Goal: Task Accomplishment & Management: Use online tool/utility

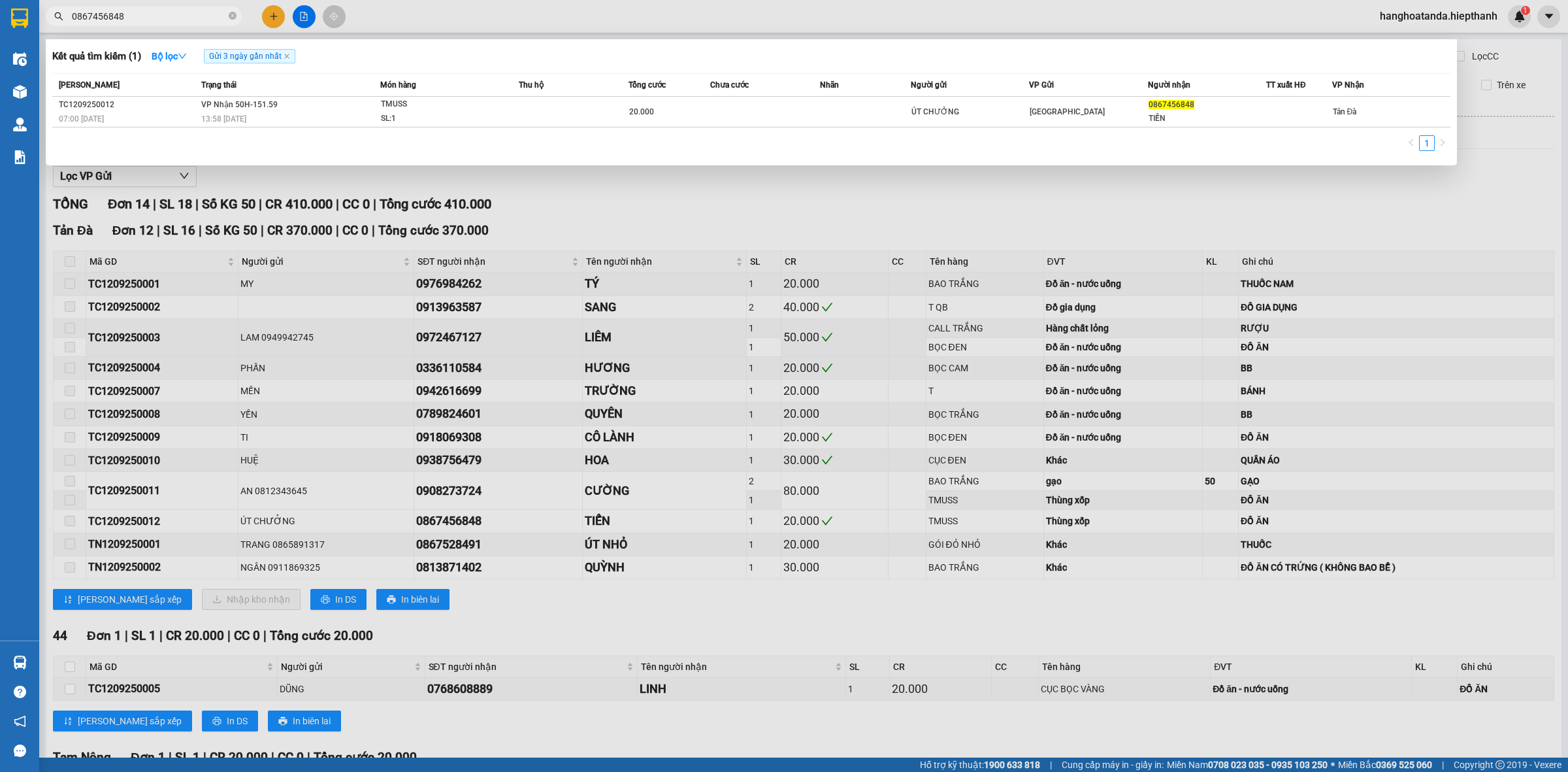
click at [180, 14] on input "0867456848" at bounding box center [149, 16] width 154 height 15
type input "0903902302"
click at [296, 102] on td "VP Nhận 50H-266.47 15:53 - 12/09" at bounding box center [289, 112] width 182 height 30
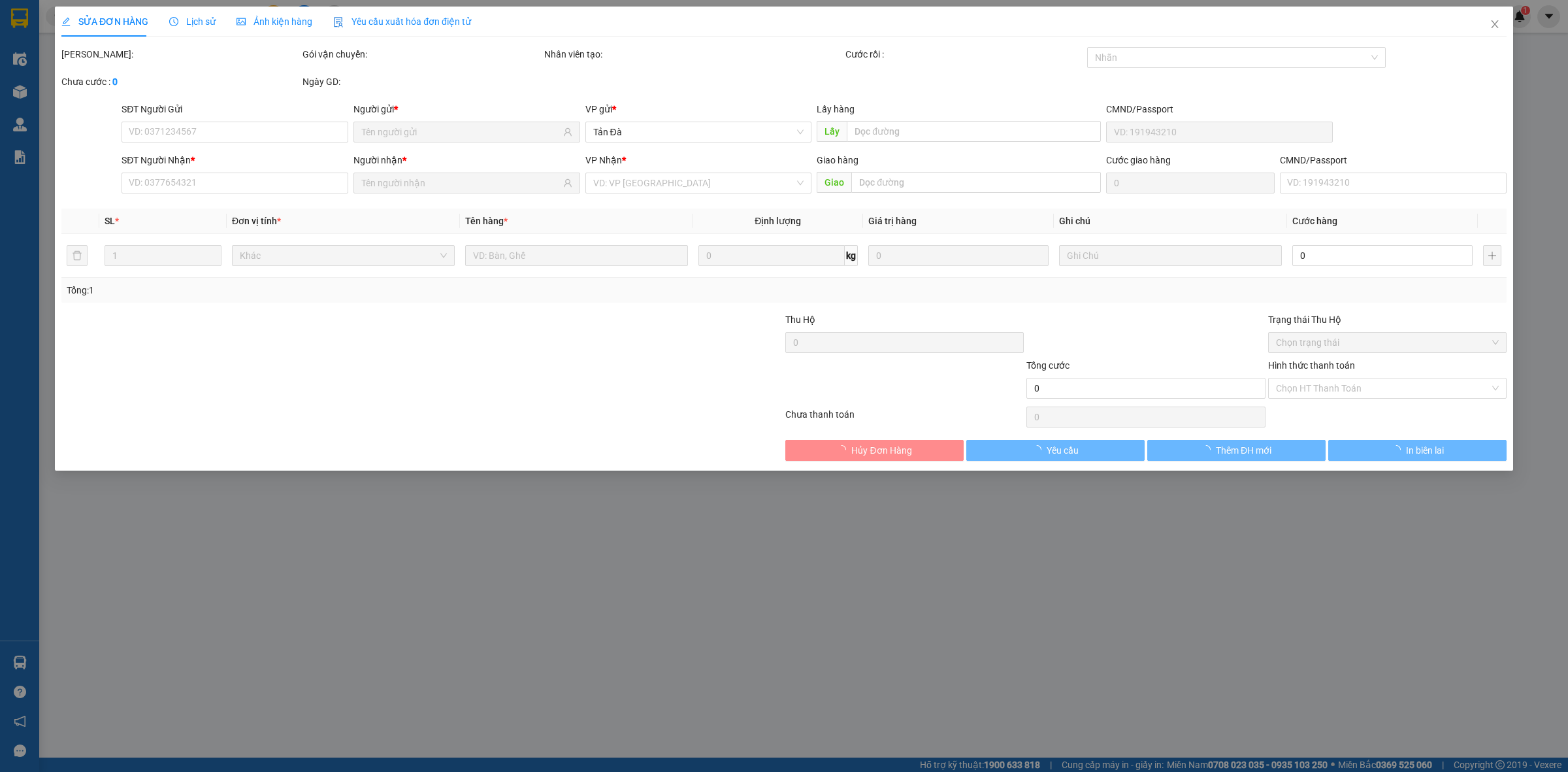
type input "0903902302"
type input "BS [PERSON_NAME]"
type input "20.000"
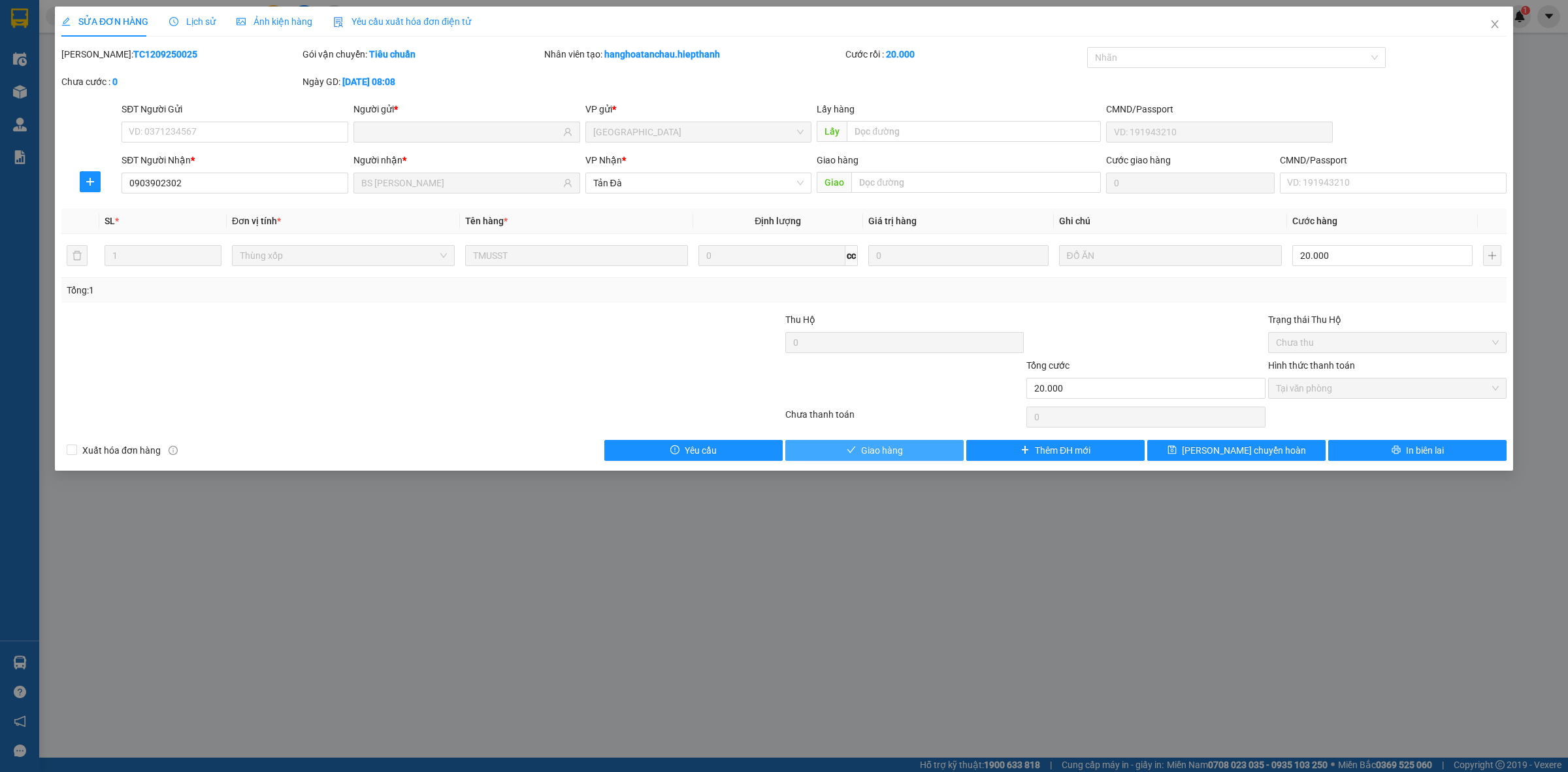
click at [909, 450] on button "Giao hàng" at bounding box center [875, 451] width 179 height 21
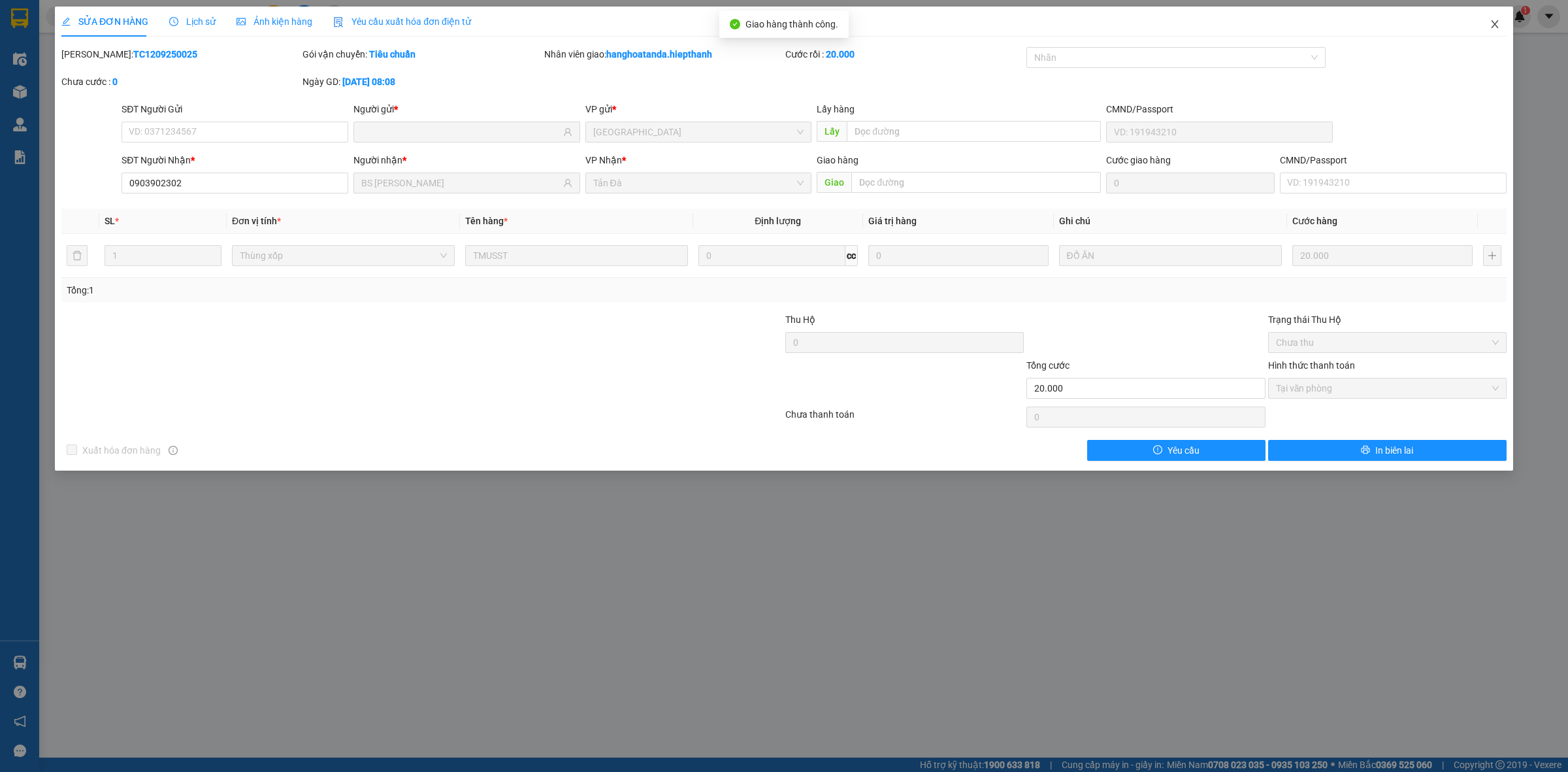
click at [1500, 24] on span "Close" at bounding box center [1495, 24] width 37 height 37
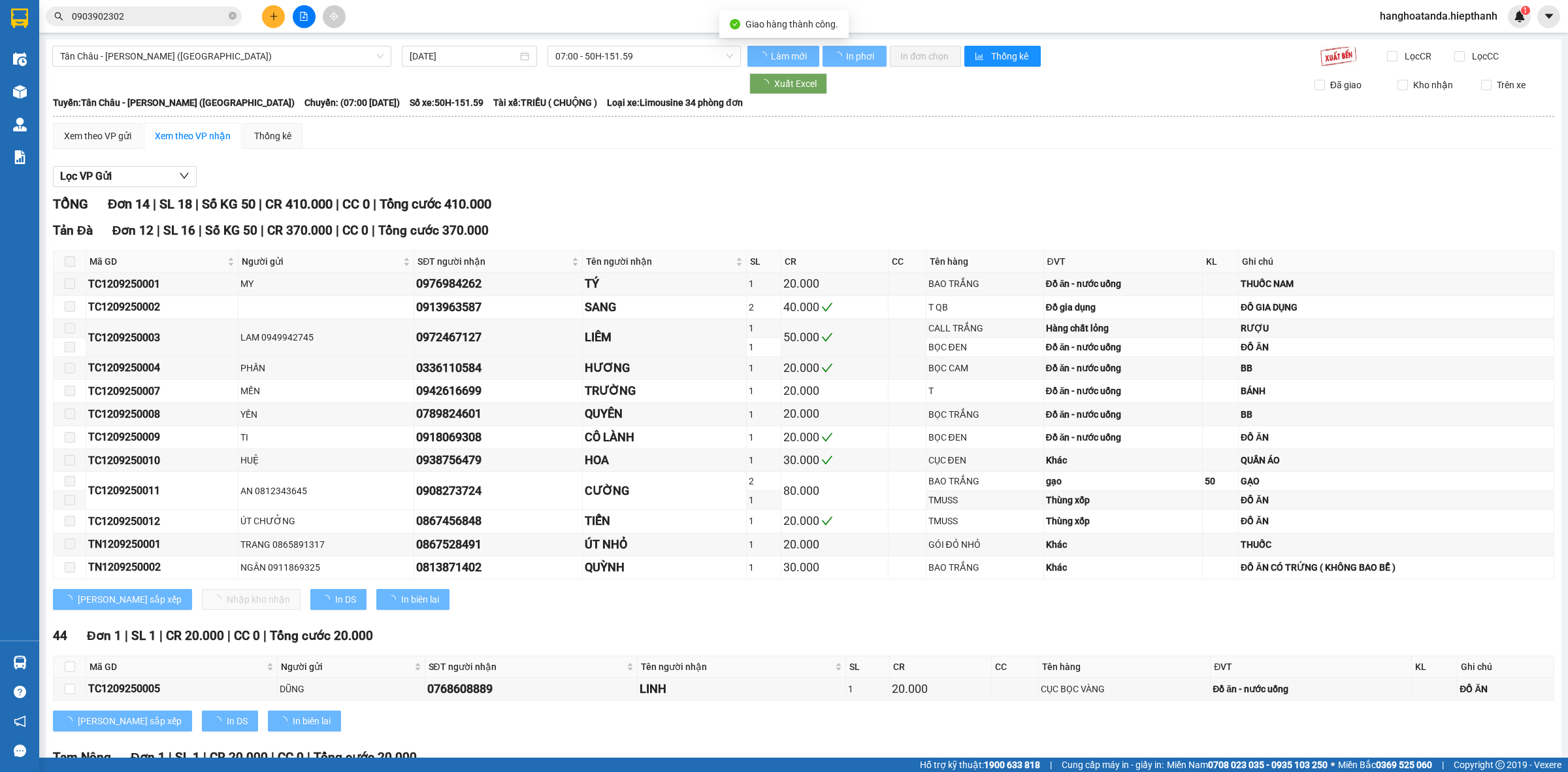
click at [933, 201] on div "TỔNG Đơn 14 | SL 18 | Số KG 50 | CR 410.000 | CC 0 | Tổng cước 410.000" at bounding box center [803, 204] width 1502 height 20
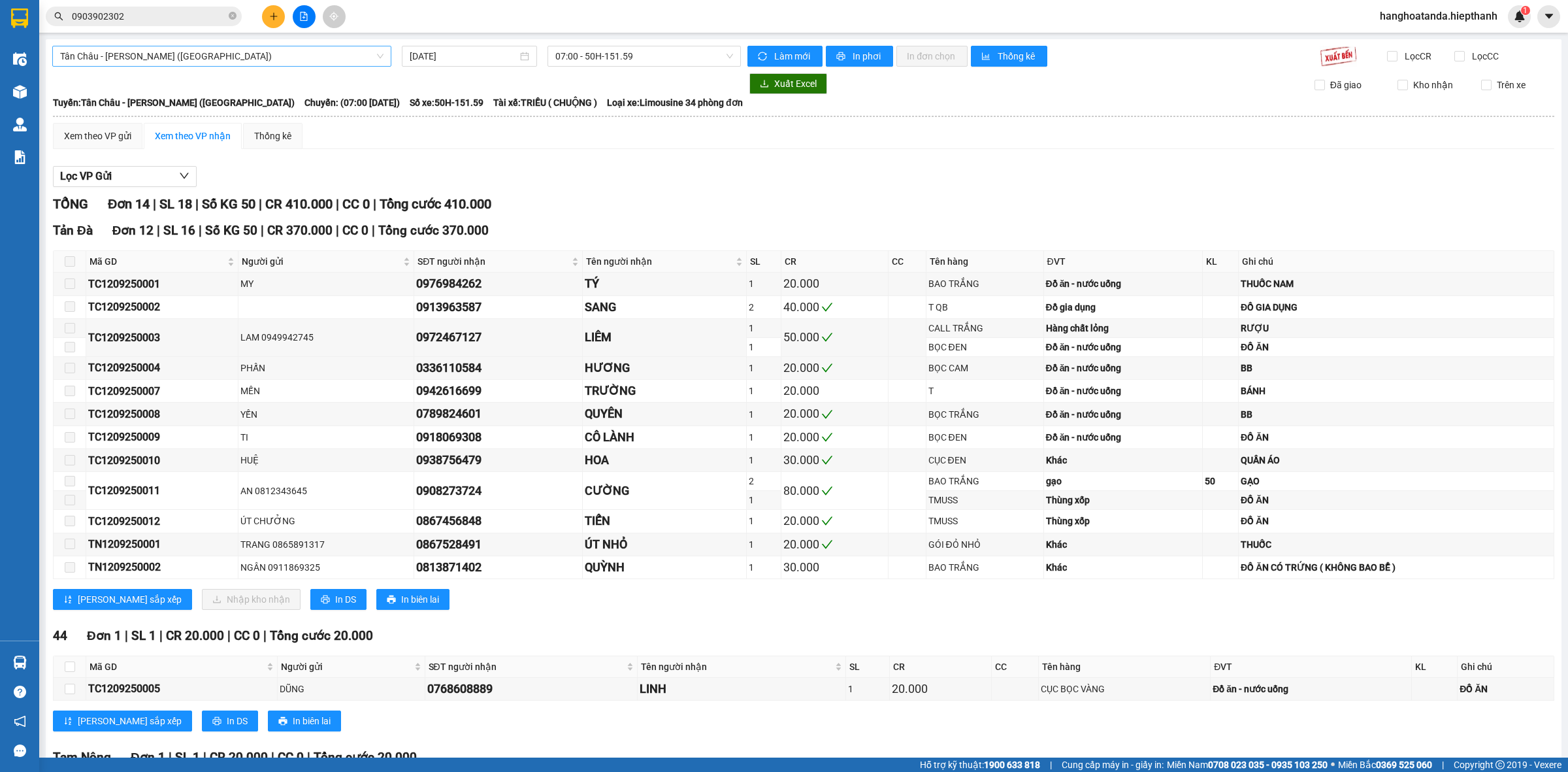
click at [304, 63] on span "Tân Châu - [PERSON_NAME] ([GEOGRAPHIC_DATA])" at bounding box center [221, 56] width 323 height 19
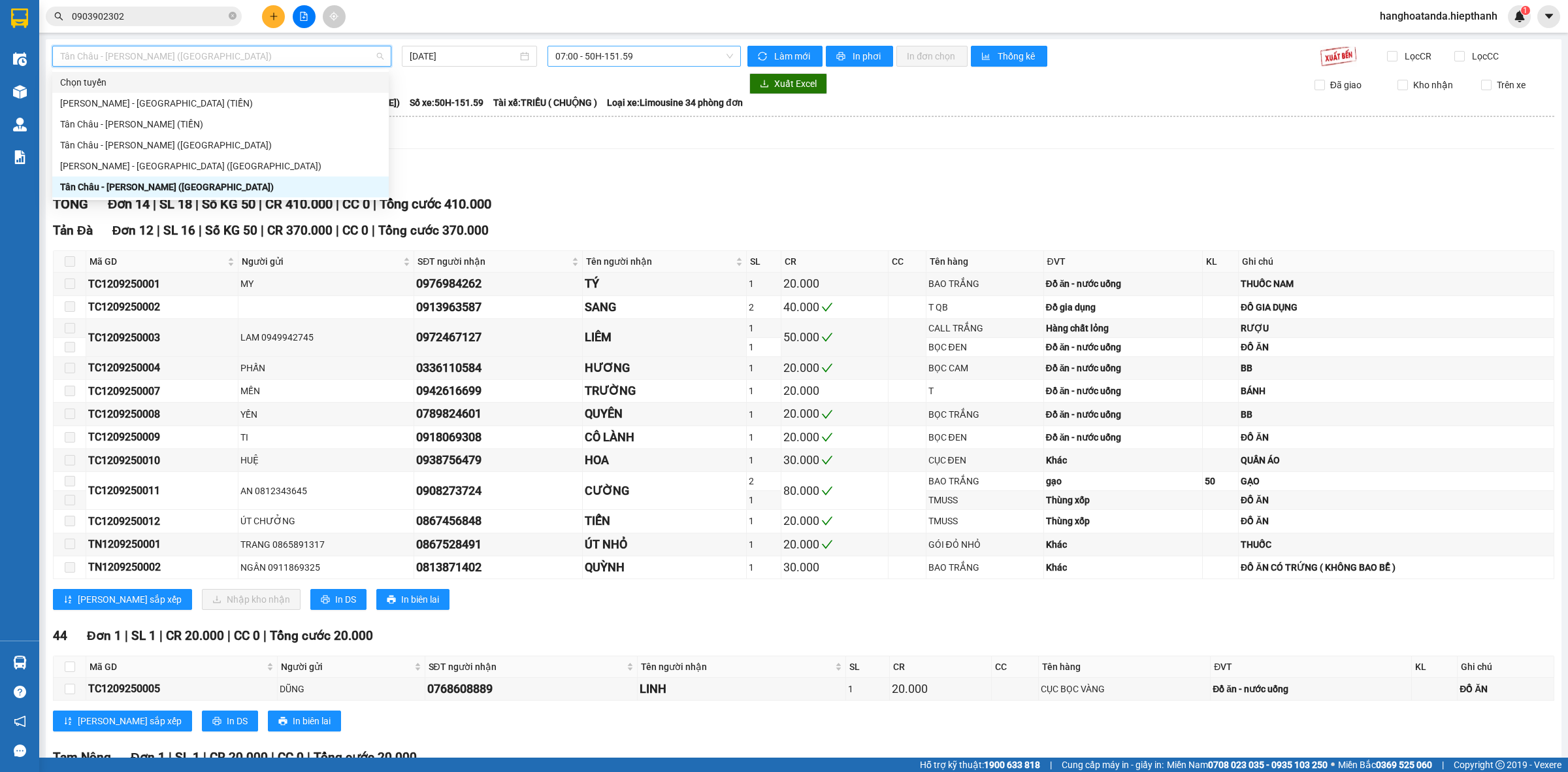
click at [624, 56] on span "07:00 - 50H-151.59" at bounding box center [644, 56] width 178 height 19
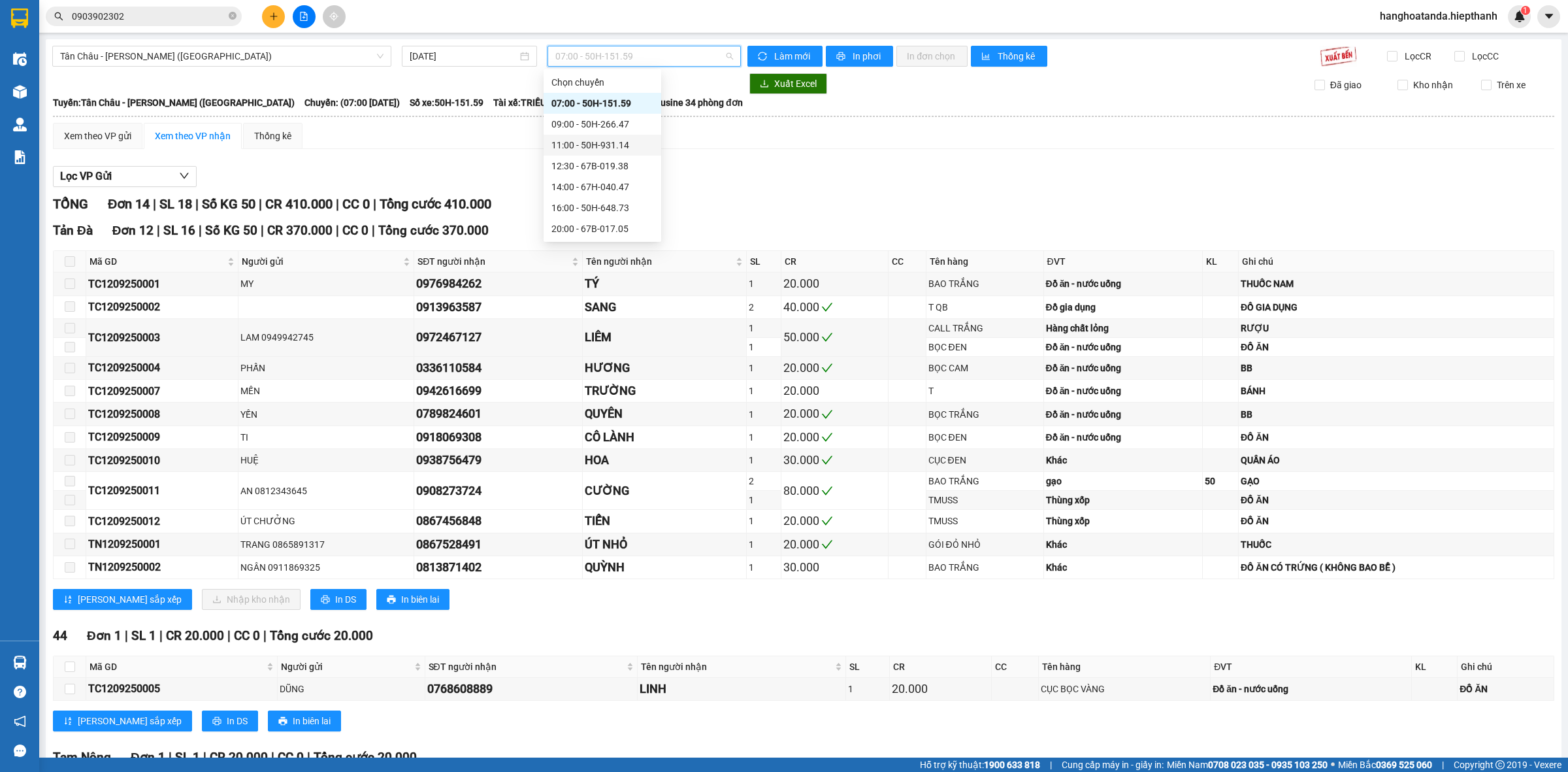
click at [600, 145] on div "11:00 - 50H-931.14" at bounding box center [602, 145] width 102 height 15
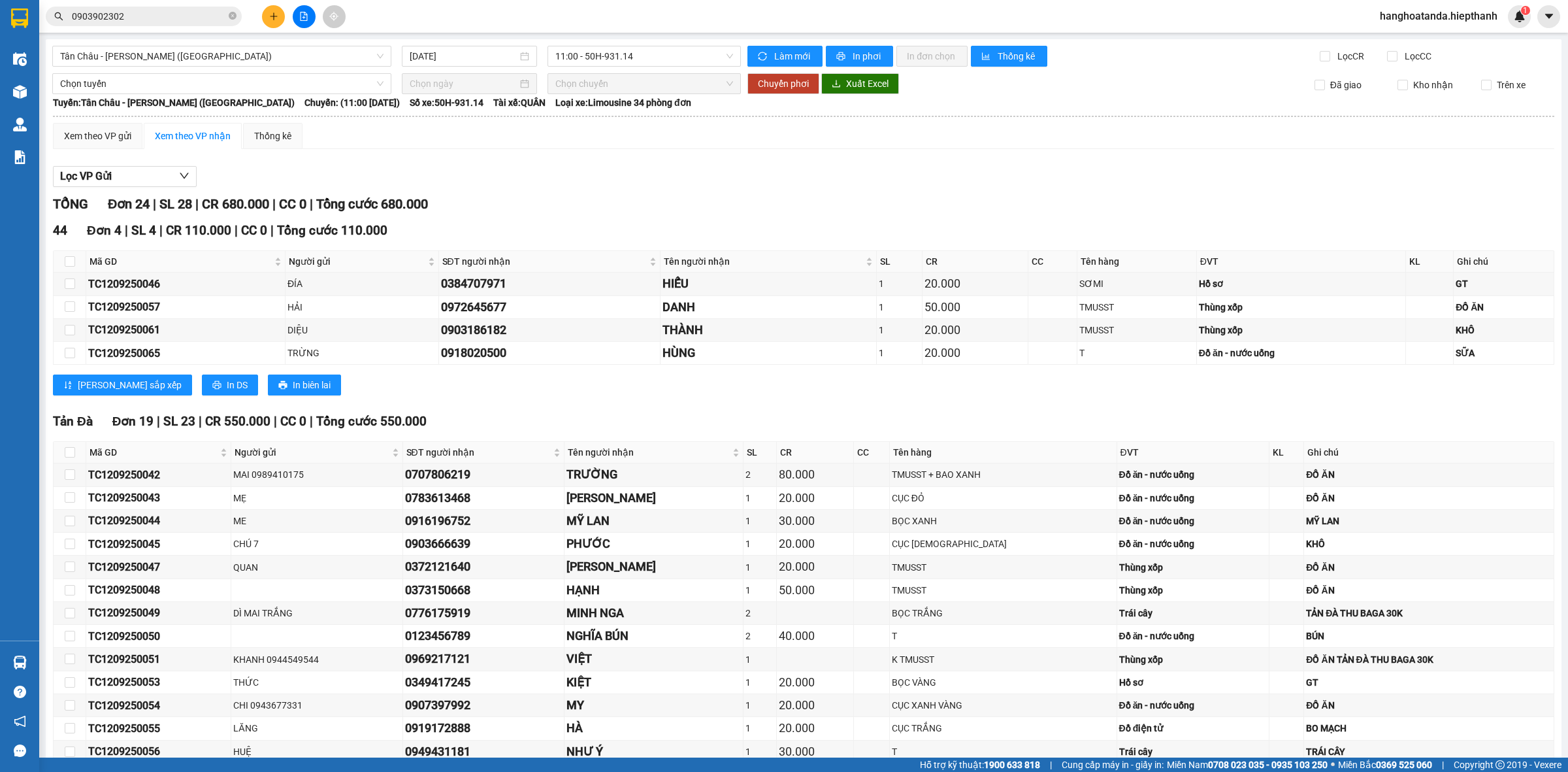
click at [603, 158] on div "Xem theo VP gửi Xem theo VP nhận Thống kê Lọc VP Gửi TỔNG Đơn 24 | SL 28 | CR …" at bounding box center [803, 597] width 1502 height 948
click at [179, 60] on span "Tân Châu - [PERSON_NAME] ([GEOGRAPHIC_DATA])" at bounding box center [221, 56] width 323 height 19
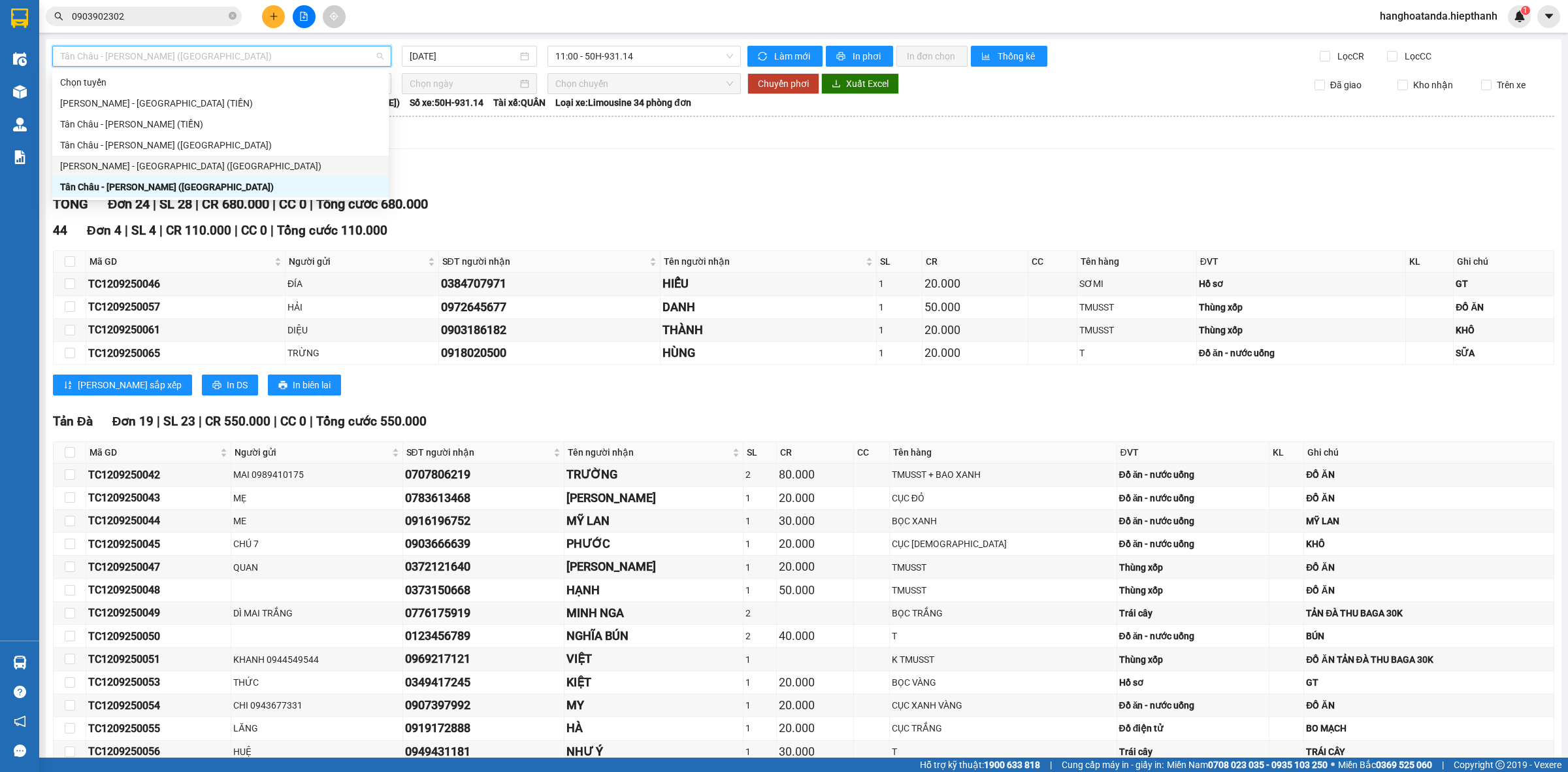
click at [197, 159] on div "[PERSON_NAME] - [GEOGRAPHIC_DATA] ([GEOGRAPHIC_DATA])" at bounding box center [221, 165] width 321 height 15
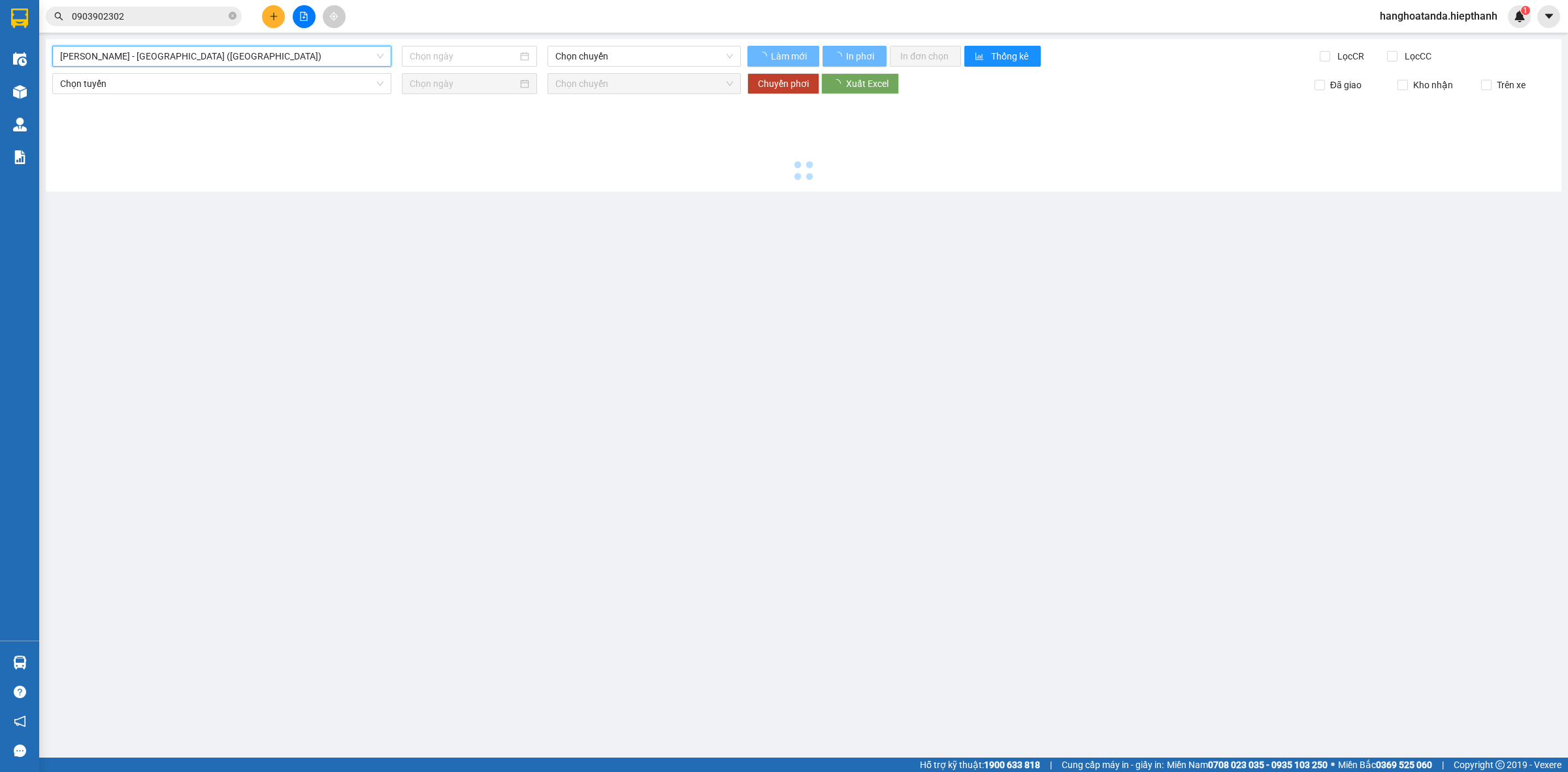
type input "[DATE]"
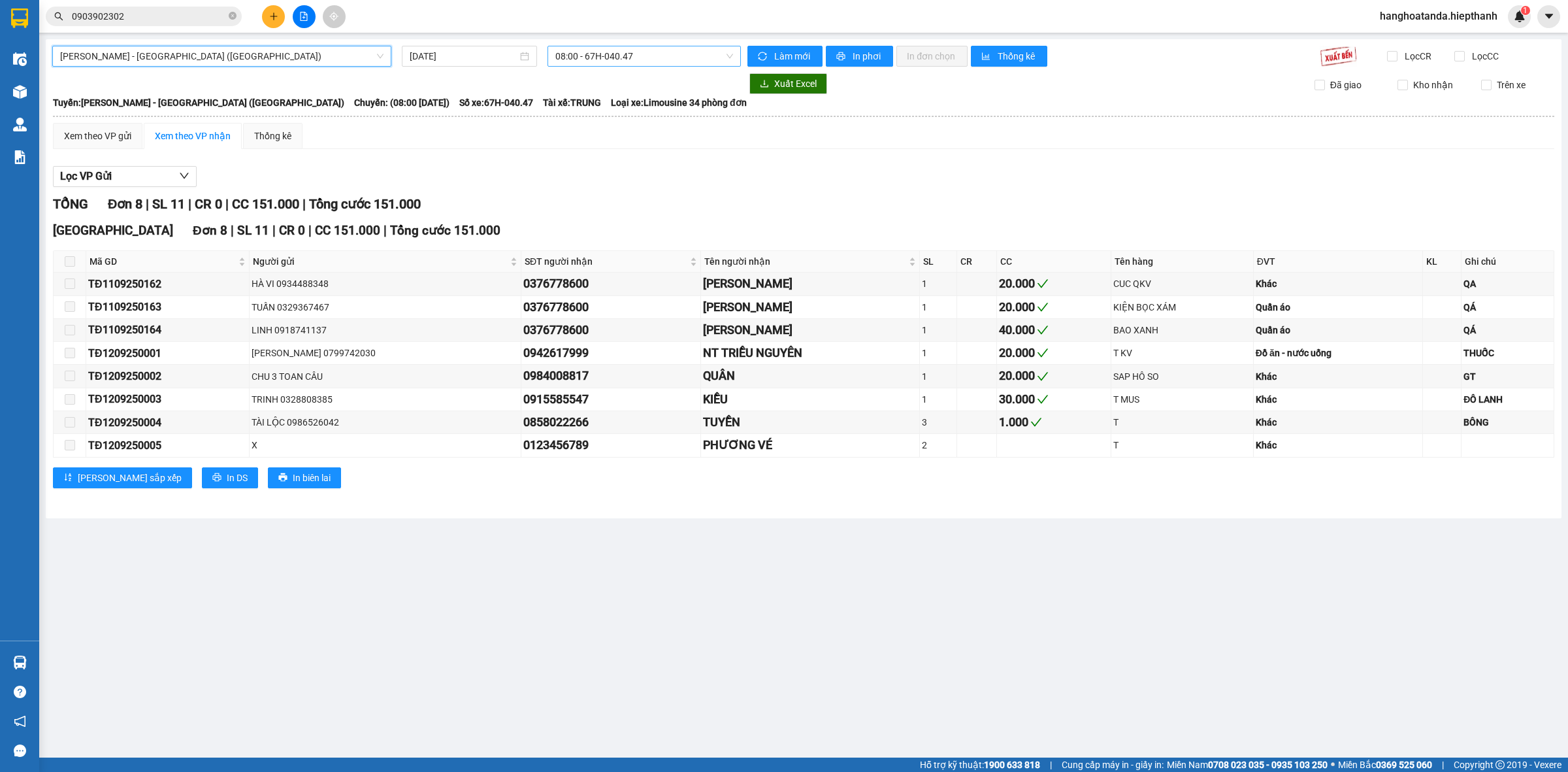
click at [642, 57] on span "08:00 - 67H-040.47" at bounding box center [644, 56] width 178 height 19
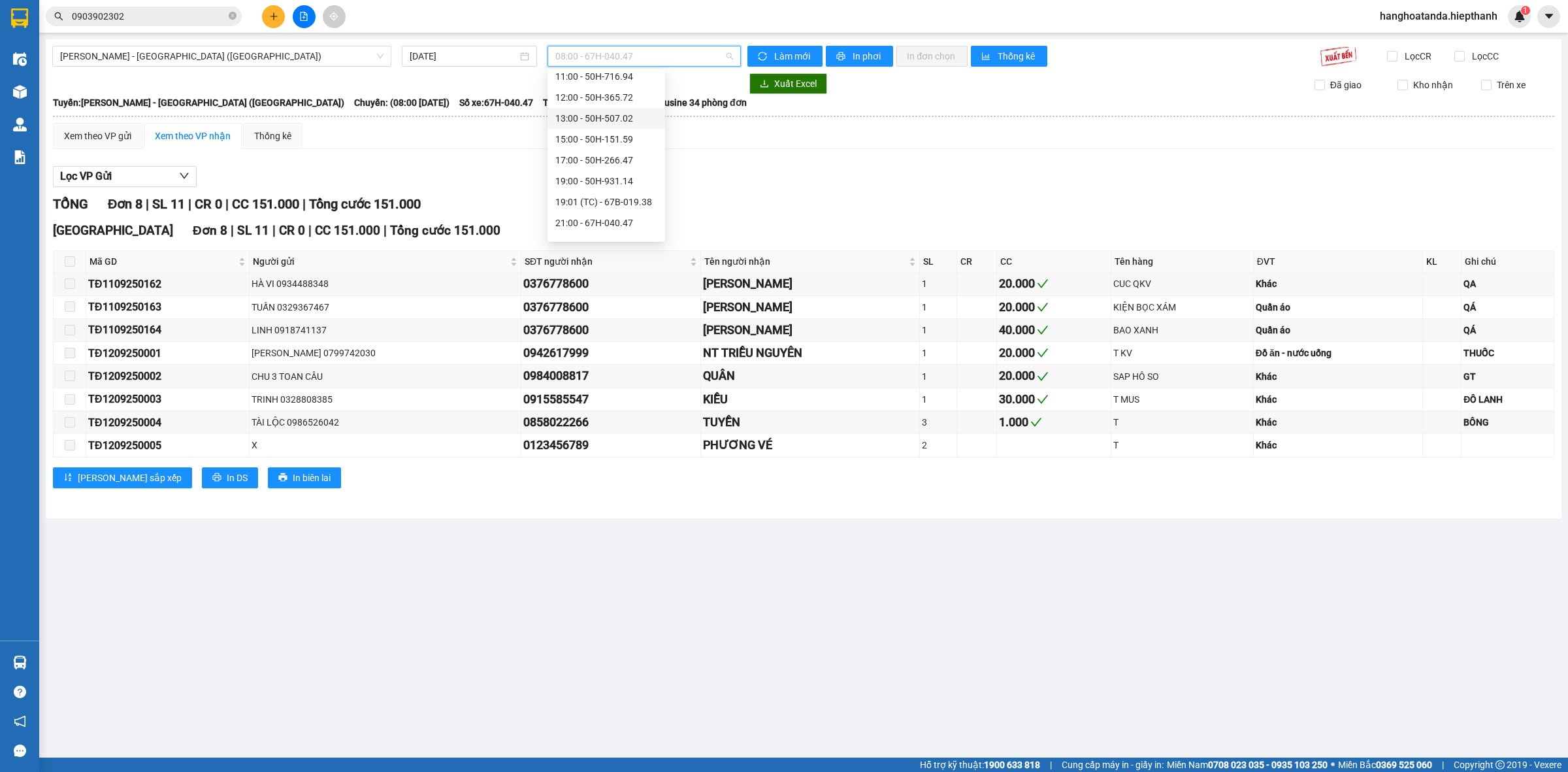
scroll to position [105, 0]
click at [594, 148] on div "17:00 - 50H-266.47" at bounding box center [606, 145] width 102 height 15
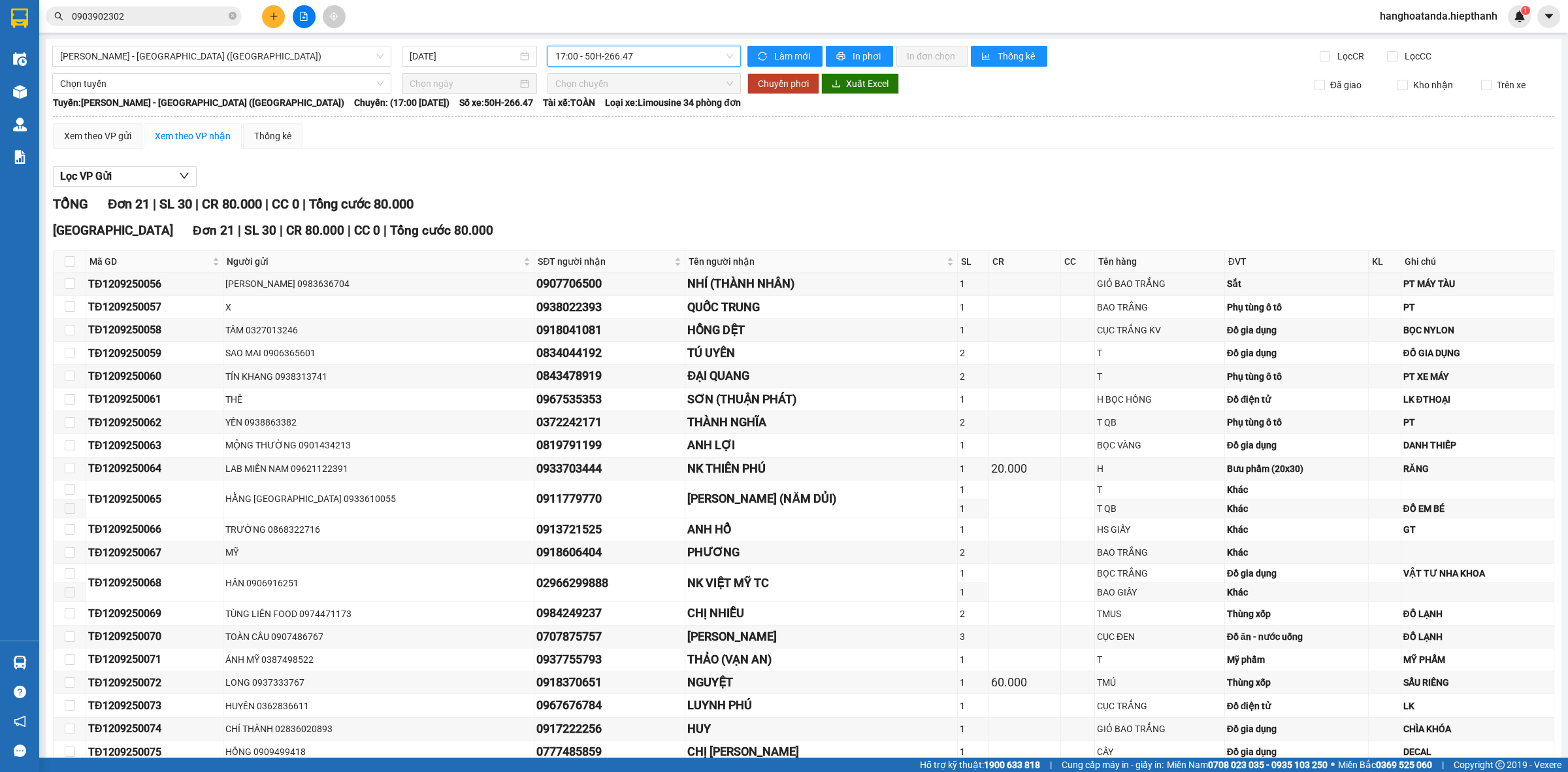
click at [662, 195] on div "TỔNG Đơn 21 | SL 30 | CR 80.000 | CC 0 | Tổng cước 80.000" at bounding box center [803, 204] width 1502 height 20
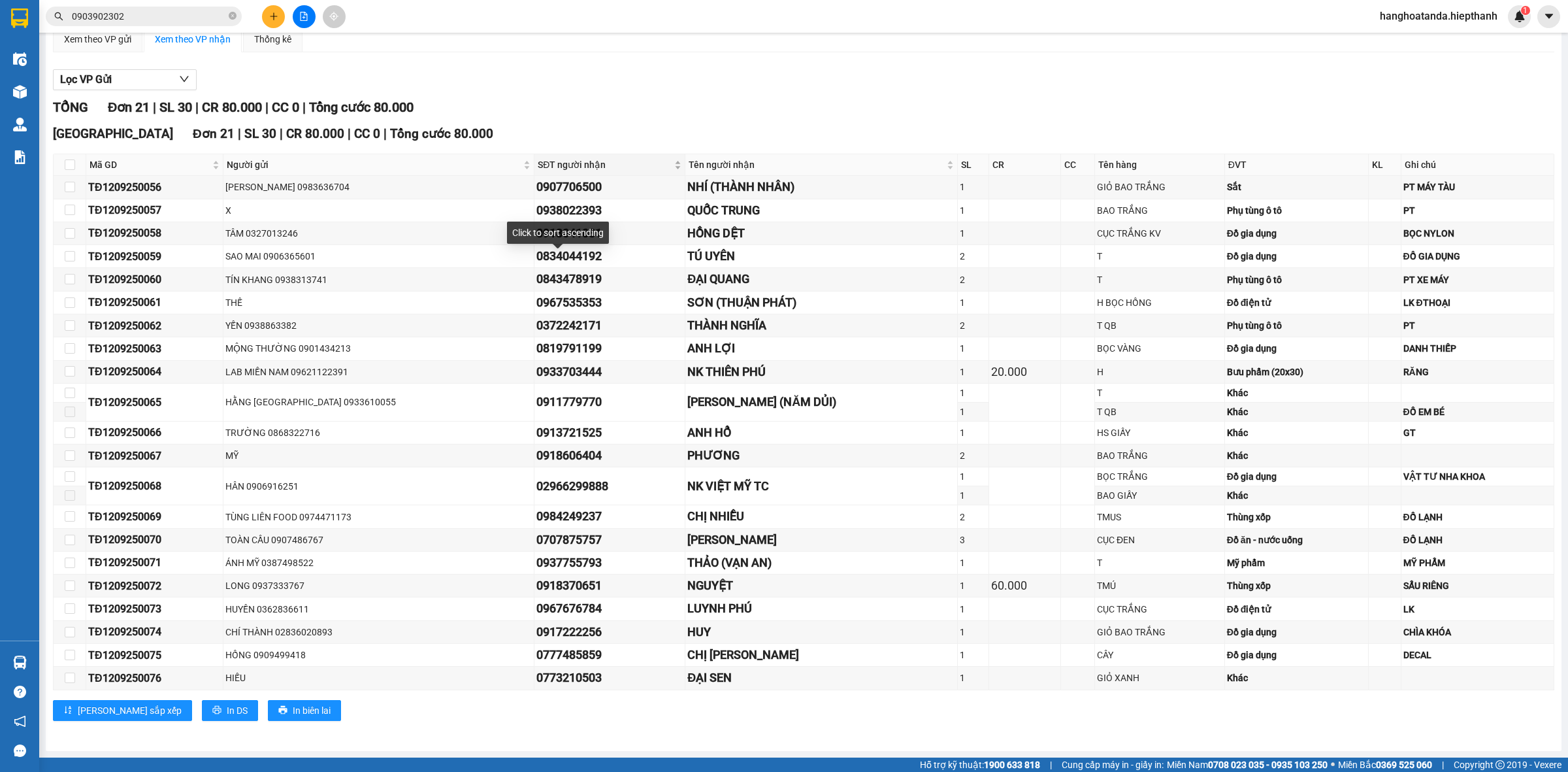
scroll to position [101, 0]
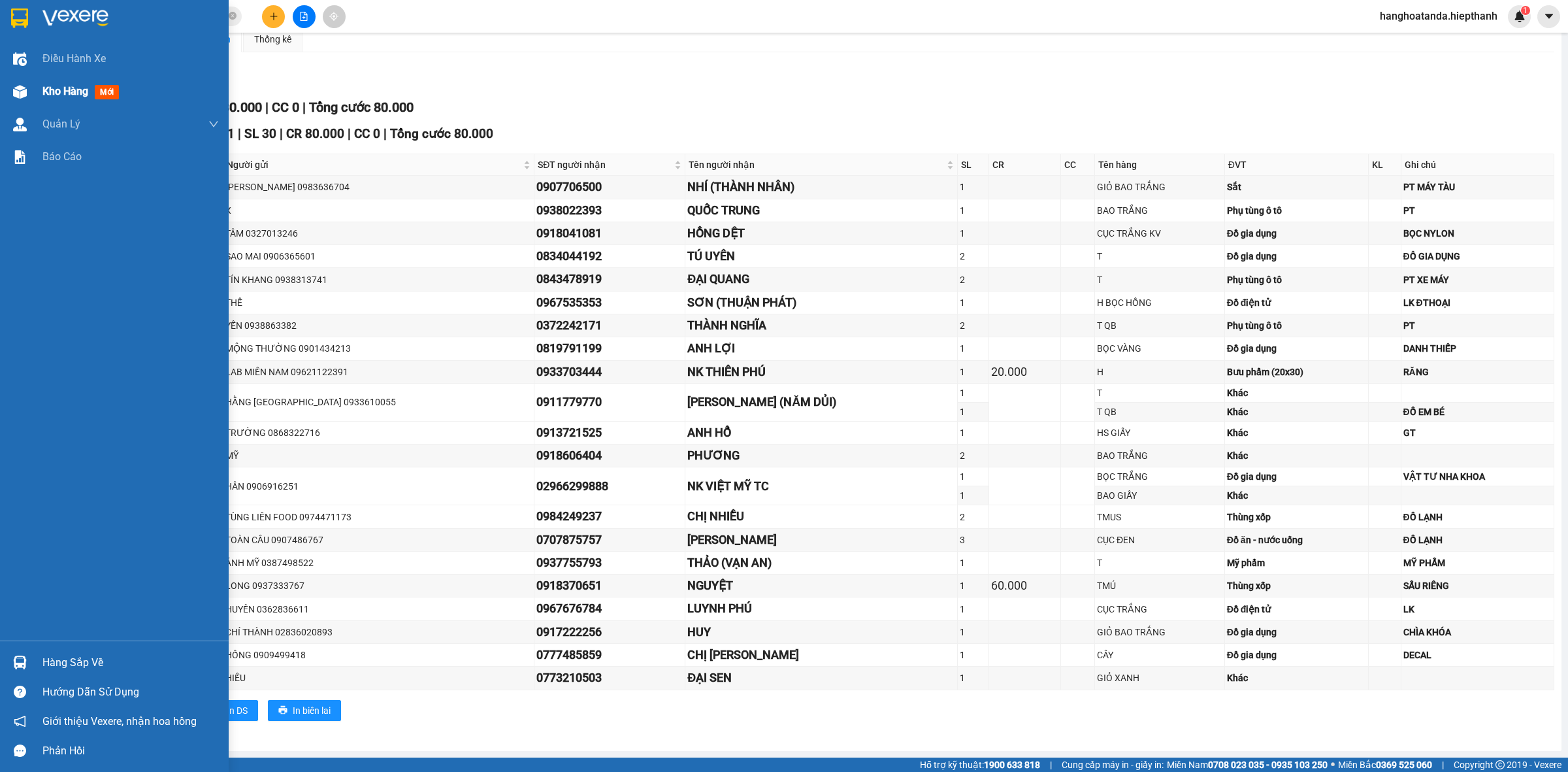
drag, startPoint x: 41, startPoint y: 87, endPoint x: 48, endPoint y: 87, distance: 7.0
click at [41, 87] on div "Kho hàng mới" at bounding box center [114, 91] width 229 height 33
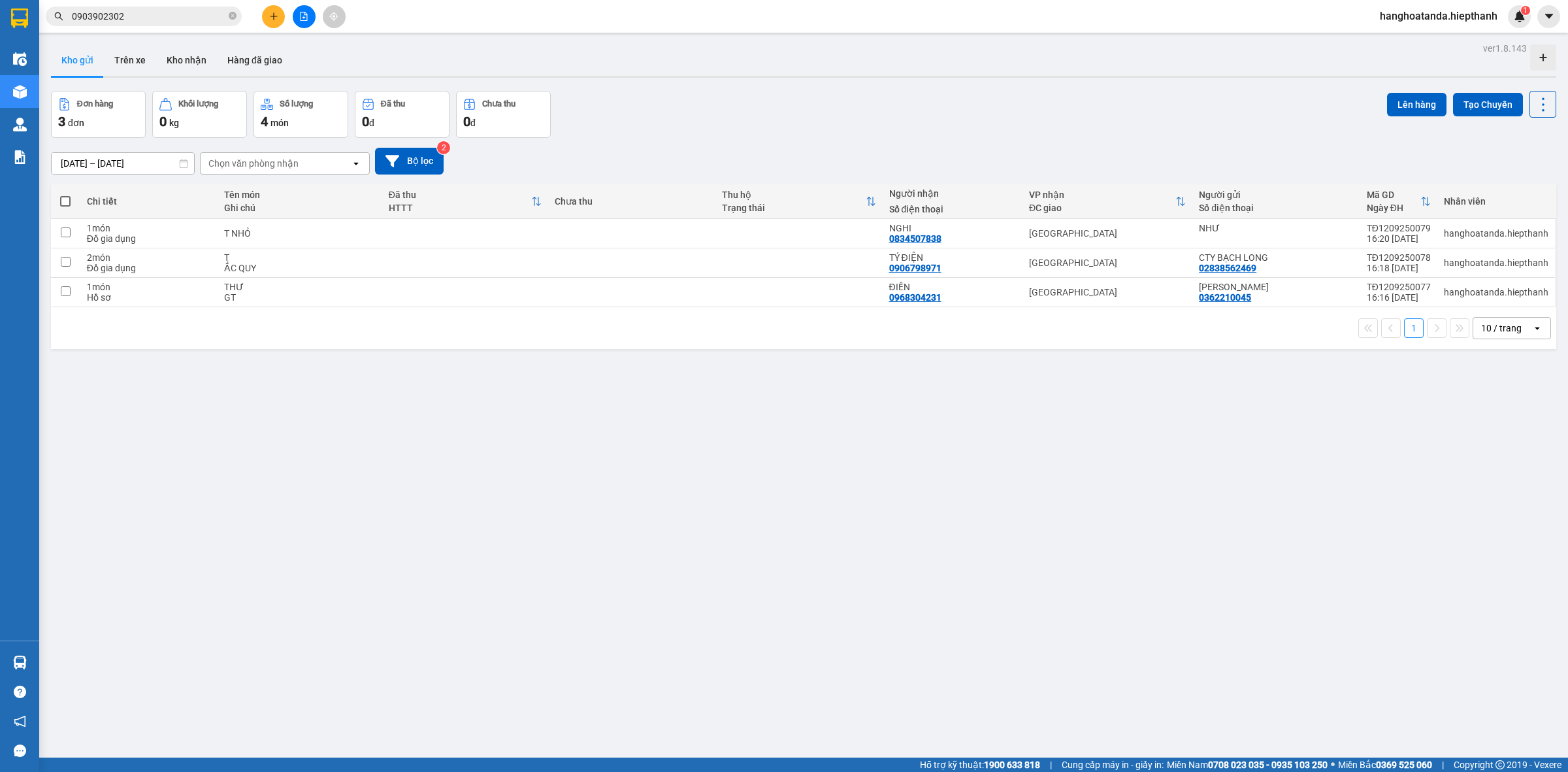
click at [518, 441] on div "ver 1.8.143 Kho gửi Trên xe Kho nhận Hàng đã giao Đơn hàng 3 đơn Khối lượng 0 k…" at bounding box center [803, 425] width 1516 height 772
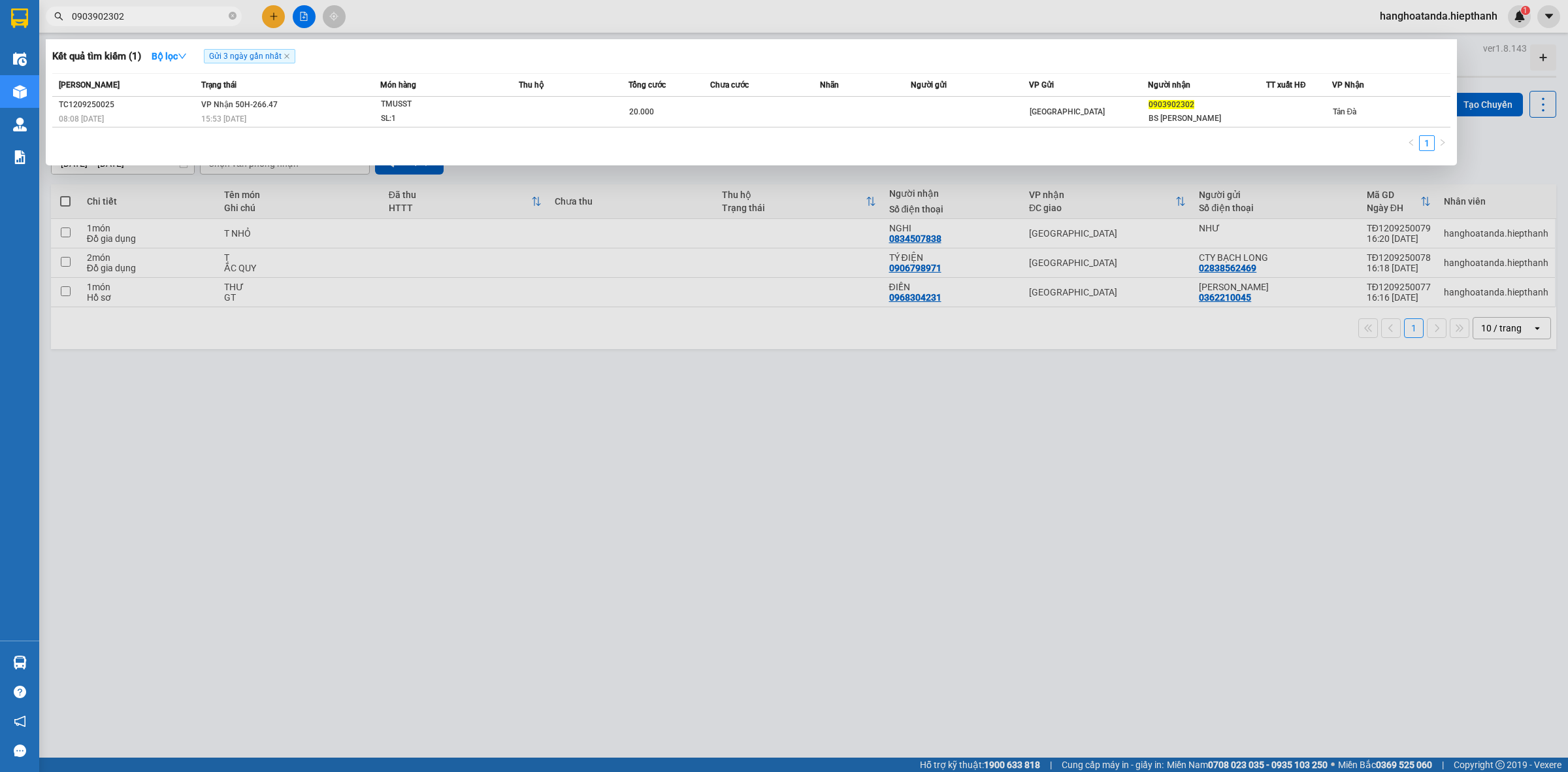
click at [233, 17] on icon "close-circle" at bounding box center [233, 15] width 8 height 8
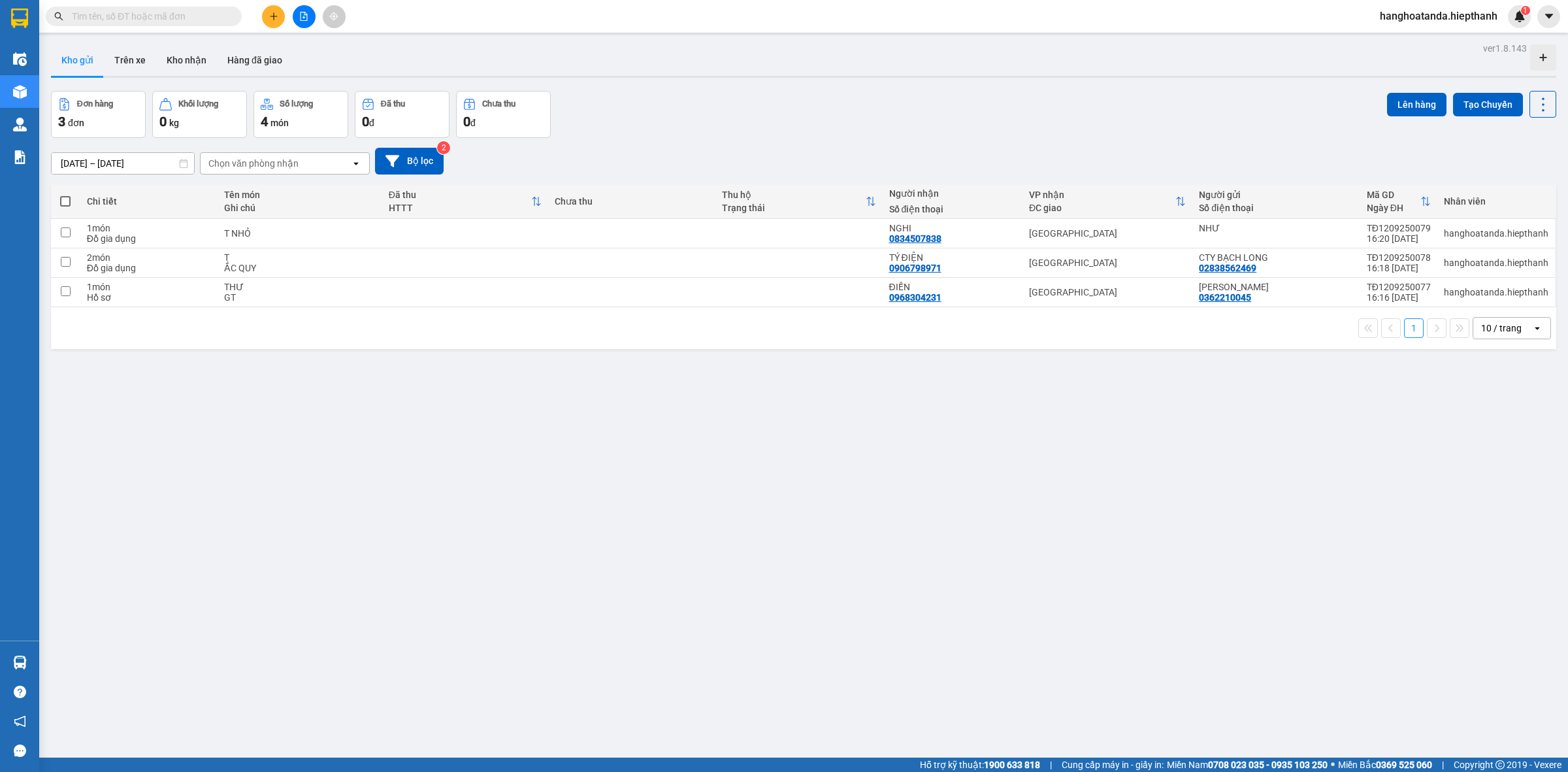
click at [152, 21] on input "text" at bounding box center [149, 16] width 154 height 15
click at [122, 15] on input "text" at bounding box center [149, 16] width 154 height 15
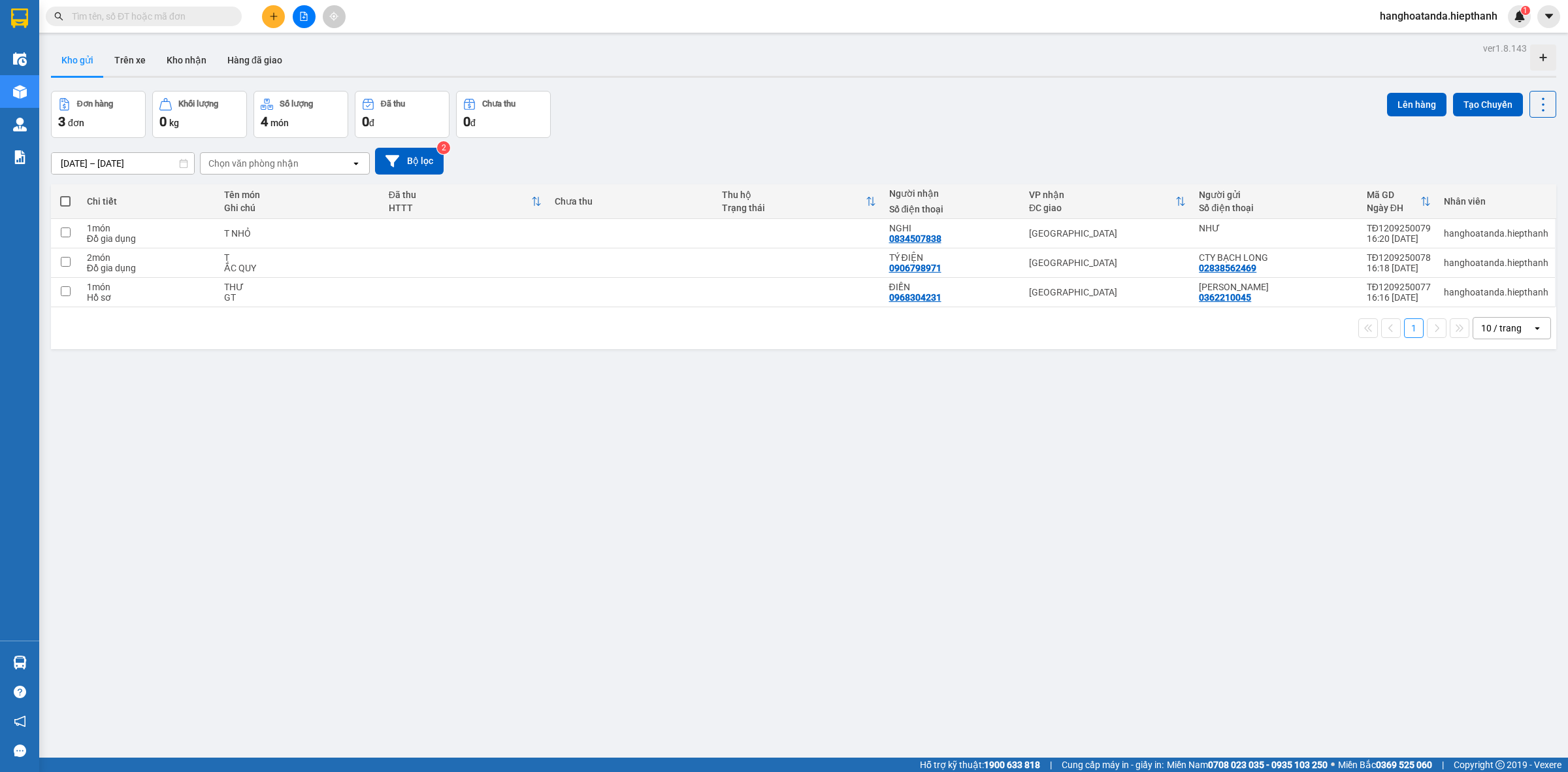
click at [122, 15] on input "text" at bounding box center [149, 16] width 154 height 15
click at [177, 6] on span at bounding box center [143, 16] width 196 height 19
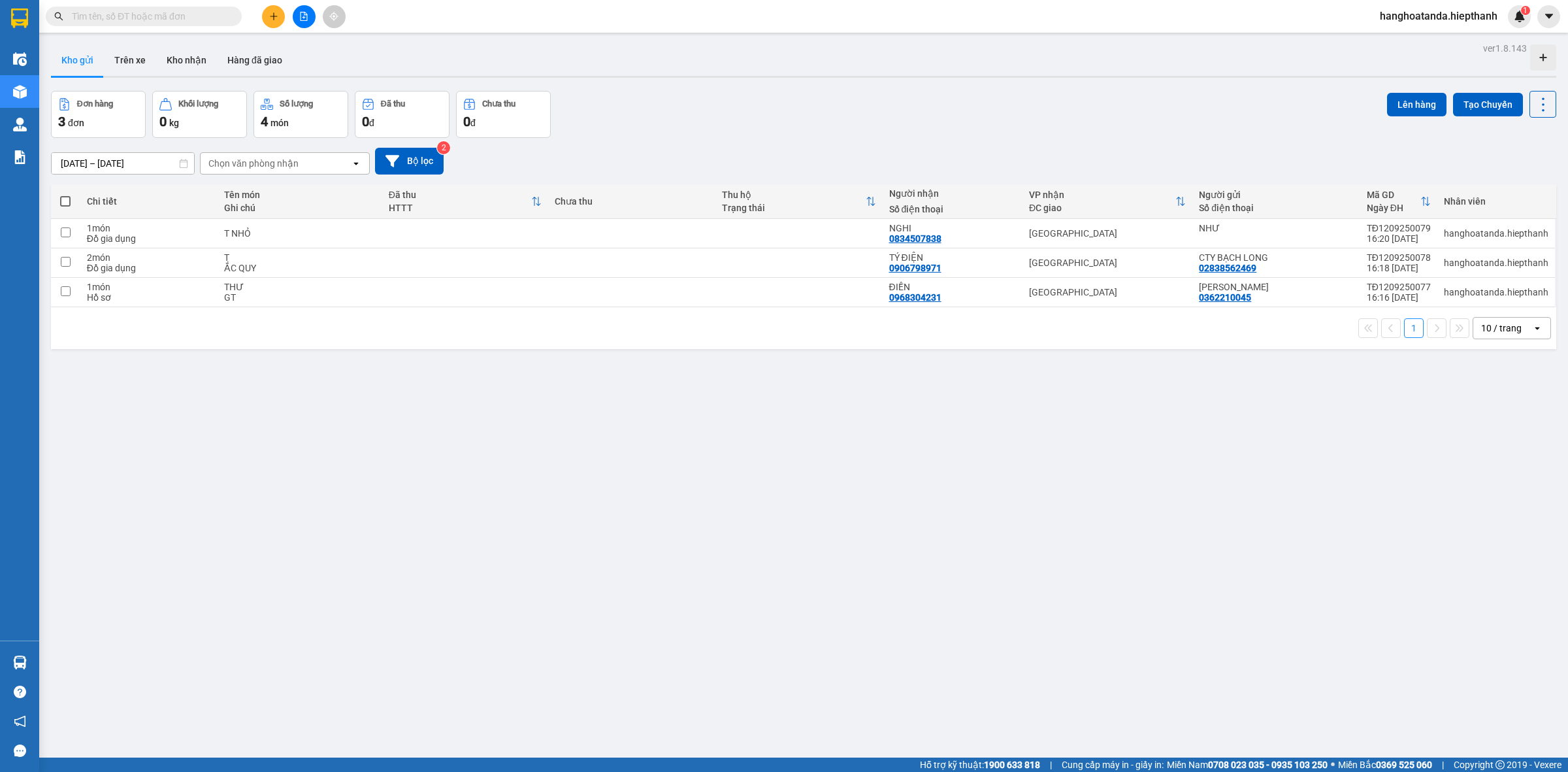
click at [177, 20] on input "text" at bounding box center [149, 16] width 154 height 15
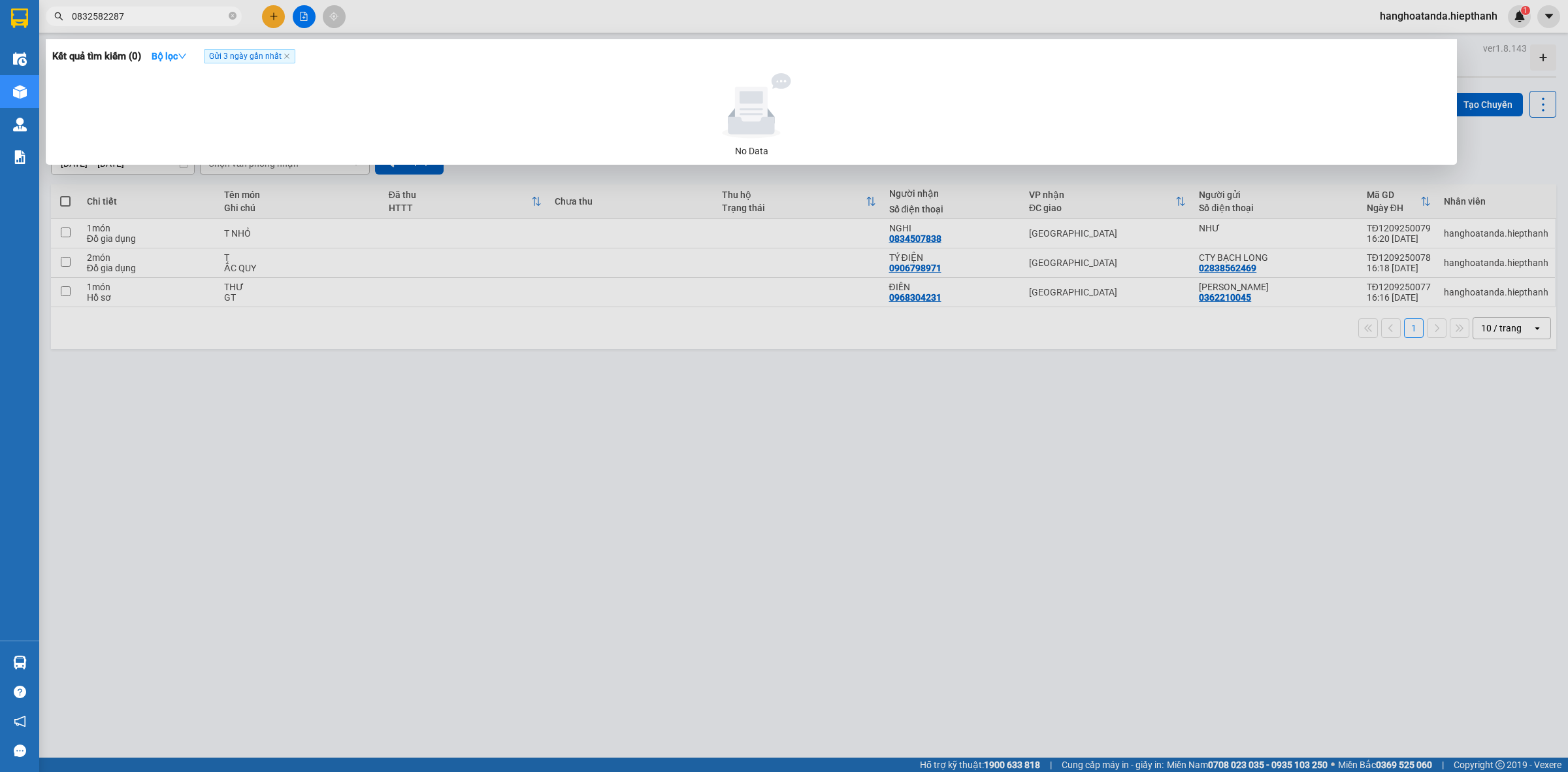
type input "0832582287"
drag, startPoint x: 864, startPoint y: 609, endPoint x: 345, endPoint y: 226, distance: 645.0
click at [848, 586] on div at bounding box center [784, 386] width 1568 height 772
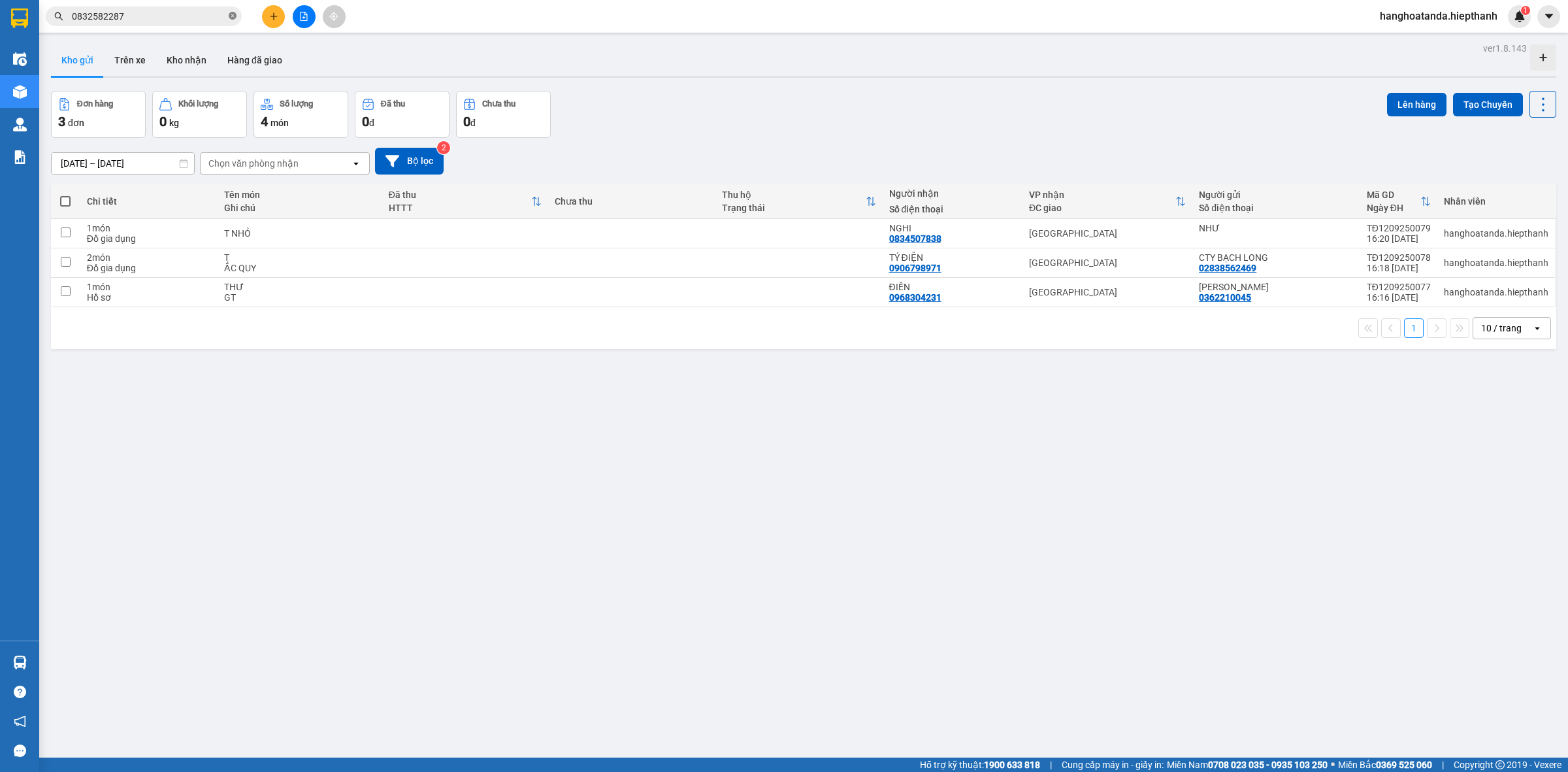
click at [230, 14] on icon "close-circle" at bounding box center [233, 15] width 8 height 8
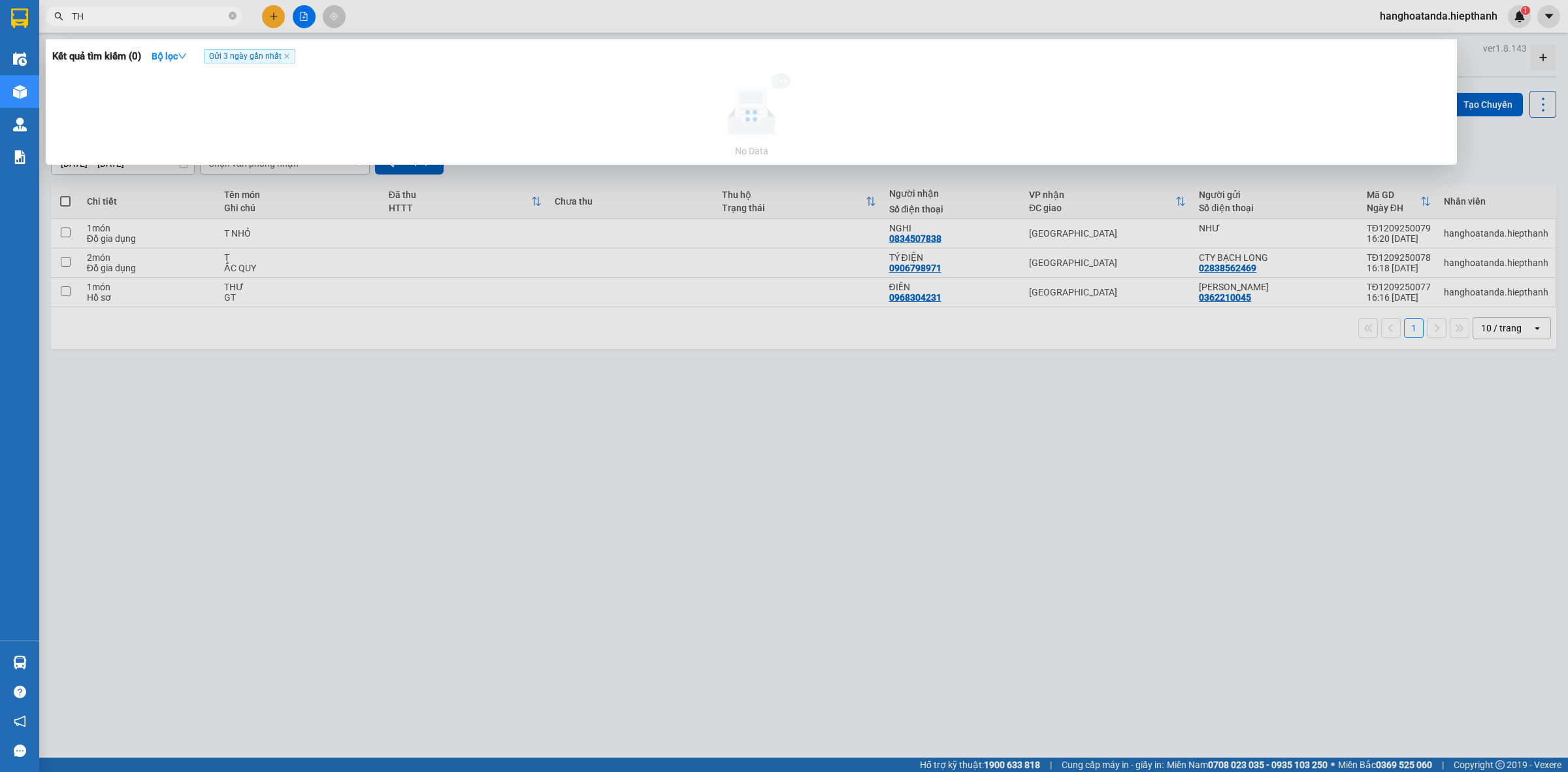
type input "T"
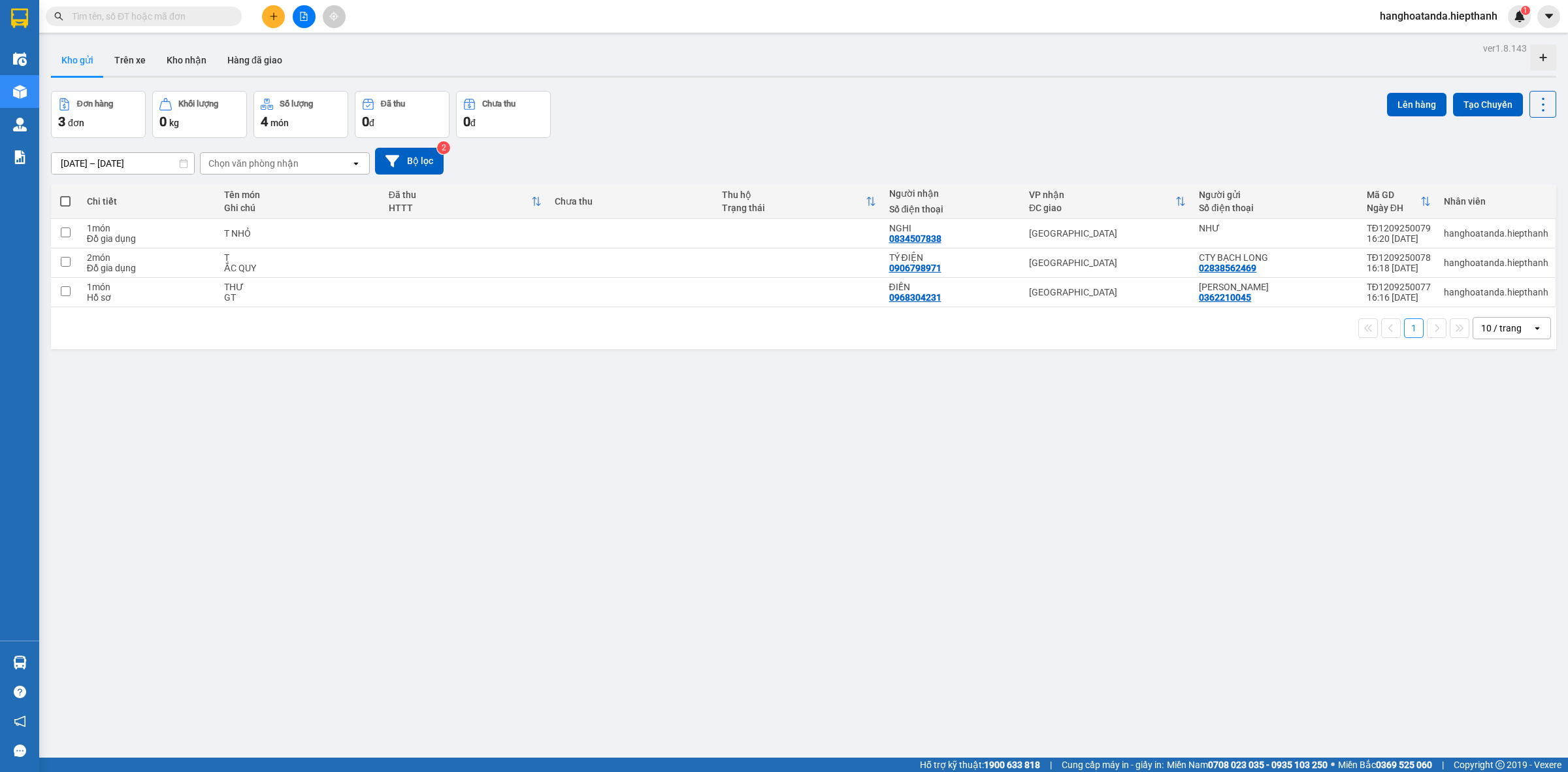
click at [150, 15] on input "text" at bounding box center [149, 16] width 154 height 15
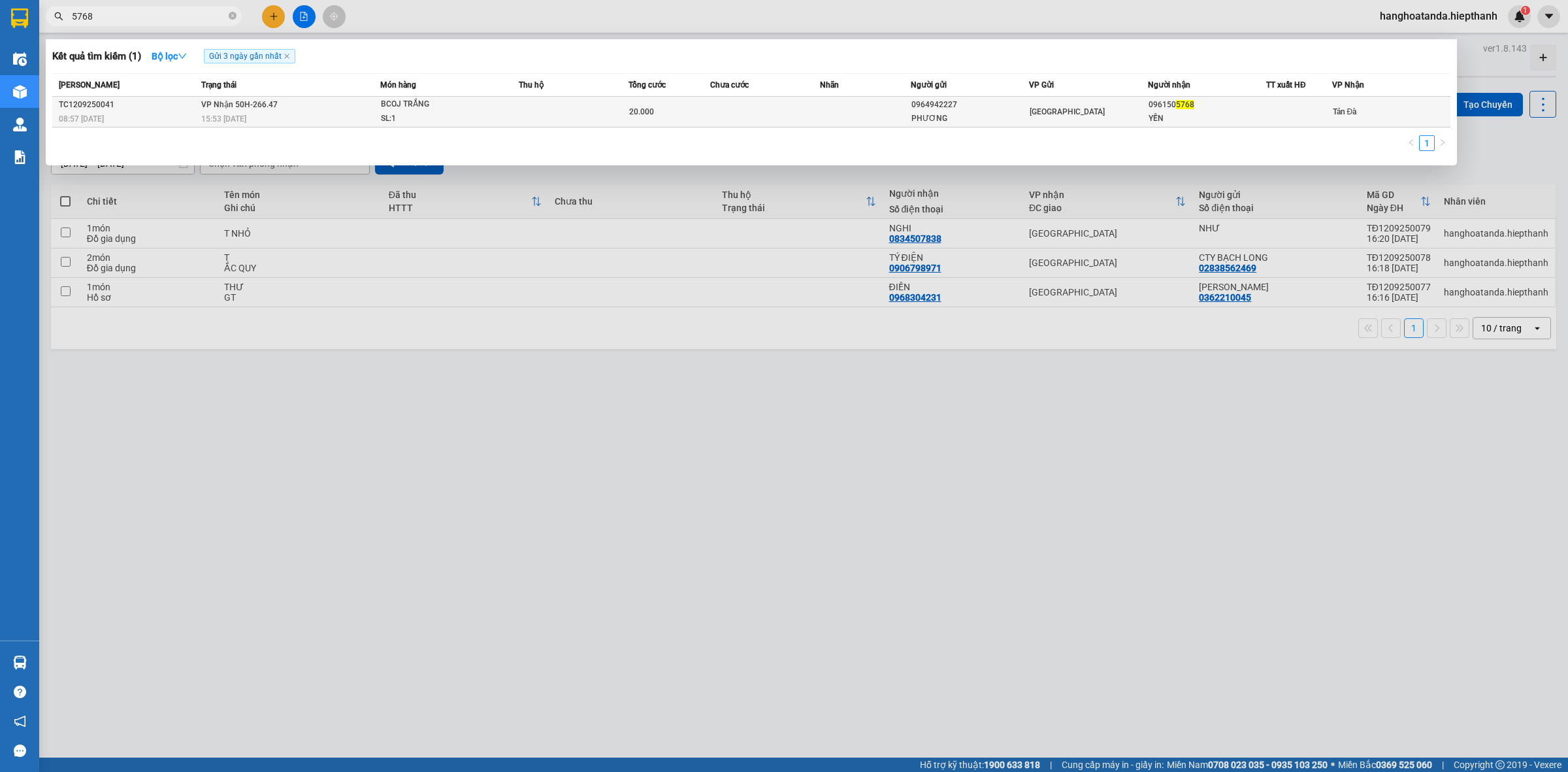
type input "5768"
click at [719, 112] on td at bounding box center [765, 112] width 109 height 30
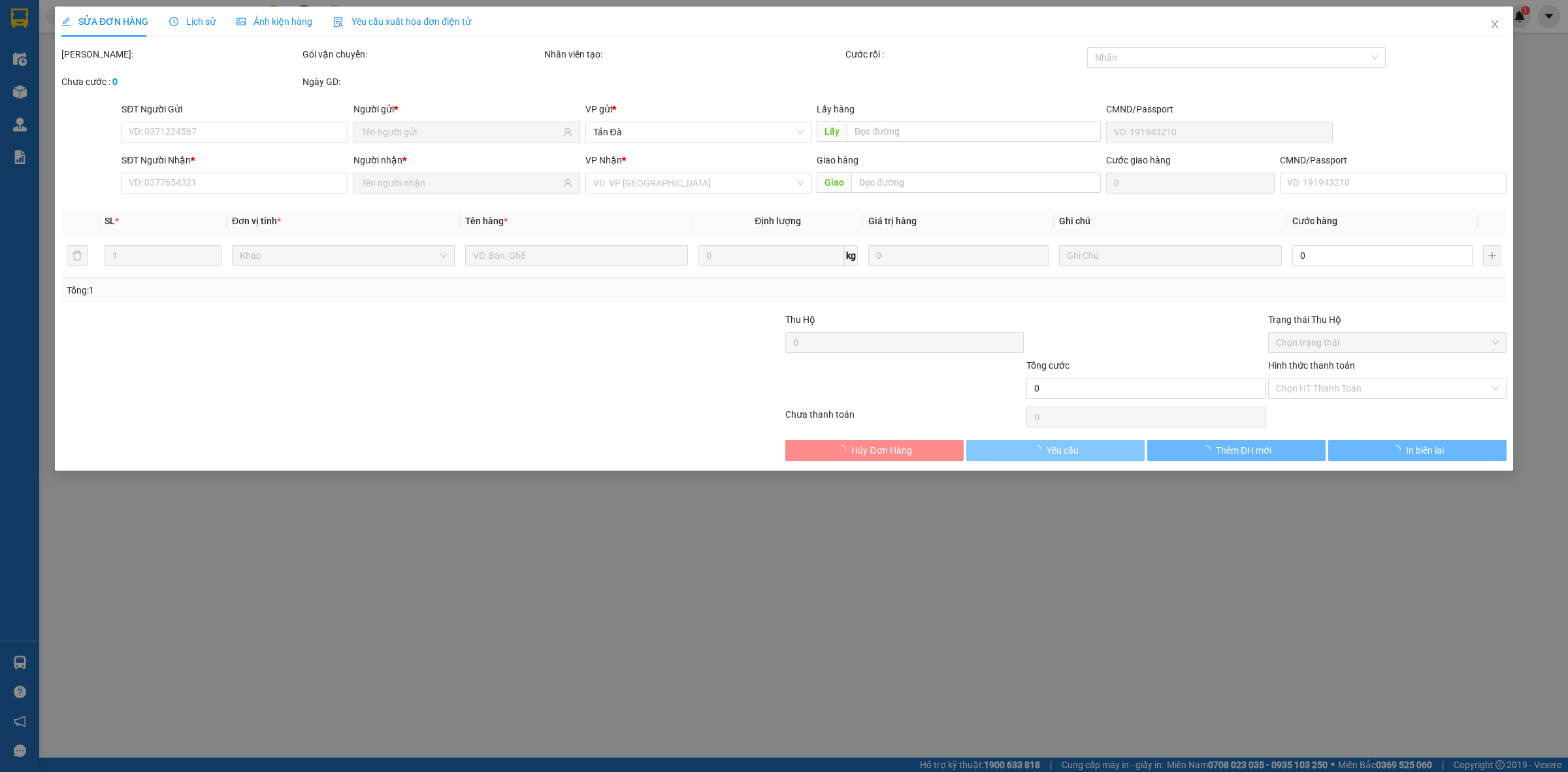
type input "0964942227"
type input "PHƯƠNG"
type input "0961505768"
type input "YẾN"
type input "20.000"
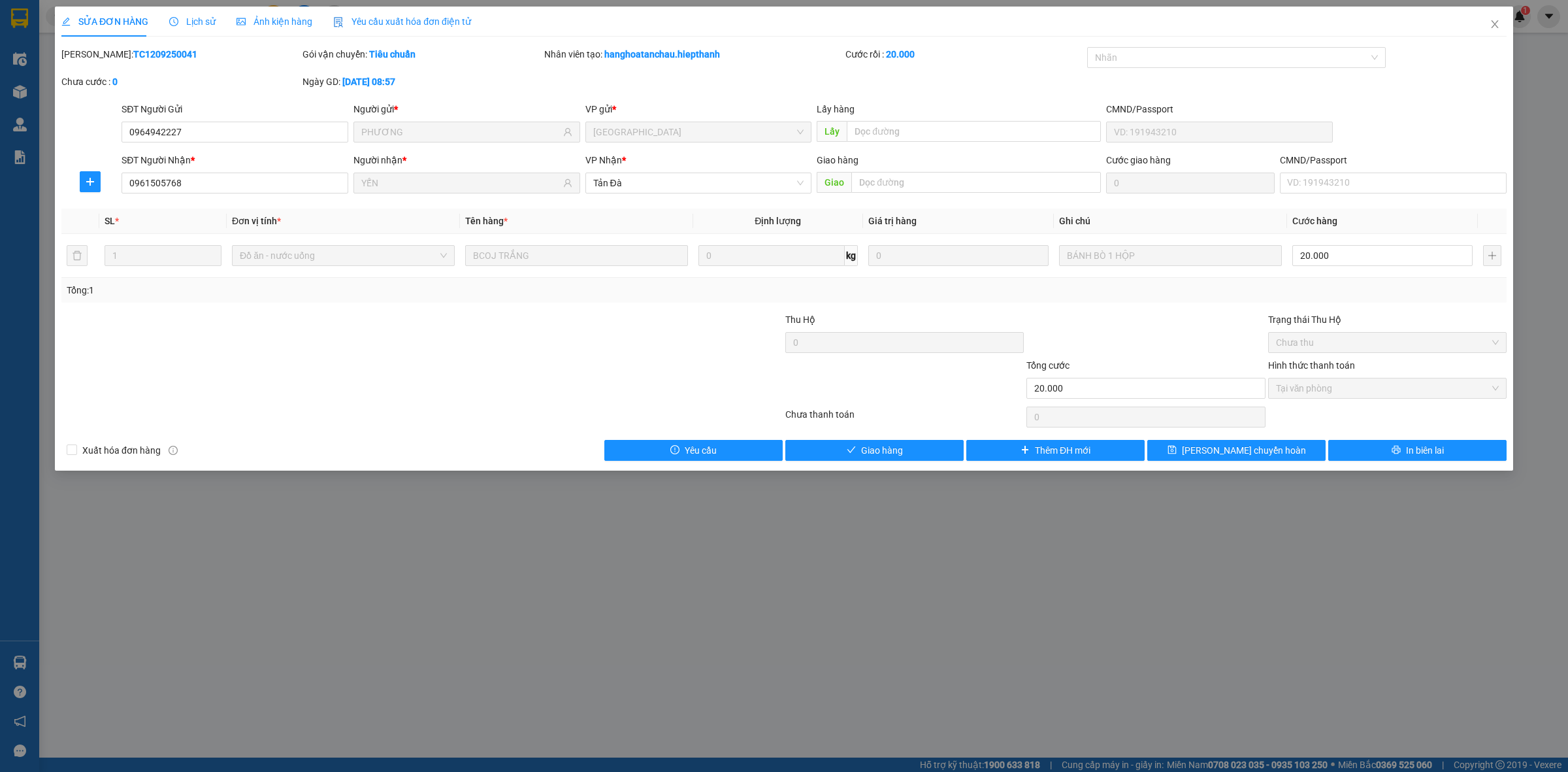
click at [876, 465] on div "SỬA ĐƠN HÀNG Lịch sử Ảnh kiện hàng Yêu cầu xuất hóa đơn điện tử Total Paid Fee …" at bounding box center [784, 238] width 1459 height 465
click at [877, 459] on button "Giao hàng" at bounding box center [875, 451] width 179 height 21
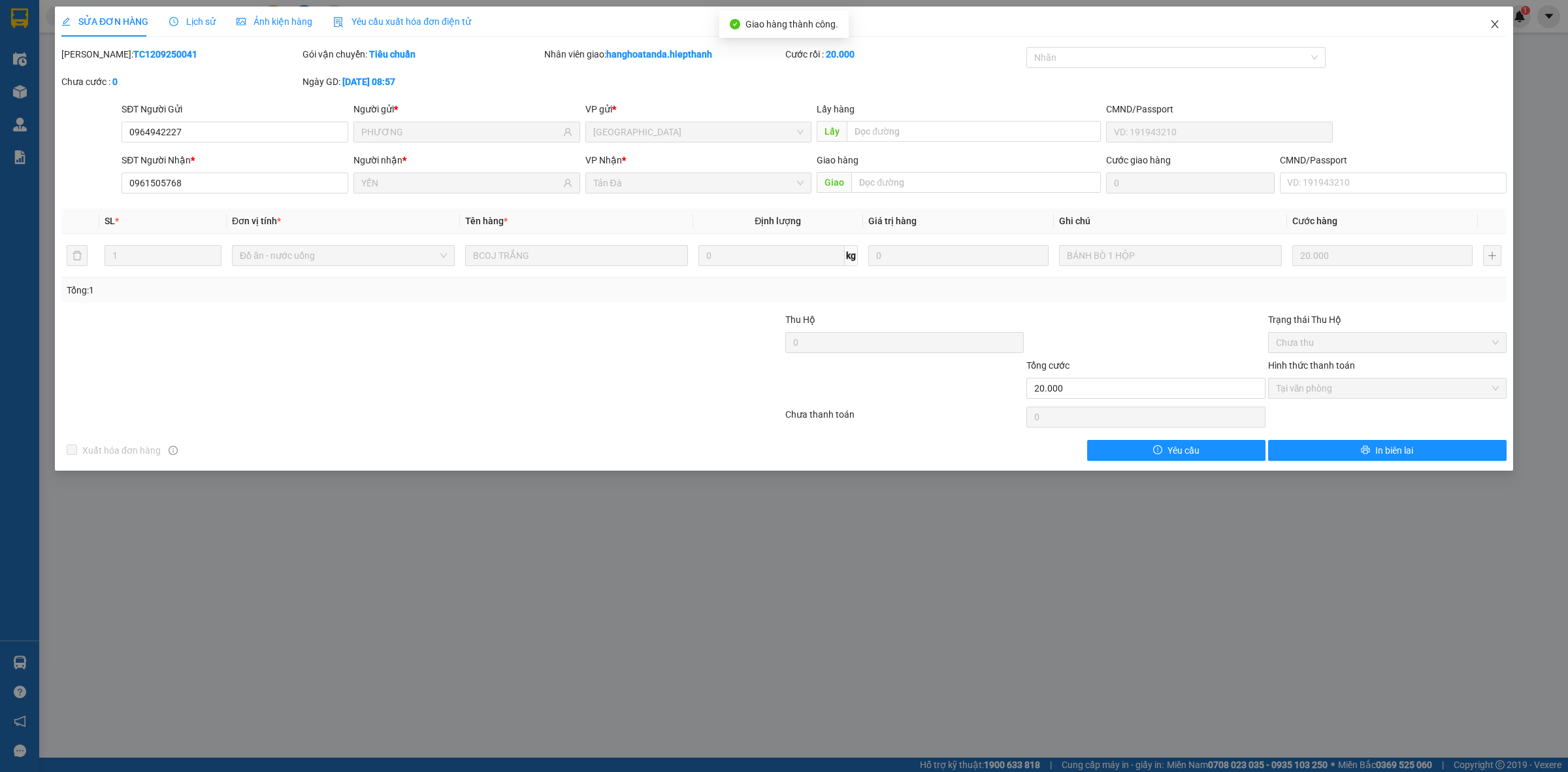
click at [1497, 21] on icon "close" at bounding box center [1495, 24] width 10 height 10
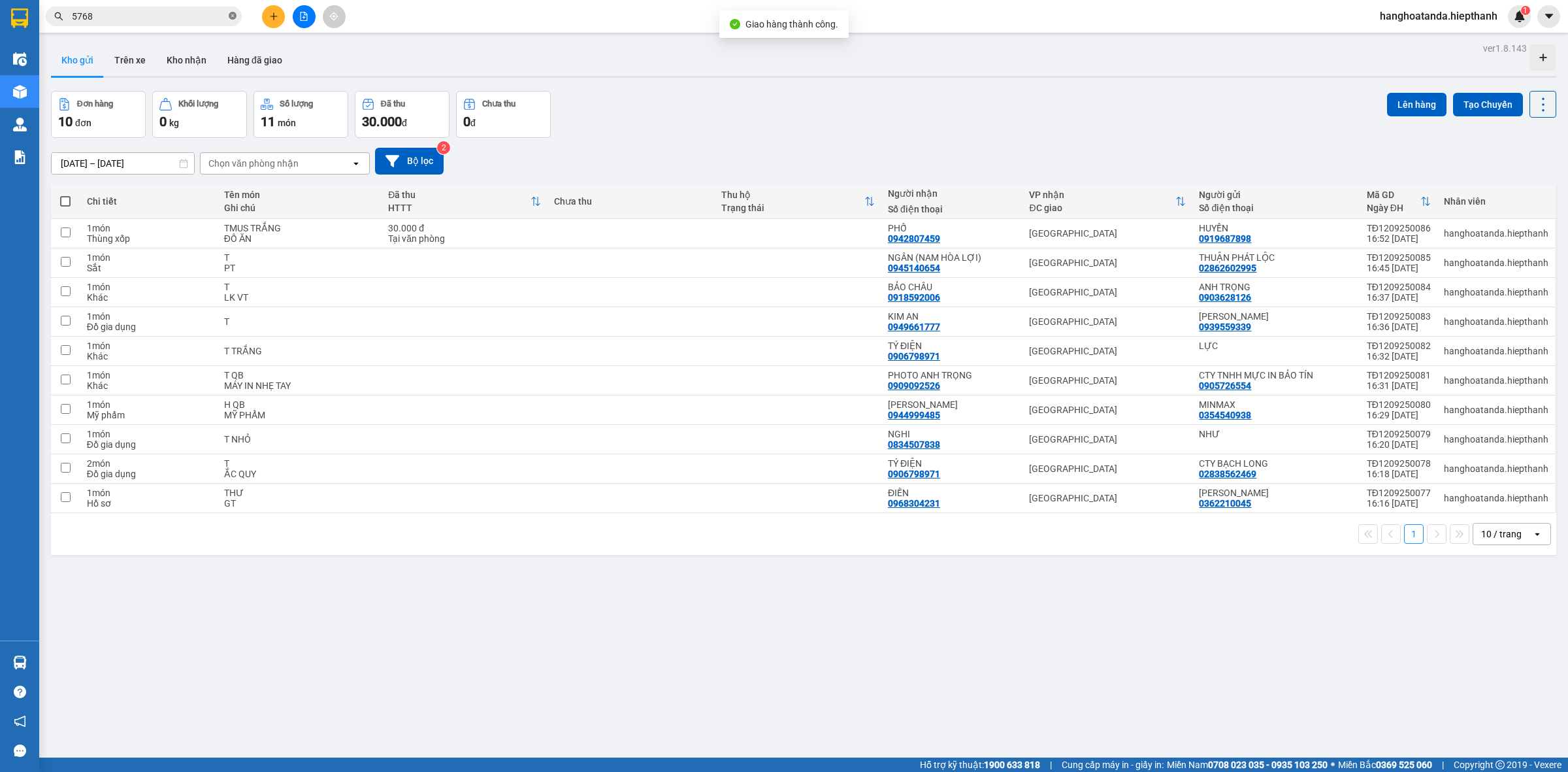
click at [230, 15] on icon "close-circle" at bounding box center [233, 15] width 8 height 8
click at [165, 15] on input "text" at bounding box center [149, 16] width 154 height 15
click at [141, 17] on input "text" at bounding box center [149, 16] width 154 height 15
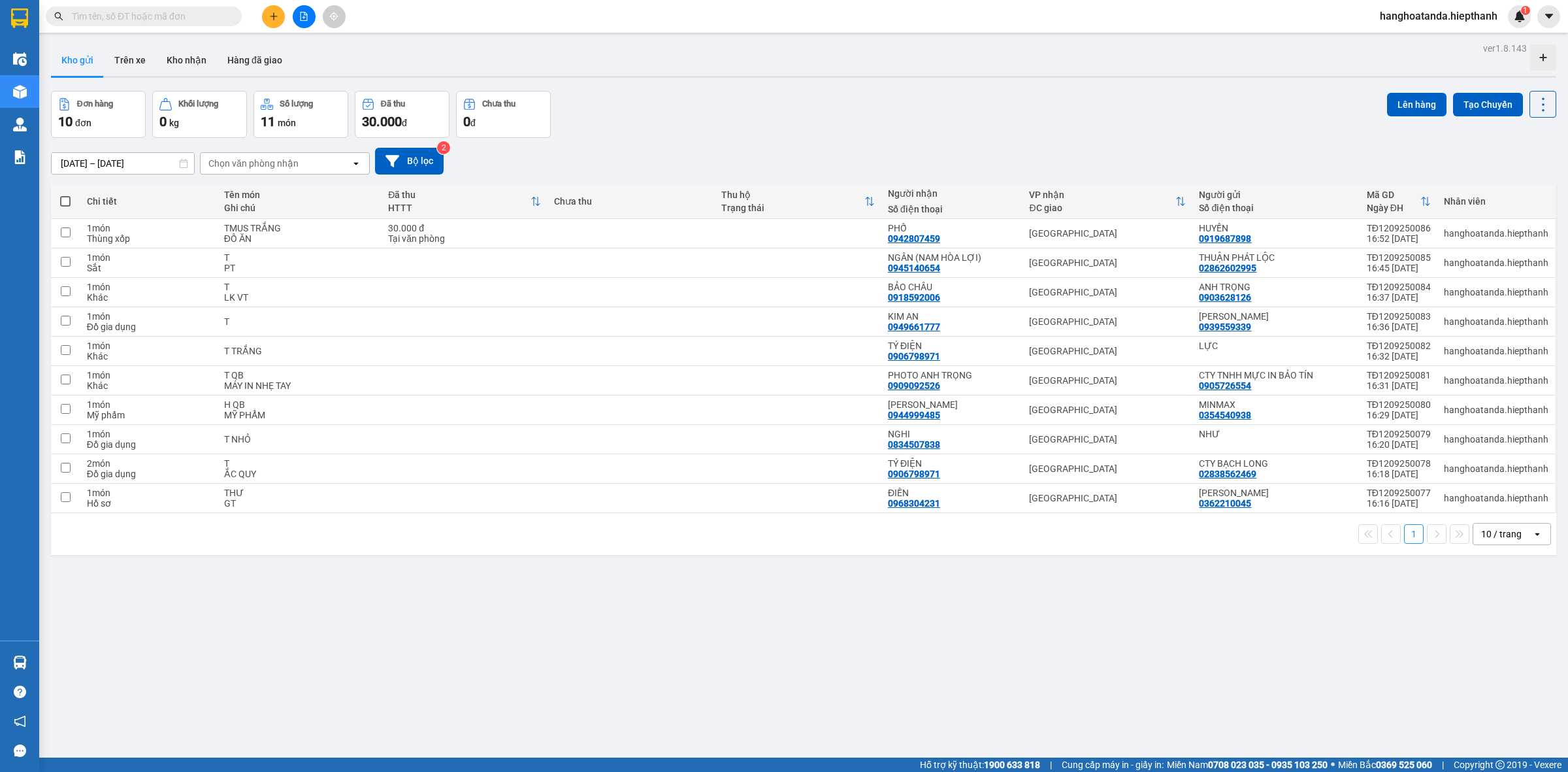
click at [141, 17] on input "text" at bounding box center [149, 16] width 154 height 15
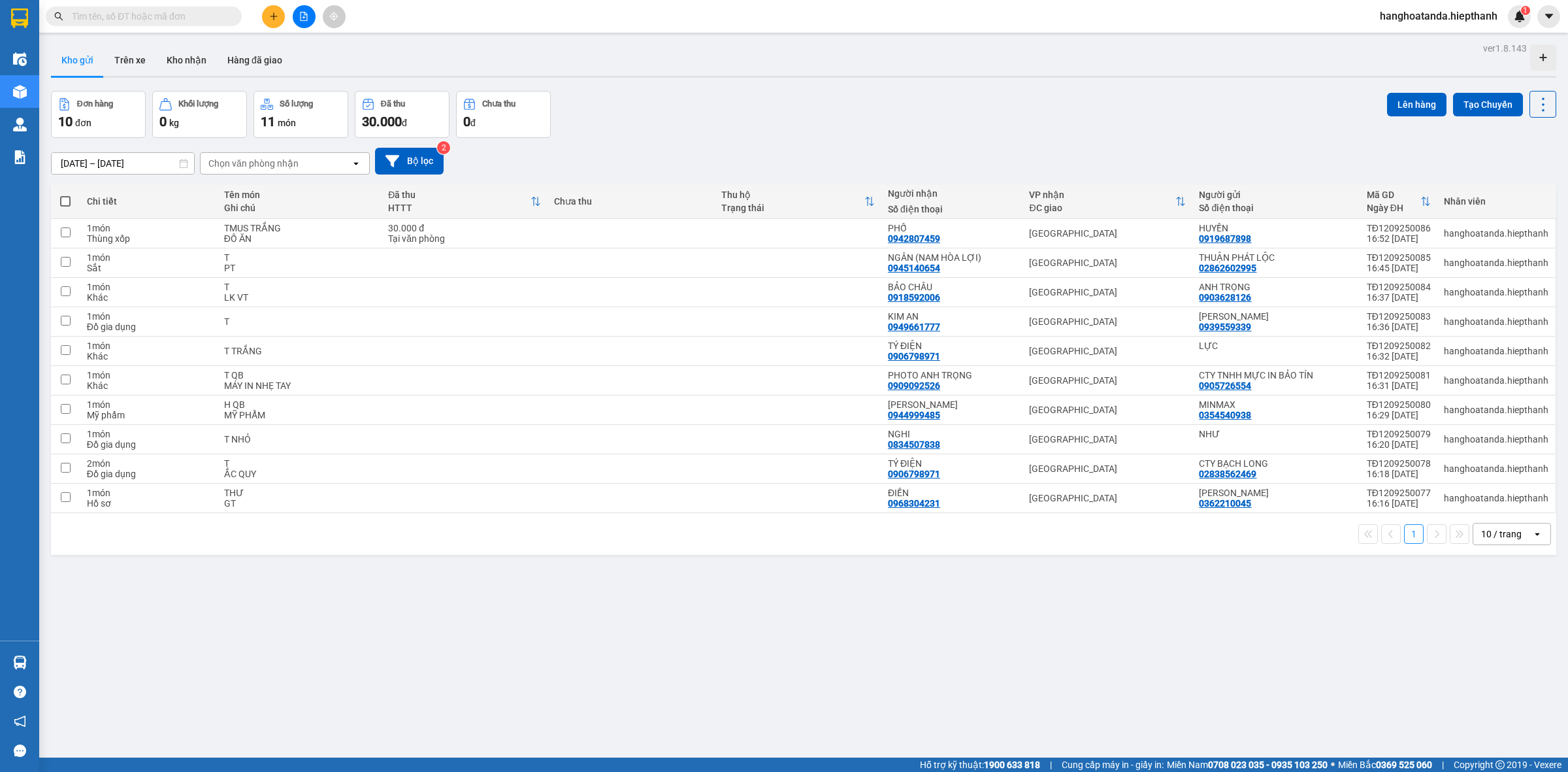
click at [141, 17] on input "text" at bounding box center [149, 16] width 154 height 15
click at [740, 24] on div "Kết quả tìm kiếm ( 1 ) Bộ lọc Gửi 3 ngày gần nhất Mã ĐH Trạng thái Món hàng Thu…" at bounding box center [784, 16] width 1568 height 33
click at [734, 71] on div "Kho gửi Trên xe Kho nhận Hàng đã giao" at bounding box center [804, 62] width 1506 height 35
click at [309, 6] on button at bounding box center [304, 17] width 23 height 23
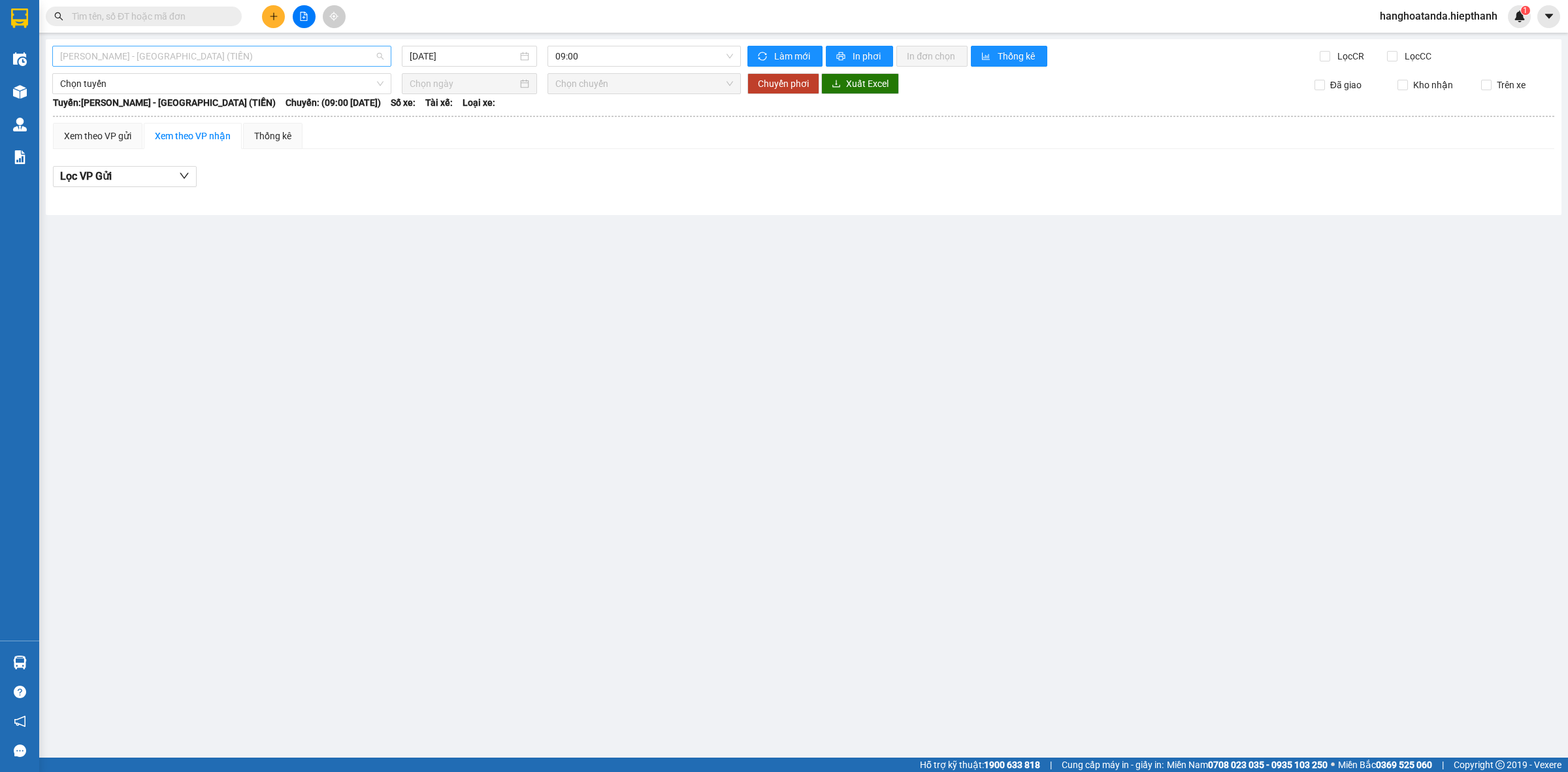
click at [121, 53] on span "[PERSON_NAME] - [GEOGRAPHIC_DATA] (TIỀN)" at bounding box center [221, 56] width 323 height 19
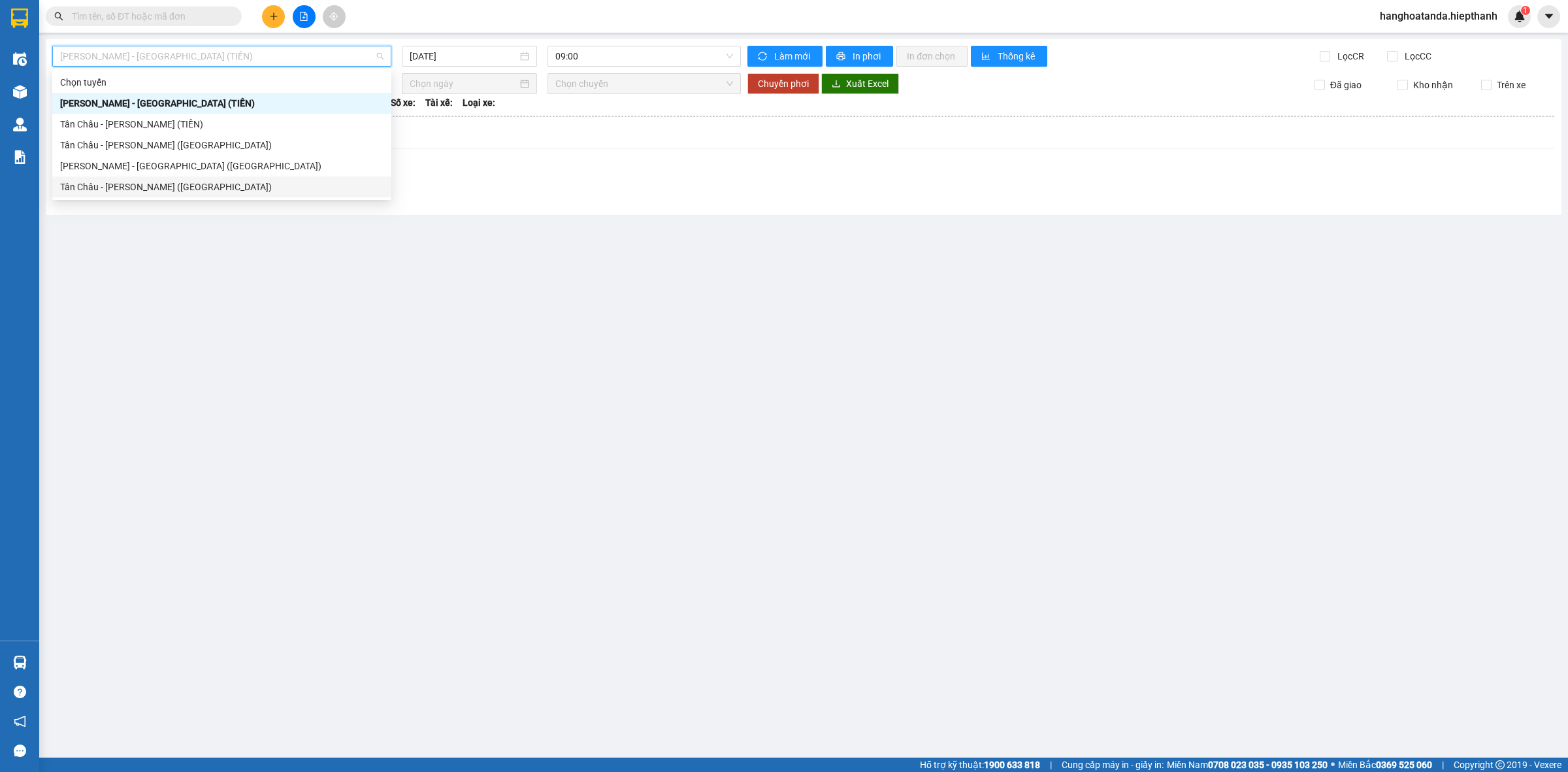
click at [93, 194] on div "Tân Châu - [PERSON_NAME] ([GEOGRAPHIC_DATA])" at bounding box center [221, 187] width 323 height 15
type input "[DATE]"
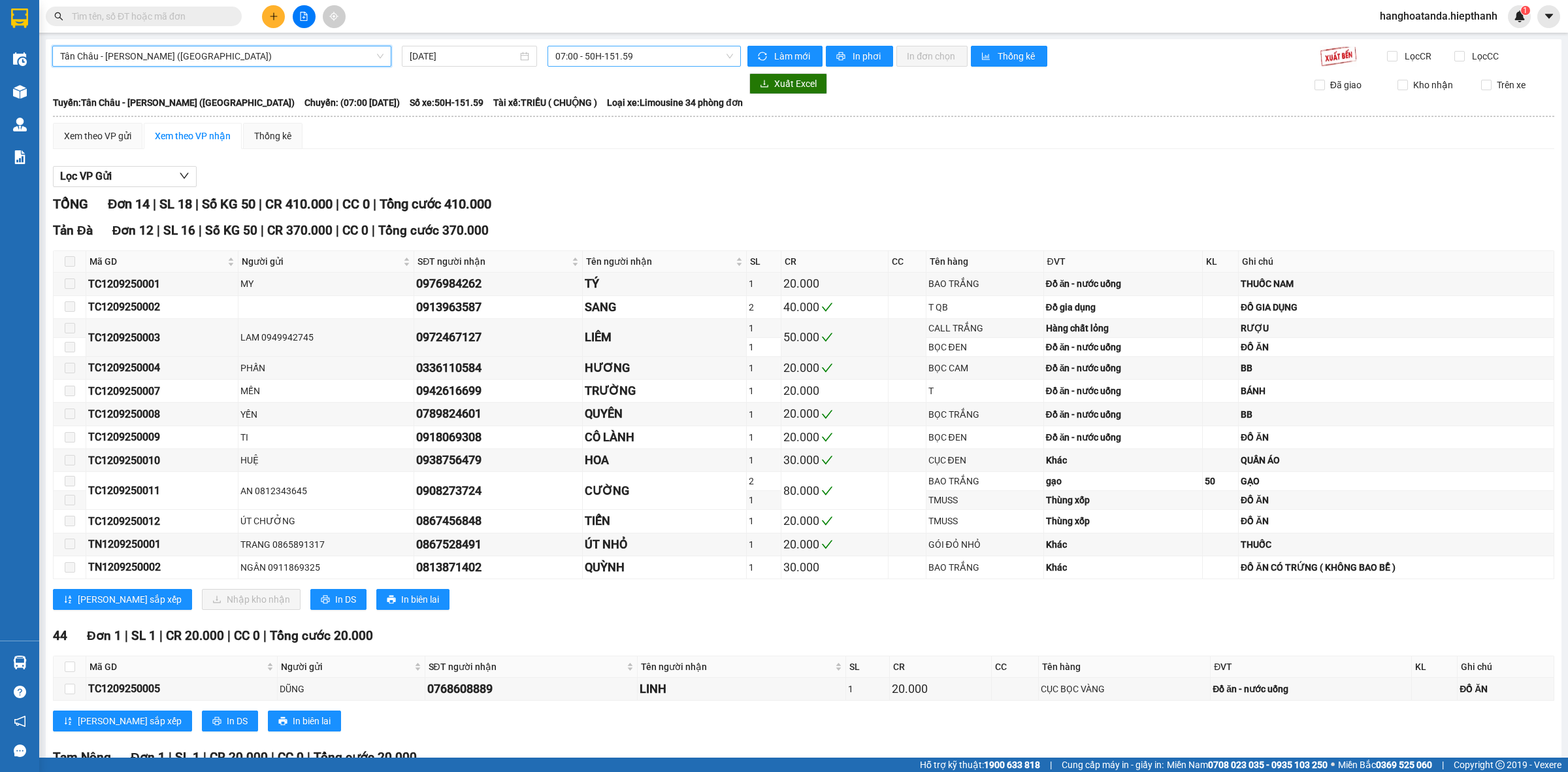
click at [582, 53] on span "07:00 - 50H-151.59" at bounding box center [644, 56] width 178 height 19
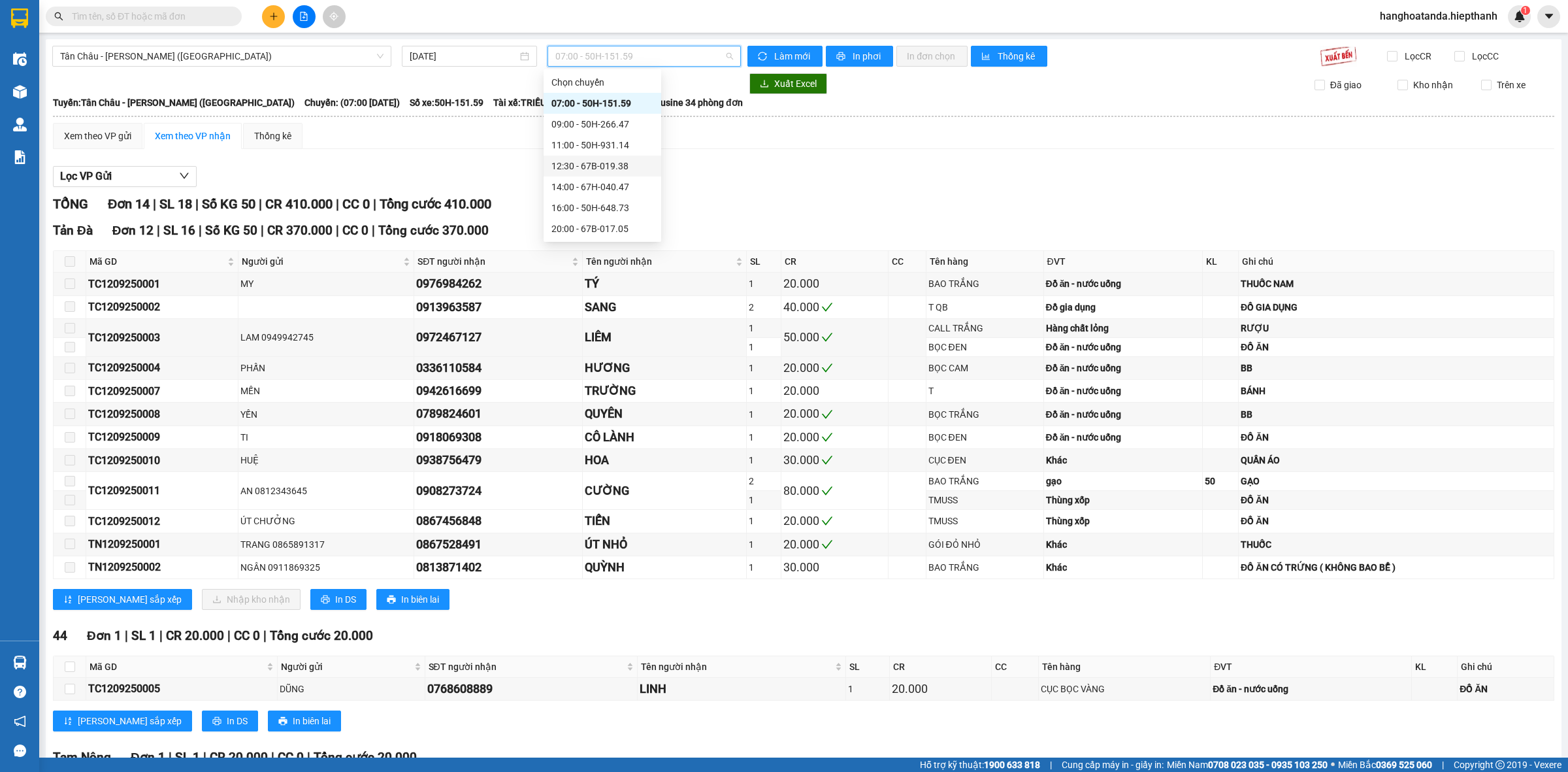
click at [575, 168] on div "12:30 - 67B-019.38" at bounding box center [602, 165] width 102 height 15
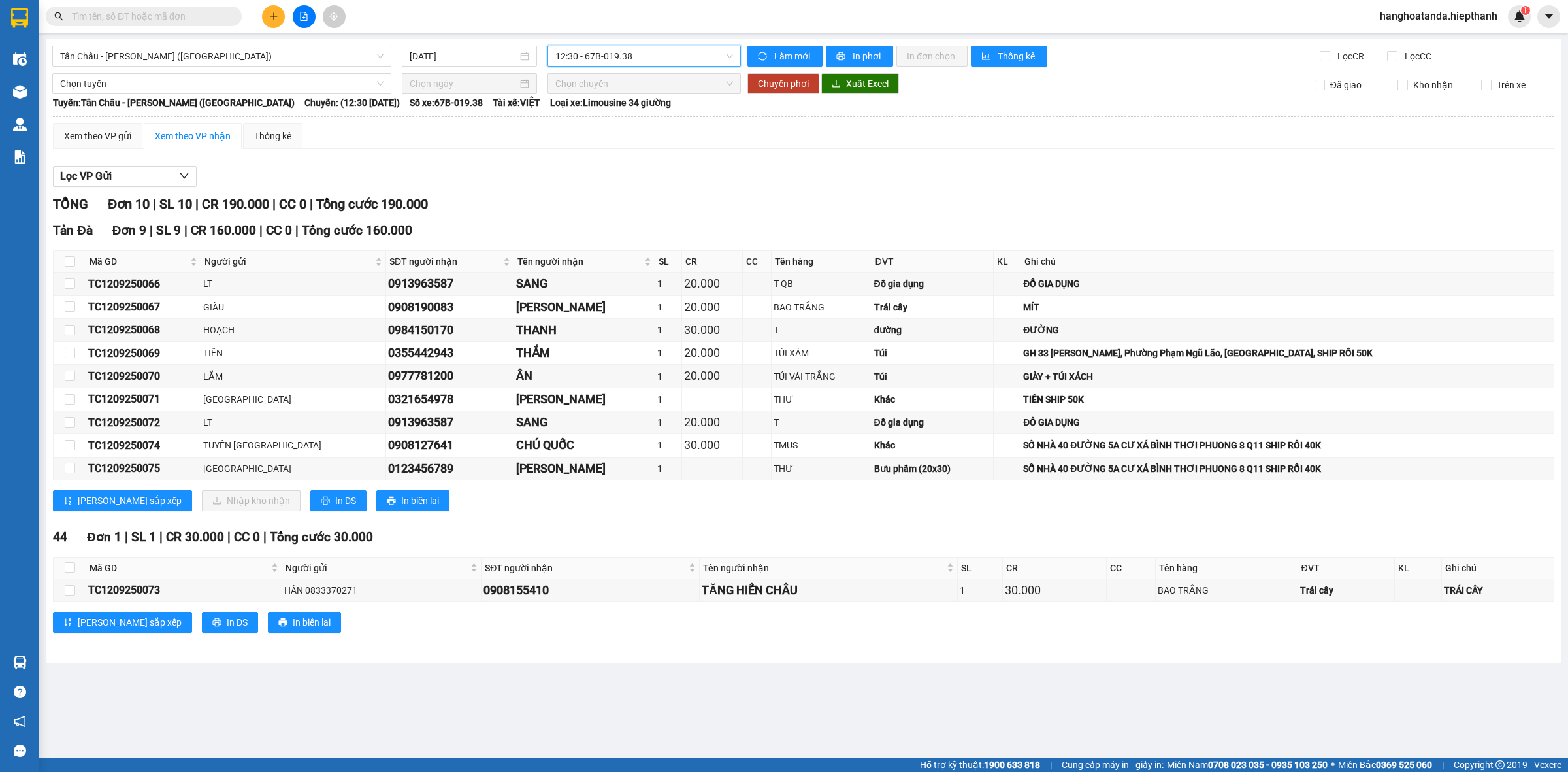
click at [581, 57] on span "12:30 - 67B-019.38" at bounding box center [644, 56] width 178 height 19
click at [576, 194] on div "14:00 - 67H-040.47" at bounding box center [606, 187] width 102 height 15
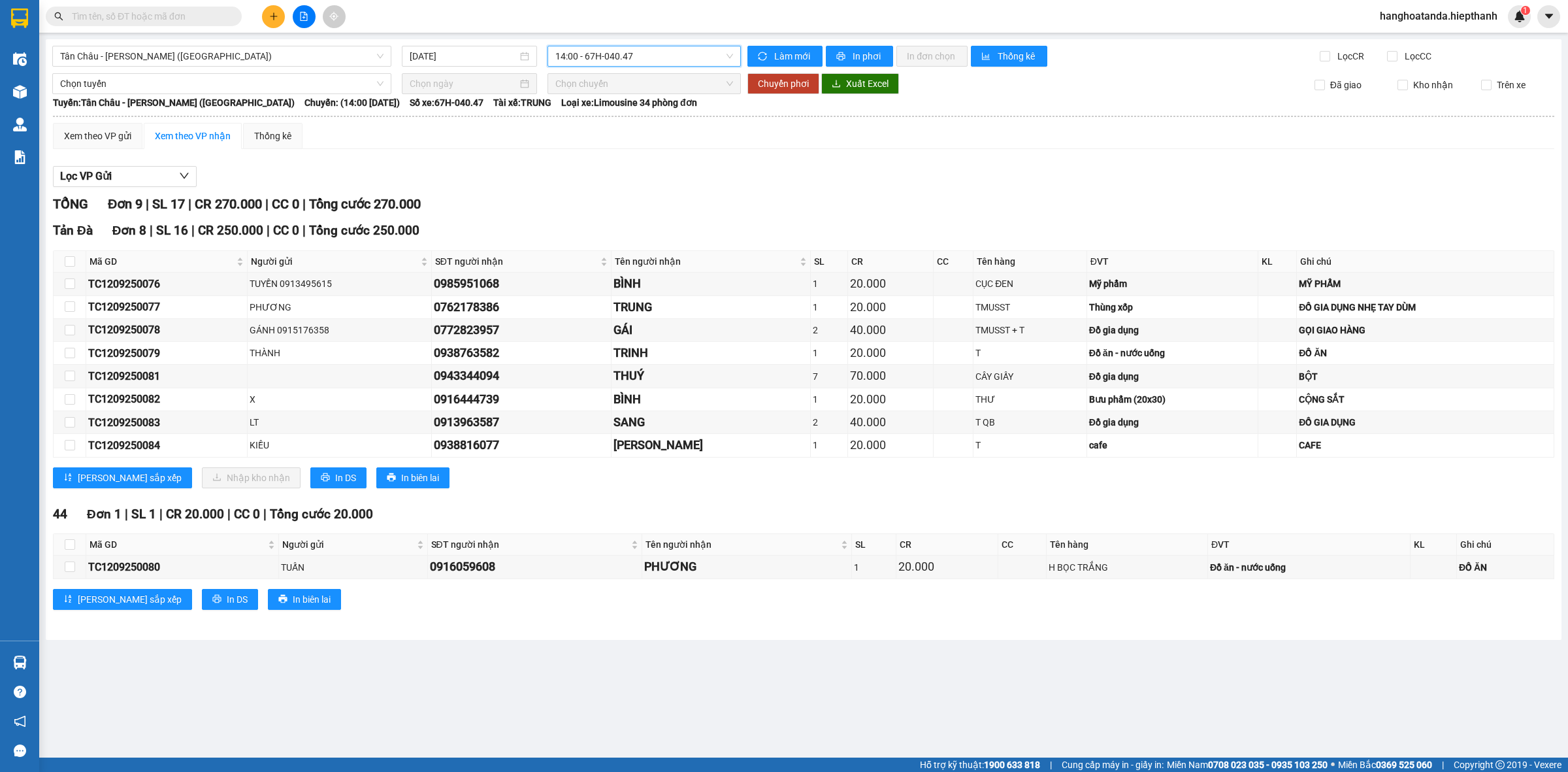
click at [580, 59] on span "14:00 - 67H-040.47" at bounding box center [644, 56] width 178 height 19
click at [1484, 20] on span "hanghoatanda.hiepthanh" at bounding box center [1439, 16] width 138 height 17
click at [1419, 44] on span "Đăng xuất" at bounding box center [1444, 40] width 111 height 15
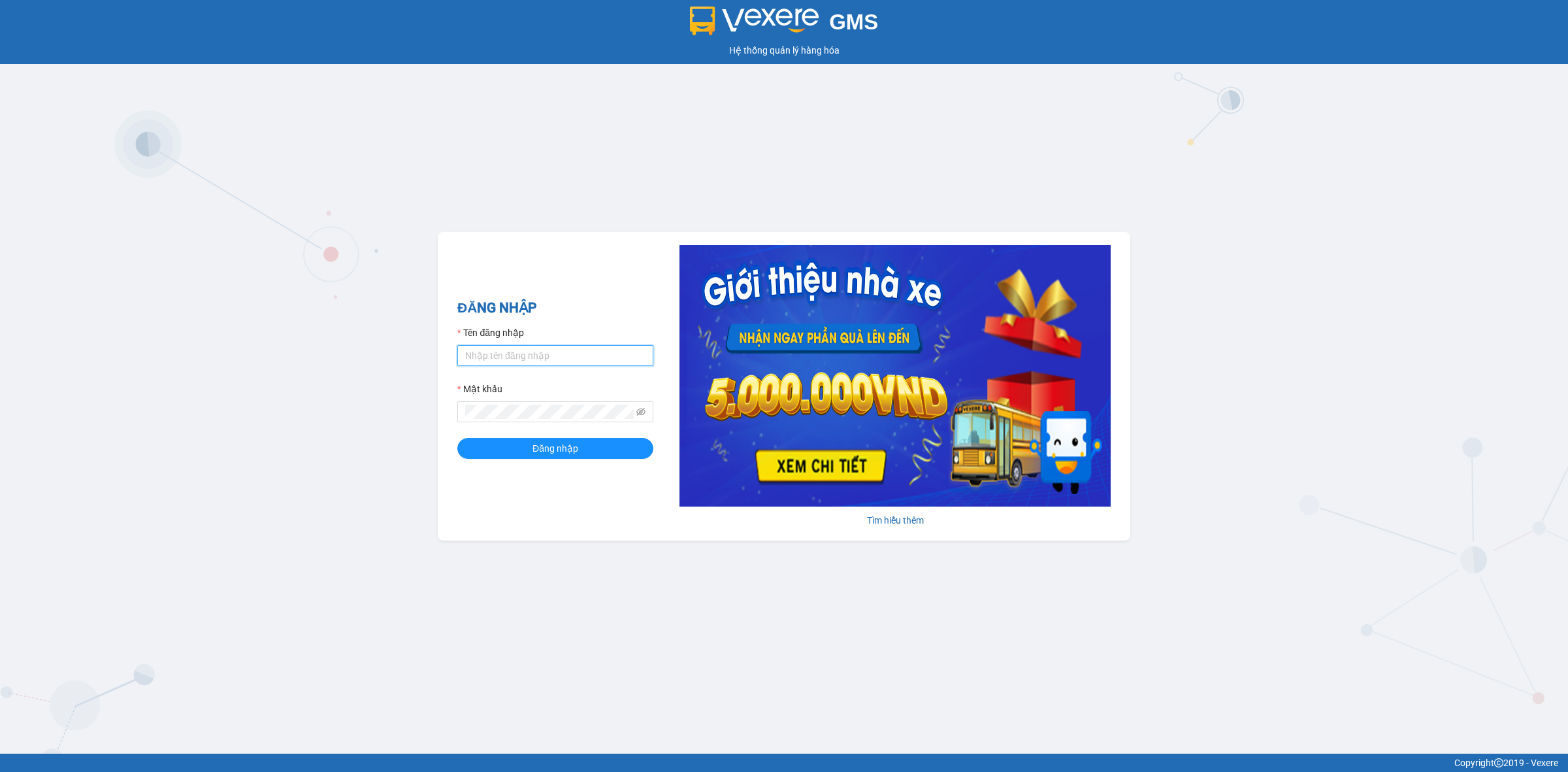
click at [534, 357] on input "Tên đăng nhập" at bounding box center [555, 356] width 196 height 21
type input "hoitoatanda.hiepthanh"
click at [508, 456] on button "Đăng nhập" at bounding box center [555, 449] width 196 height 21
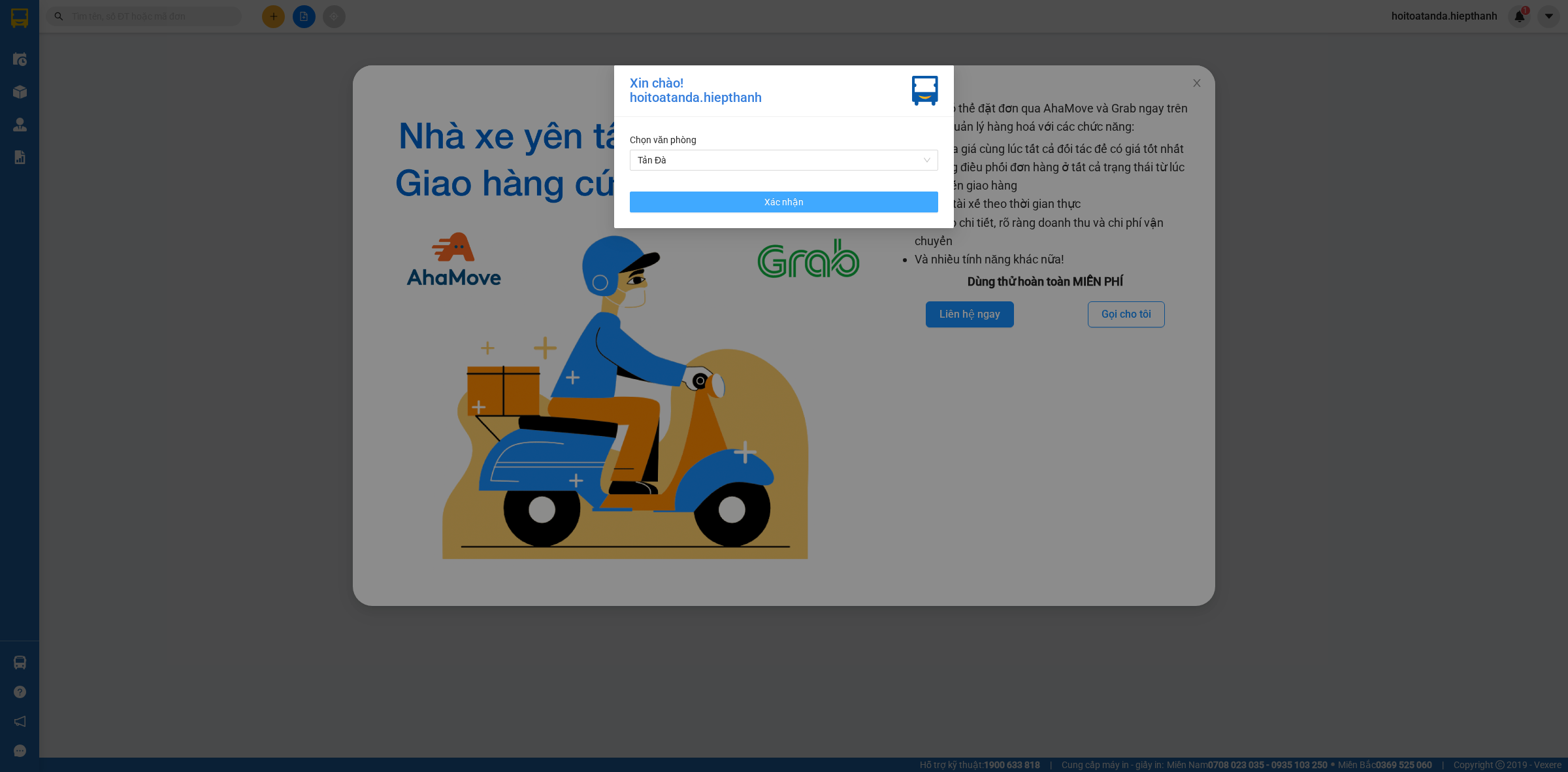
click at [778, 204] on span "Xác nhận" at bounding box center [784, 201] width 39 height 15
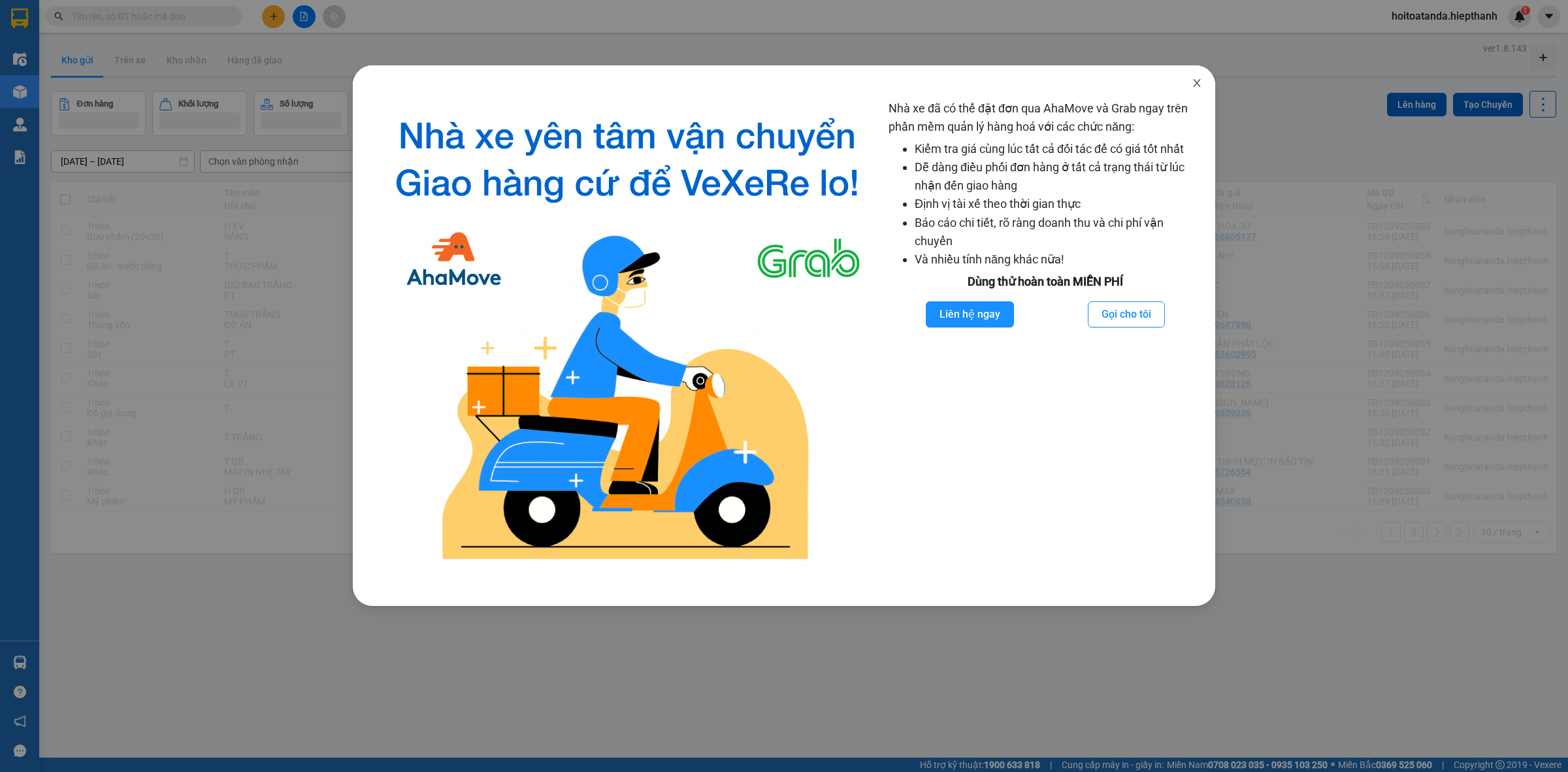
click at [1199, 86] on icon "close" at bounding box center [1196, 82] width 7 height 8
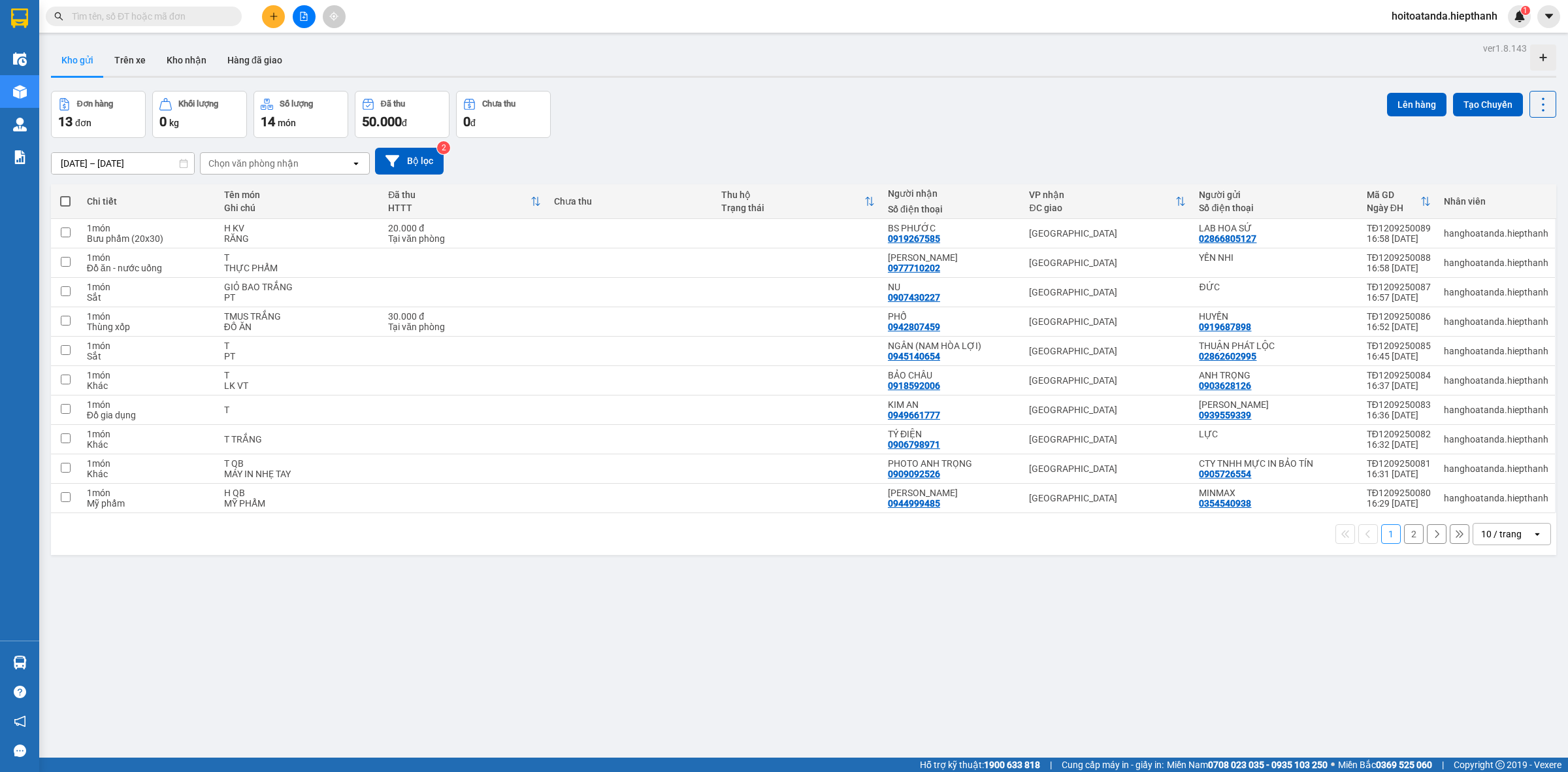
click at [1151, 126] on div "Đơn hàng 13 đơn Khối lượng 0 kg Số lượng 14 món Đã thu 50.000 đ Chưa thu 0 đ Lê…" at bounding box center [804, 114] width 1506 height 47
click at [203, 13] on input "text" at bounding box center [149, 16] width 154 height 15
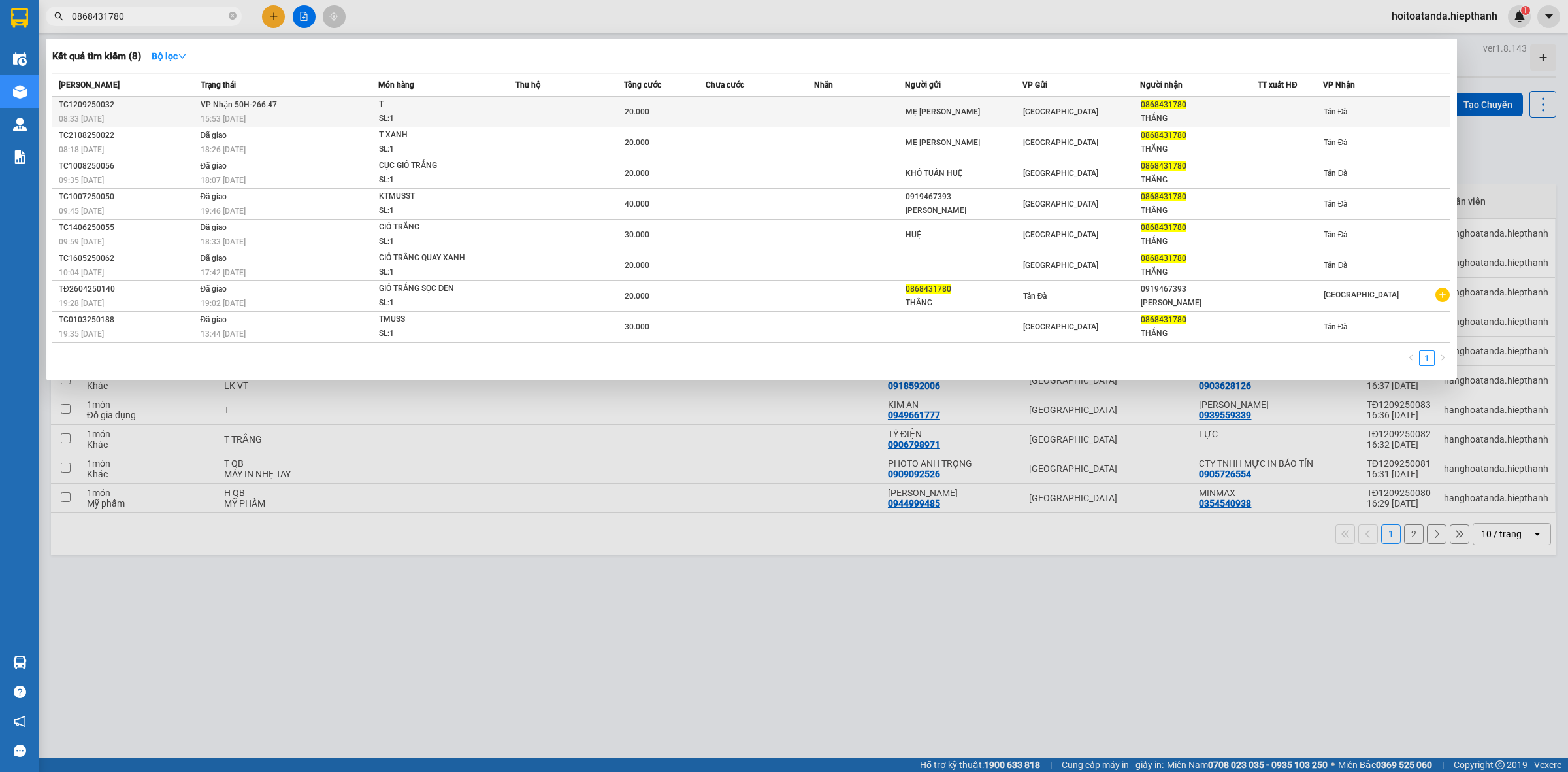
type input "0868431780"
click at [1014, 112] on div "MẸ [PERSON_NAME]" at bounding box center [964, 112] width 116 height 14
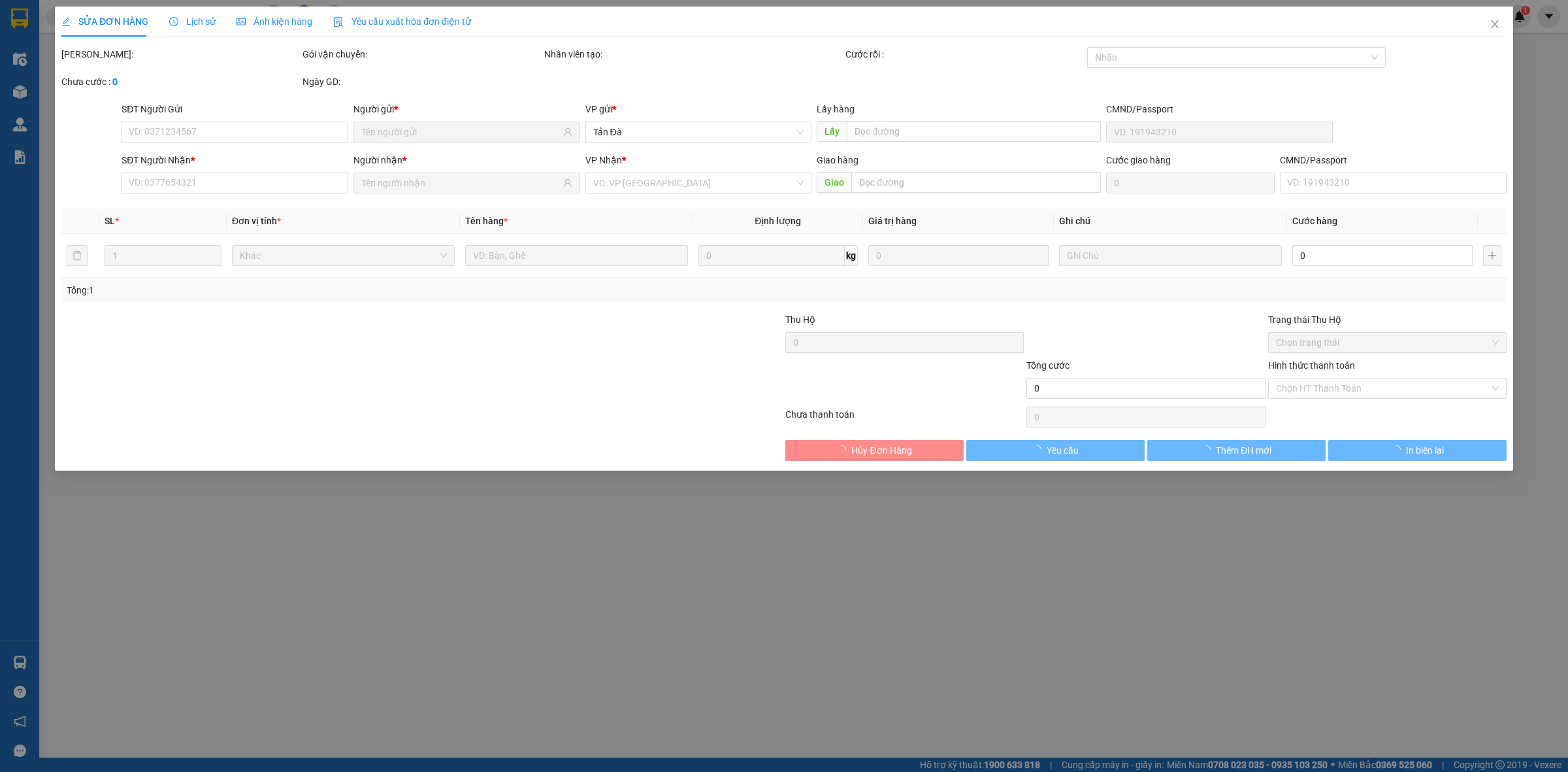
type input "MẸ [PERSON_NAME]"
type input "0868431780"
type input "THẮNG"
type input "20.000"
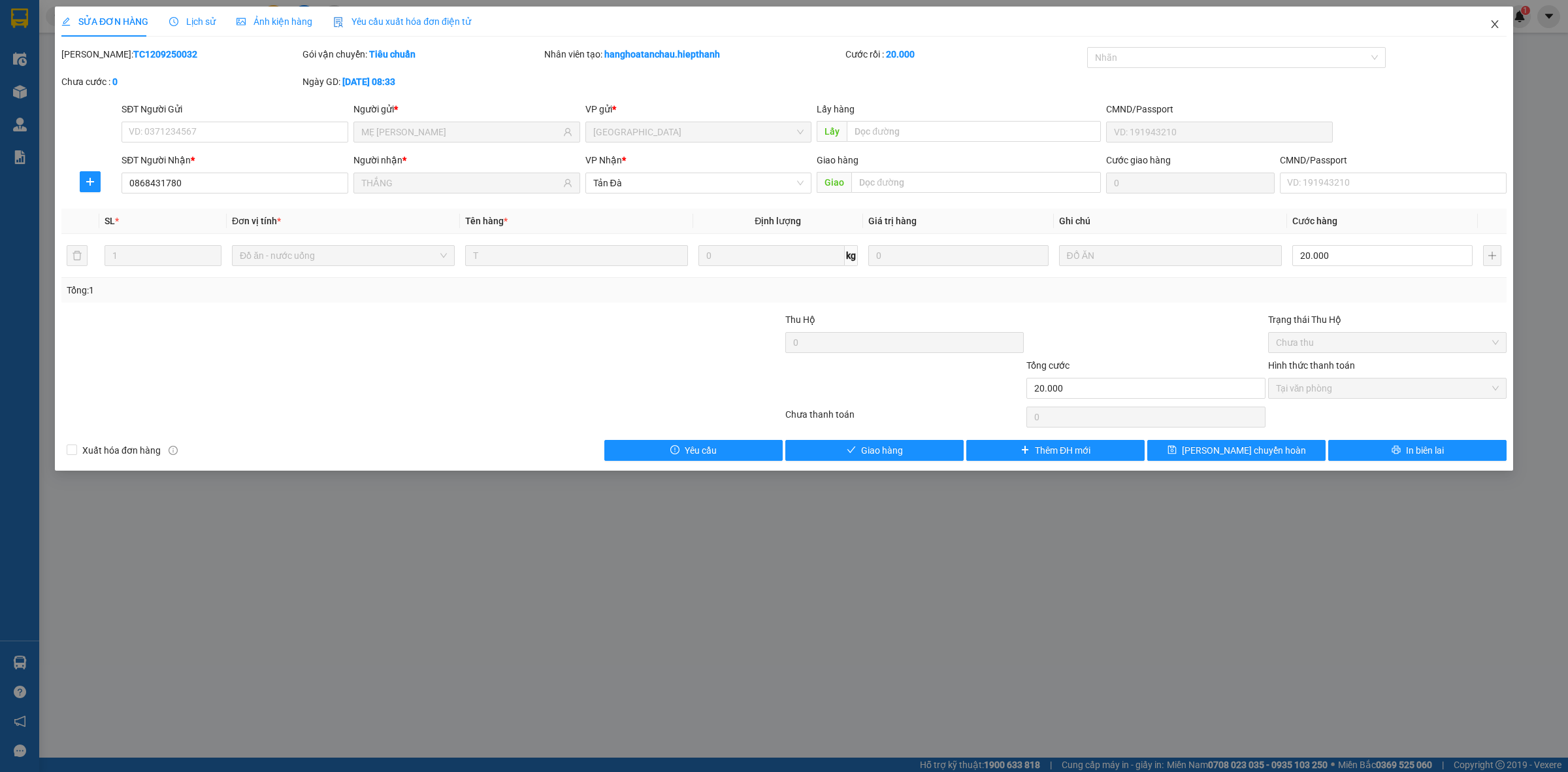
click at [1497, 26] on icon "close" at bounding box center [1495, 24] width 10 height 10
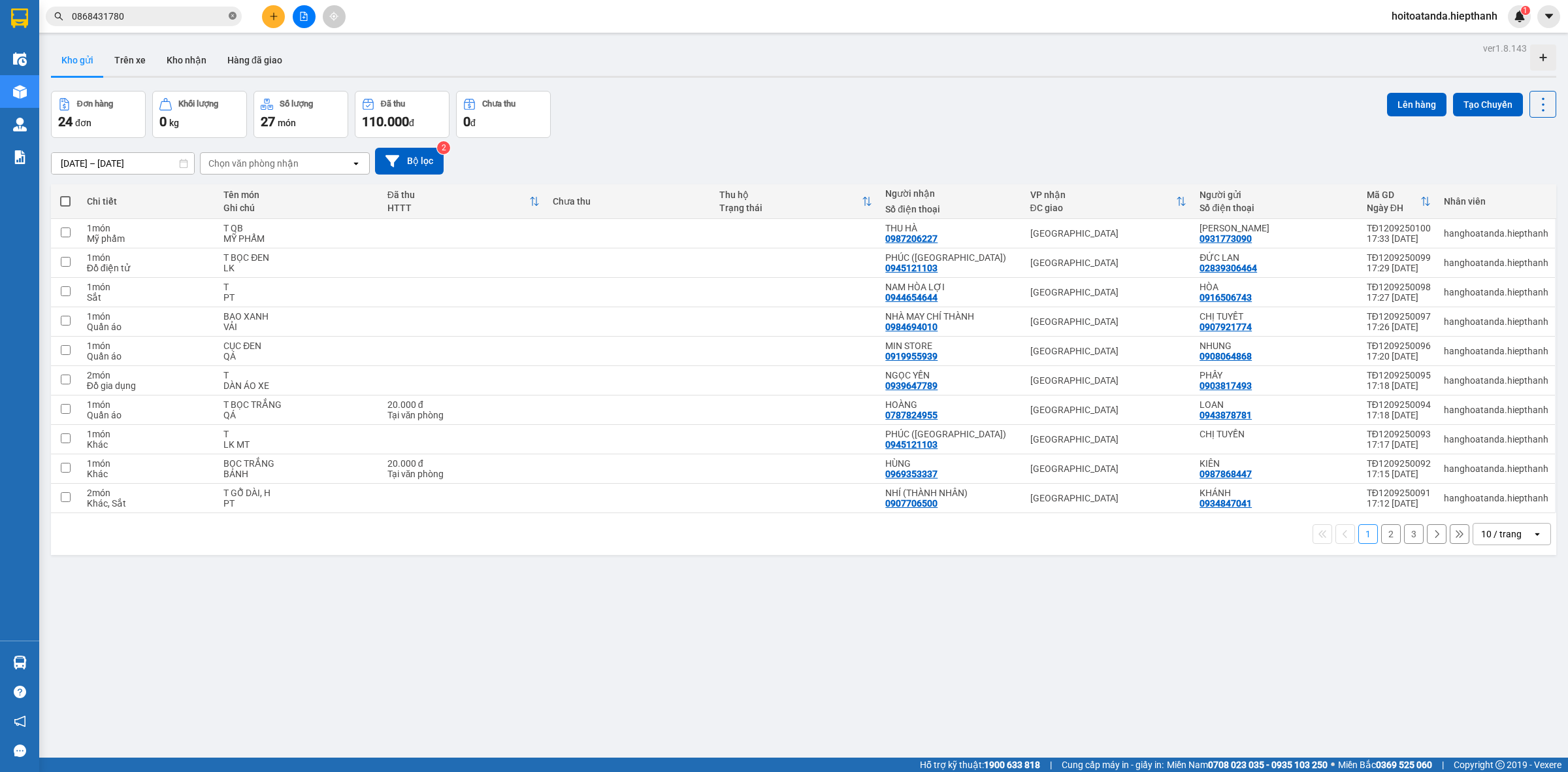
click at [232, 15] on icon "close-circle" at bounding box center [233, 15] width 8 height 8
click at [294, 15] on button at bounding box center [304, 17] width 23 height 23
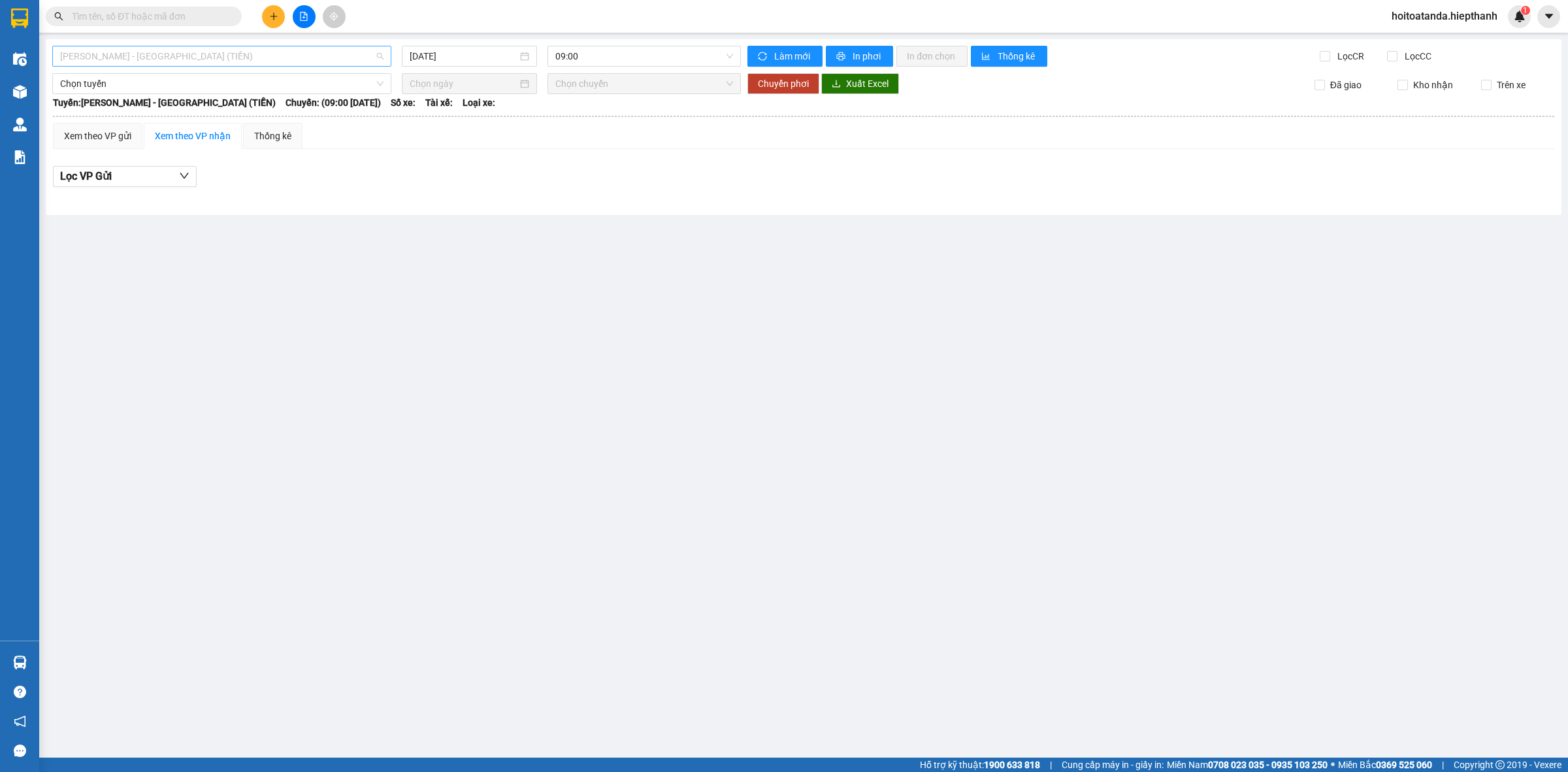
click at [242, 57] on span "[PERSON_NAME] - [GEOGRAPHIC_DATA] (TIỀN)" at bounding box center [221, 56] width 323 height 19
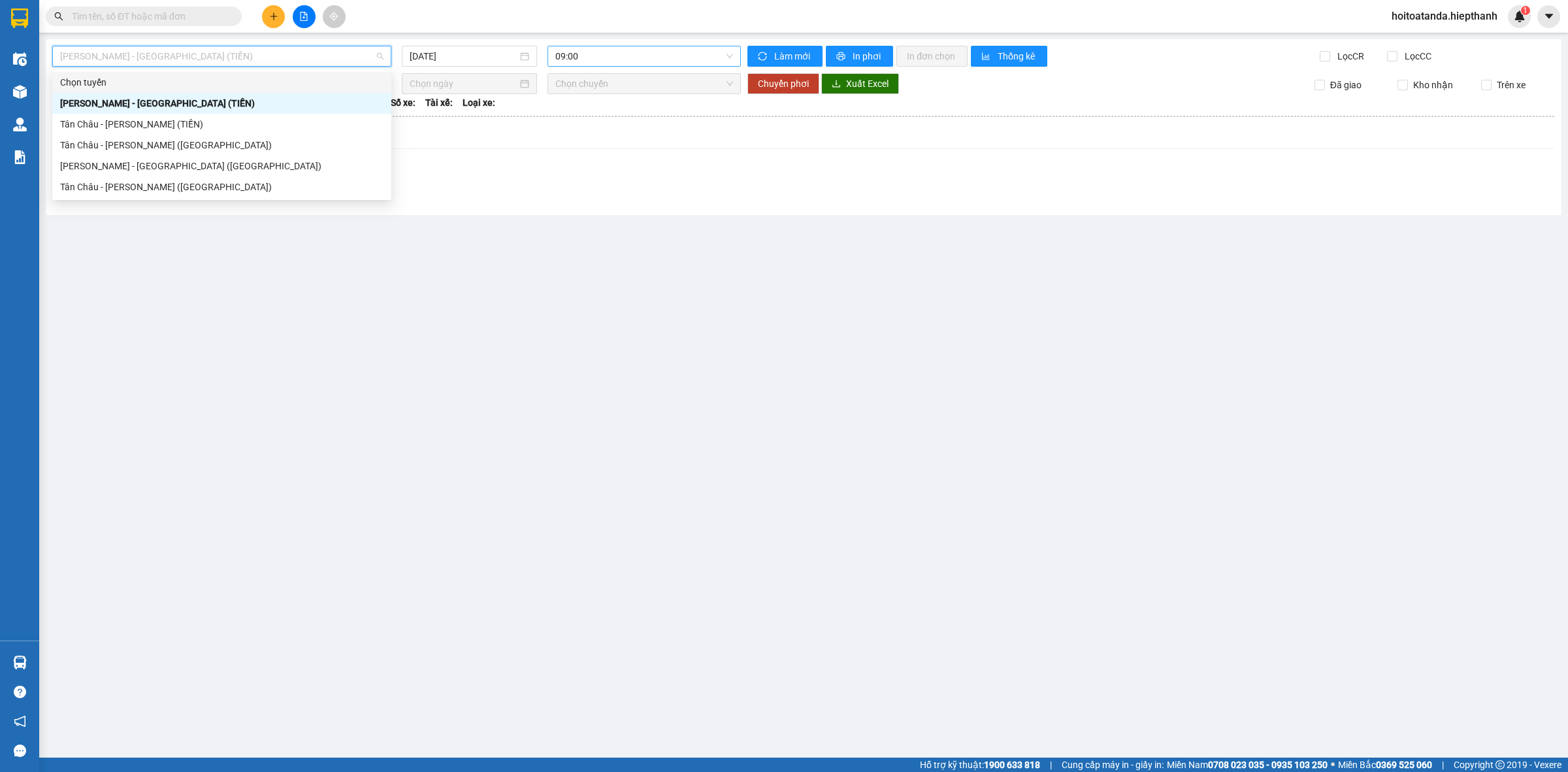
click at [581, 62] on span "09:00" at bounding box center [644, 56] width 178 height 19
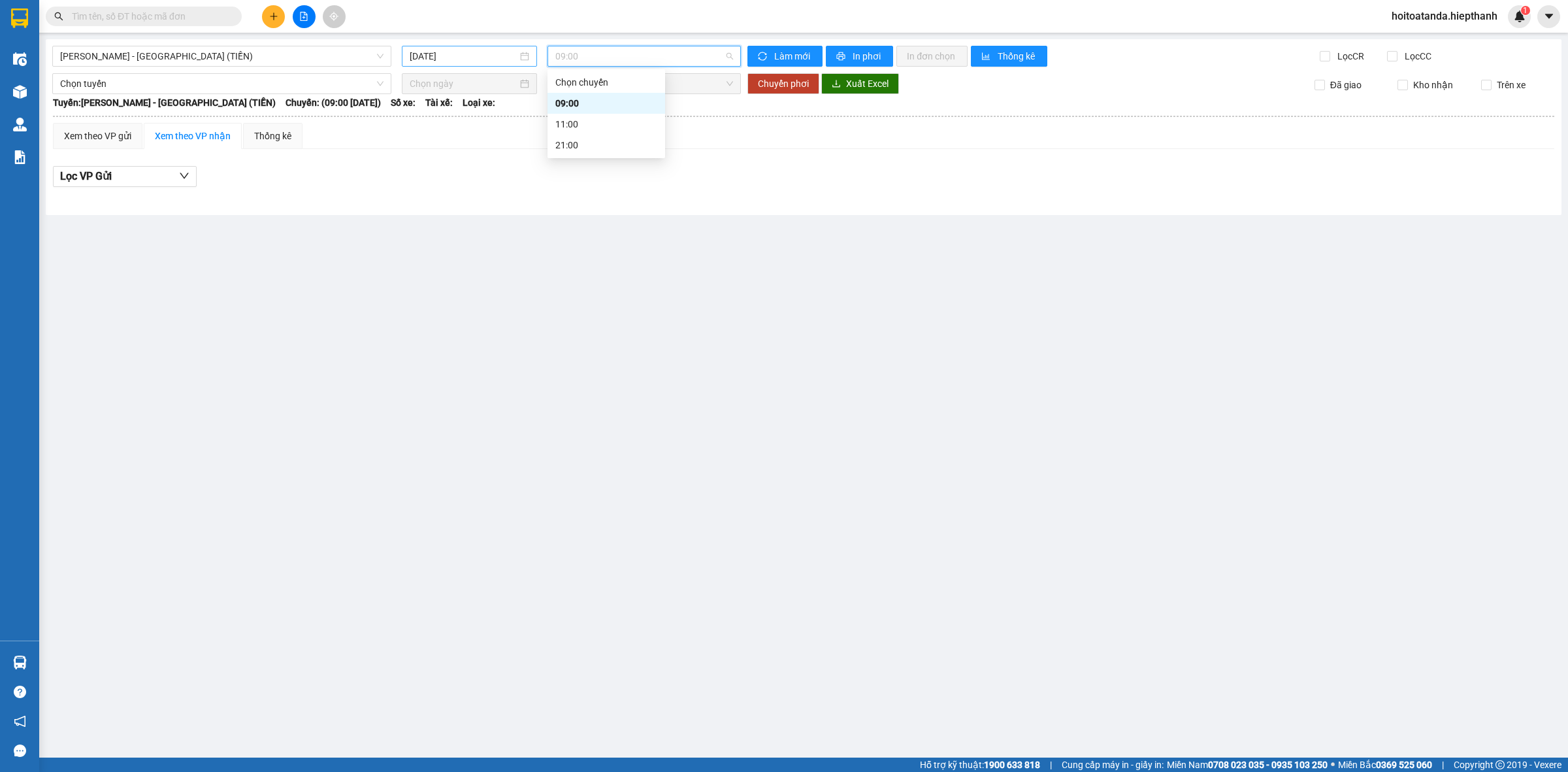
click at [410, 56] on input "[DATE]" at bounding box center [464, 56] width 108 height 15
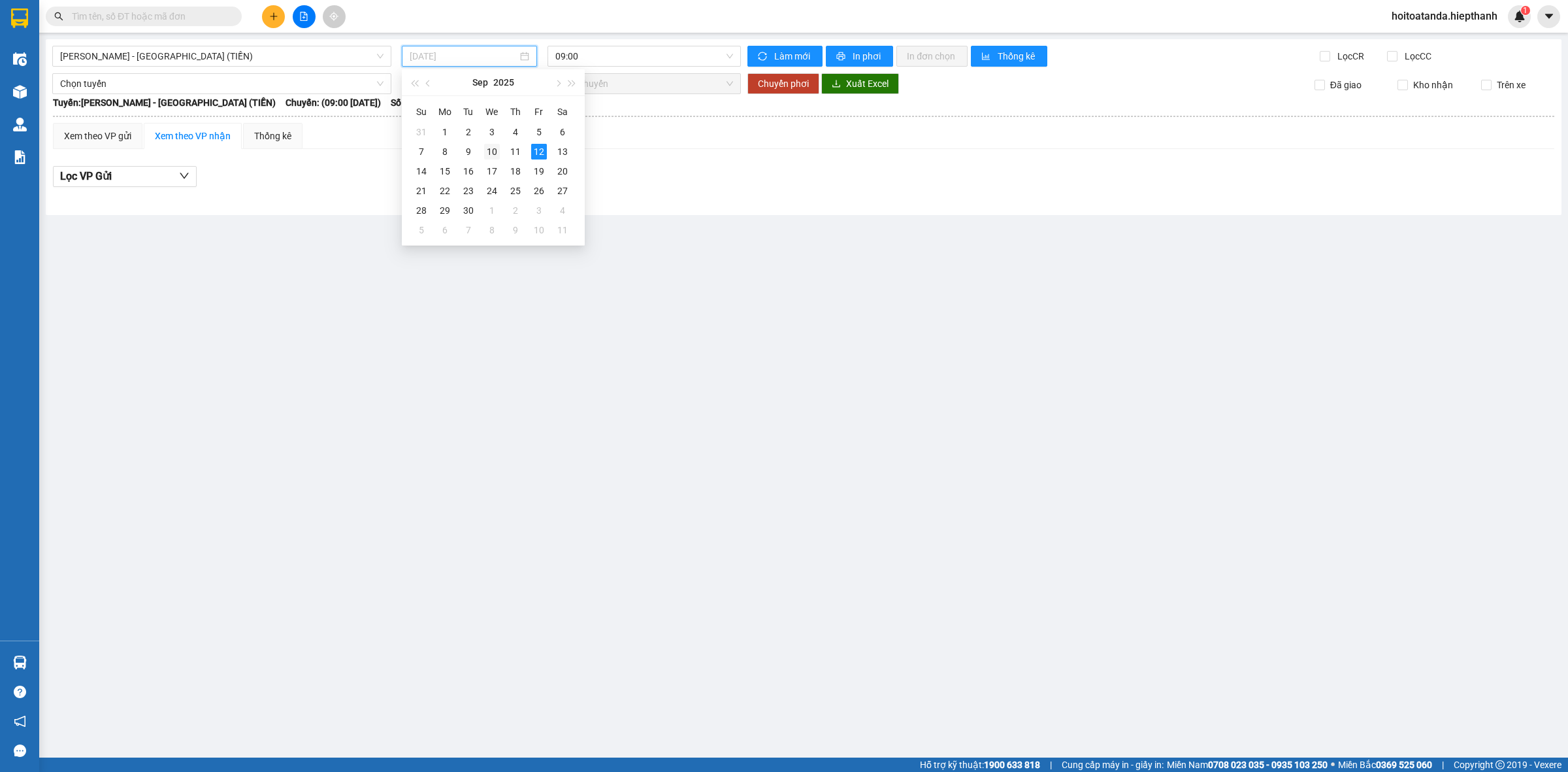
click at [489, 147] on div "10" at bounding box center [492, 152] width 16 height 16
type input "[DATE]"
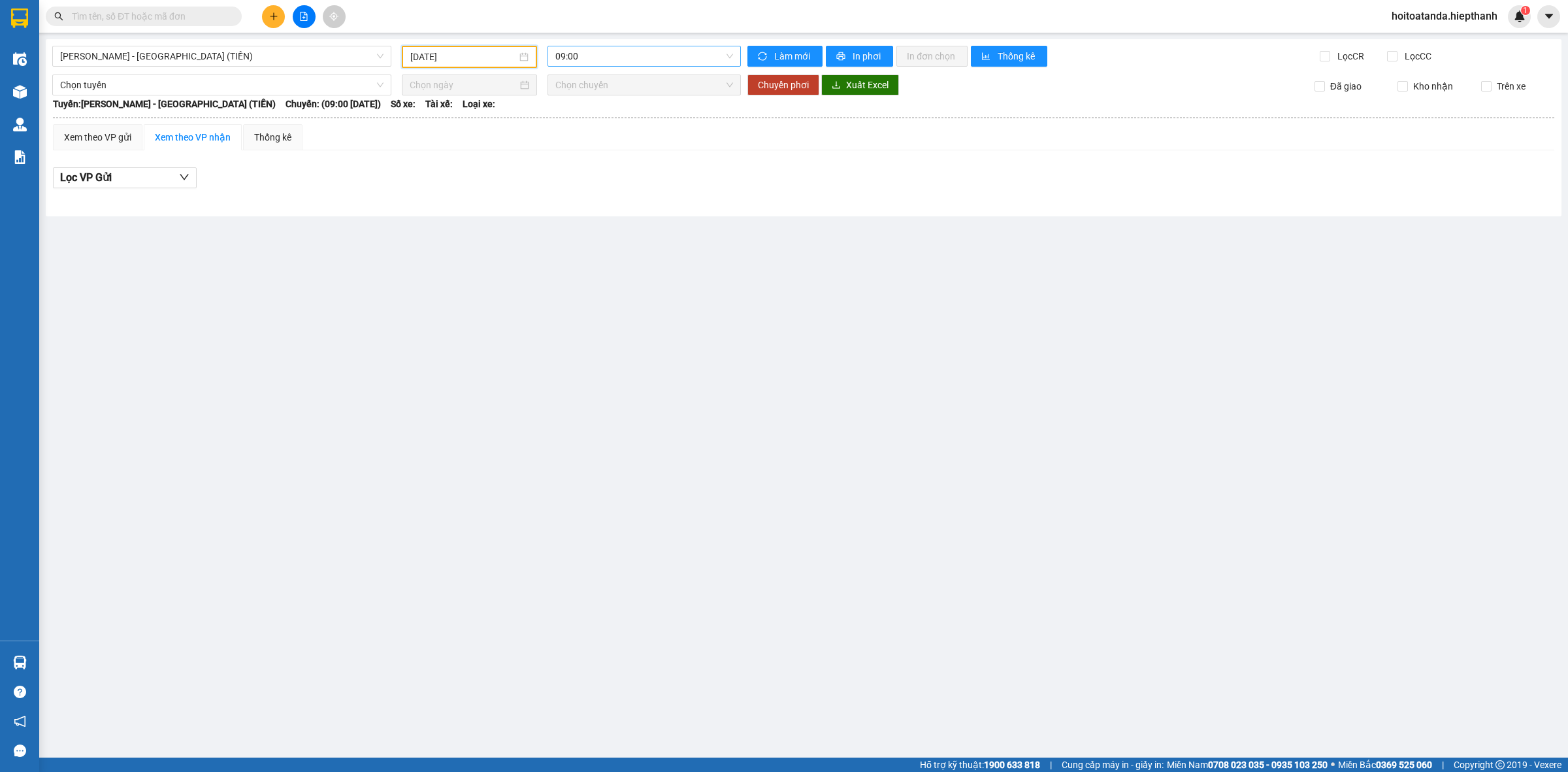
click at [581, 62] on span "09:00" at bounding box center [644, 56] width 178 height 19
click at [599, 102] on div "09:00" at bounding box center [606, 103] width 102 height 15
click at [590, 63] on span "09:00" at bounding box center [644, 56] width 178 height 19
click at [585, 119] on div "11:00" at bounding box center [606, 124] width 102 height 15
click at [583, 61] on span "11:00" at bounding box center [644, 56] width 178 height 19
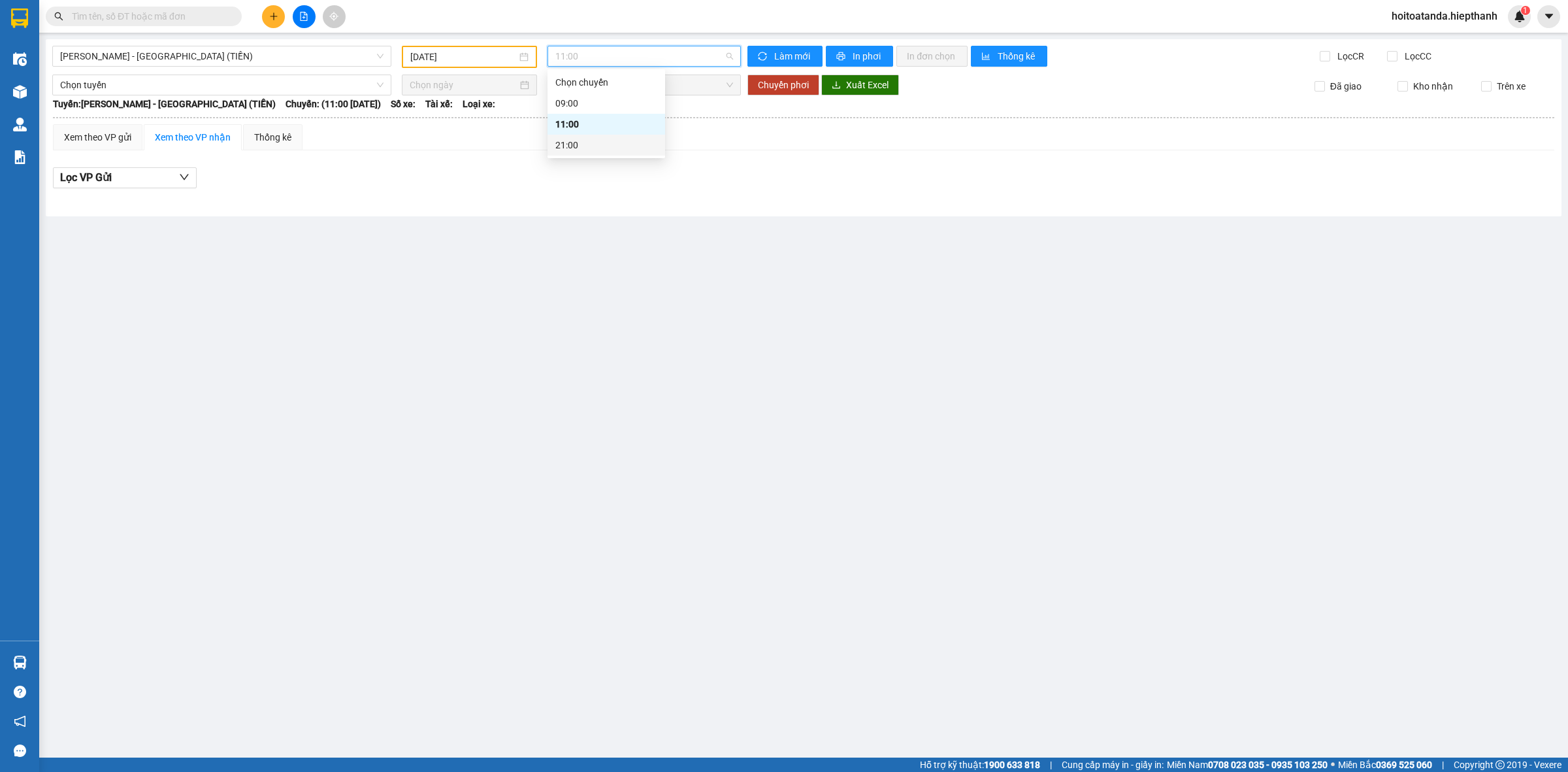
click at [572, 147] on div "21:00" at bounding box center [606, 145] width 102 height 15
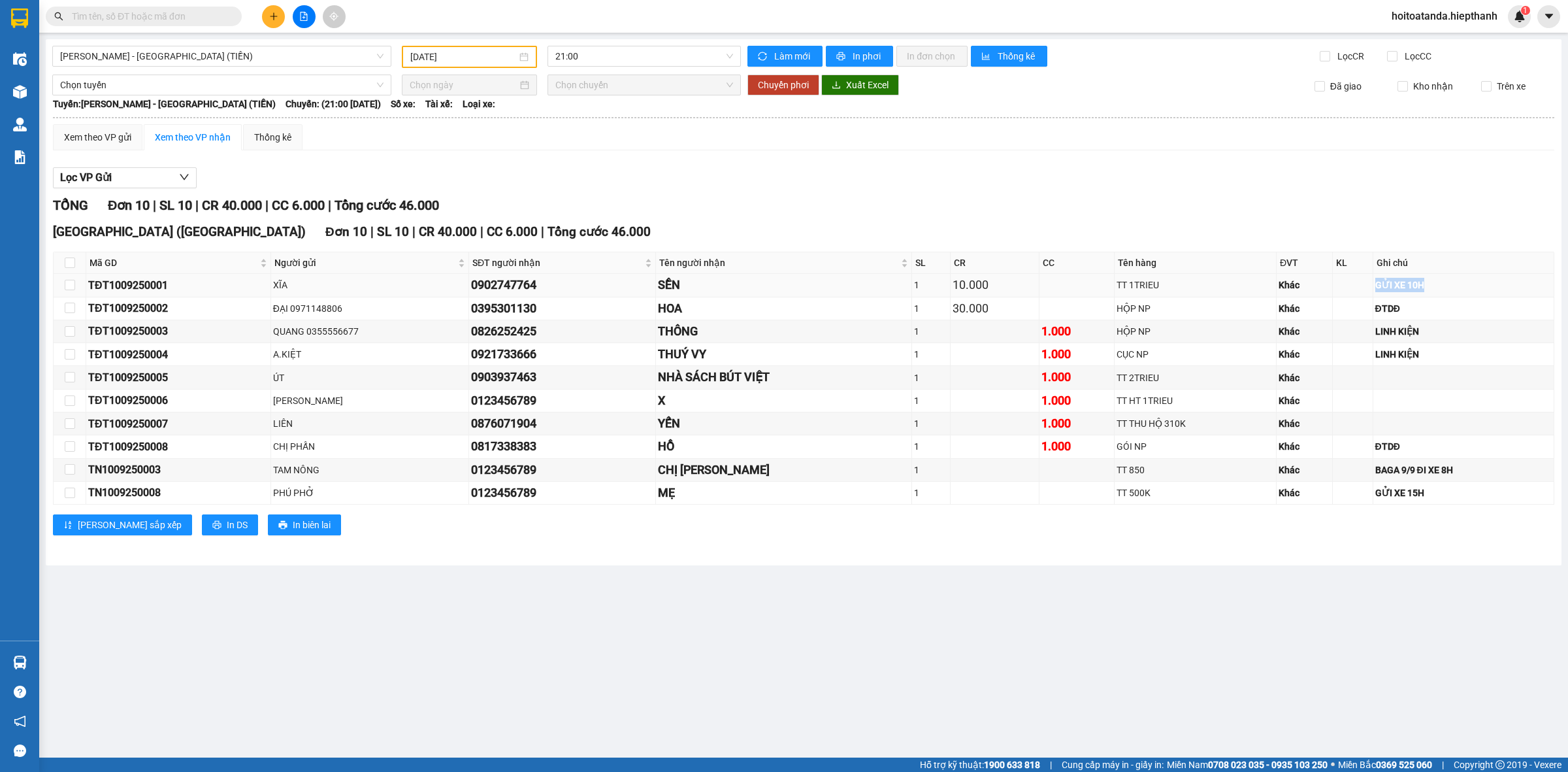
drag, startPoint x: 1431, startPoint y: 287, endPoint x: 1338, endPoint y: 283, distance: 93.1
click at [1338, 283] on tr "TĐT1009250001 XĨA 0902747764 SỀN 1 10.000 TT 1TRIEU Khác GỬI XE 10H" at bounding box center [803, 285] width 1501 height 23
click at [1402, 294] on td "GỬI XE 10H" at bounding box center [1464, 285] width 181 height 23
drag, startPoint x: 1422, startPoint y: 288, endPoint x: 1365, endPoint y: 289, distance: 57.0
click at [1376, 289] on div "GỬI XE 10H" at bounding box center [1464, 285] width 176 height 15
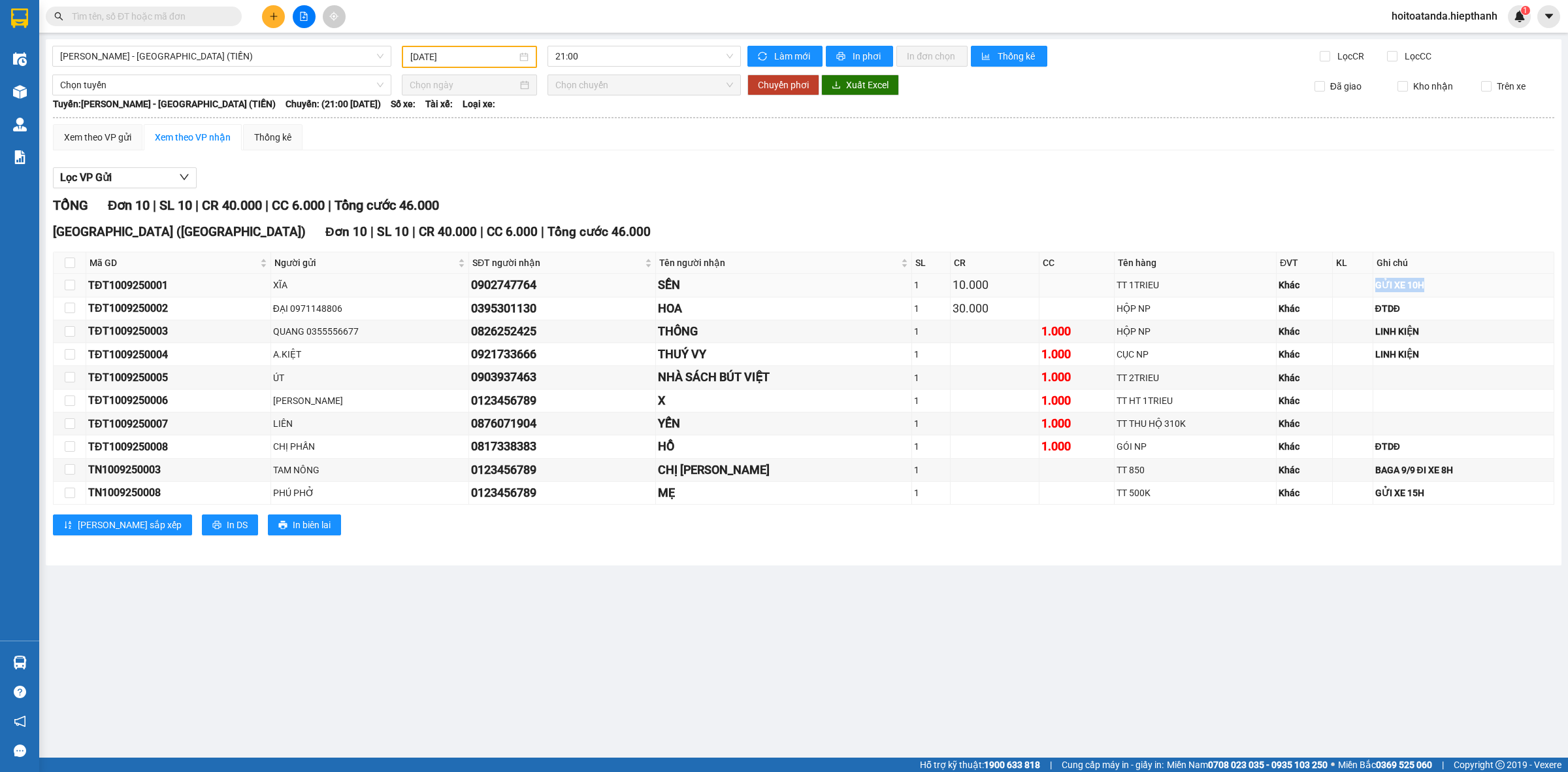
click at [1396, 296] on td "GỬI XE 10H" at bounding box center [1464, 285] width 181 height 23
click at [1404, 289] on div "GỬI XE 10H" at bounding box center [1464, 285] width 176 height 15
click at [1415, 476] on div "BAGA 9/9 ĐI XE 8H" at bounding box center [1464, 470] width 176 height 15
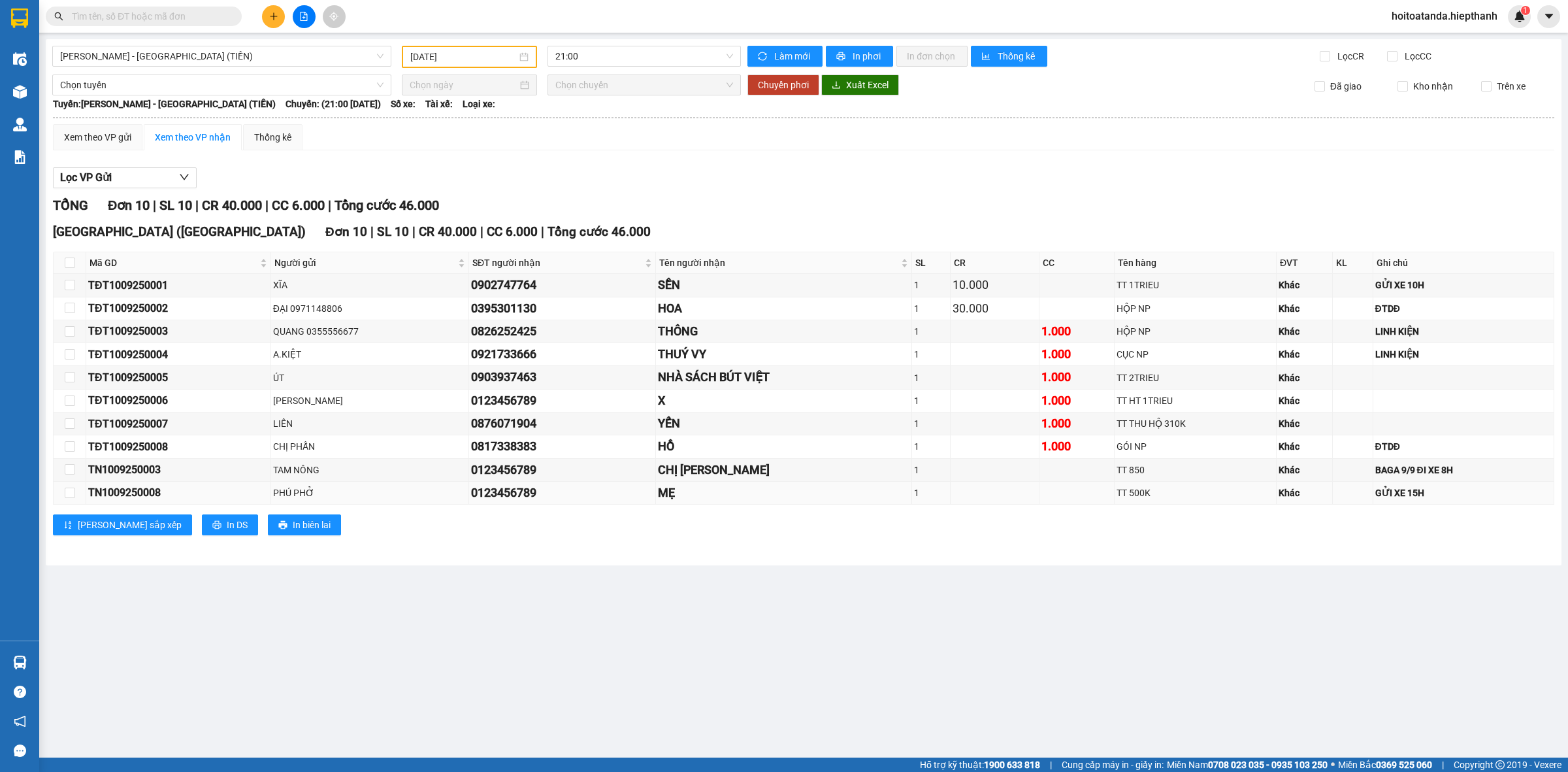
click at [1403, 492] on div "GỬI XE 15H" at bounding box center [1464, 493] width 176 height 15
click at [1412, 279] on div "GỬI XE 10H" at bounding box center [1464, 285] width 176 height 15
click at [1410, 483] on td "GỬI XE 15H" at bounding box center [1464, 493] width 181 height 23
click at [1409, 465] on div "BAGA 9/9 ĐI XE 8H" at bounding box center [1464, 470] width 176 height 15
click at [1405, 492] on div "GỬI XE 15H" at bounding box center [1464, 493] width 176 height 15
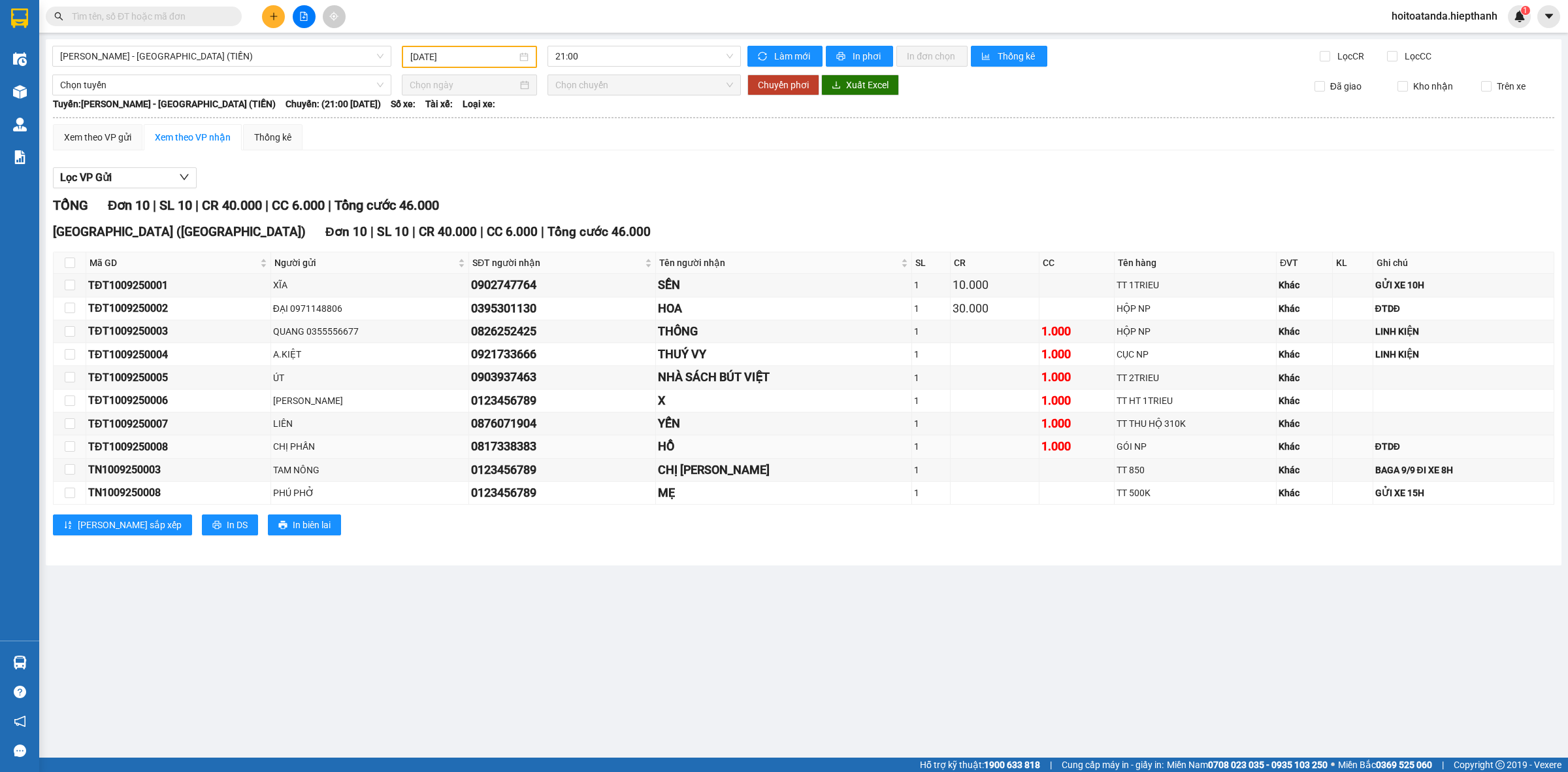
click at [1396, 449] on div "ĐTDĐ" at bounding box center [1464, 447] width 176 height 15
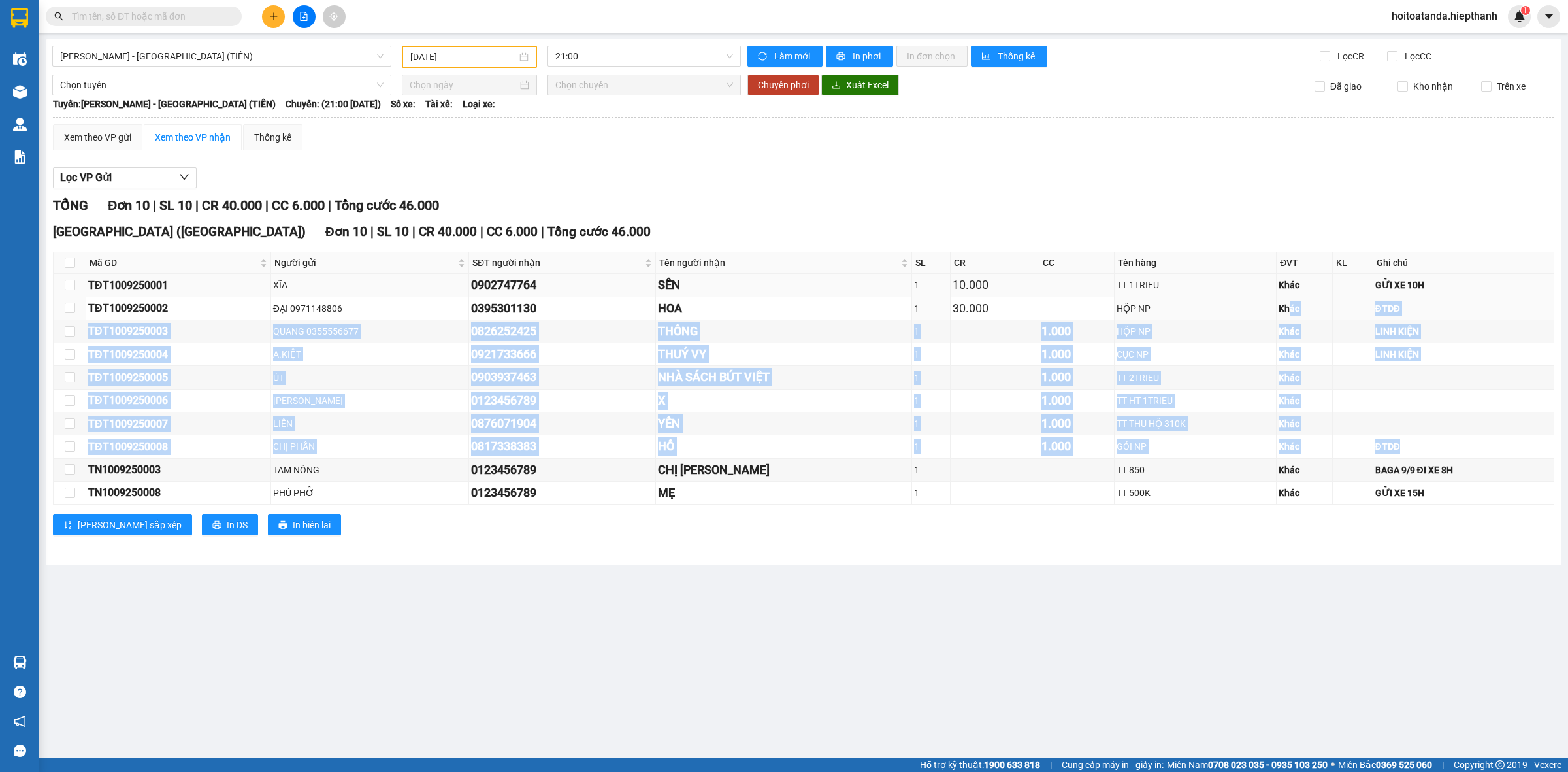
drag, startPoint x: 1394, startPoint y: 443, endPoint x: 1269, endPoint y: 291, distance: 196.8
click at [1282, 296] on tbody "TĐT1009250001 XĨA 0902747764 SỀN 1 10.000 TT 1TRIEU Khác GỬI XE 10H TĐT10092500…" at bounding box center [803, 389] width 1501 height 231
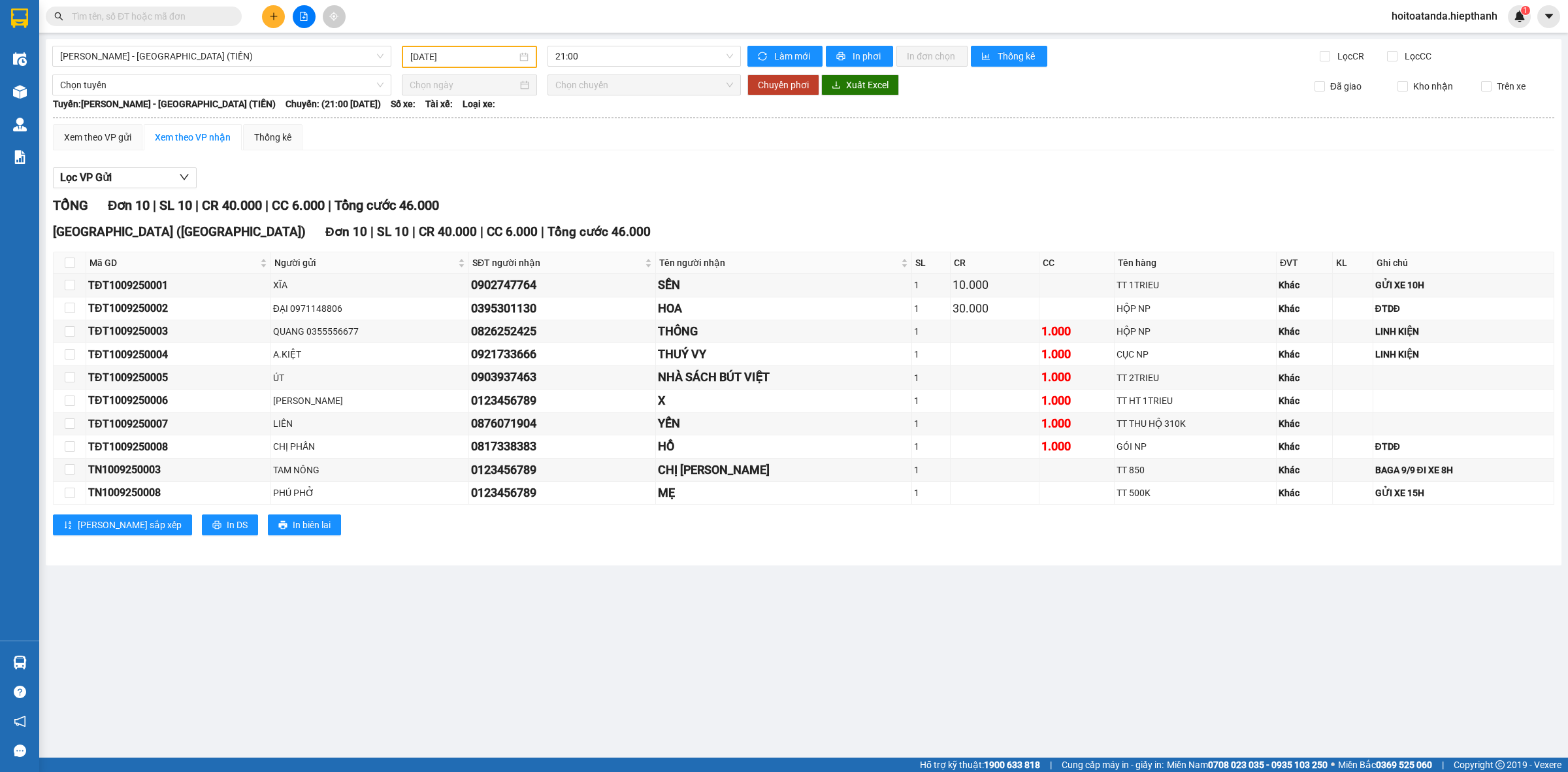
click at [1213, 199] on div "TỔNG Đơn 10 | SL 10 | CR 40.000 | CC 6.000 | Tổng cước 46.000" at bounding box center [803, 205] width 1502 height 20
click at [1046, 373] on div "1.000" at bounding box center [1076, 377] width 70 height 18
click at [1075, 403] on div "1.000" at bounding box center [1076, 401] width 70 height 18
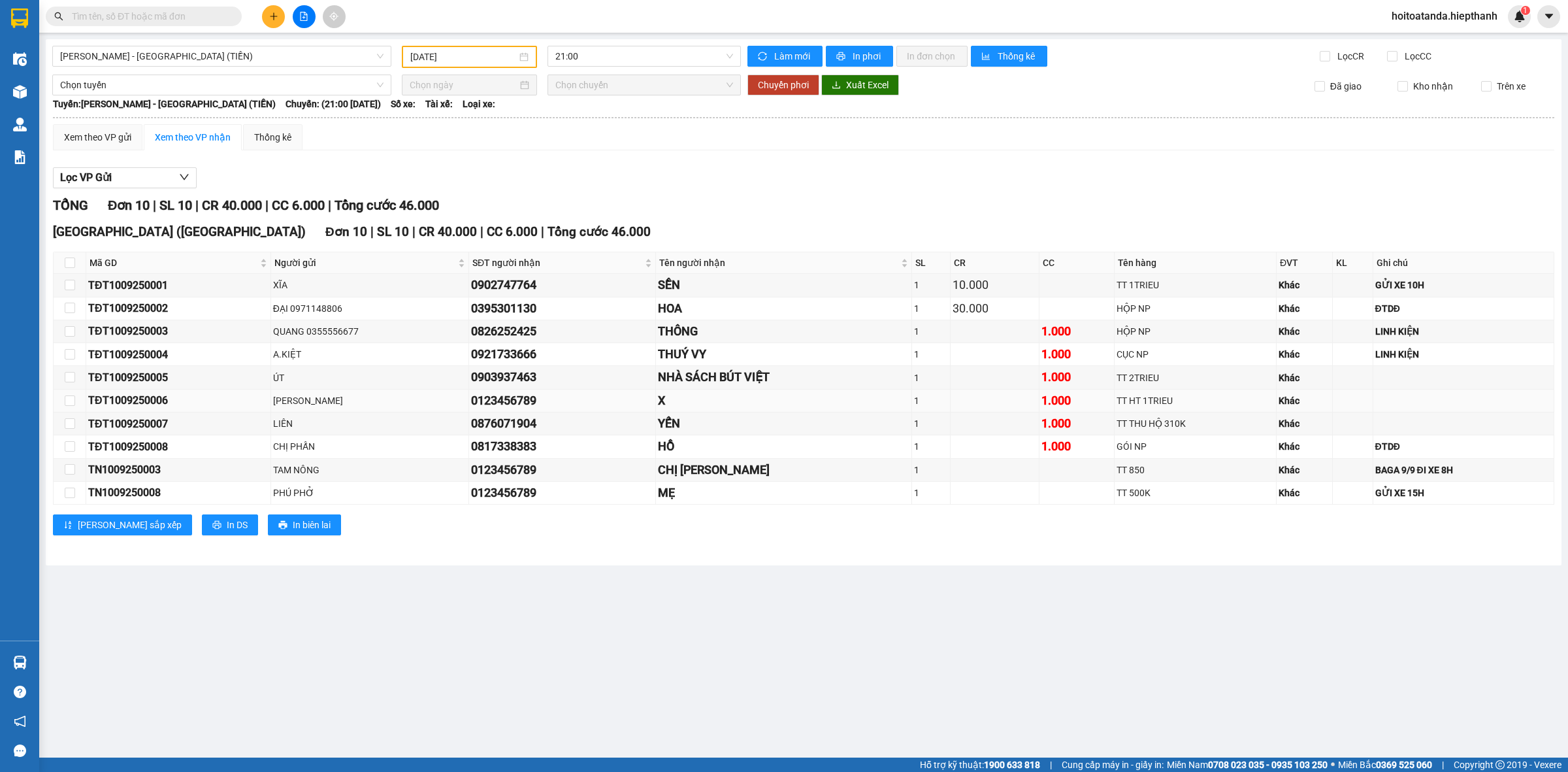
click at [1053, 400] on div "1.000" at bounding box center [1076, 401] width 70 height 18
click at [1078, 416] on div "1.000" at bounding box center [1076, 424] width 70 height 18
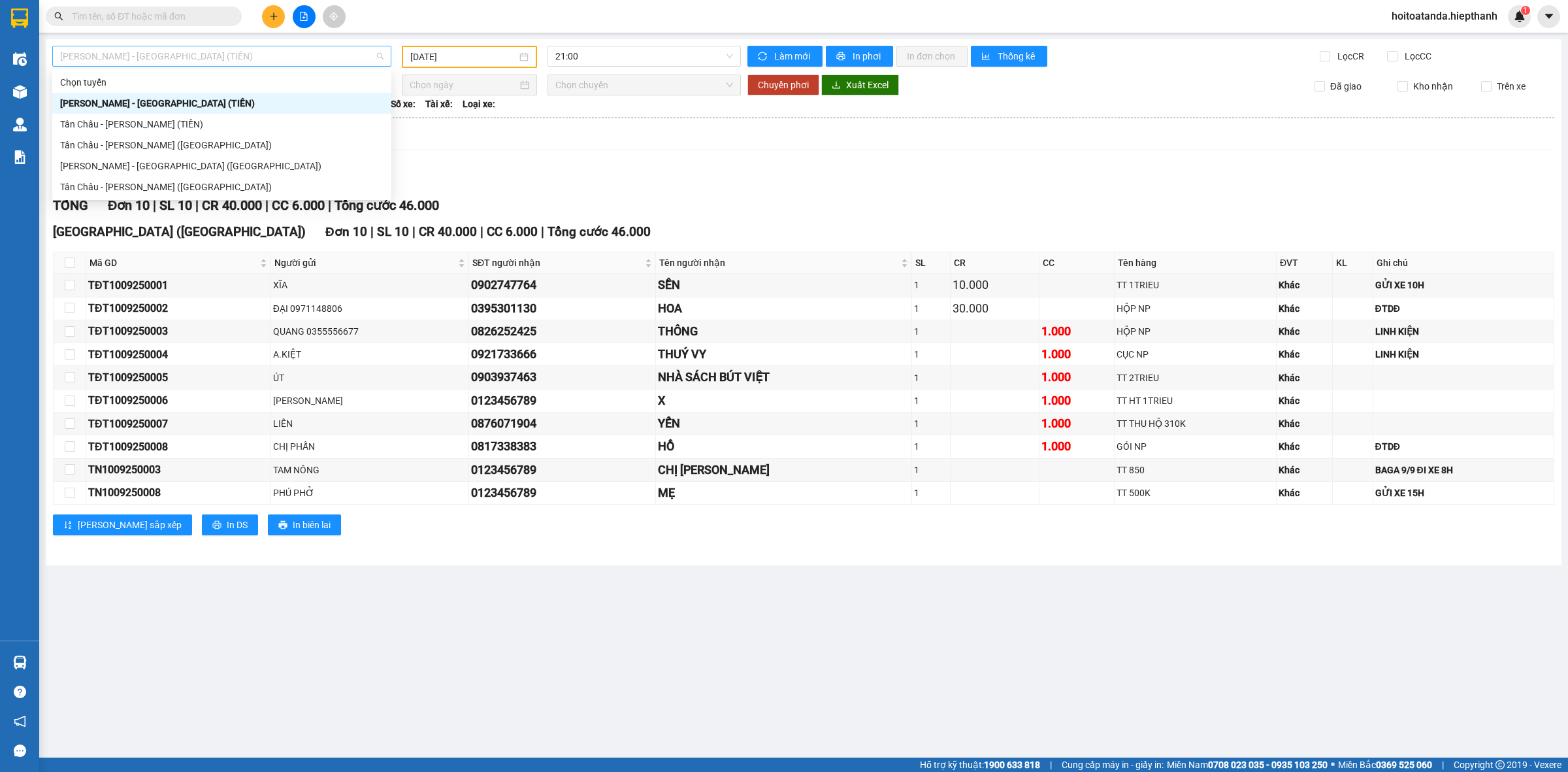
click at [286, 53] on span "[PERSON_NAME] - [GEOGRAPHIC_DATA] (TIỀN)" at bounding box center [221, 56] width 323 height 19
click at [233, 188] on div "Tân Châu - [PERSON_NAME] ([GEOGRAPHIC_DATA])" at bounding box center [221, 187] width 323 height 15
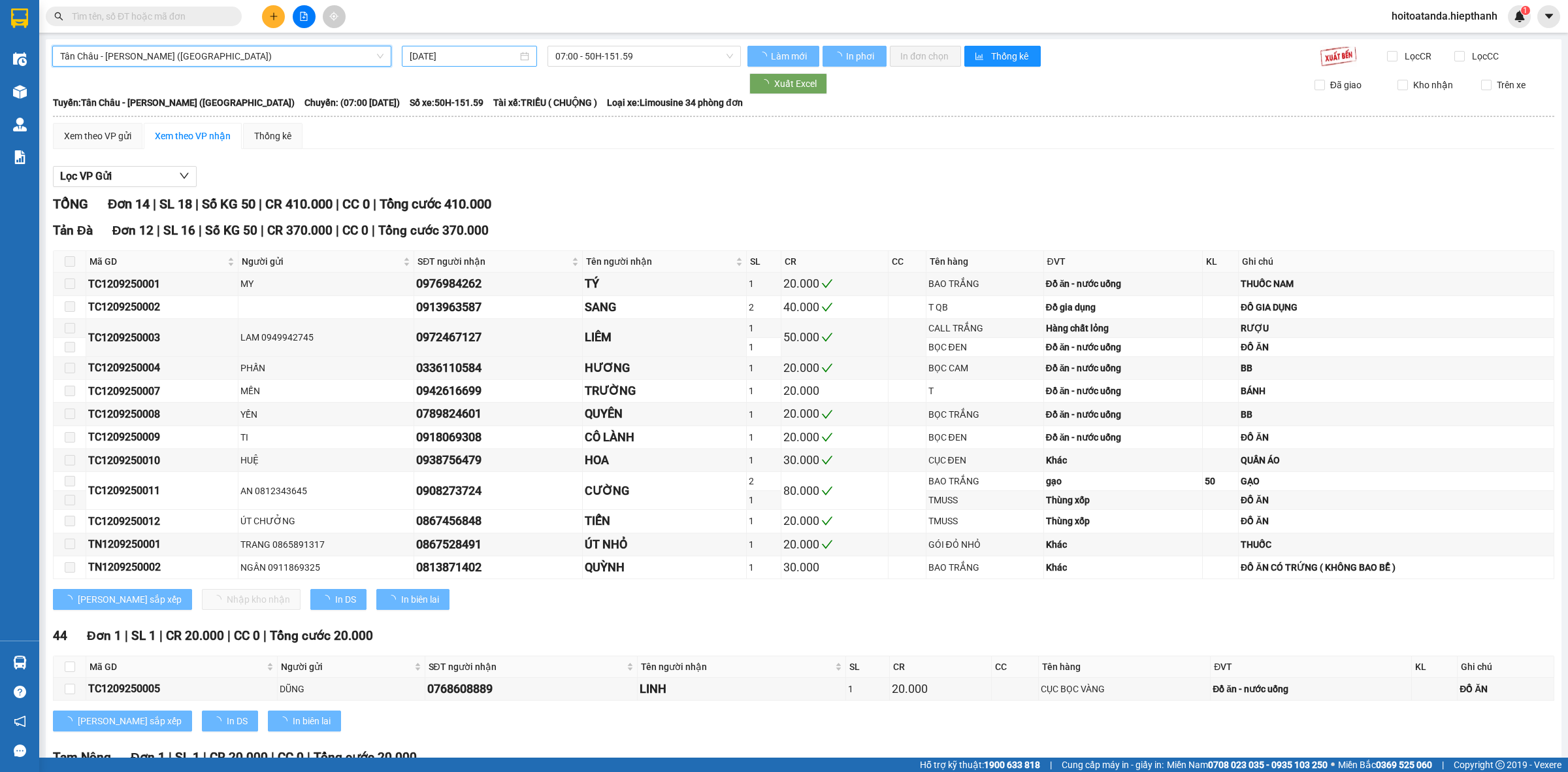
click at [498, 57] on input "[DATE]" at bounding box center [464, 56] width 108 height 15
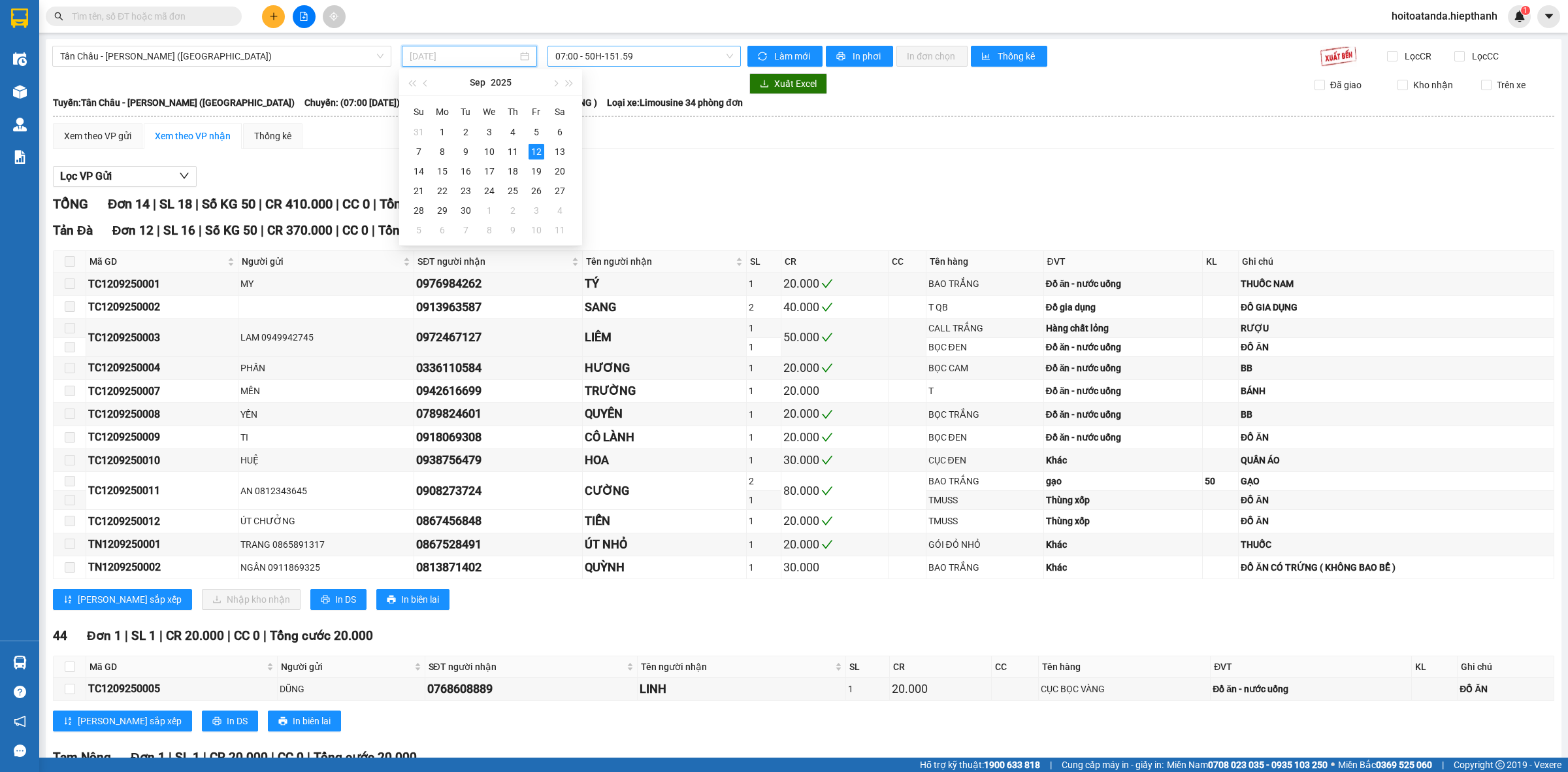
drag, startPoint x: 505, startPoint y: 149, endPoint x: 608, endPoint y: 66, distance: 132.3
click at [507, 149] on div "11" at bounding box center [513, 152] width 16 height 16
type input "[DATE]"
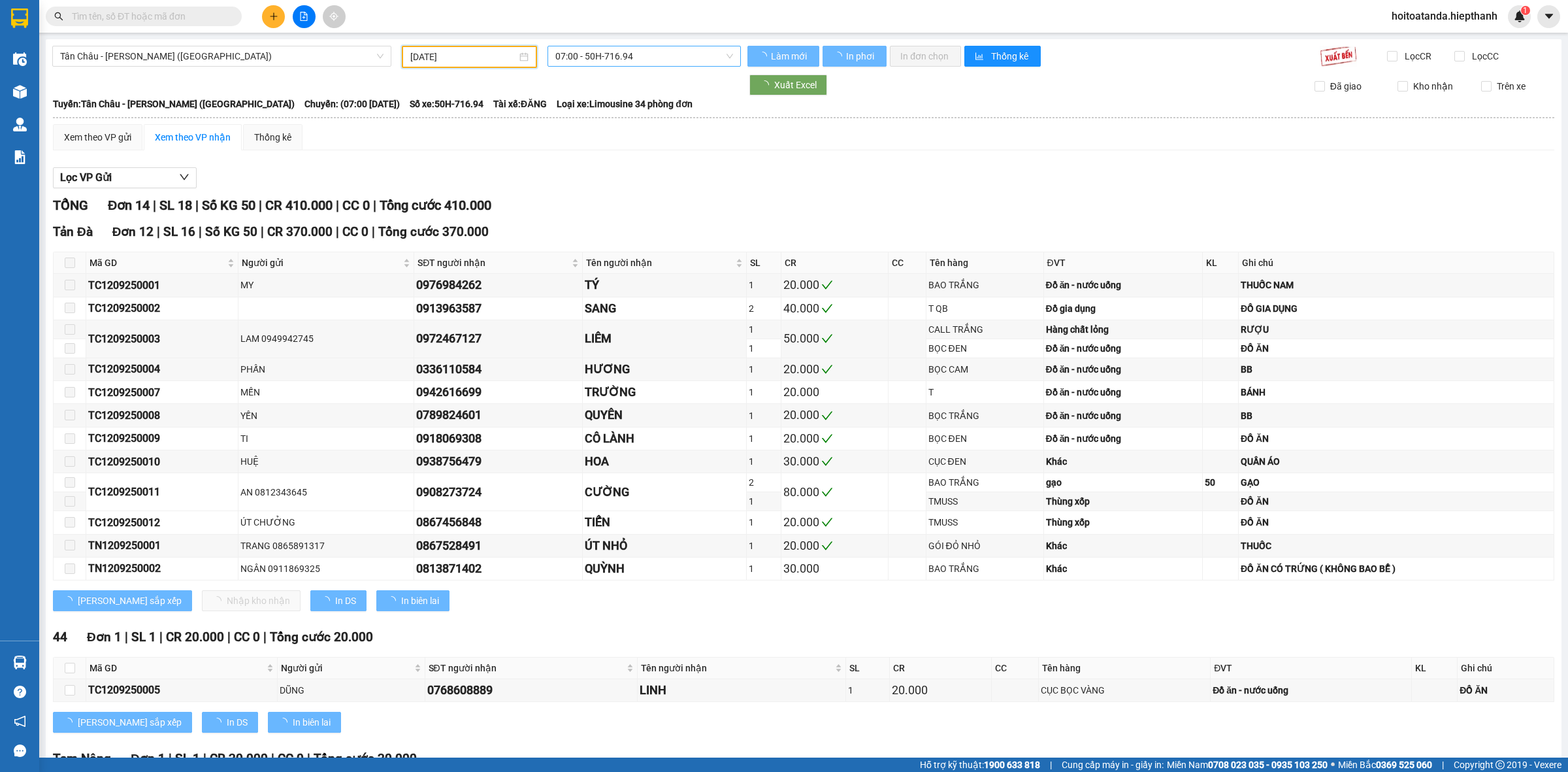
click at [614, 59] on span "07:00 - 50H-716.94" at bounding box center [644, 56] width 178 height 19
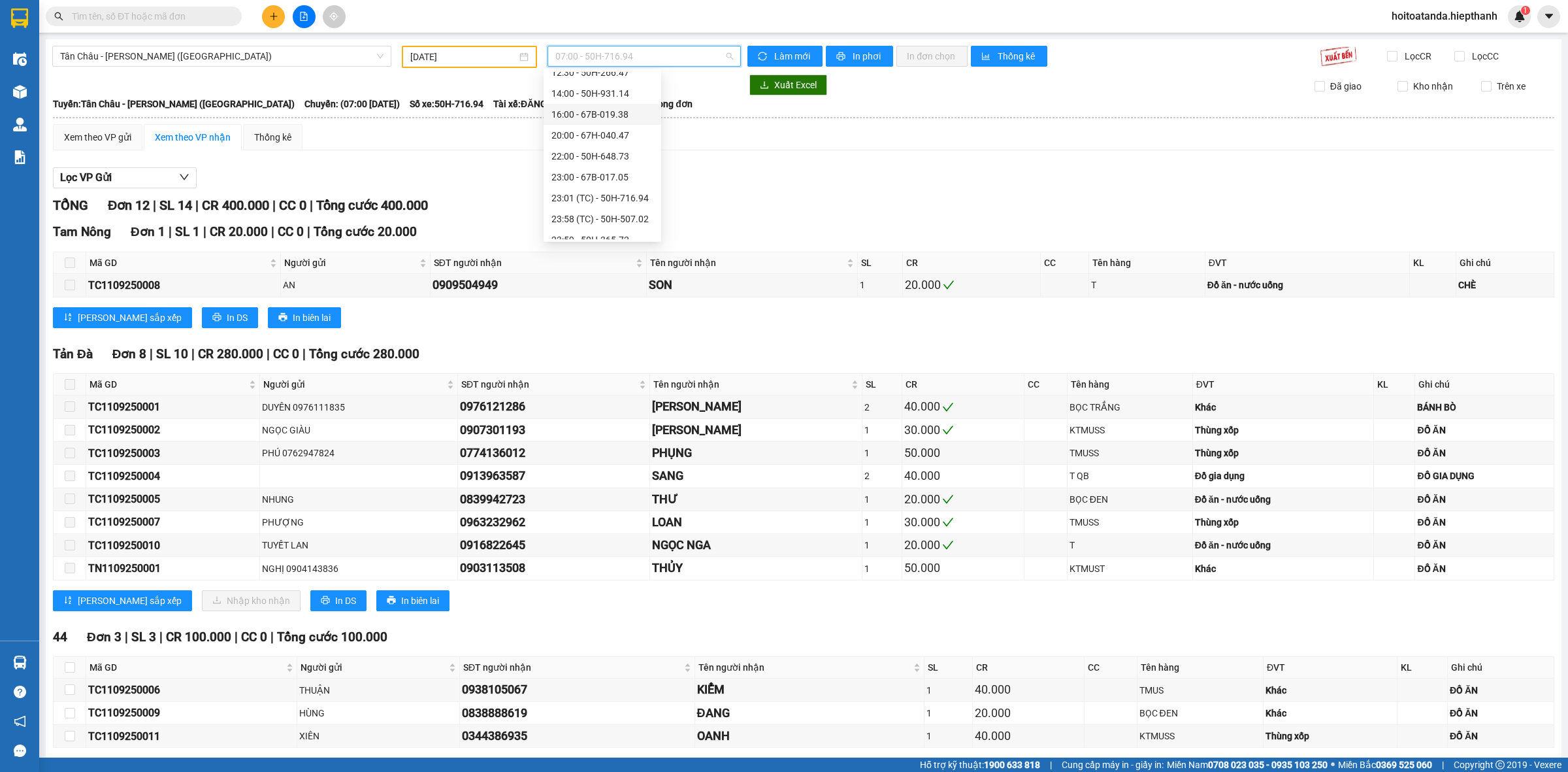
scroll to position [105, 0]
drag, startPoint x: 312, startPoint y: 36, endPoint x: 315, endPoint y: 53, distance: 17.3
click at [313, 44] on main "Tân Châu - Hồ Chí Minh (Giường) 11/09/2025 07:00 - 50H-716.94 Làm mới In phơi I…" at bounding box center [784, 379] width 1568 height 758
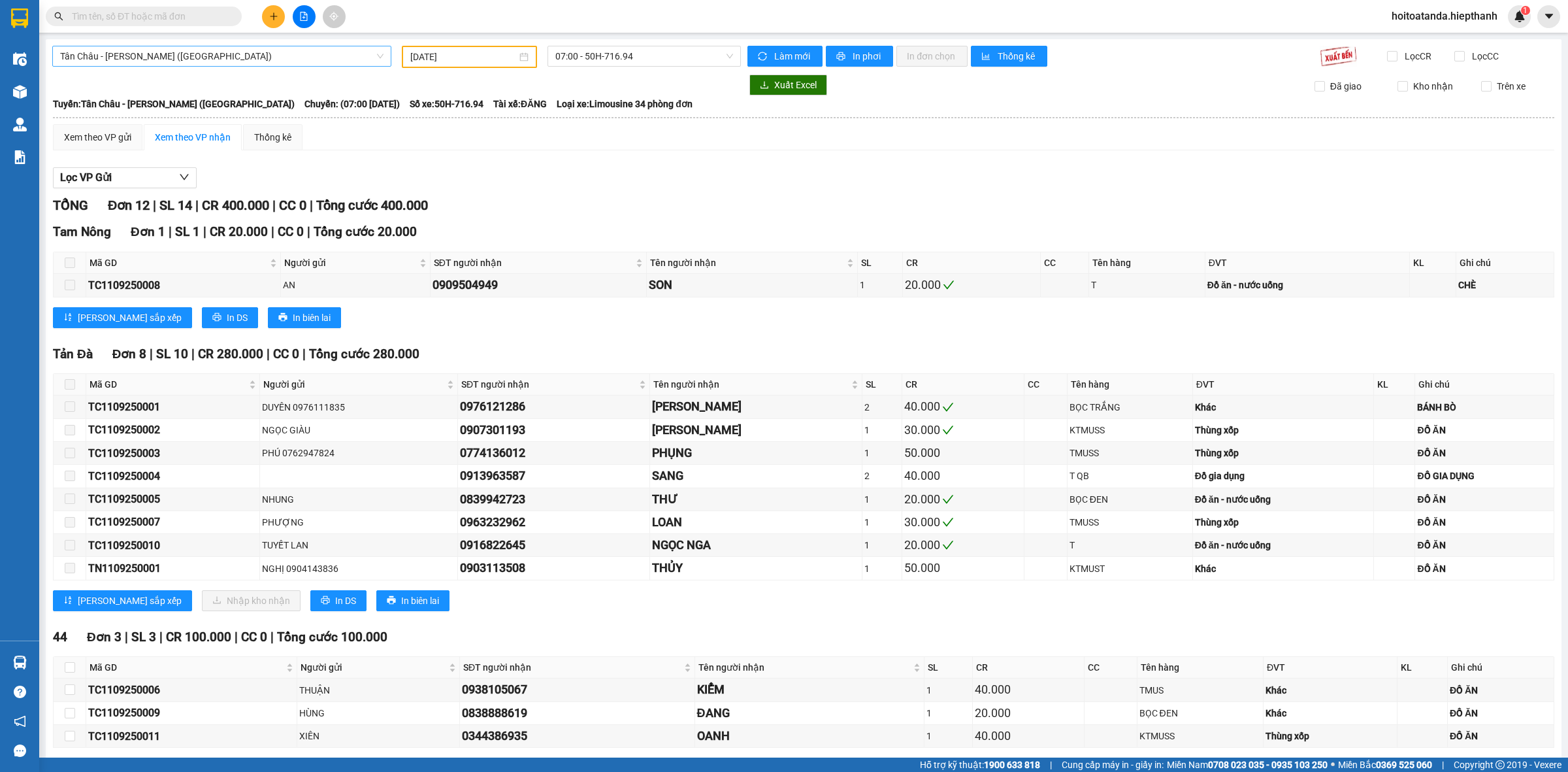
click at [315, 53] on span "Tân Châu - [PERSON_NAME] ([GEOGRAPHIC_DATA])" at bounding box center [221, 56] width 323 height 19
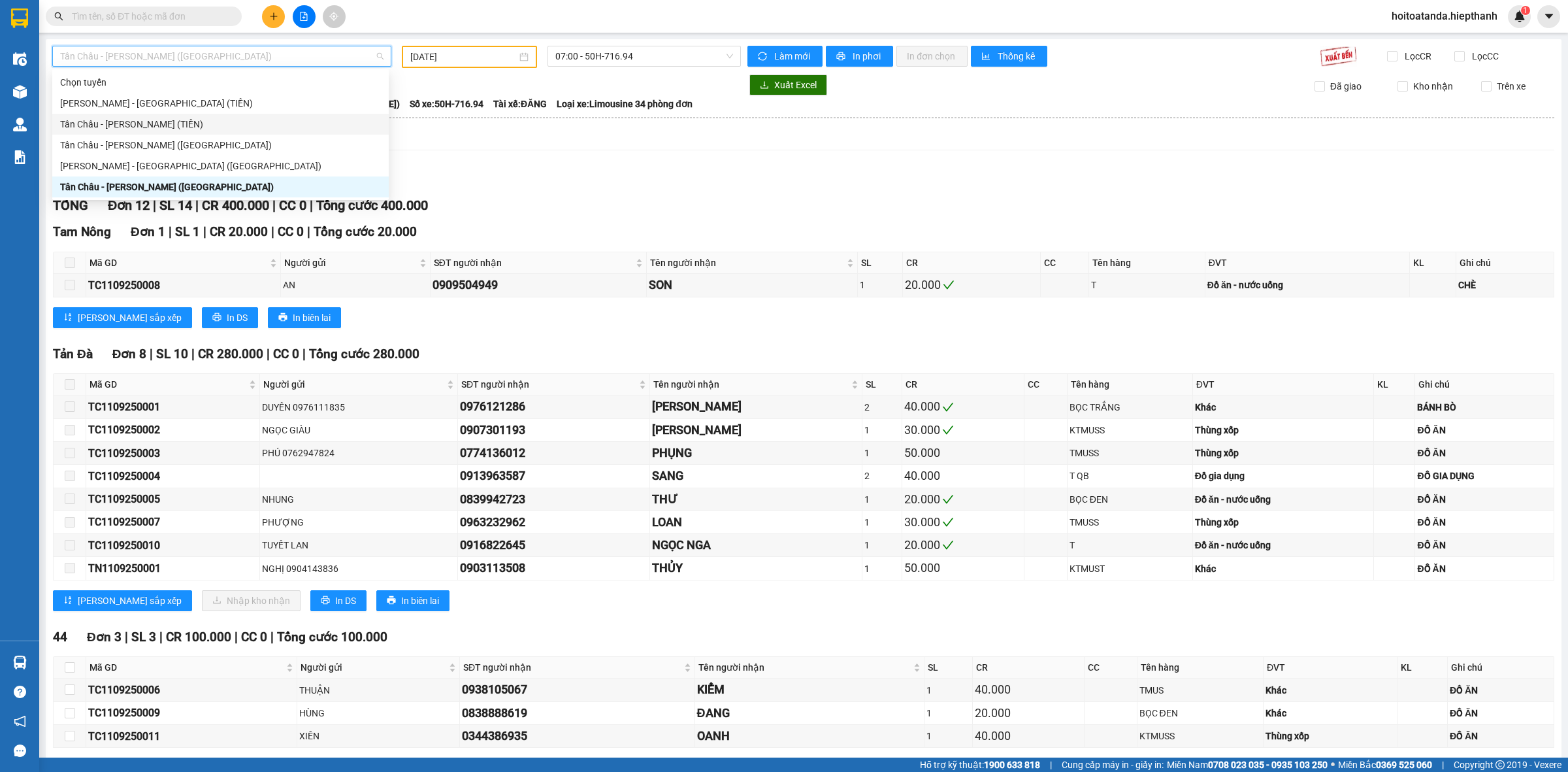
click at [230, 120] on div "Tân Châu - [PERSON_NAME] (TIỀN)" at bounding box center [221, 124] width 321 height 15
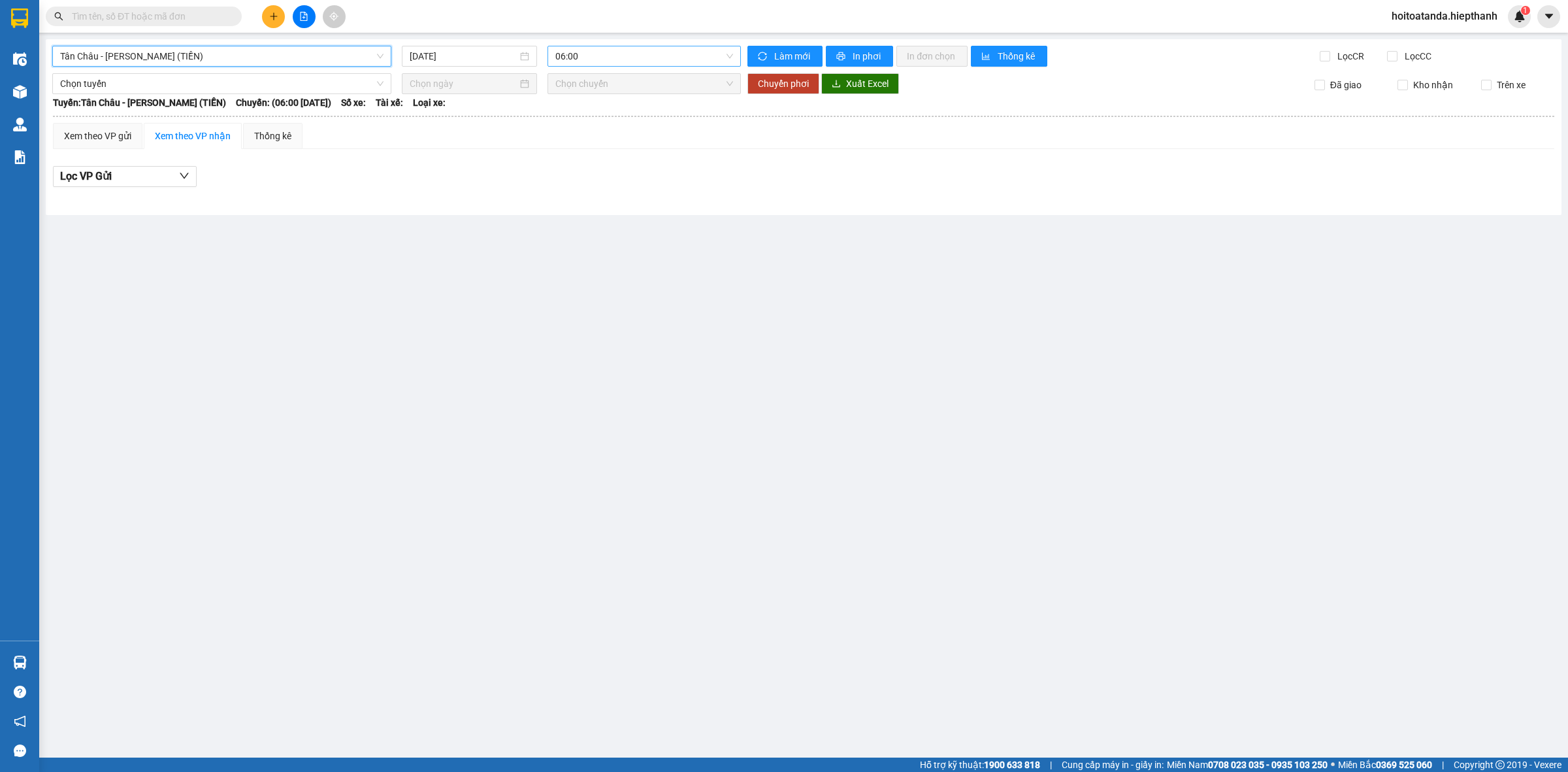
click at [569, 61] on span "06:00" at bounding box center [644, 56] width 178 height 19
click at [580, 208] on div "22:00" at bounding box center [606, 208] width 102 height 15
click at [444, 51] on input "[DATE]" at bounding box center [464, 56] width 108 height 15
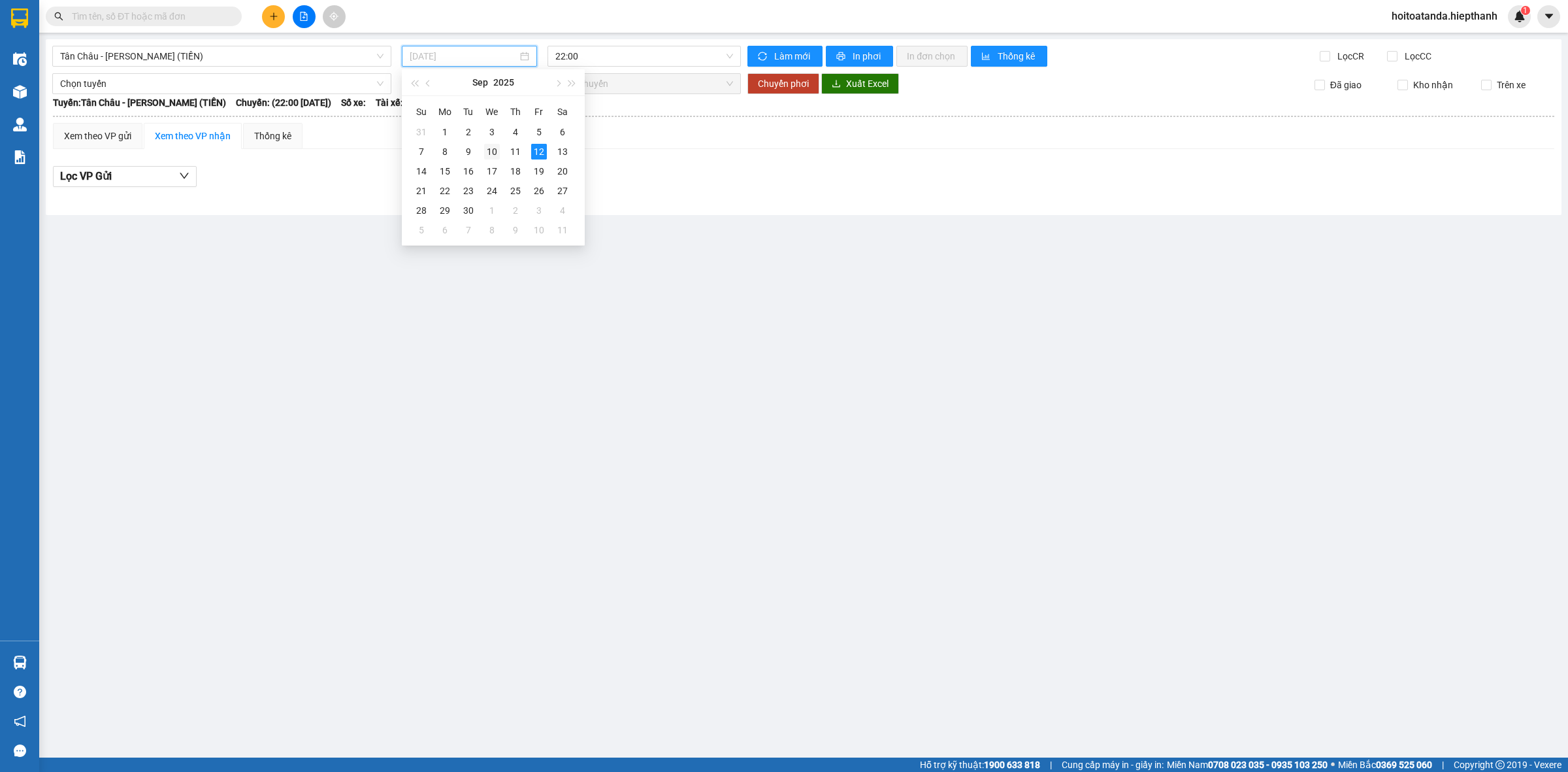
click at [487, 147] on div "10" at bounding box center [492, 152] width 16 height 16
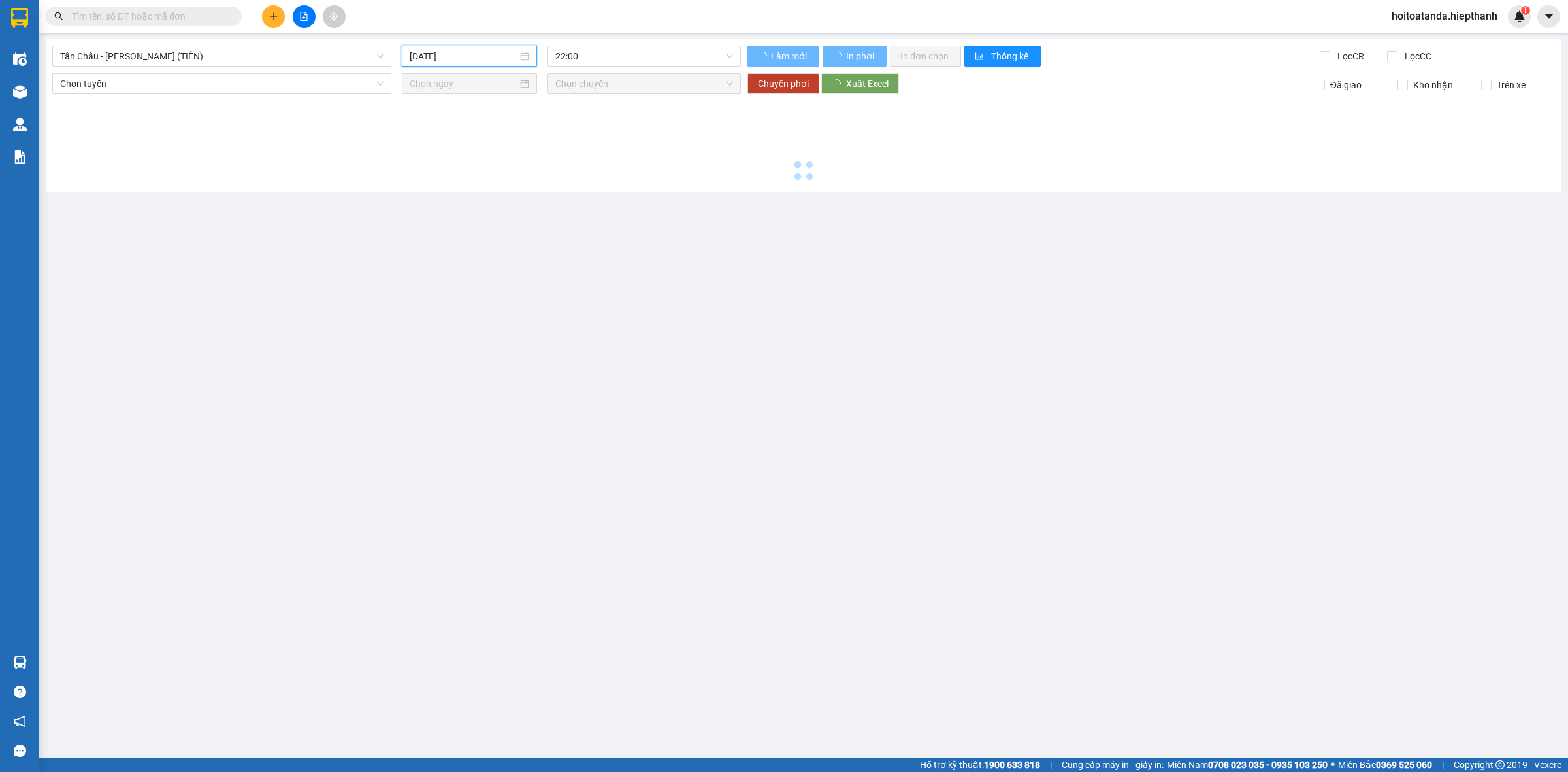
type input "[DATE]"
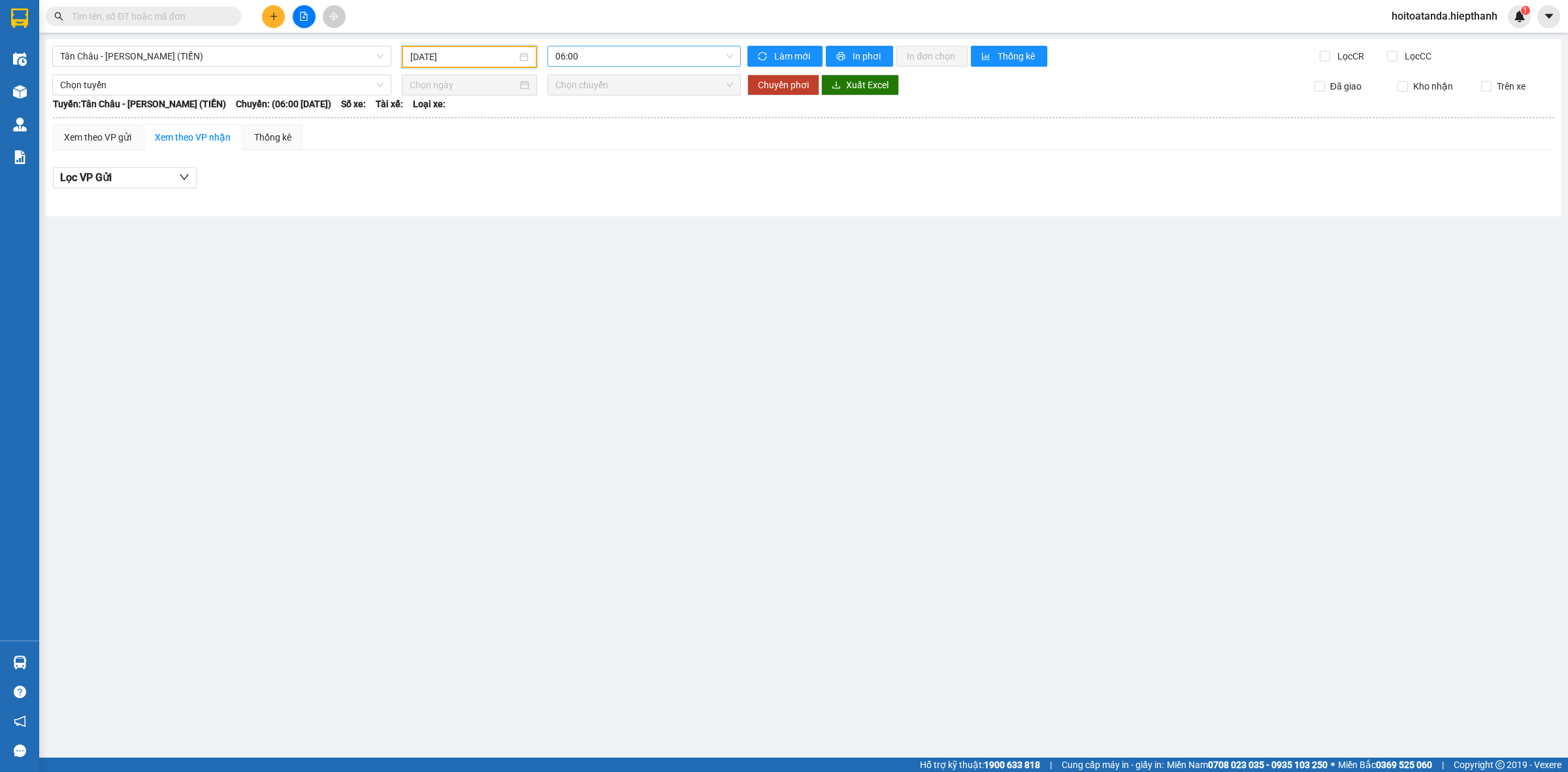
click at [629, 51] on span "06:00" at bounding box center [644, 56] width 178 height 19
click at [596, 207] on div "22:00" at bounding box center [606, 208] width 102 height 15
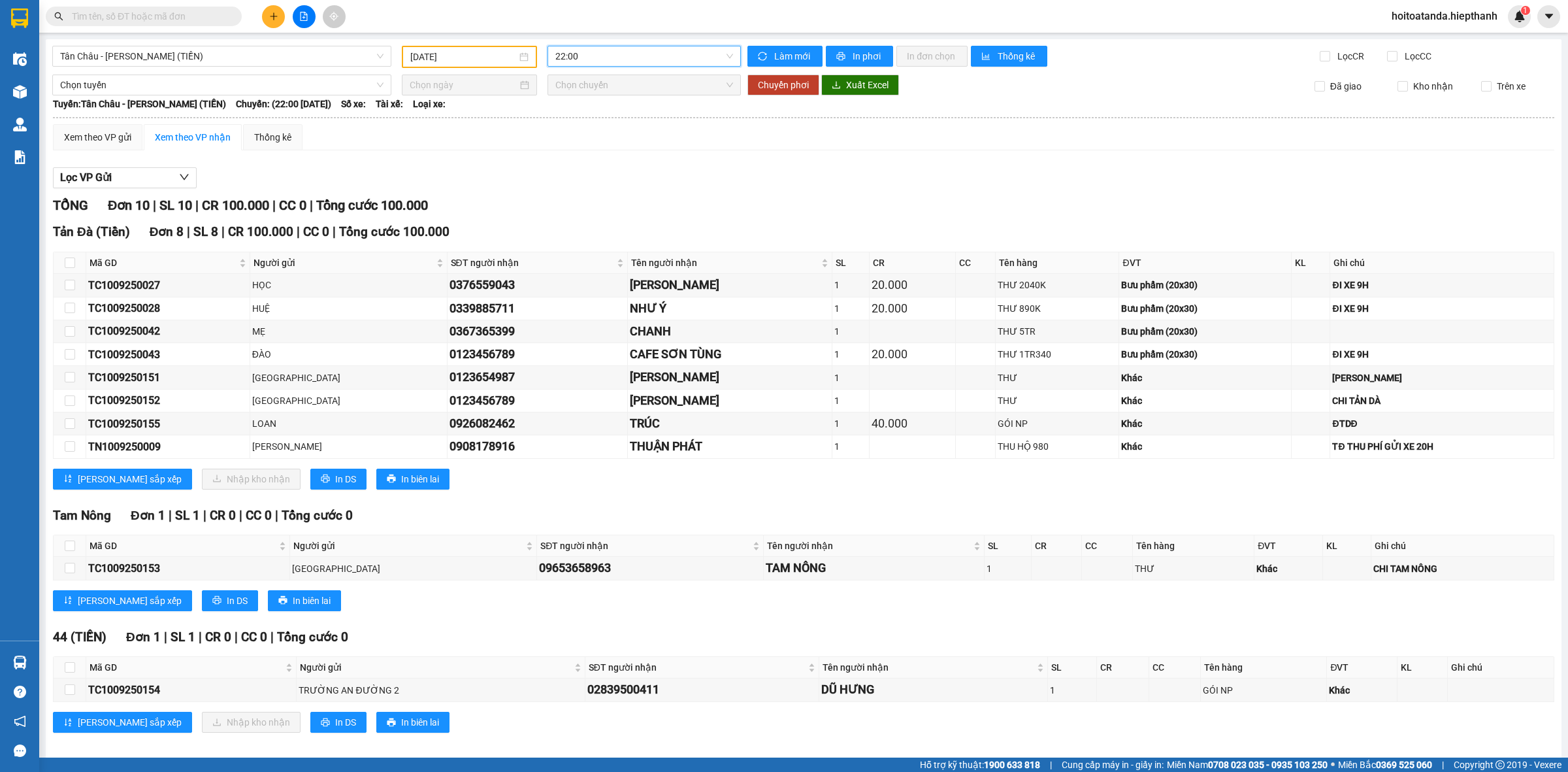
scroll to position [14, 0]
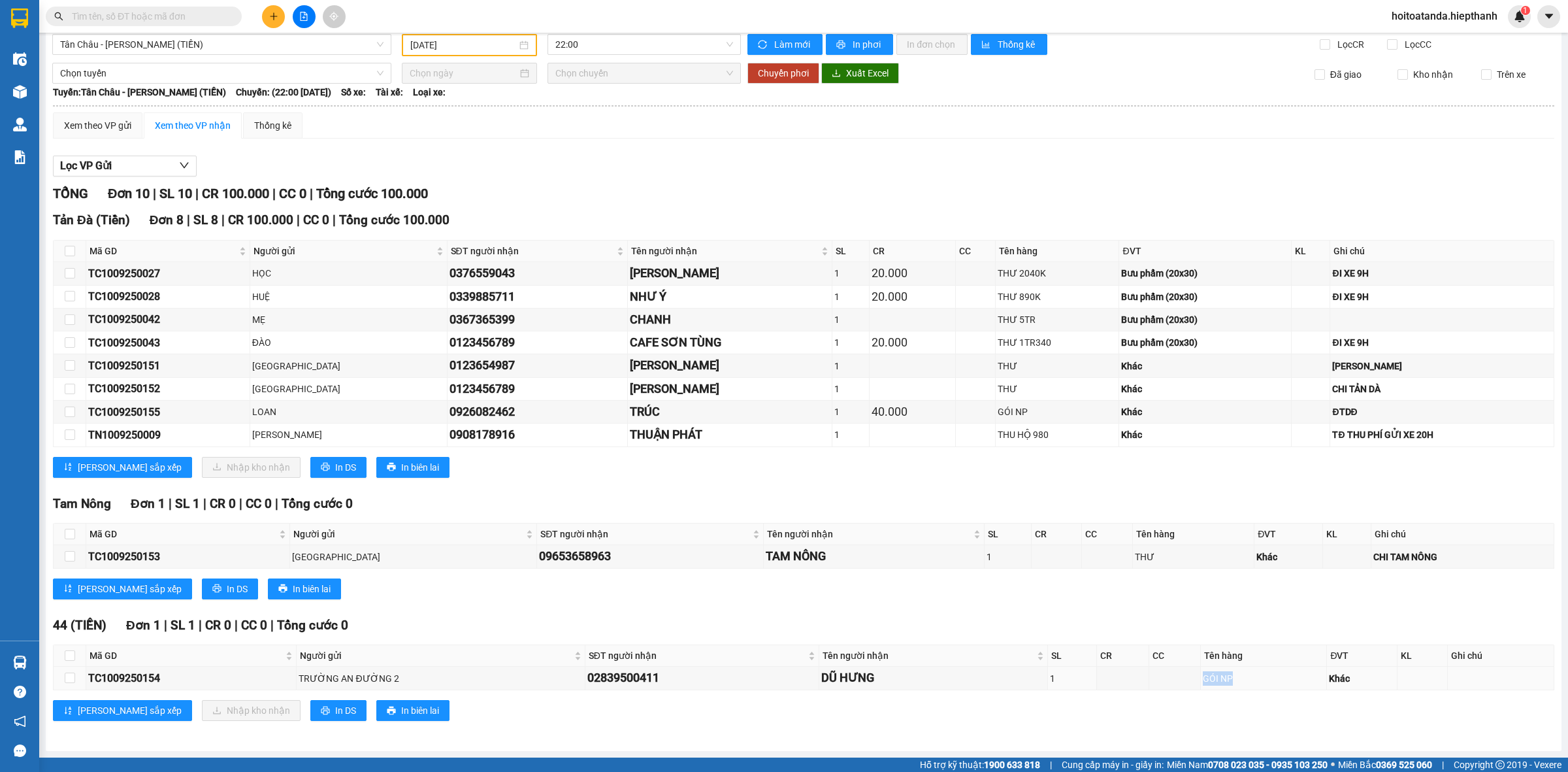
drag, startPoint x: 1239, startPoint y: 684, endPoint x: 1220, endPoint y: 699, distance: 24.2
click at [1173, 695] on div "44 (TIỀN) Đơn 1 | SL 1 | CR 0 | CC 0 | Tổng cước 0 Mã GD Người gửi SĐT người nh…" at bounding box center [803, 674] width 1502 height 115
click at [1221, 665] on th "Tên hàng" at bounding box center [1264, 656] width 126 height 21
click at [1201, 685] on td "GÓI NP" at bounding box center [1264, 678] width 126 height 23
click at [1206, 674] on div "GÓI NP" at bounding box center [1264, 679] width 122 height 15
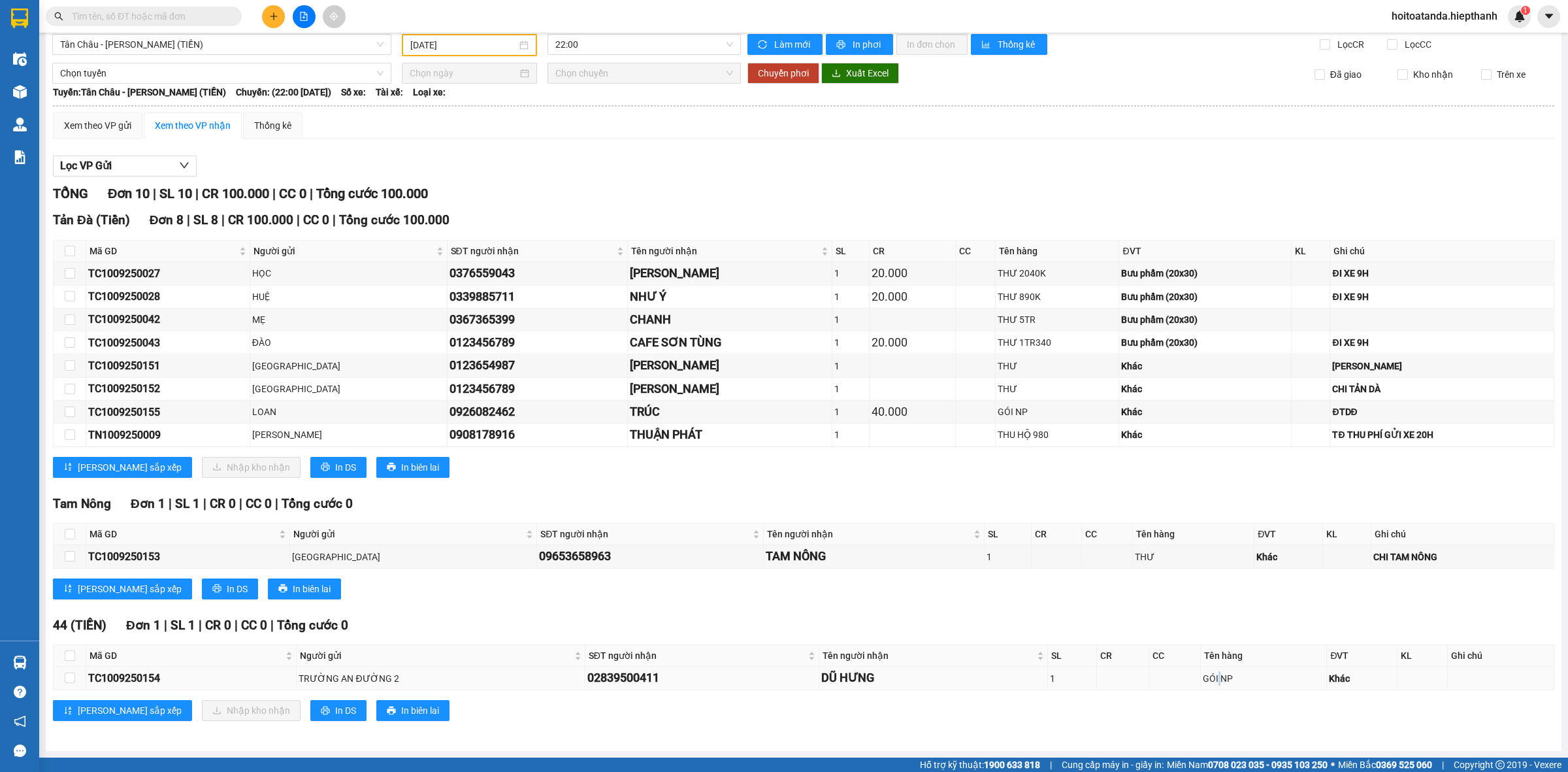
click at [1206, 674] on div "GÓI NP" at bounding box center [1264, 679] width 122 height 15
click at [848, 679] on div "DŨ HƯNG" at bounding box center [933, 678] width 224 height 18
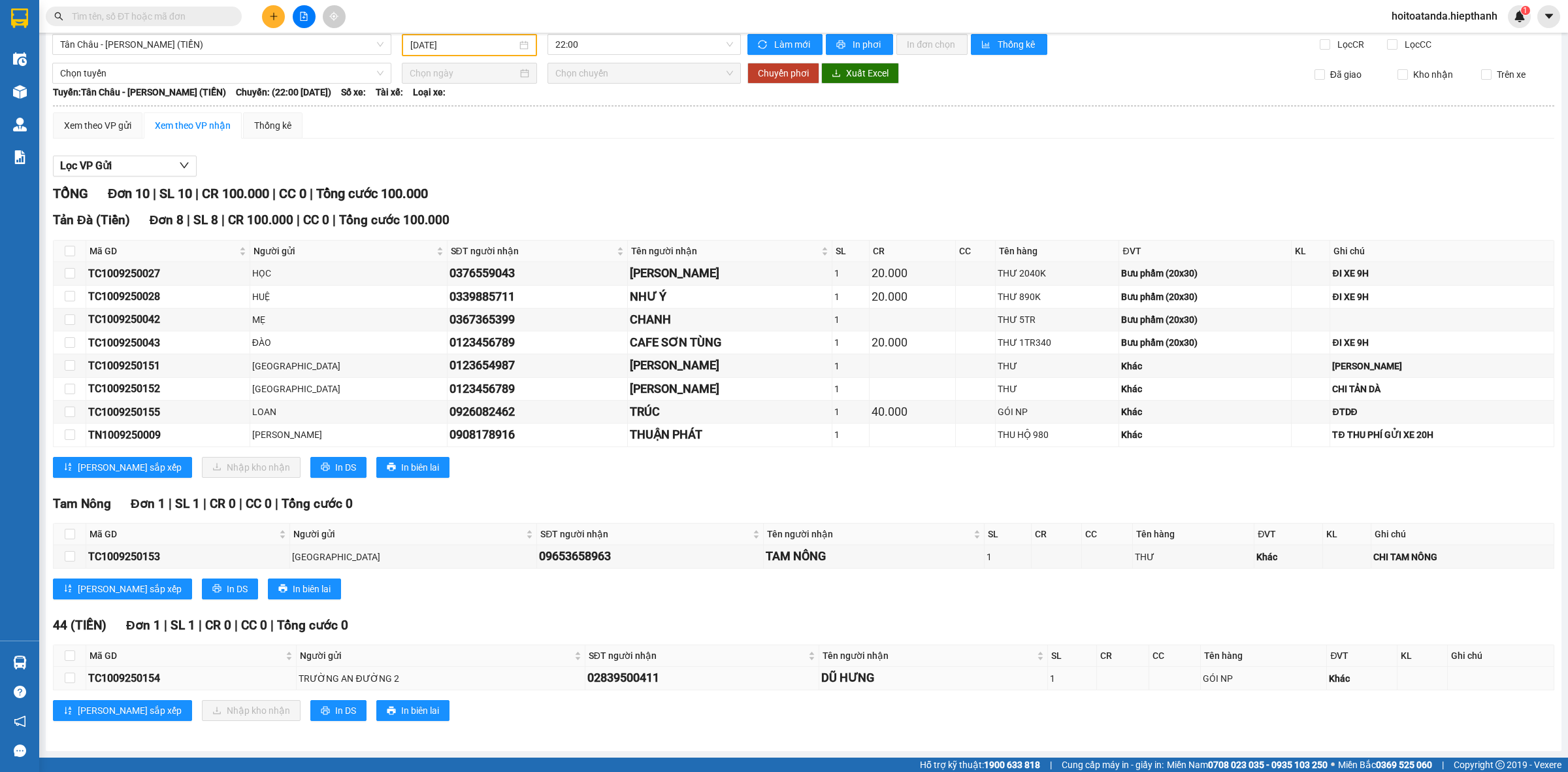
click at [1348, 683] on div "Khác" at bounding box center [1362, 679] width 66 height 15
click at [1327, 680] on td "Khác" at bounding box center [1362, 678] width 71 height 23
click at [1212, 683] on div "GÓI NP" at bounding box center [1264, 679] width 122 height 15
click at [1329, 675] on div "Khác" at bounding box center [1362, 679] width 66 height 15
drag, startPoint x: 1403, startPoint y: 707, endPoint x: 662, endPoint y: 676, distance: 741.6
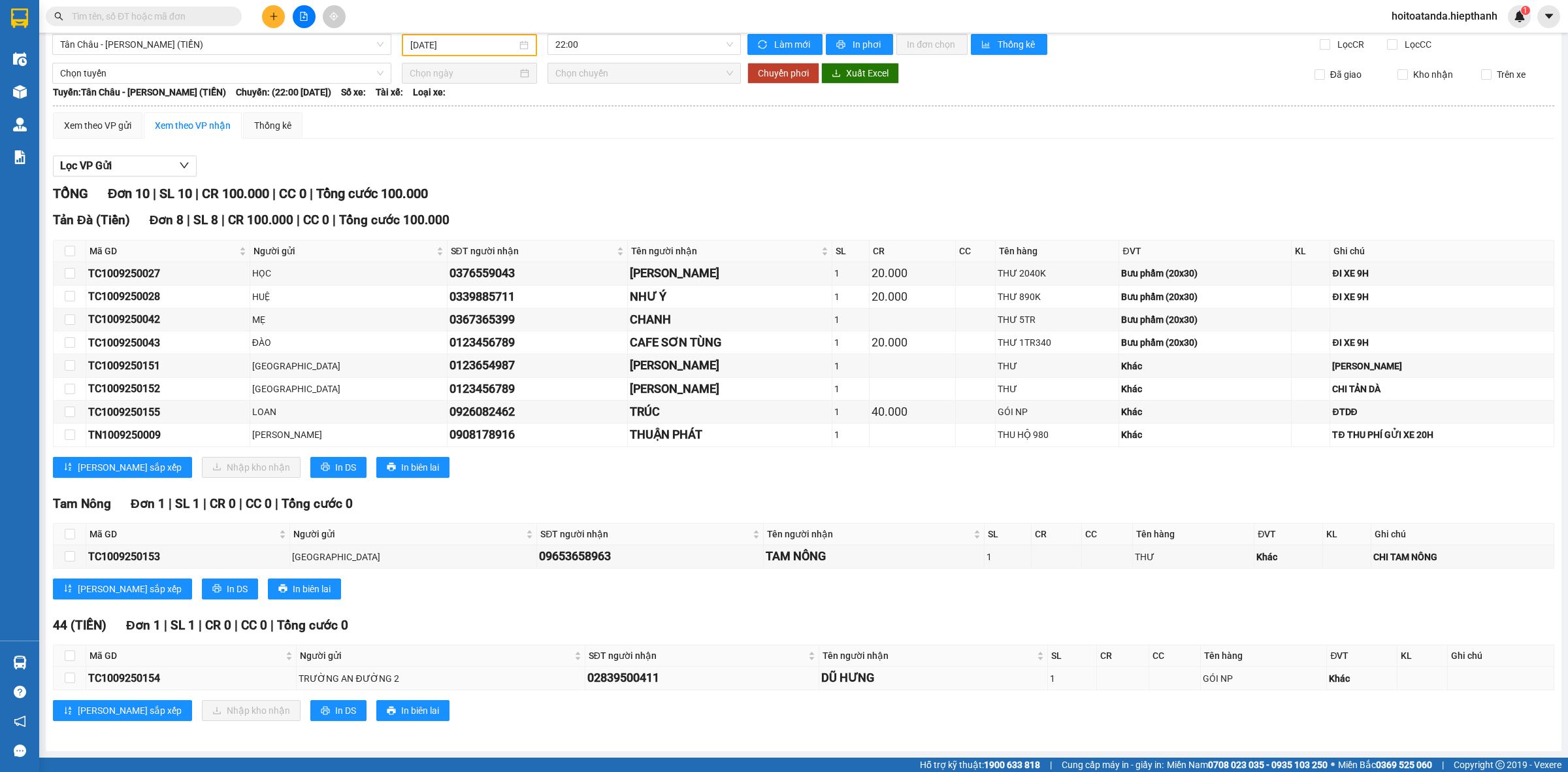
click at [662, 676] on div "44 (TIỀN) Đơn 1 | SL 1 | CR 0 | CC 0 | Tổng cước 0 Mã GD Người gửi SĐT người nh…" at bounding box center [803, 674] width 1502 height 115
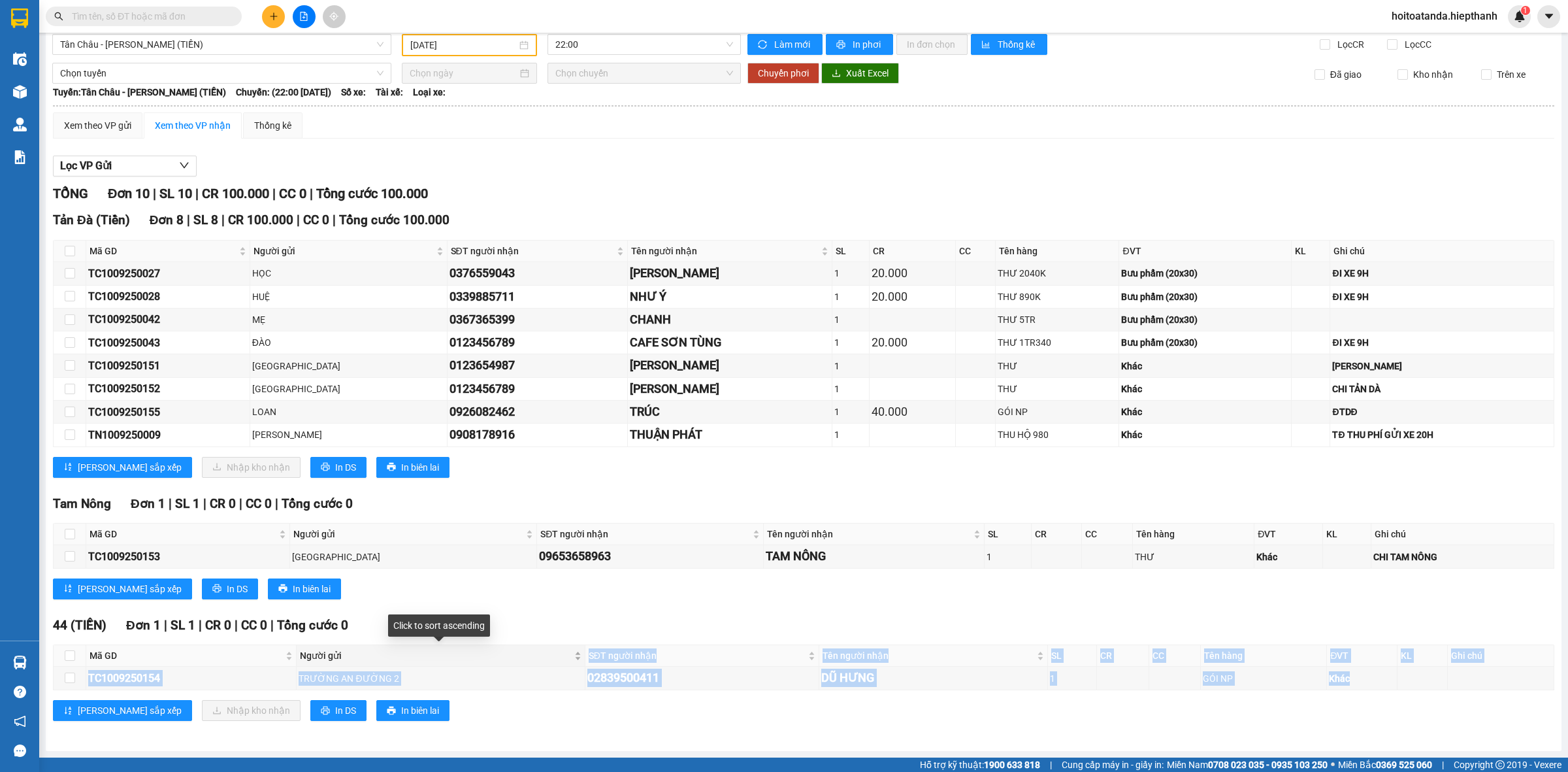
drag, startPoint x: 1358, startPoint y: 681, endPoint x: 507, endPoint y: 664, distance: 851.2
click at [507, 664] on table "Mã GD Người gửi SĐT người nhận Tên người nhận SL CR CC Tên hàng ĐVT KL Ghi chú …" at bounding box center [803, 667] width 1501 height 45
click at [994, 667] on td "DŨ HƯNG" at bounding box center [933, 678] width 229 height 23
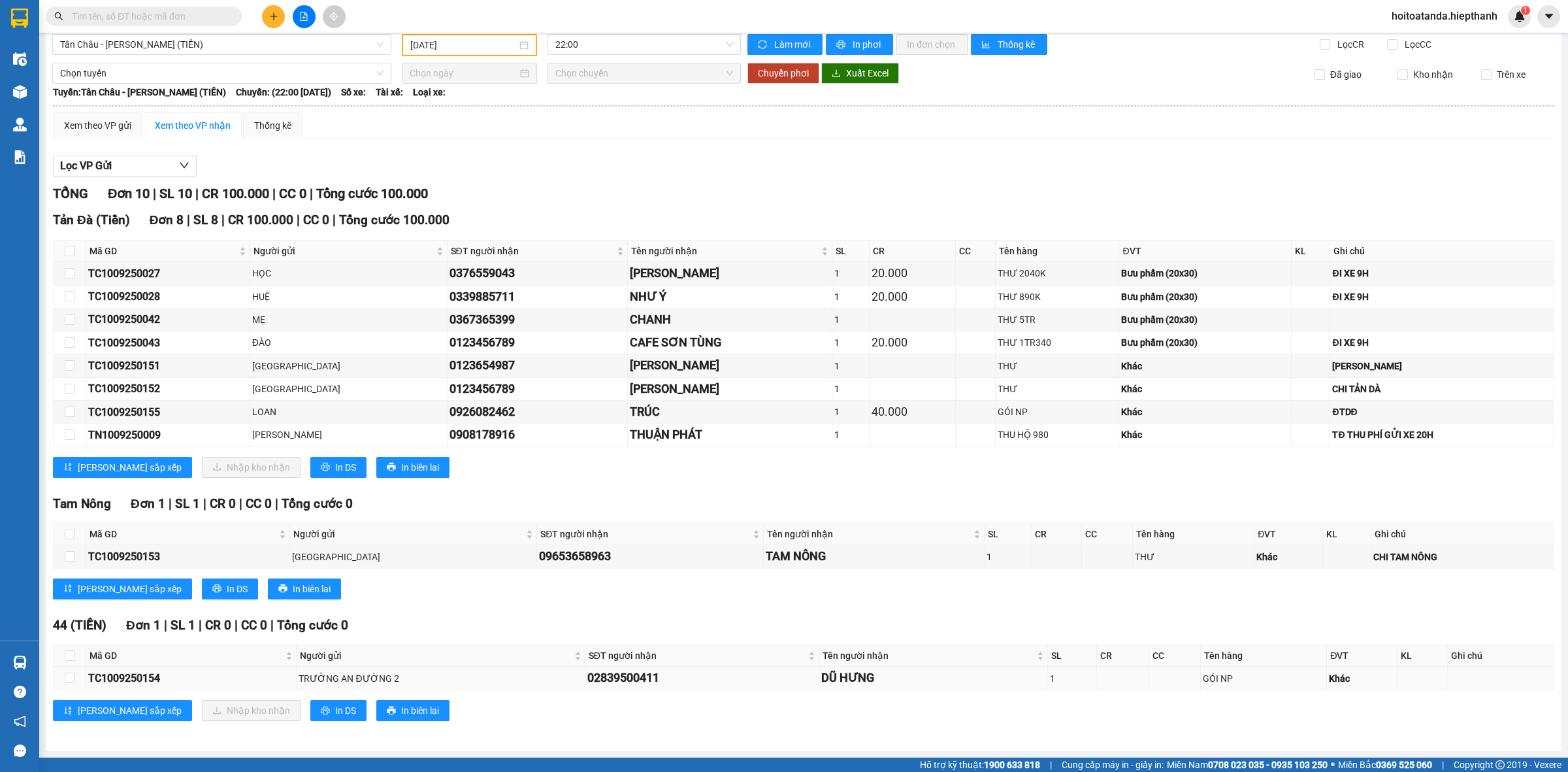
click at [1214, 681] on div "GÓI NP" at bounding box center [1264, 679] width 122 height 15
click at [1230, 681] on div "GÓI NP" at bounding box center [1264, 679] width 122 height 15
click at [1203, 678] on div "GÓI NP" at bounding box center [1264, 679] width 122 height 15
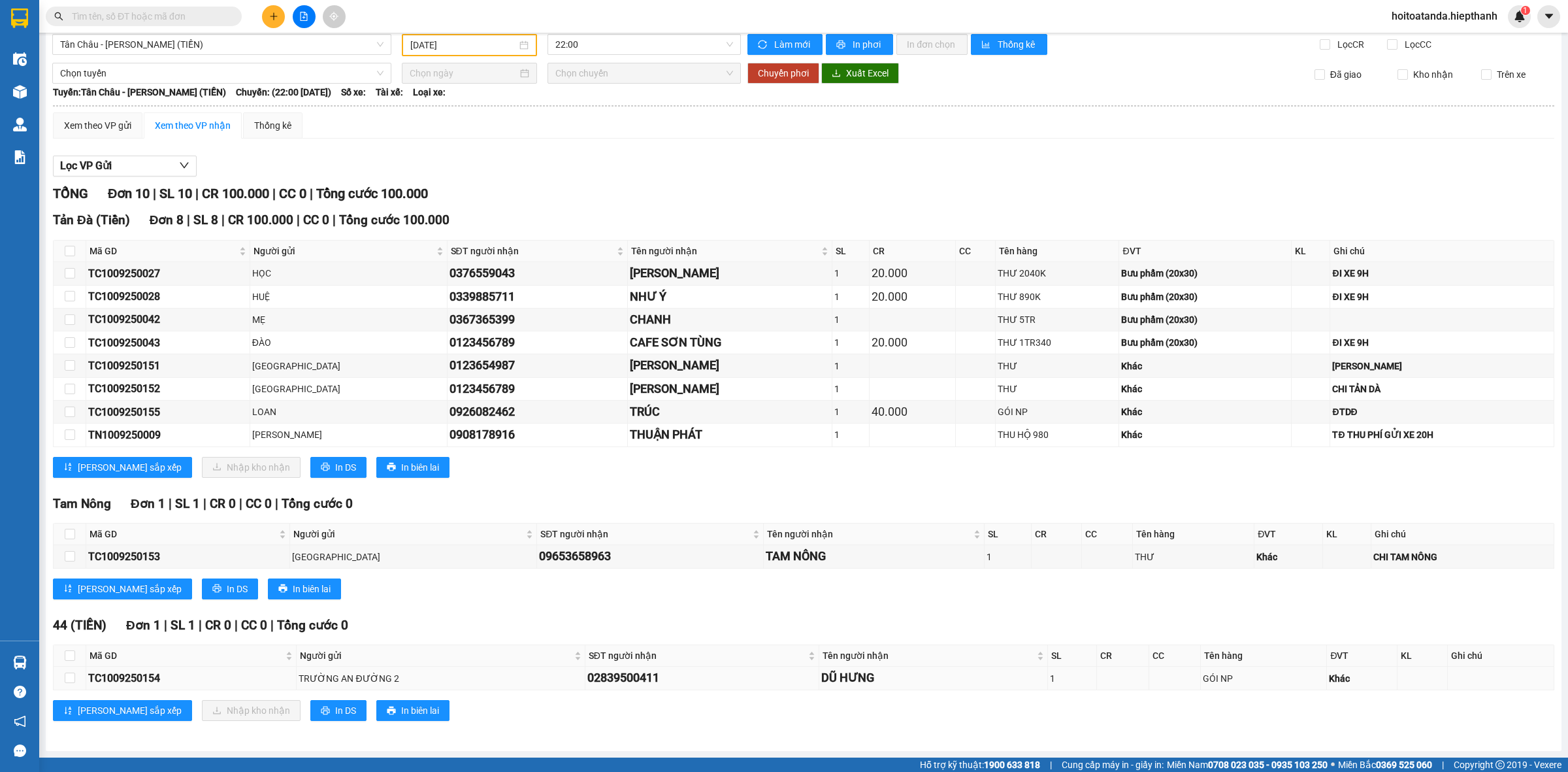
click at [1219, 678] on div "GÓI NP" at bounding box center [1264, 679] width 122 height 15
click at [1210, 676] on div "GÓI NP" at bounding box center [1264, 679] width 122 height 15
click at [1214, 684] on div "GÓI NP" at bounding box center [1264, 679] width 122 height 15
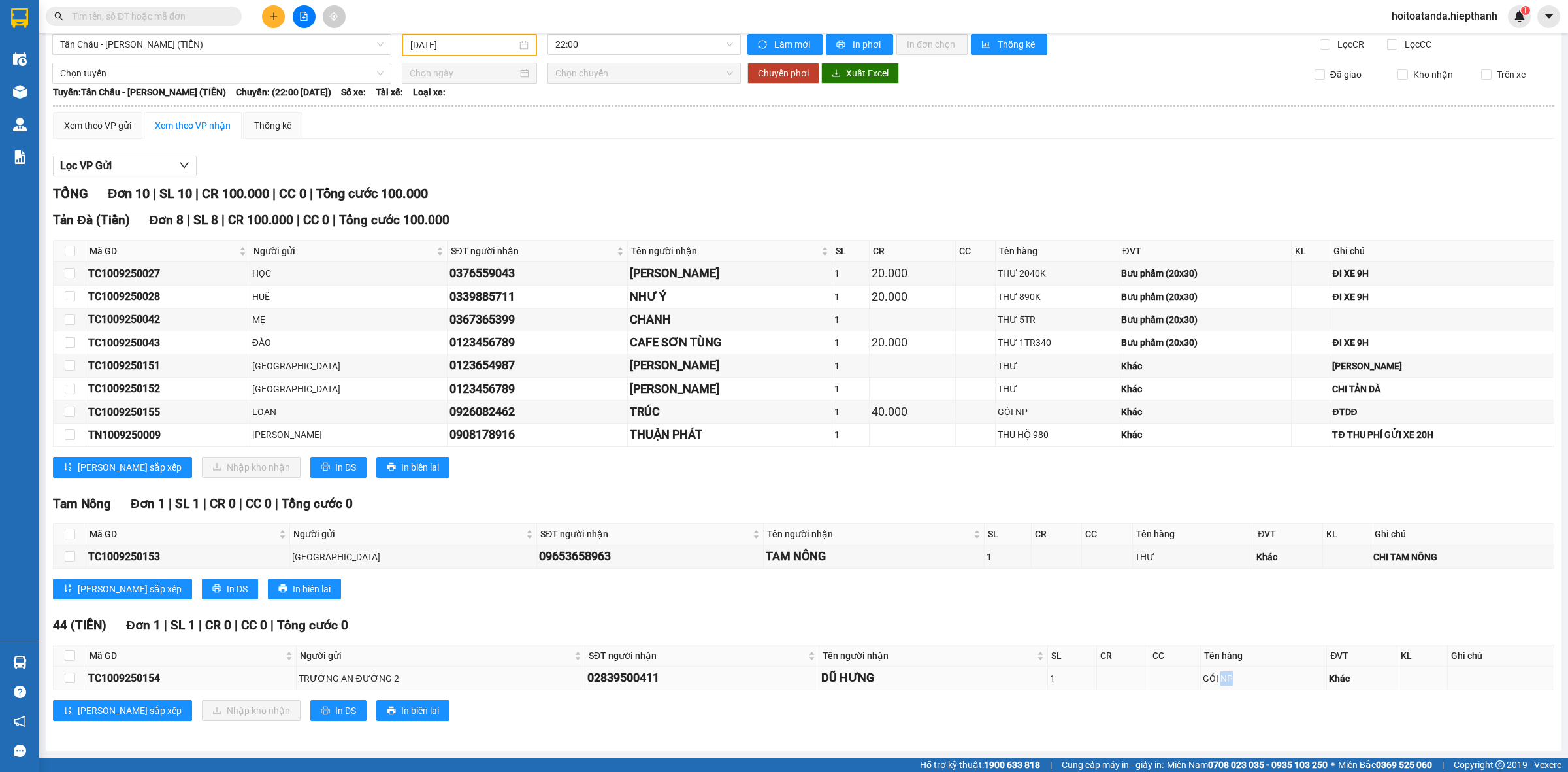
click at [1216, 682] on div "GÓI NP" at bounding box center [1264, 679] width 122 height 15
click at [1203, 678] on div "GÓI NP" at bounding box center [1264, 679] width 122 height 15
drag, startPoint x: 1228, startPoint y: 681, endPoint x: 1192, endPoint y: 679, distance: 36.1
click at [1203, 679] on div "GÓI NP" at bounding box center [1264, 679] width 122 height 15
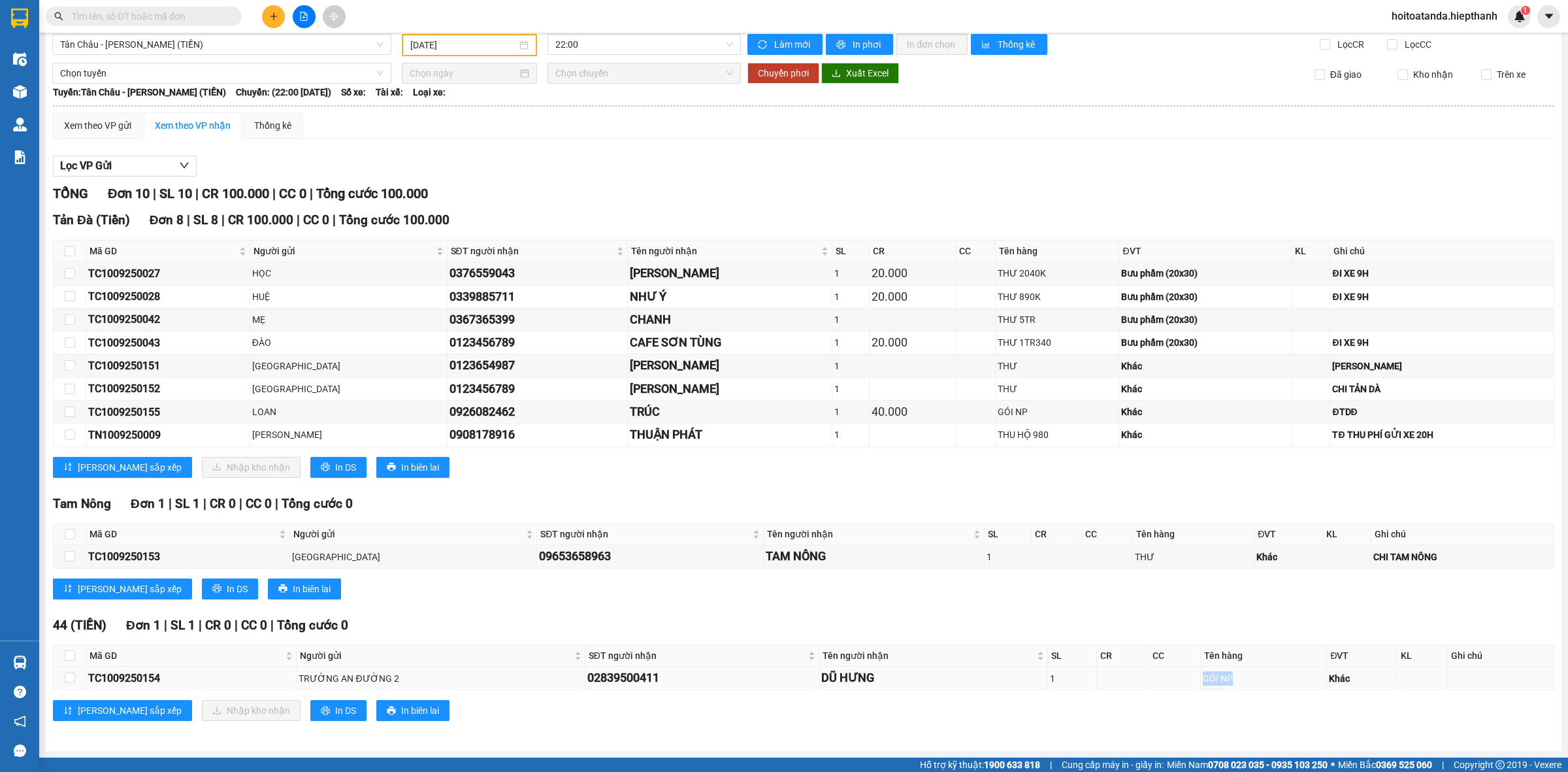
click at [1210, 672] on div "GÓI NP" at bounding box center [1264, 679] width 122 height 15
drag, startPoint x: 1246, startPoint y: 553, endPoint x: 1214, endPoint y: 550, distance: 32.1
click at [1214, 550] on tr "TC1009250153 TÂN CHÂU 09653658963 TAM NÔNG 1 THƯ Khác CHI TAM NÔNG" at bounding box center [803, 557] width 1501 height 23
click at [1374, 558] on div "CHI TAM NÔNG" at bounding box center [1463, 557] width 179 height 15
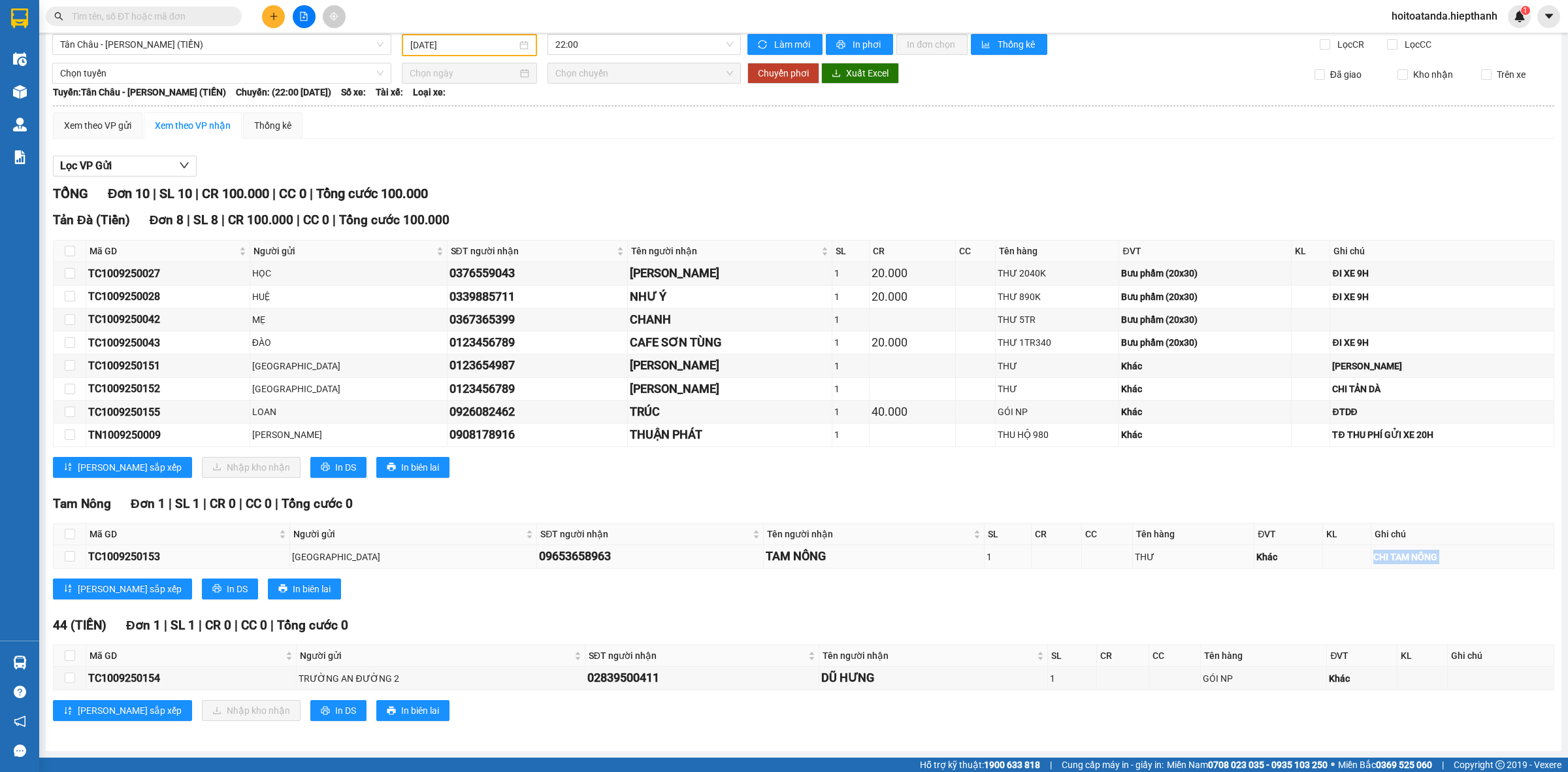
click at [1374, 558] on div "CHI TAM NÔNG" at bounding box center [1463, 557] width 179 height 15
drag, startPoint x: 1313, startPoint y: 545, endPoint x: 1137, endPoint y: 459, distance: 195.9
click at [1323, 546] on td at bounding box center [1347, 557] width 49 height 23
click at [1333, 268] on div "ĐI XE 9H" at bounding box center [1442, 273] width 219 height 15
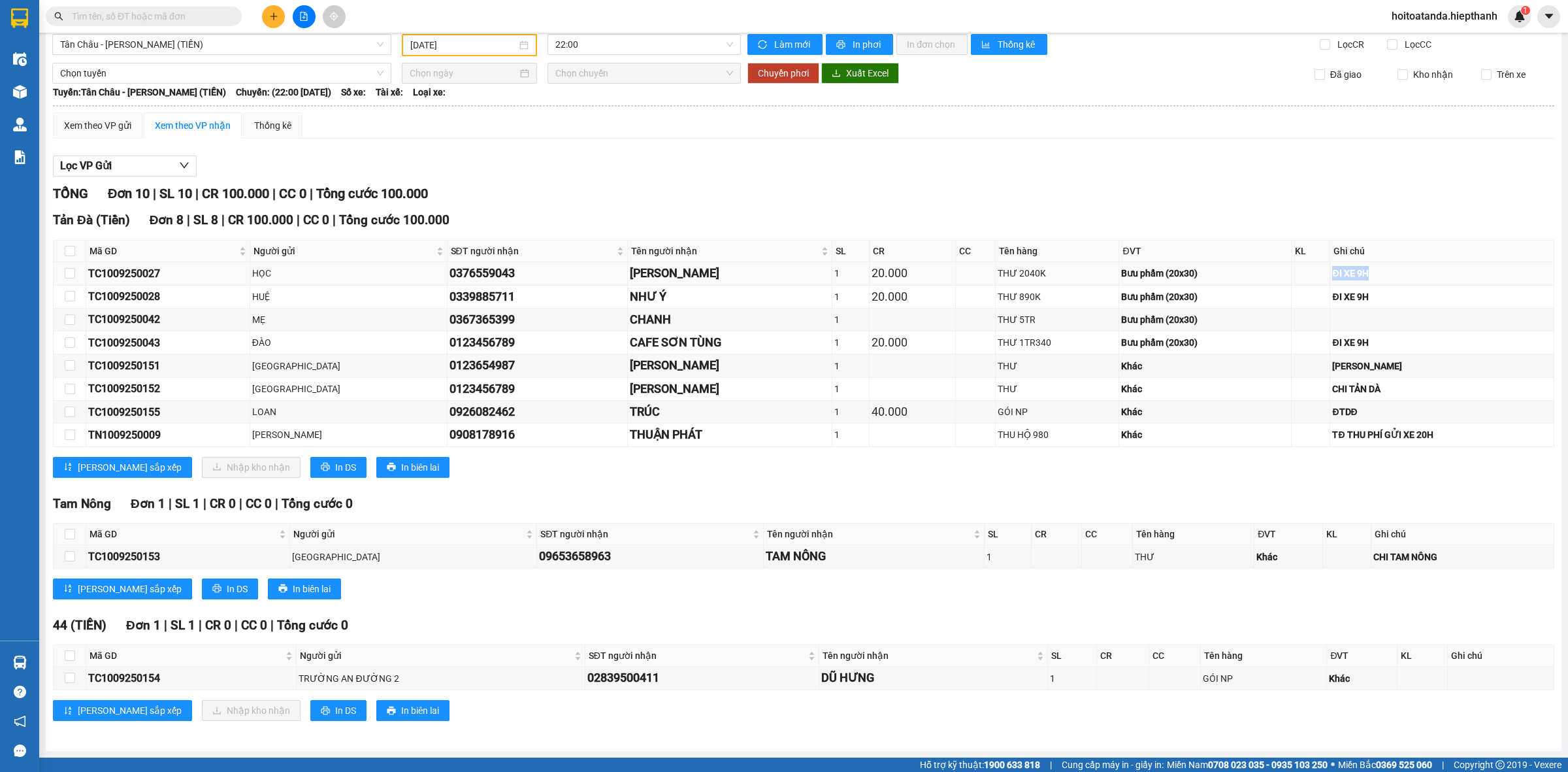
click at [1333, 268] on div "ĐI XE 9H" at bounding box center [1442, 273] width 219 height 15
click at [1333, 291] on div "ĐI XE 9H" at bounding box center [1442, 296] width 219 height 15
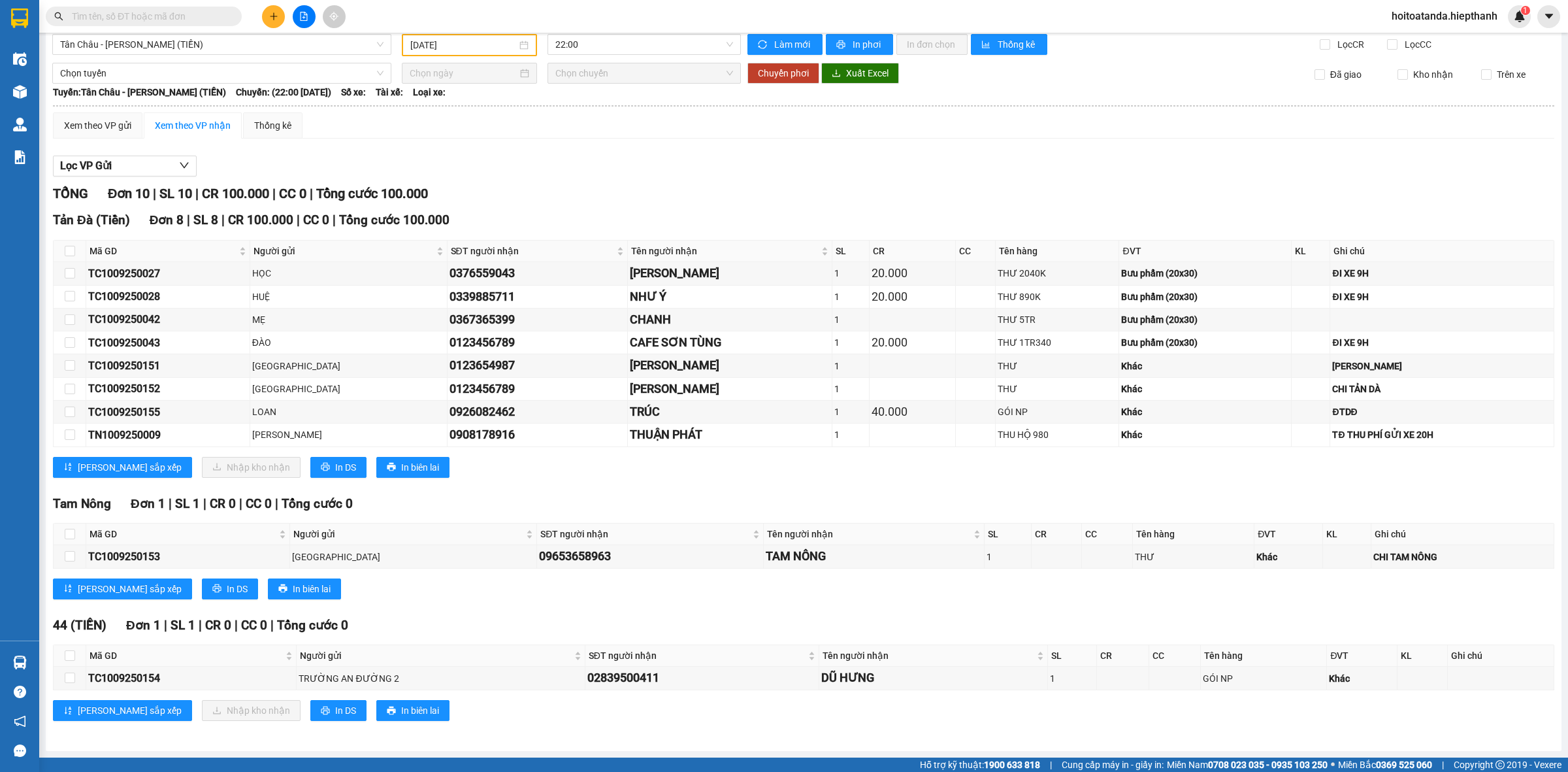
click at [208, 20] on input "text" at bounding box center [149, 16] width 154 height 15
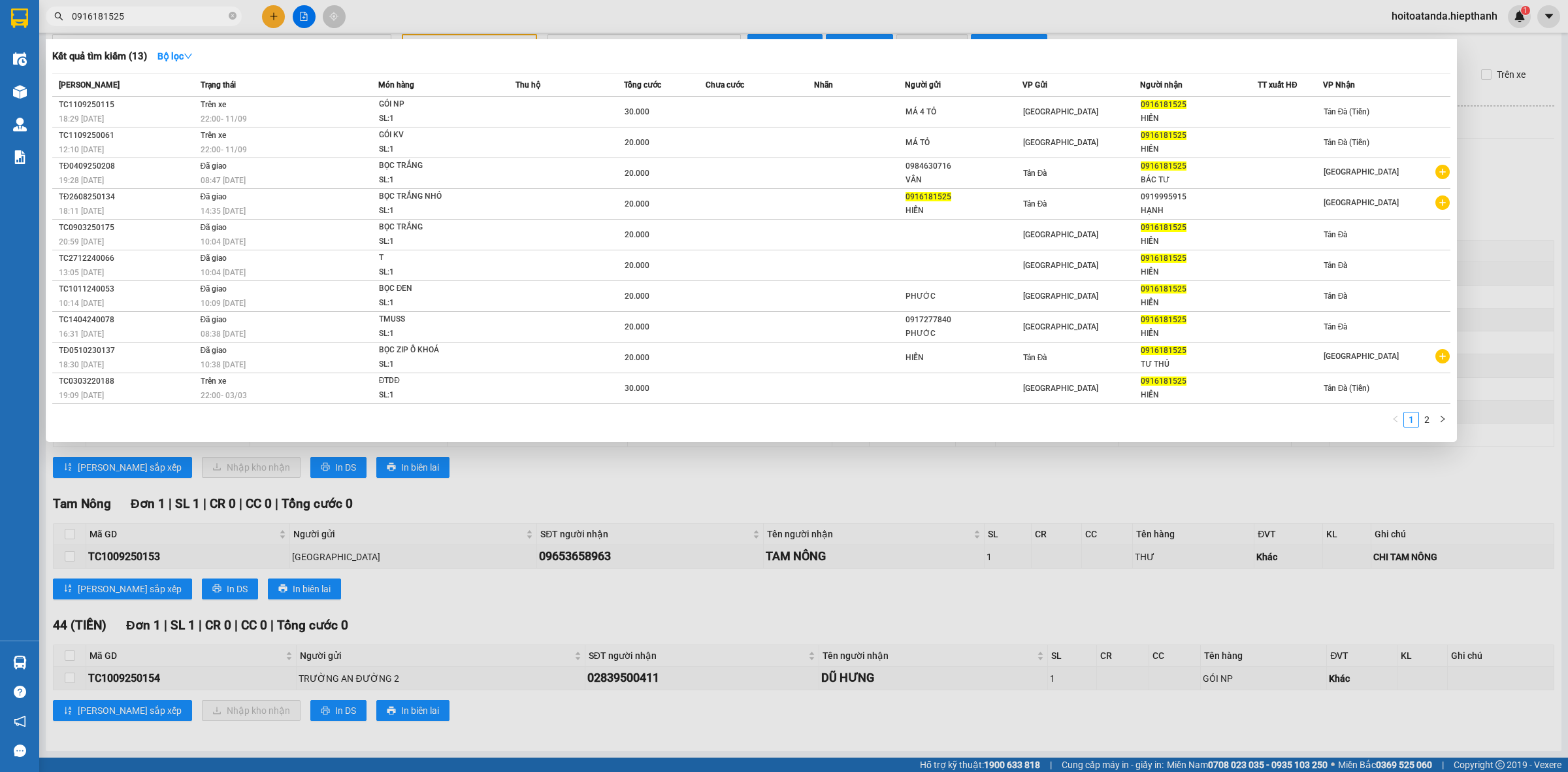
type input "0916181525"
click at [634, 25] on div at bounding box center [784, 386] width 1568 height 772
click at [176, 15] on input "0916181525" at bounding box center [149, 16] width 154 height 15
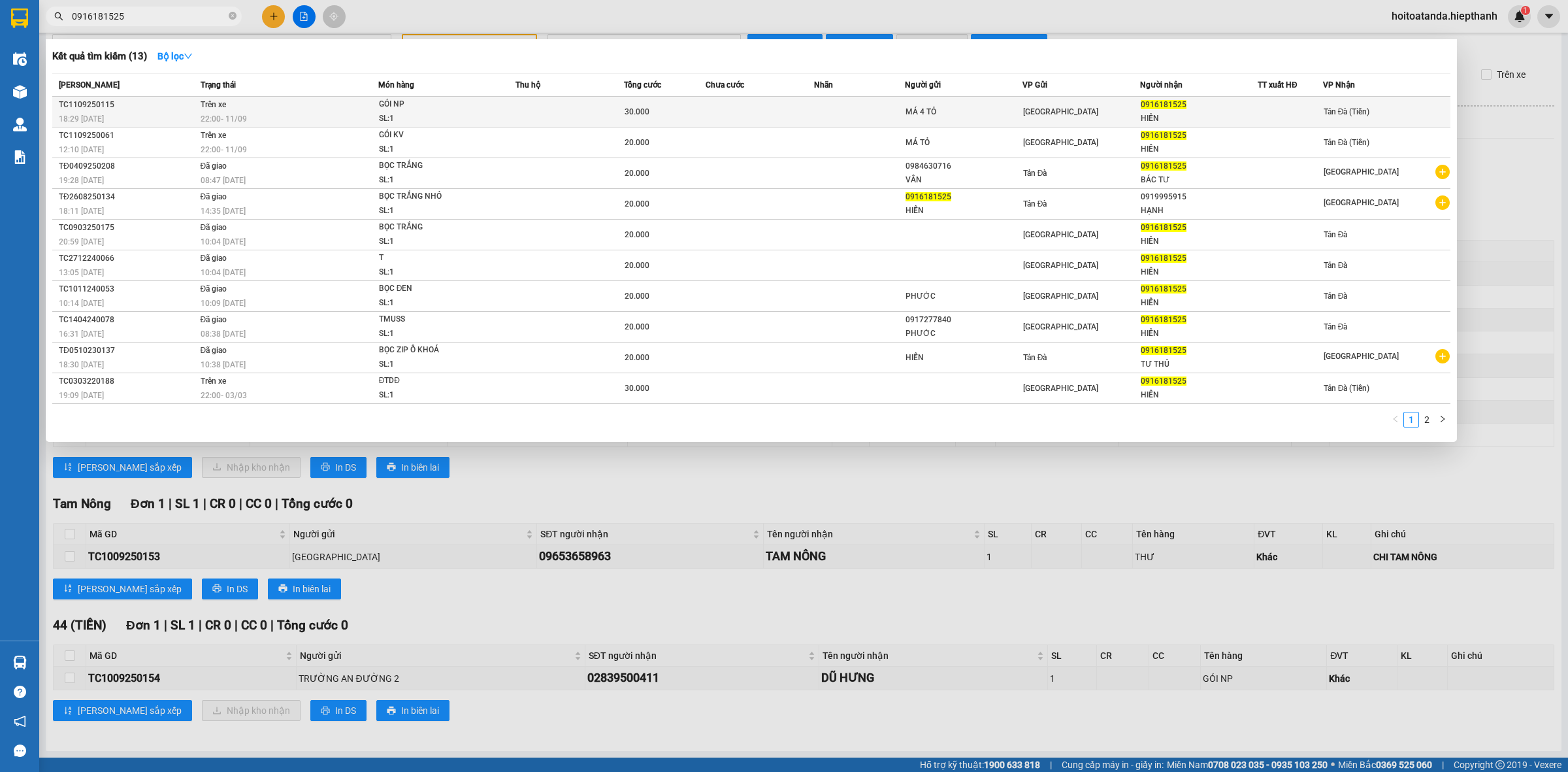
click at [822, 115] on td at bounding box center [859, 112] width 91 height 30
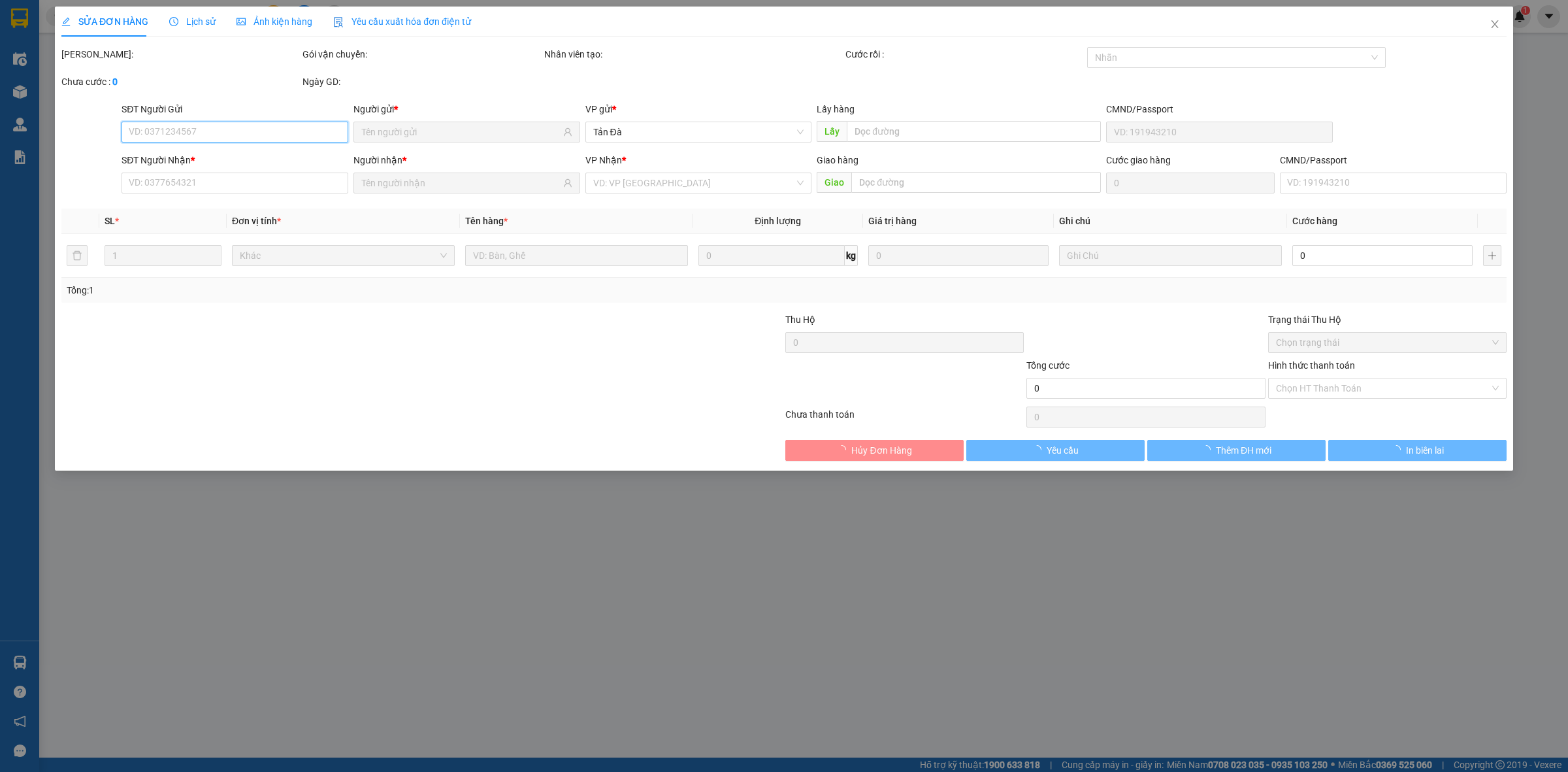
type input "MÁ 4 TỎ"
type input "0916181525"
type input "HIỀN"
type input "30.000"
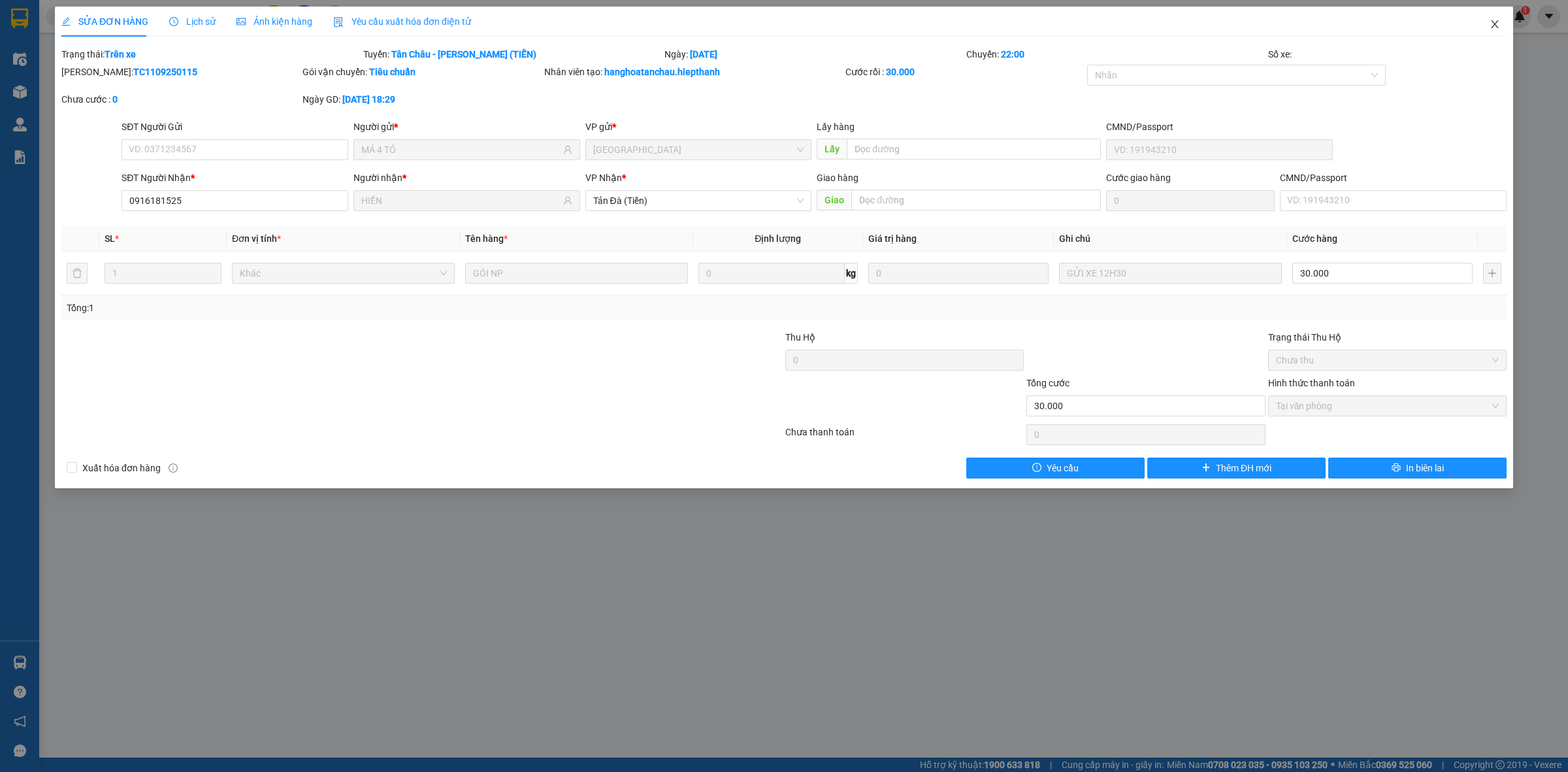
click at [1490, 25] on icon "close" at bounding box center [1495, 24] width 10 height 10
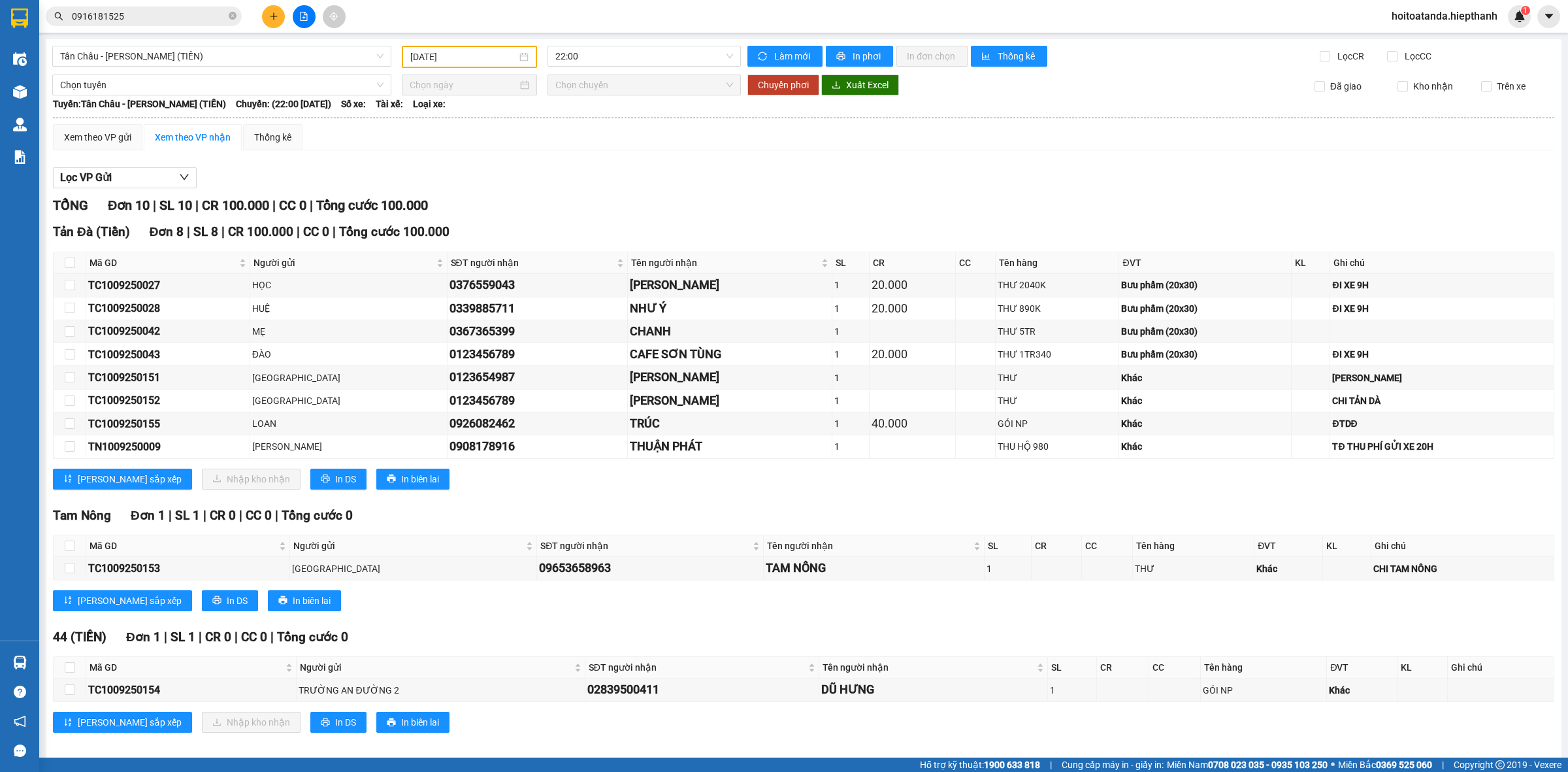
click at [870, 170] on div "Lọc VP Gửi" at bounding box center [803, 178] width 1502 height 21
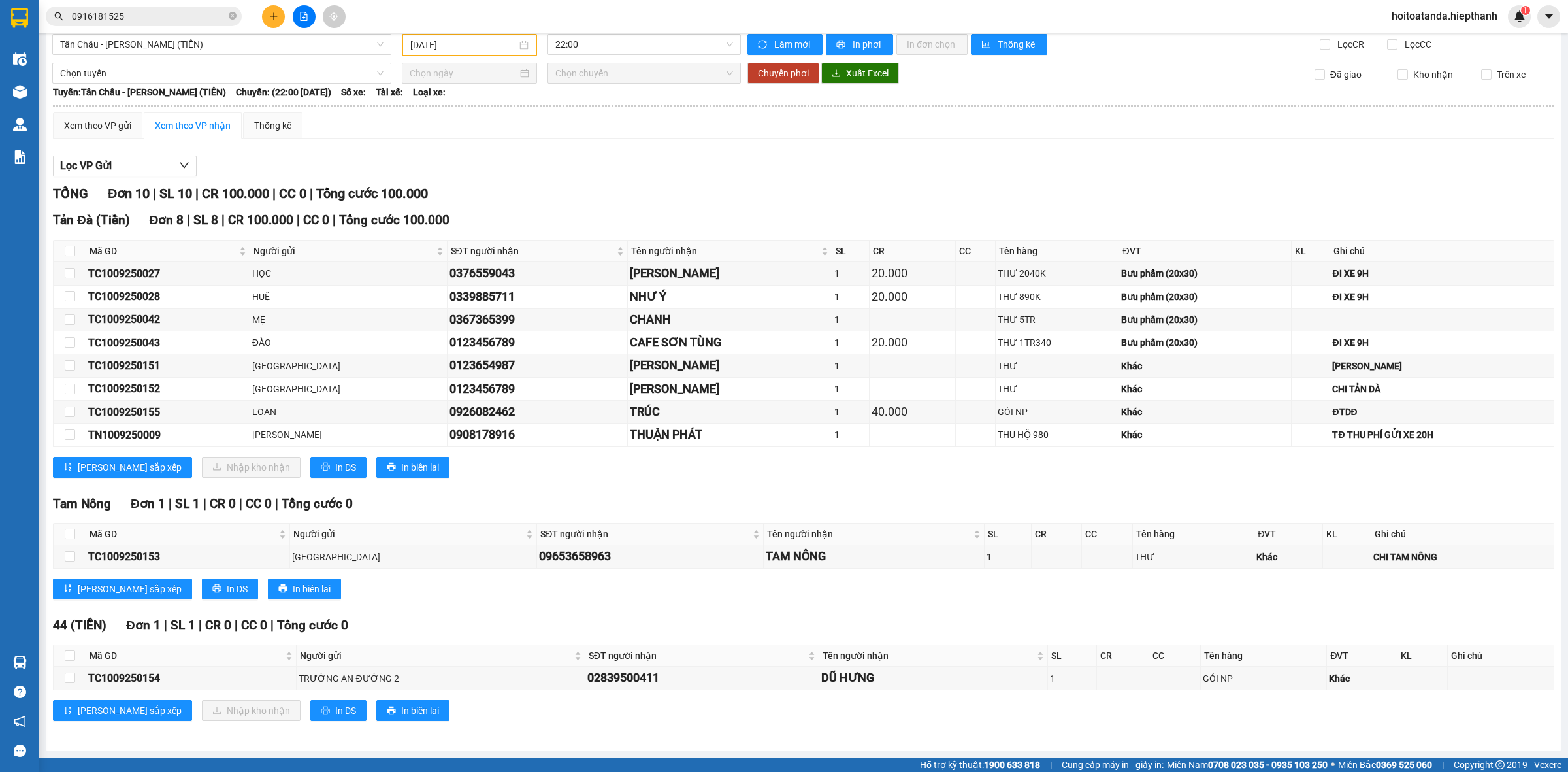
scroll to position [14, 0]
click at [757, 185] on div "TỔNG Đơn 10 | SL 10 | CR 100.000 | CC 0 | Tổng cước 100.000" at bounding box center [803, 193] width 1502 height 20
click at [1029, 163] on div "Lọc VP Gửi" at bounding box center [803, 166] width 1502 height 21
click at [1033, 165] on div "Lọc VP Gửi" at bounding box center [803, 166] width 1502 height 21
click at [900, 172] on div "Lọc VP Gửi" at bounding box center [803, 166] width 1502 height 21
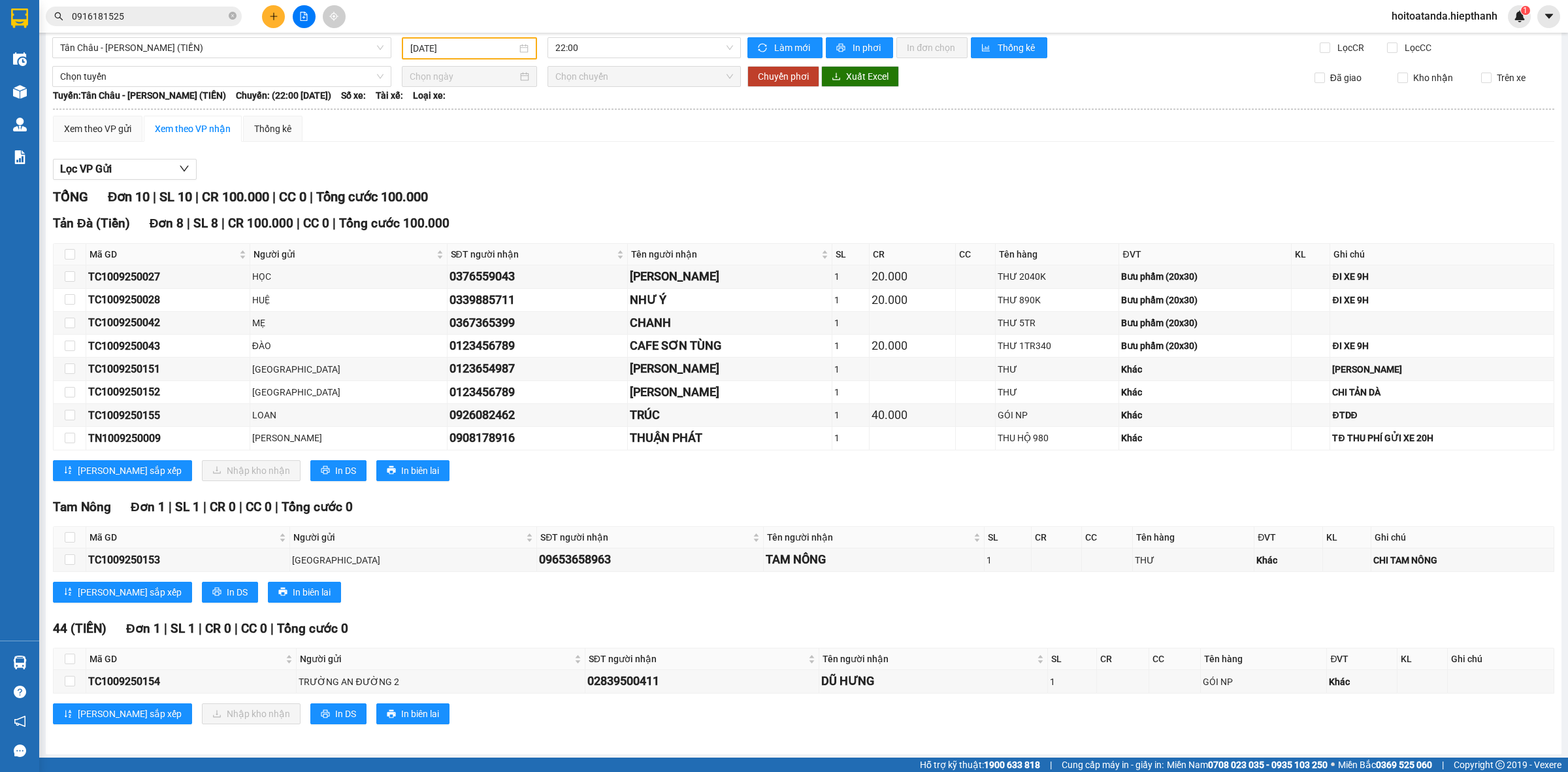
scroll to position [0, 0]
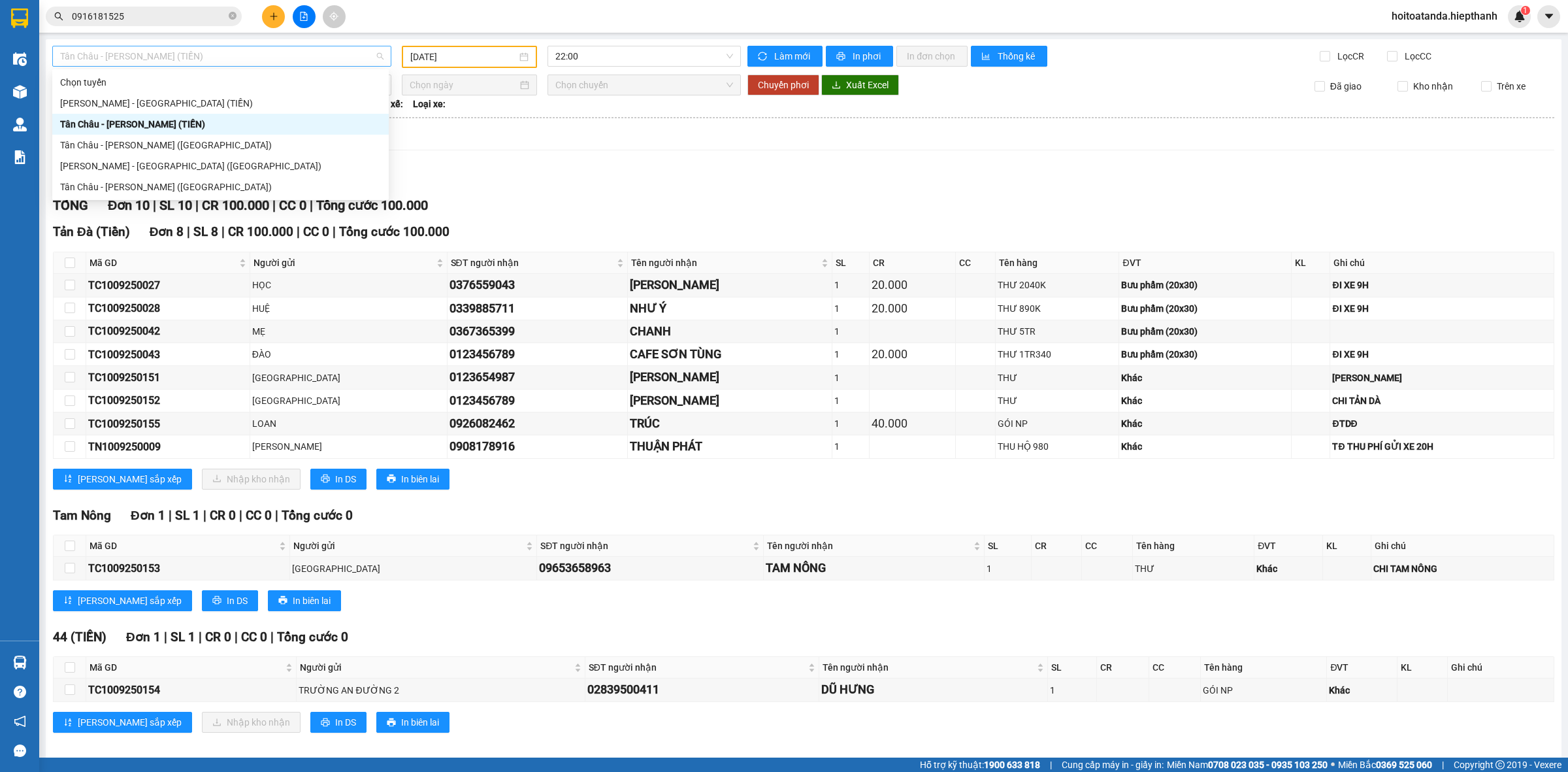
click at [315, 56] on span "Tân Châu - [PERSON_NAME] (TIỀN)" at bounding box center [221, 56] width 323 height 19
click at [779, 171] on div "Lọc VP Gửi" at bounding box center [803, 178] width 1502 height 21
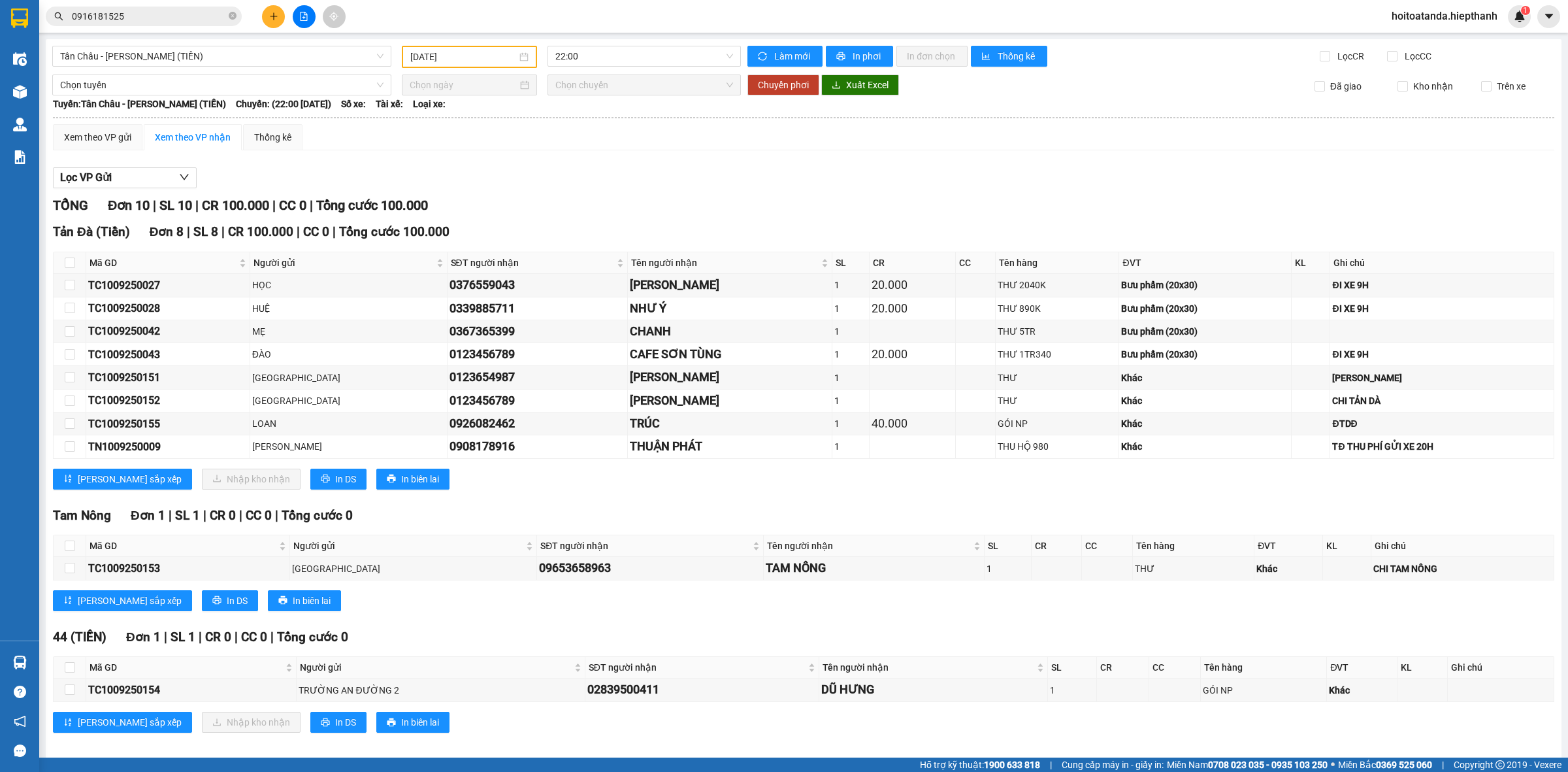
click at [467, 60] on input "[DATE]" at bounding box center [464, 57] width 107 height 15
click at [515, 147] on div "11" at bounding box center [513, 152] width 16 height 16
type input "[DATE]"
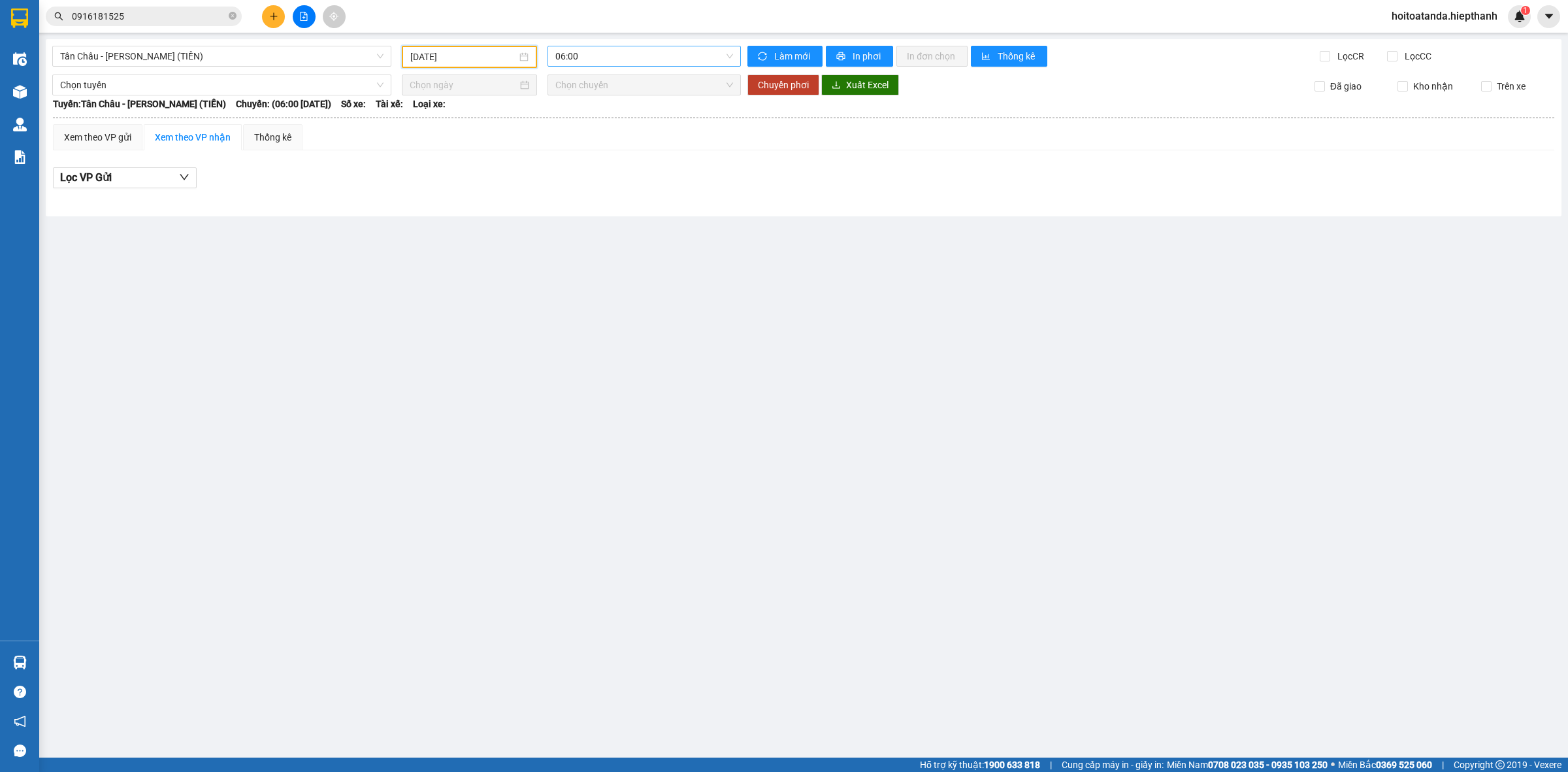
click at [642, 59] on span "06:00" at bounding box center [644, 56] width 178 height 19
click at [595, 201] on div "22:00" at bounding box center [606, 208] width 102 height 15
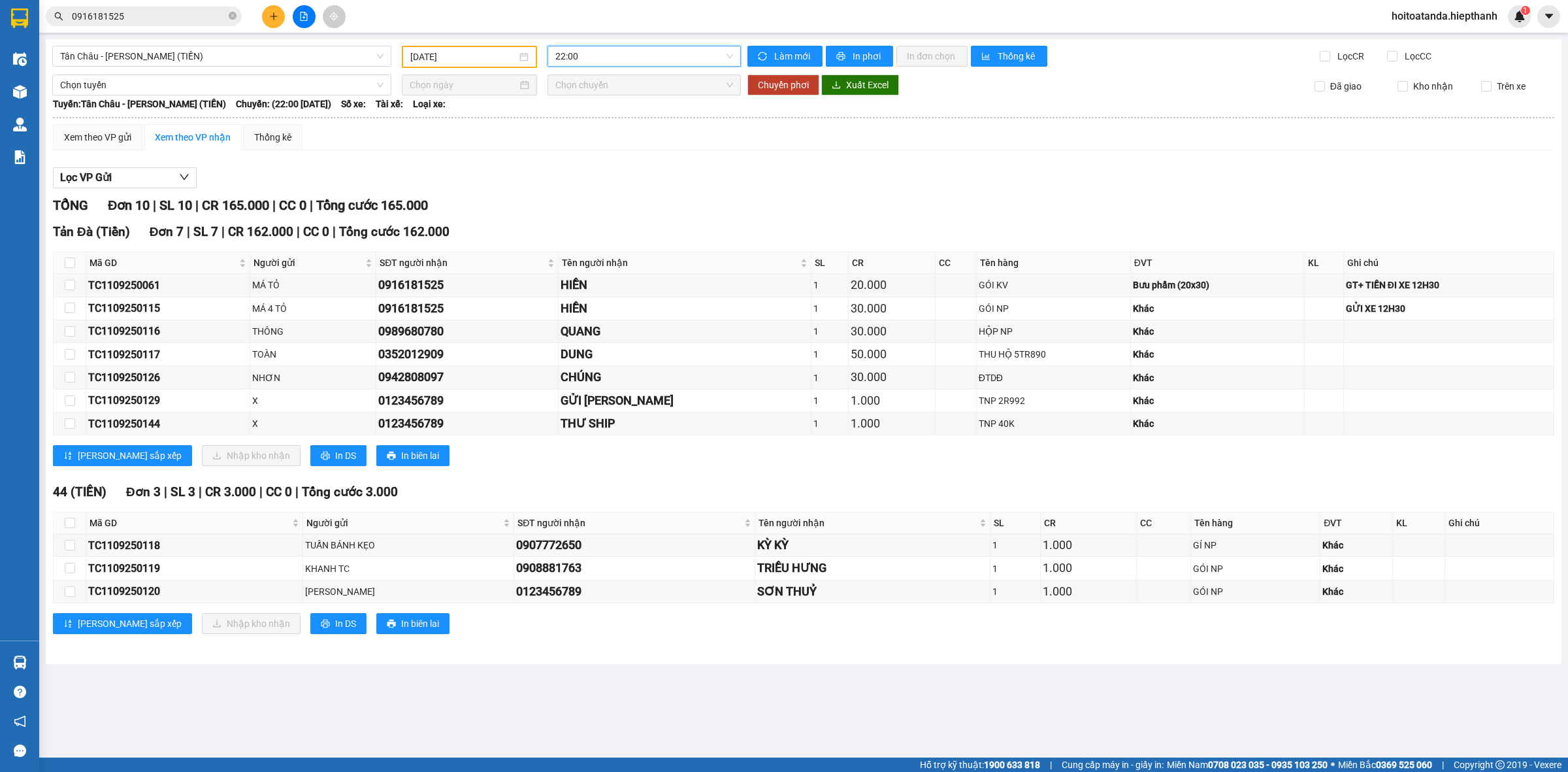
click at [729, 145] on div "Xem theo VP gửi Xem theo VP nhận Thống kê" at bounding box center [803, 137] width 1502 height 26
click at [845, 196] on div "TỔNG Đơn 10 | SL 10 | CR 165.000 | CC 0 | Tổng cước 165.000" at bounding box center [803, 205] width 1502 height 20
click at [861, 190] on div "Lọc VP Gửi TỔNG Đơn 10 | SL 10 | CR 165.000 | CC 0 | Tổng cước 165.000 Tản Đa…" at bounding box center [803, 405] width 1502 height 490
drag, startPoint x: 1365, startPoint y: 288, endPoint x: 1328, endPoint y: 289, distance: 37.0
click at [1346, 289] on div "GT+ TIỀN ĐI XE 12H30" at bounding box center [1448, 285] width 206 height 15
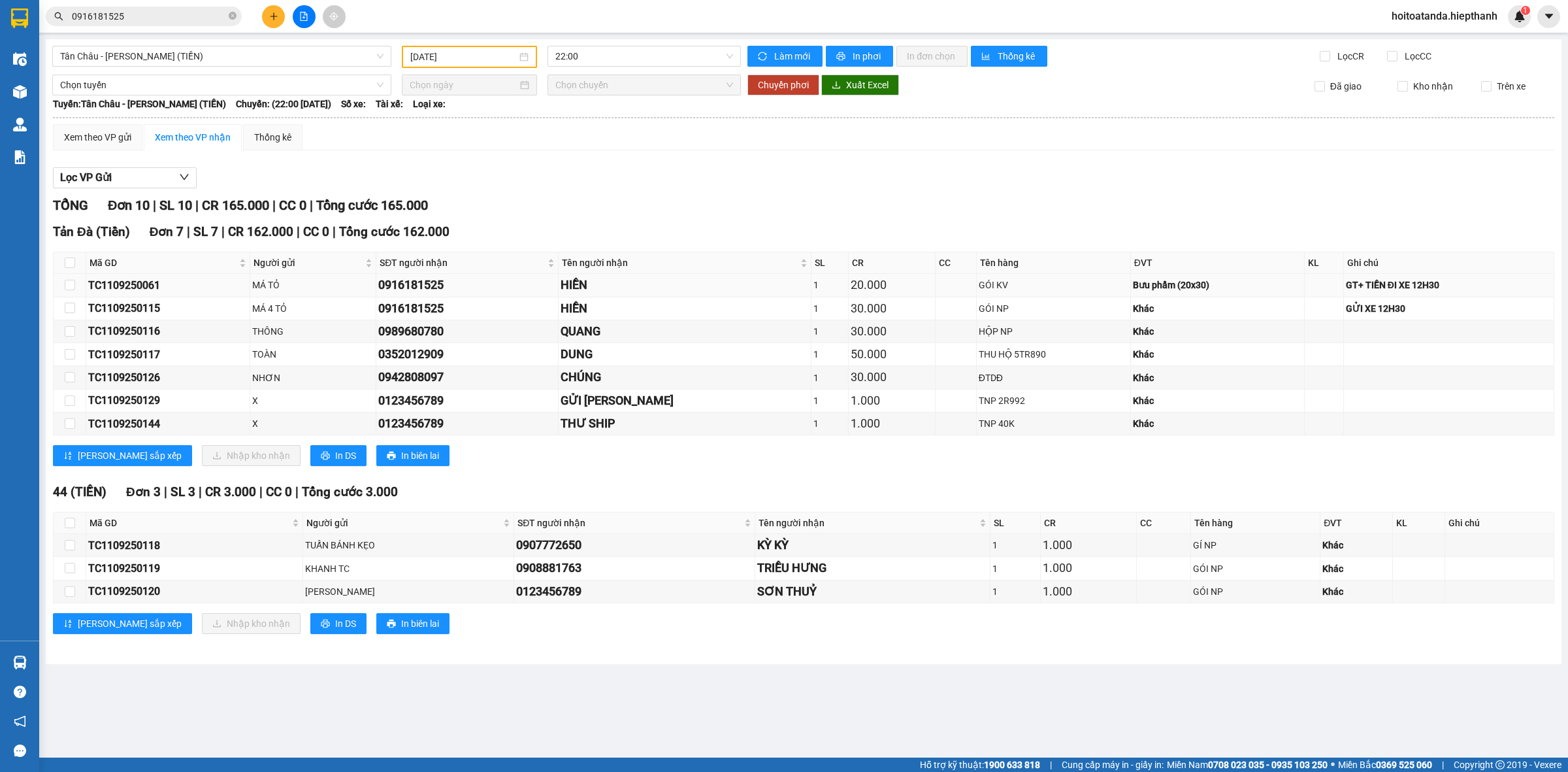
drag, startPoint x: 1446, startPoint y: 285, endPoint x: 1465, endPoint y: 286, distance: 19.0
click at [1461, 285] on div "GT+ TIỀN ĐI XE 12H30" at bounding box center [1448, 285] width 206 height 15
drag, startPoint x: 1332, startPoint y: 309, endPoint x: 1471, endPoint y: 309, distance: 139.0
click at [1449, 309] on div "GỬI XE 12H30" at bounding box center [1448, 308] width 206 height 15
click at [1111, 162] on div "Lọc VP Gửi TỔNG Đơn 10 | SL 10 | CR 165.000 | CC 0 | Tổng cước 165.000 Tản Đa…" at bounding box center [803, 405] width 1502 height 490
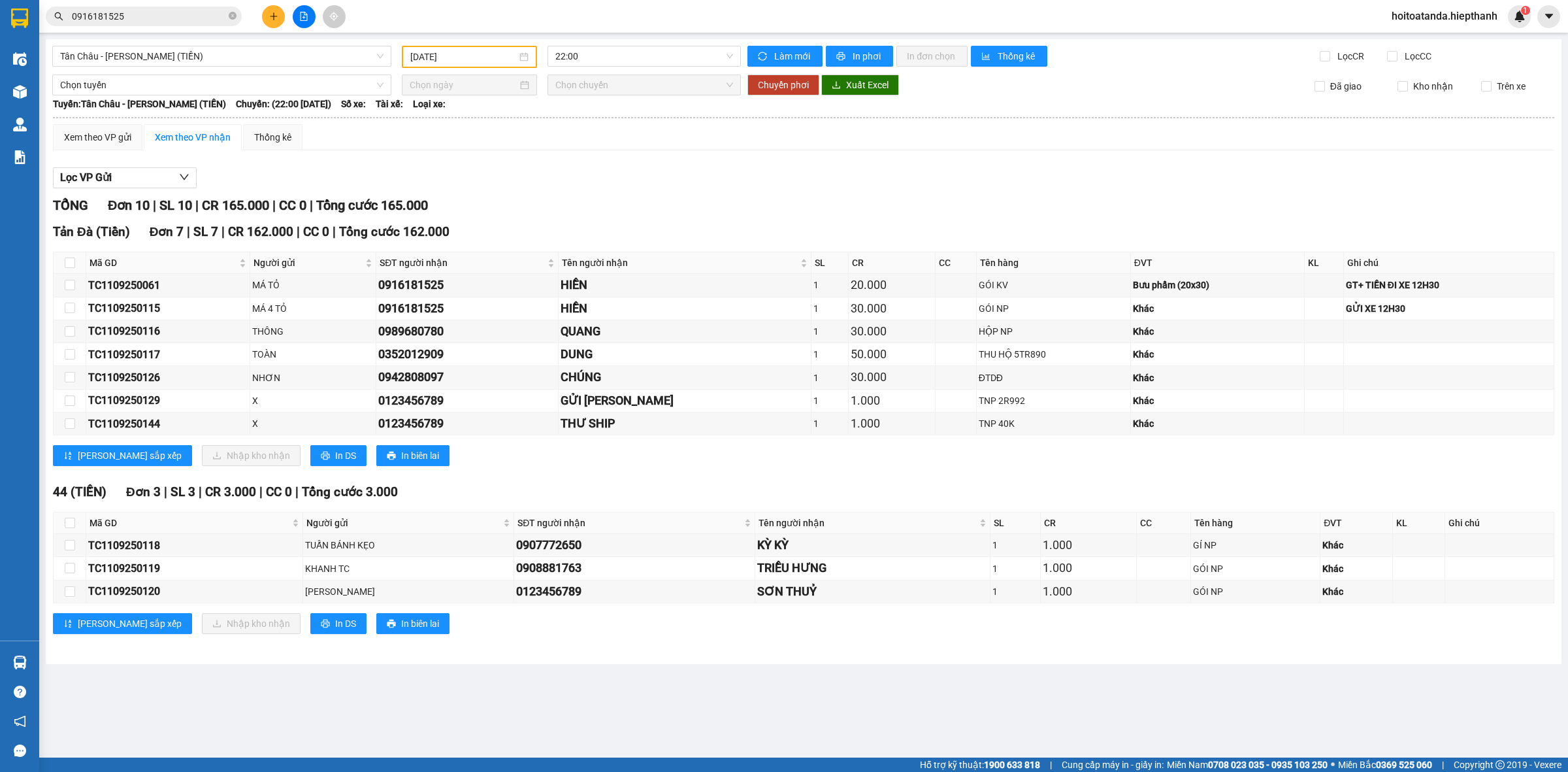
click at [668, 200] on div "TỔNG Đơn 10 | SL 10 | CR 165.000 | CC 0 | Tổng cước 165.000" at bounding box center [803, 205] width 1502 height 20
click at [625, 188] on div at bounding box center [803, 188] width 1502 height 1
click at [625, 180] on div "Lọc VP Gửi" at bounding box center [803, 178] width 1502 height 21
click at [776, 201] on div "TỔNG Đơn 10 | SL 10 | CR 165.000 | CC 0 | Tổng cước 165.000" at bounding box center [803, 205] width 1502 height 20
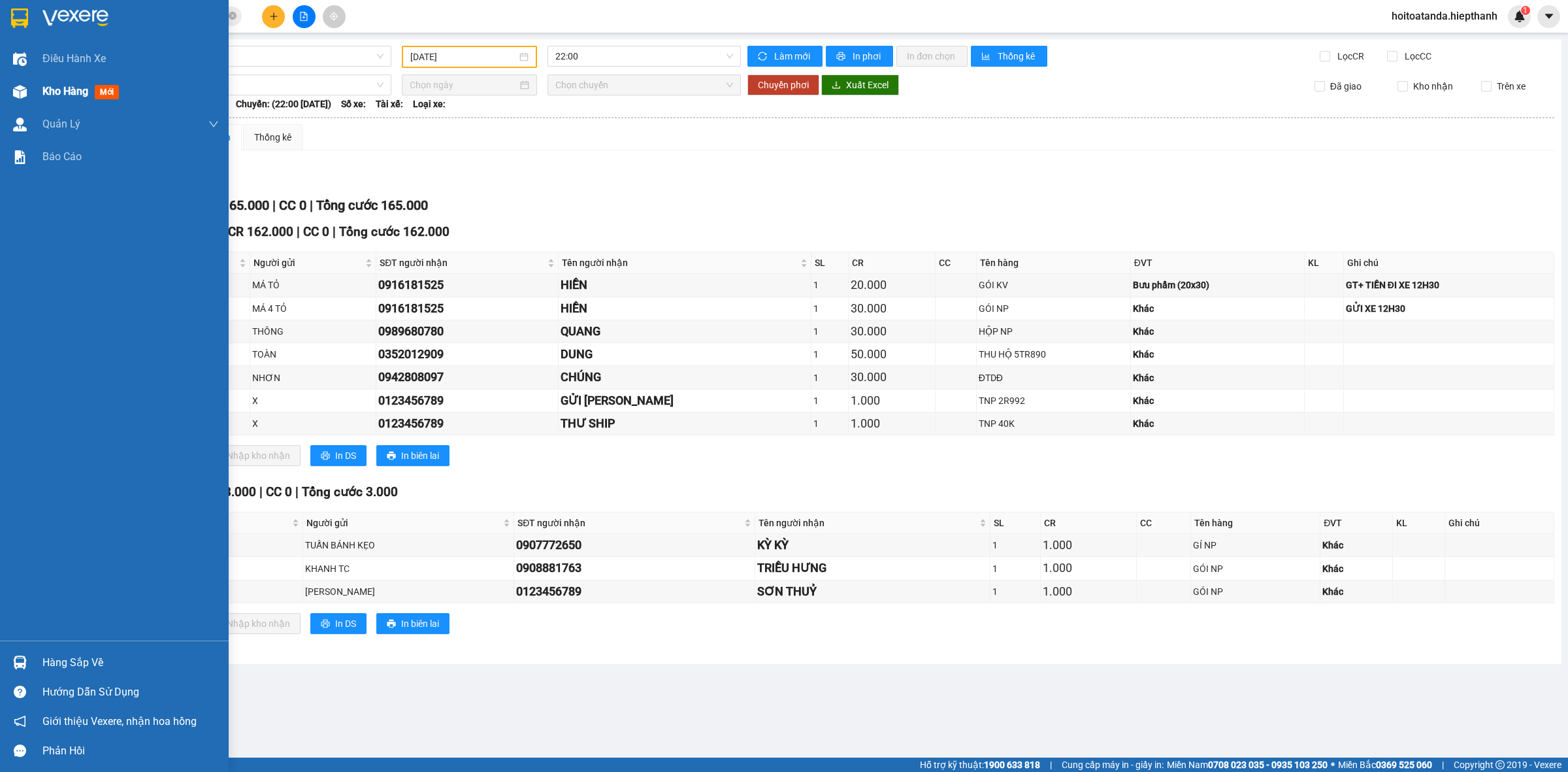
click at [33, 87] on div "Kho hàng mới" at bounding box center [114, 91] width 229 height 33
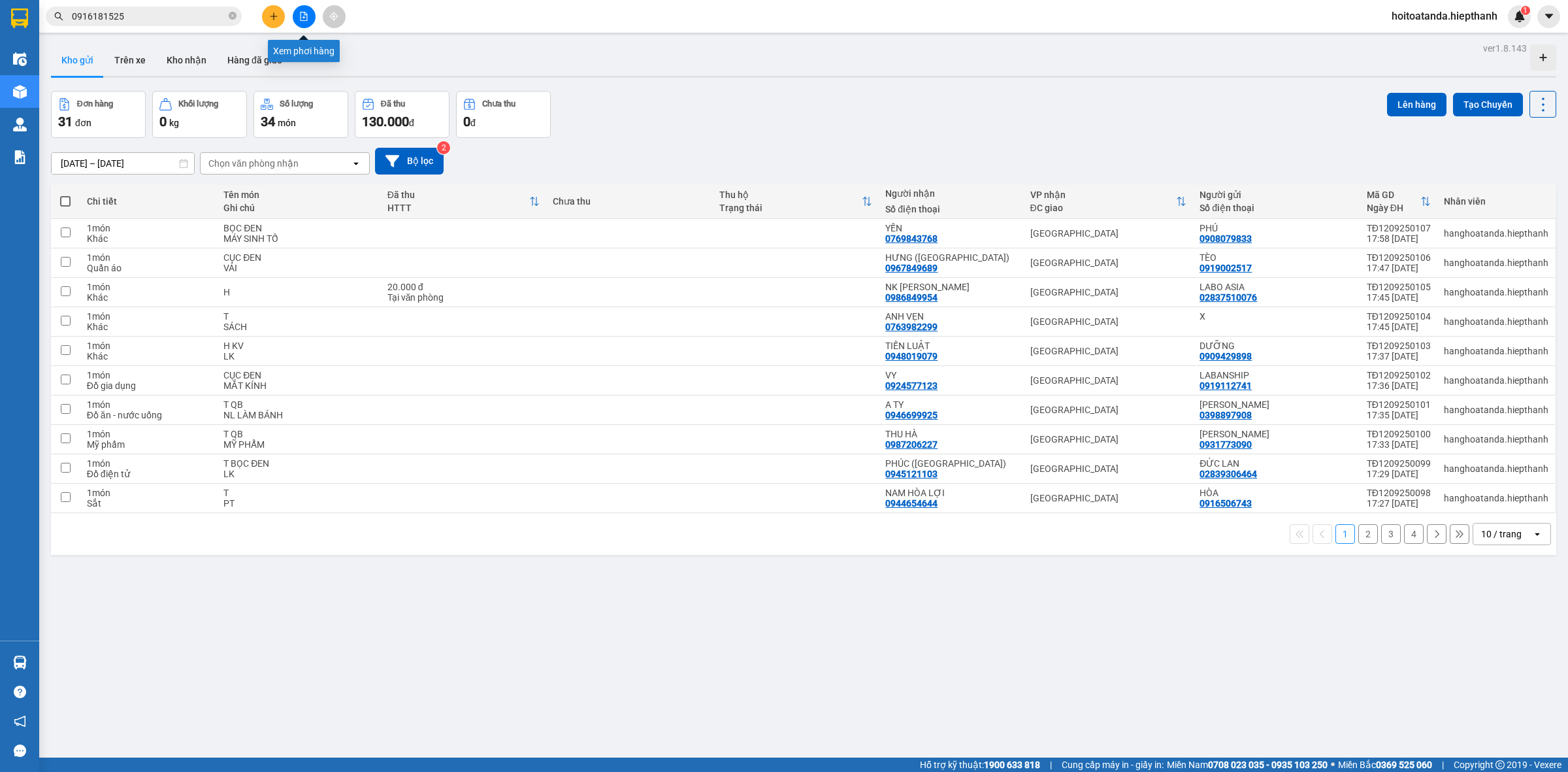
click at [309, 17] on button at bounding box center [304, 17] width 23 height 23
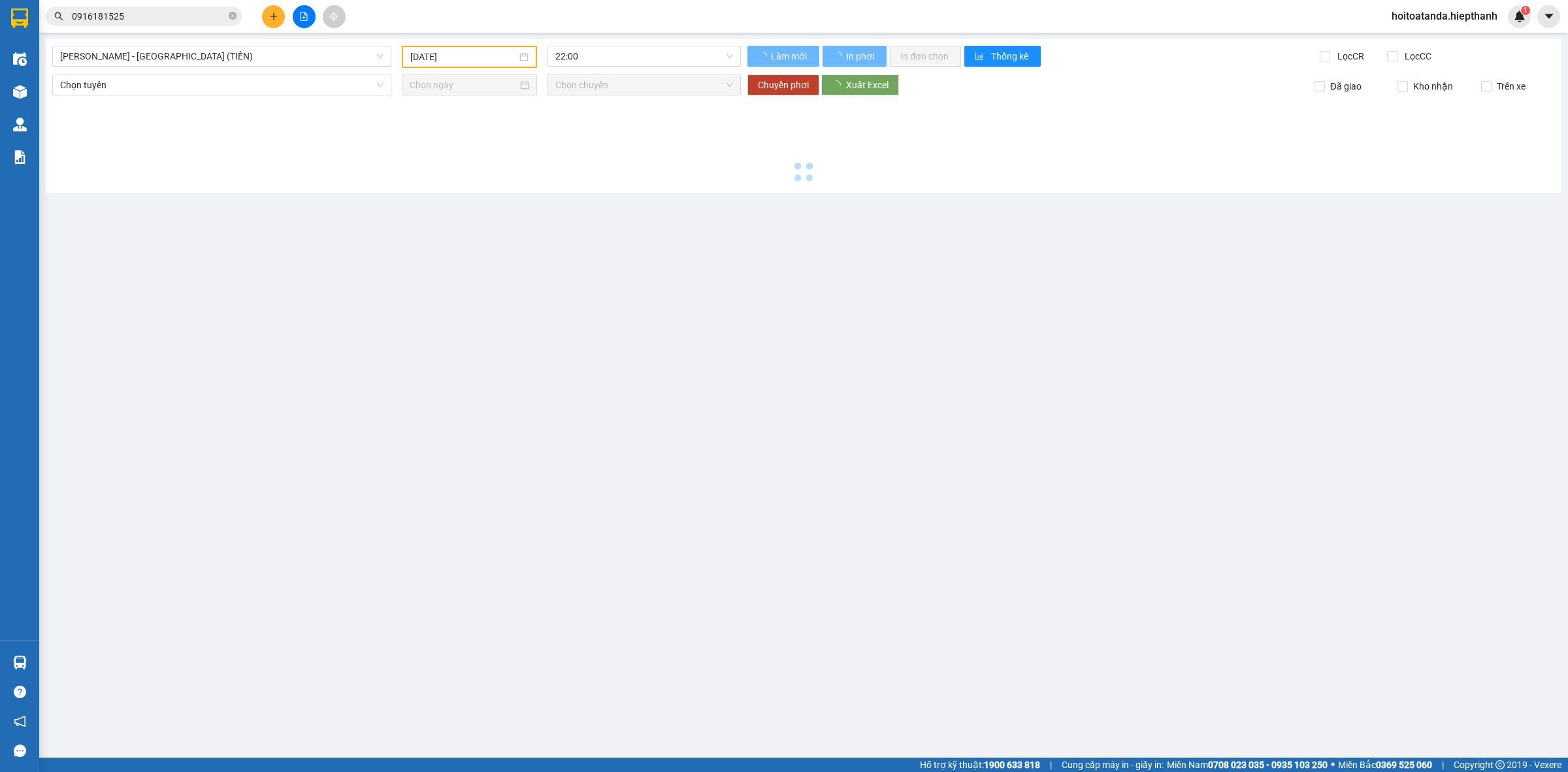
type input "[DATE]"
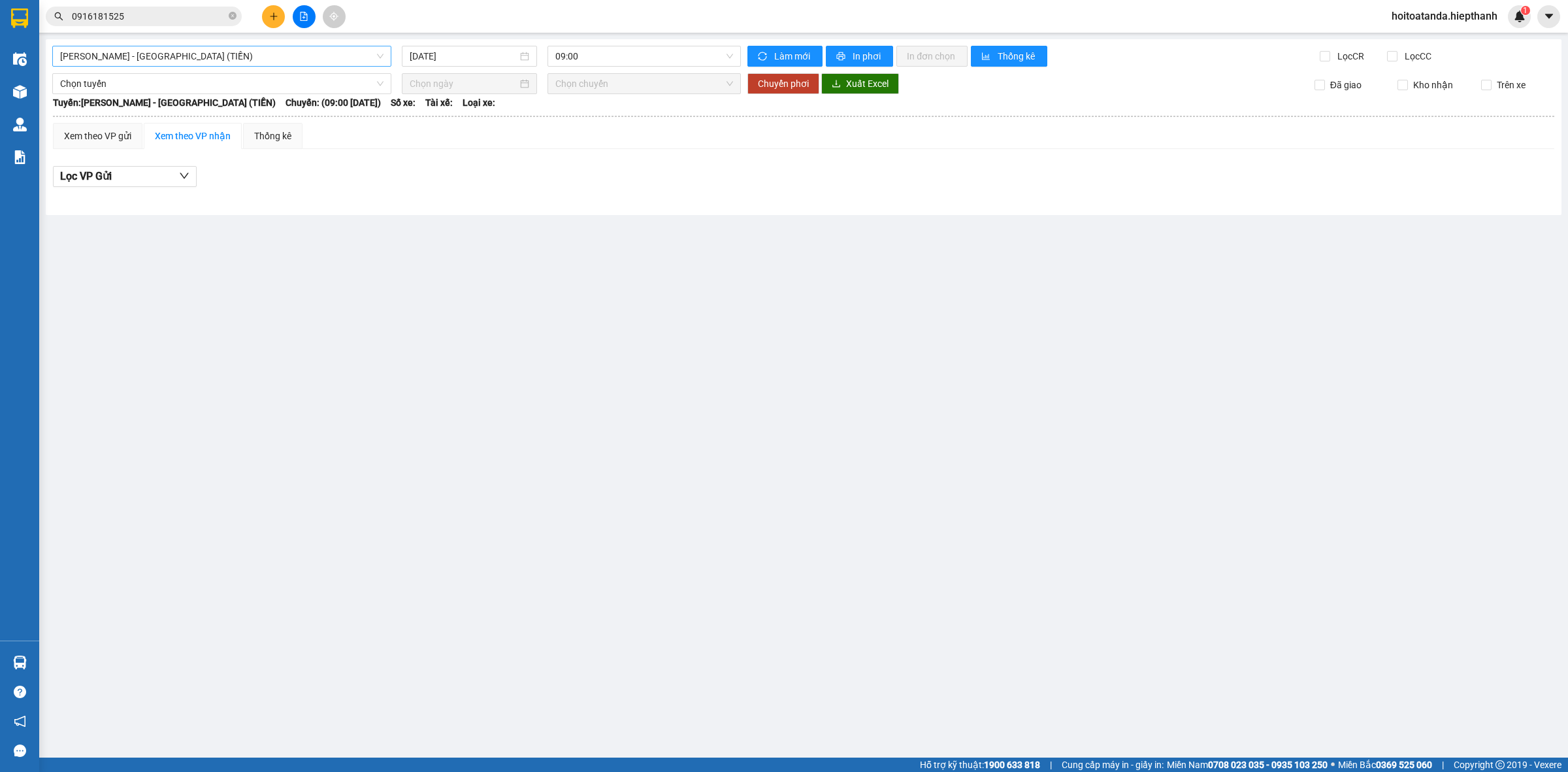
click at [243, 49] on span "[PERSON_NAME] - [GEOGRAPHIC_DATA] (TIỀN)" at bounding box center [221, 56] width 323 height 19
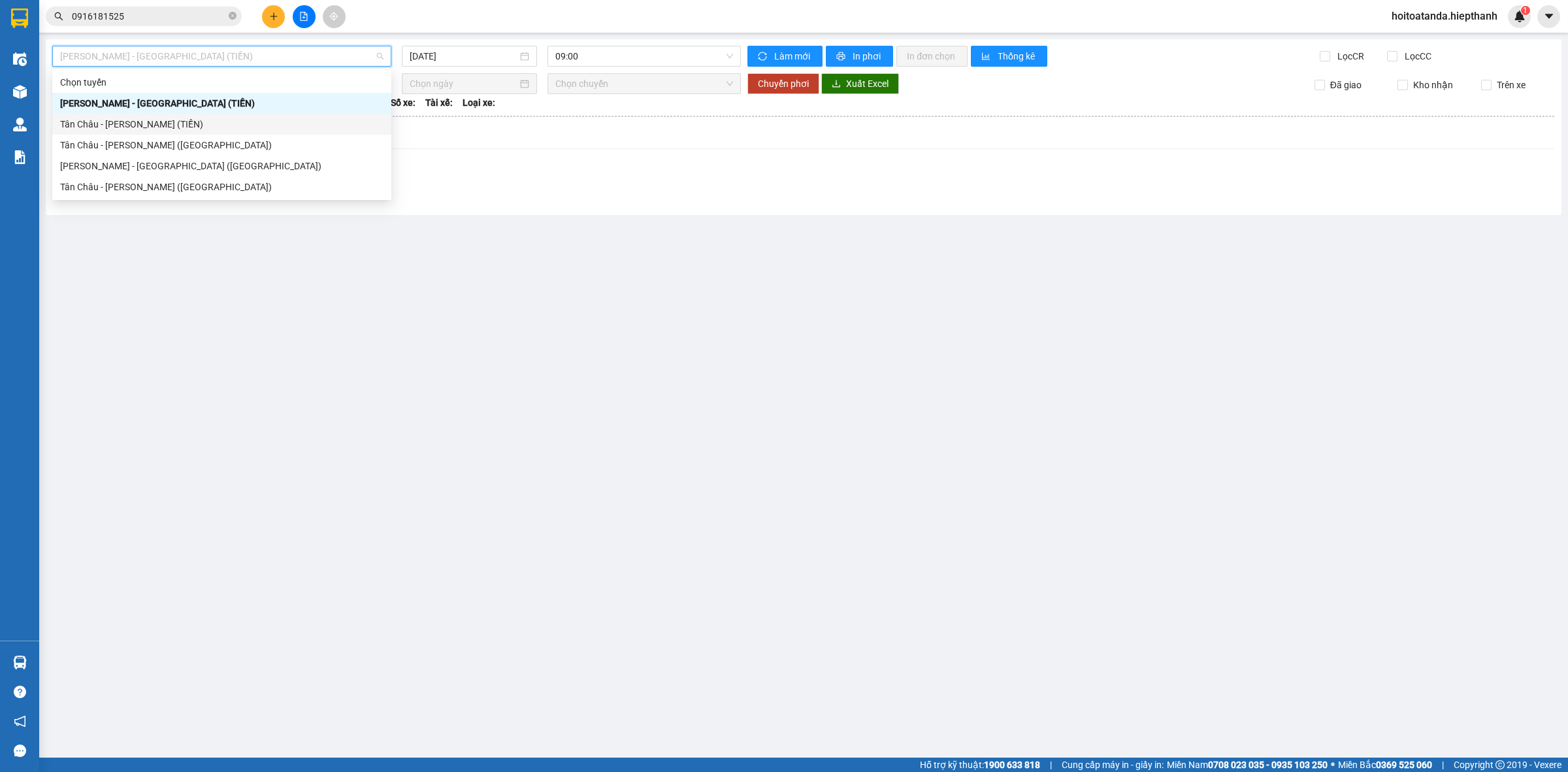
click at [246, 124] on div "Tân Châu - [PERSON_NAME] (TIỀN)" at bounding box center [221, 124] width 323 height 15
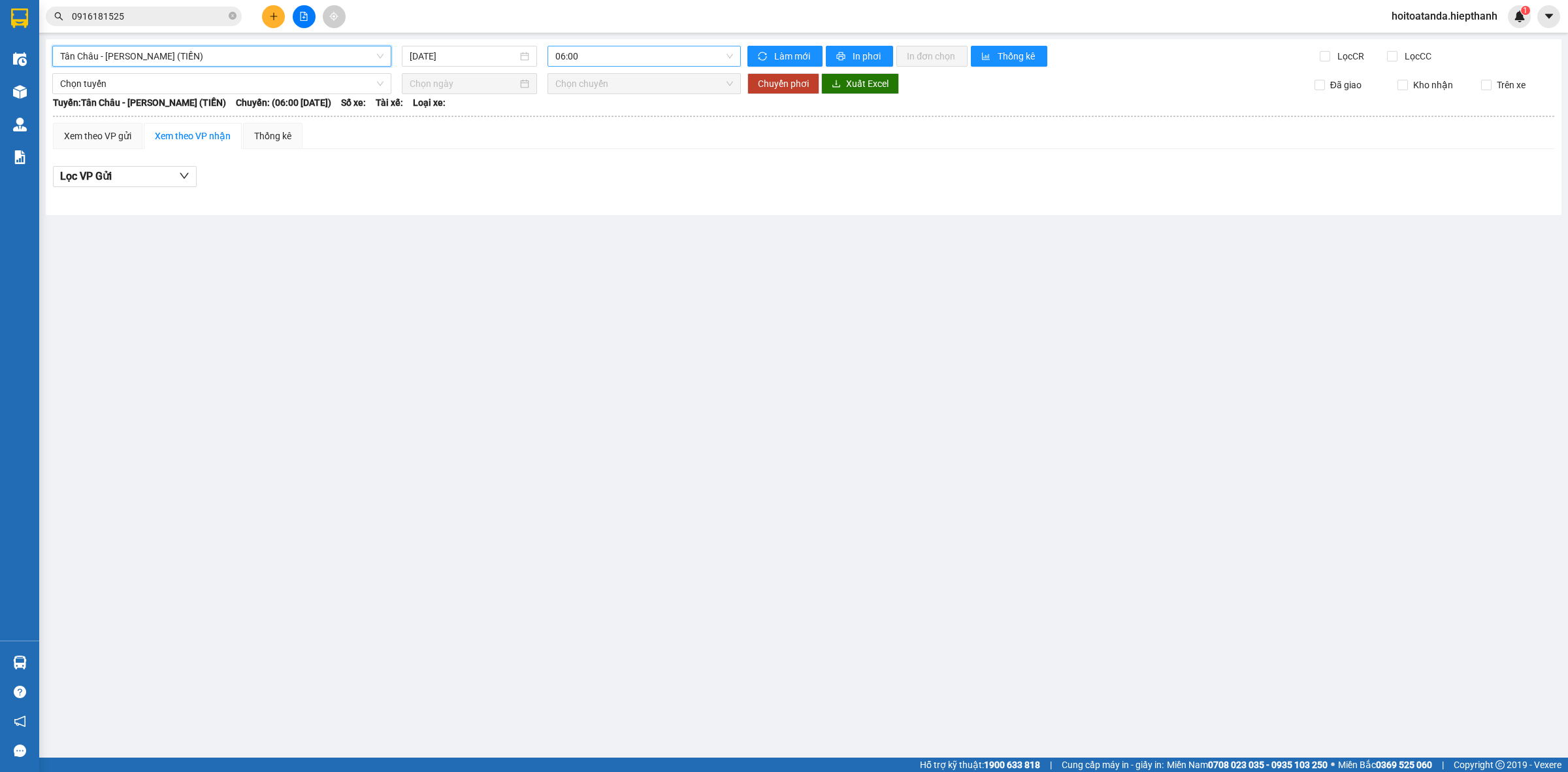
click at [622, 63] on span "06:00" at bounding box center [644, 56] width 178 height 19
click at [595, 204] on div "22:00" at bounding box center [606, 208] width 102 height 15
click at [457, 53] on input "[DATE]" at bounding box center [464, 56] width 108 height 15
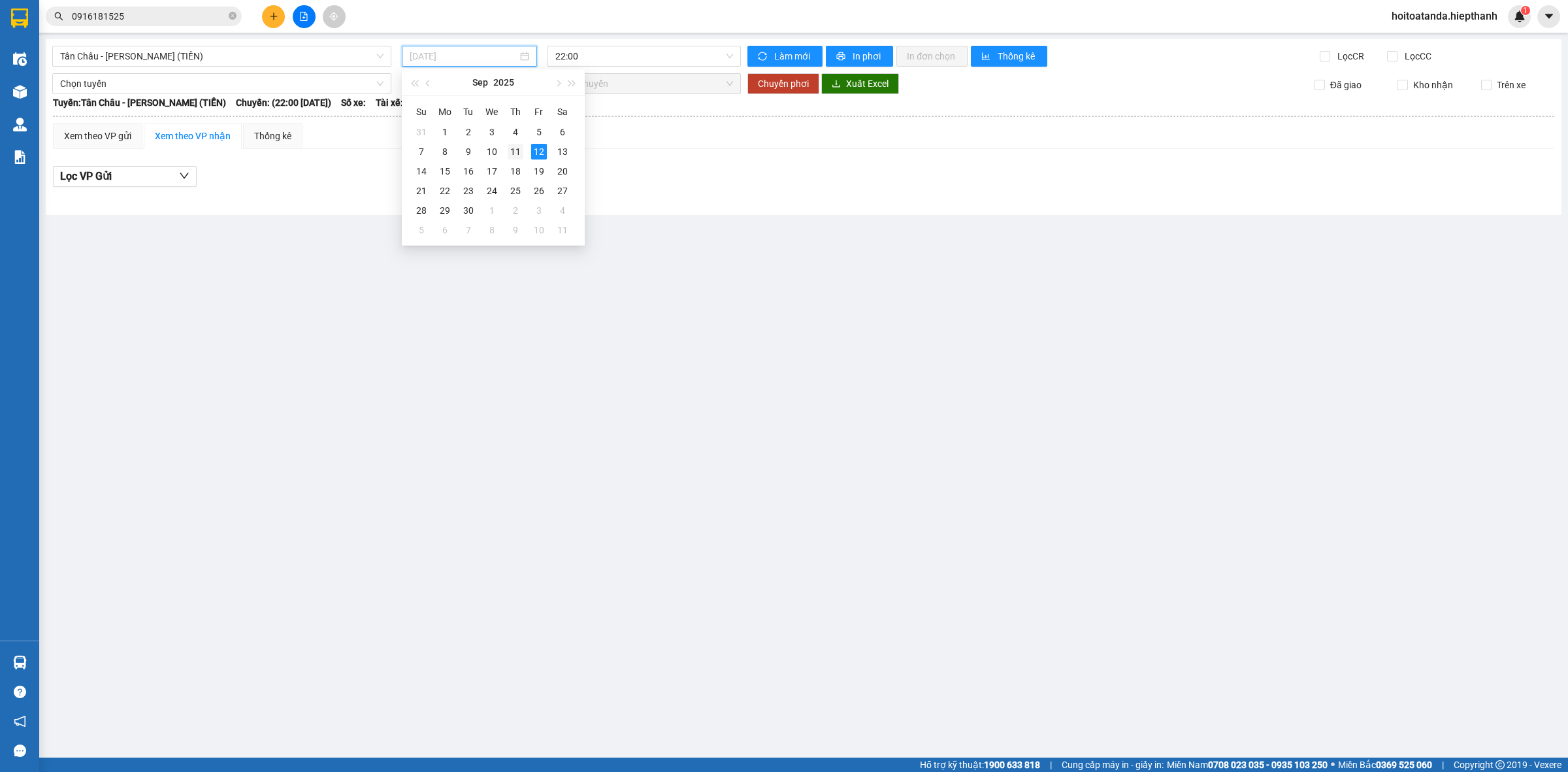
click at [518, 151] on div "11" at bounding box center [516, 152] width 16 height 16
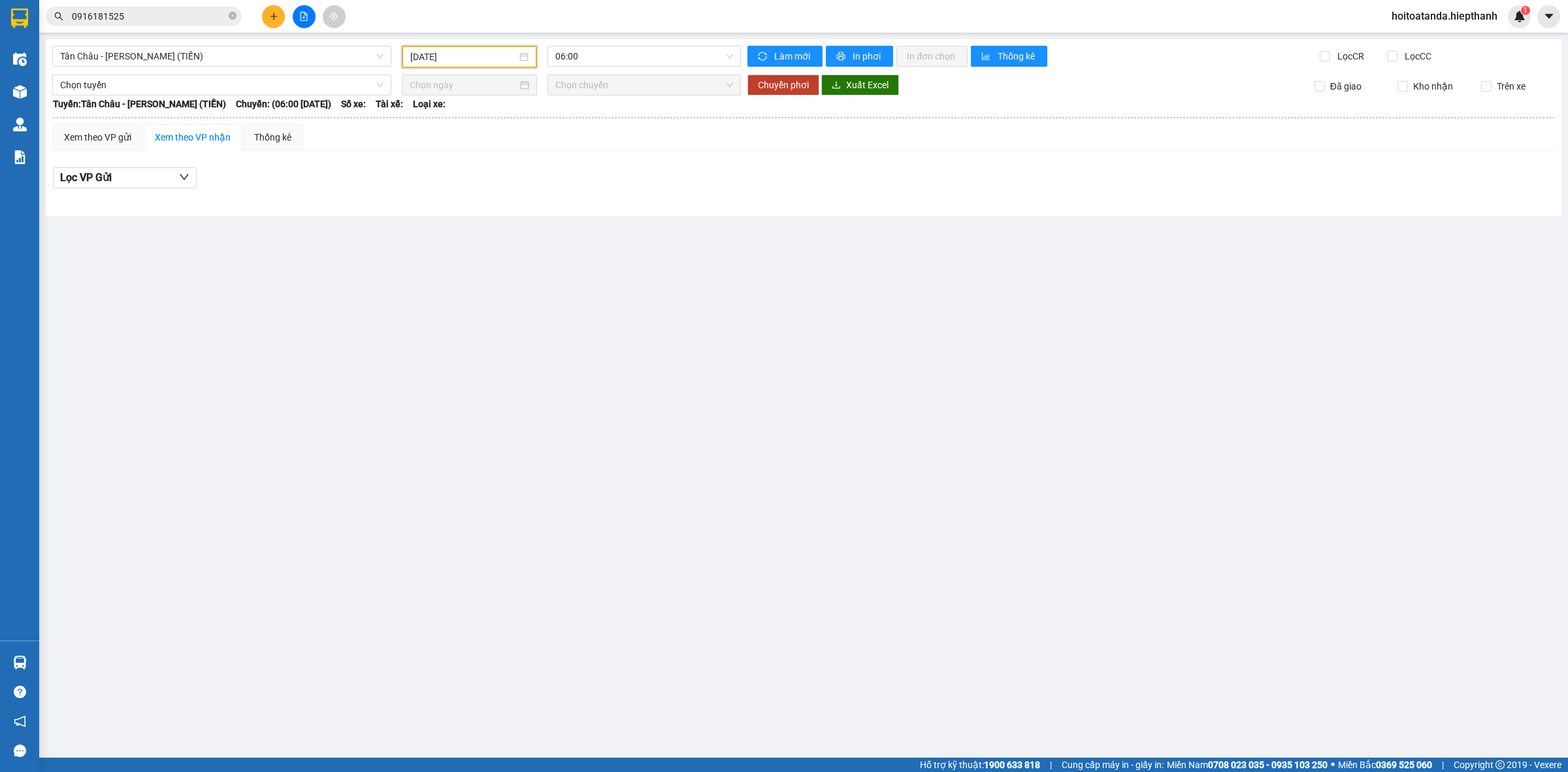
click at [729, 180] on div "Lọc VP Gửi" at bounding box center [803, 178] width 1502 height 21
click at [471, 55] on input "[DATE]" at bounding box center [464, 57] width 107 height 15
type input "[DATE]"
click at [592, 47] on span "06:00" at bounding box center [644, 56] width 178 height 19
click at [598, 205] on div "22:00" at bounding box center [606, 208] width 102 height 15
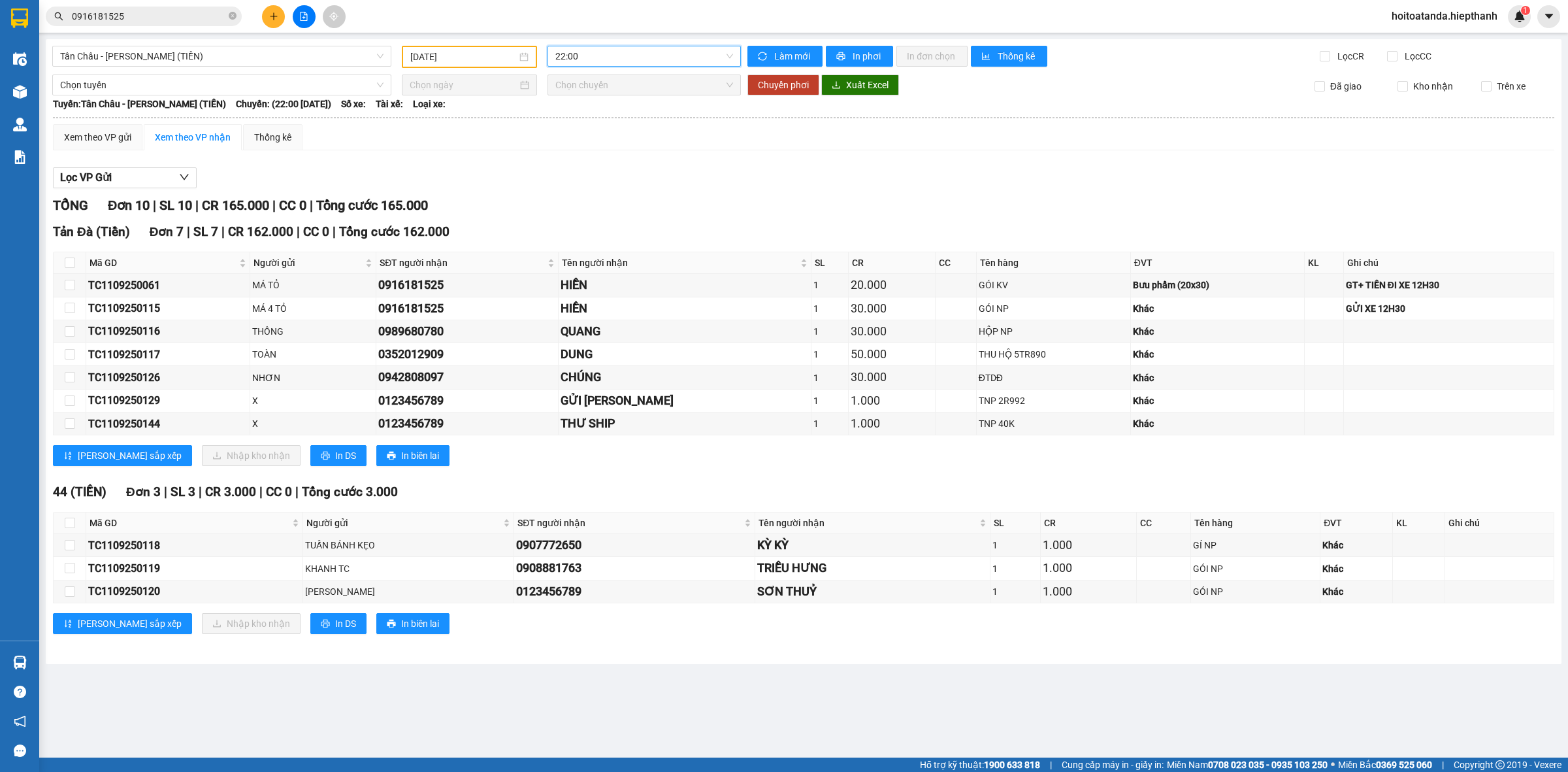
click at [824, 197] on div "TỔNG Đơn 10 | SL 10 | CR 165.000 | CC 0 | Tổng cước 165.000" at bounding box center [803, 205] width 1502 height 20
click at [212, 60] on span "Tân Châu - [PERSON_NAME] (TIỀN)" at bounding box center [221, 56] width 323 height 19
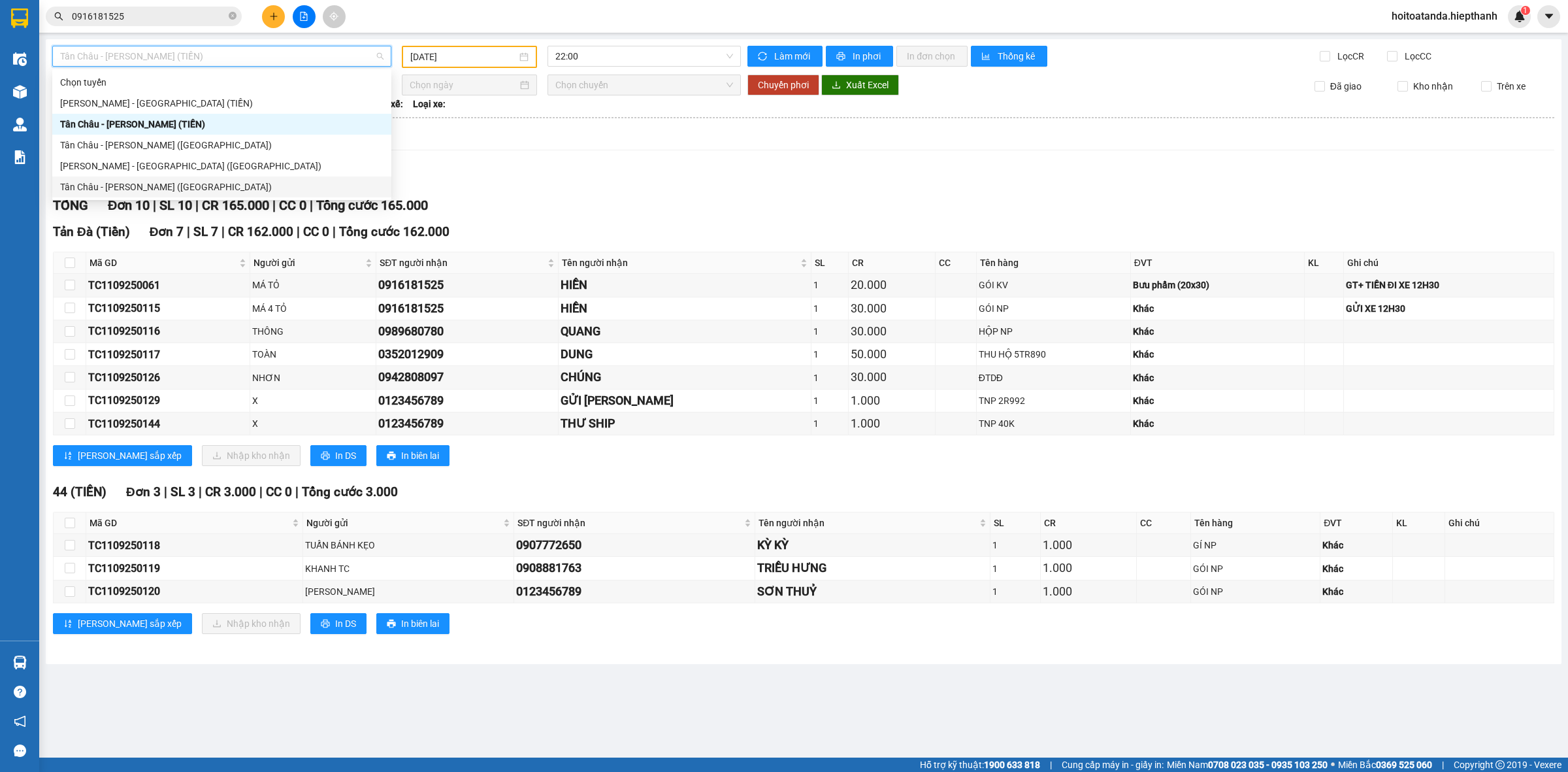
click at [148, 186] on div "Tân Châu - [PERSON_NAME] ([GEOGRAPHIC_DATA])" at bounding box center [221, 187] width 323 height 15
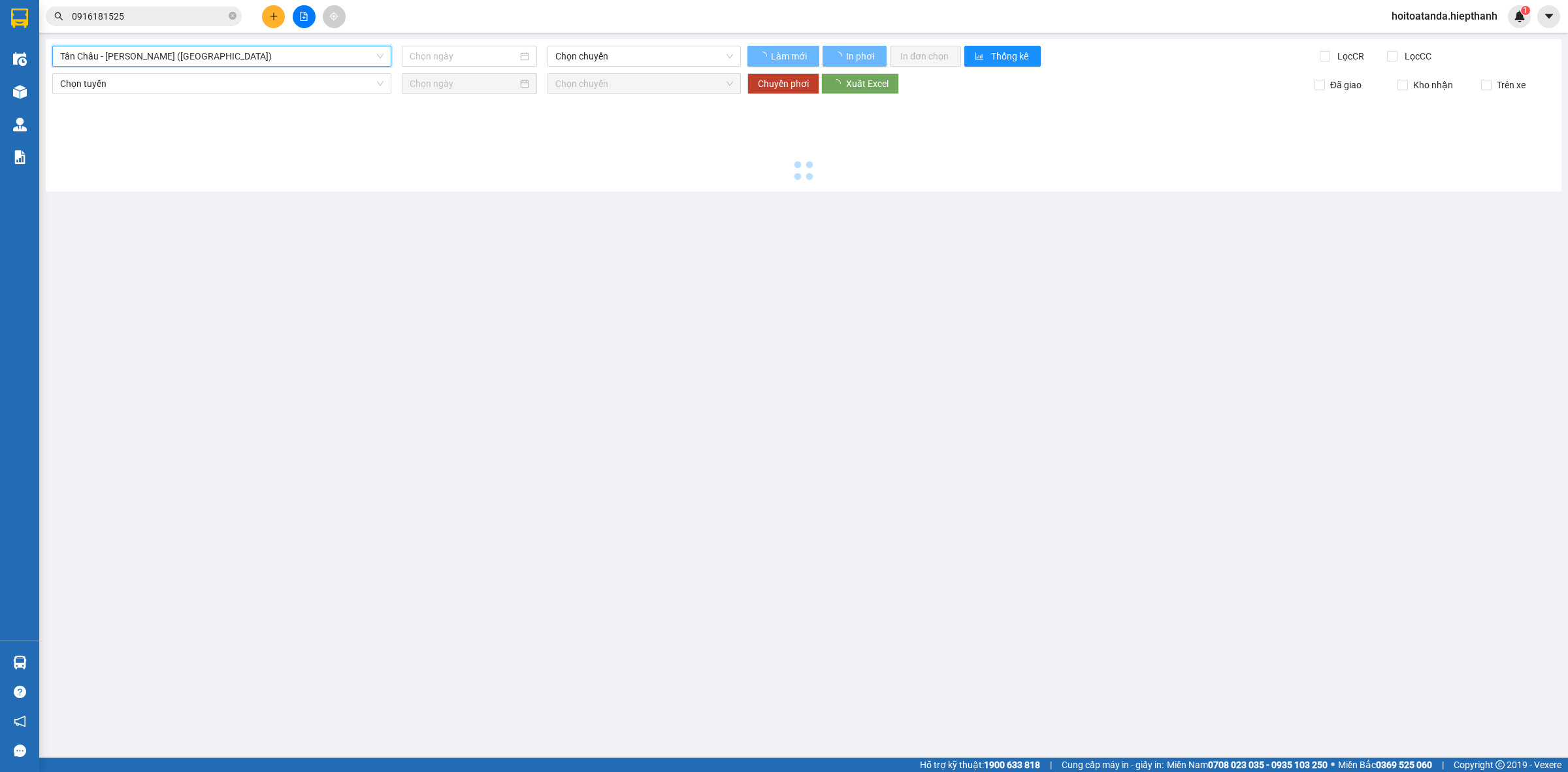
type input "[DATE]"
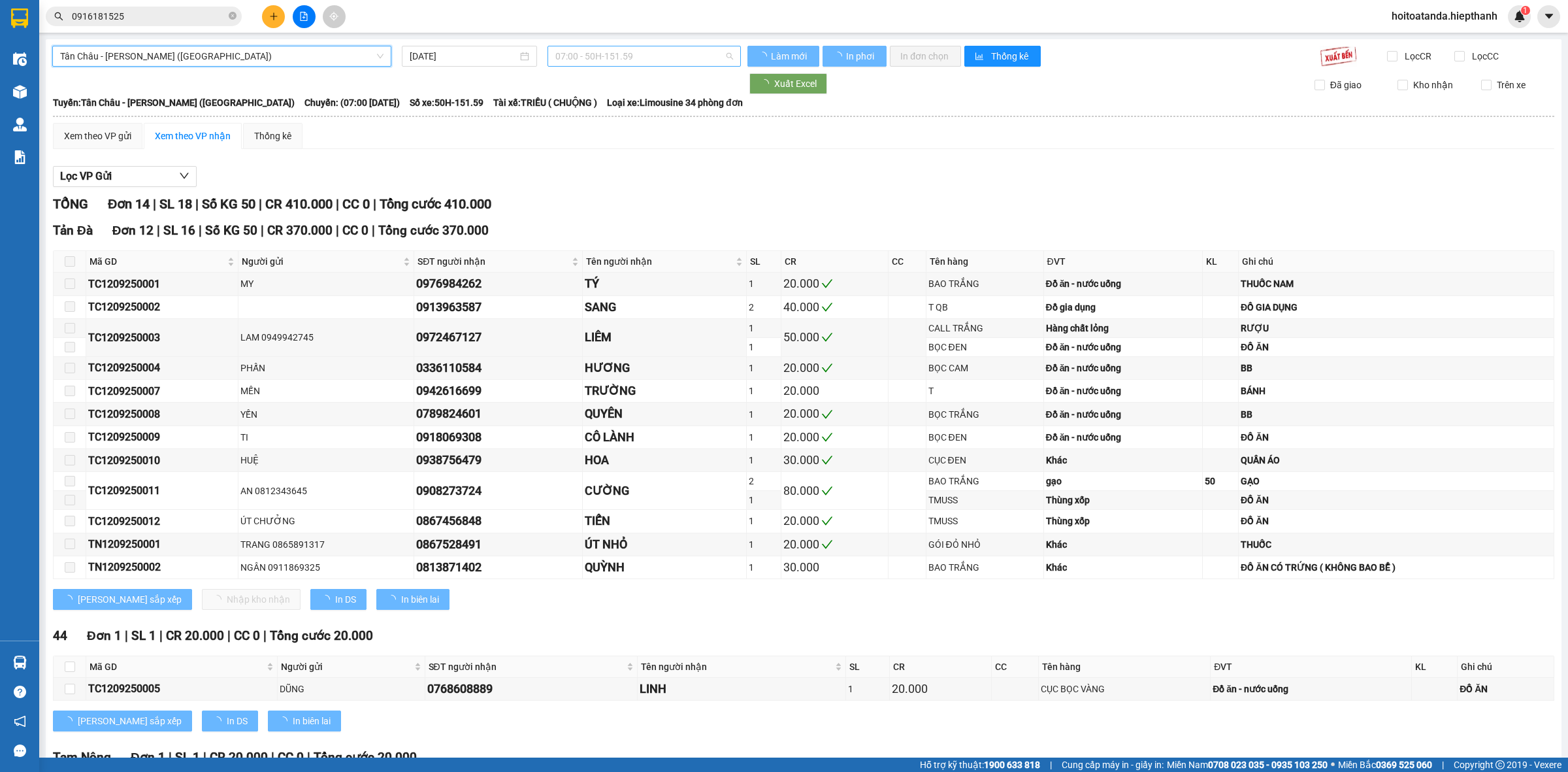
click at [662, 55] on span "07:00 - 50H-151.59" at bounding box center [644, 56] width 178 height 19
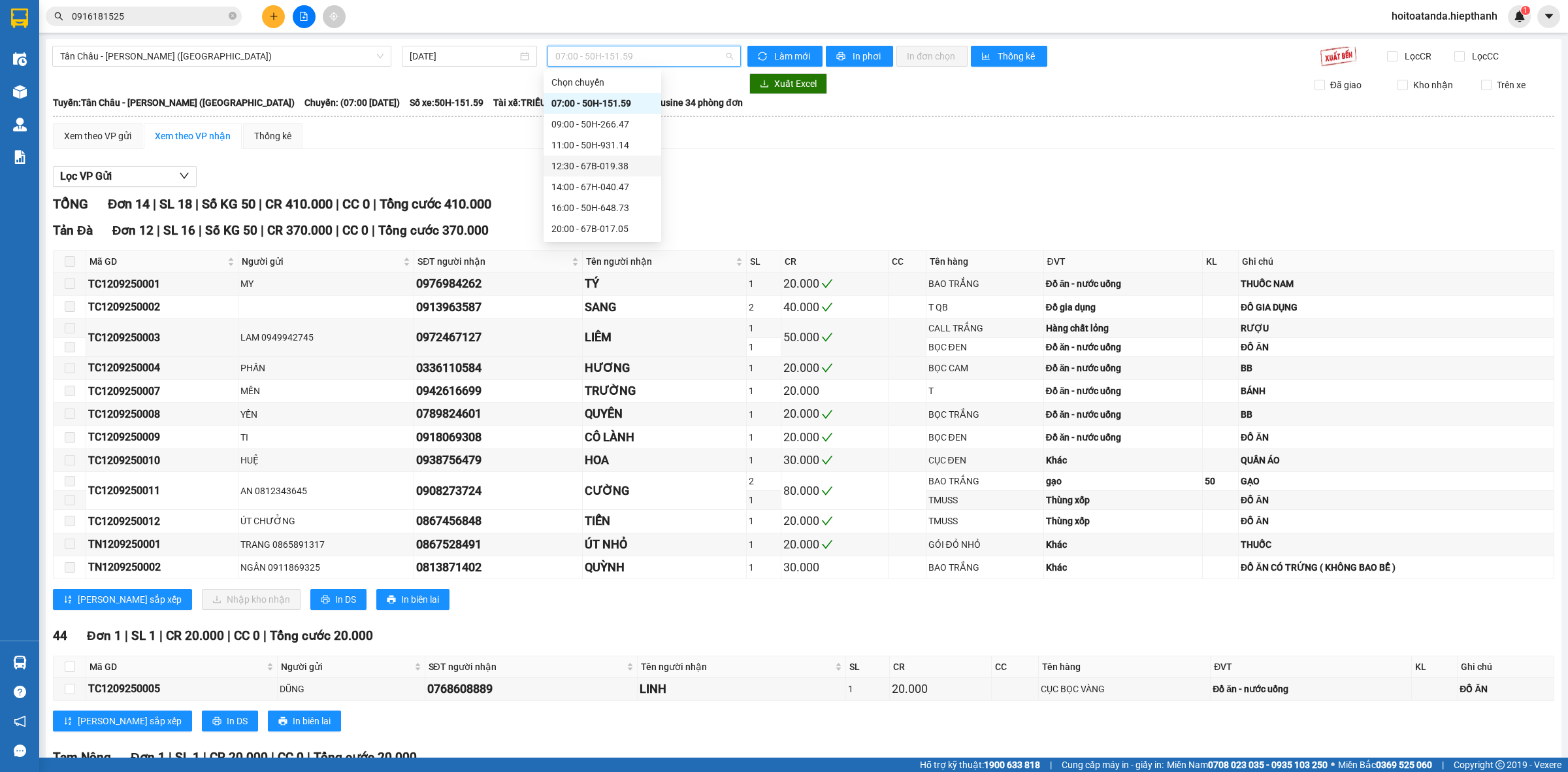
click at [598, 171] on div "12:30 - 67B-019.38" at bounding box center [602, 165] width 102 height 15
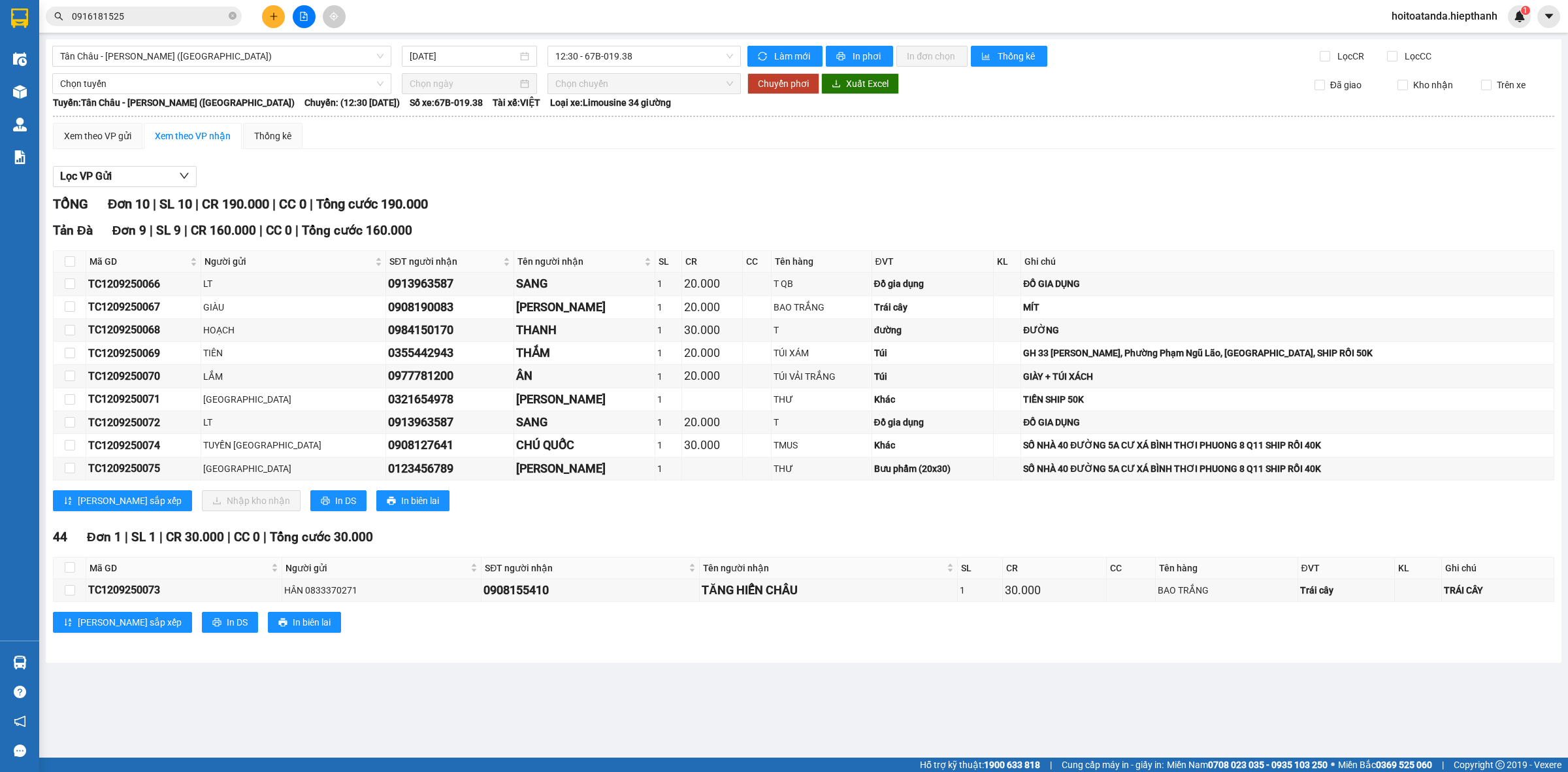
click at [599, 188] on div at bounding box center [803, 187] width 1502 height 1
click at [315, 60] on span "Tân Châu - [PERSON_NAME] ([GEOGRAPHIC_DATA])" at bounding box center [221, 56] width 323 height 19
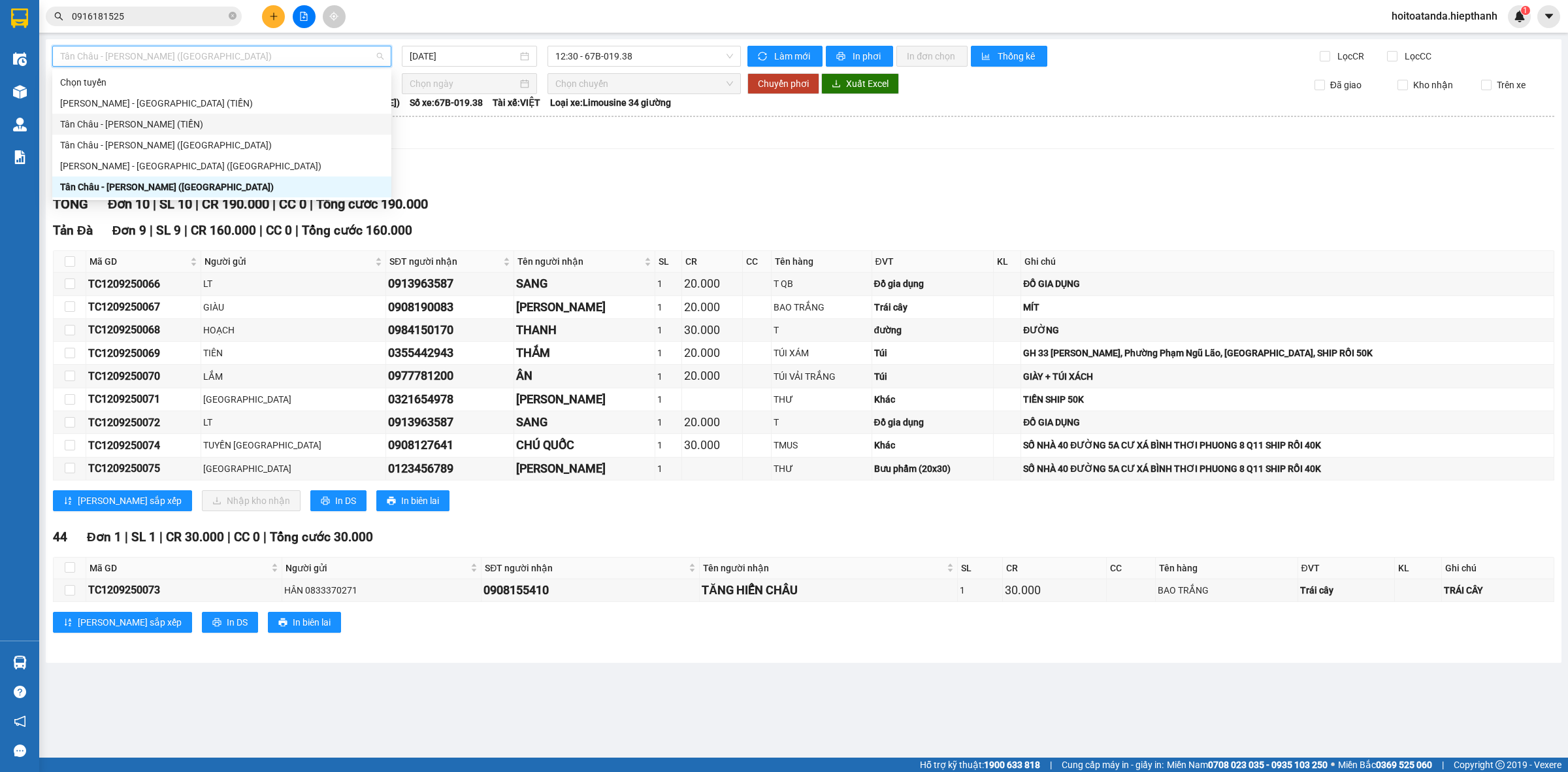
click at [252, 118] on div "Tân Châu - [PERSON_NAME] (TIỀN)" at bounding box center [221, 124] width 323 height 15
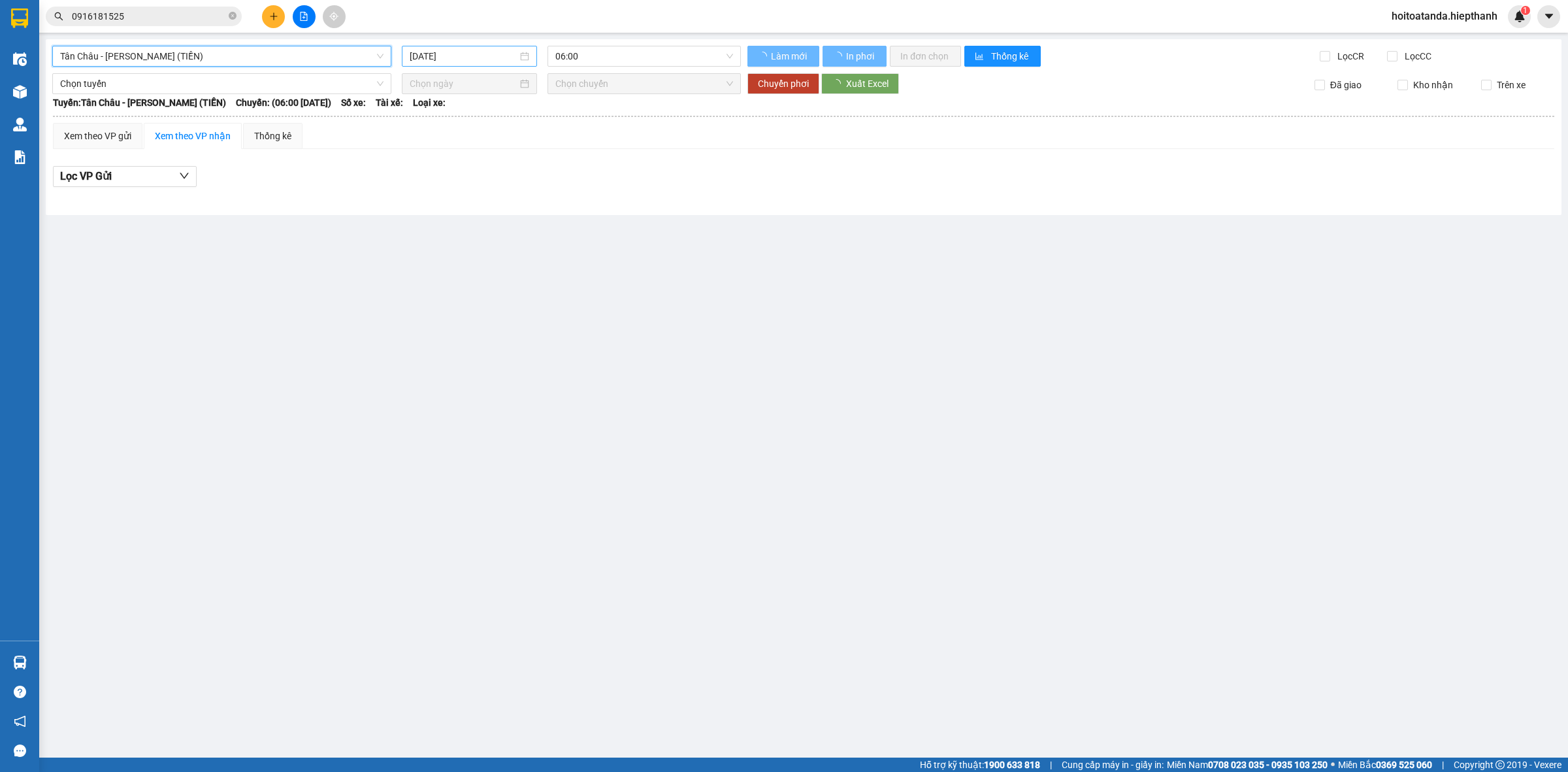
click at [471, 65] on div "[DATE]" at bounding box center [469, 56] width 135 height 21
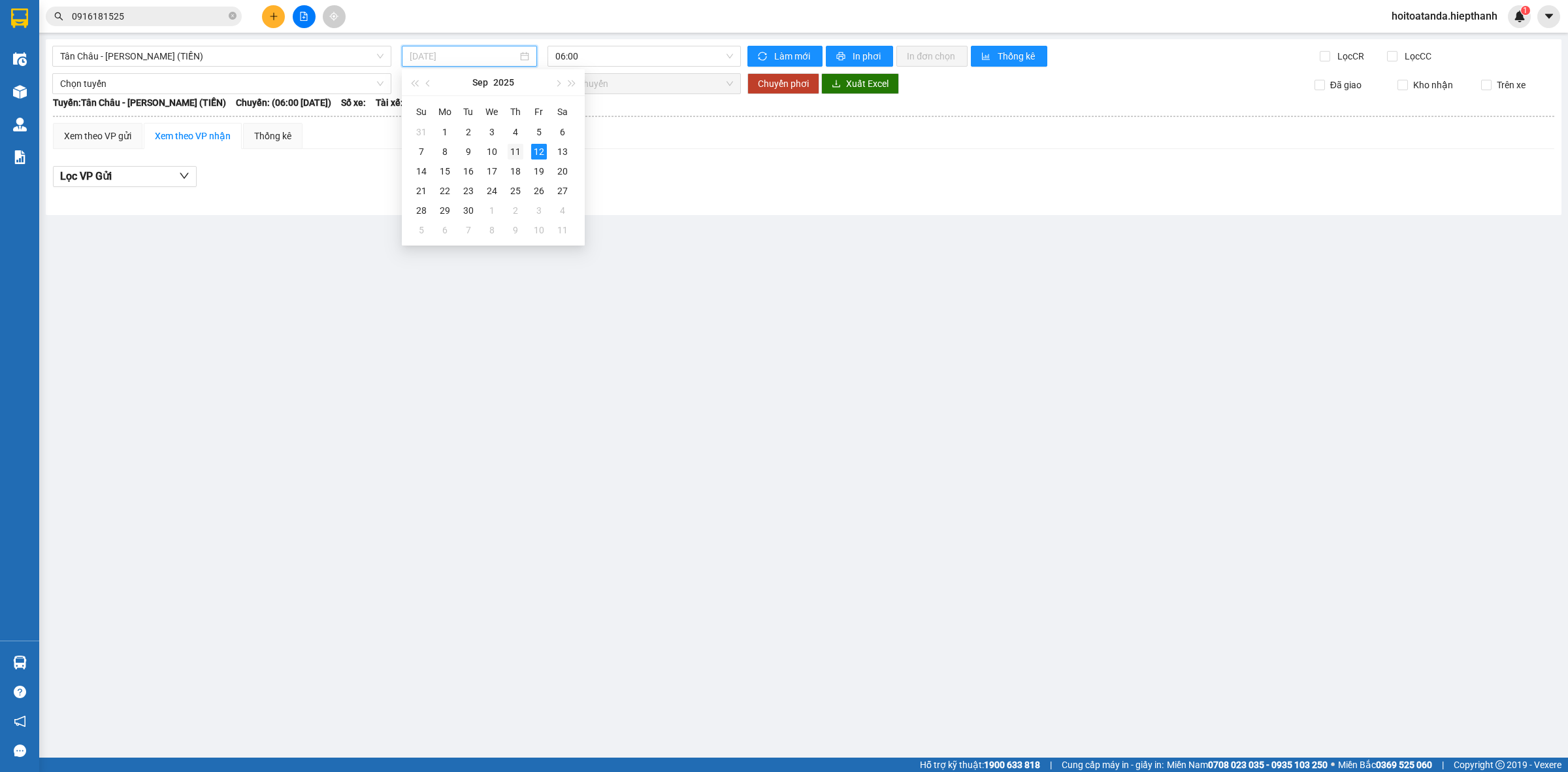
click at [516, 146] on div "11" at bounding box center [516, 152] width 16 height 16
type input "[DATE]"
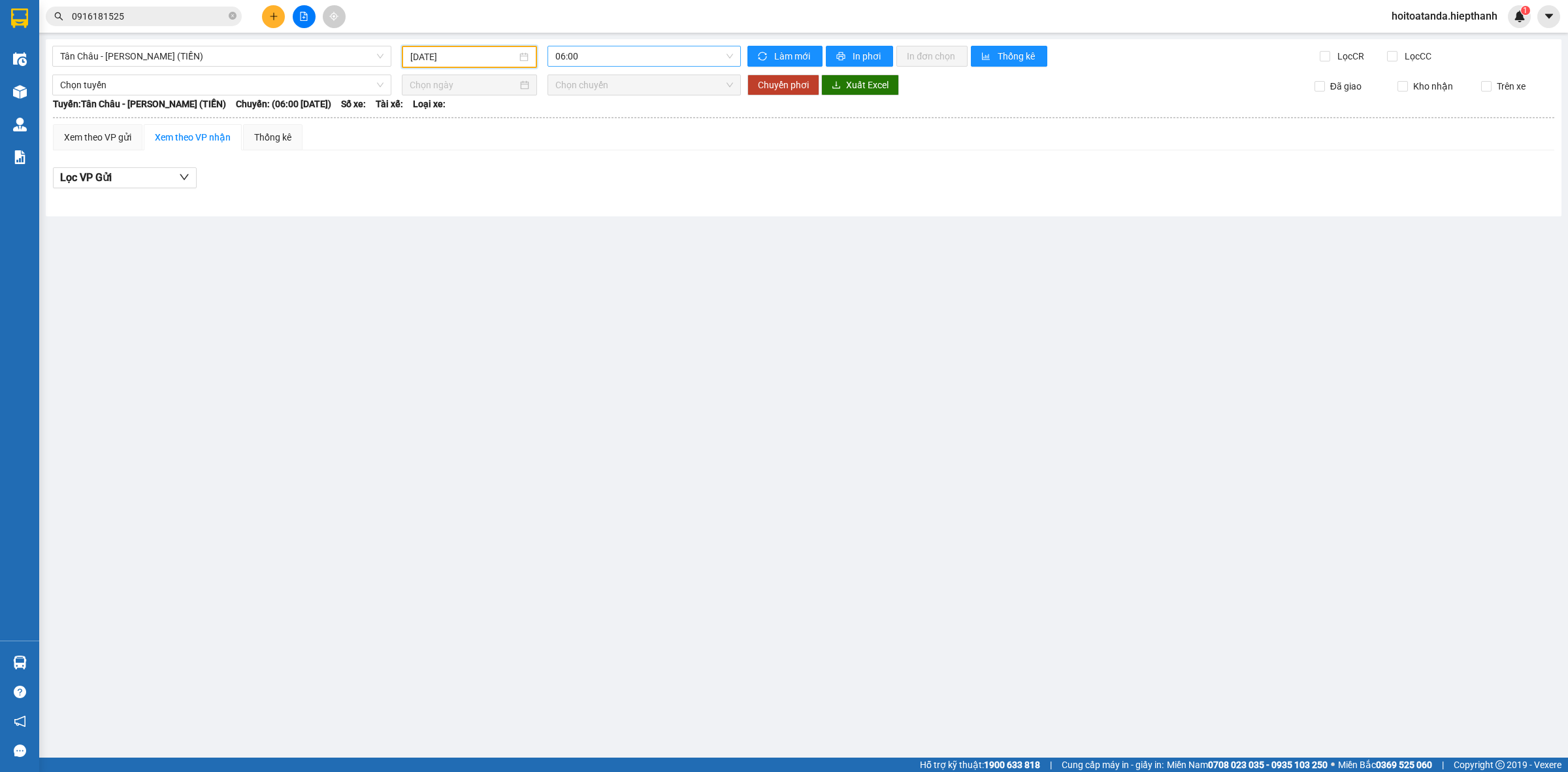
click at [576, 55] on span "06:00" at bounding box center [644, 56] width 178 height 19
drag, startPoint x: 558, startPoint y: 203, endPoint x: 570, endPoint y: 197, distance: 13.4
click at [559, 203] on div "22:00" at bounding box center [606, 208] width 102 height 15
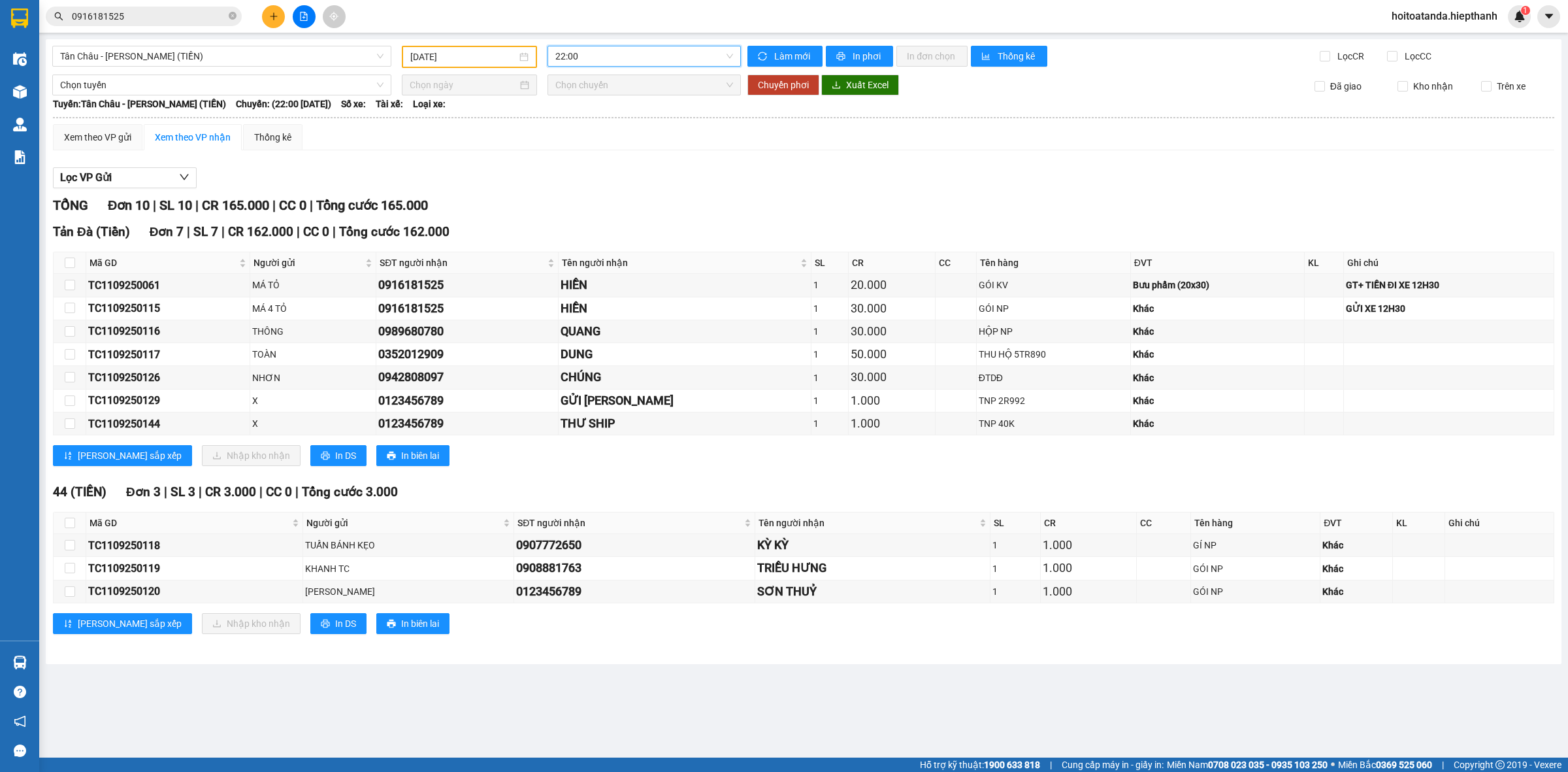
click at [617, 186] on div "Lọc VP Gửi" at bounding box center [803, 178] width 1502 height 21
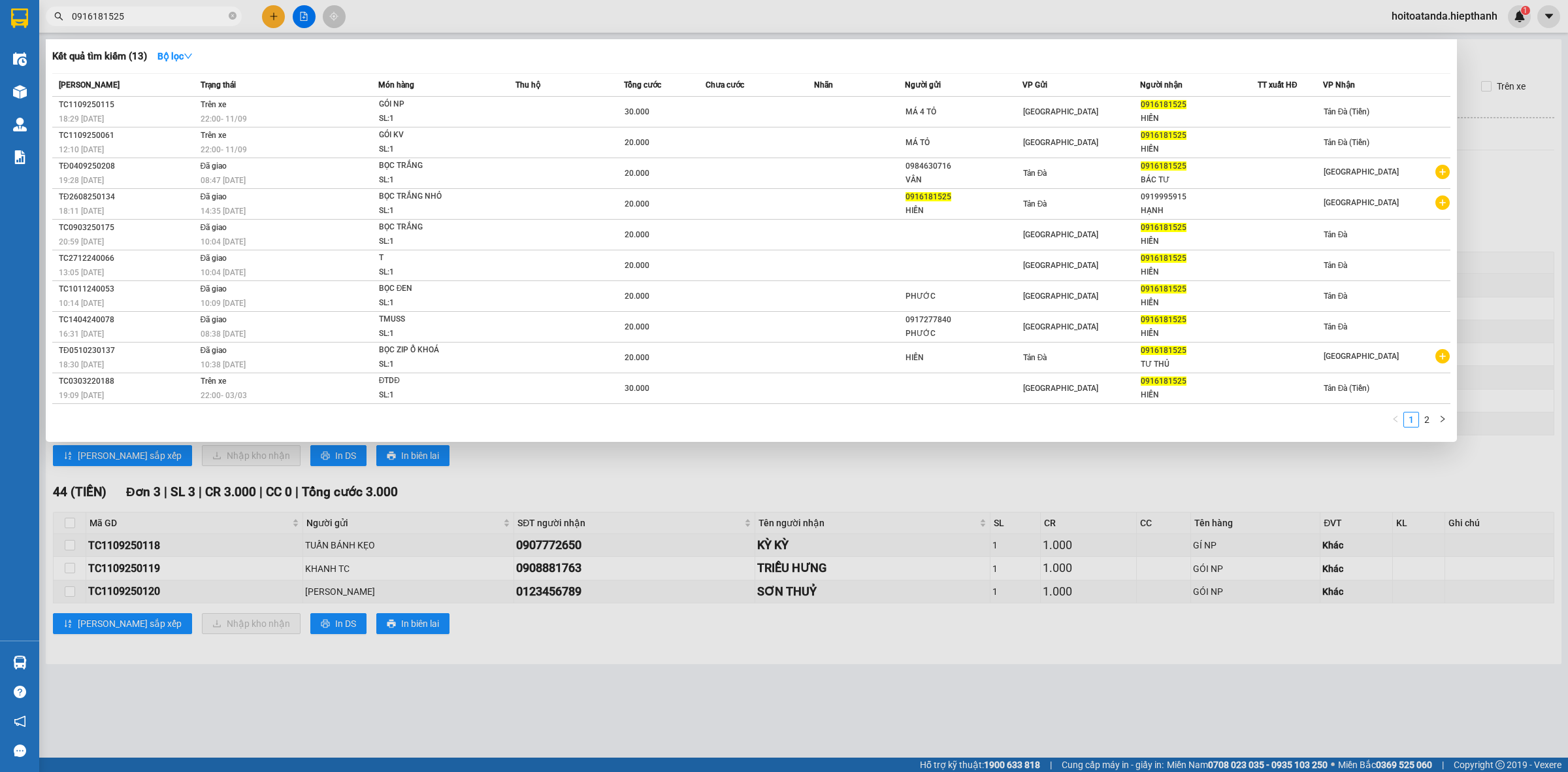
click at [121, 15] on input "0916181525" at bounding box center [149, 16] width 154 height 15
click at [553, 575] on div at bounding box center [784, 386] width 1568 height 772
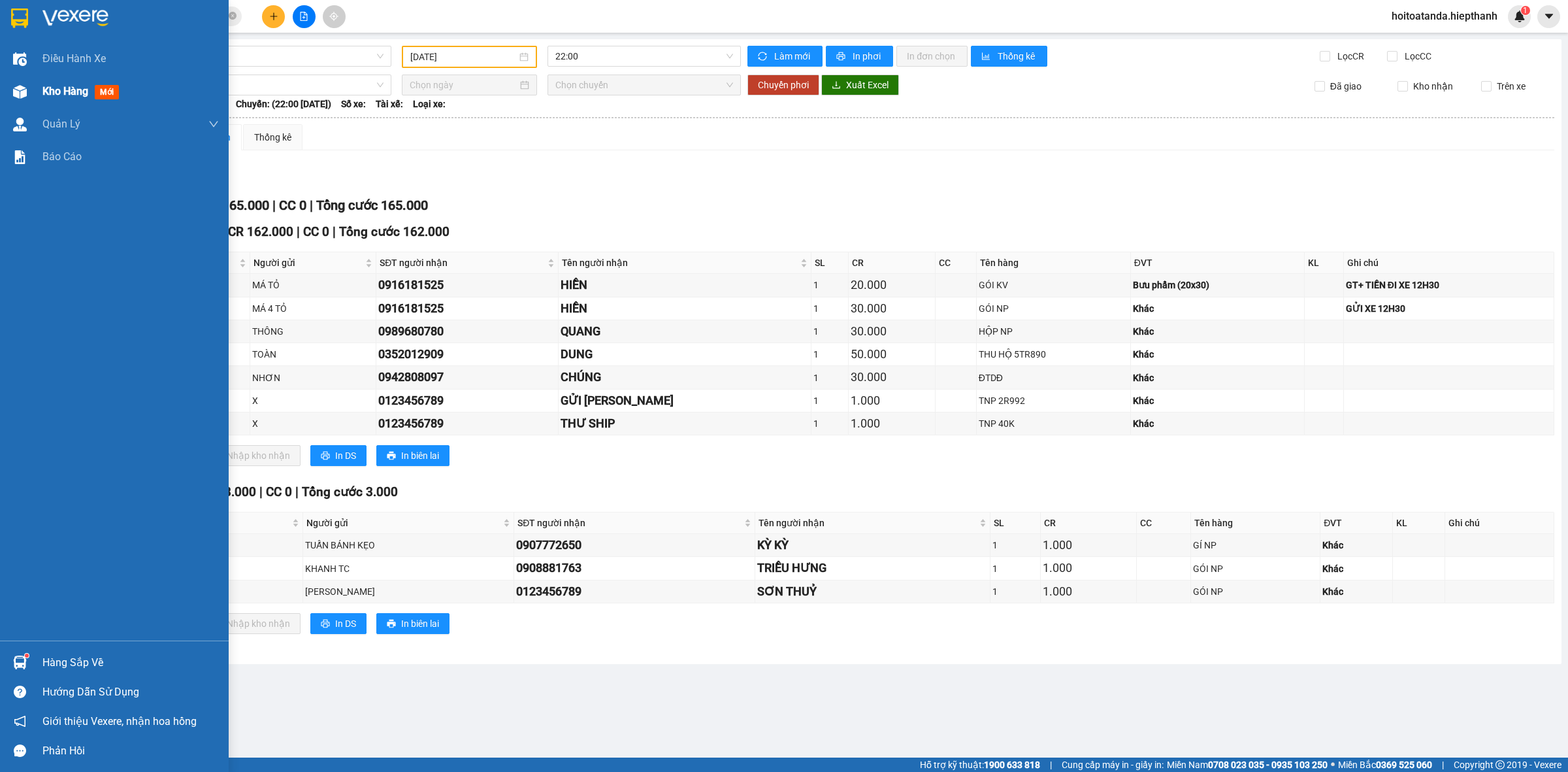
click at [47, 93] on span "Kho hàng" at bounding box center [65, 91] width 46 height 12
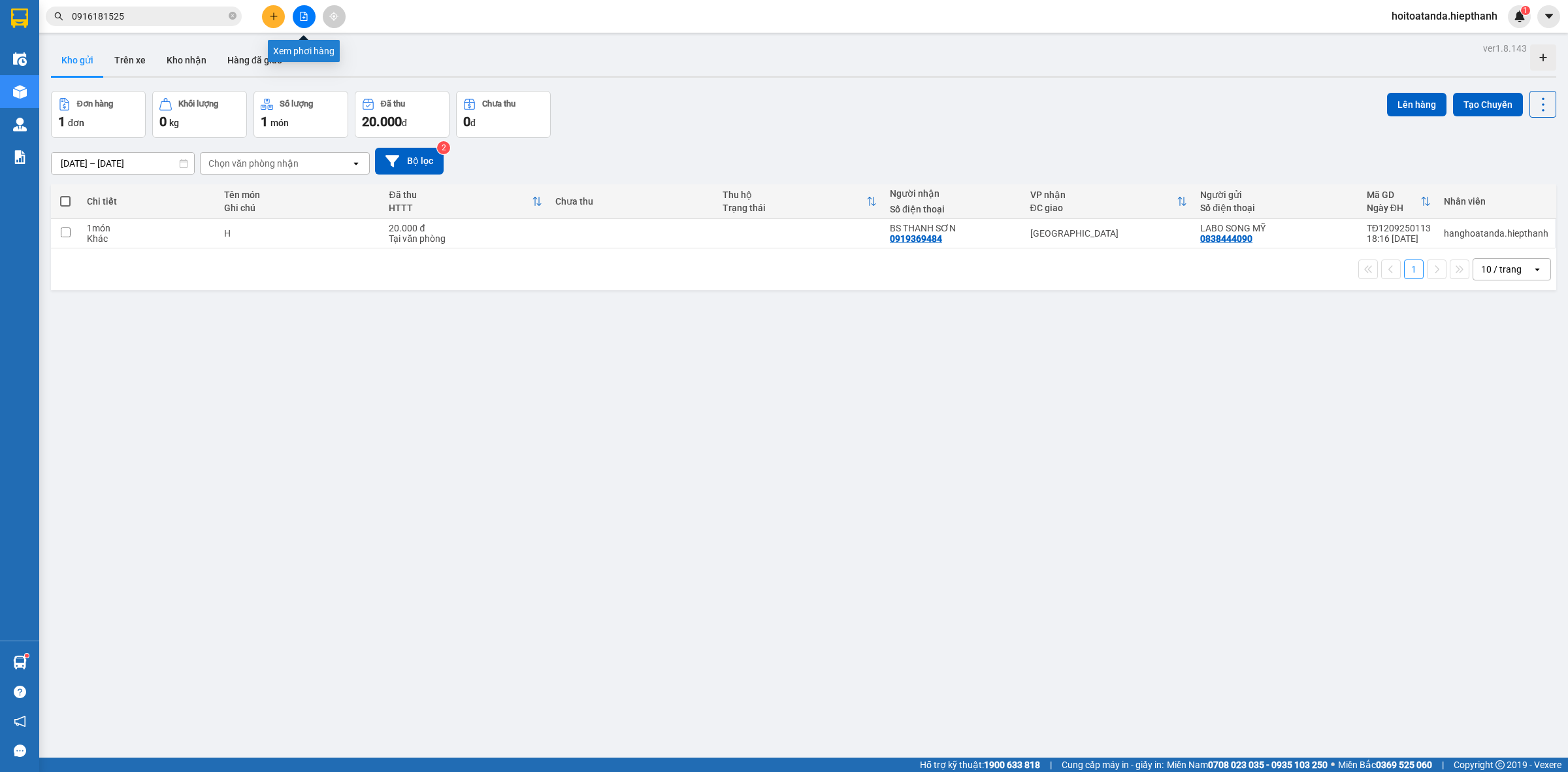
click at [308, 17] on icon "file-add" at bounding box center [304, 16] width 9 height 9
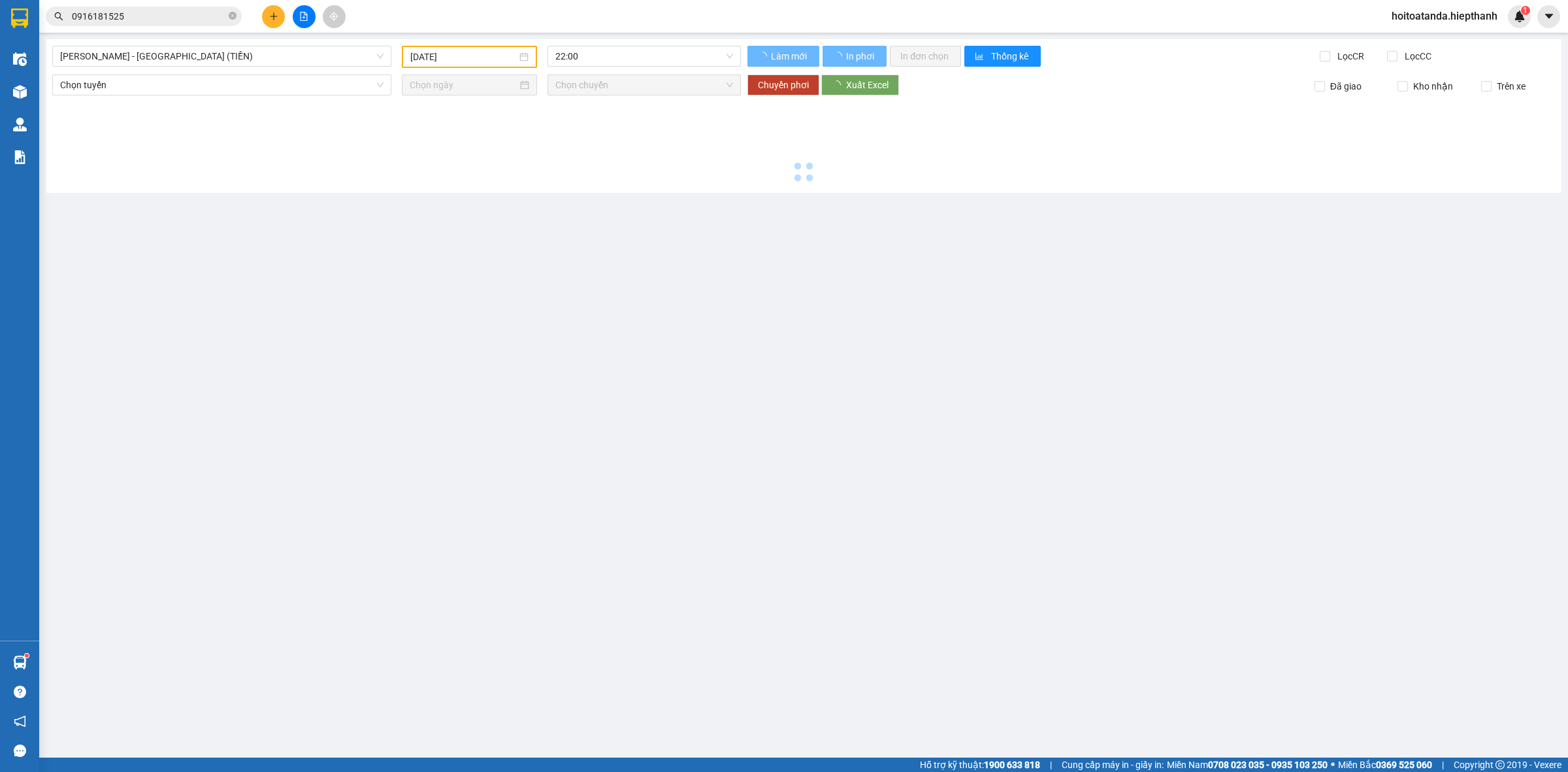
type input "[DATE]"
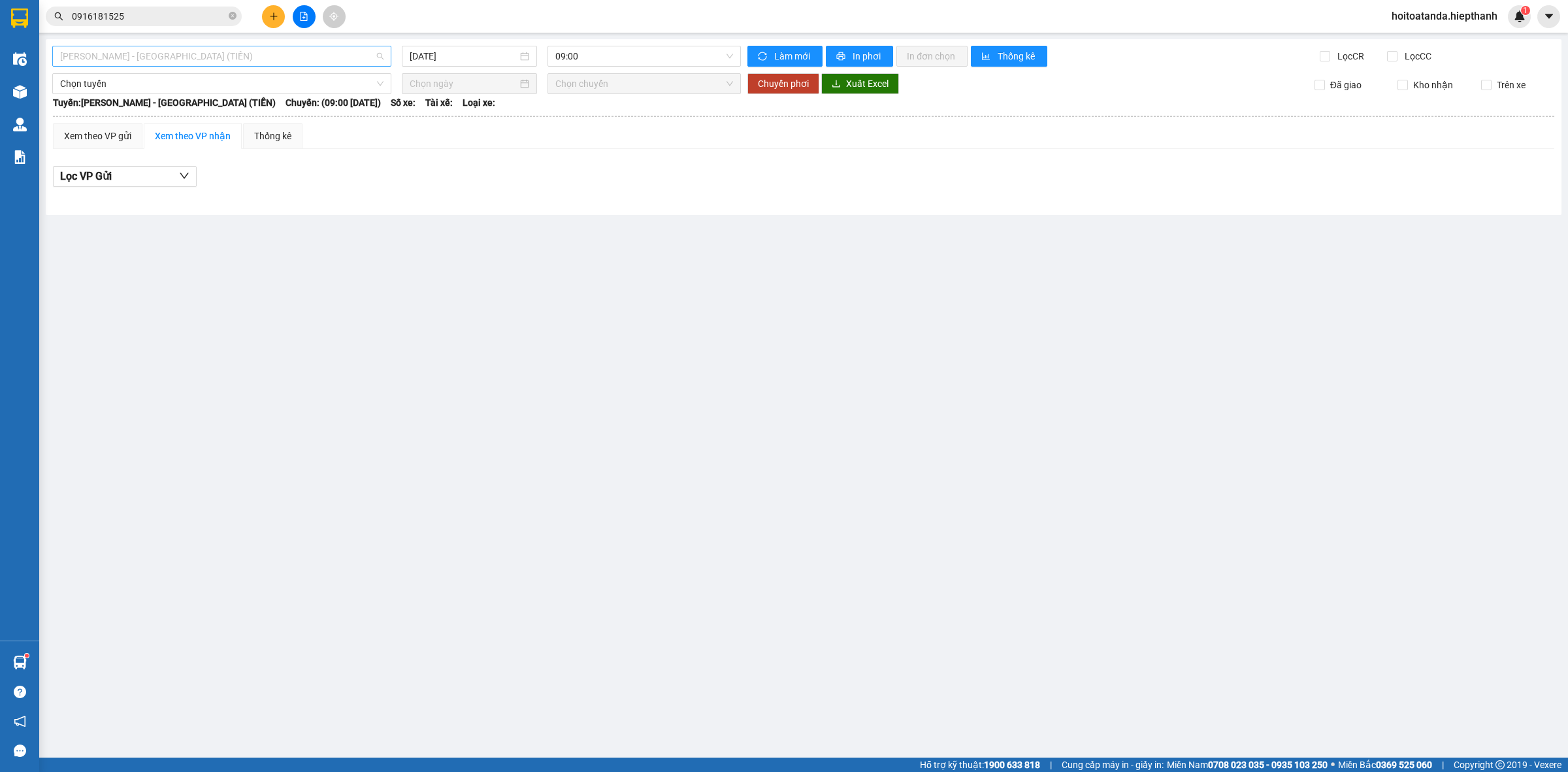
drag, startPoint x: 340, startPoint y: 57, endPoint x: 353, endPoint y: 55, distance: 13.2
click at [341, 57] on span "[PERSON_NAME] - [GEOGRAPHIC_DATA] (TIỀN)" at bounding box center [221, 56] width 323 height 19
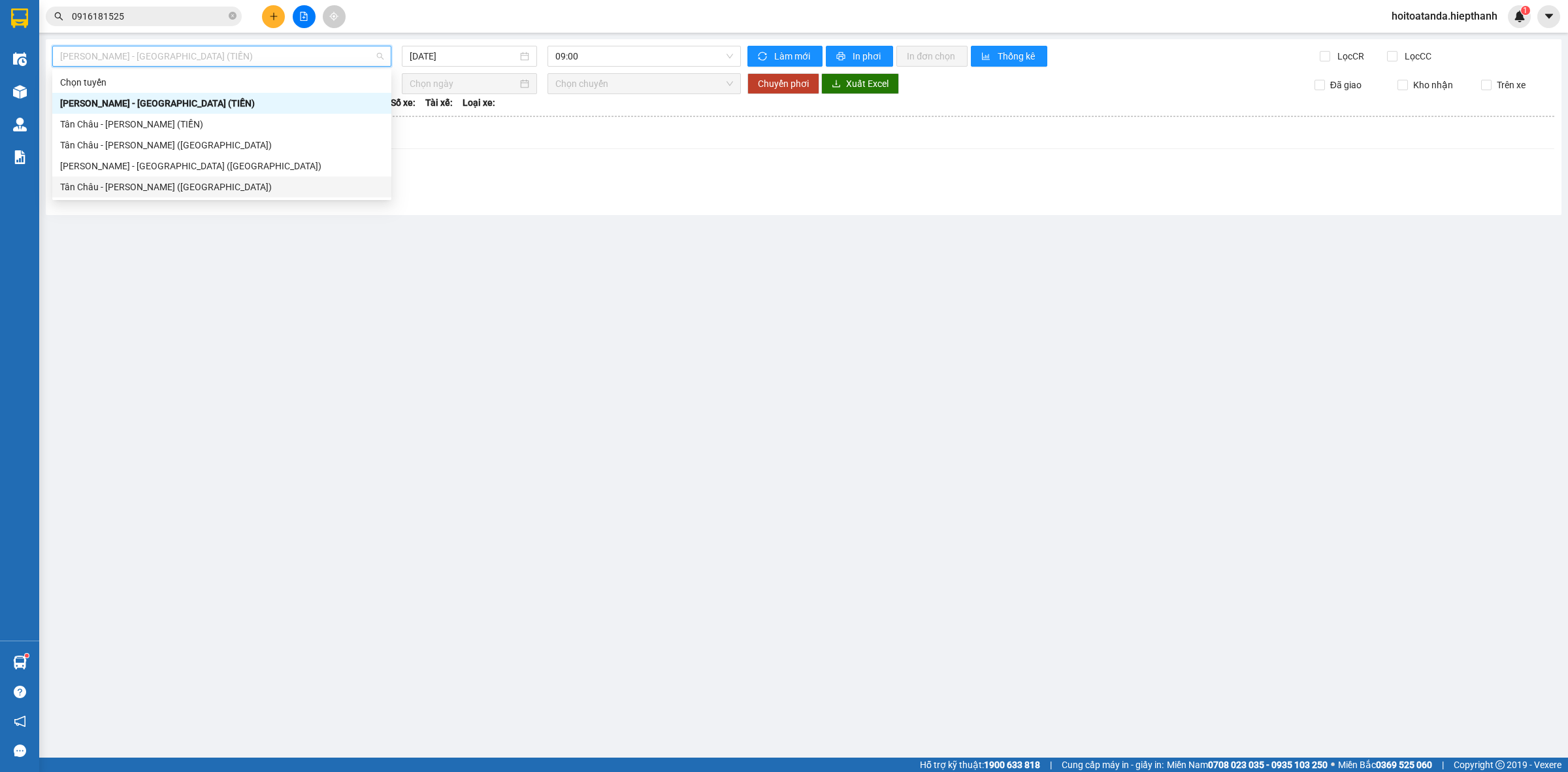
click at [569, 270] on main "Hồ Chí Minh - Tân Châu (TIỀN) 12/09/2025 09:00 Làm mới In phơi In đơn chọn Thốn…" at bounding box center [784, 379] width 1568 height 758
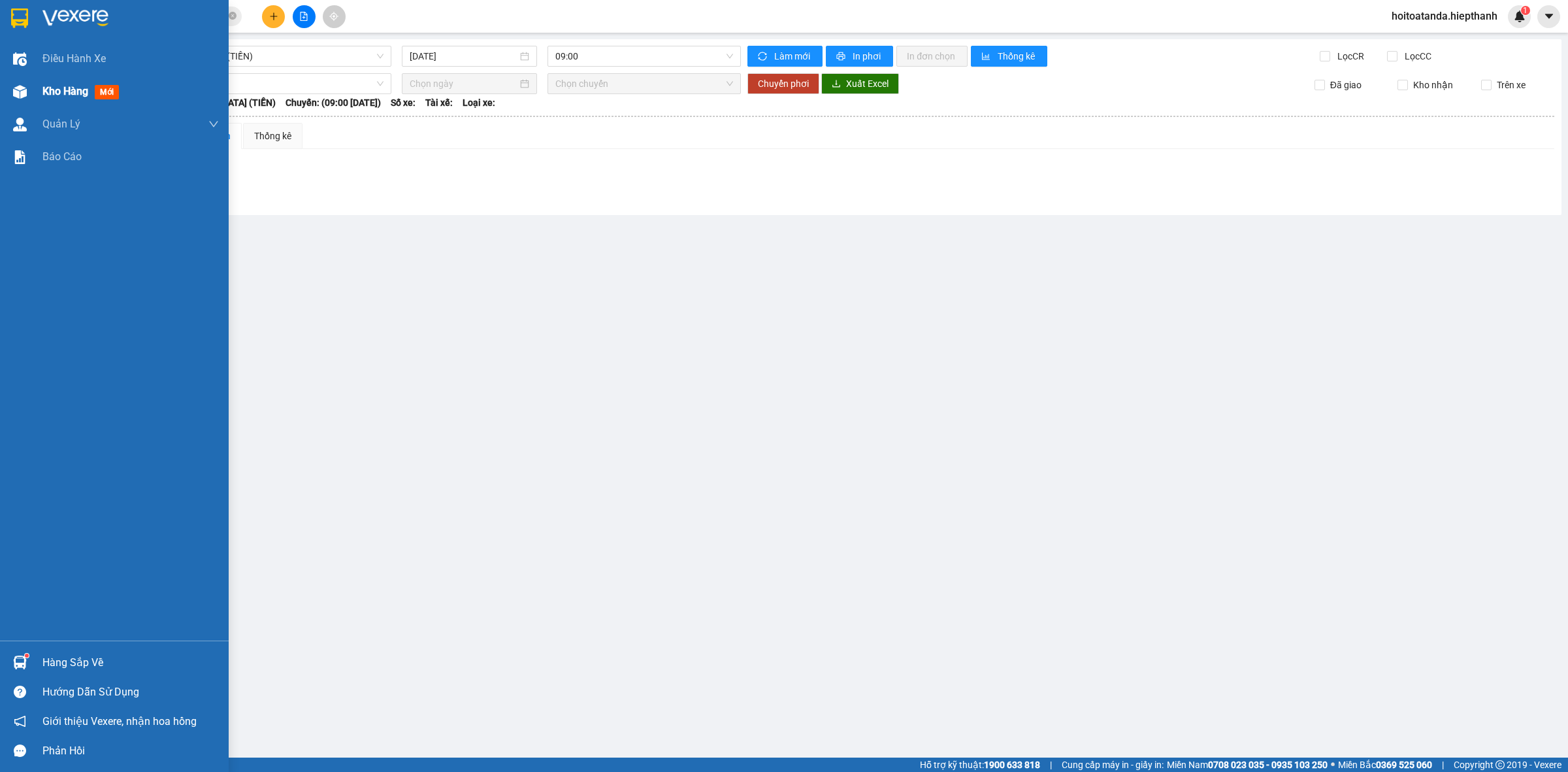
click at [56, 78] on div "Kho hàng mới" at bounding box center [130, 91] width 176 height 33
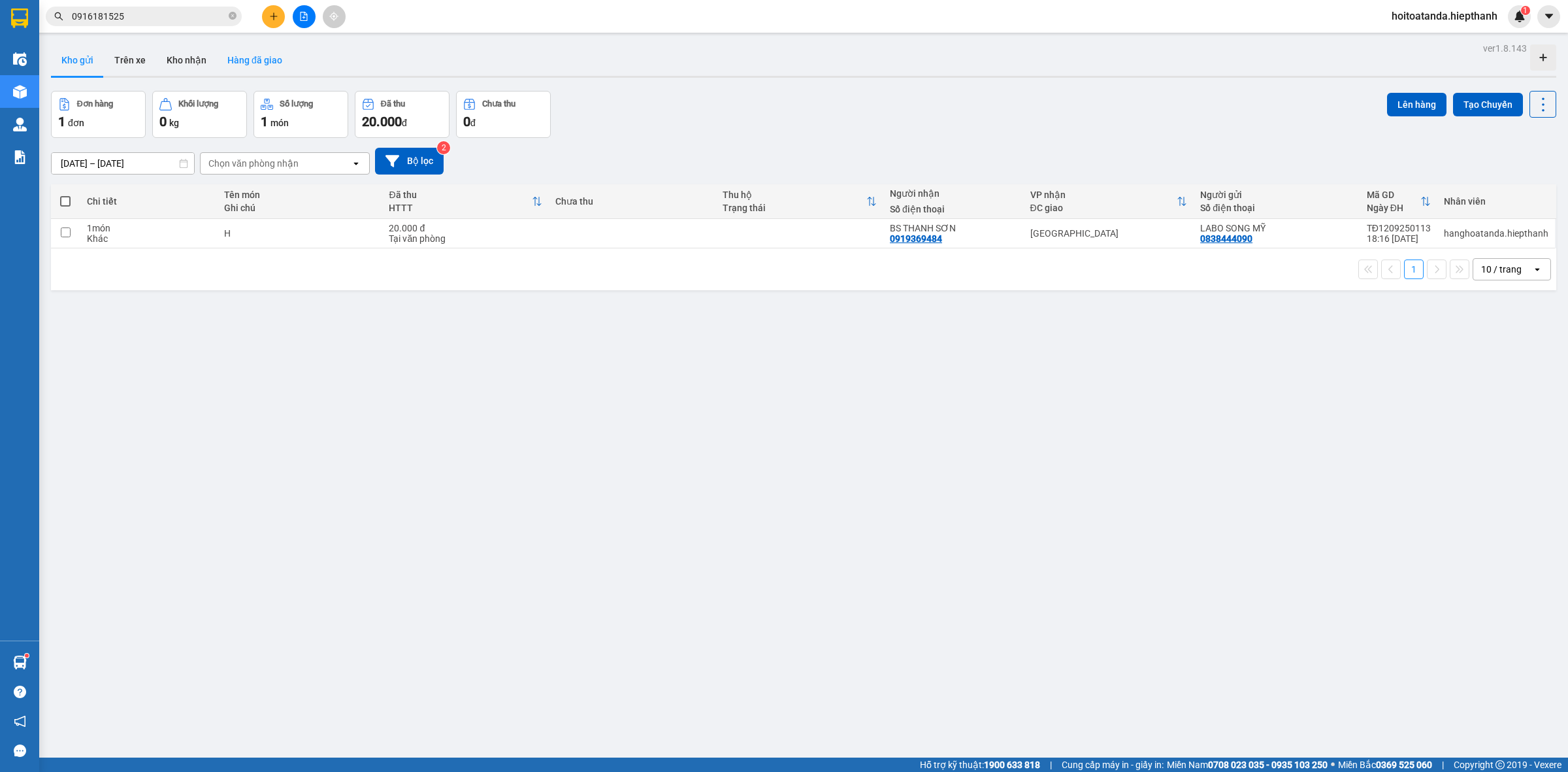
click at [245, 60] on button "Hàng đã giao" at bounding box center [255, 60] width 76 height 31
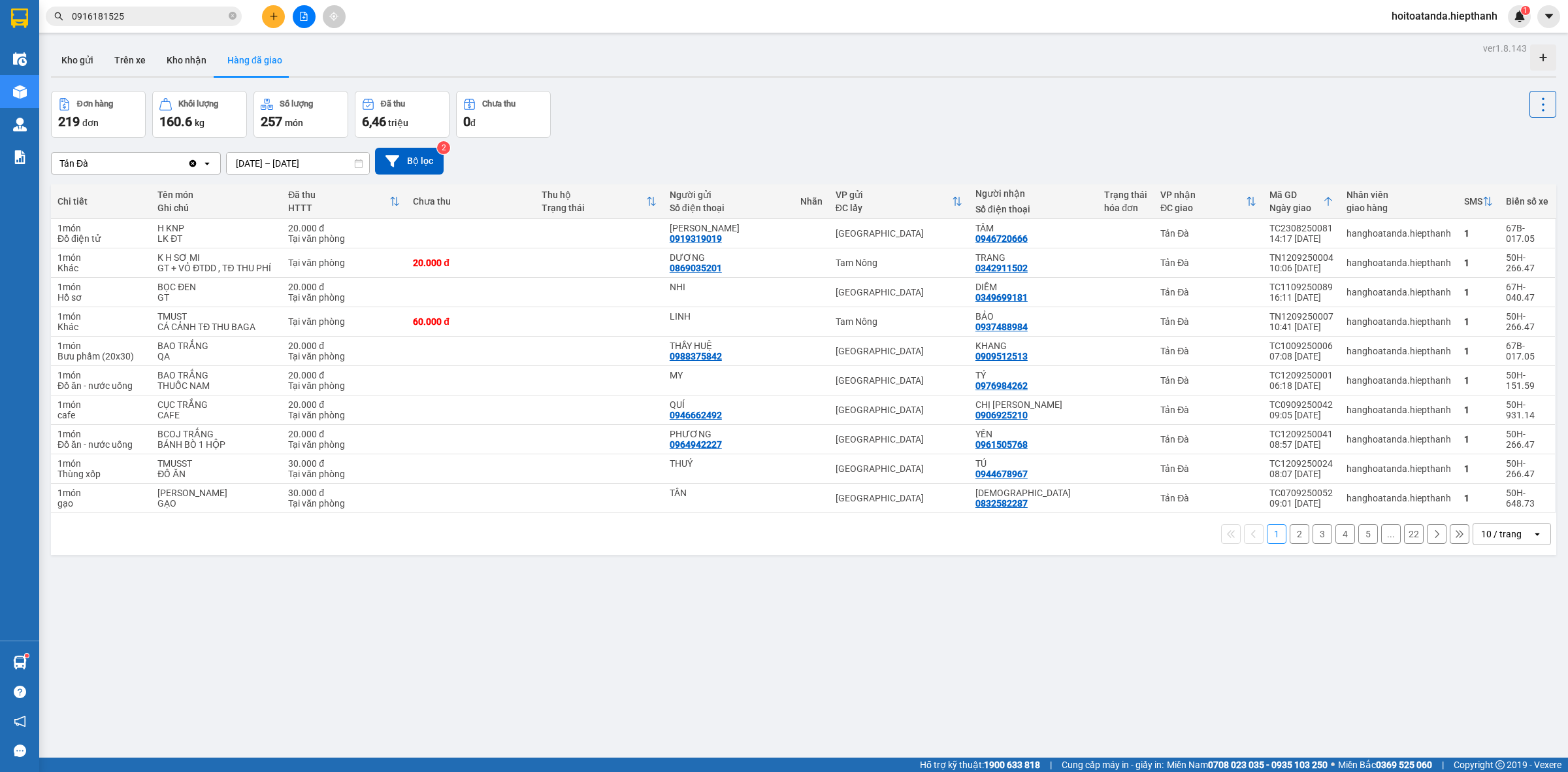
click at [1498, 541] on div "10 / trang" at bounding box center [1502, 534] width 41 height 13
click at [1491, 688] on span "100 / trang" at bounding box center [1495, 692] width 47 height 13
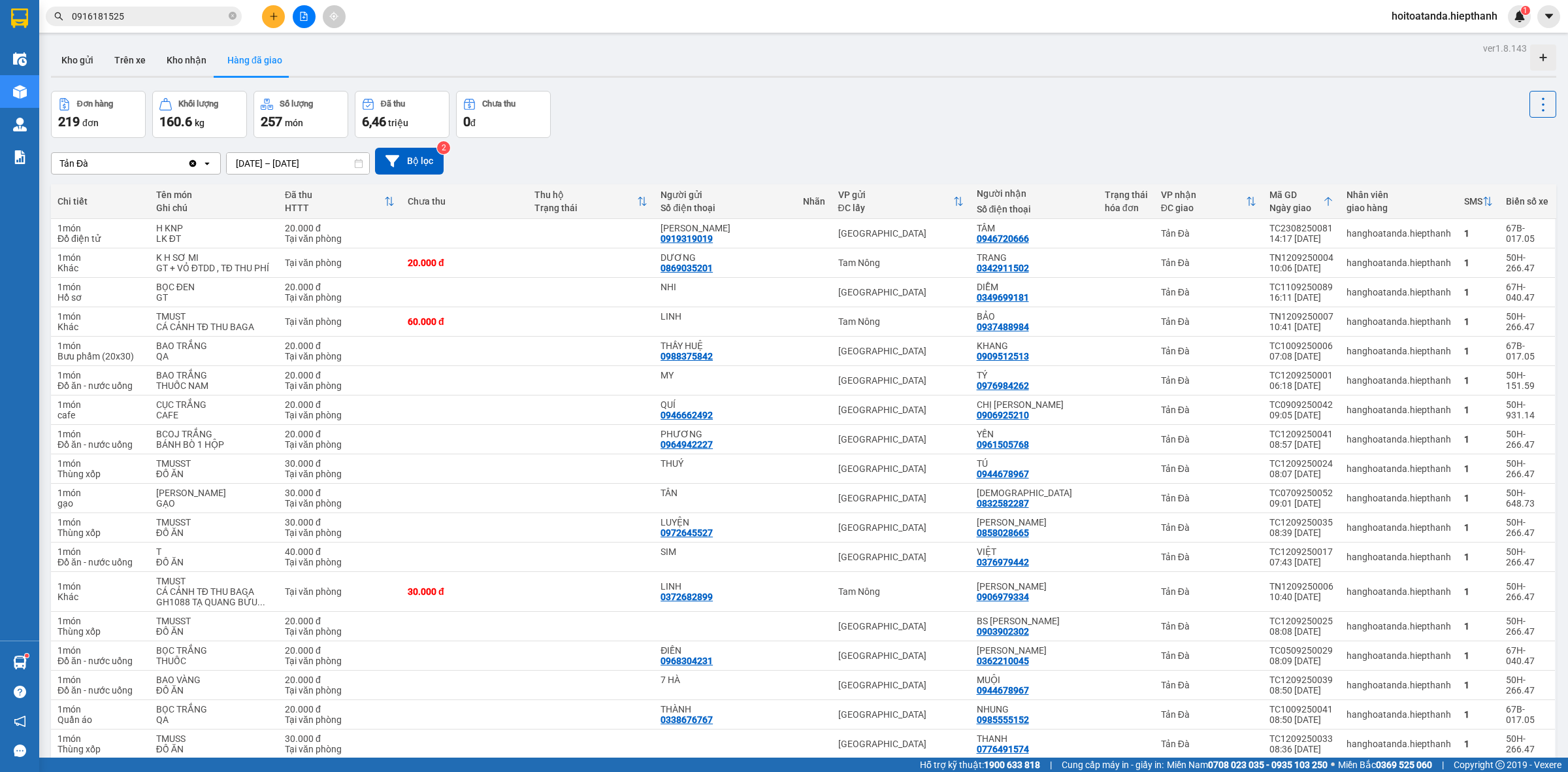
click at [304, 165] on input "[DATE] – [DATE]" at bounding box center [298, 163] width 143 height 21
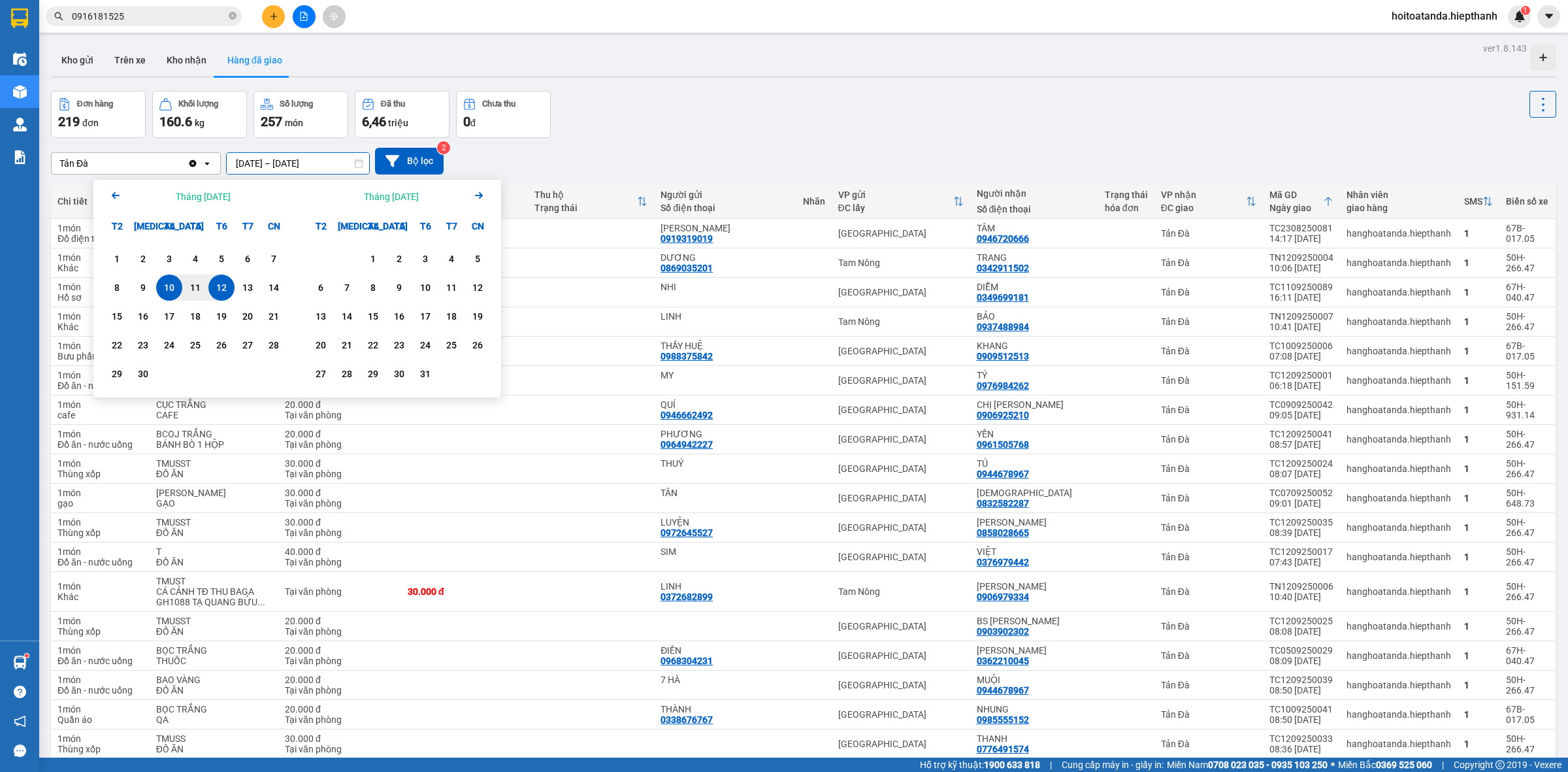
click at [219, 289] on div "12" at bounding box center [221, 287] width 18 height 16
type input "12/09/2025 – 12/09/2025"
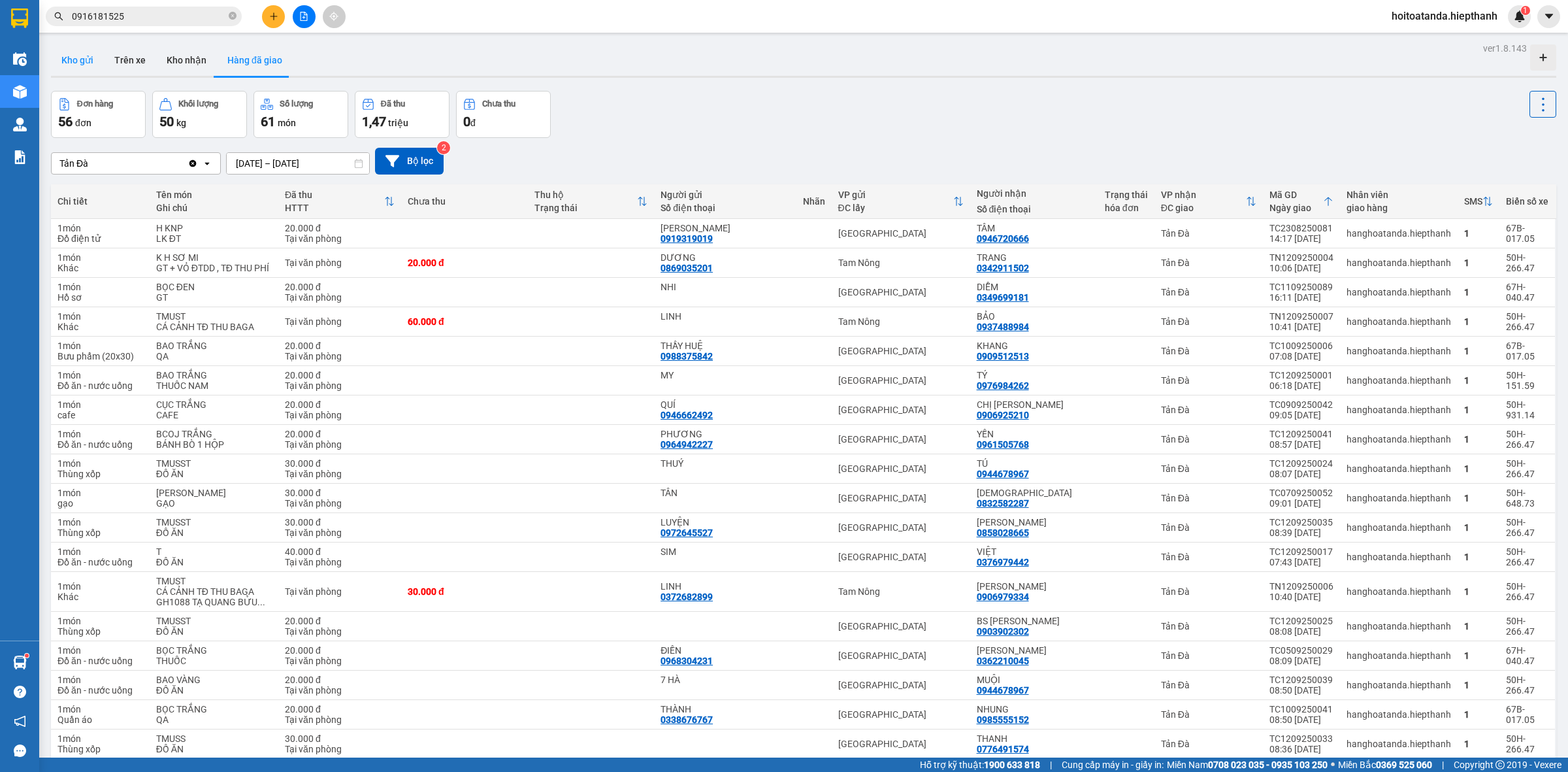
click at [79, 64] on button "Kho gửi" at bounding box center [78, 60] width 53 height 31
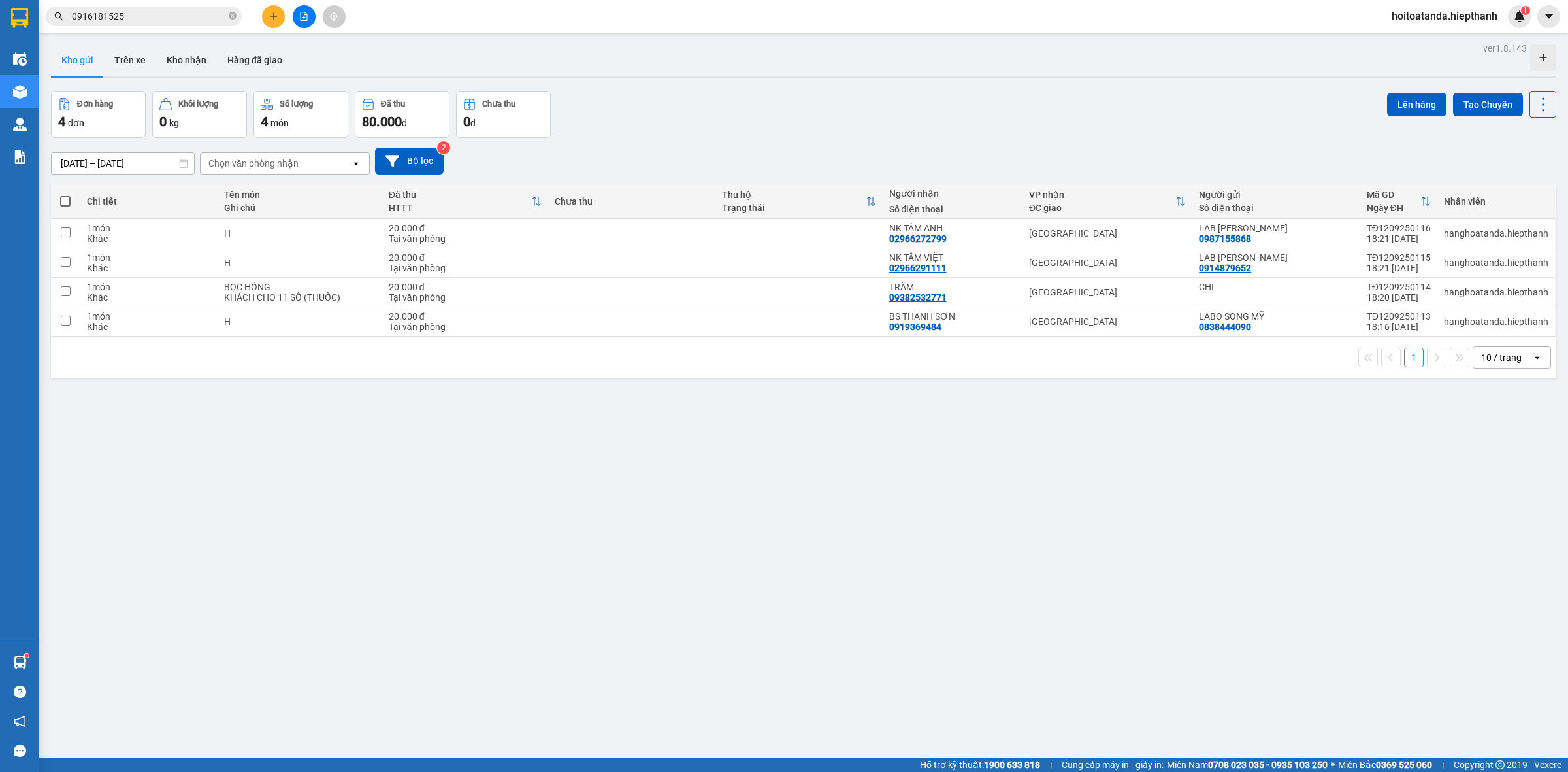
click at [304, 15] on icon "file-add" at bounding box center [304, 16] width 9 height 9
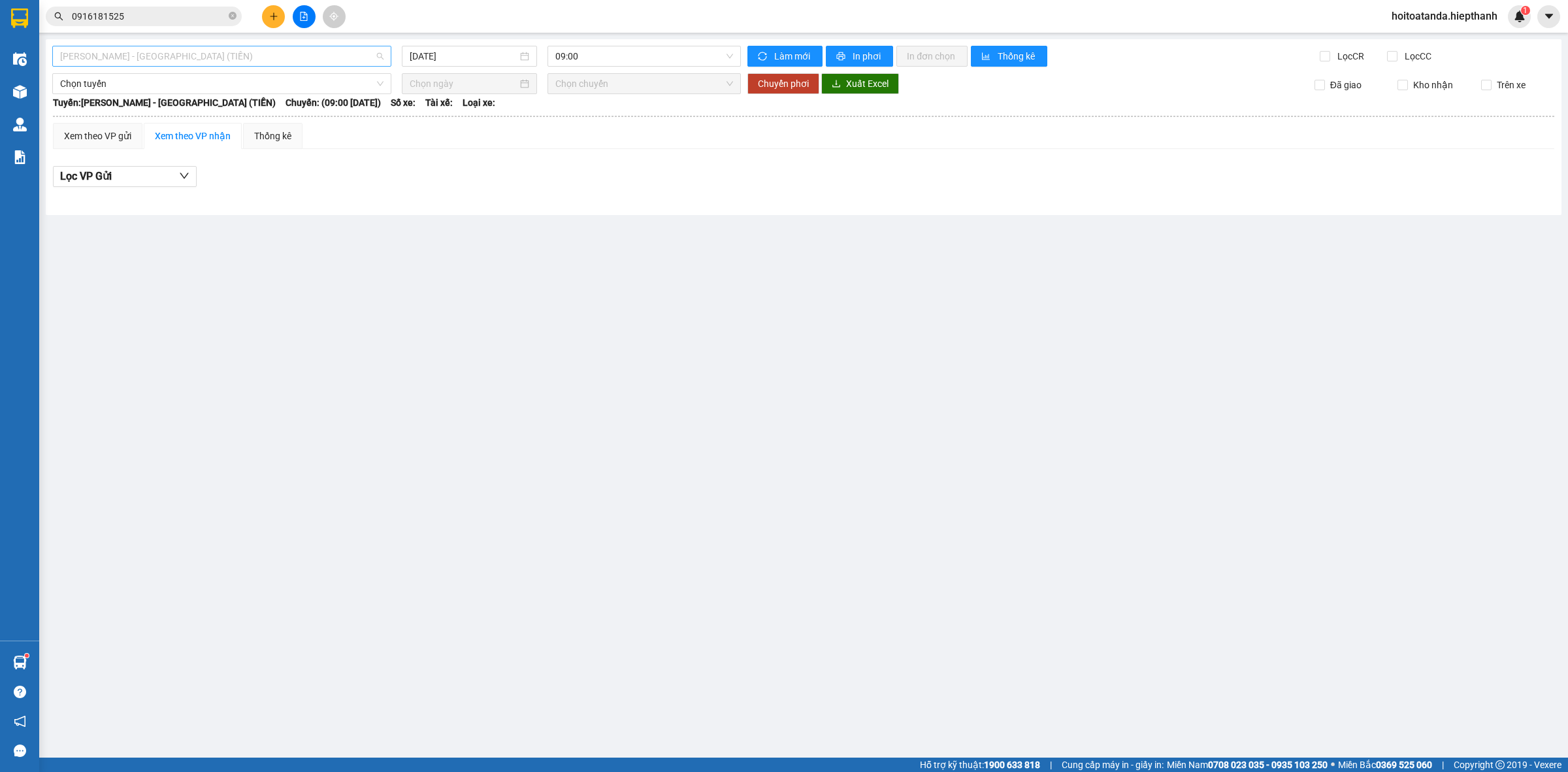
click at [245, 46] on span "[PERSON_NAME] - [GEOGRAPHIC_DATA] (TIỀN)" at bounding box center [221, 56] width 323 height 19
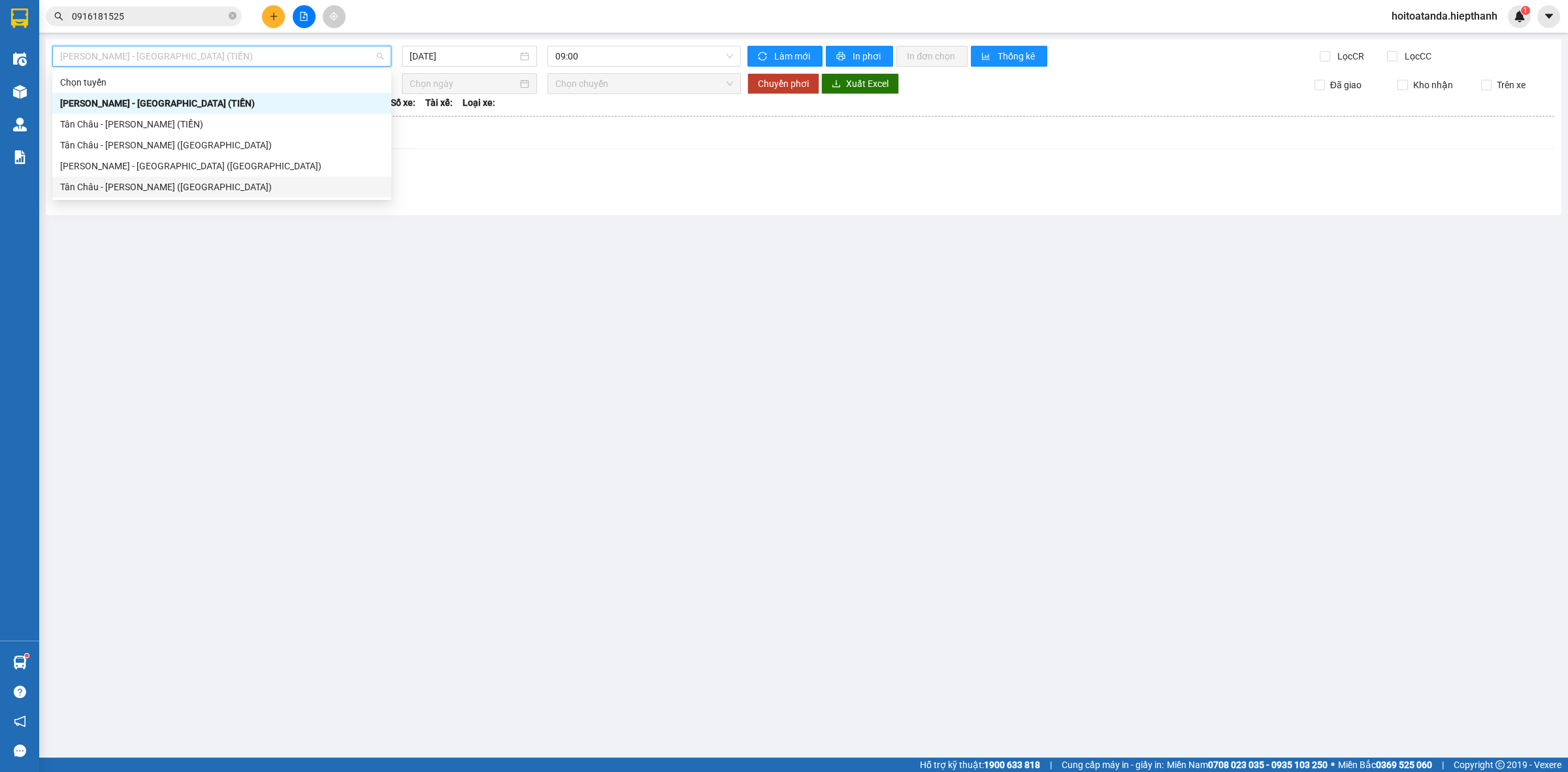
click at [134, 191] on div "Tân Châu - [PERSON_NAME] ([GEOGRAPHIC_DATA])" at bounding box center [221, 187] width 323 height 15
click at [134, 191] on div "Hồ Chí Minh - Tân Châu (TIỀN) 09:00 Làm mới In phơi In đơn chọn Thống kê Lọc CR…" at bounding box center [803, 127] width 1516 height 176
type input "[DATE]"
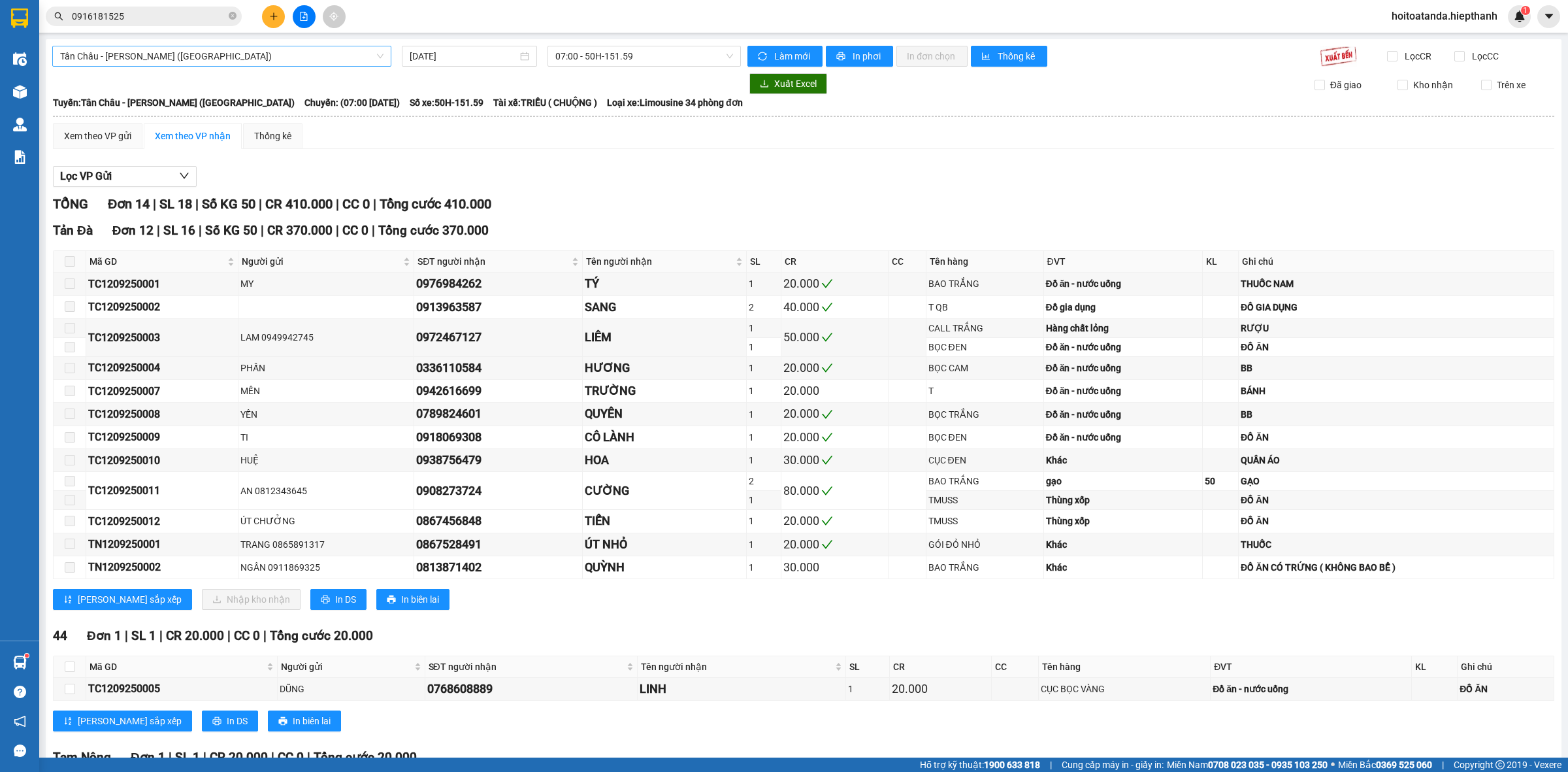
drag, startPoint x: 277, startPoint y: 64, endPoint x: 286, endPoint y: 60, distance: 9.8
click at [280, 62] on span "Tân Châu - [PERSON_NAME] ([GEOGRAPHIC_DATA])" at bounding box center [221, 56] width 323 height 19
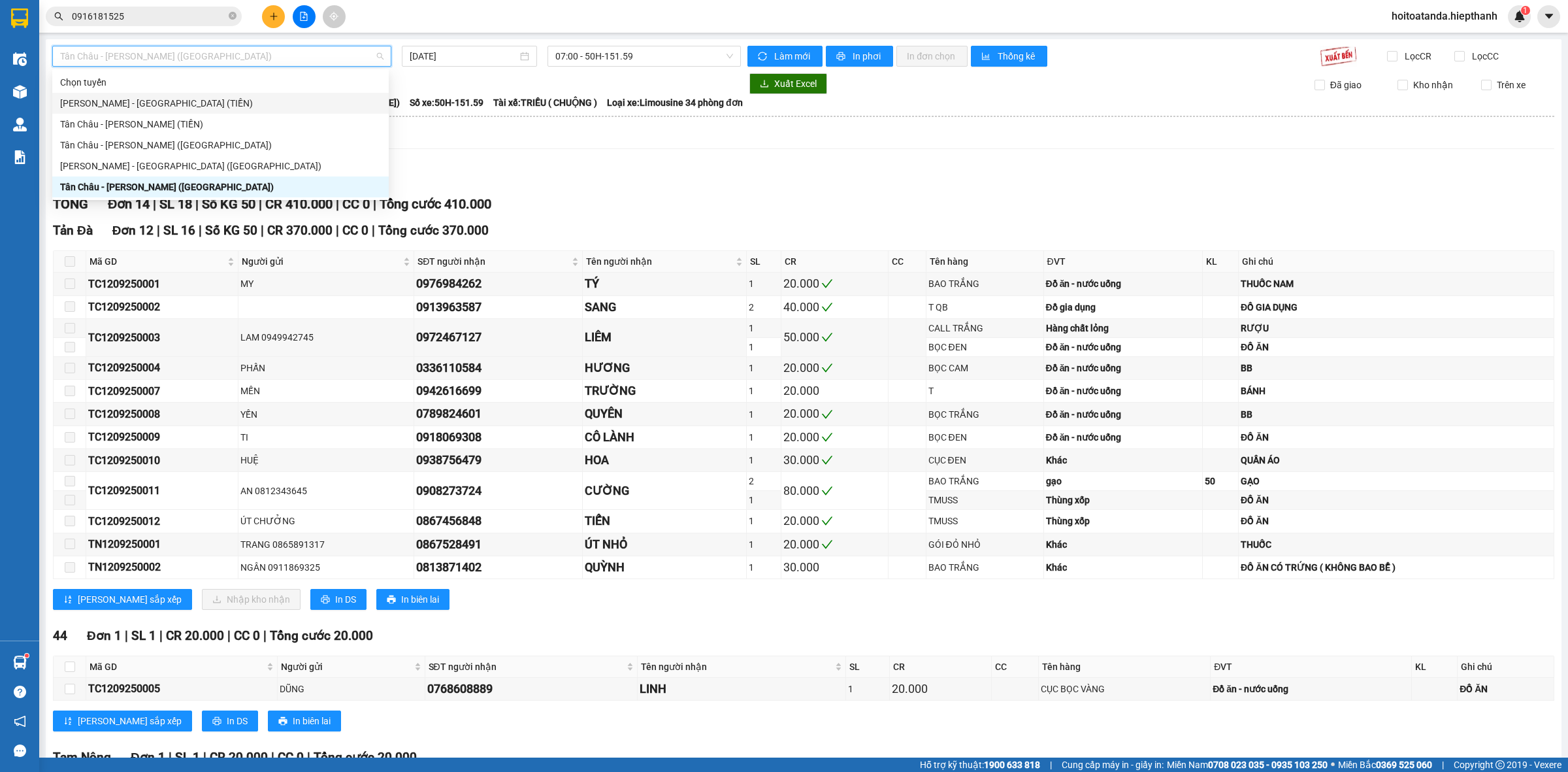
drag, startPoint x: 543, startPoint y: 161, endPoint x: 533, endPoint y: 152, distance: 13.5
click at [543, 160] on div "Lọc VP Gửi TỔNG Đơn 14 | SL 18 | Số KG 50 | CR 410.000 | CC 0 | Tổng cước 410.…" at bounding box center [803, 514] width 1502 height 710
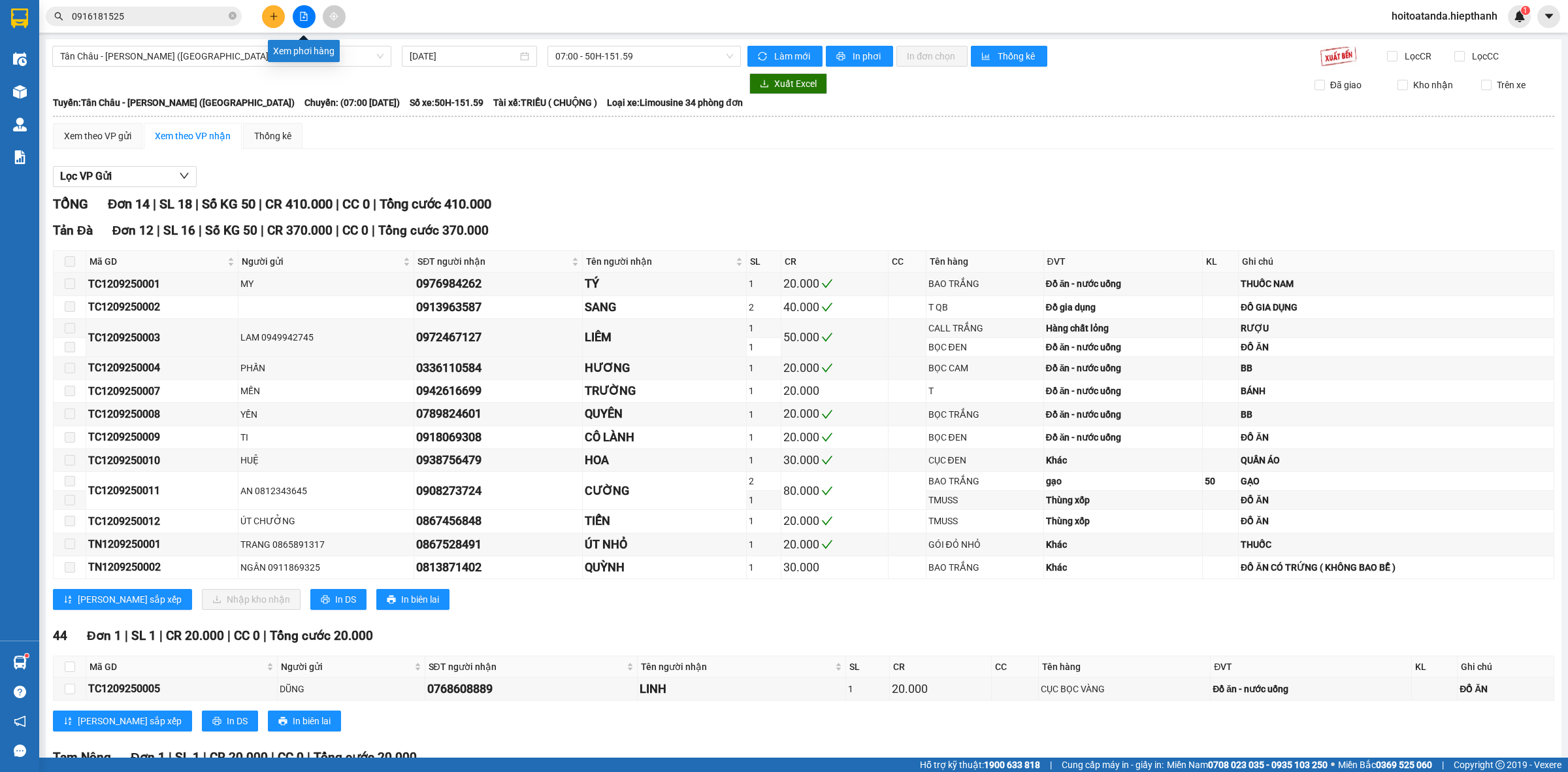
click at [273, 12] on icon "plus" at bounding box center [273, 16] width 9 height 9
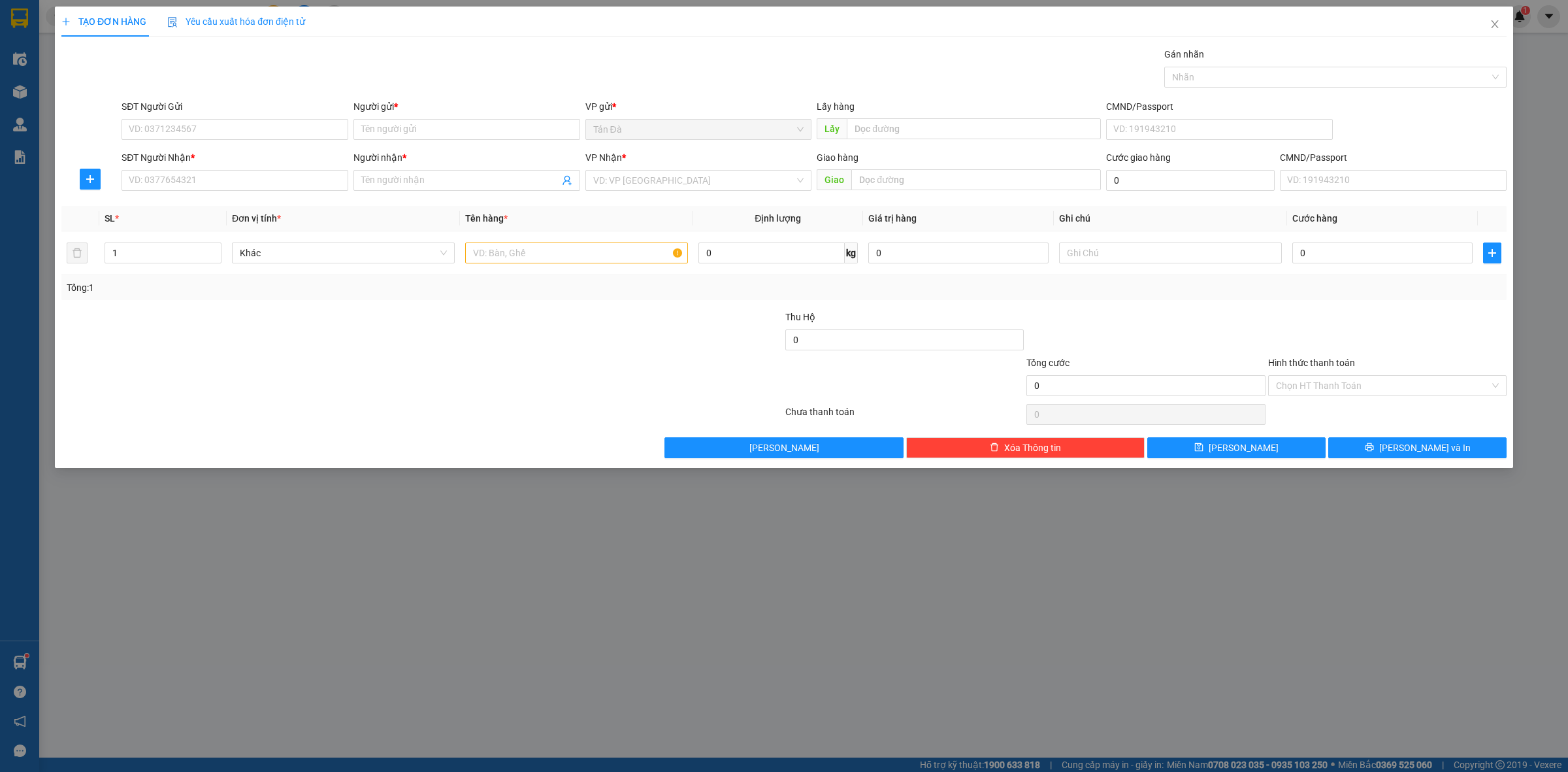
click at [213, 194] on div "SĐT Người Nhận * VD: 0377654321" at bounding box center [235, 173] width 227 height 46
click at [242, 182] on input "SĐT Người Nhận *" at bounding box center [235, 181] width 227 height 21
type input "0906639390"
click at [223, 207] on div "0906639390 - TRUNG" at bounding box center [235, 207] width 211 height 15
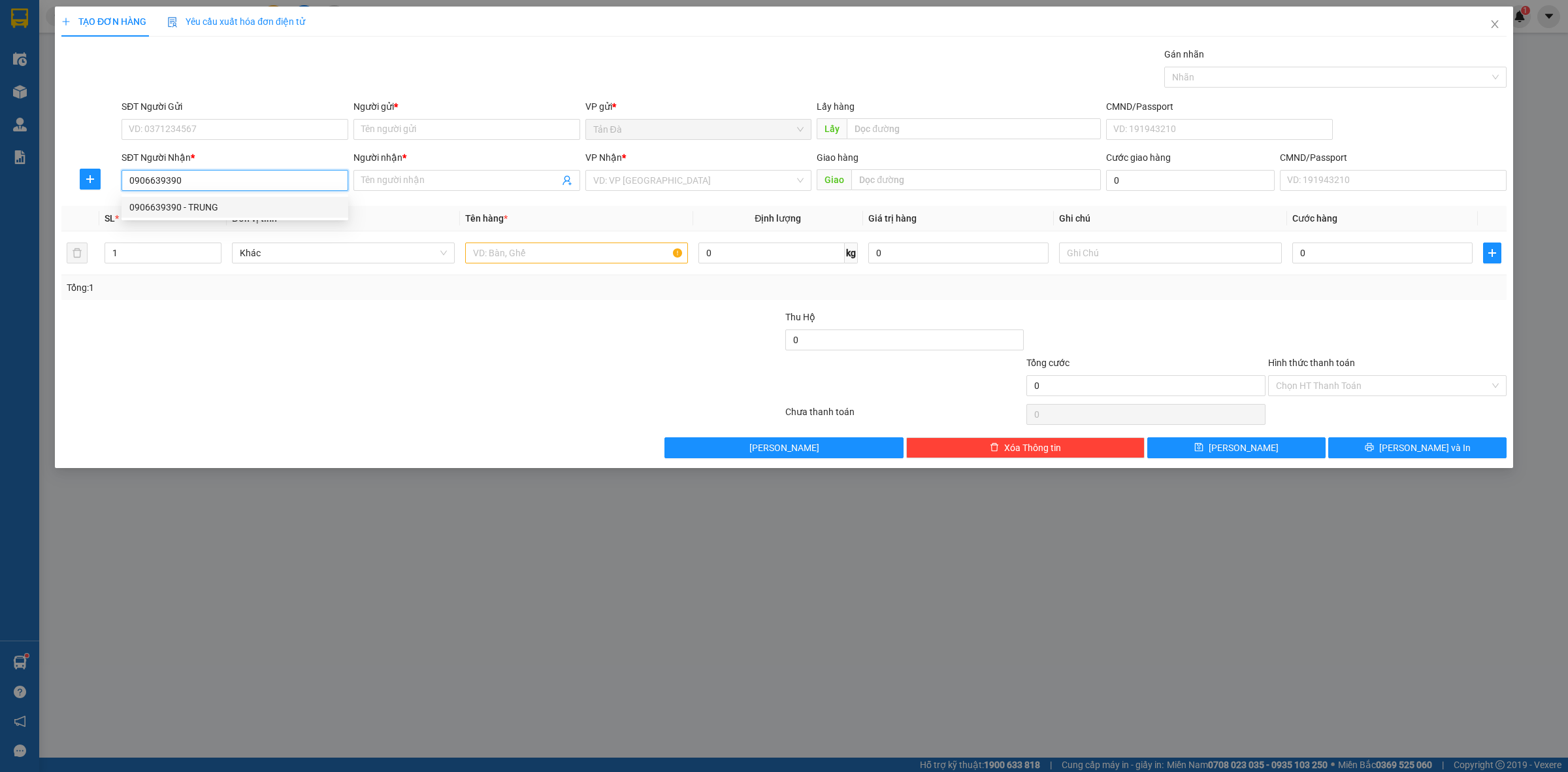
type input "TRUNG"
type input "0906639390"
click at [500, 177] on input "TRUNG" at bounding box center [460, 180] width 198 height 15
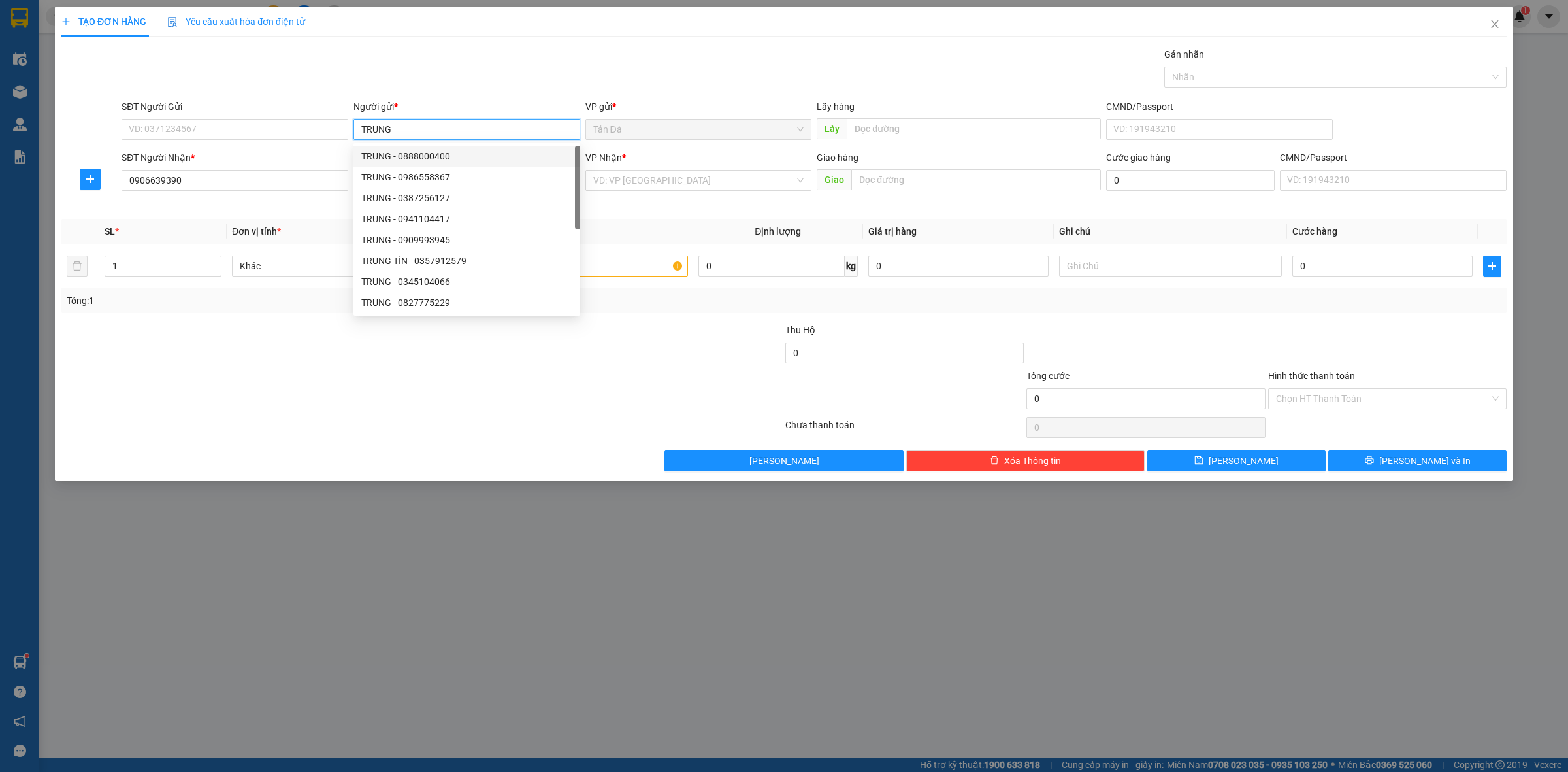
type input "TRUNG"
click at [511, 67] on div "Gói vận chuyển * Tiêu chuẩn Gán nhãn Nhãn" at bounding box center [814, 70] width 1391 height 46
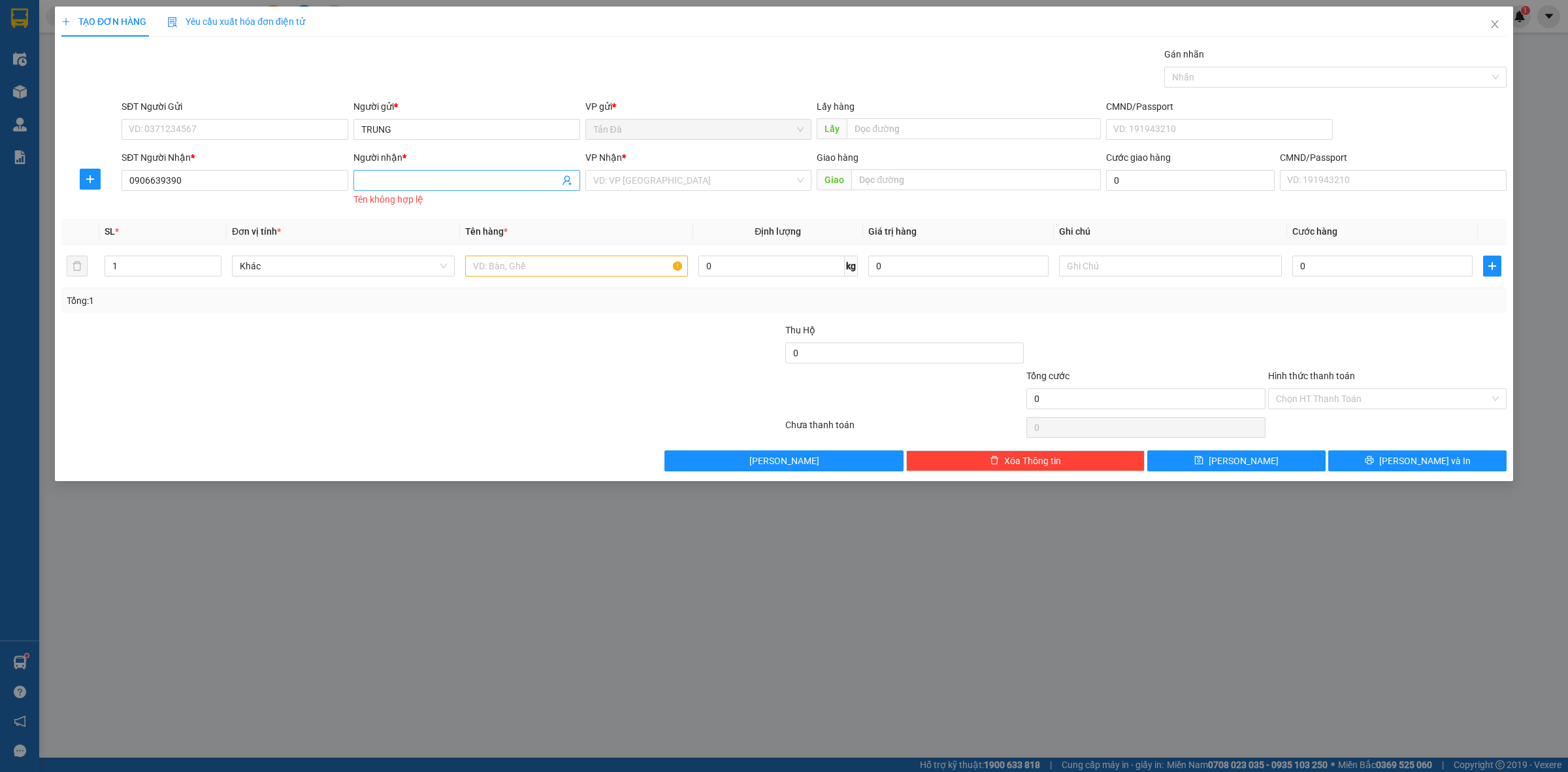
click at [415, 178] on input "Người nhận *" at bounding box center [460, 180] width 198 height 15
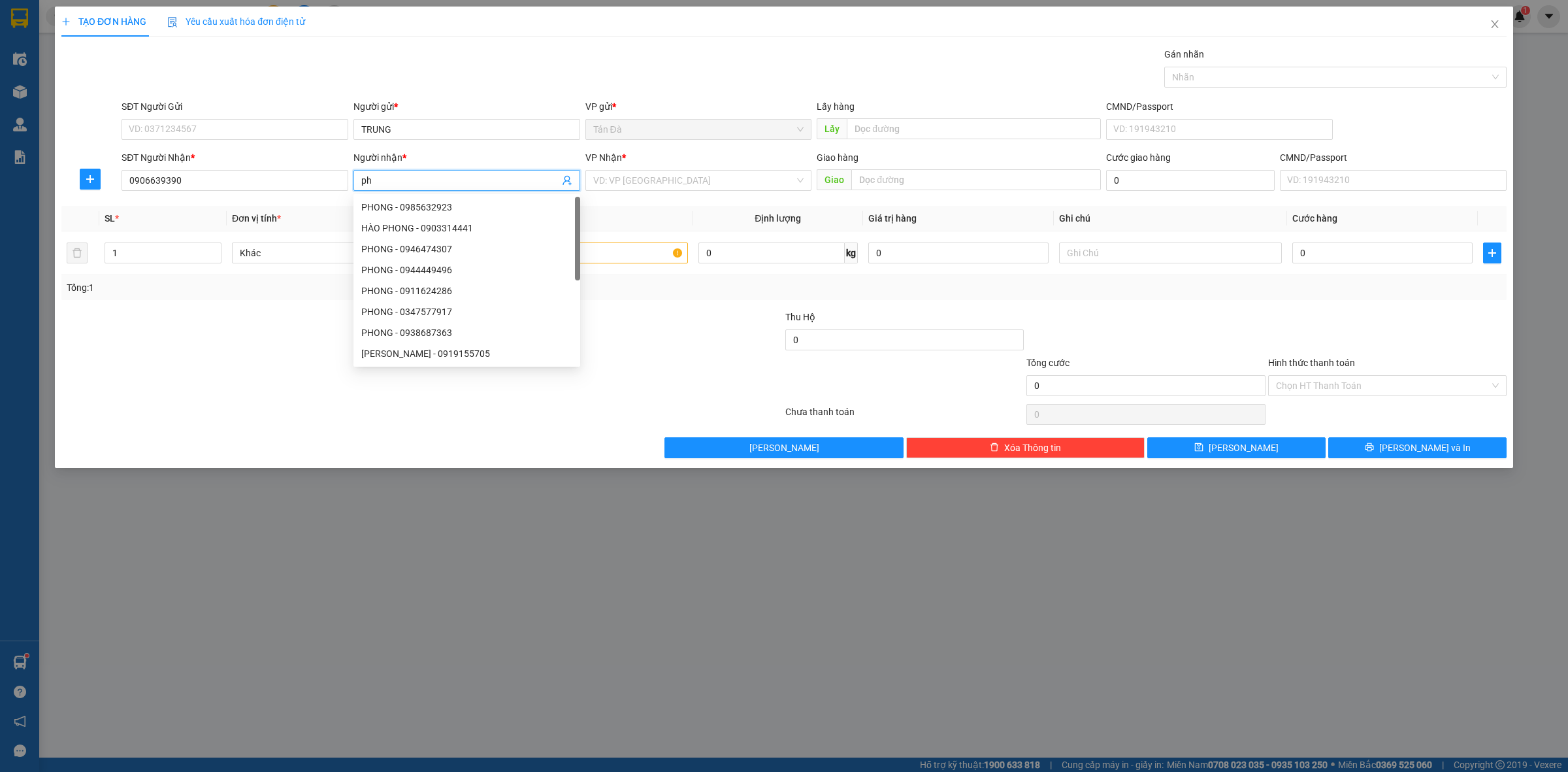
type input "p"
type input "PHONG"
click at [219, 181] on input "0906639390" at bounding box center [235, 181] width 227 height 21
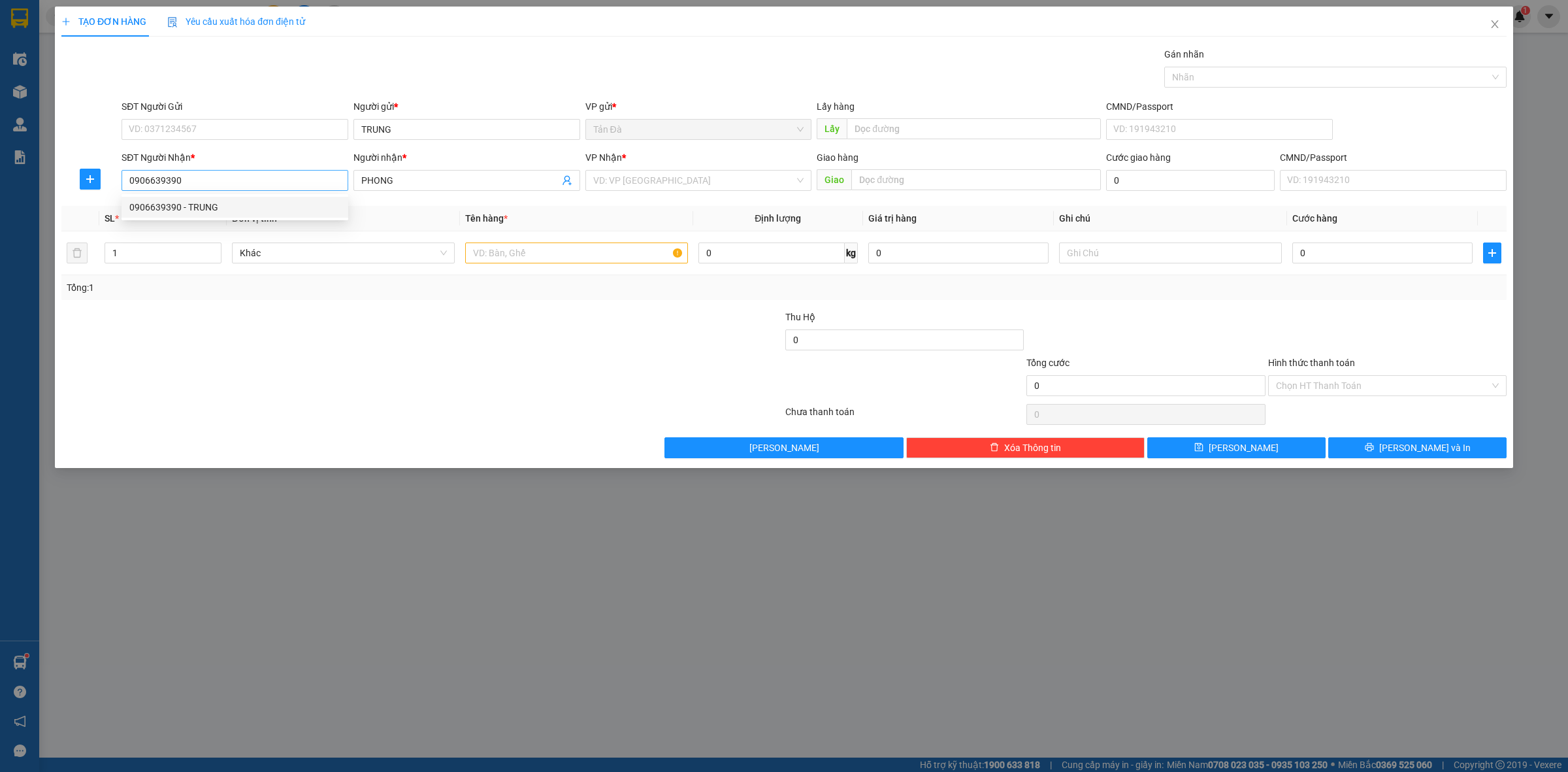
drag, startPoint x: 533, startPoint y: 359, endPoint x: 294, endPoint y: 171, distance: 304.1
click at [530, 359] on div at bounding box center [302, 379] width 483 height 46
click at [249, 109] on div "SĐT Người Gửi" at bounding box center [235, 107] width 227 height 15
click at [249, 119] on input "SĐT Người Gửi" at bounding box center [235, 129] width 227 height 21
click at [250, 135] on input "SĐT Người Gửi" at bounding box center [235, 129] width 227 height 21
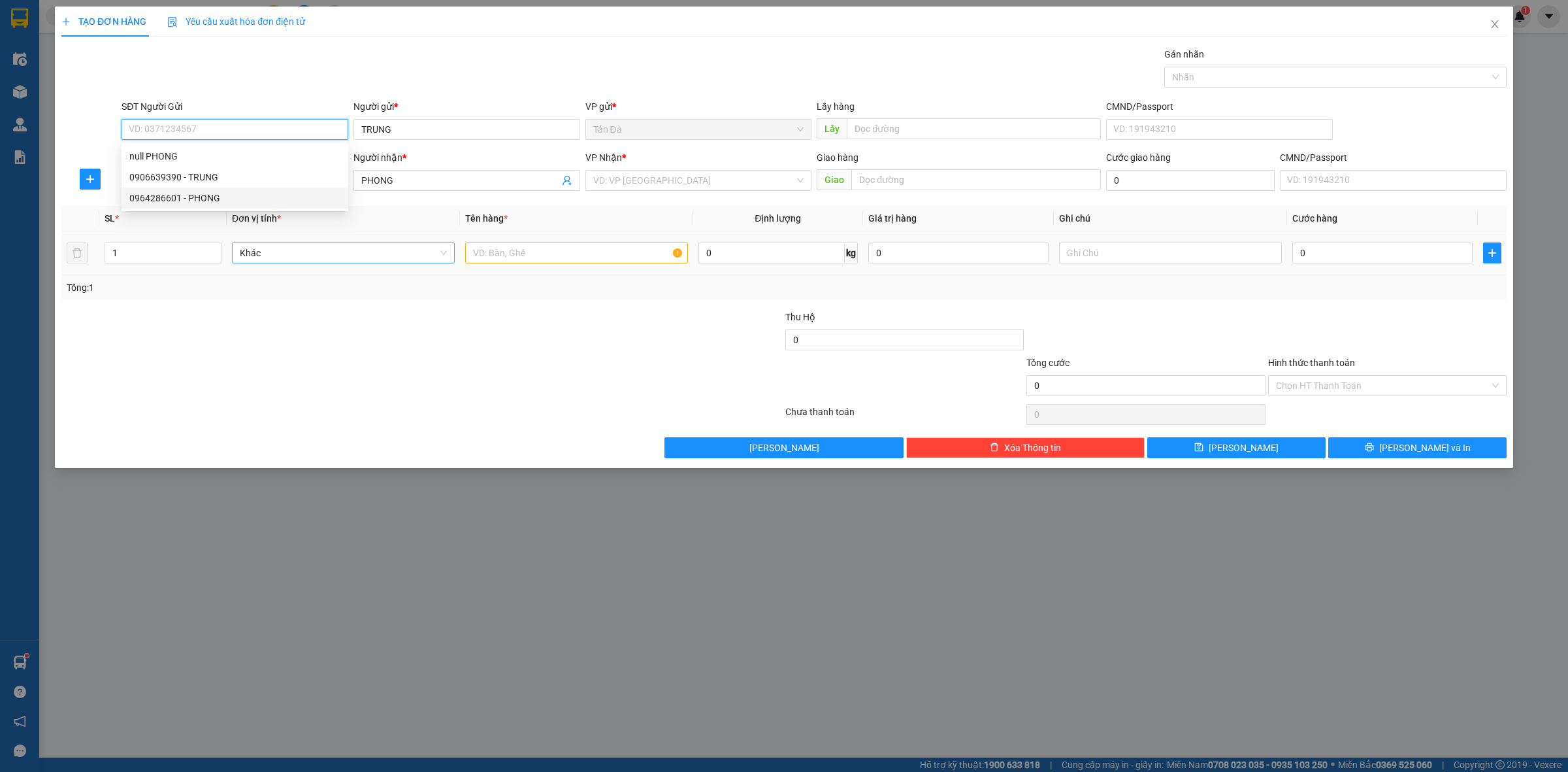
drag, startPoint x: 172, startPoint y: 200, endPoint x: 276, endPoint y: 262, distance: 121.1
click at [172, 200] on div "0964286601 - PHONG" at bounding box center [235, 198] width 211 height 15
type input "0964286601"
type input "PHONG"
drag, startPoint x: 404, startPoint y: 376, endPoint x: 259, endPoint y: 233, distance: 203.7
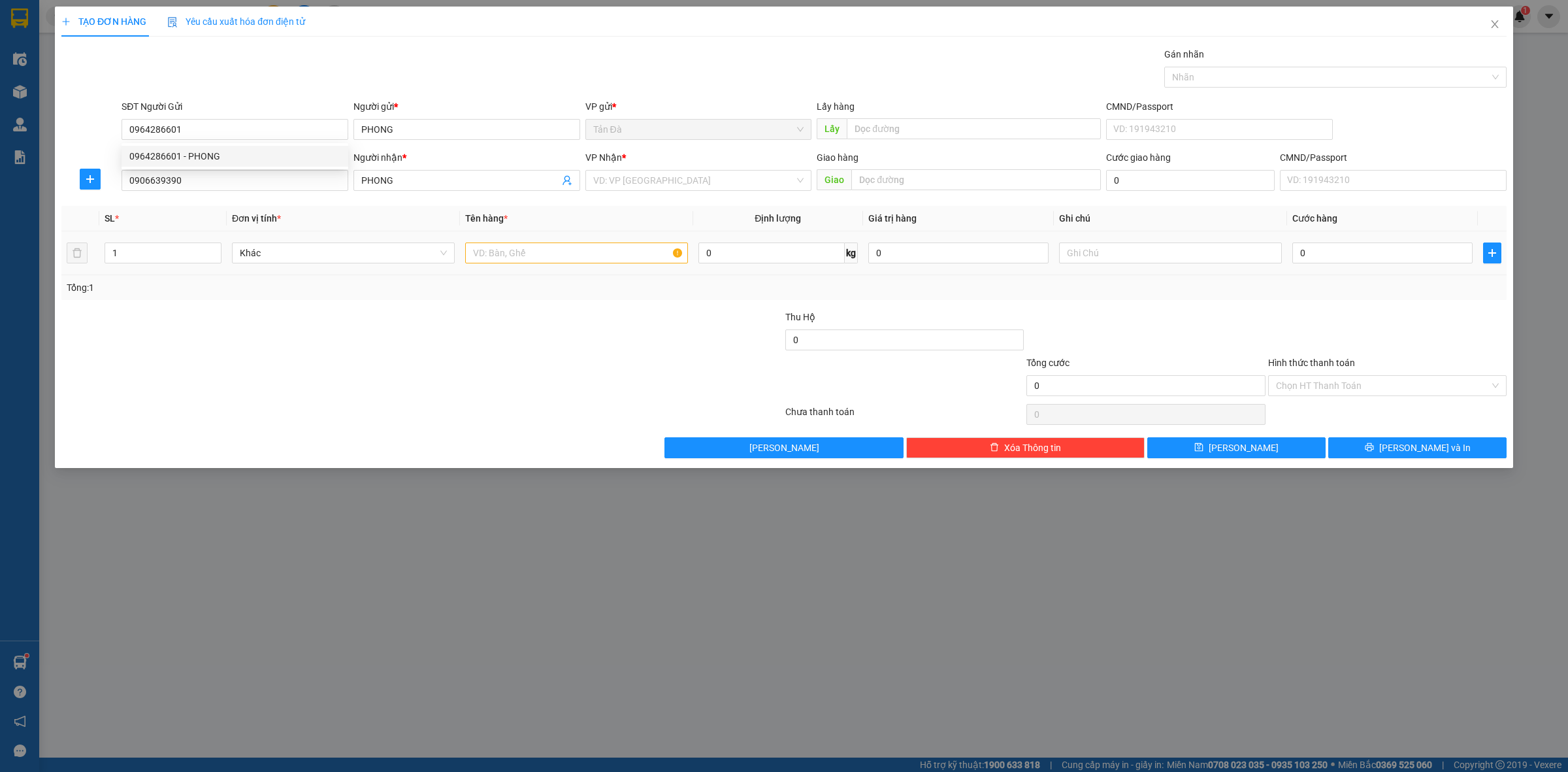
click at [401, 371] on div at bounding box center [302, 379] width 483 height 46
click at [210, 170] on div "SĐT Người Nhận * 0906639390" at bounding box center [235, 173] width 227 height 46
click at [209, 177] on input "0906639390" at bounding box center [235, 181] width 227 height 21
type input "09642866010906639390"
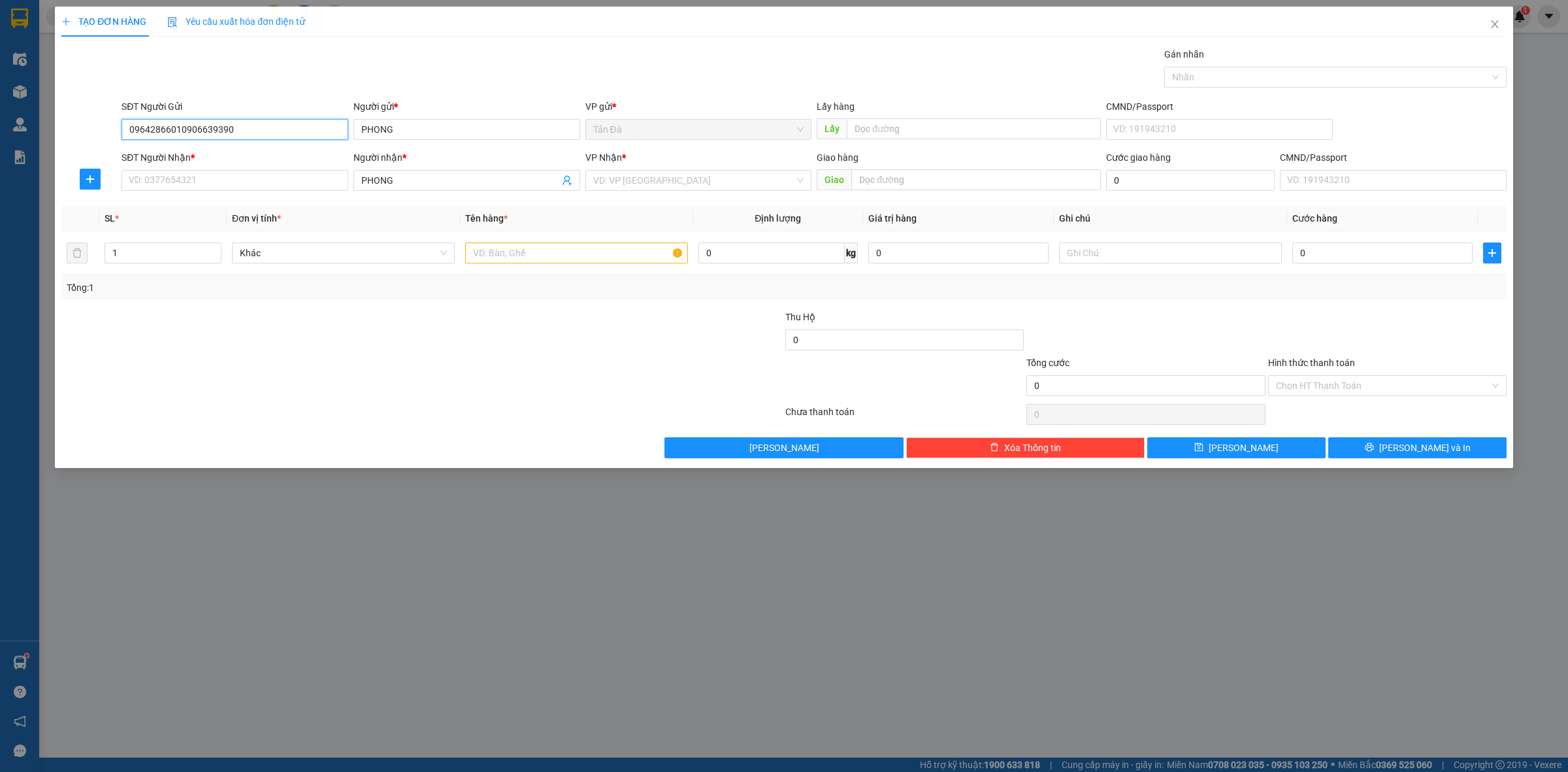
click at [177, 129] on input "09642866010906639390" at bounding box center [235, 129] width 227 height 21
drag, startPoint x: 177, startPoint y: 129, endPoint x: 129, endPoint y: 129, distance: 48.0
click at [129, 129] on input "09642866010906639390" at bounding box center [235, 129] width 227 height 21
click at [276, 138] on input "09642866010906639390" at bounding box center [235, 129] width 227 height 21
drag, startPoint x: 176, startPoint y: 129, endPoint x: 112, endPoint y: 129, distance: 64.0
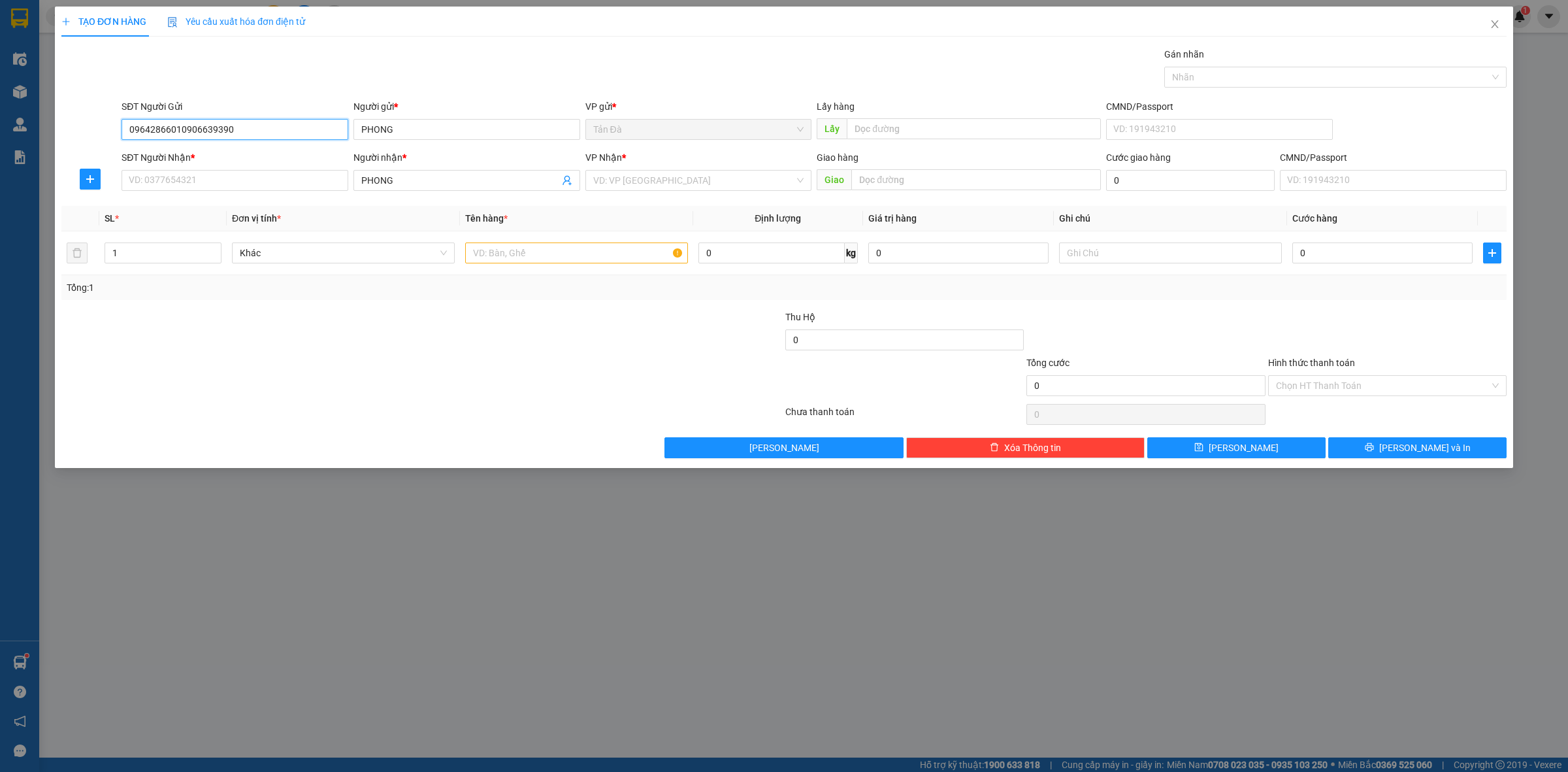
click at [112, 129] on div "SĐT Người Gửi 09642866010906639390 09642866010906639390 Người gửi * PHONG VP gử…" at bounding box center [784, 123] width 1448 height 46
type input "0906639390"
click at [242, 157] on div "0906639390 - TRUNG" at bounding box center [235, 156] width 211 height 15
type input "TRUNG"
type input "0906639390"
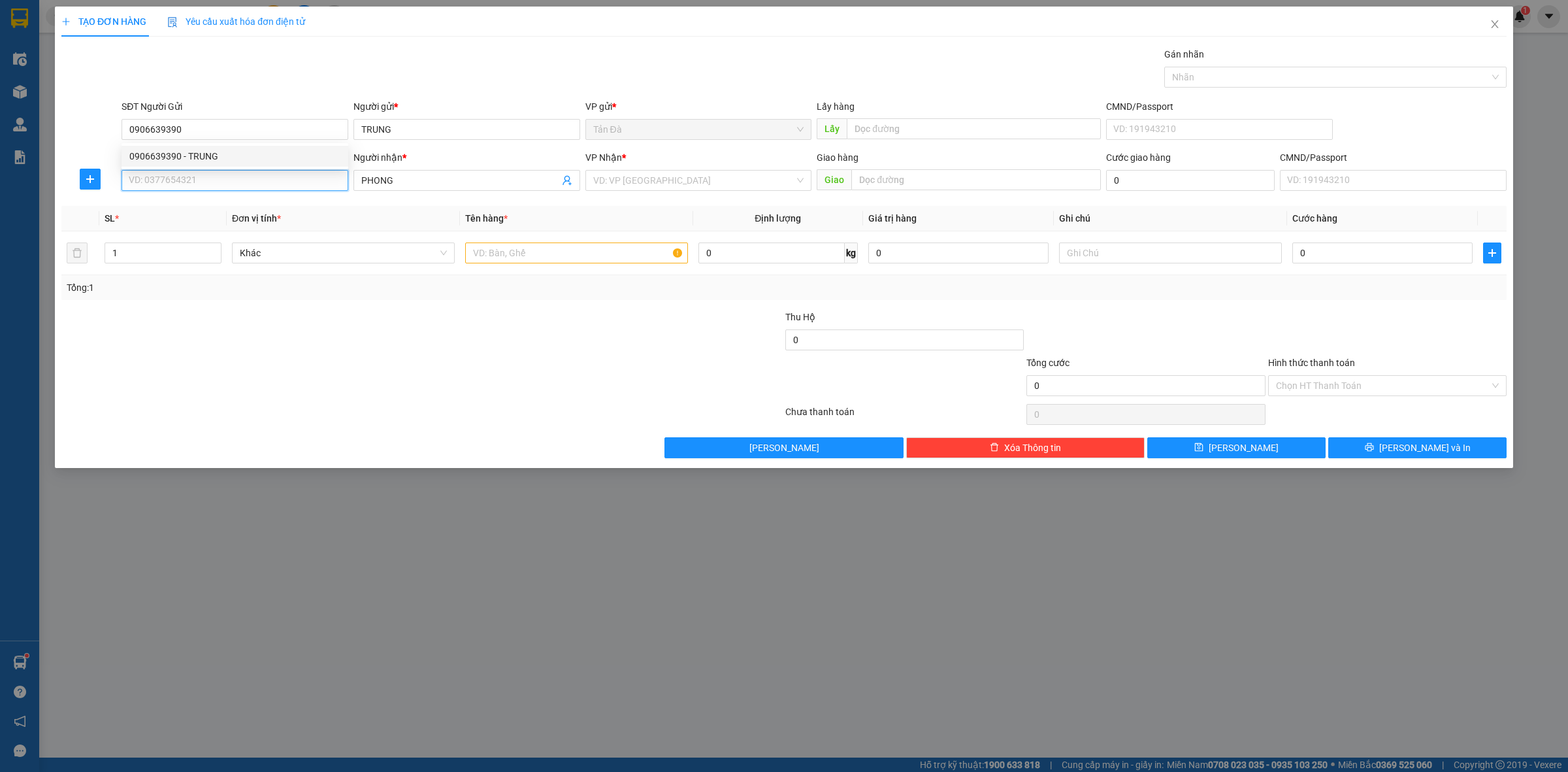
click at [217, 174] on input "SĐT Người Nhận *" at bounding box center [235, 181] width 227 height 21
click at [204, 246] on div "0964286601 - PHONG" at bounding box center [235, 249] width 211 height 15
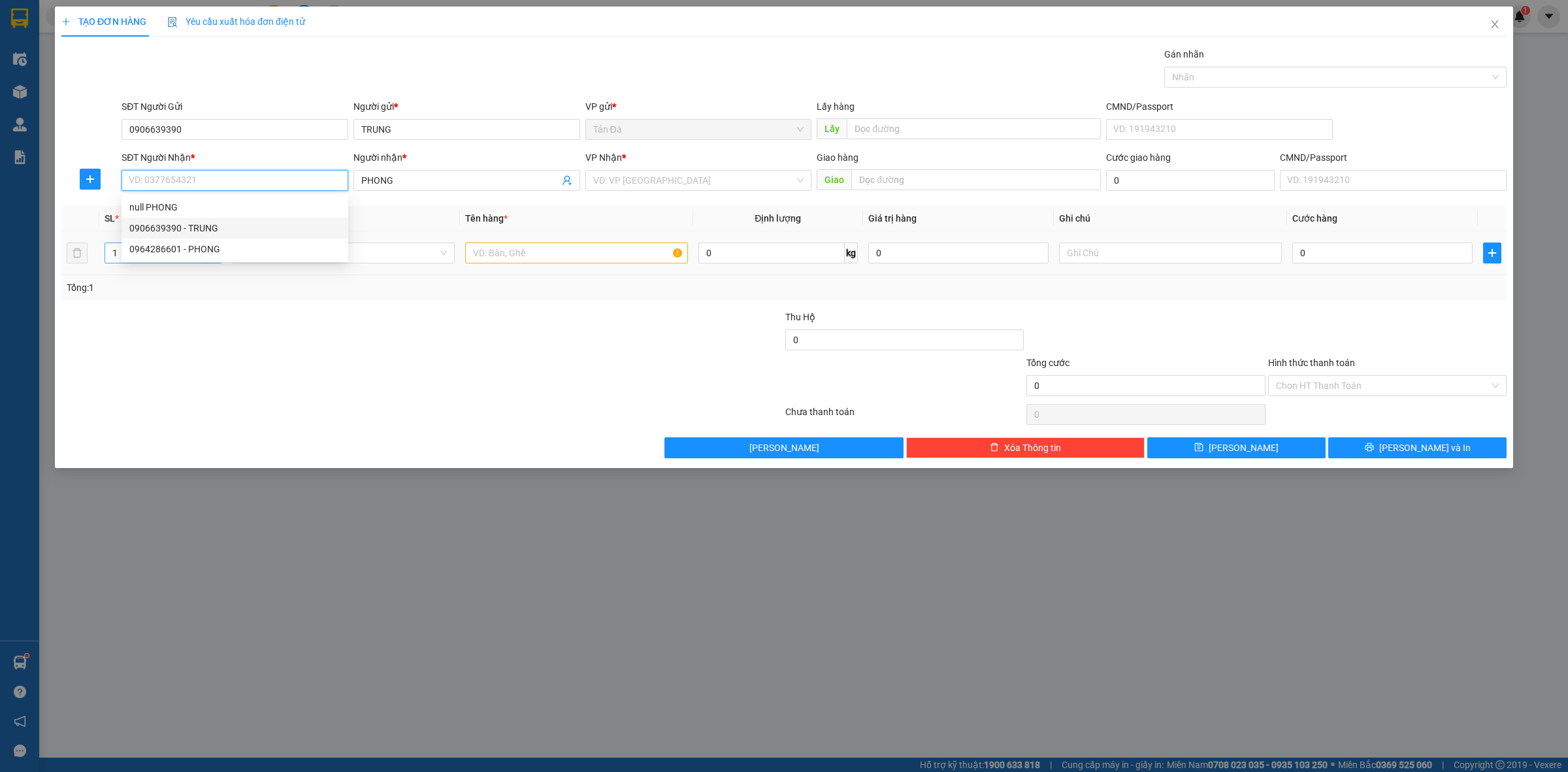
type input "0964286601"
type input "PHONG"
drag, startPoint x: 479, startPoint y: 352, endPoint x: 547, endPoint y: 323, distance: 73.9
click at [495, 348] on div at bounding box center [302, 333] width 483 height 46
click at [673, 167] on div "VP Nhận *" at bounding box center [699, 160] width 227 height 19
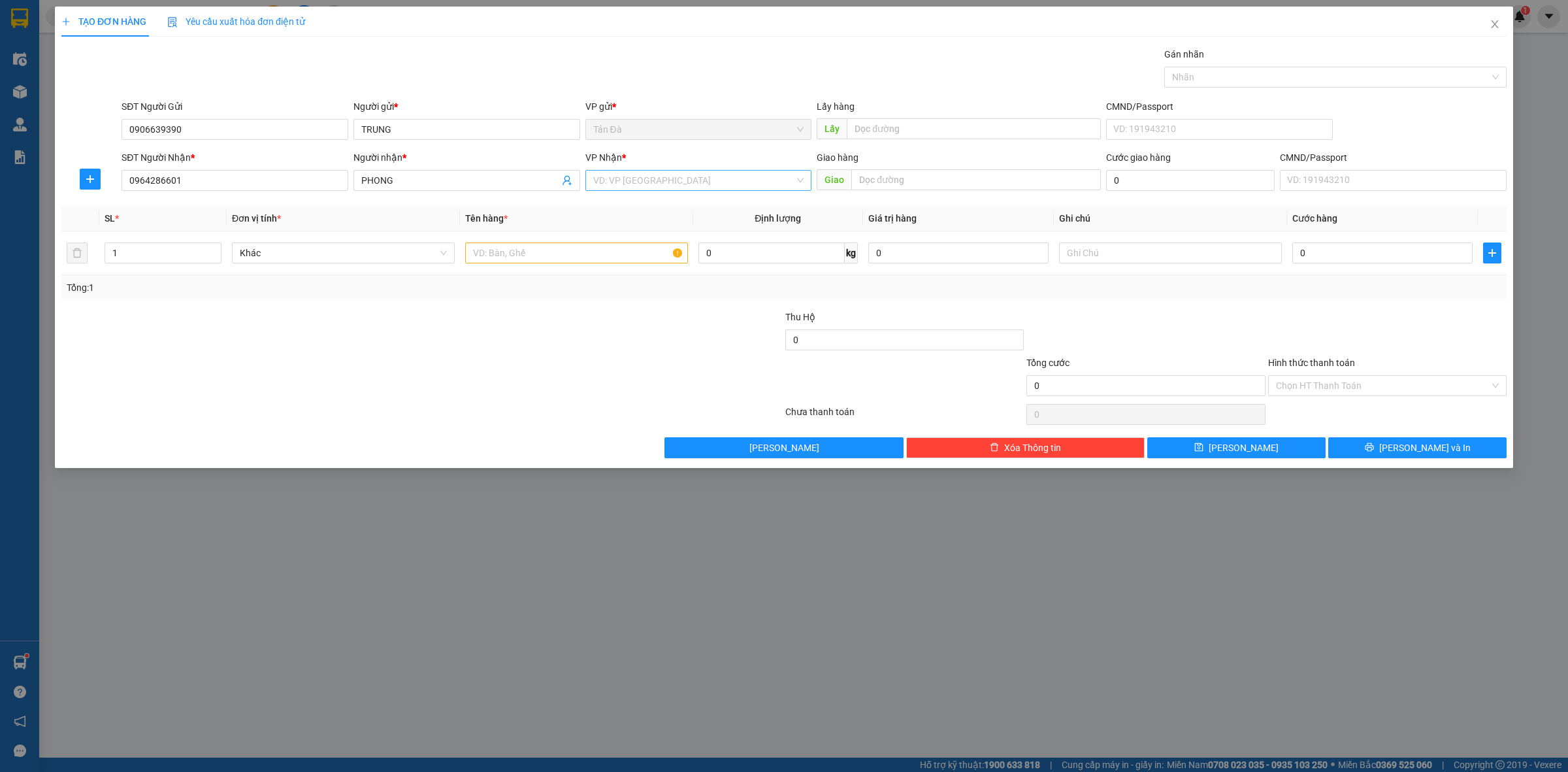
click at [678, 181] on input "search" at bounding box center [694, 180] width 202 height 19
drag, startPoint x: 634, startPoint y: 288, endPoint x: 564, endPoint y: 315, distance: 75.0
click at [634, 288] on div "[GEOGRAPHIC_DATA] ([GEOGRAPHIC_DATA])" at bounding box center [698, 291] width 211 height 15
drag, startPoint x: 492, startPoint y: 321, endPoint x: 498, endPoint y: 308, distance: 14.3
click at [492, 319] on div at bounding box center [302, 333] width 483 height 46
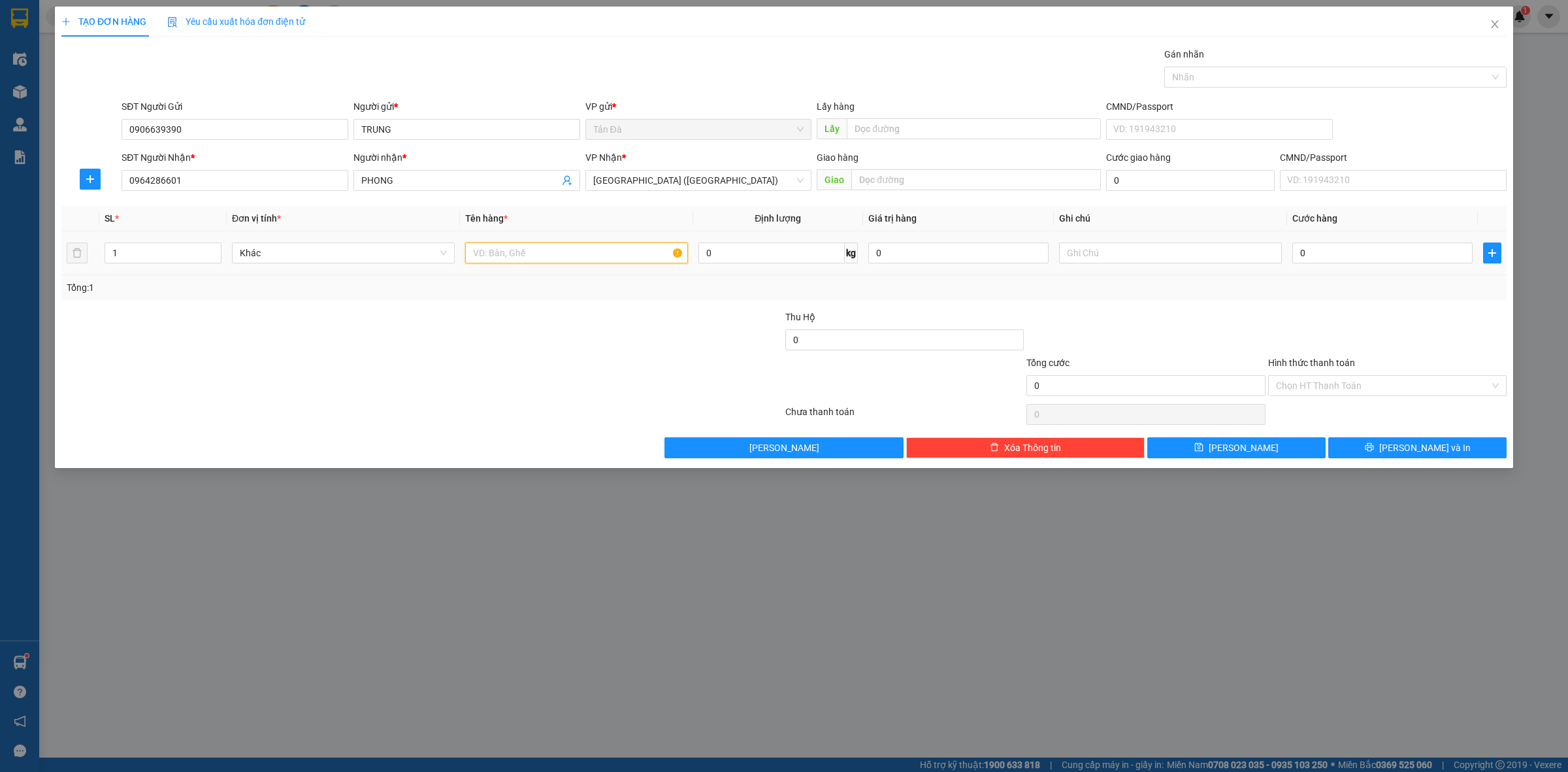
click at [522, 263] on input "text" at bounding box center [576, 253] width 223 height 21
type input "GÓI NP TRẮNG"
drag, startPoint x: 393, startPoint y: 272, endPoint x: 396, endPoint y: 258, distance: 14.3
click at [394, 268] on td "Khác" at bounding box center [343, 253] width 233 height 44
click at [399, 258] on span "Khác" at bounding box center [343, 253] width 207 height 19
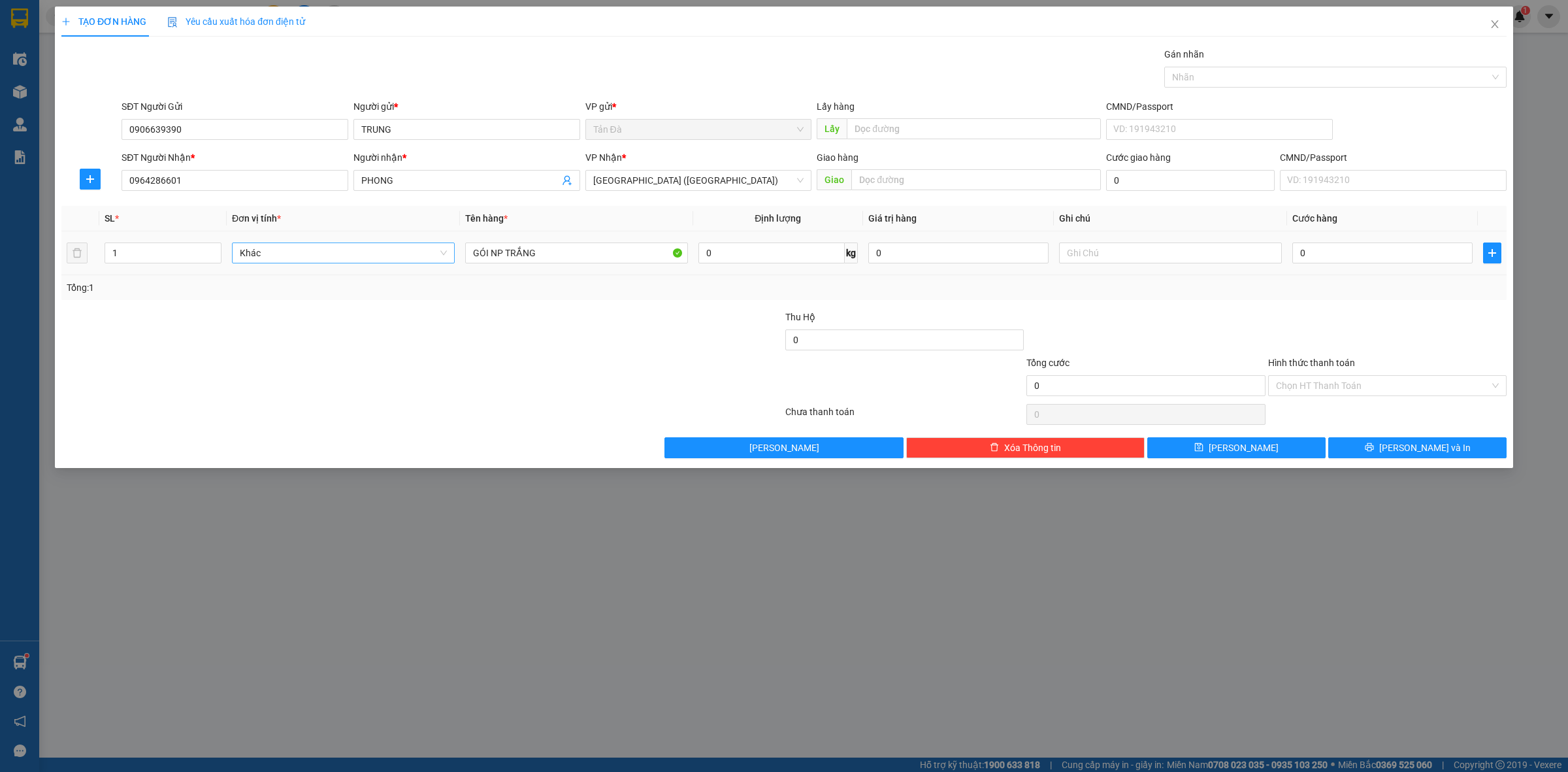
type input "D"
type input "ĐIE"
drag, startPoint x: 314, startPoint y: 296, endPoint x: 560, endPoint y: 345, distance: 250.8
click at [315, 296] on div "Điện thoại" at bounding box center [343, 300] width 207 height 15
click at [562, 345] on div at bounding box center [664, 333] width 241 height 46
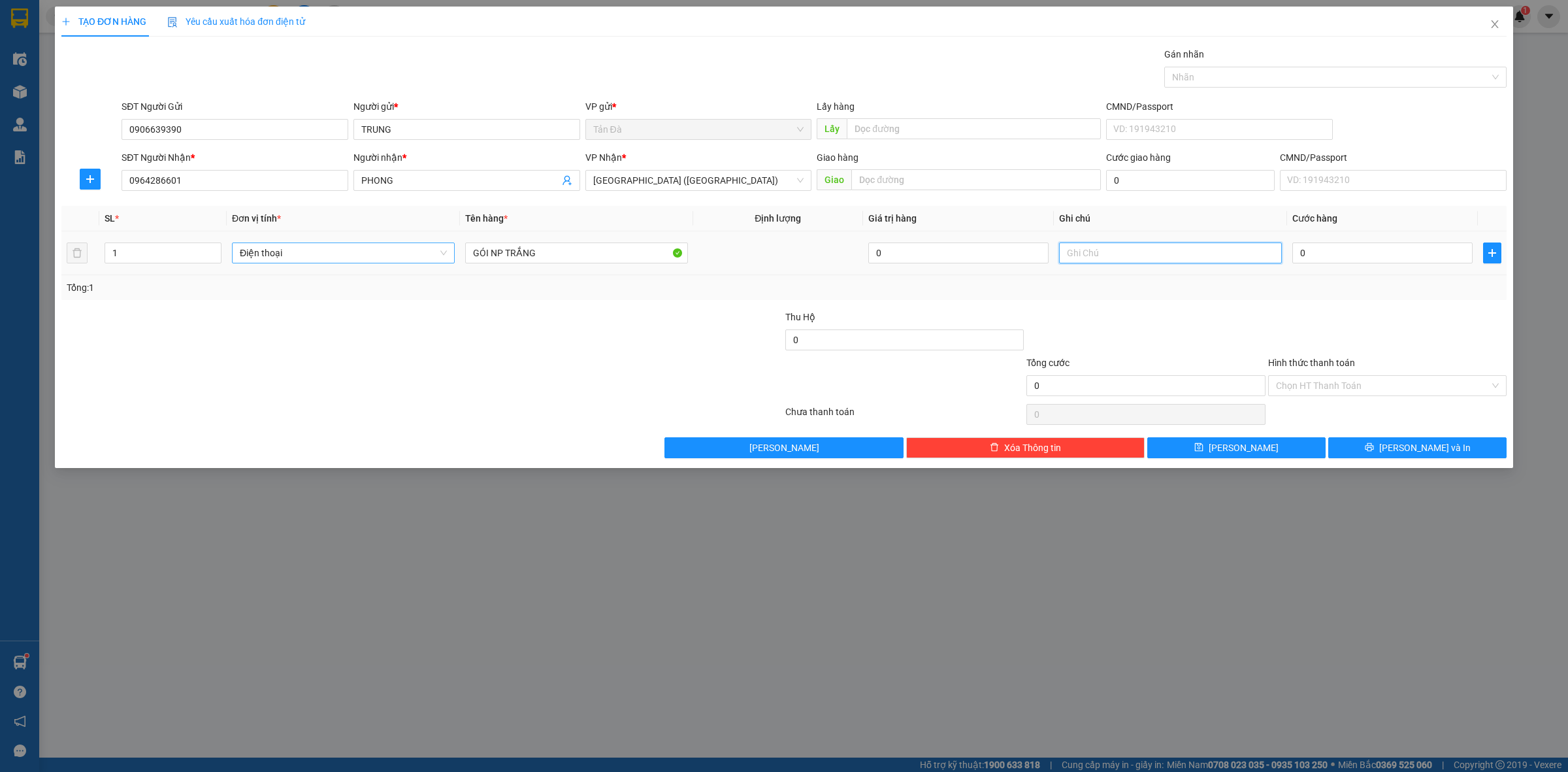
click at [1158, 258] on input "text" at bounding box center [1171, 253] width 223 height 21
click at [967, 265] on div "0" at bounding box center [958, 253] width 181 height 26
click at [982, 242] on input "0" at bounding box center [958, 253] width 181 height 21
click at [1230, 322] on div at bounding box center [1146, 333] width 241 height 46
type input "8.000.000"
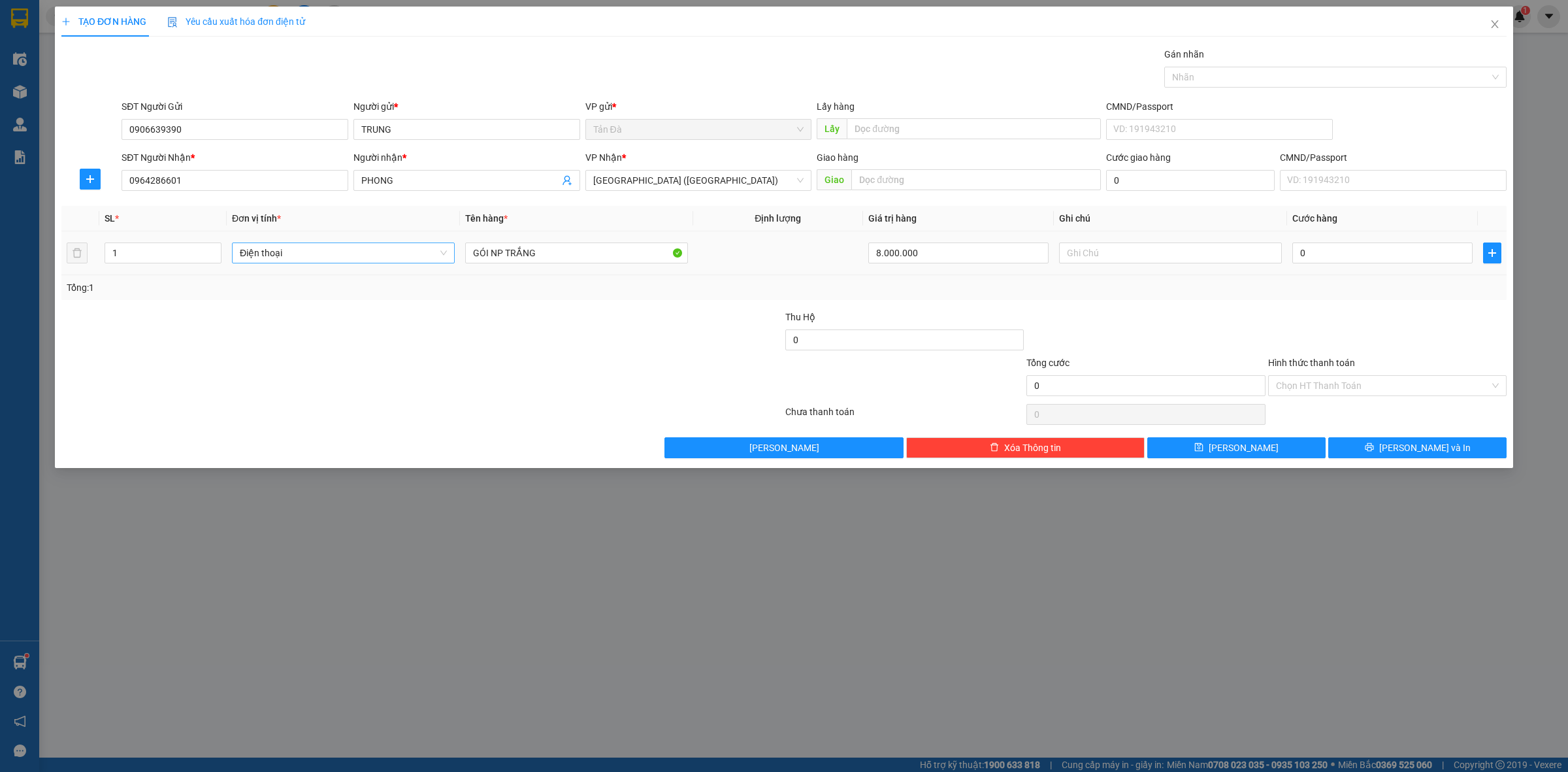
type input "30.000"
click at [1149, 259] on input "text" at bounding box center [1171, 253] width 223 height 21
type input "D"
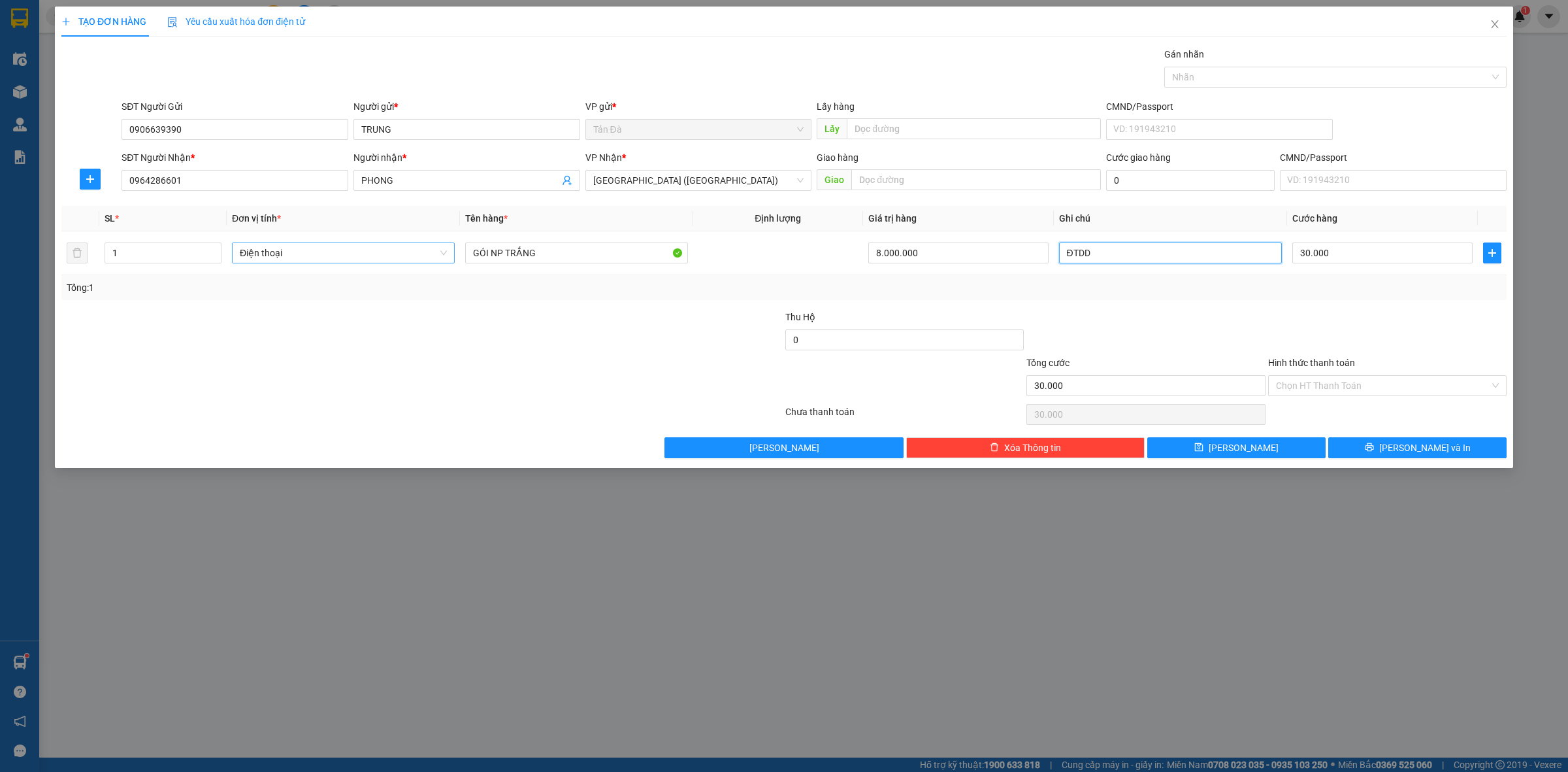
type input "ĐTDD"
drag, startPoint x: 1376, startPoint y: 311, endPoint x: 1360, endPoint y: 265, distance: 48.7
click at [1374, 306] on div "Transit Pickup Surcharge Ids Transit Deliver Surcharge Ids Transit Deliver Surc…" at bounding box center [784, 253] width 1446 height 411
click at [1203, 336] on div at bounding box center [1146, 333] width 241 height 46
click at [1356, 251] on input "30.000" at bounding box center [1383, 253] width 181 height 21
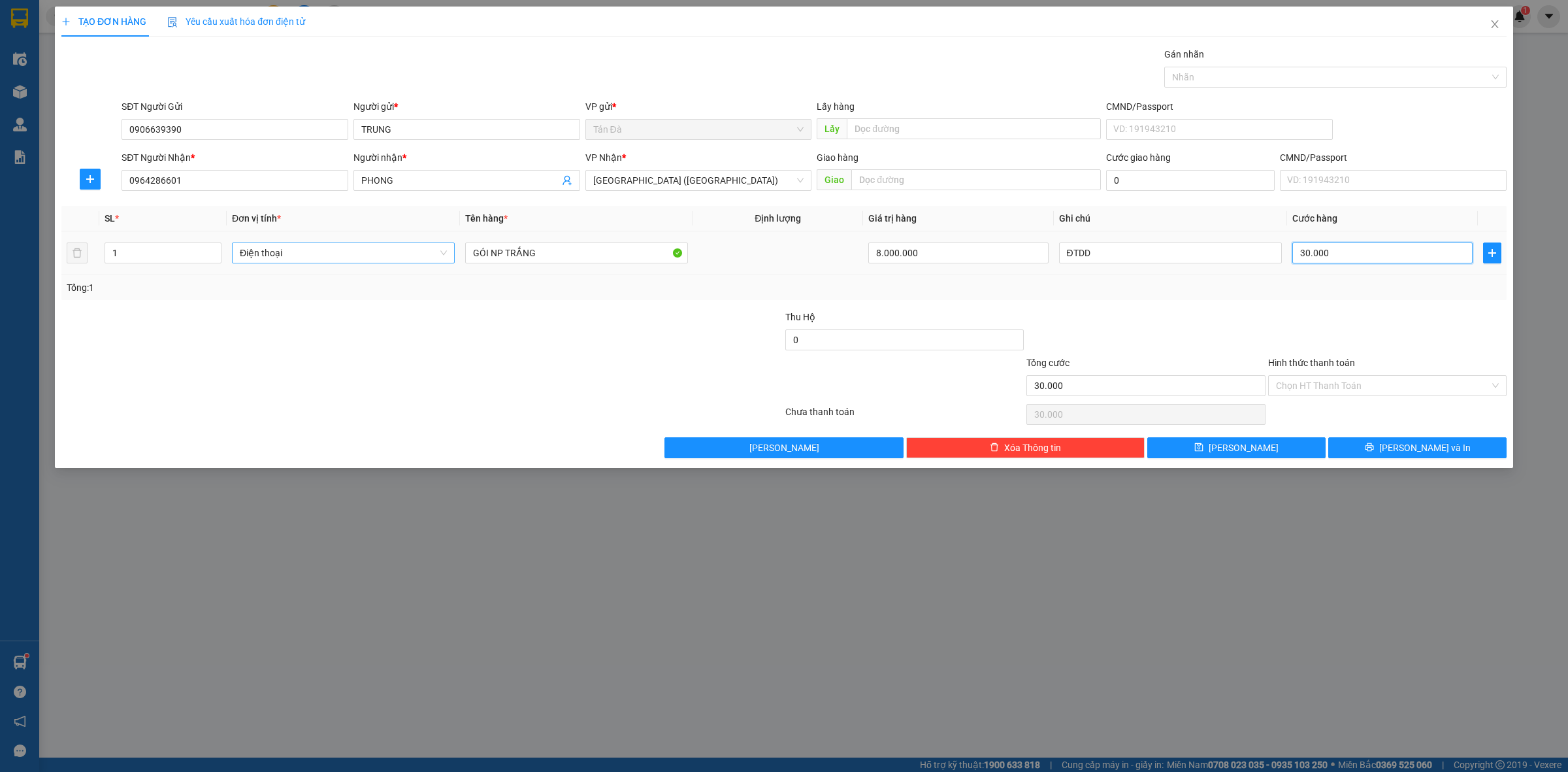
type input "0"
click at [1243, 309] on div "Transit Pickup Surcharge Ids Transit Deliver Surcharge Ids Transit Deliver Surc…" at bounding box center [784, 253] width 1446 height 411
click at [1353, 260] on input "0" at bounding box center [1383, 253] width 181 height 21
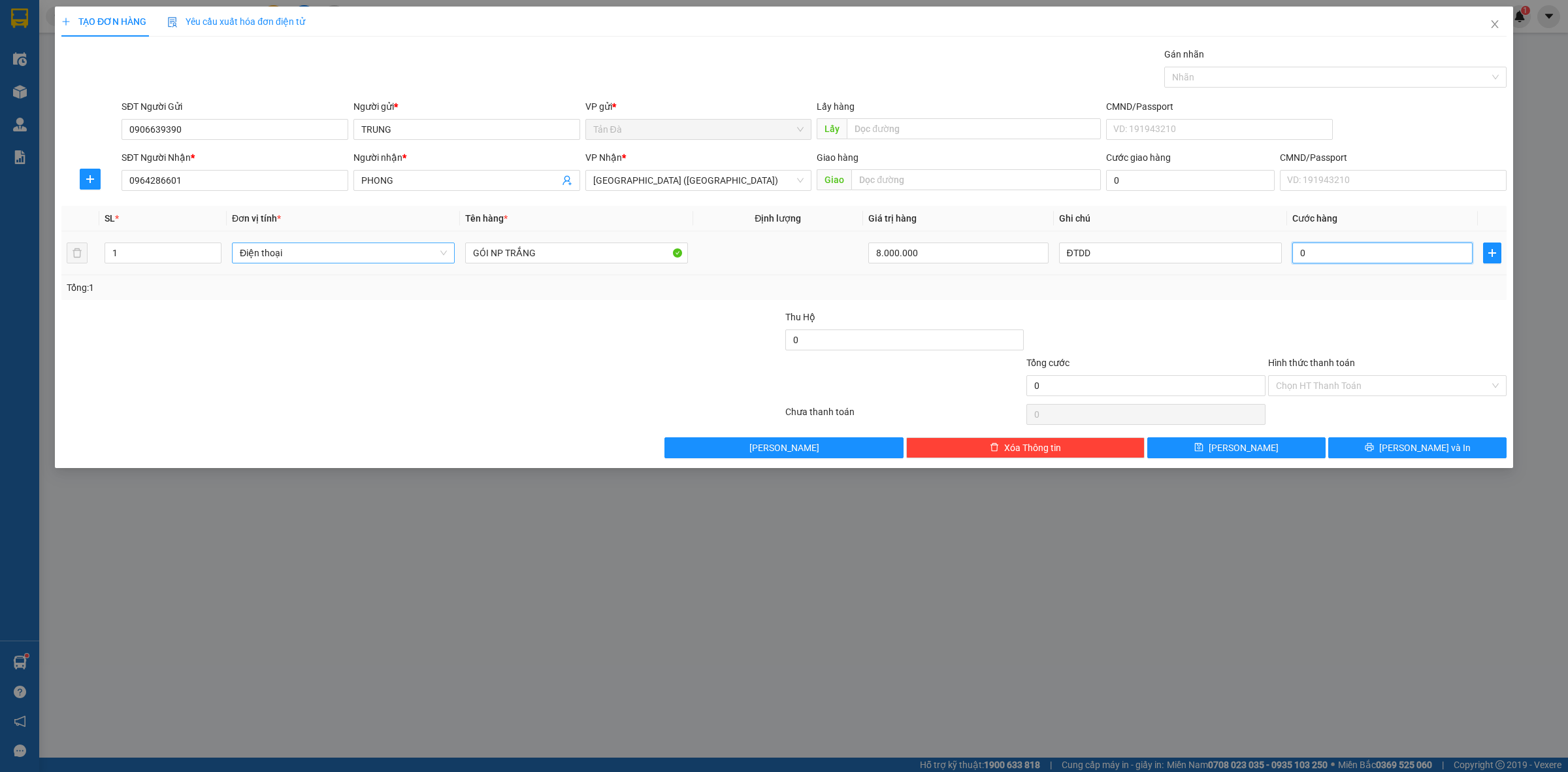
type input "5"
type input "50"
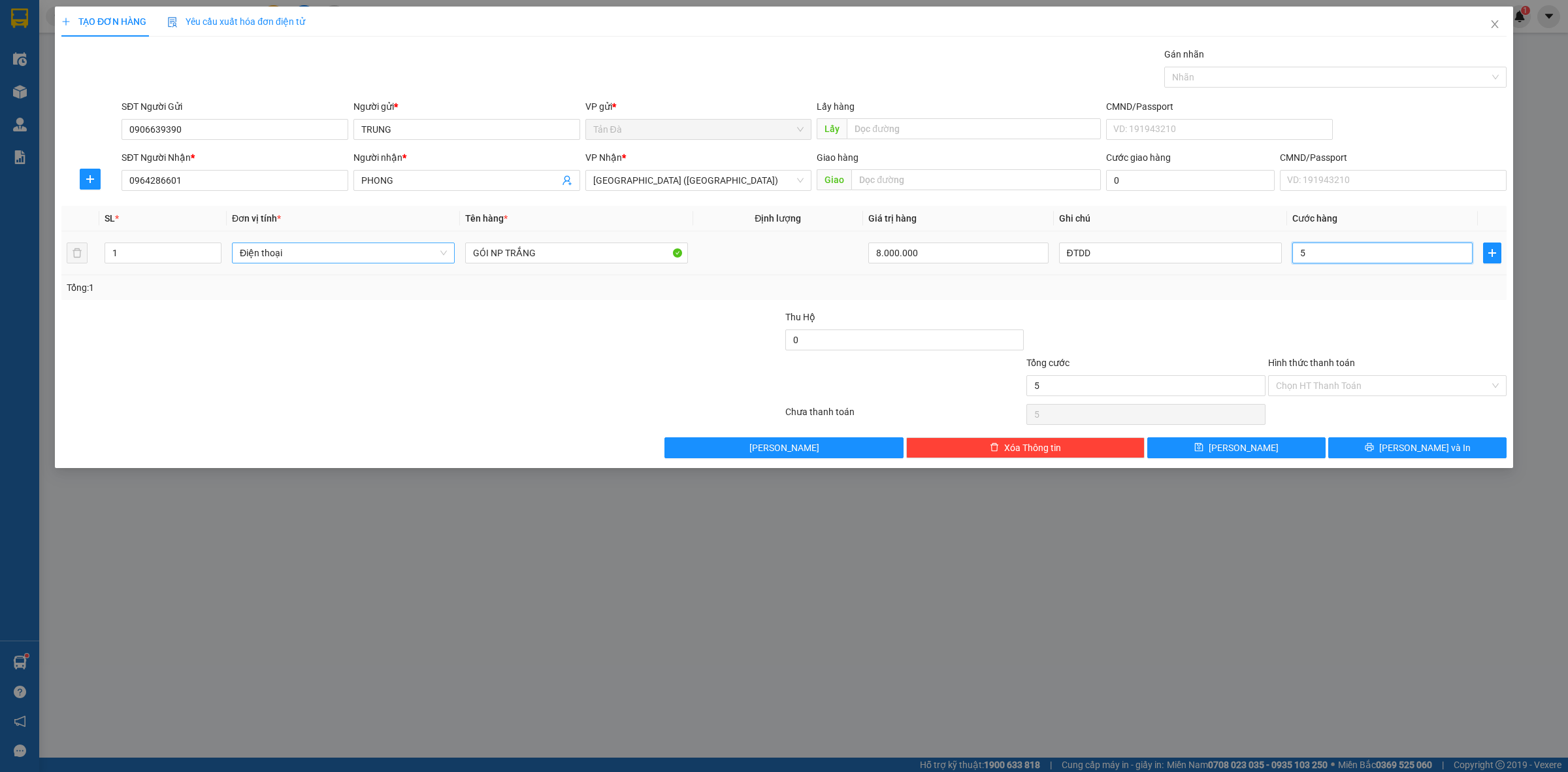
type input "50"
type input "50.000"
drag, startPoint x: 1328, startPoint y: 348, endPoint x: 1338, endPoint y: 374, distance: 27.9
click at [1329, 348] on div at bounding box center [1387, 333] width 241 height 46
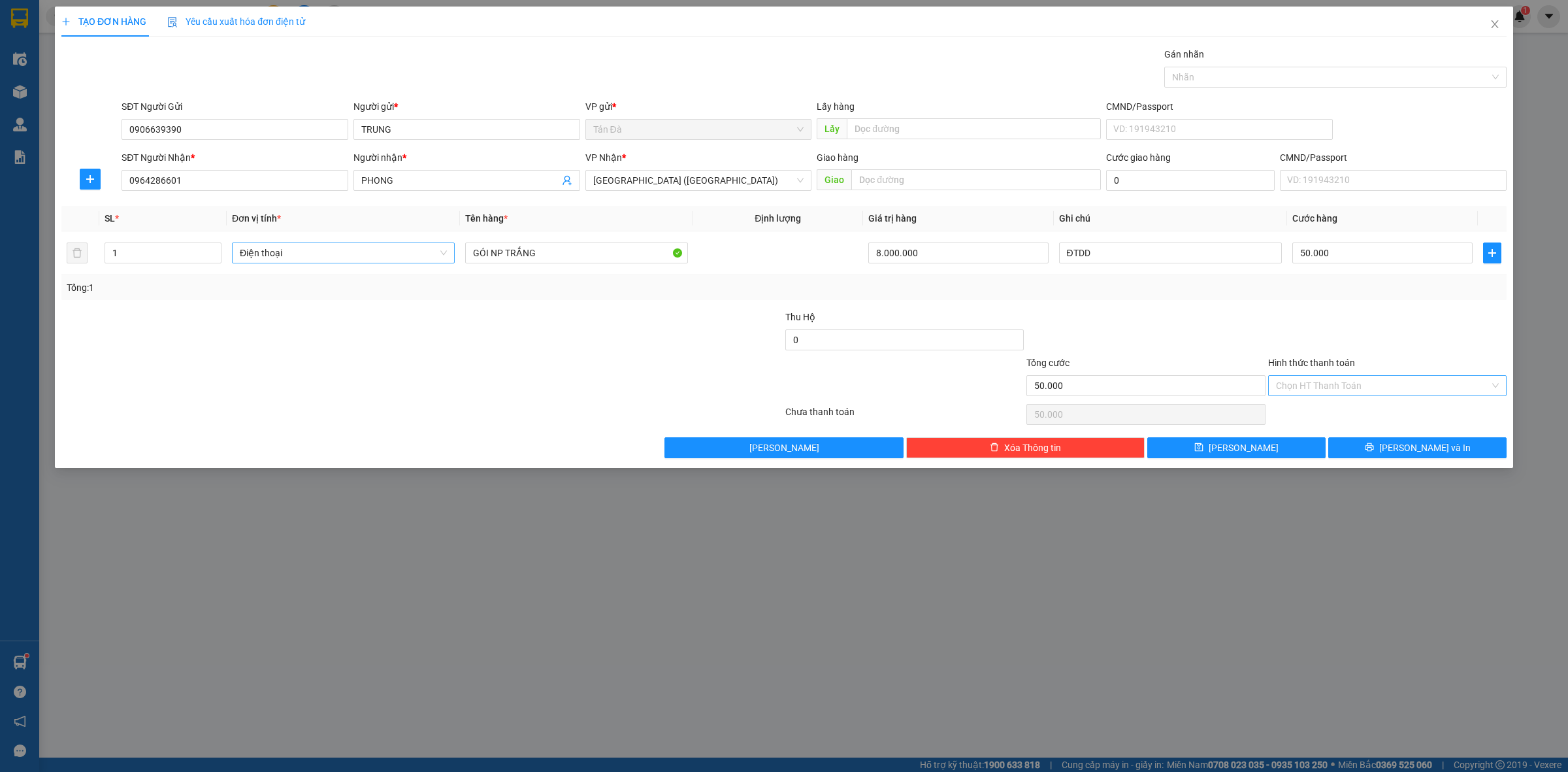
click at [1335, 384] on input "Hình thức thanh toán" at bounding box center [1383, 386] width 214 height 19
click at [1325, 422] on div "Tại văn phòng" at bounding box center [1387, 413] width 239 height 21
type input "0"
click at [1374, 449] on icon "printer" at bounding box center [1369, 447] width 9 height 9
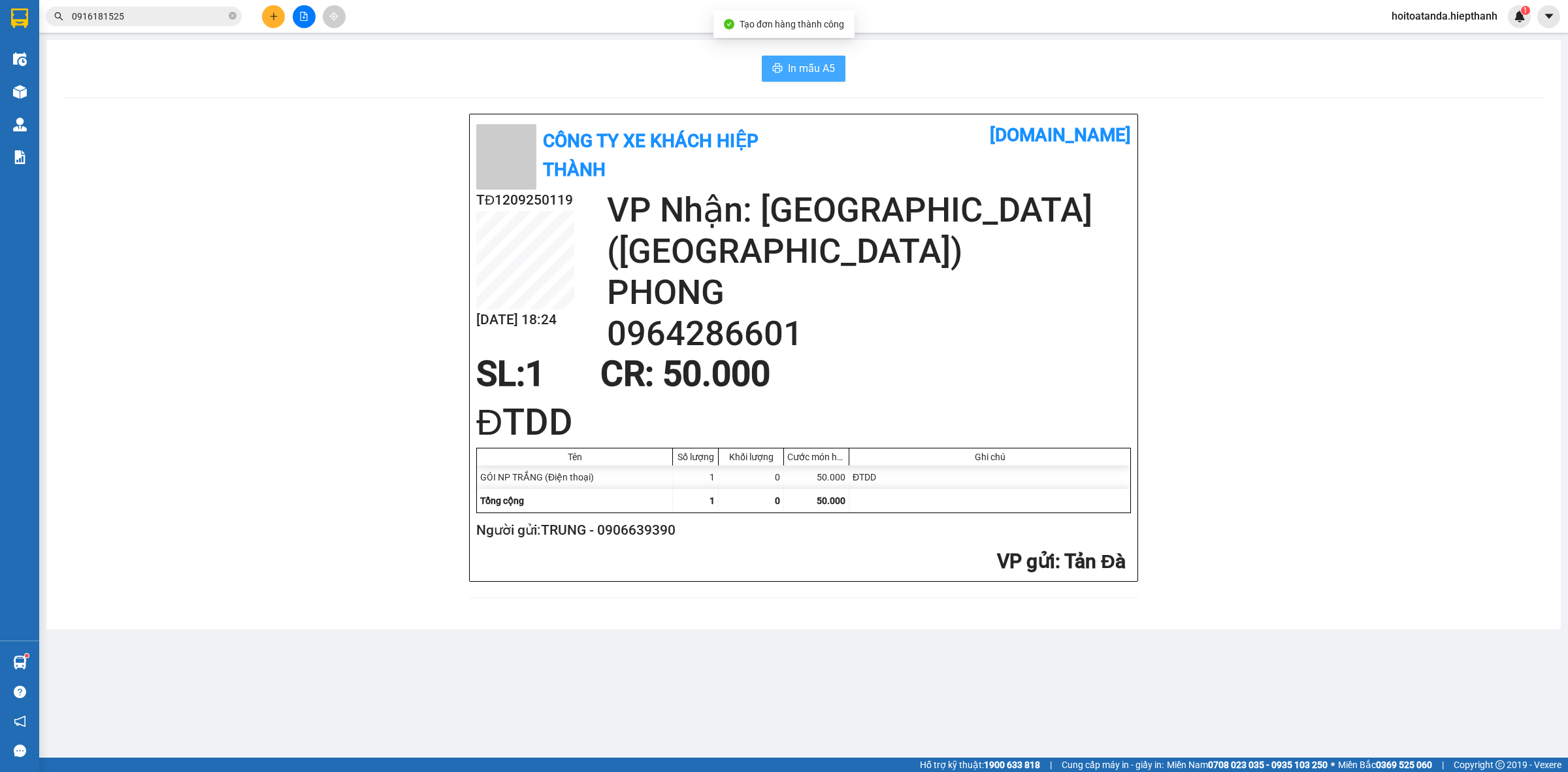
click at [821, 66] on span "In mẫu A5" at bounding box center [812, 69] width 47 height 17
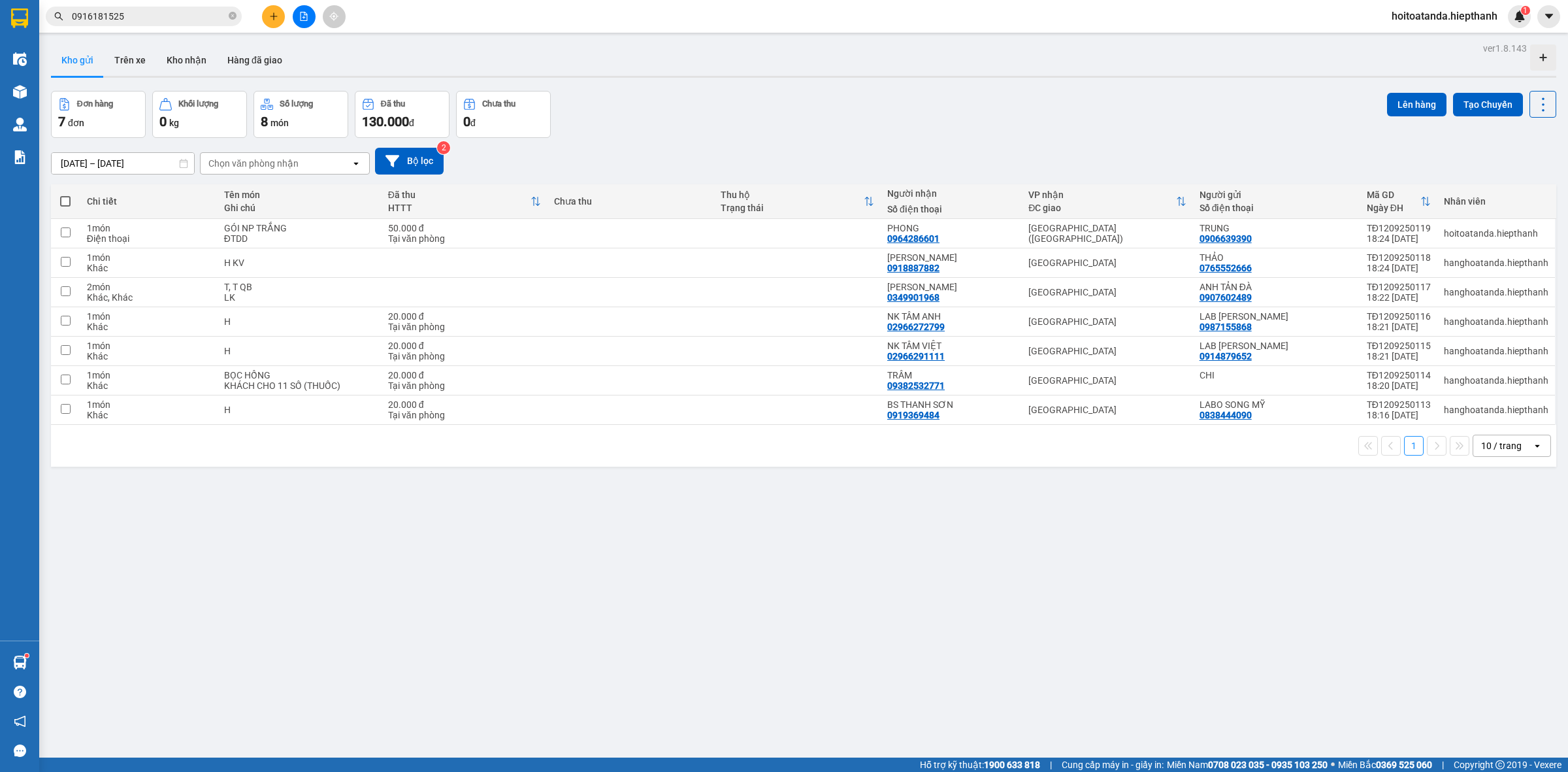
click at [949, 553] on div "ver 1.8.143 Kho gửi Trên xe Kho nhận Hàng đã giao Đơn hàng 7 đơn Khối lượng 0 k…" at bounding box center [803, 425] width 1516 height 772
click at [1475, 230] on icon at bounding box center [1479, 233] width 9 height 9
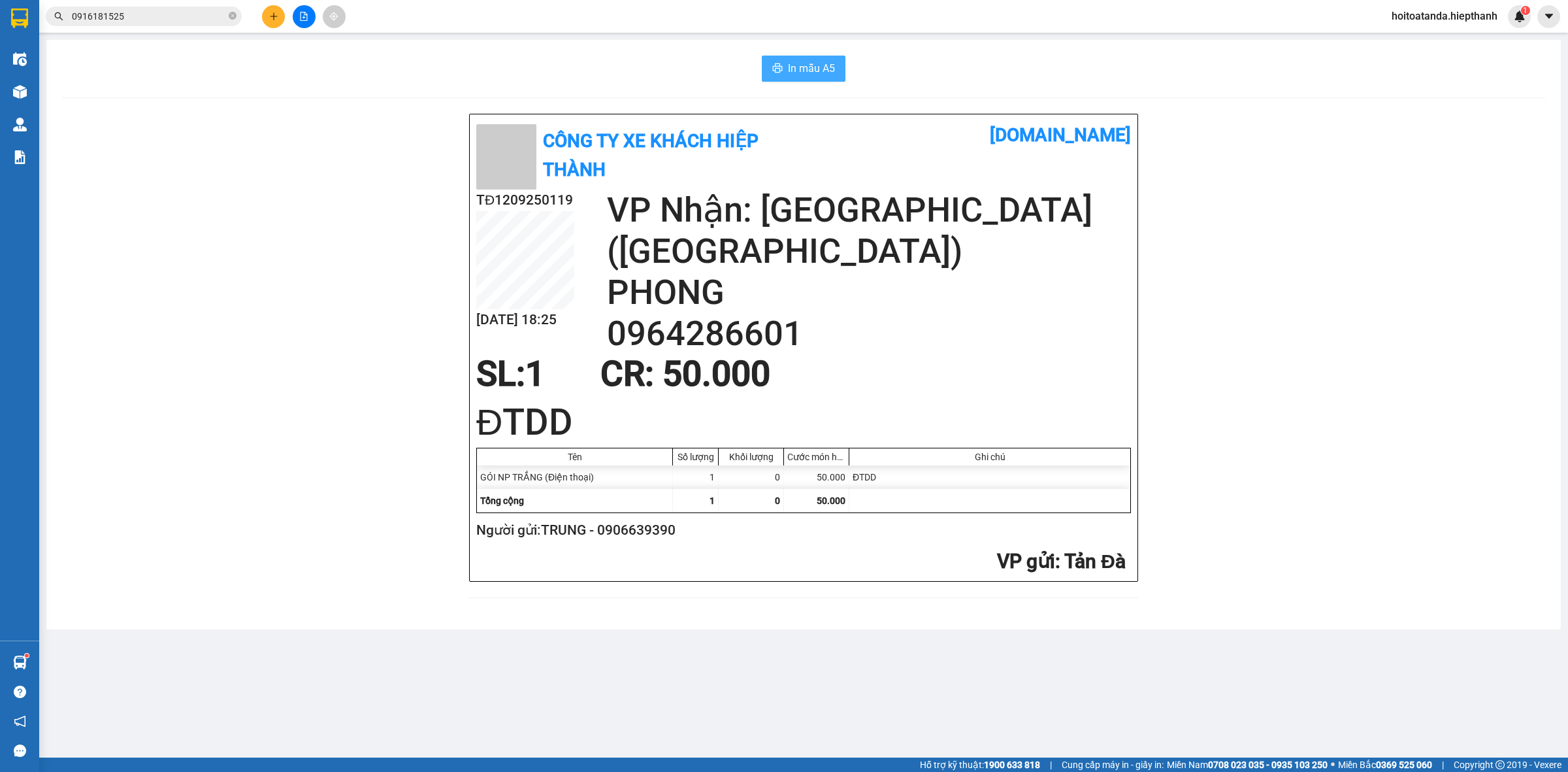
click at [828, 73] on span "In mẫu A5" at bounding box center [812, 69] width 47 height 17
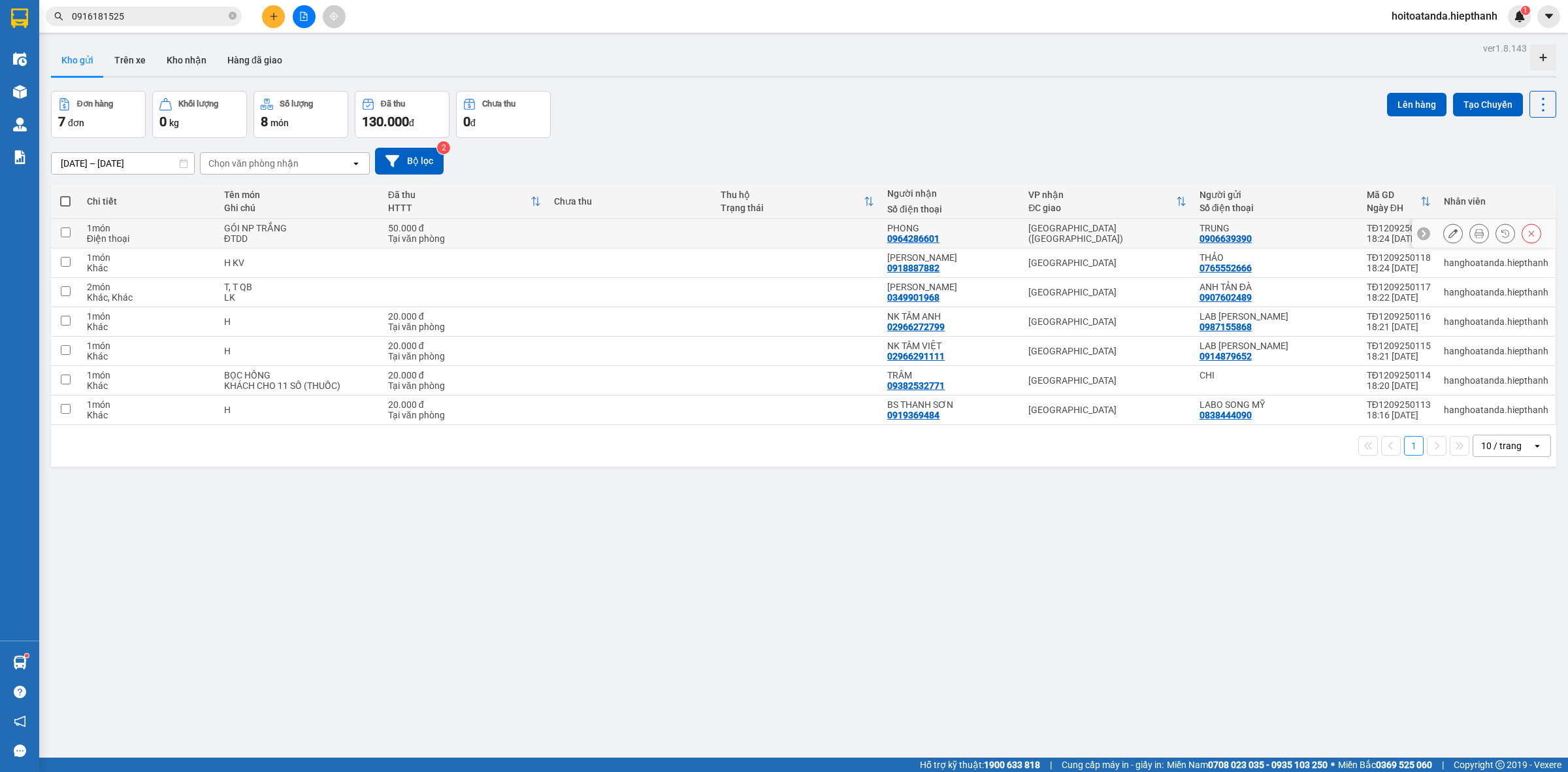
click at [635, 237] on td at bounding box center [630, 233] width 167 height 29
checkbox input "true"
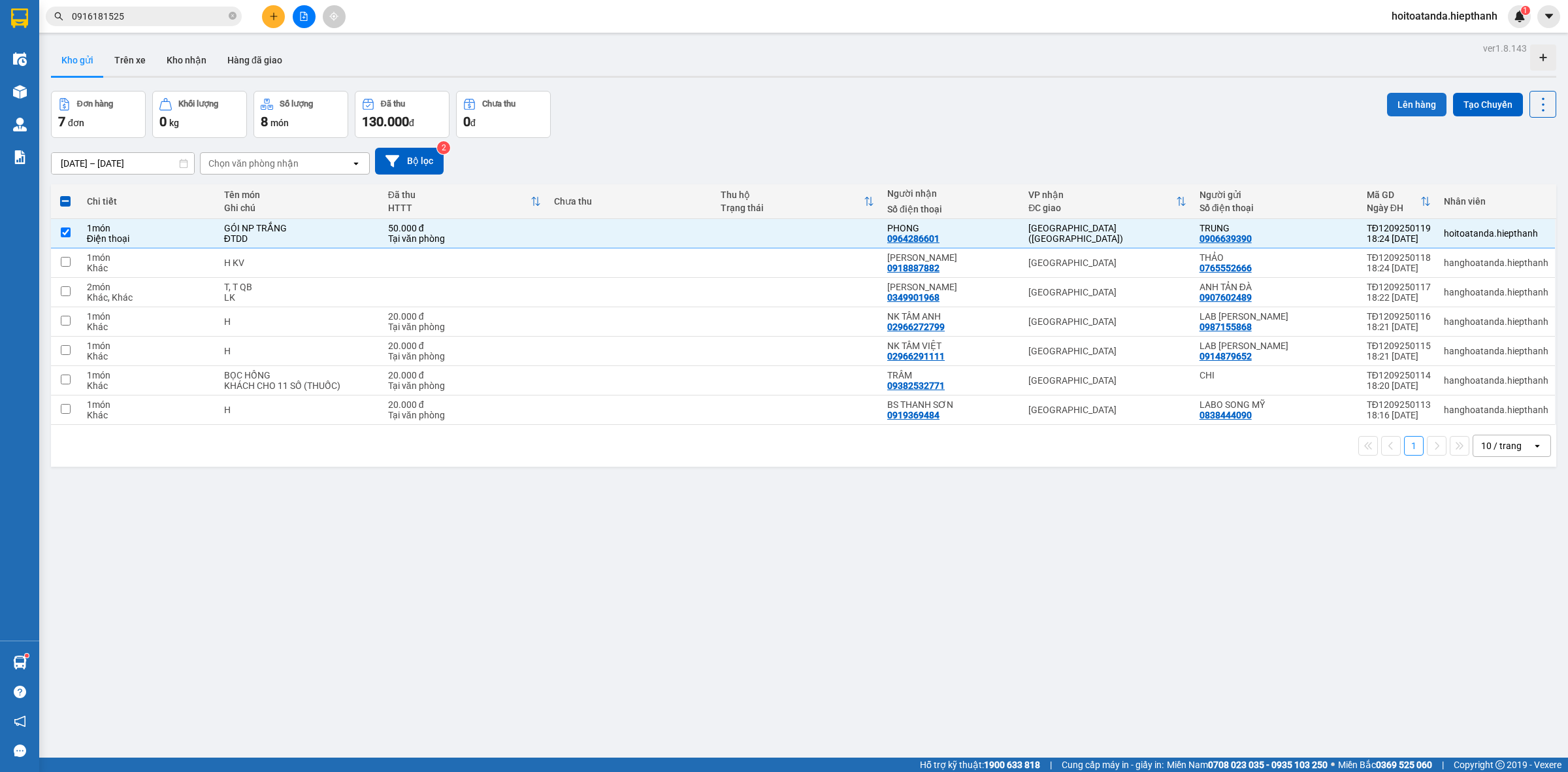
click at [1387, 109] on button "Lên hàng" at bounding box center [1417, 105] width 60 height 24
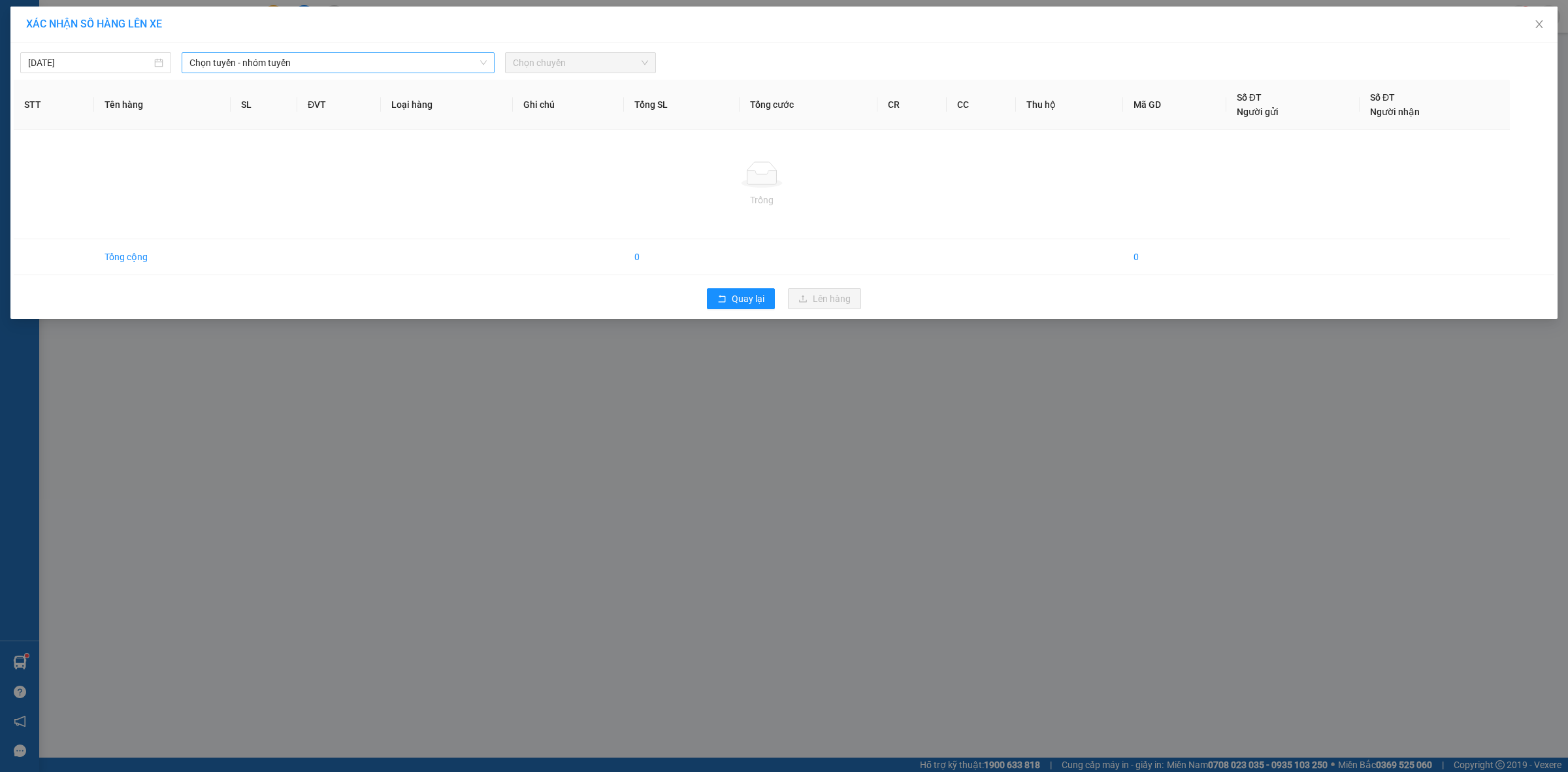
click at [255, 60] on span "Chọn tuyến - nhóm tuyến" at bounding box center [338, 62] width 298 height 19
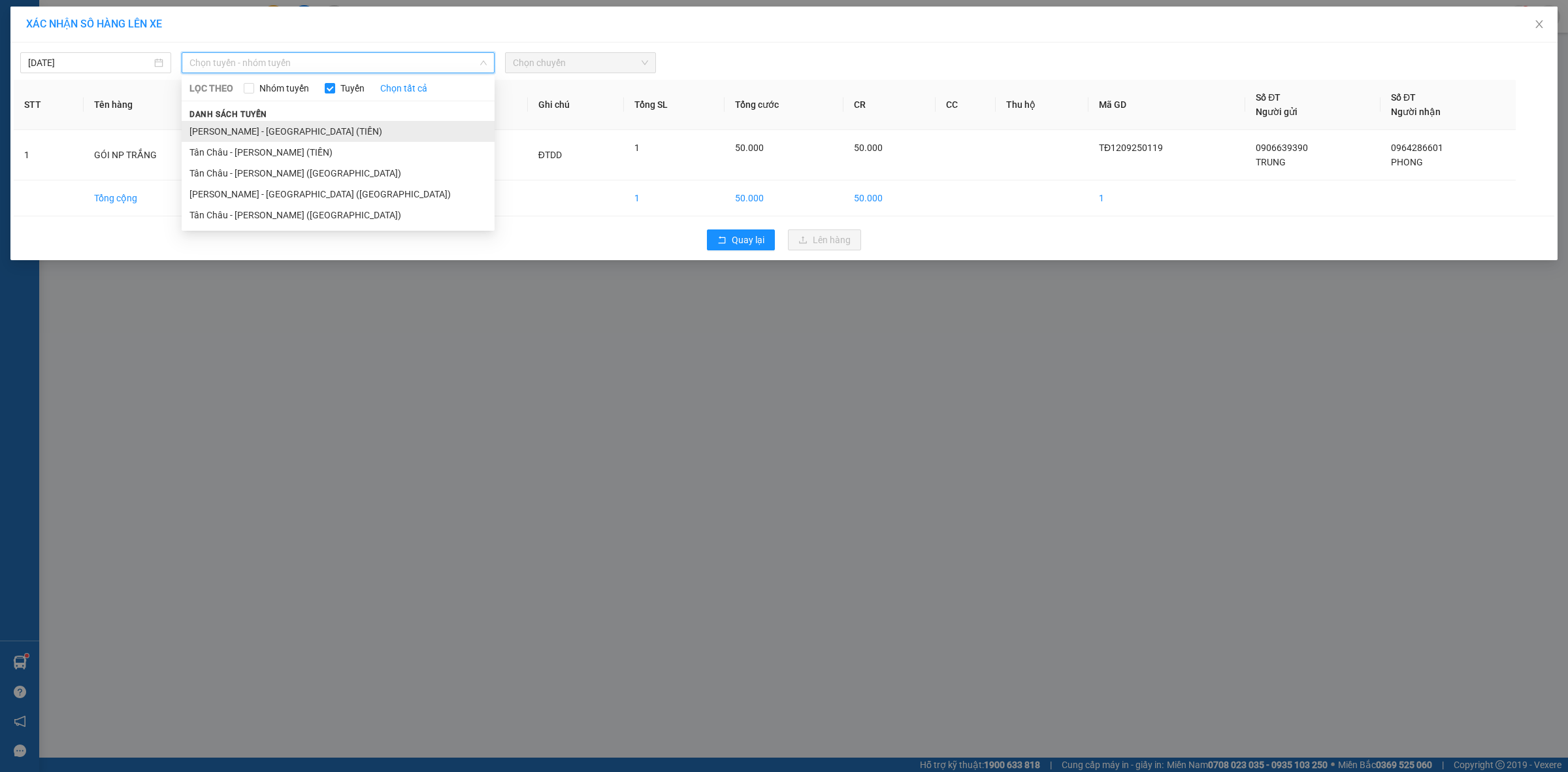
click at [288, 132] on li "[PERSON_NAME] - [GEOGRAPHIC_DATA] (TIỀN)" at bounding box center [338, 132] width 313 height 21
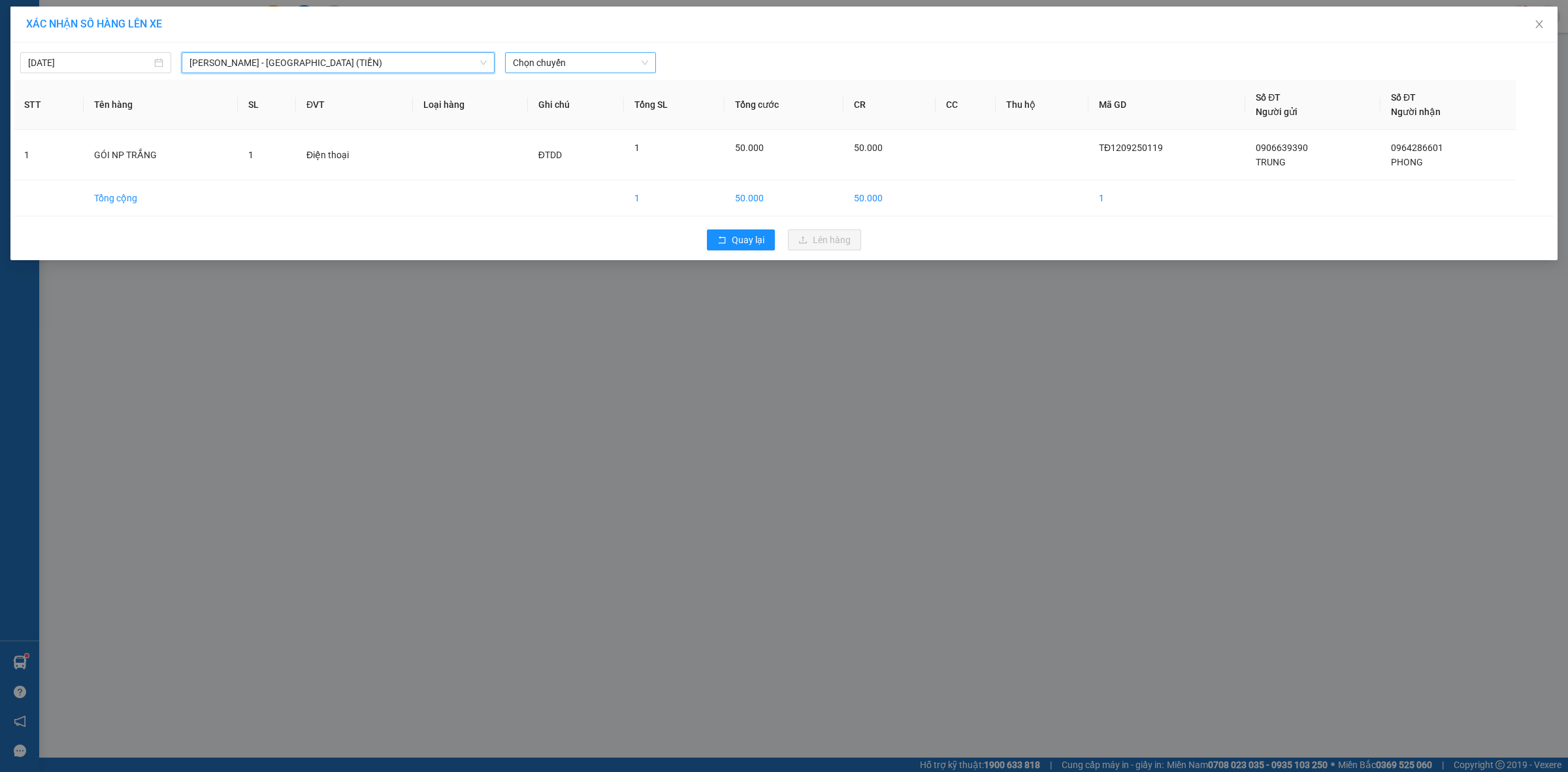
click at [575, 66] on span "Chọn chuyến" at bounding box center [580, 62] width 135 height 19
click at [559, 152] on div "21:00" at bounding box center [563, 152] width 102 height 15
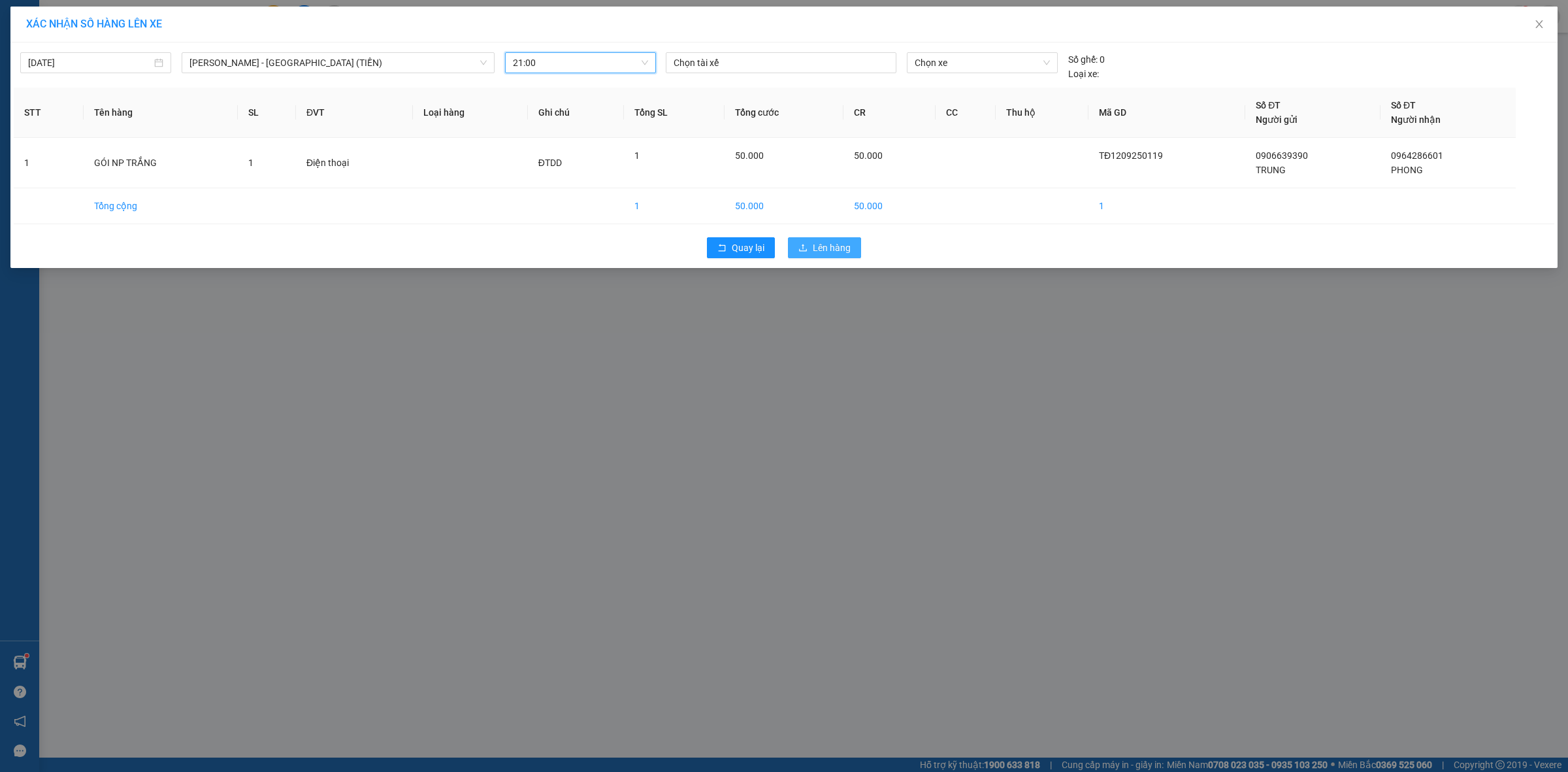
click at [828, 246] on span "Lên hàng" at bounding box center [832, 248] width 38 height 15
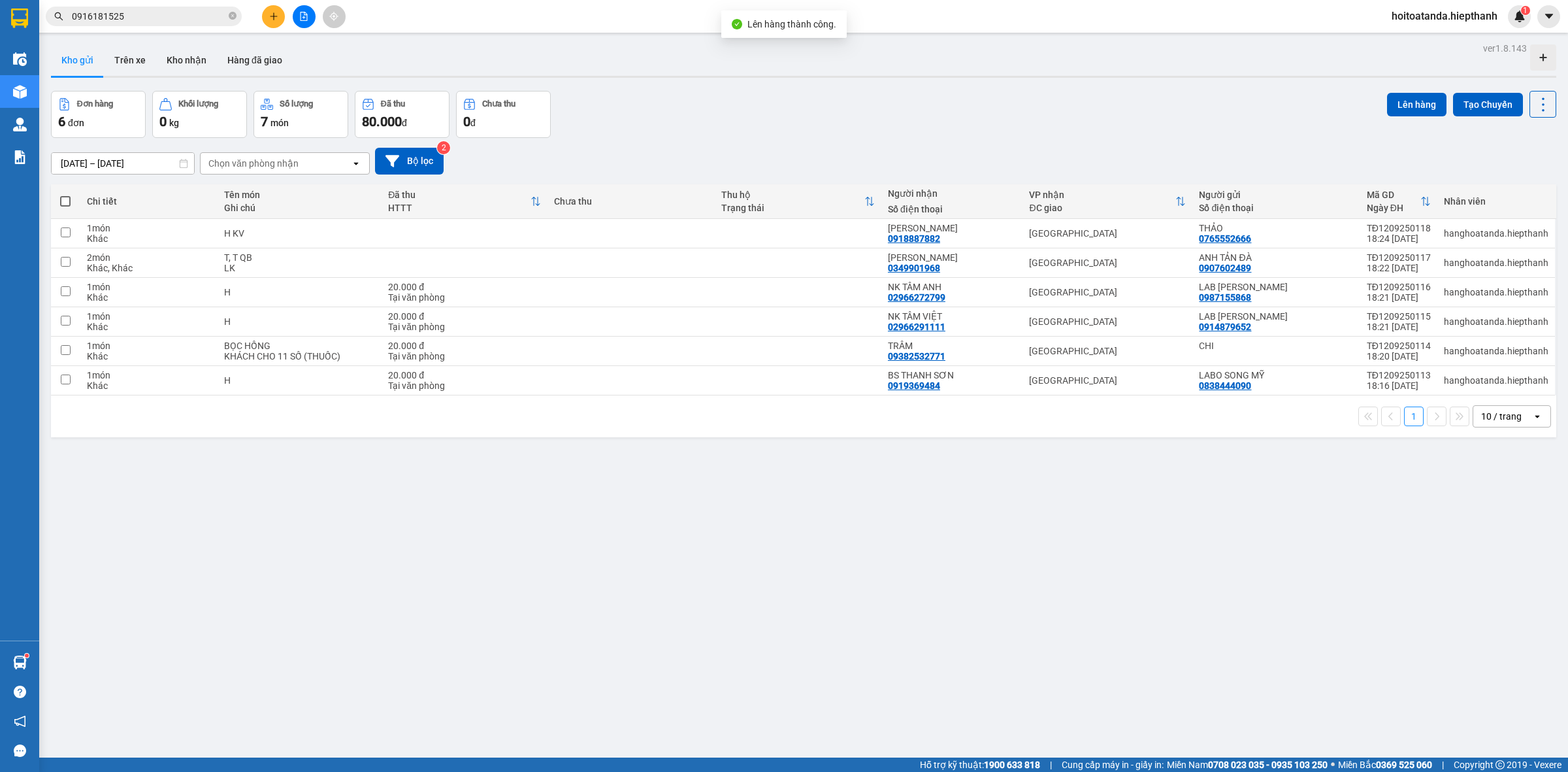
drag, startPoint x: 631, startPoint y: 98, endPoint x: 247, endPoint y: 4, distance: 395.3
click at [629, 98] on div "Đơn hàng 6 đơn Khối lượng 0 kg Số lượng 7 món Đã thu 80.000 đ Chưa thu 0 đ Lên …" at bounding box center [804, 114] width 1506 height 47
click at [311, 21] on button at bounding box center [304, 17] width 23 height 23
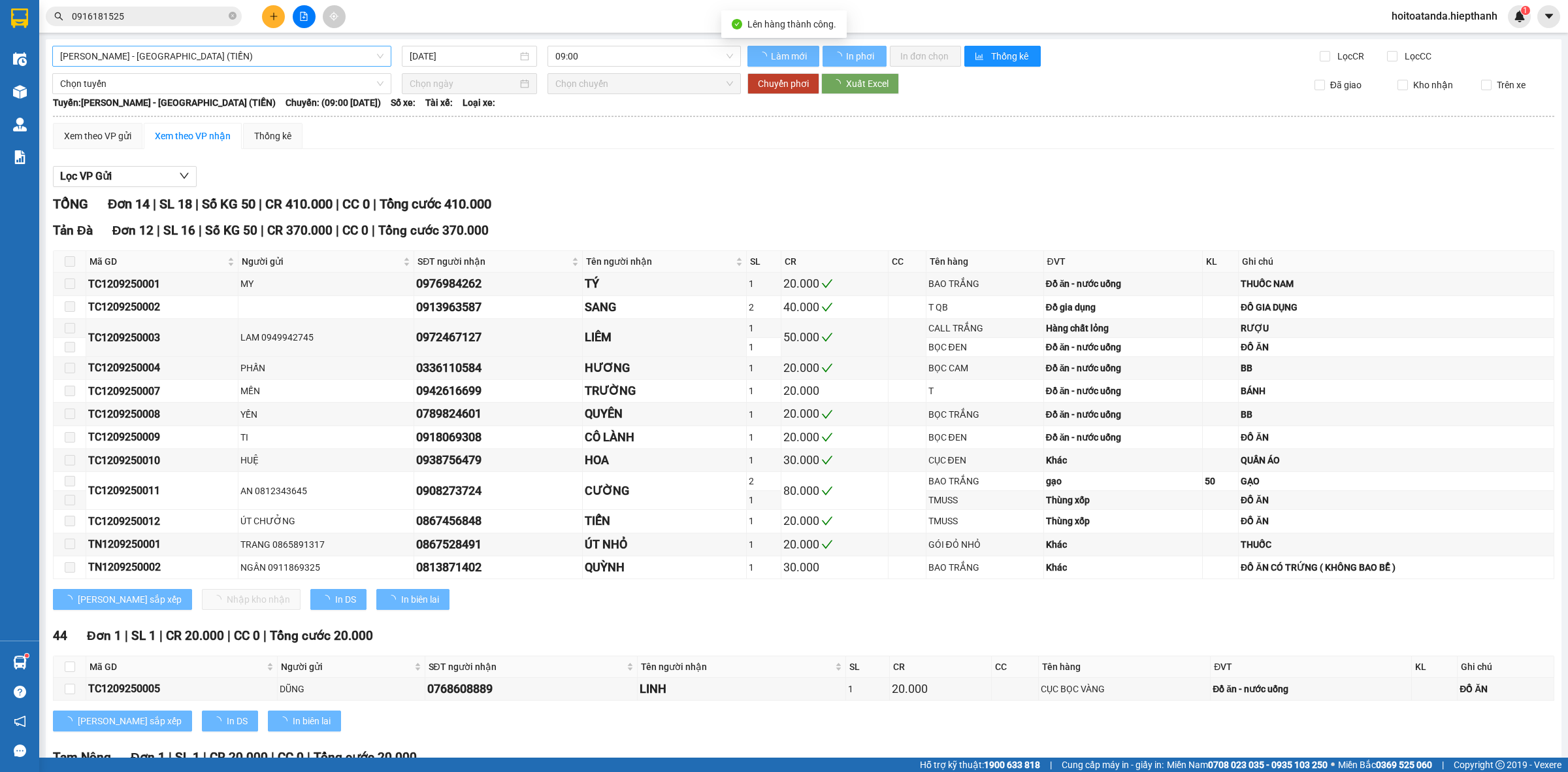
click at [229, 47] on span "[PERSON_NAME] - [GEOGRAPHIC_DATA] (TIỀN)" at bounding box center [221, 56] width 323 height 19
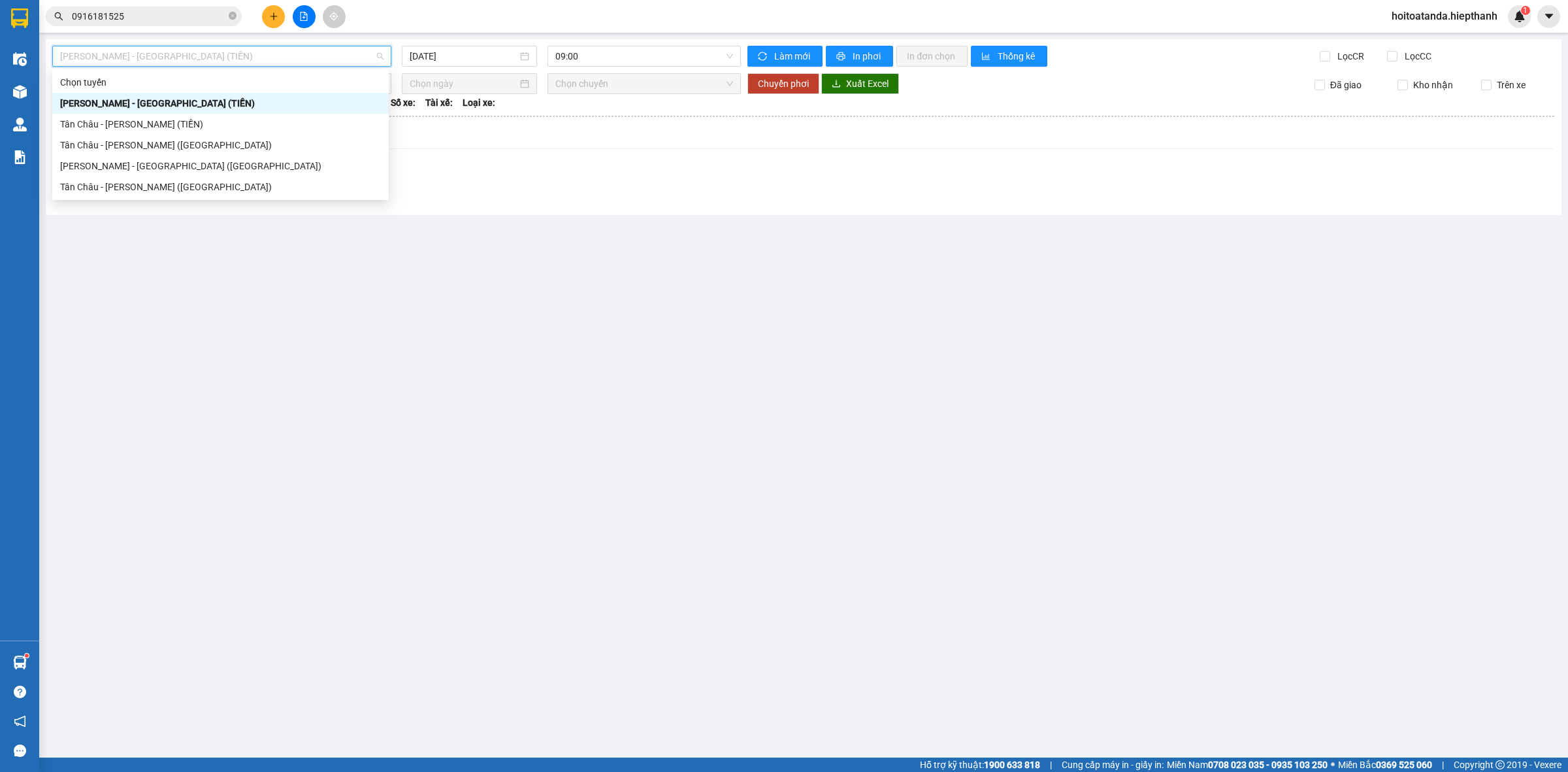
click at [201, 98] on div "[PERSON_NAME] - [GEOGRAPHIC_DATA] (TIỀN)" at bounding box center [221, 103] width 321 height 15
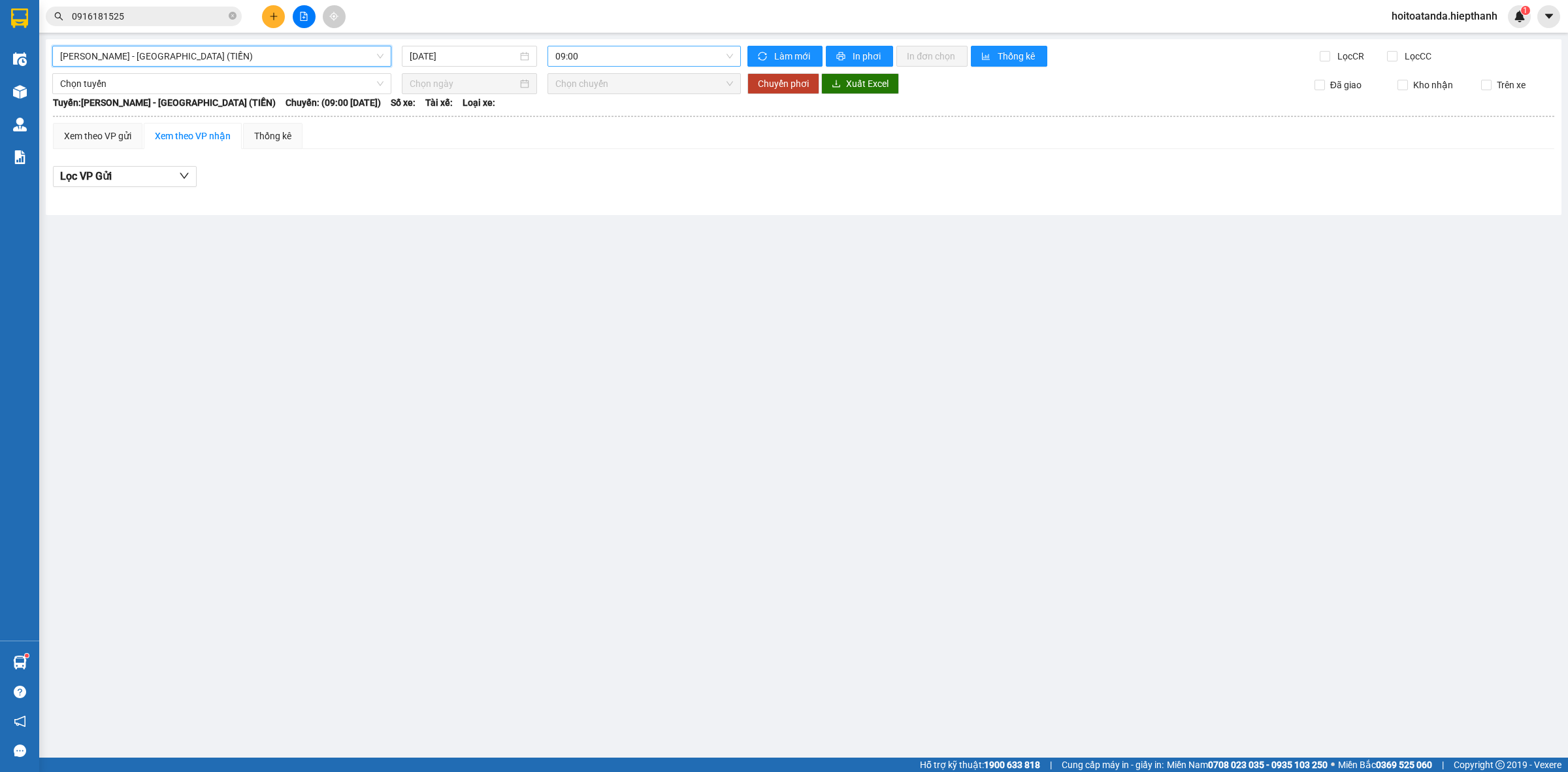
click at [589, 47] on span "09:00" at bounding box center [644, 56] width 178 height 19
click at [603, 145] on div "21:00" at bounding box center [606, 145] width 102 height 15
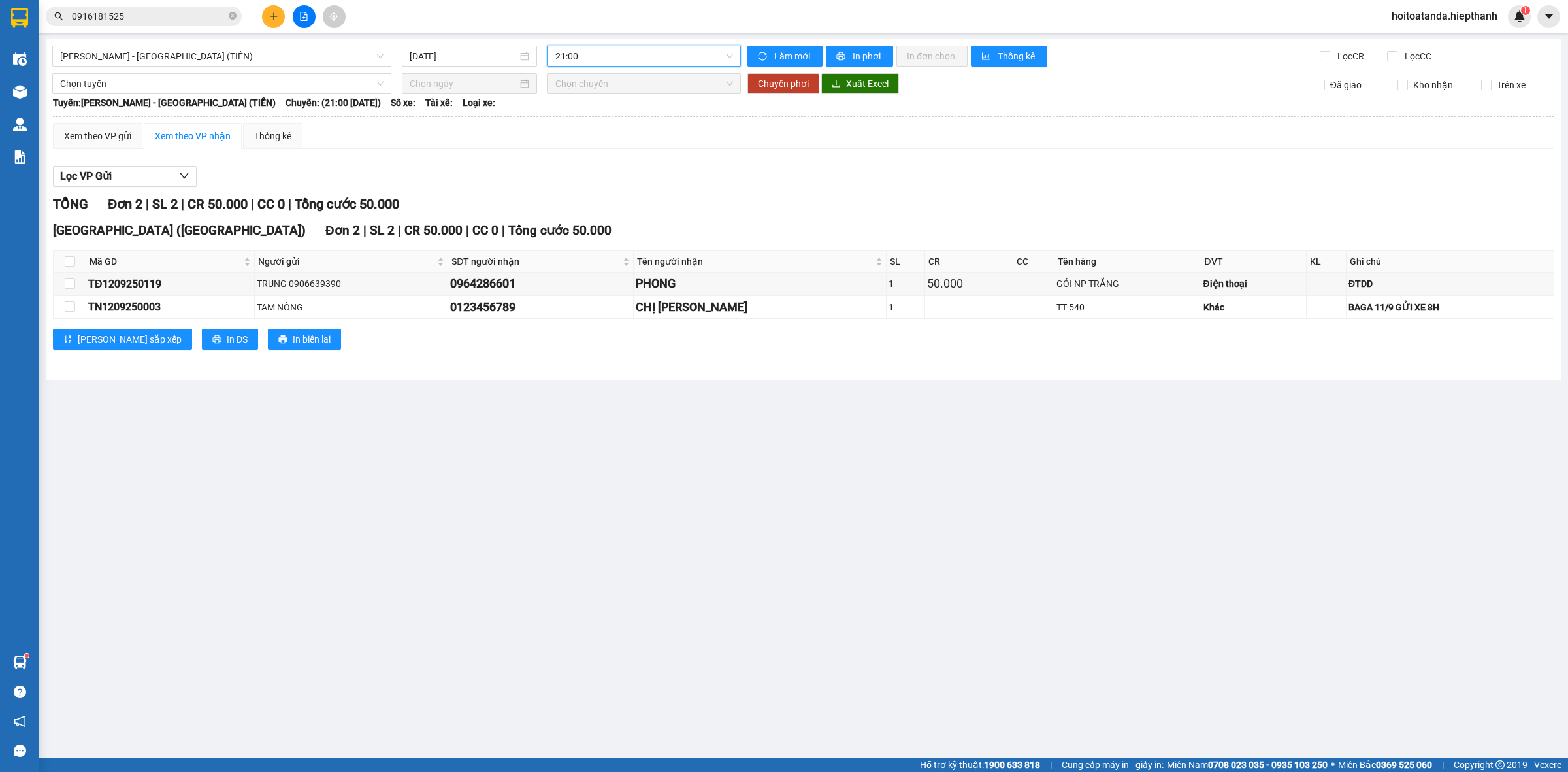
click at [776, 195] on div "TỔNG Đơn 2 | SL 2 | CR 50.000 | CC 0 | Tổng cước 50.000" at bounding box center [803, 204] width 1502 height 20
click at [70, 285] on input "checkbox" at bounding box center [69, 283] width 10 height 10
checkbox input "true"
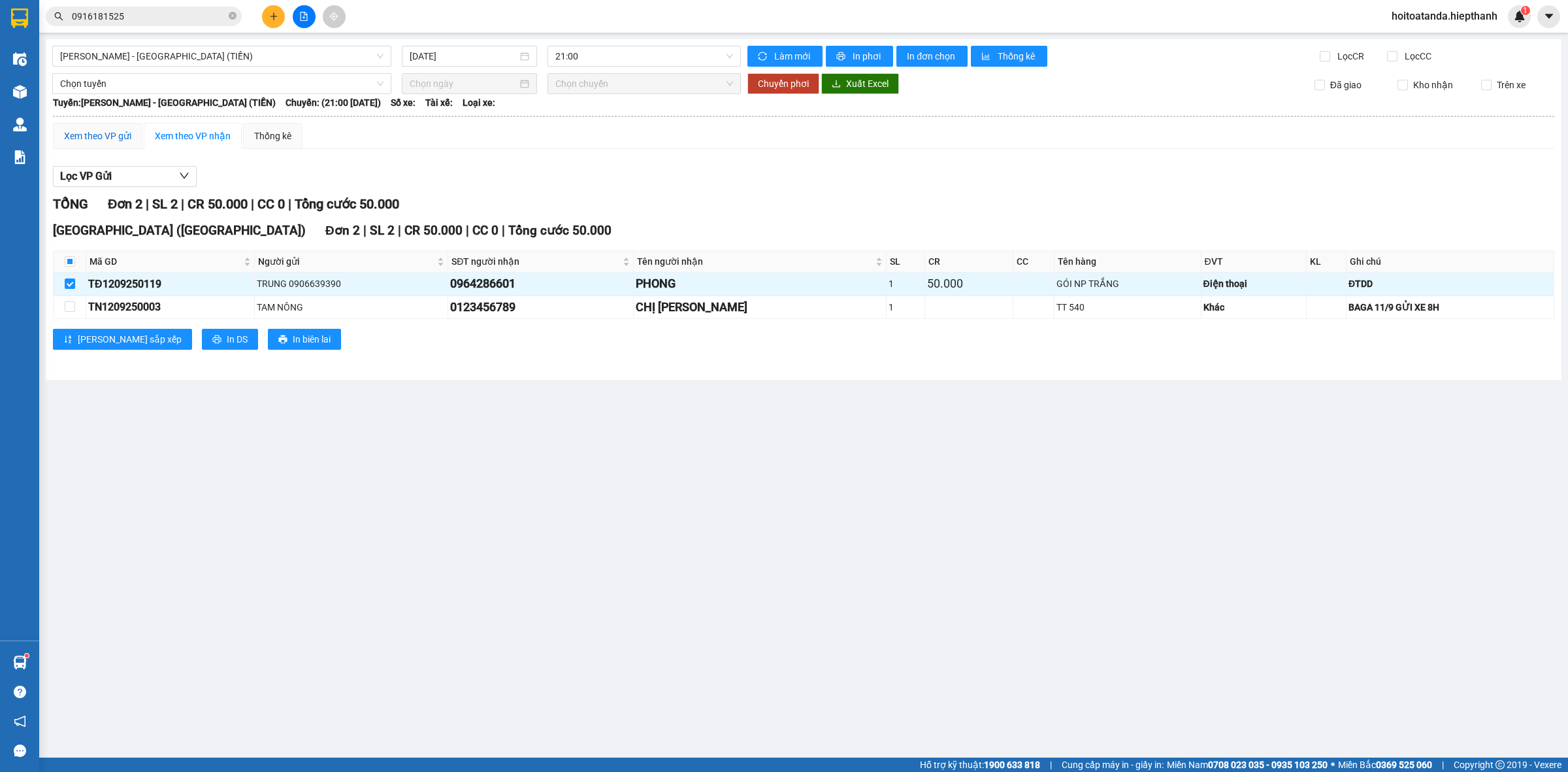
click at [96, 141] on div "Xem theo VP gửi" at bounding box center [98, 136] width 67 height 15
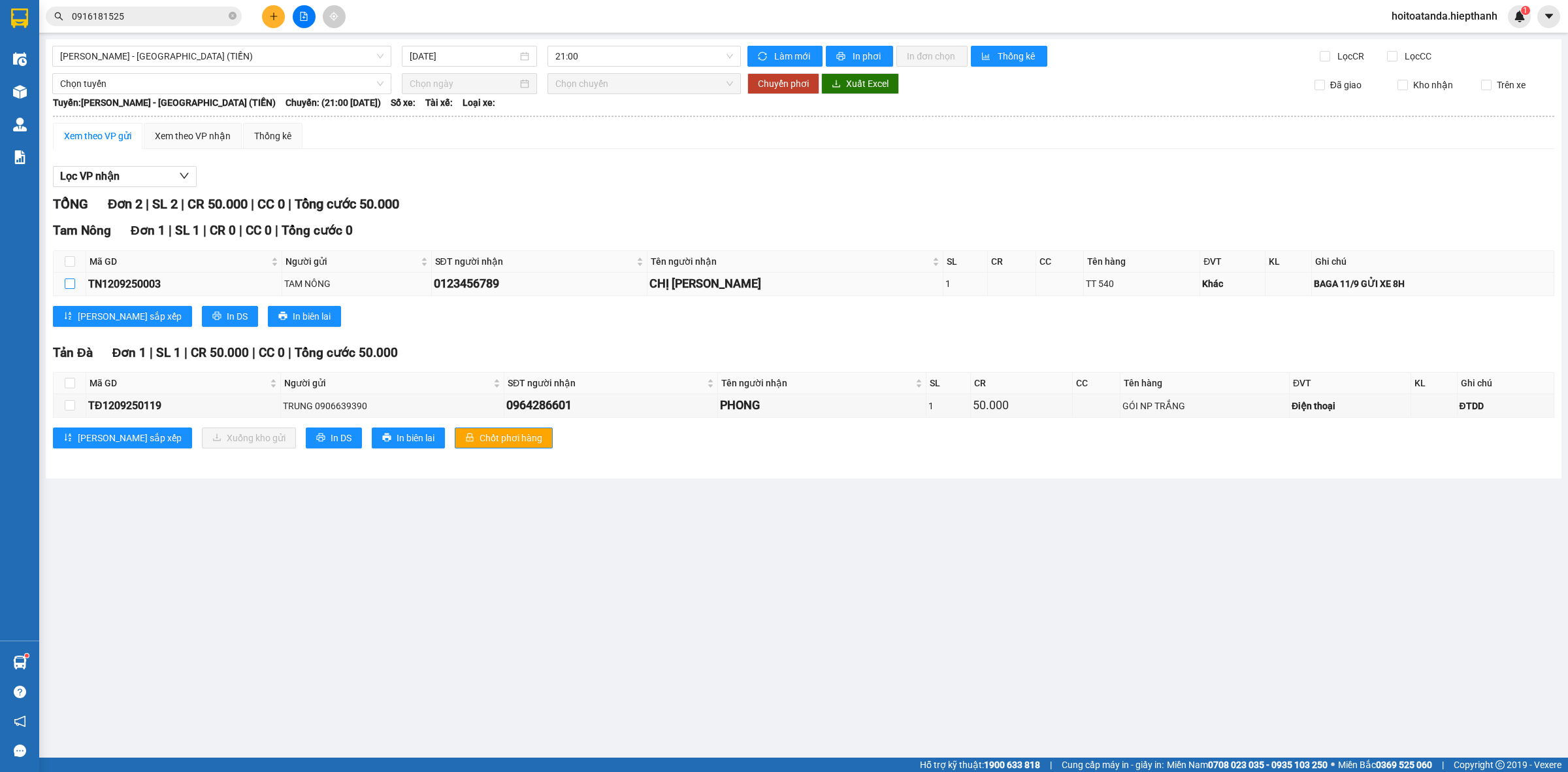
click at [71, 291] on label at bounding box center [69, 283] width 10 height 15
click at [71, 289] on input "checkbox" at bounding box center [69, 283] width 10 height 10
checkbox input "true"
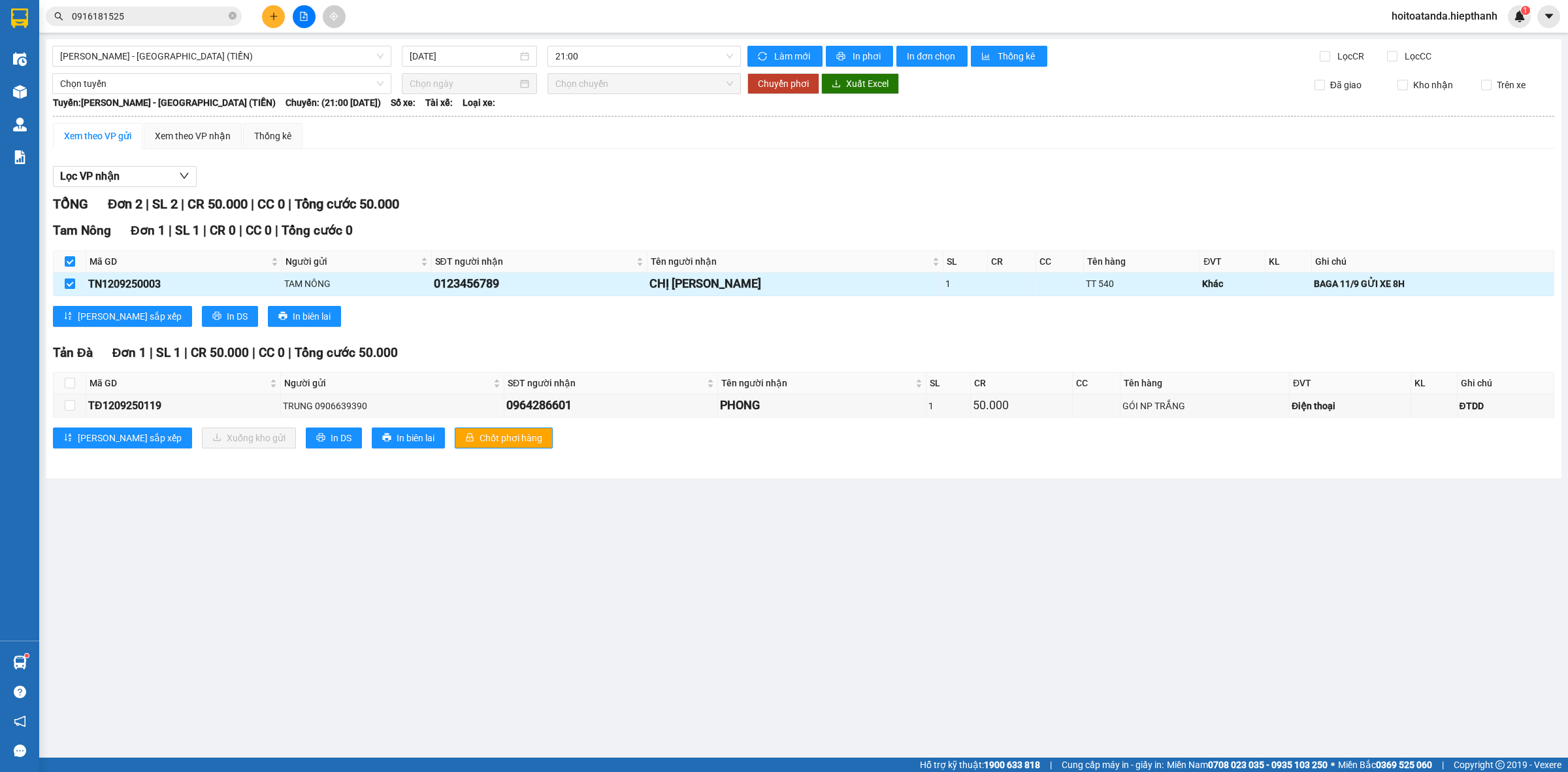
click at [73, 285] on input "checkbox" at bounding box center [69, 283] width 10 height 10
checkbox input "false"
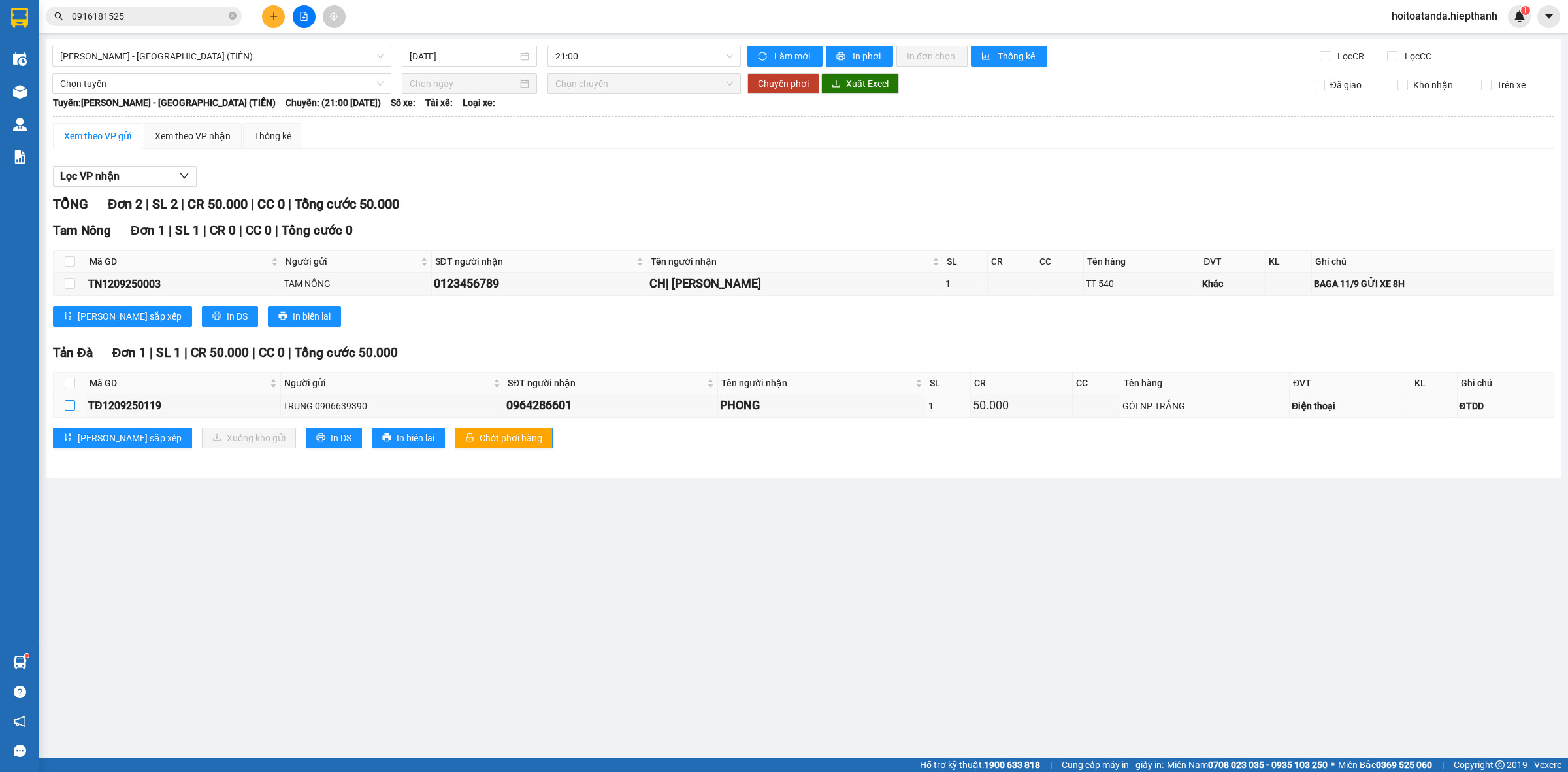
drag, startPoint x: 72, startPoint y: 406, endPoint x: 139, endPoint y: 432, distance: 71.9
click at [73, 406] on input "checkbox" at bounding box center [69, 405] width 10 height 10
checkbox input "true"
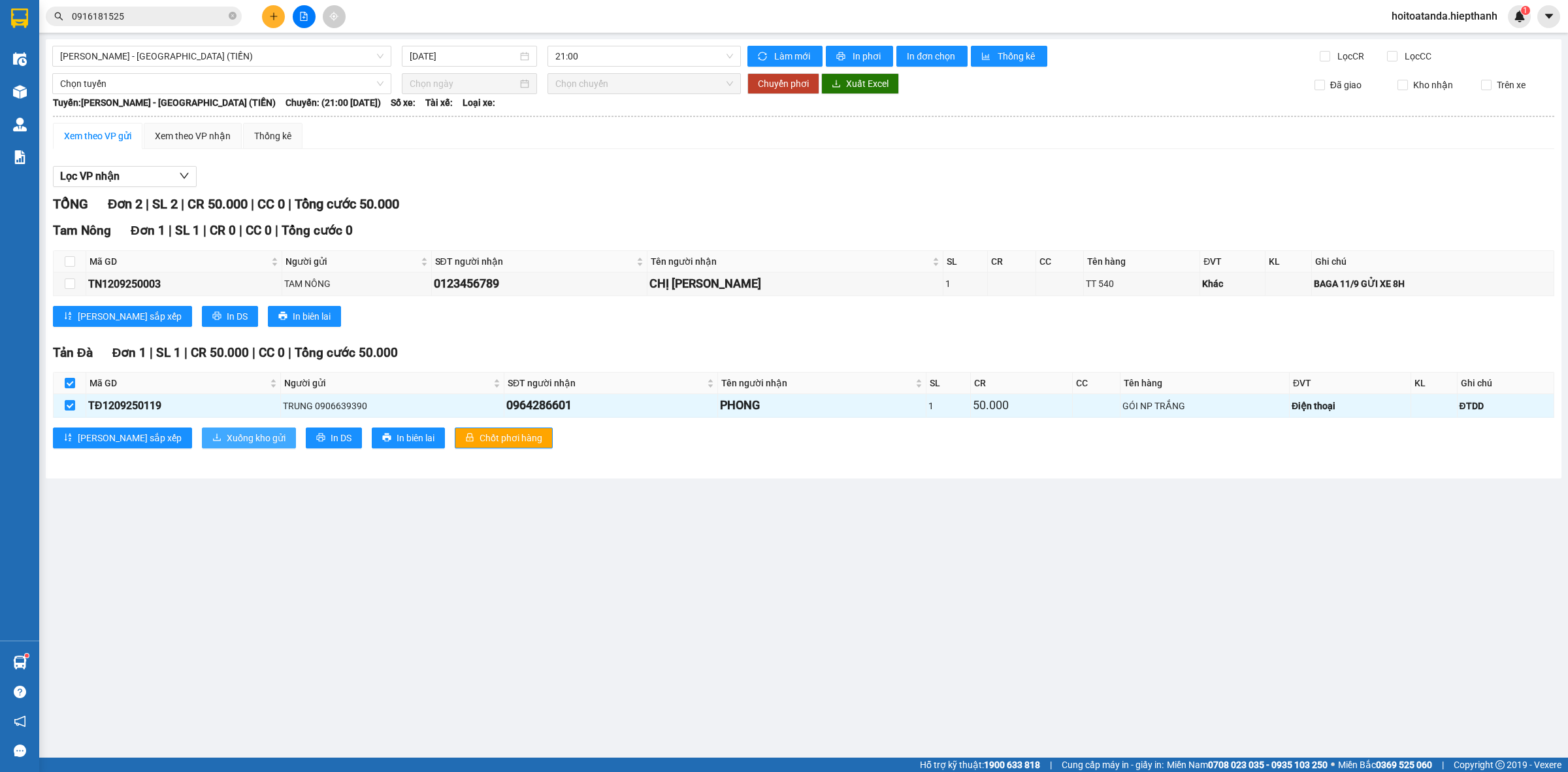
click at [227, 439] on span "Xuống kho gửi" at bounding box center [256, 438] width 59 height 15
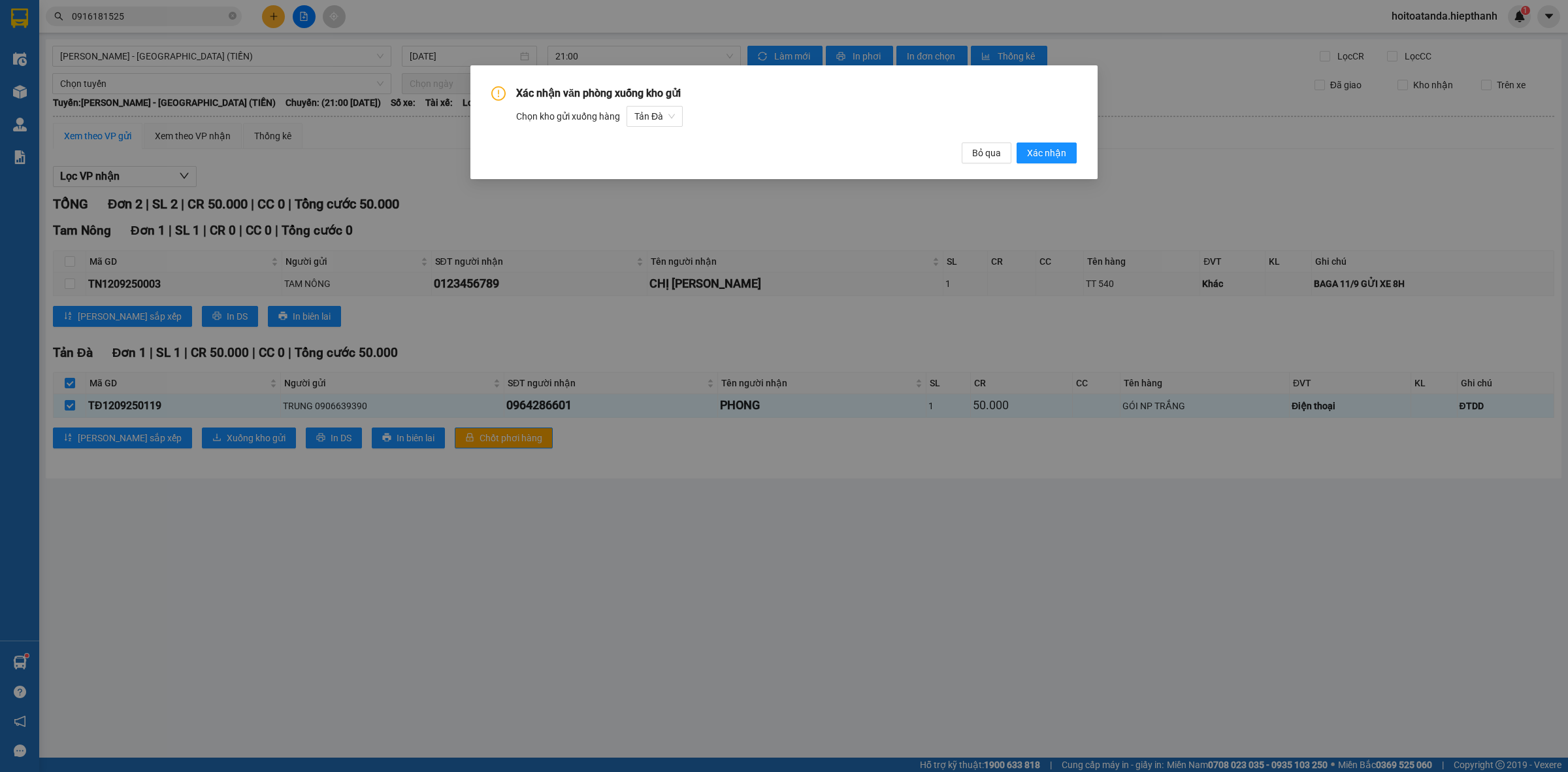
drag, startPoint x: 1023, startPoint y: 154, endPoint x: 404, endPoint y: 182, distance: 619.6
click at [1017, 152] on div "Bỏ qua Xác nhận" at bounding box center [1019, 153] width 115 height 21
click at [1048, 156] on span "Xác nhận" at bounding box center [1047, 153] width 39 height 15
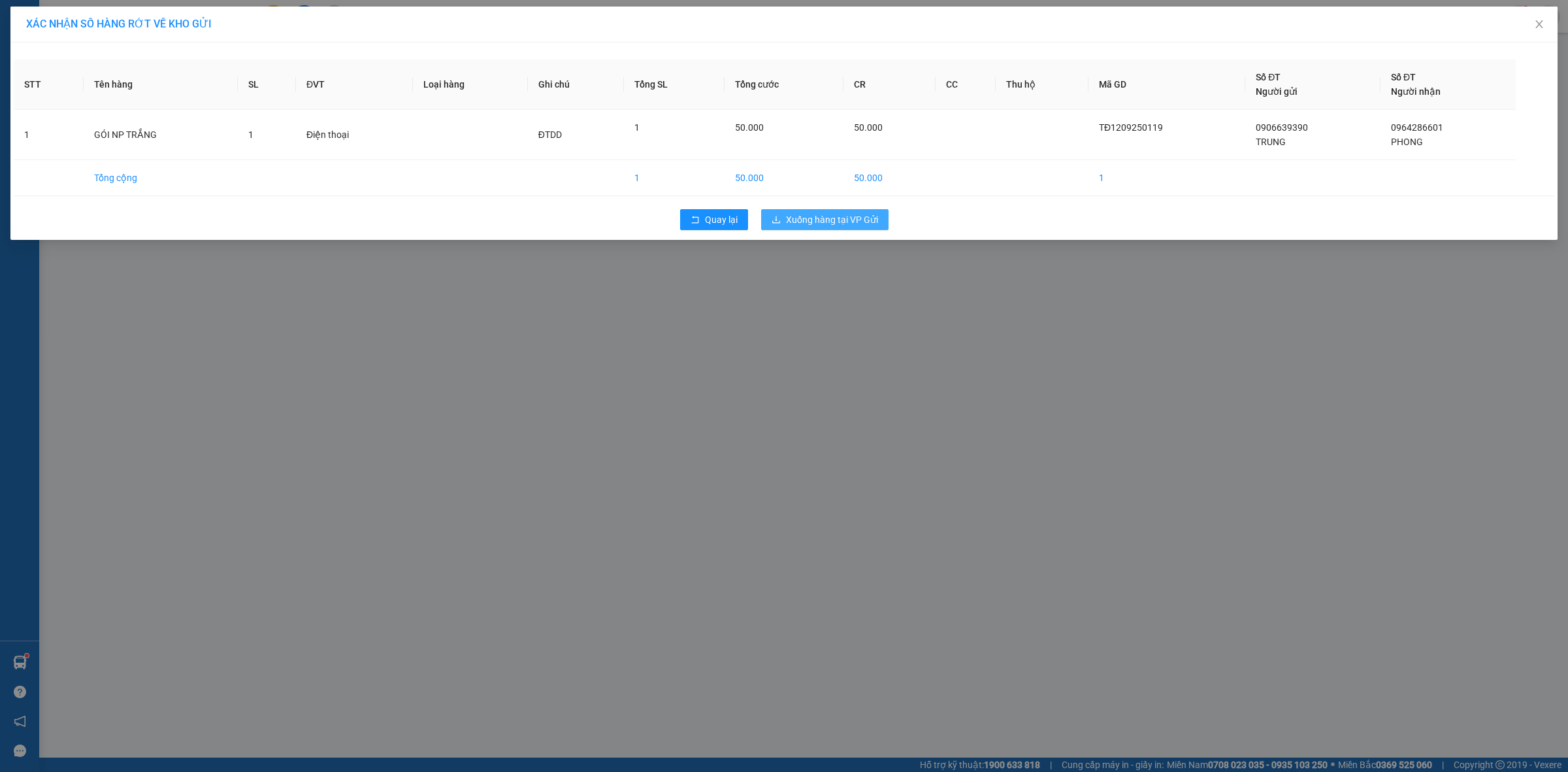
click at [870, 216] on span "Xuống hàng tại VP Gửi" at bounding box center [832, 219] width 92 height 15
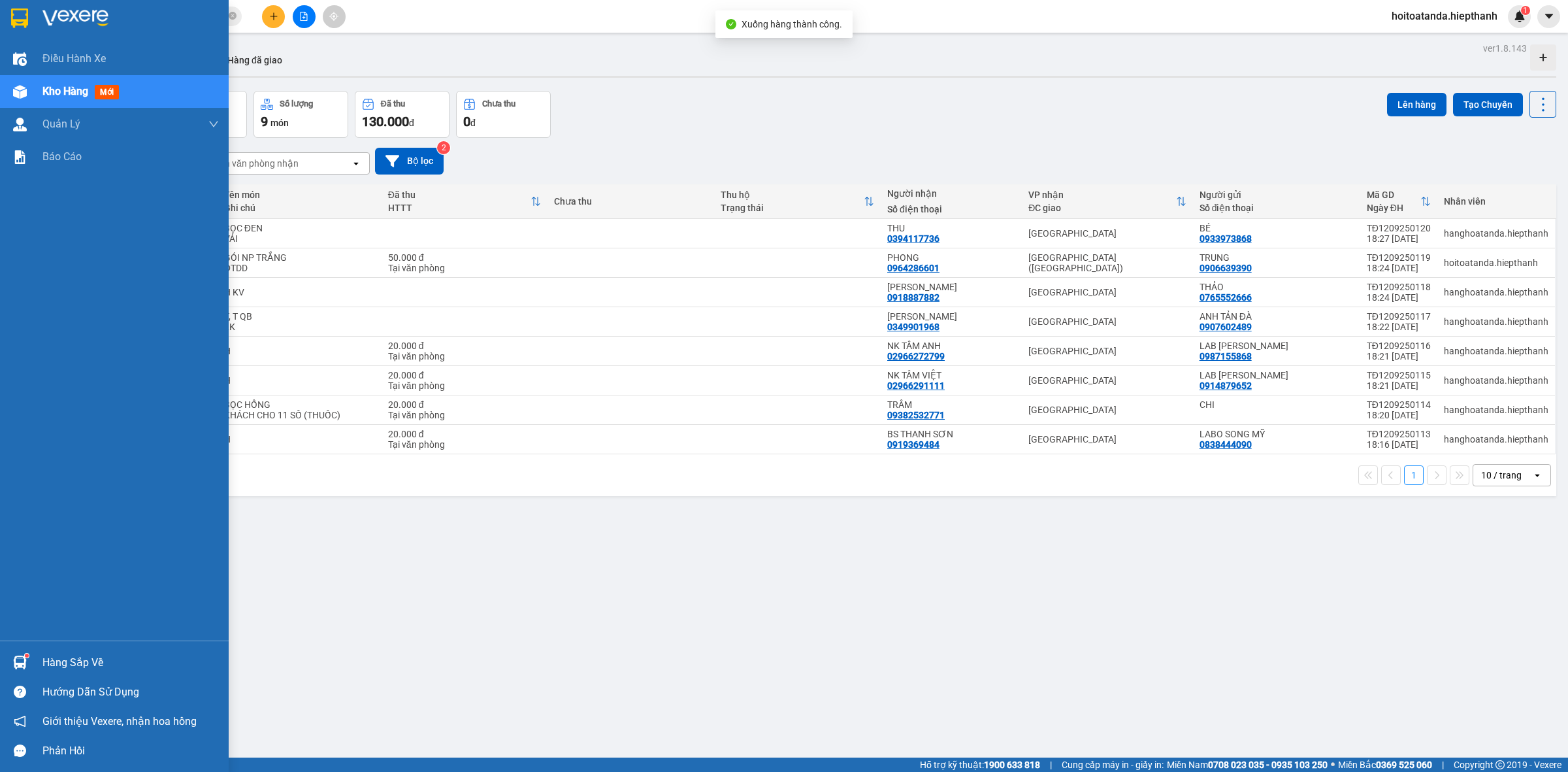
click at [54, 93] on span "Kho hàng" at bounding box center [65, 91] width 46 height 12
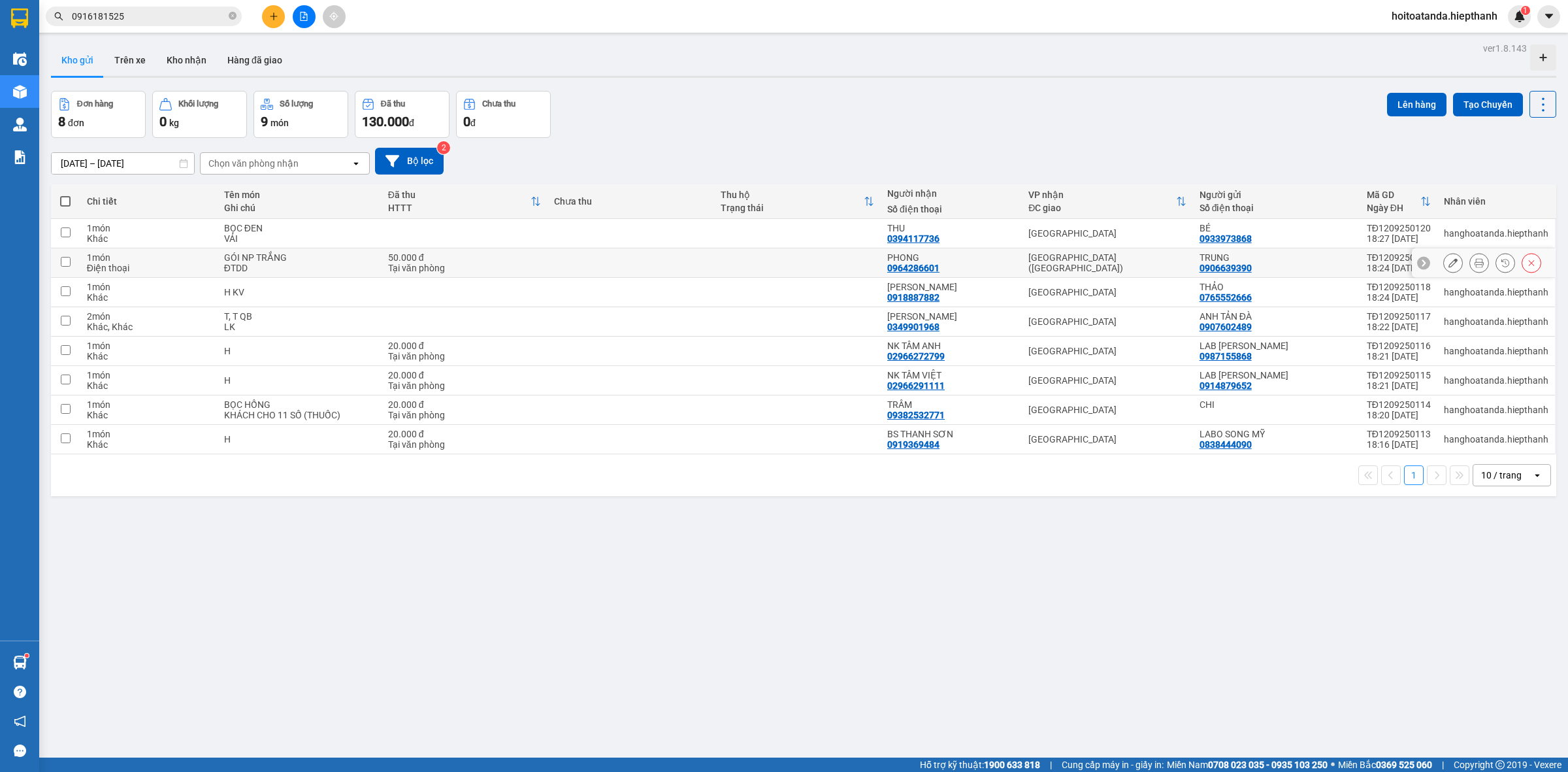
click at [64, 263] on input "checkbox" at bounding box center [66, 262] width 10 height 10
checkbox input "true"
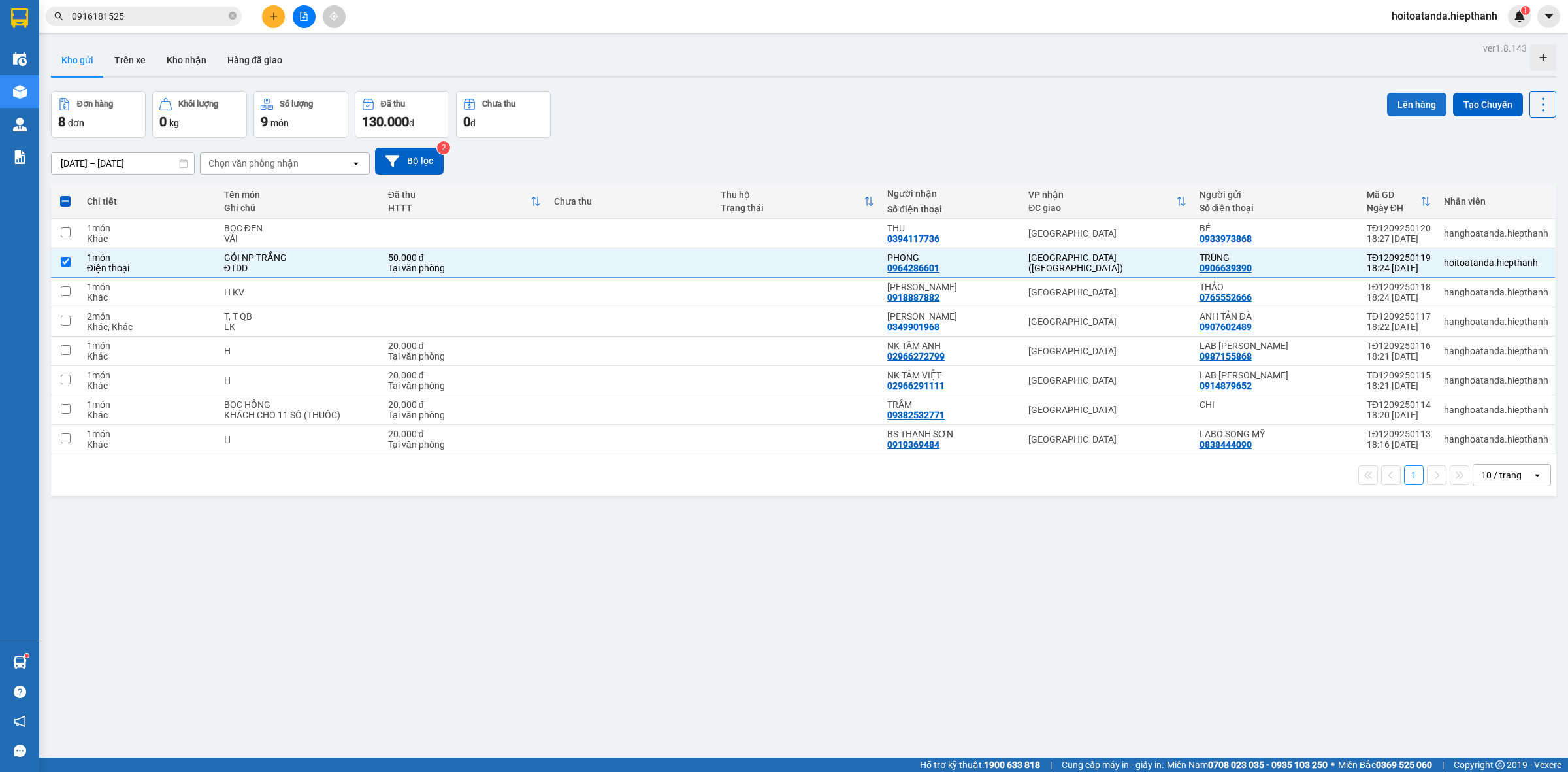
click at [1401, 109] on button "Lên hàng" at bounding box center [1417, 105] width 60 height 24
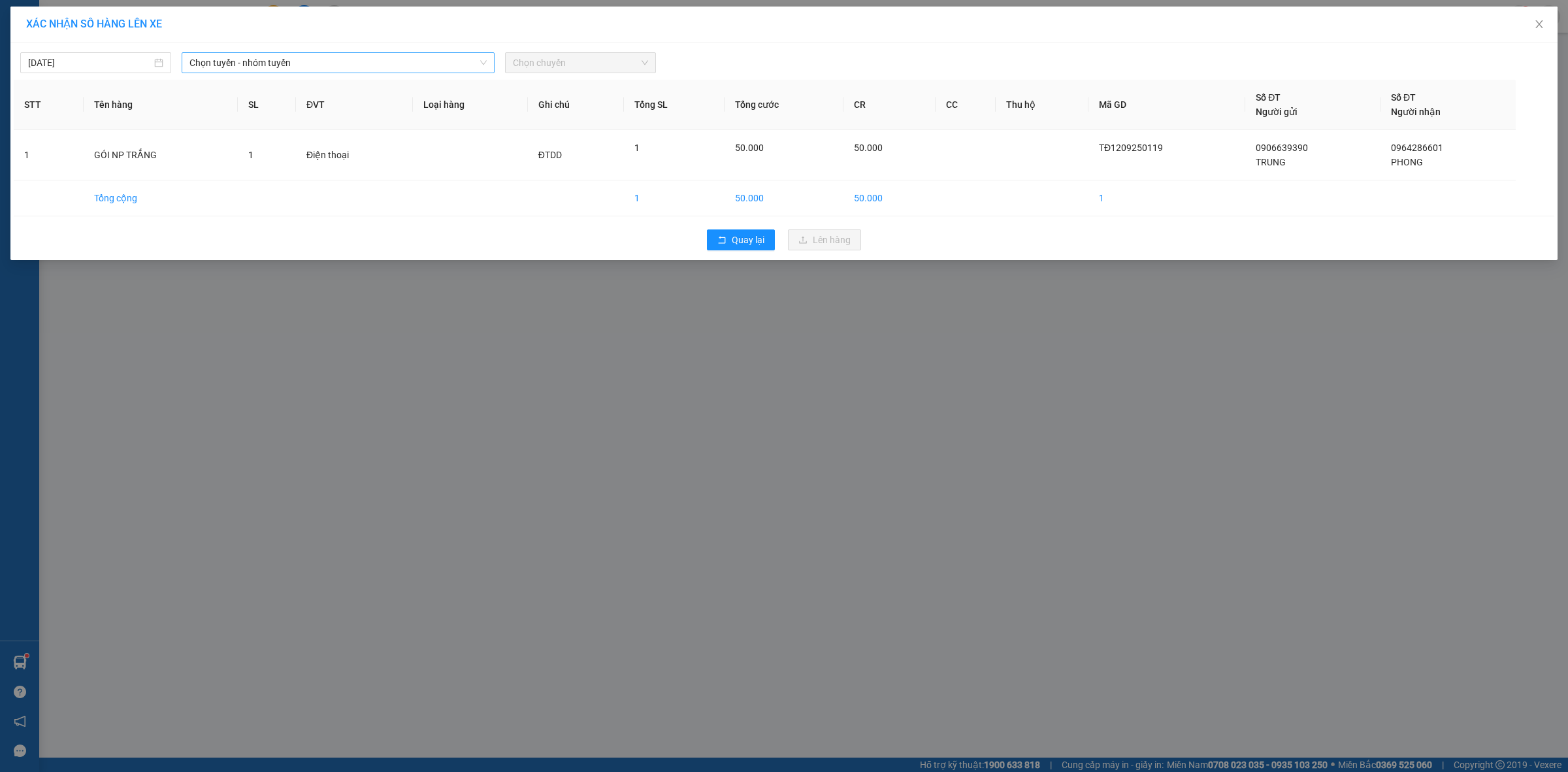
click at [300, 62] on span "Chọn tuyến - nhóm tuyến" at bounding box center [338, 62] width 298 height 19
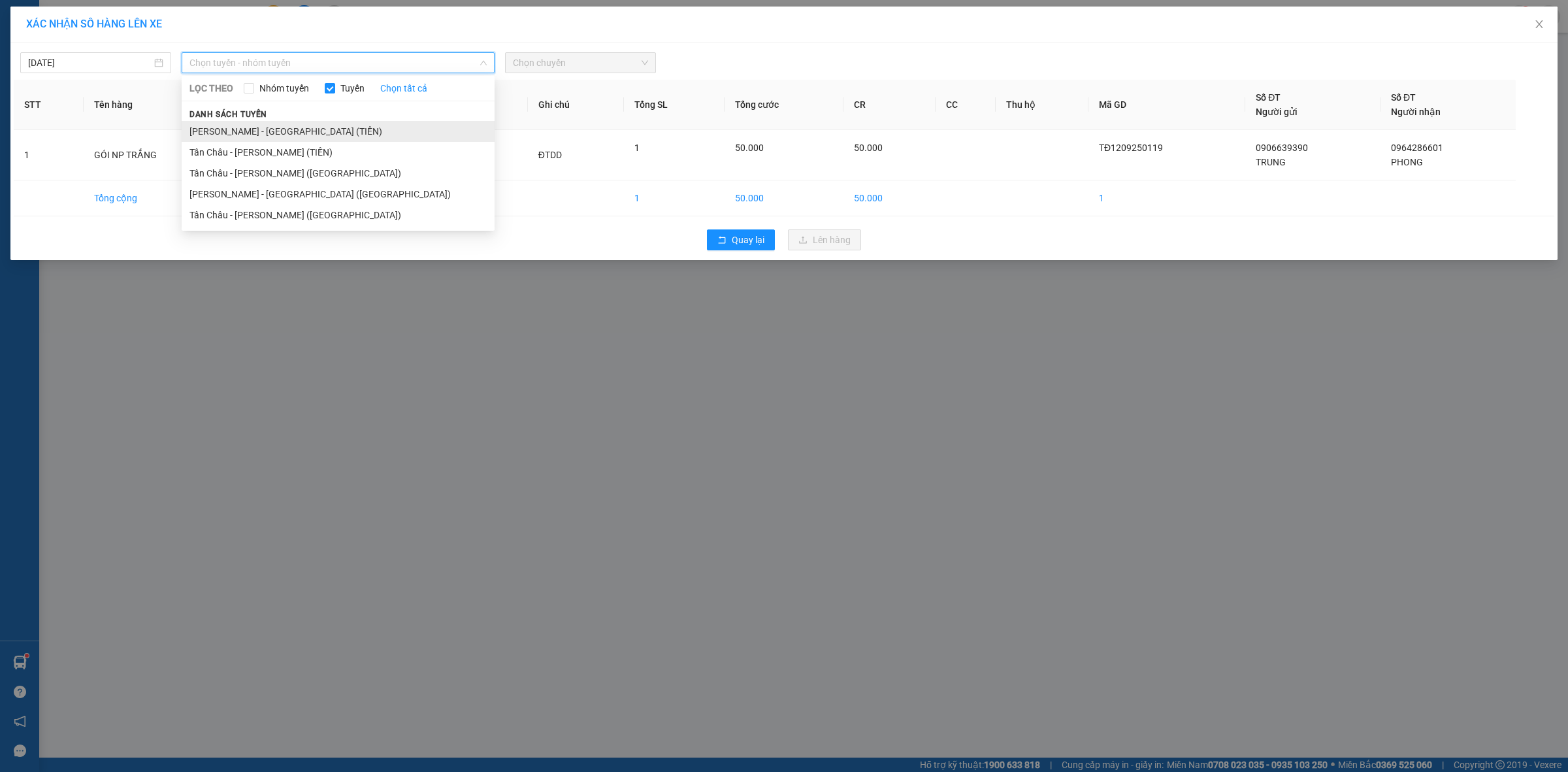
click at [307, 133] on li "[PERSON_NAME] - [GEOGRAPHIC_DATA] (TIỀN)" at bounding box center [338, 132] width 313 height 21
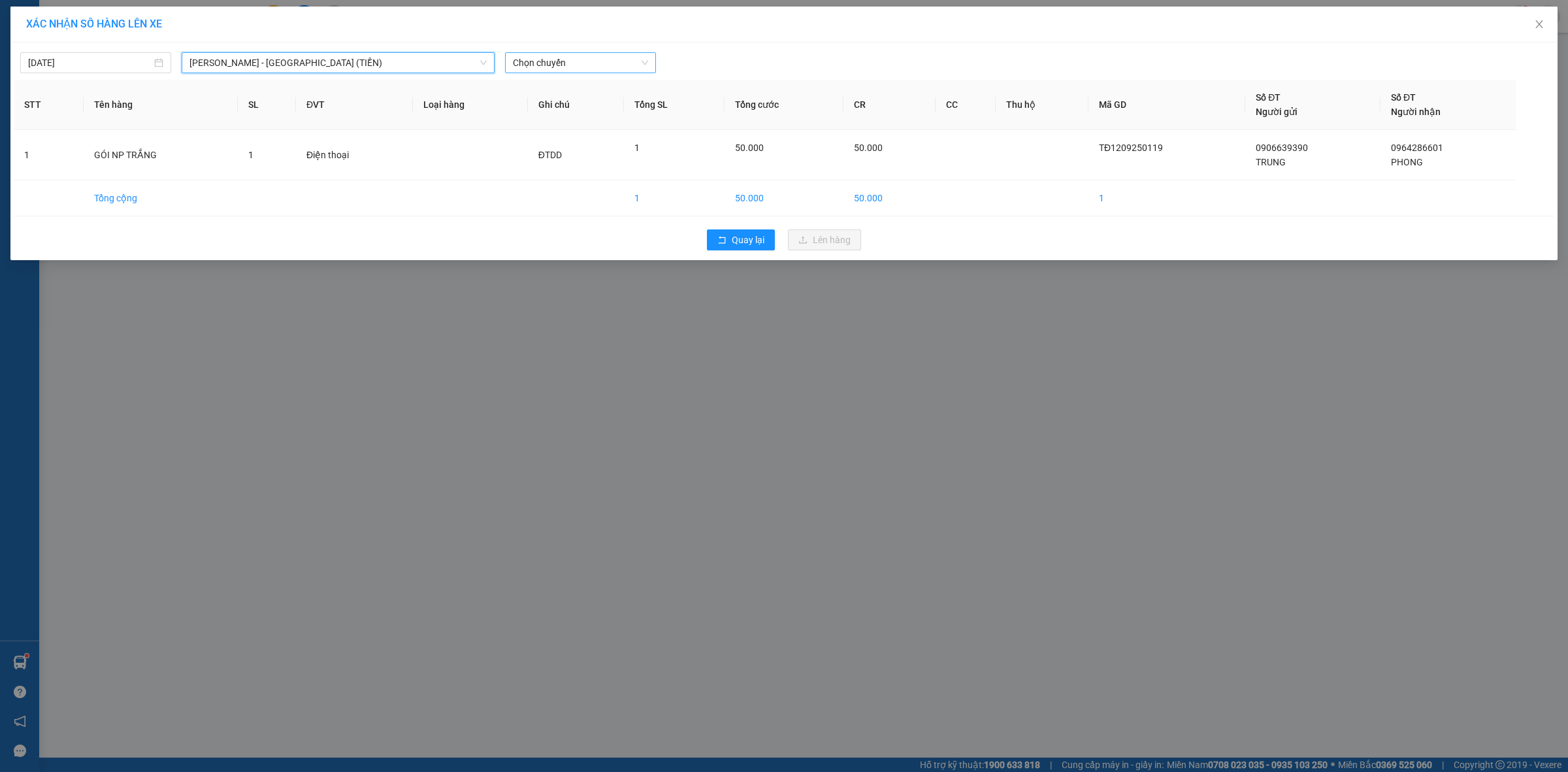
click at [581, 61] on span "Chọn chuyến" at bounding box center [580, 62] width 135 height 19
click at [582, 154] on div "21:00" at bounding box center [563, 152] width 102 height 15
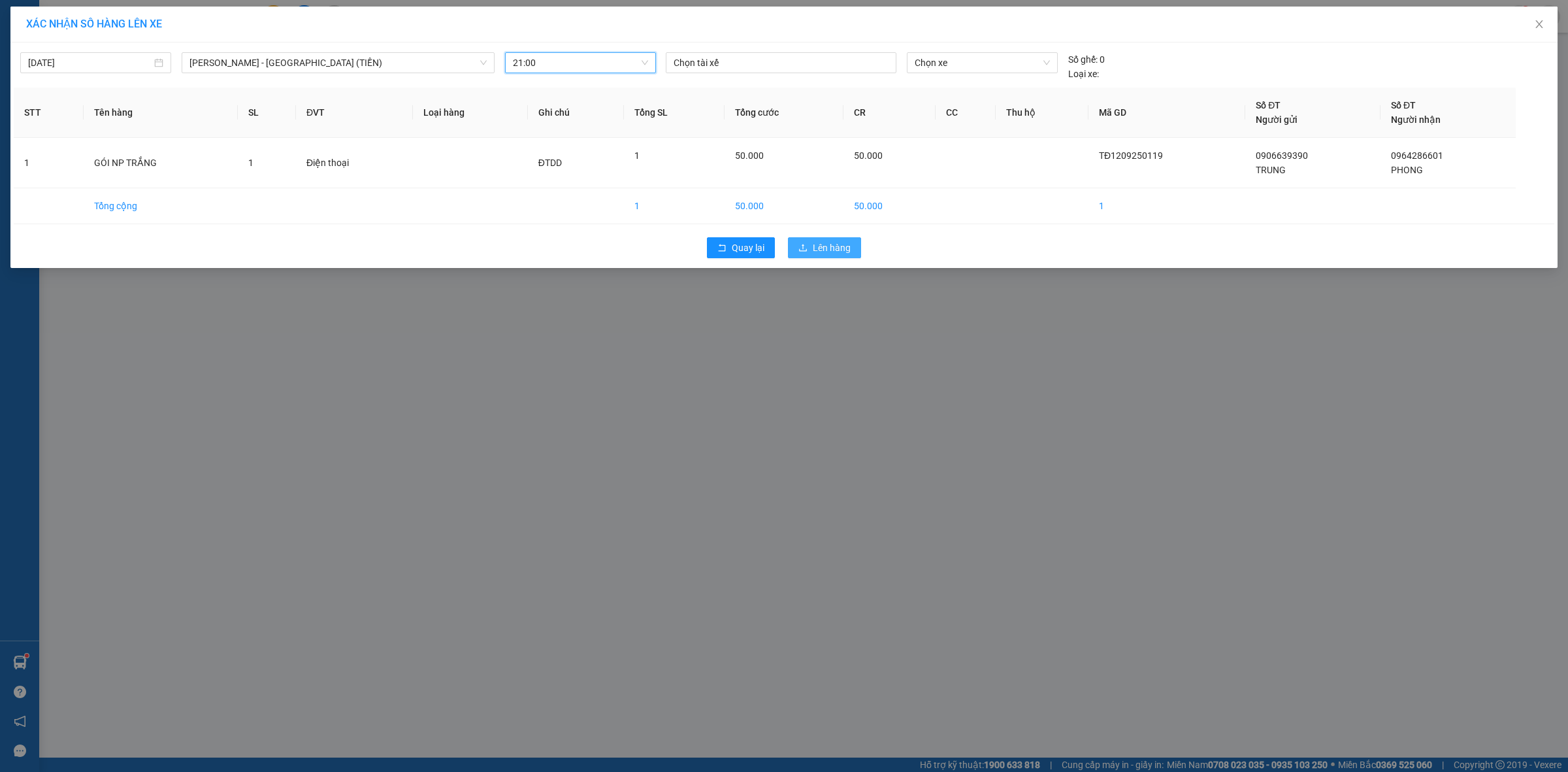
click at [852, 243] on button "Lên hàng" at bounding box center [825, 248] width 73 height 21
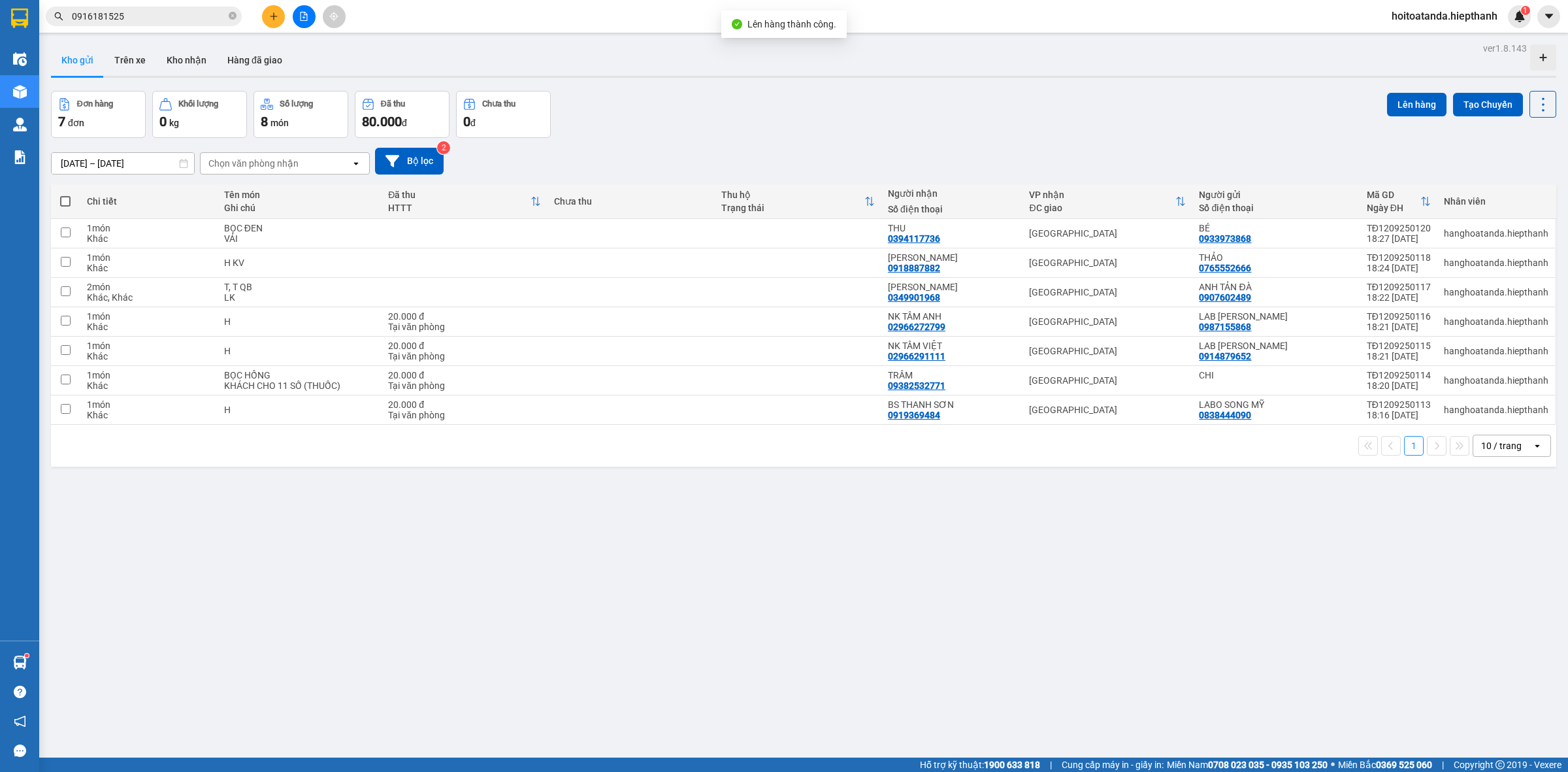
click at [258, 161] on div "Chọn văn phòng nhận" at bounding box center [253, 163] width 90 height 13
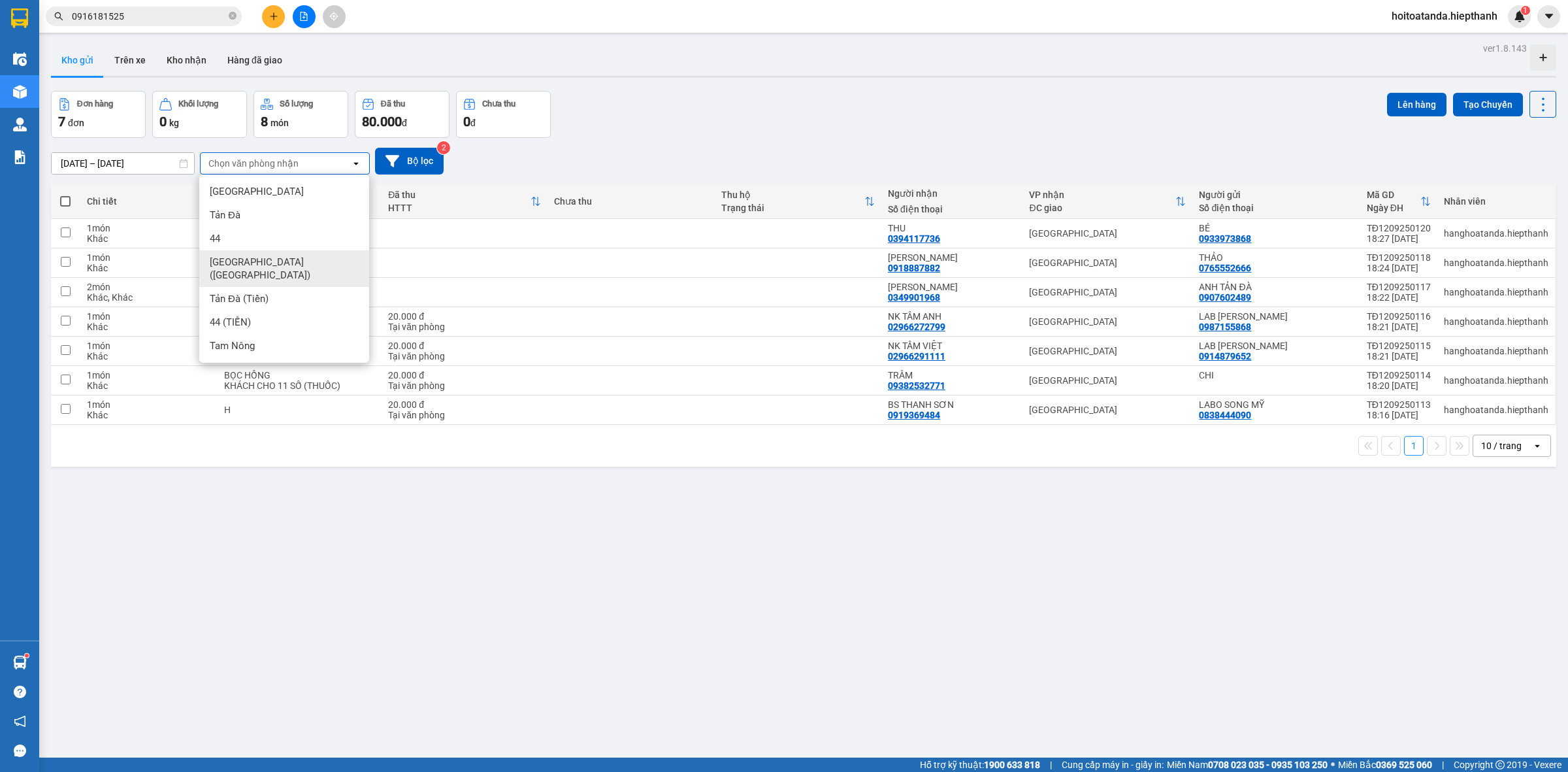
click at [902, 111] on div "Đơn hàng 7 đơn Khối lượng 0 kg Số lượng 8 món Đã thu 80.000 đ Chưa thu 0 đ Lên …" at bounding box center [804, 114] width 1506 height 47
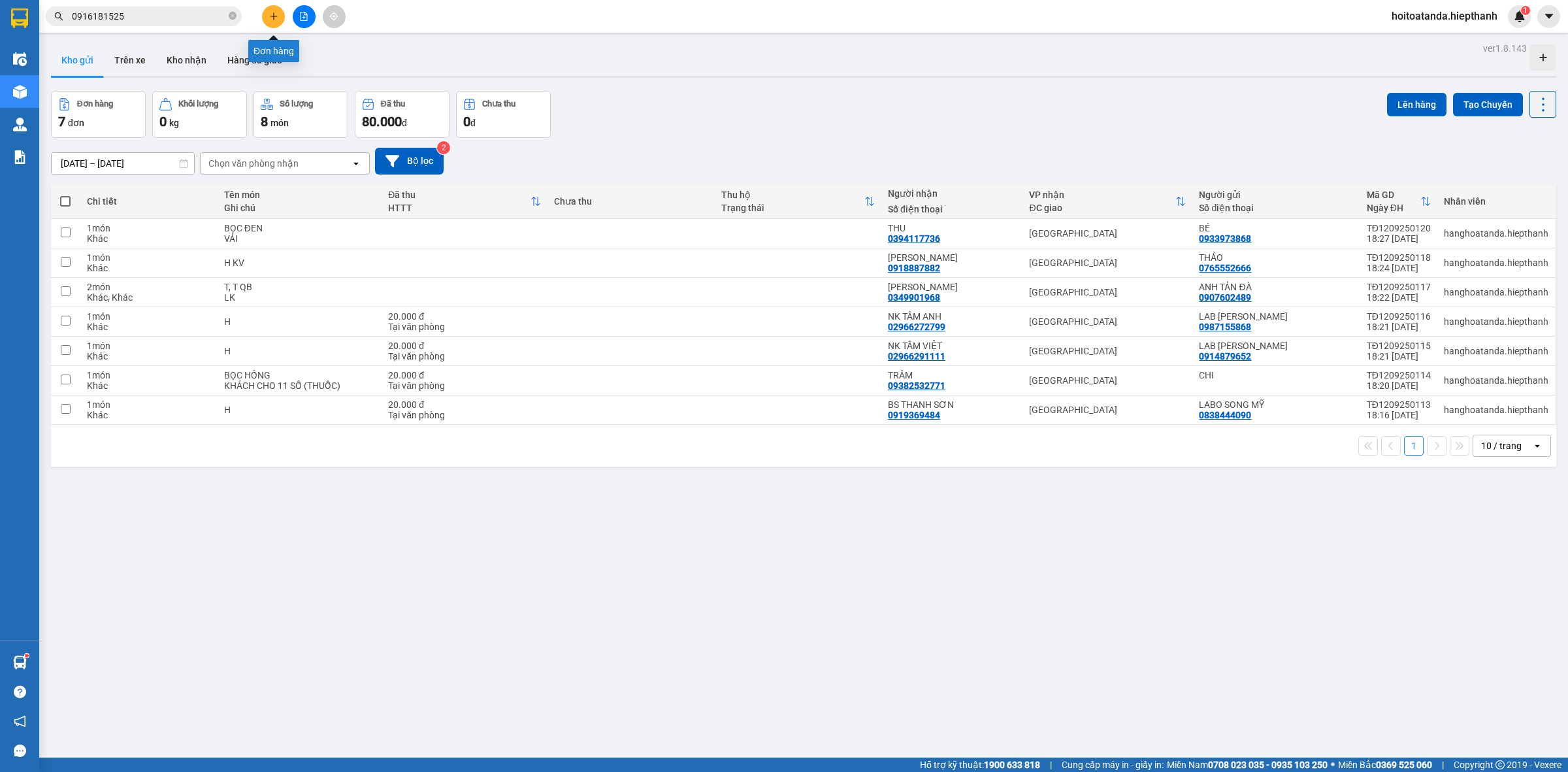
click at [270, 21] on button at bounding box center [273, 17] width 23 height 23
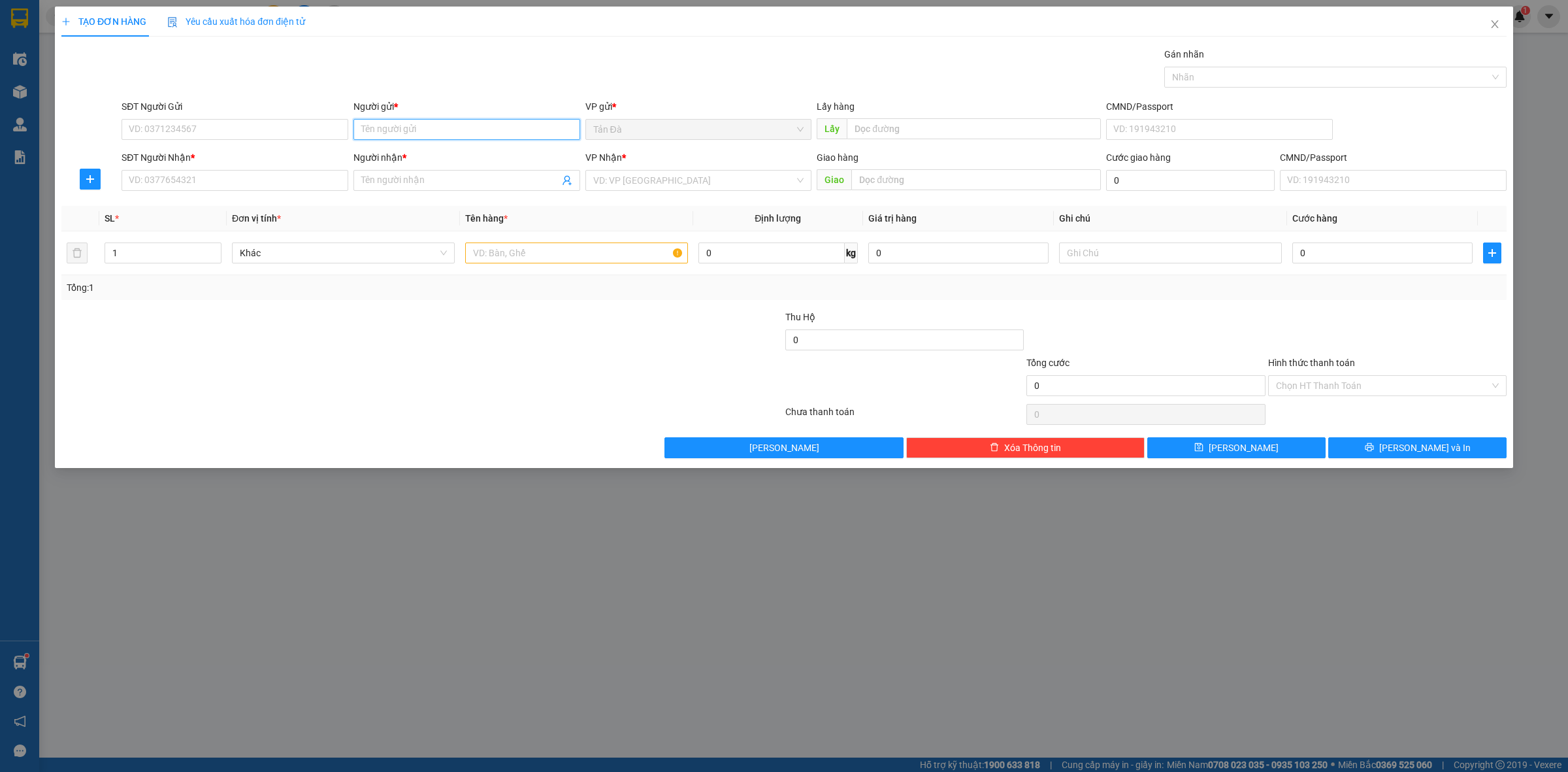
click at [487, 123] on input "Người gửi *" at bounding box center [467, 129] width 227 height 21
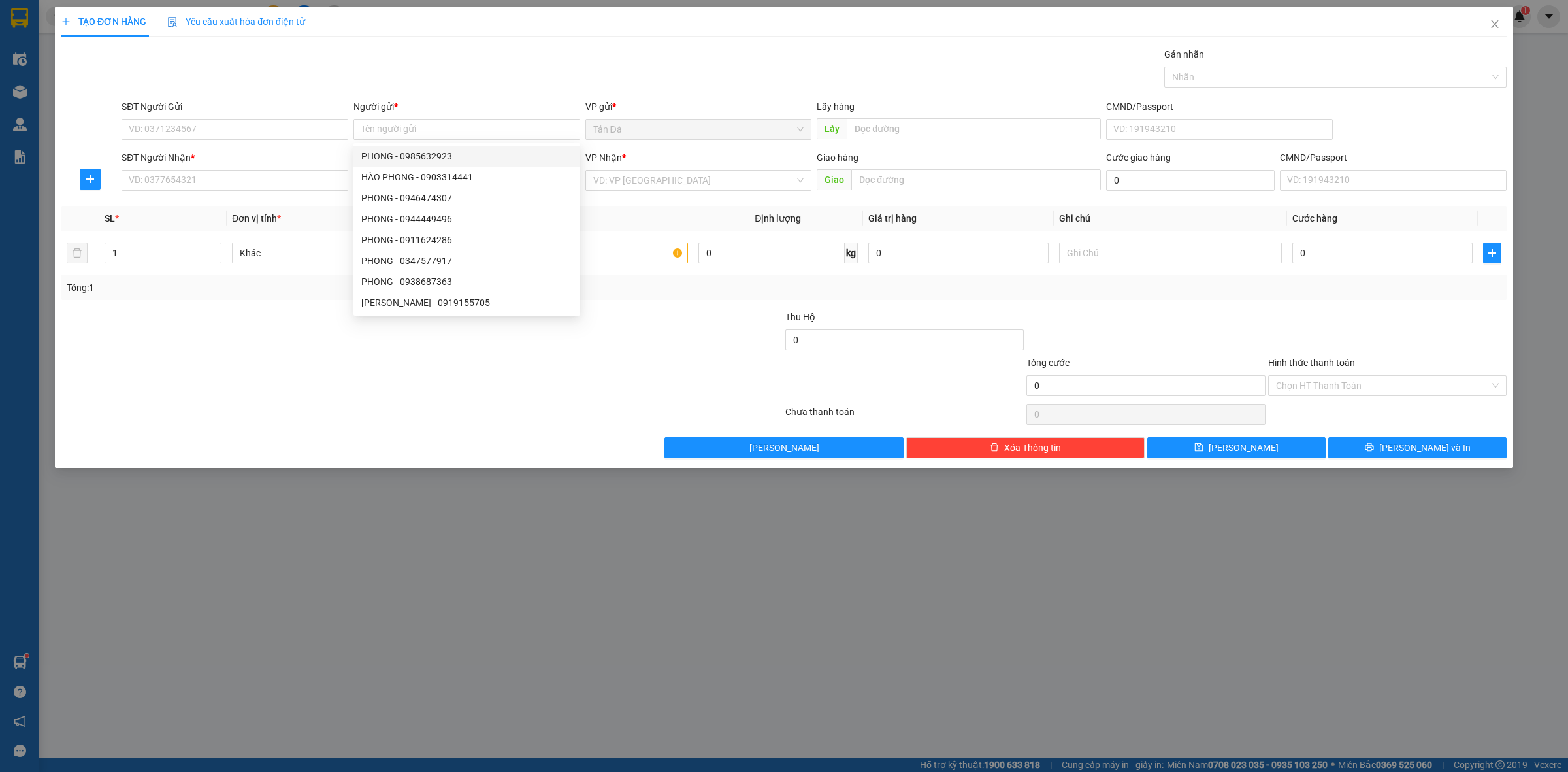
click at [459, 80] on div "Gói vận chuyển * Tiêu chuẩn Gán nhãn Nhãn" at bounding box center [814, 70] width 1391 height 46
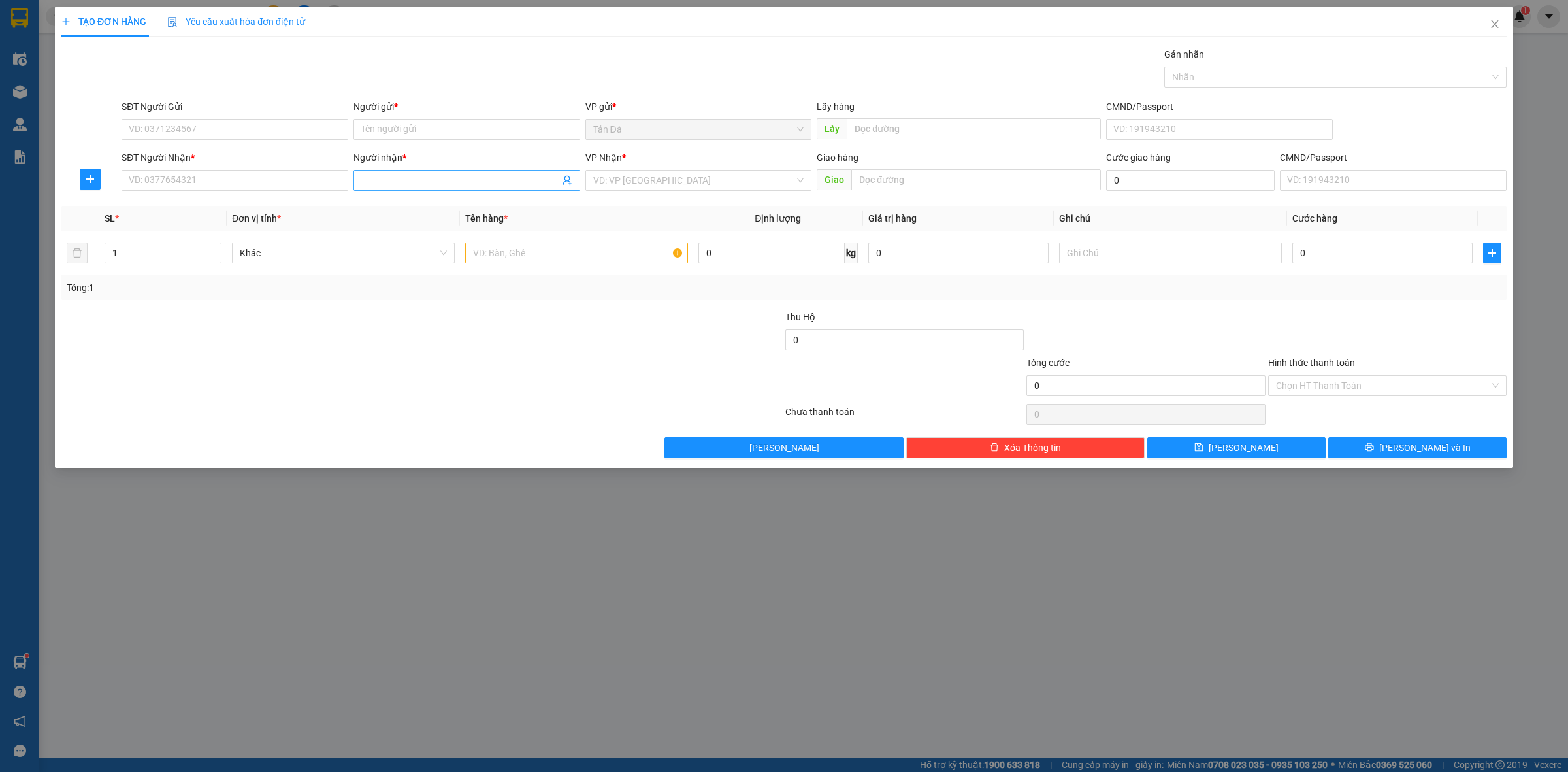
click at [390, 179] on input "Người nhận *" at bounding box center [460, 180] width 198 height 15
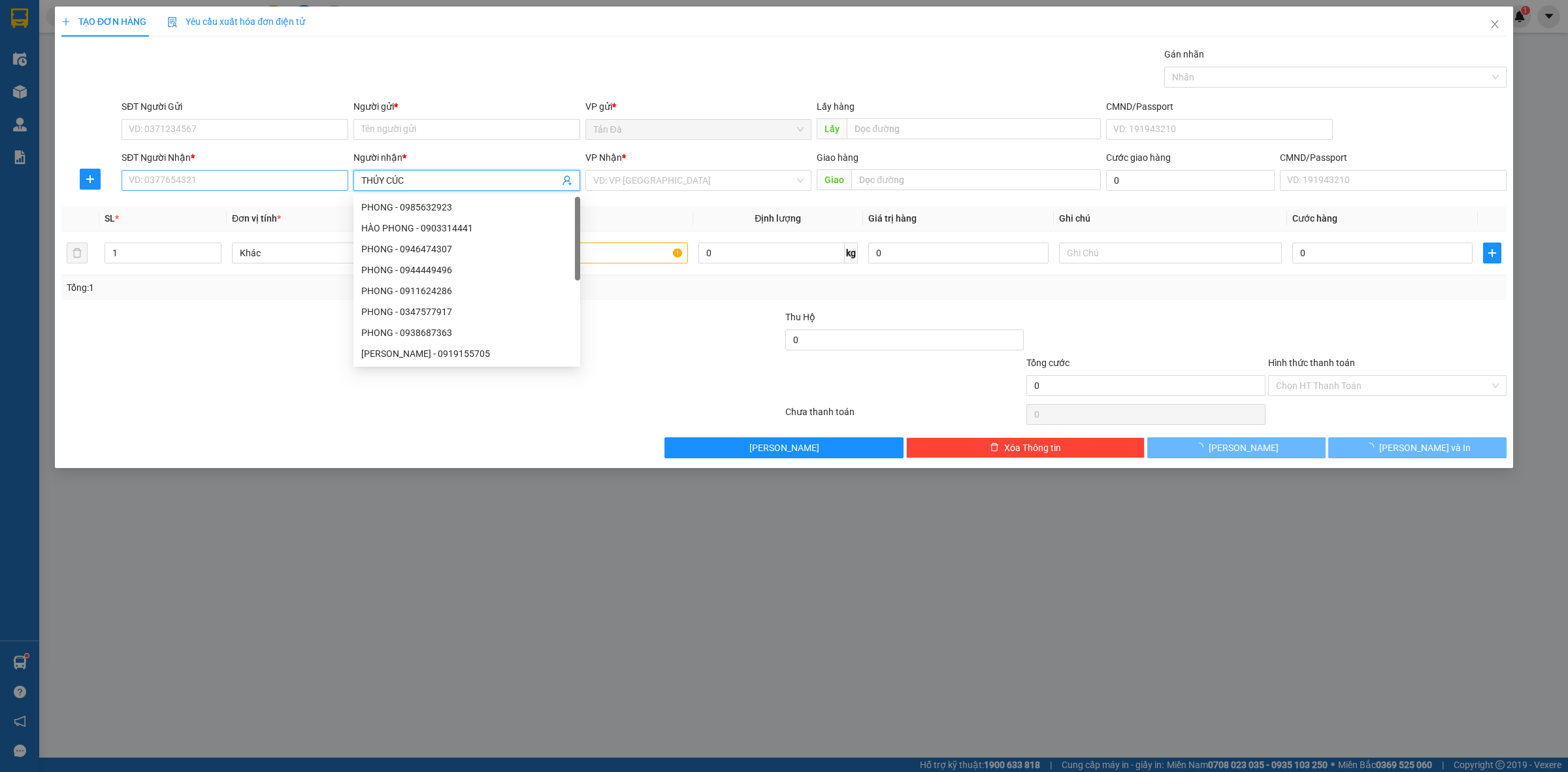
type input "THỦY CÚC"
click at [302, 184] on input "SĐT Người Nhận *" at bounding box center [235, 181] width 227 height 21
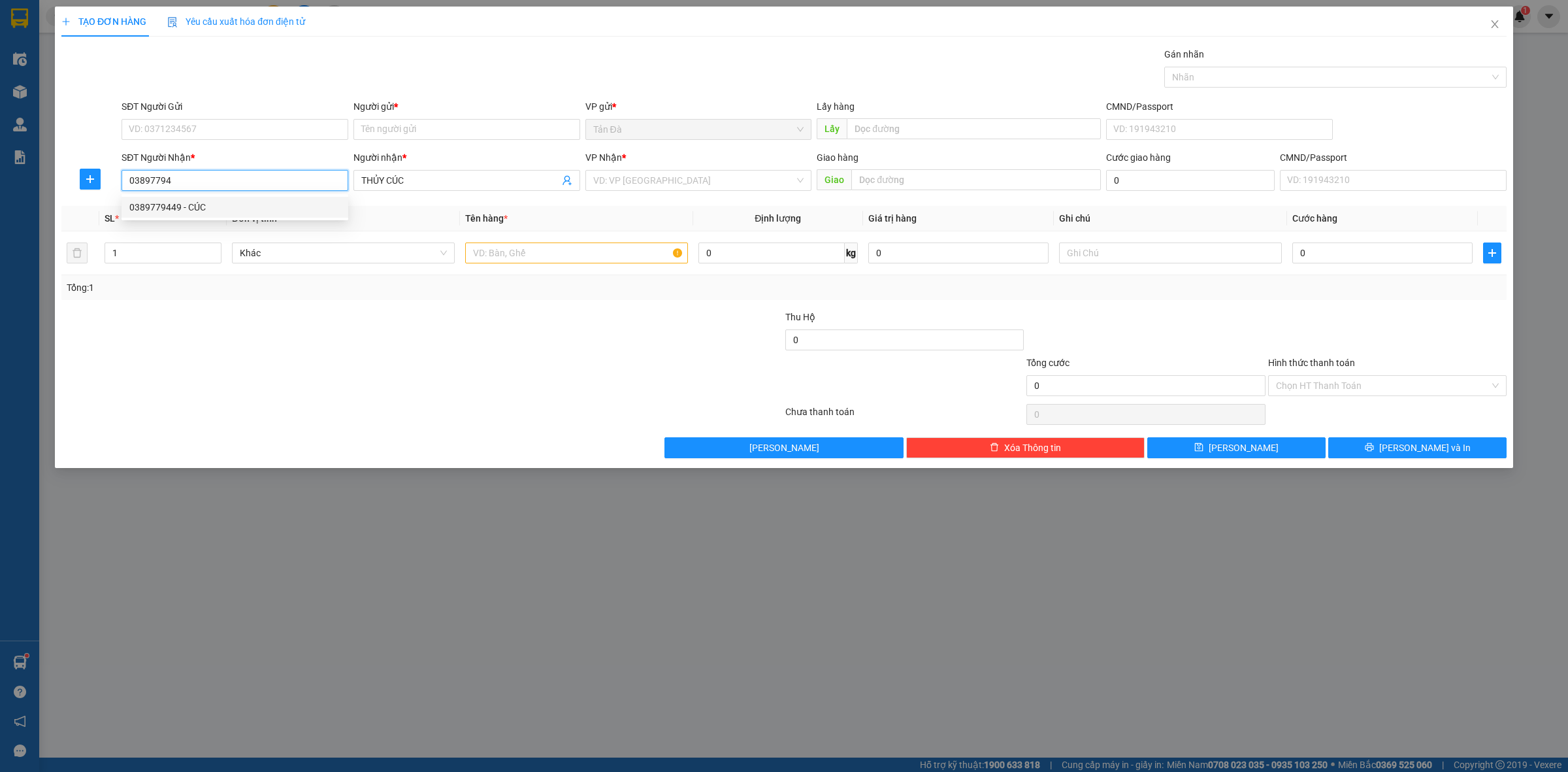
click at [284, 201] on div "0389779449 - CÚC" at bounding box center [235, 207] width 211 height 15
type input "0389779449"
type input "CÚC"
type input "0389779449"
click at [514, 135] on input "Người gửi *" at bounding box center [467, 129] width 227 height 21
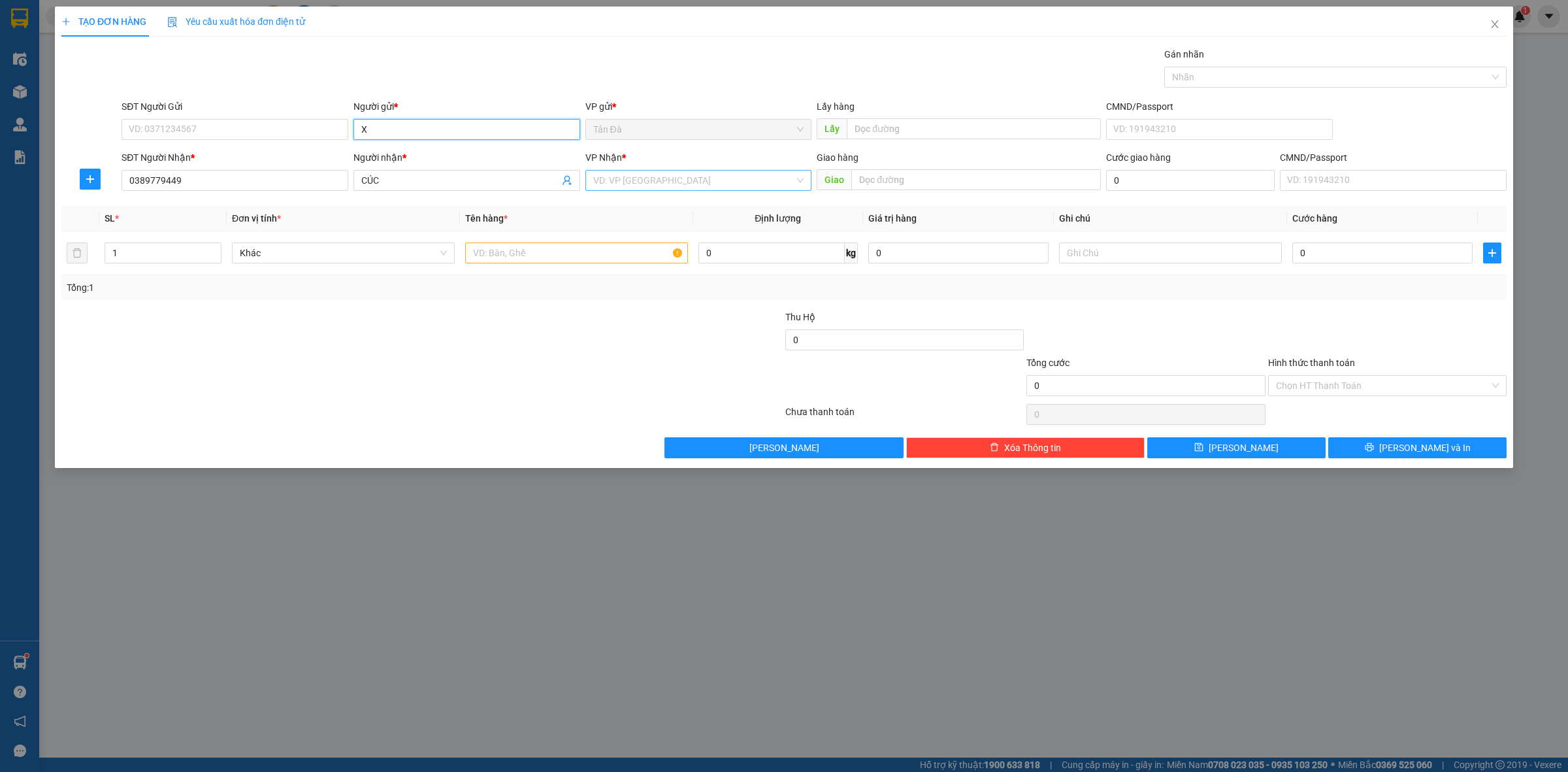
type input "X"
click at [664, 179] on input "search" at bounding box center [694, 180] width 202 height 19
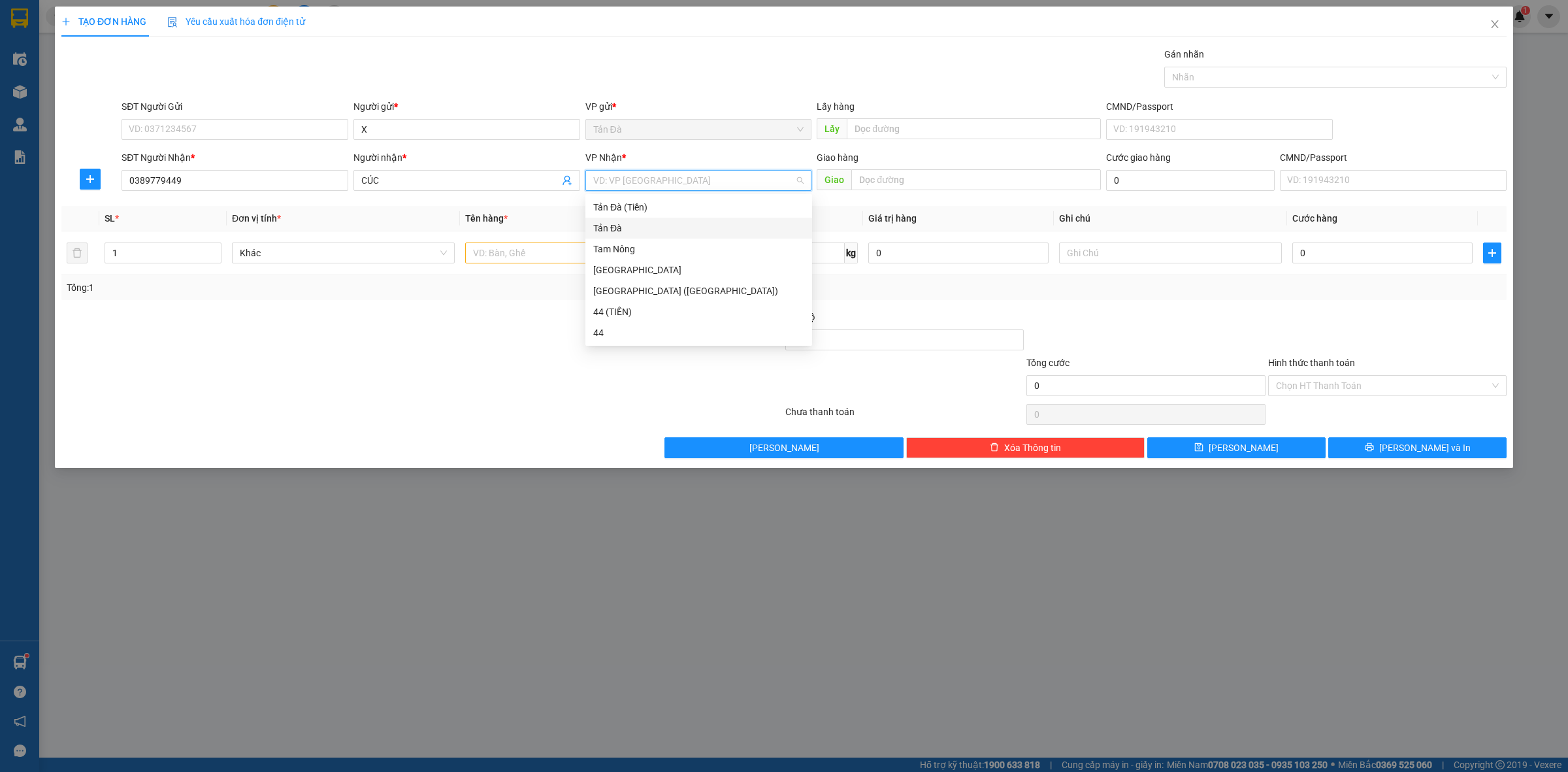
drag, startPoint x: 628, startPoint y: 230, endPoint x: 600, endPoint y: 228, distance: 28.1
click at [624, 229] on div "Tản Đà" at bounding box center [698, 228] width 211 height 15
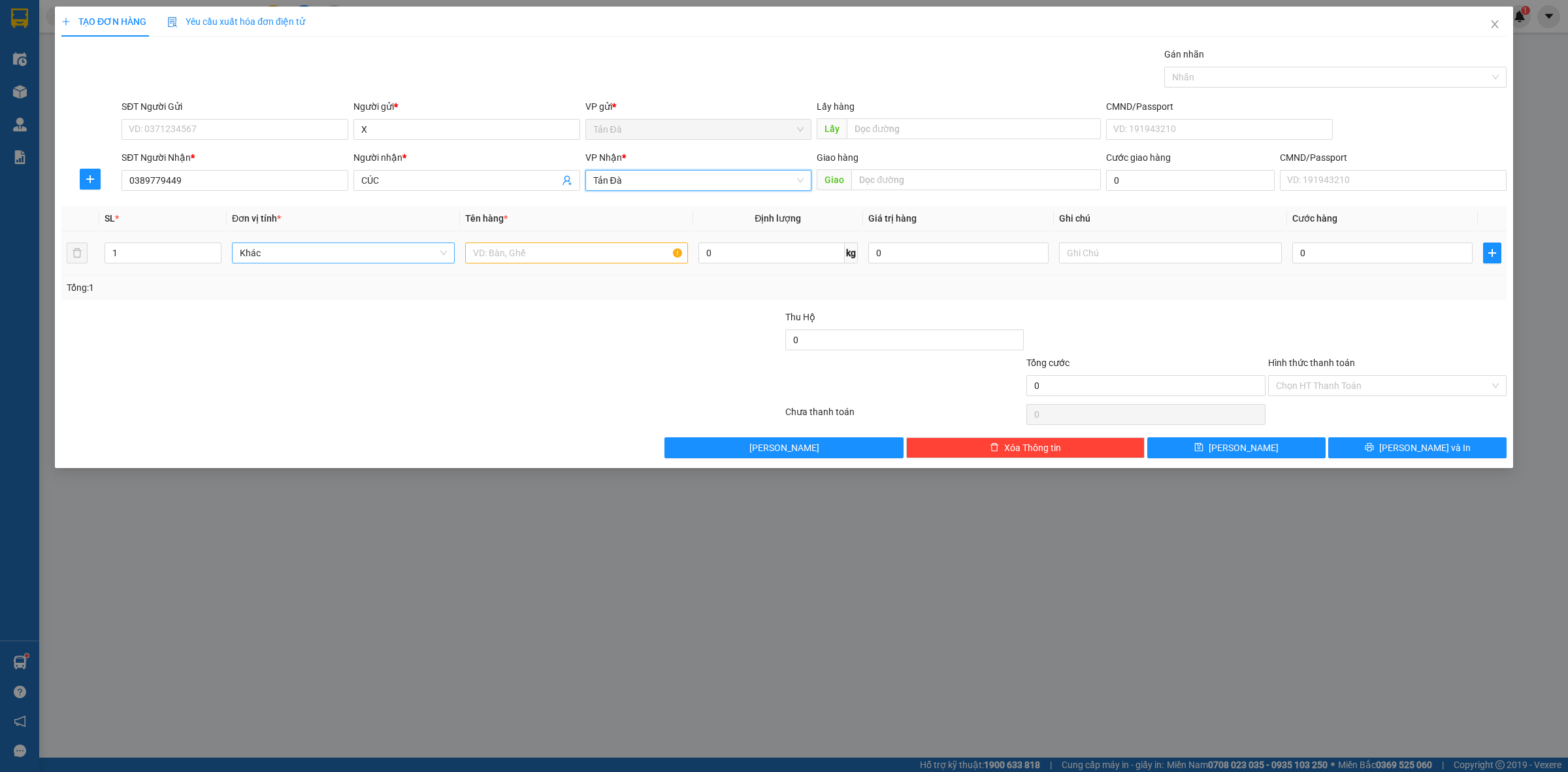
click at [385, 262] on span "Khác" at bounding box center [343, 253] width 207 height 19
click at [327, 253] on input "X" at bounding box center [339, 253] width 198 height 19
type input "X"
drag, startPoint x: 524, startPoint y: 316, endPoint x: 502, endPoint y: 300, distance: 27.2
click at [522, 315] on div at bounding box center [302, 333] width 483 height 46
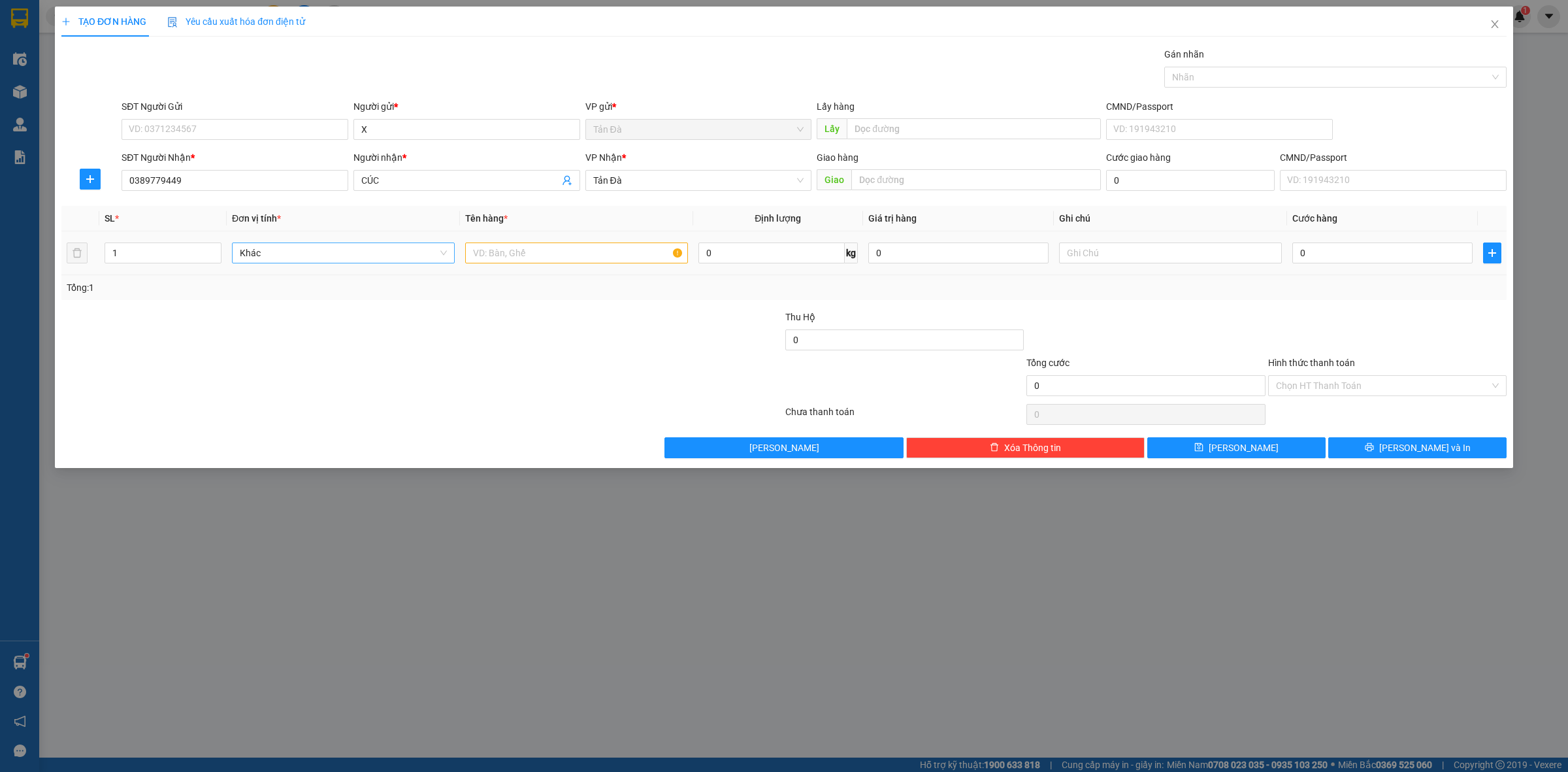
click at [341, 246] on span "Khác" at bounding box center [343, 253] width 207 height 19
click at [342, 250] on input "X" at bounding box center [339, 253] width 198 height 19
click at [621, 185] on span "Tản Đà" at bounding box center [698, 180] width 211 height 19
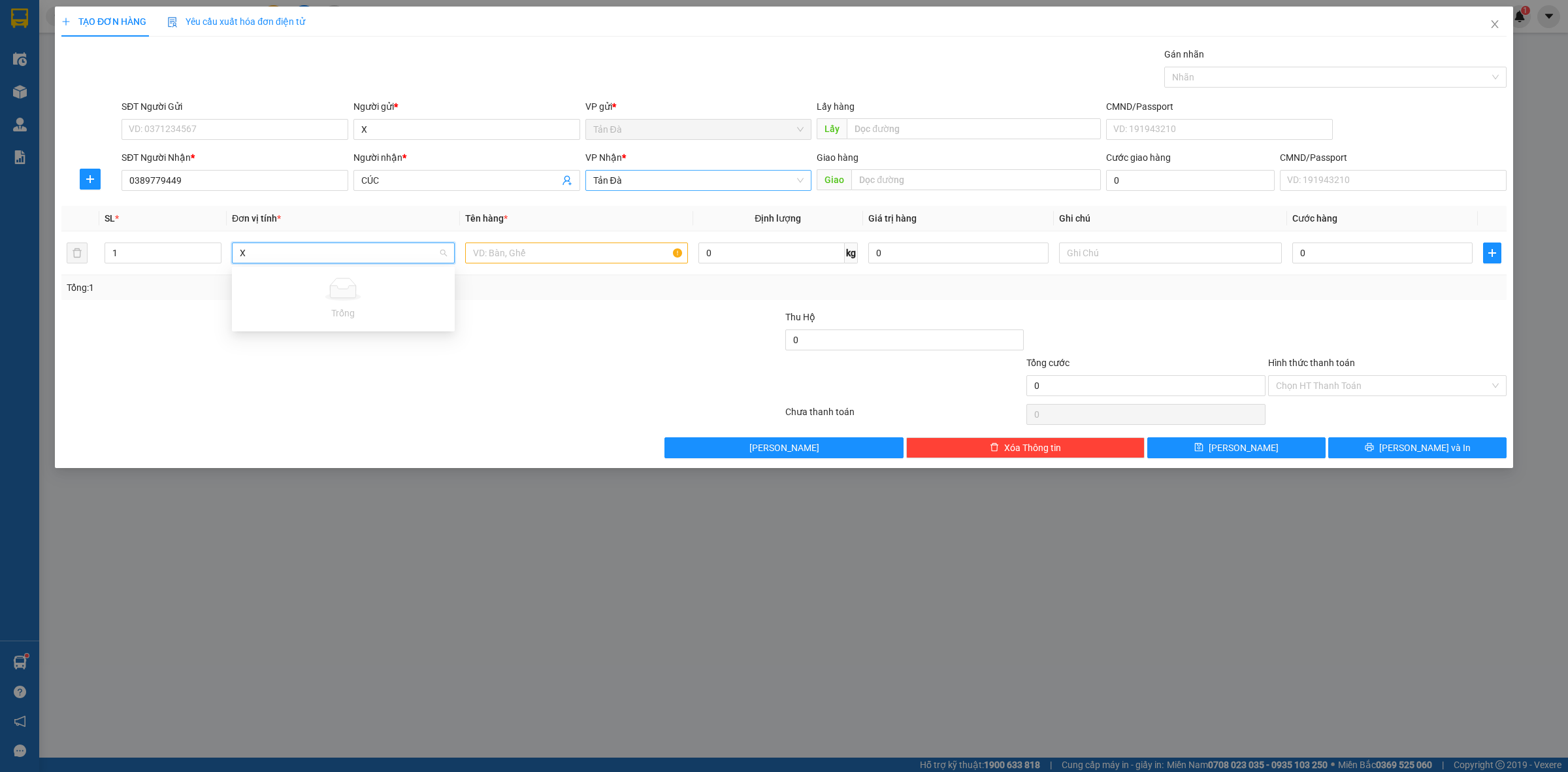
type input "X"
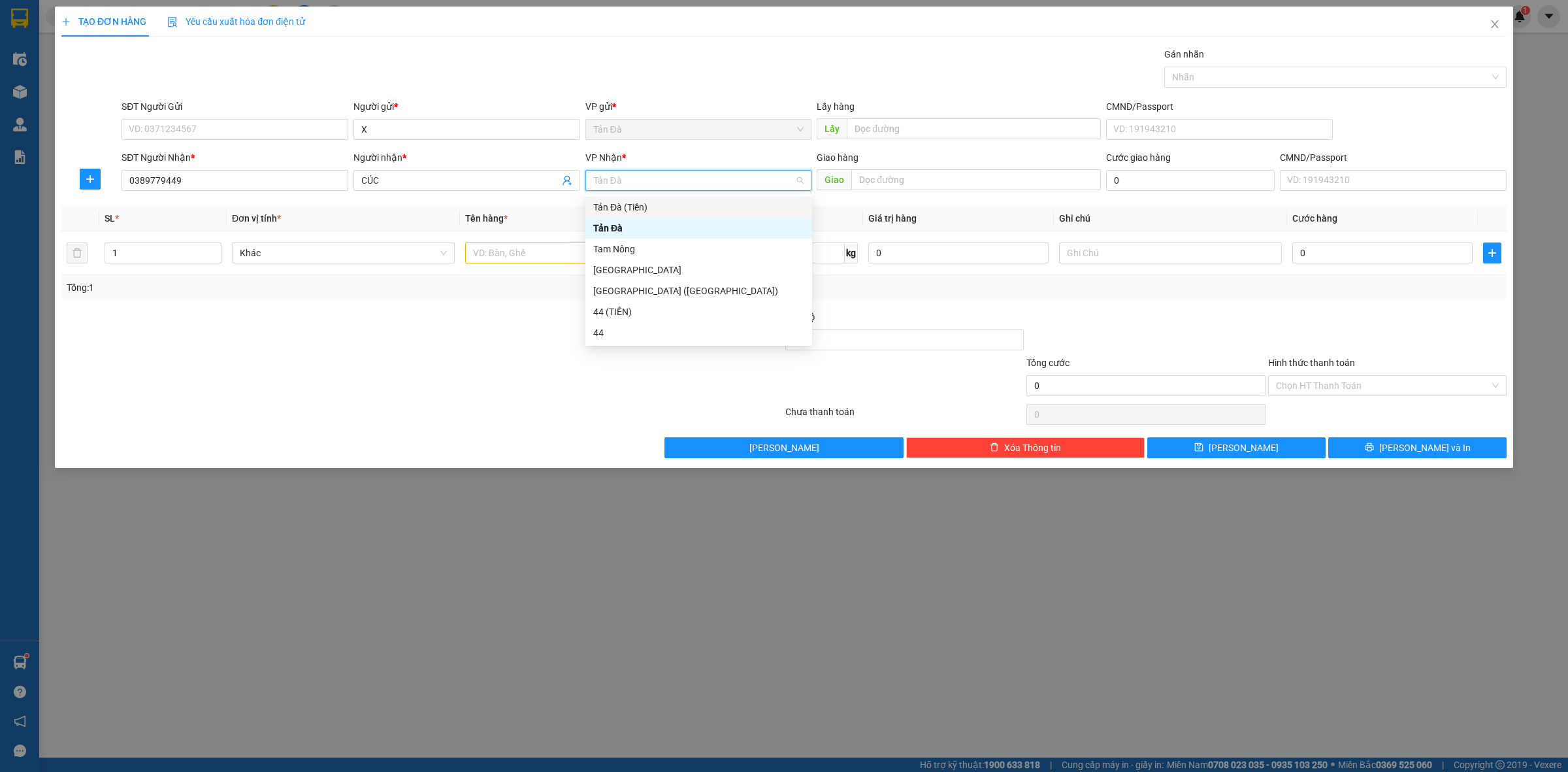
click at [632, 211] on div "Tản Đà (Tiền)" at bounding box center [698, 207] width 211 height 15
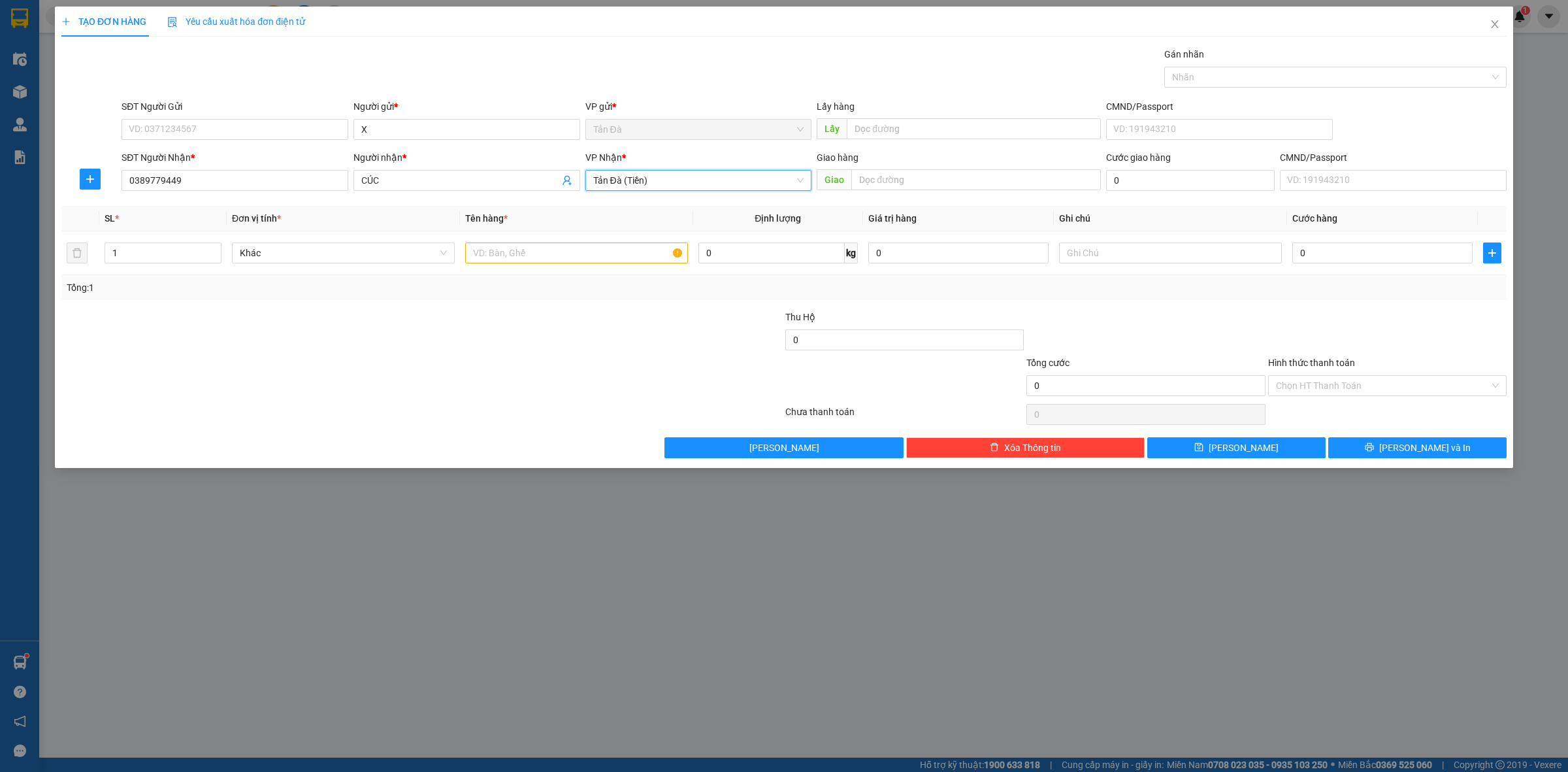
click at [629, 187] on span "Tản Đà (Tiền)" at bounding box center [698, 180] width 211 height 19
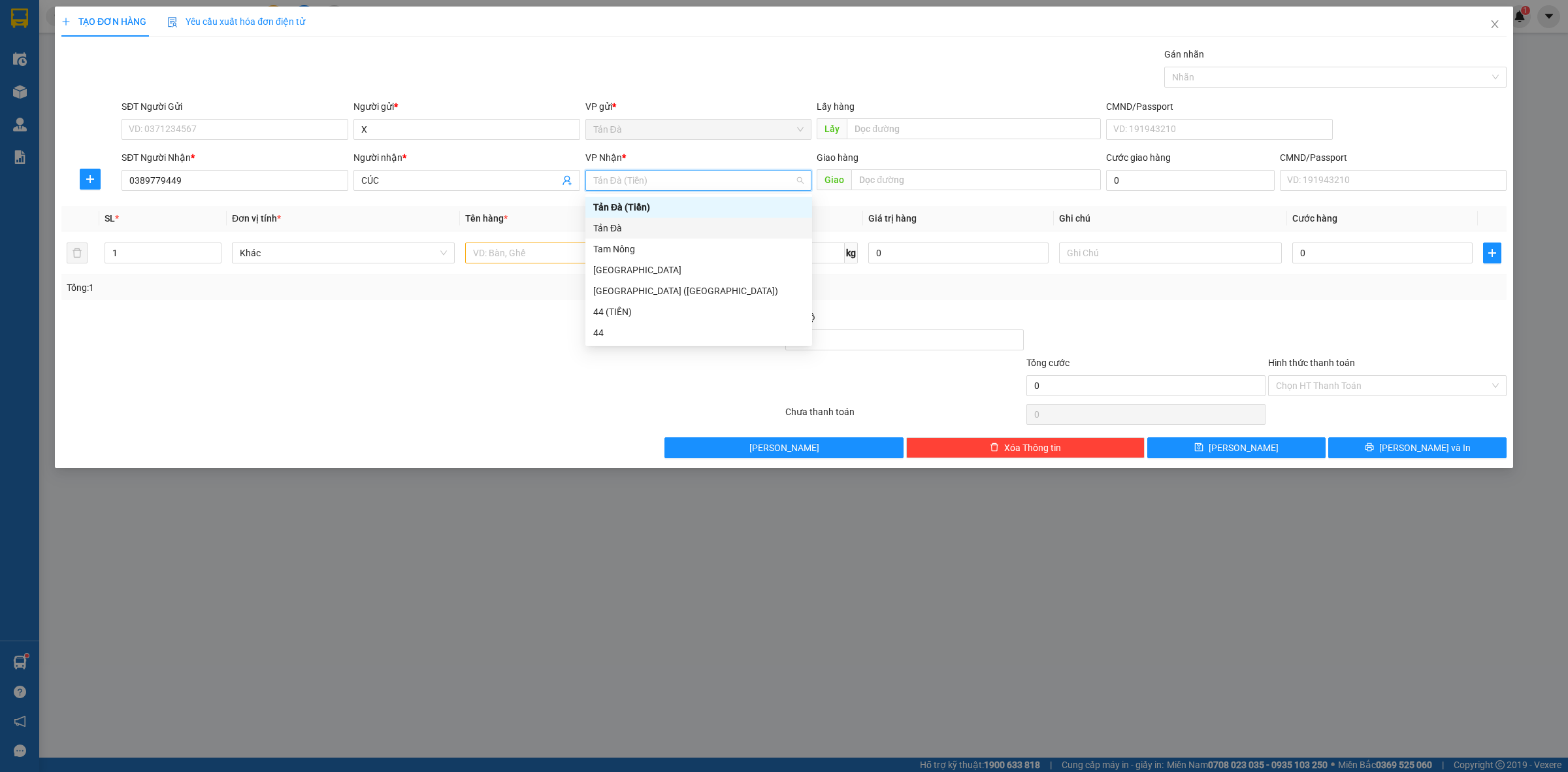
click at [631, 219] on div "Tản Đà" at bounding box center [699, 228] width 227 height 21
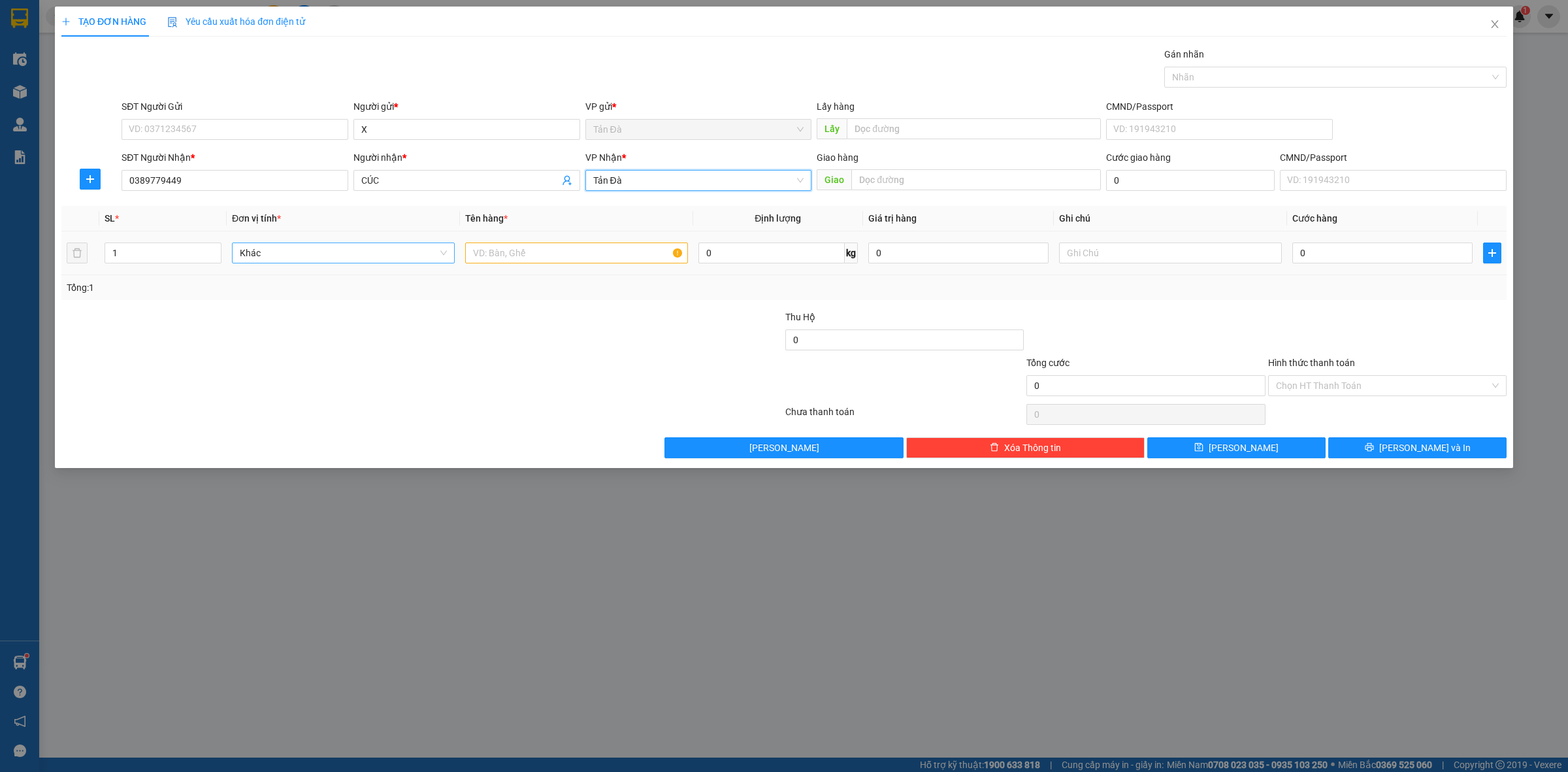
click at [421, 251] on span "Khác" at bounding box center [343, 253] width 207 height 19
click at [481, 321] on div at bounding box center [302, 333] width 483 height 46
click at [174, 183] on input "0389779449" at bounding box center [235, 181] width 227 height 21
click at [1492, 25] on icon "close" at bounding box center [1495, 24] width 10 height 10
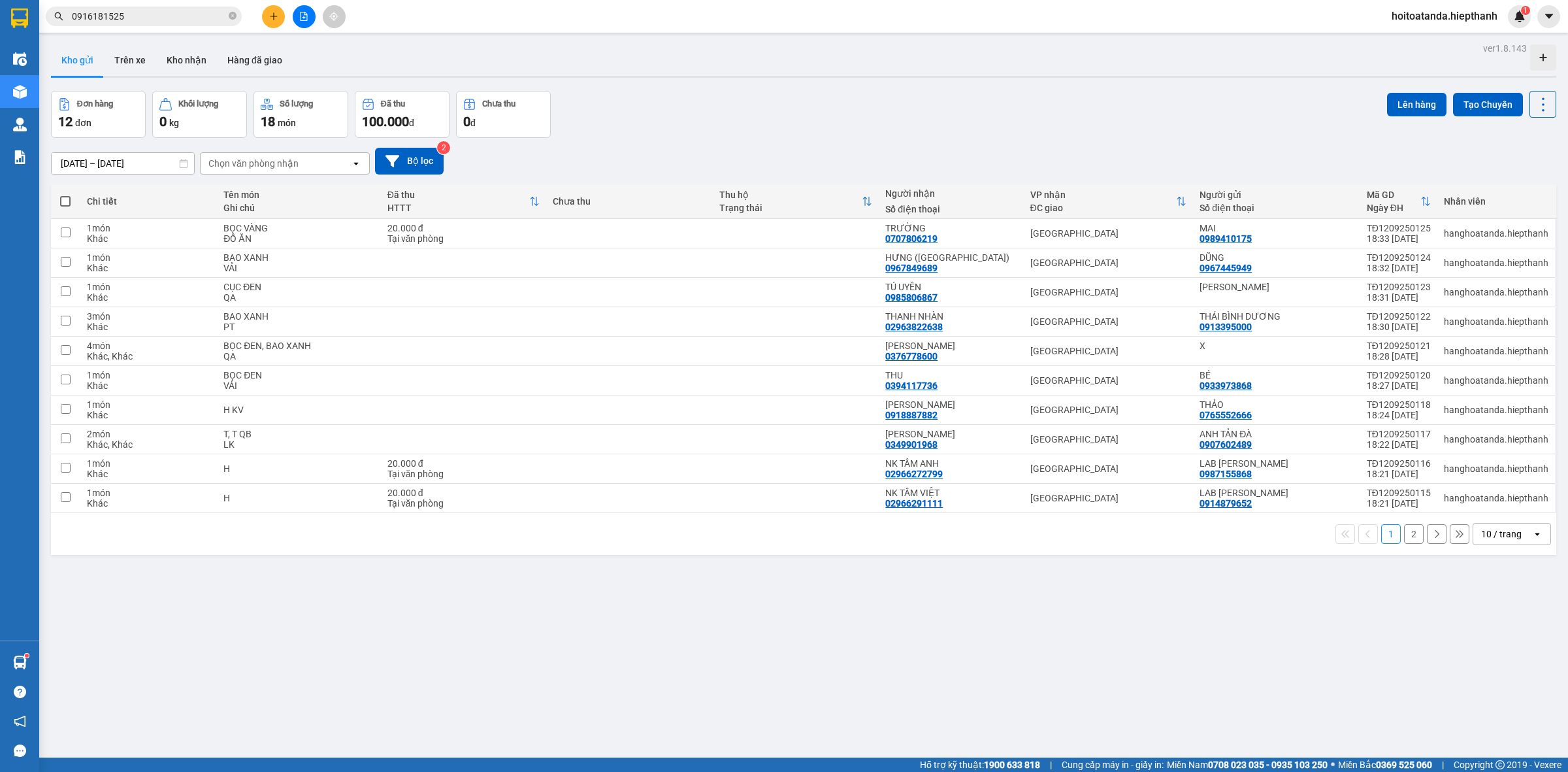
click at [1477, 17] on span "hoitoatanda.hiepthanh" at bounding box center [1444, 16] width 127 height 17
click at [1418, 41] on span "Đăng xuất" at bounding box center [1450, 40] width 100 height 15
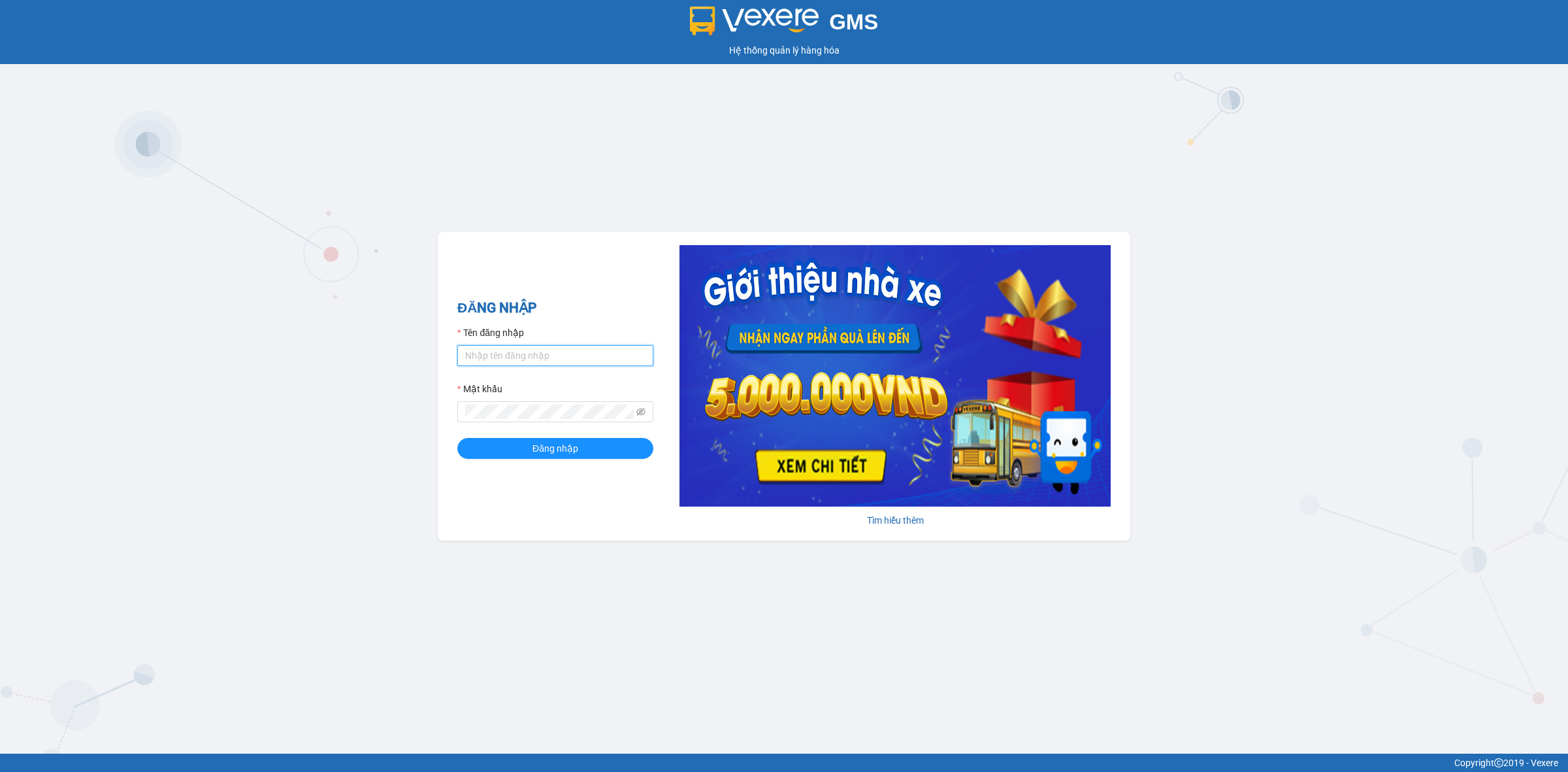
drag, startPoint x: 566, startPoint y: 359, endPoint x: 562, endPoint y: 366, distance: 8.1
click at [566, 359] on input "Tên đăng nhập" at bounding box center [555, 356] width 196 height 21
type input "hao.hiepthanh"
click at [457, 438] on button "Đăng nhập" at bounding box center [555, 449] width 196 height 21
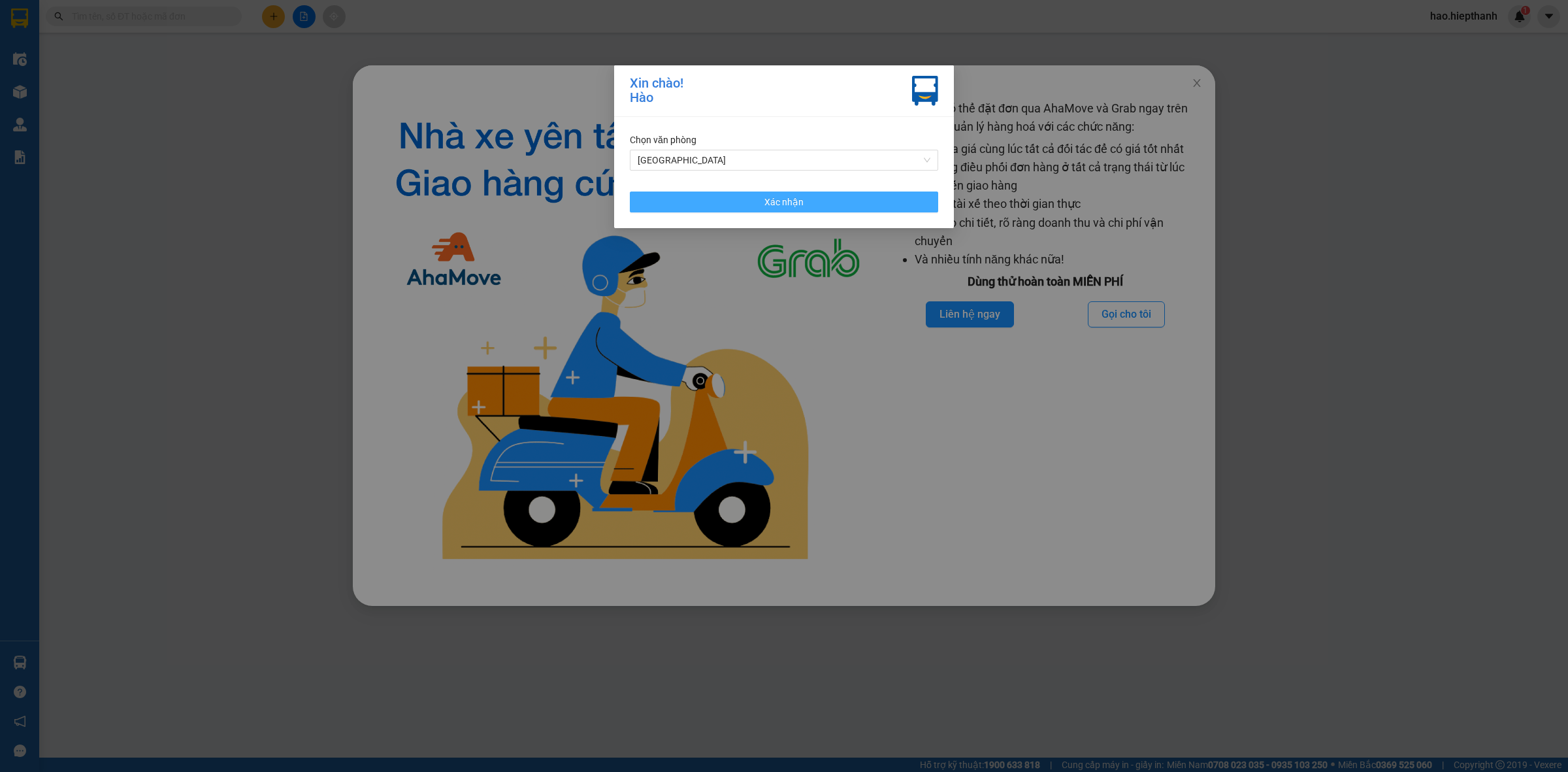
click at [820, 204] on button "Xác nhận" at bounding box center [784, 202] width 309 height 21
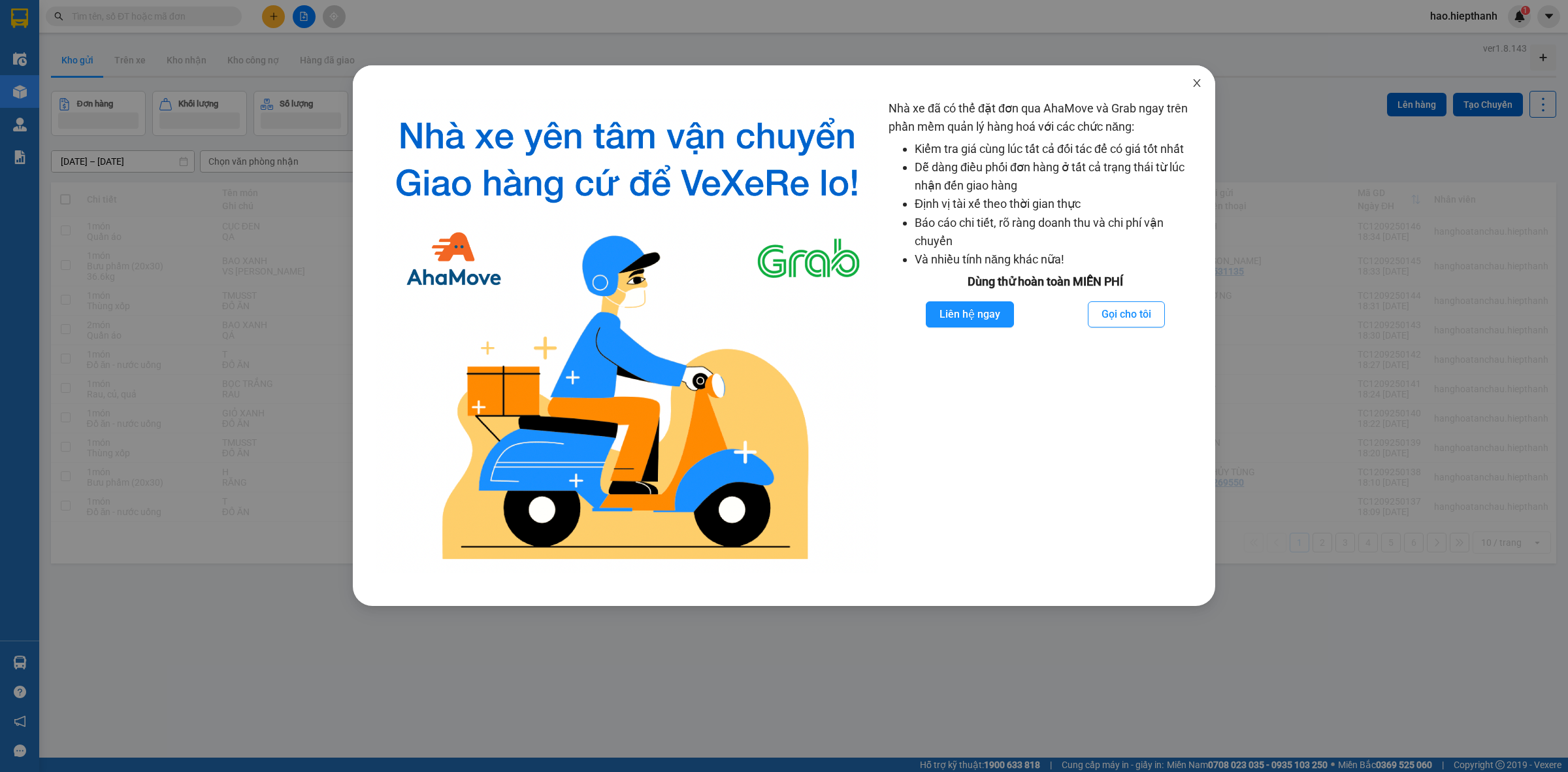
click at [1194, 80] on icon "close" at bounding box center [1196, 82] width 7 height 8
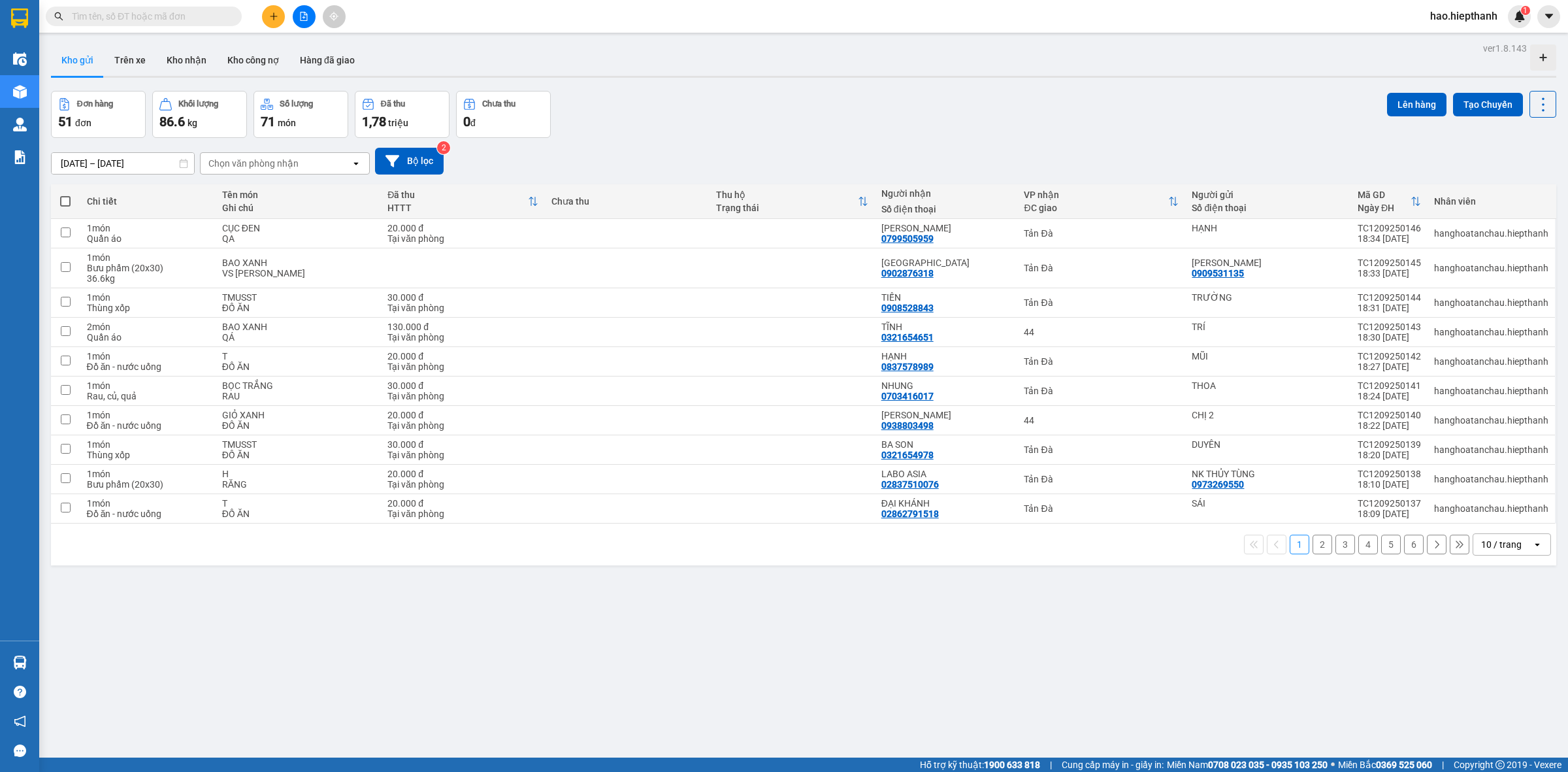
click at [271, 21] on button at bounding box center [273, 17] width 23 height 23
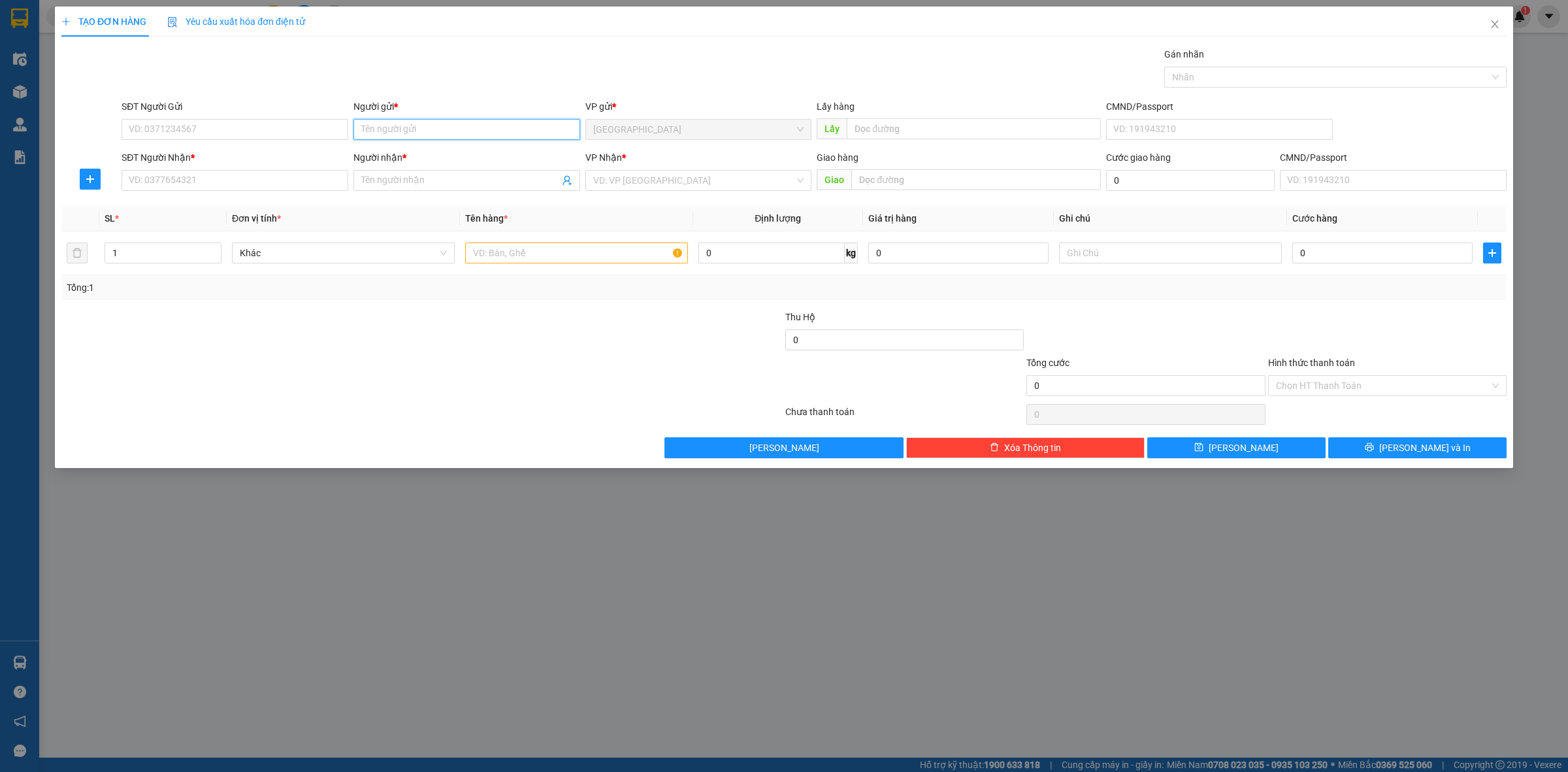
click at [393, 126] on input "Người gửi *" at bounding box center [467, 129] width 227 height 21
type input "x"
click at [227, 191] on input "SĐT Người Nhận *" at bounding box center [235, 181] width 227 height 21
paste input "0389779449"
type input "0389779449"
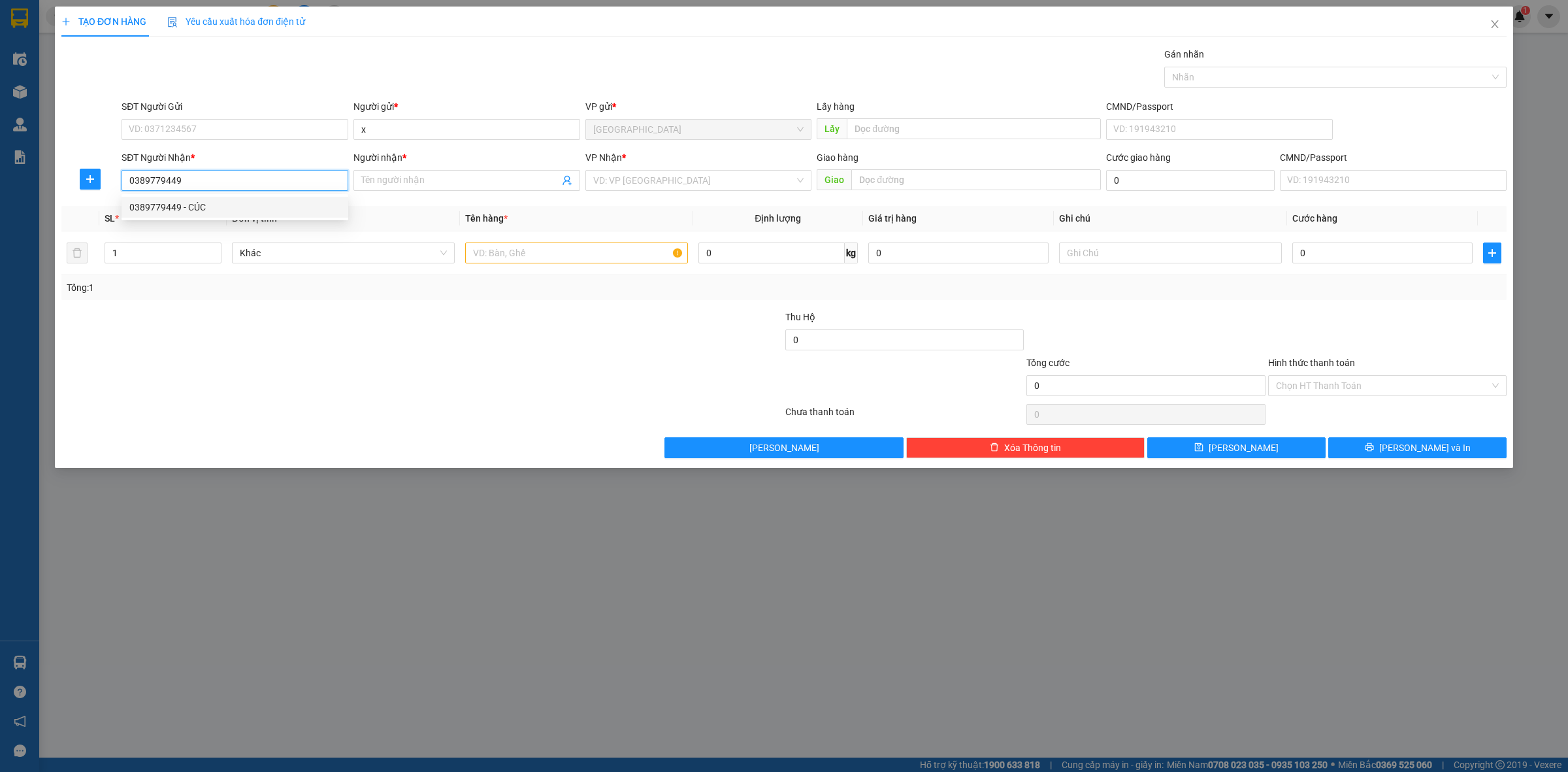
drag, startPoint x: 258, startPoint y: 206, endPoint x: 586, endPoint y: 197, distance: 328.1
click at [259, 206] on div "0389779449 - CÚC" at bounding box center [235, 207] width 211 height 15
type input "CÚC"
type input "0389779449"
click at [632, 186] on input "search" at bounding box center [694, 180] width 202 height 19
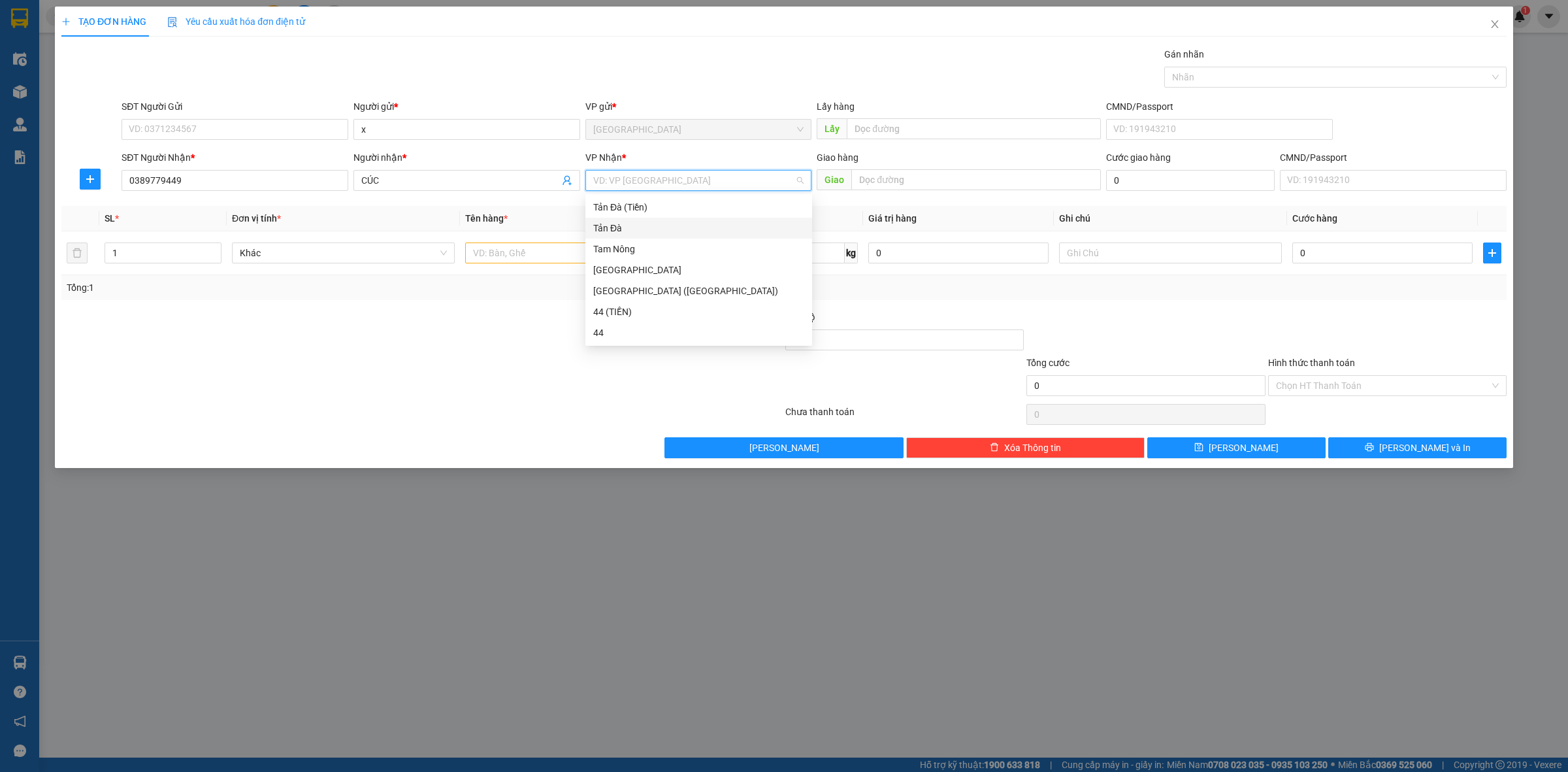
click at [619, 222] on div "Tản Đà" at bounding box center [698, 228] width 211 height 15
click at [632, 187] on div "VP Nhận * Tản Đà" at bounding box center [699, 173] width 227 height 46
click at [632, 186] on span "Tản Đà" at bounding box center [698, 180] width 211 height 19
click at [631, 272] on div "[GEOGRAPHIC_DATA]" at bounding box center [698, 270] width 211 height 15
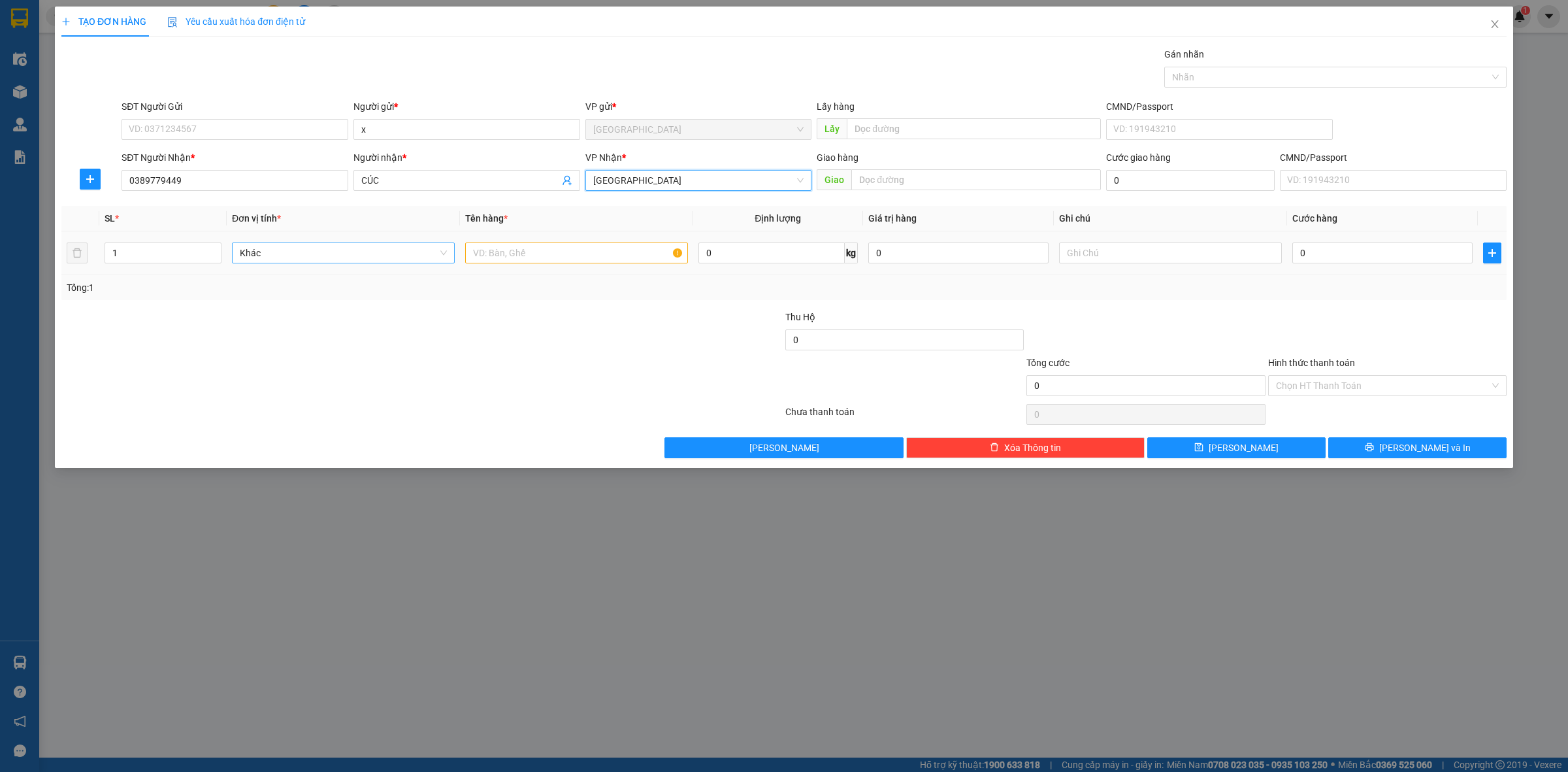
click at [383, 259] on span "Khác" at bounding box center [343, 253] width 207 height 19
click at [527, 329] on div at bounding box center [302, 333] width 483 height 46
click at [381, 251] on span "Khác" at bounding box center [343, 253] width 207 height 19
type input "x"
click at [370, 260] on input "x" at bounding box center [339, 253] width 198 height 19
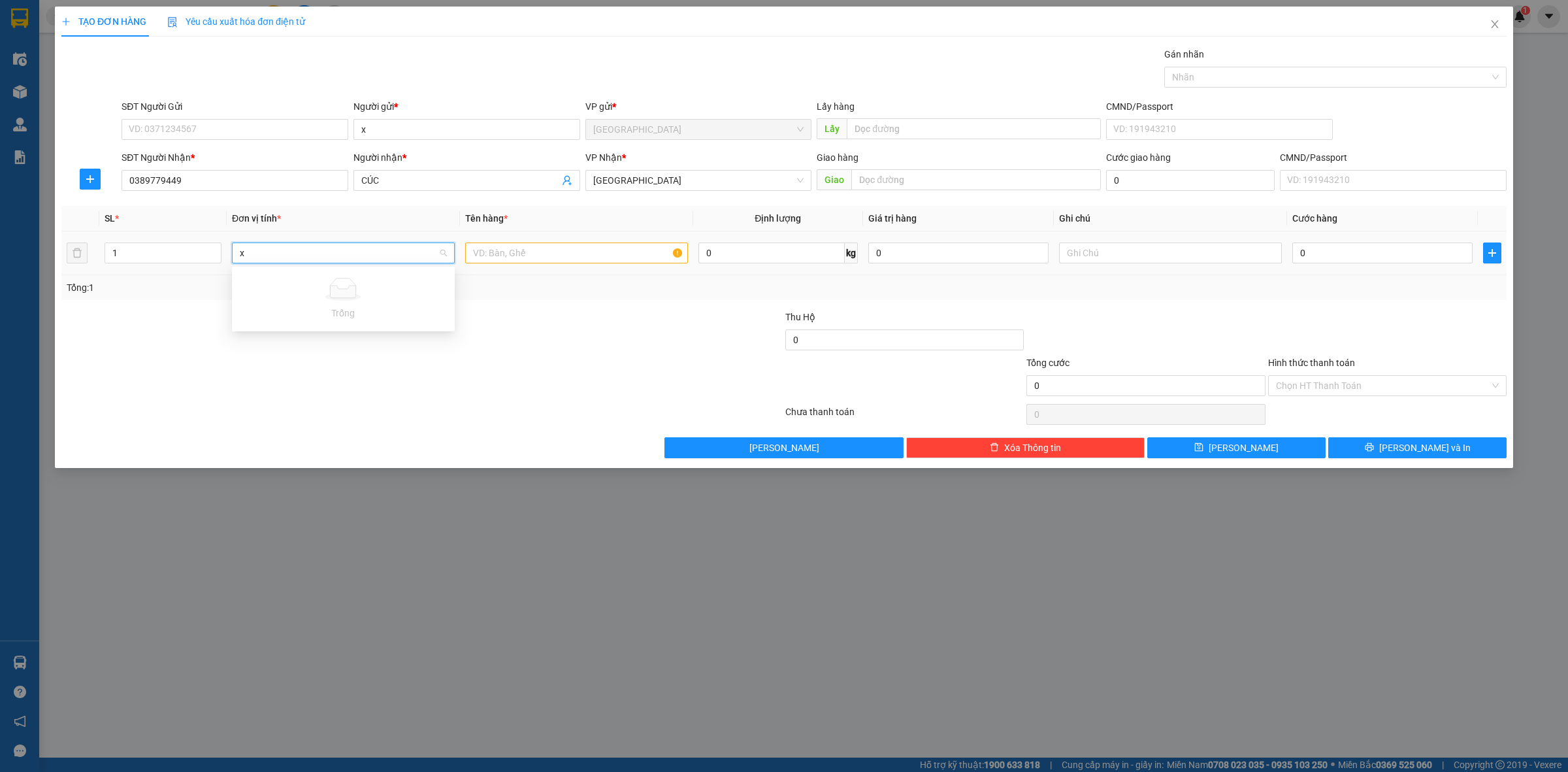
click at [370, 260] on input "x" at bounding box center [339, 253] width 198 height 19
click at [468, 298] on div "Tổng: 1" at bounding box center [784, 288] width 1446 height 25
click at [631, 255] on input "text" at bounding box center [576, 253] width 223 height 21
type input "thùng mus"
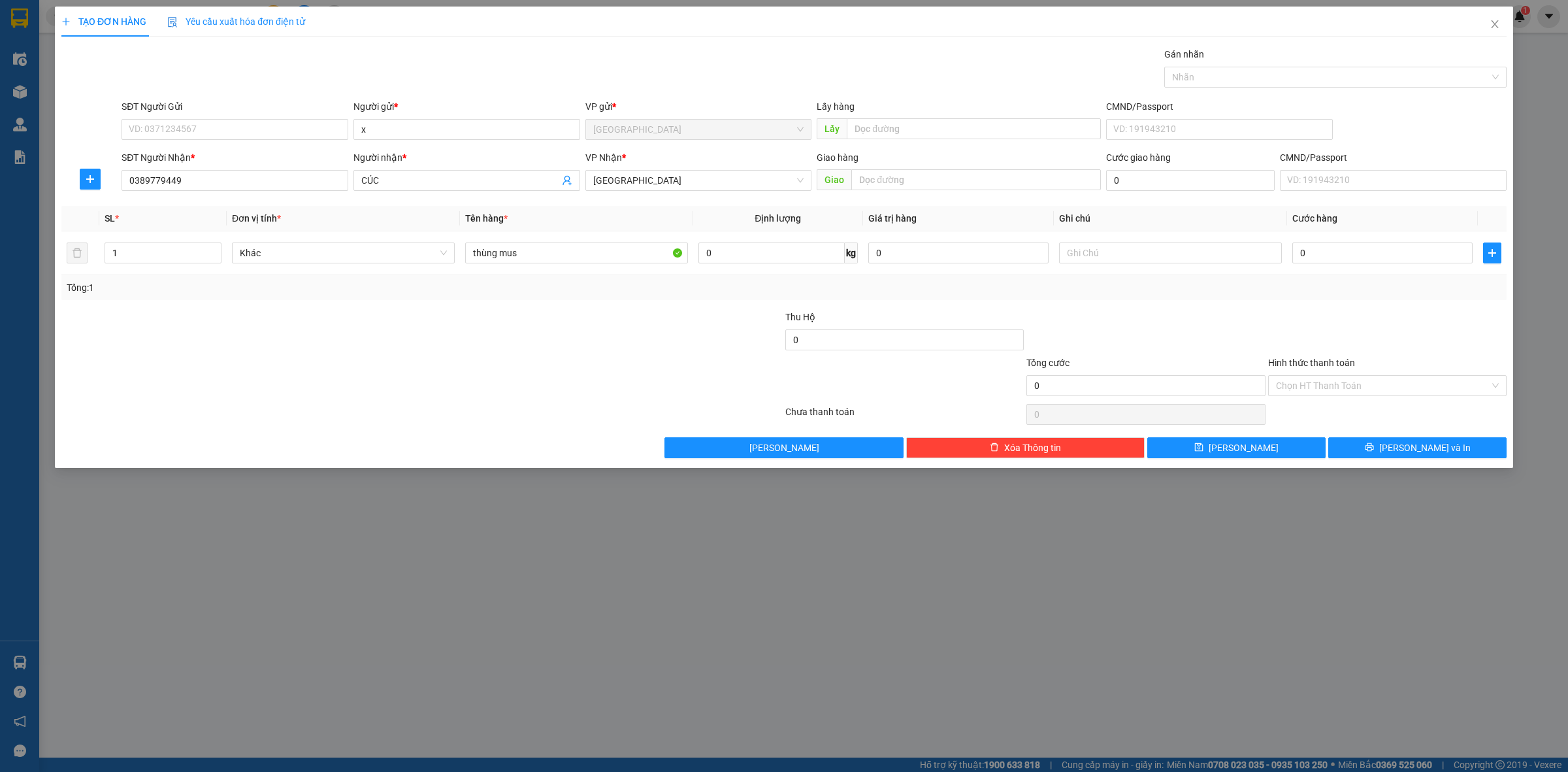
drag, startPoint x: 1164, startPoint y: 322, endPoint x: 1174, endPoint y: 323, distance: 10.0
click at [1165, 322] on div at bounding box center [1146, 333] width 241 height 46
click at [1373, 393] on input "Hình thức thanh toán" at bounding box center [1383, 386] width 214 height 19
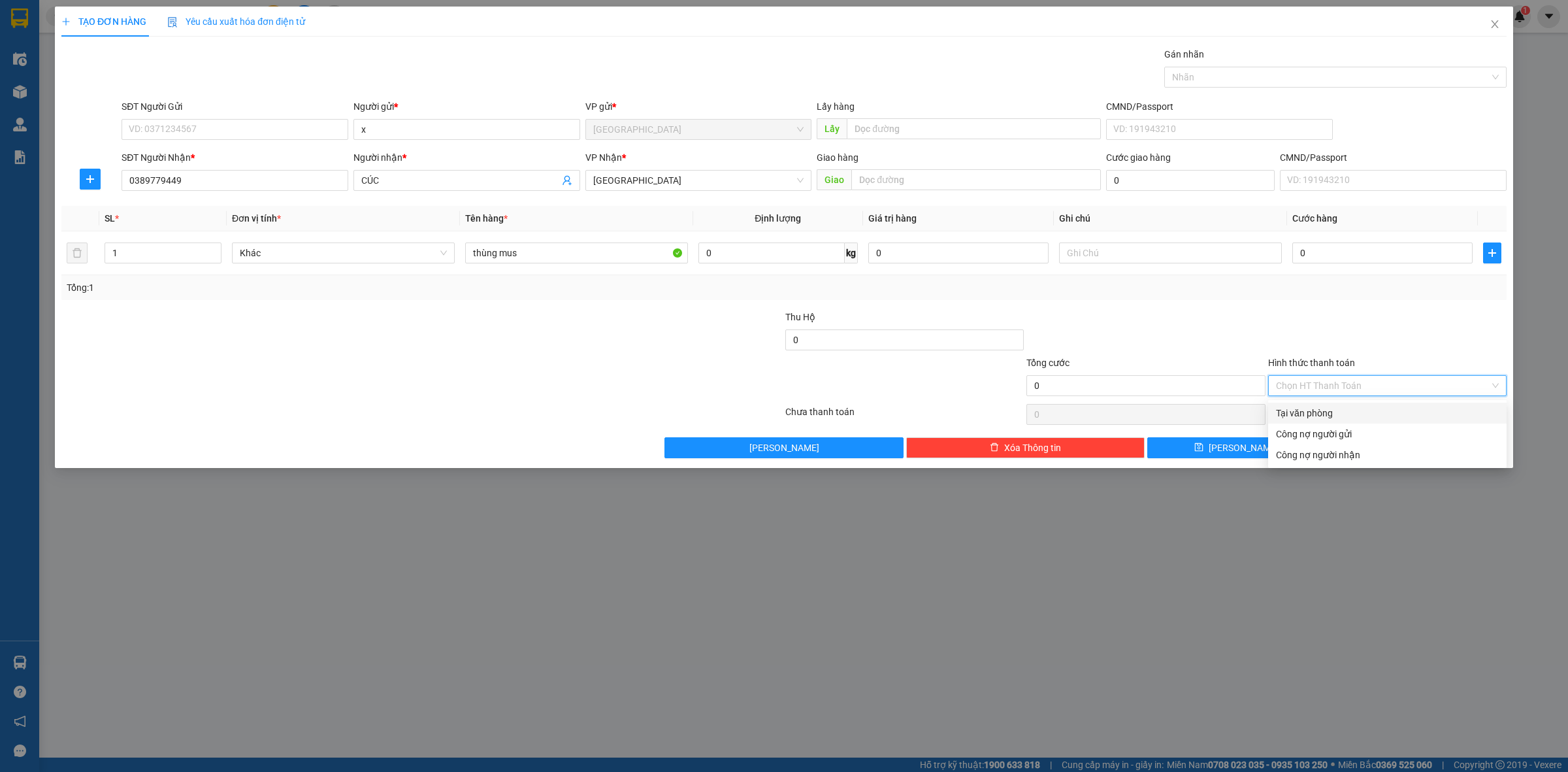
drag, startPoint x: 1362, startPoint y: 409, endPoint x: 1292, endPoint y: 348, distance: 92.8
click at [1361, 409] on div "Tại văn phòng" at bounding box center [1387, 413] width 223 height 15
click at [1291, 347] on div at bounding box center [1387, 333] width 241 height 46
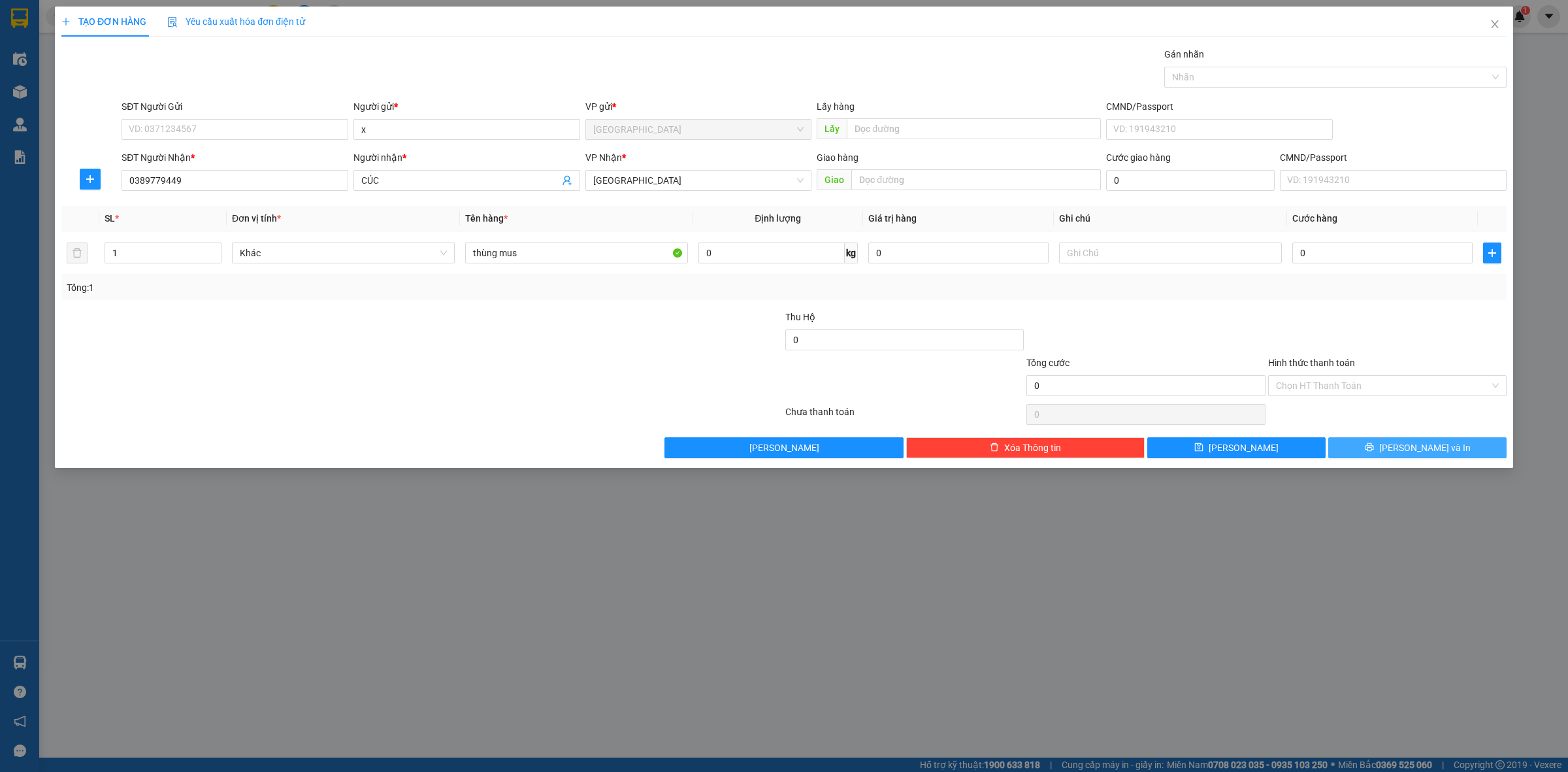
drag, startPoint x: 1452, startPoint y: 442, endPoint x: 1257, endPoint y: 368, distance: 208.6
click at [1451, 442] on button "Lưu và In" at bounding box center [1418, 448] width 179 height 21
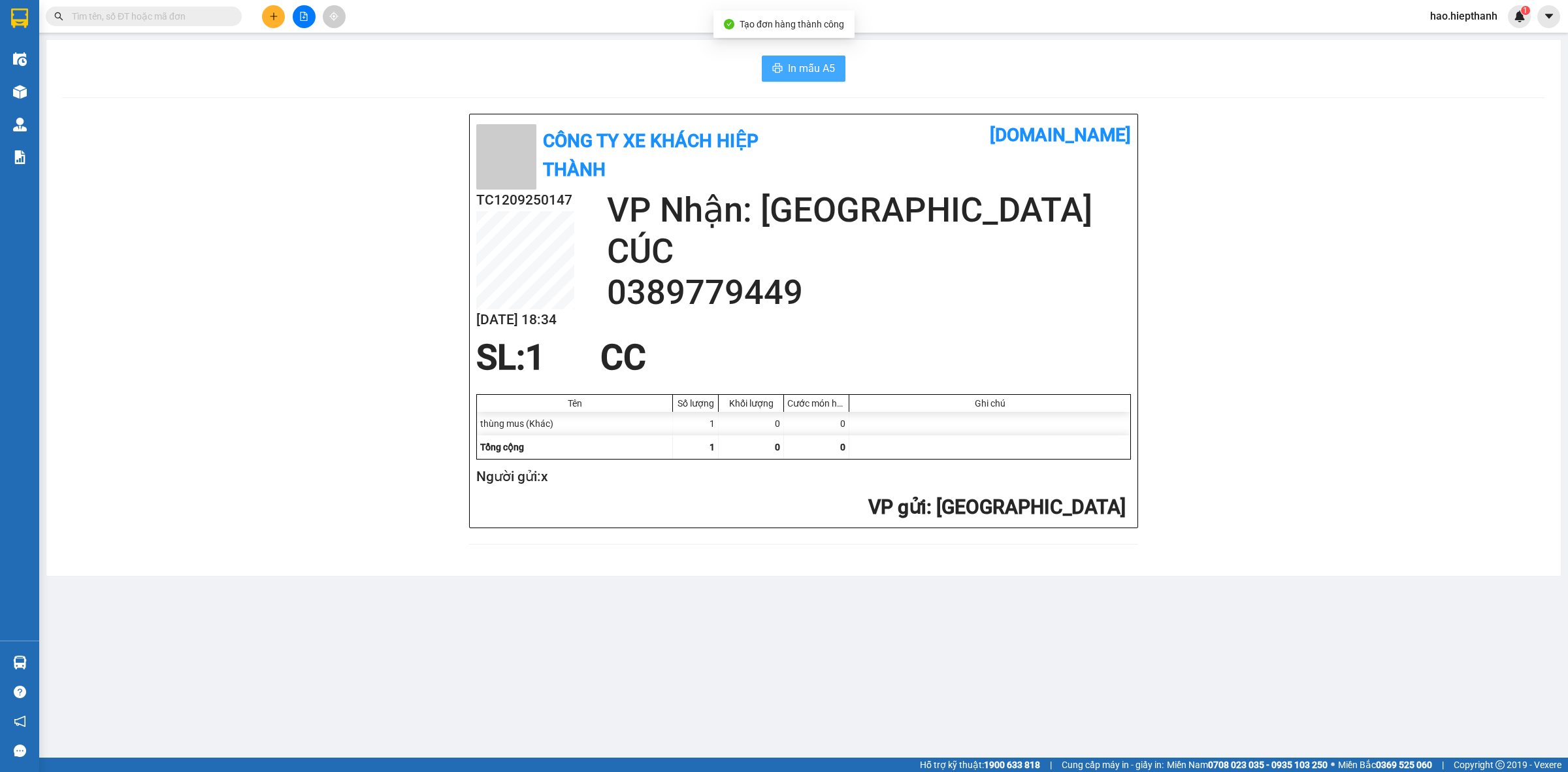
click at [805, 73] on span "In mẫu A5" at bounding box center [812, 69] width 47 height 17
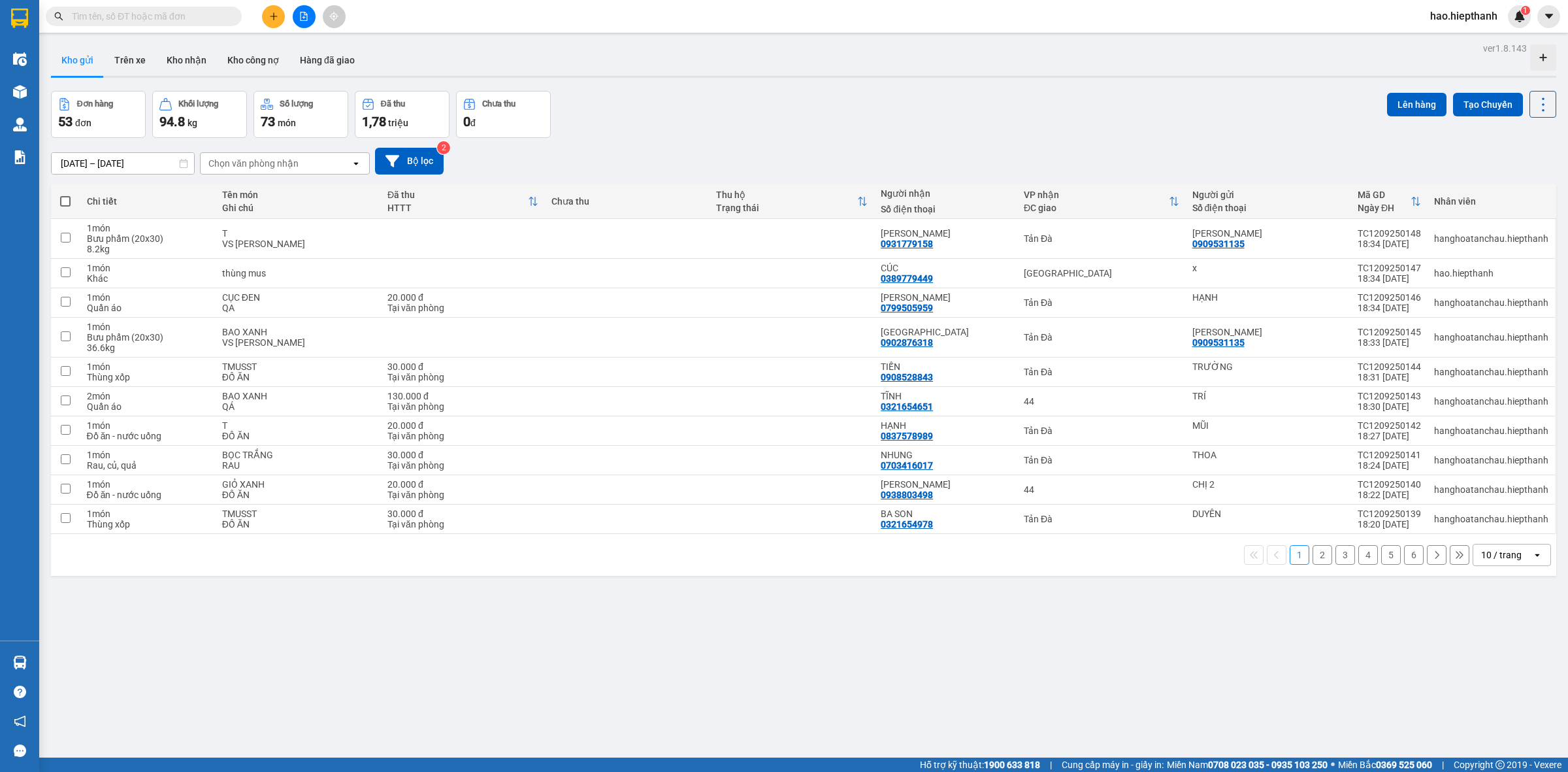
click at [1472, 21] on span "hao.hiepthanh" at bounding box center [1464, 16] width 88 height 17
click at [1443, 44] on span "Đăng xuất" at bounding box center [1470, 40] width 61 height 15
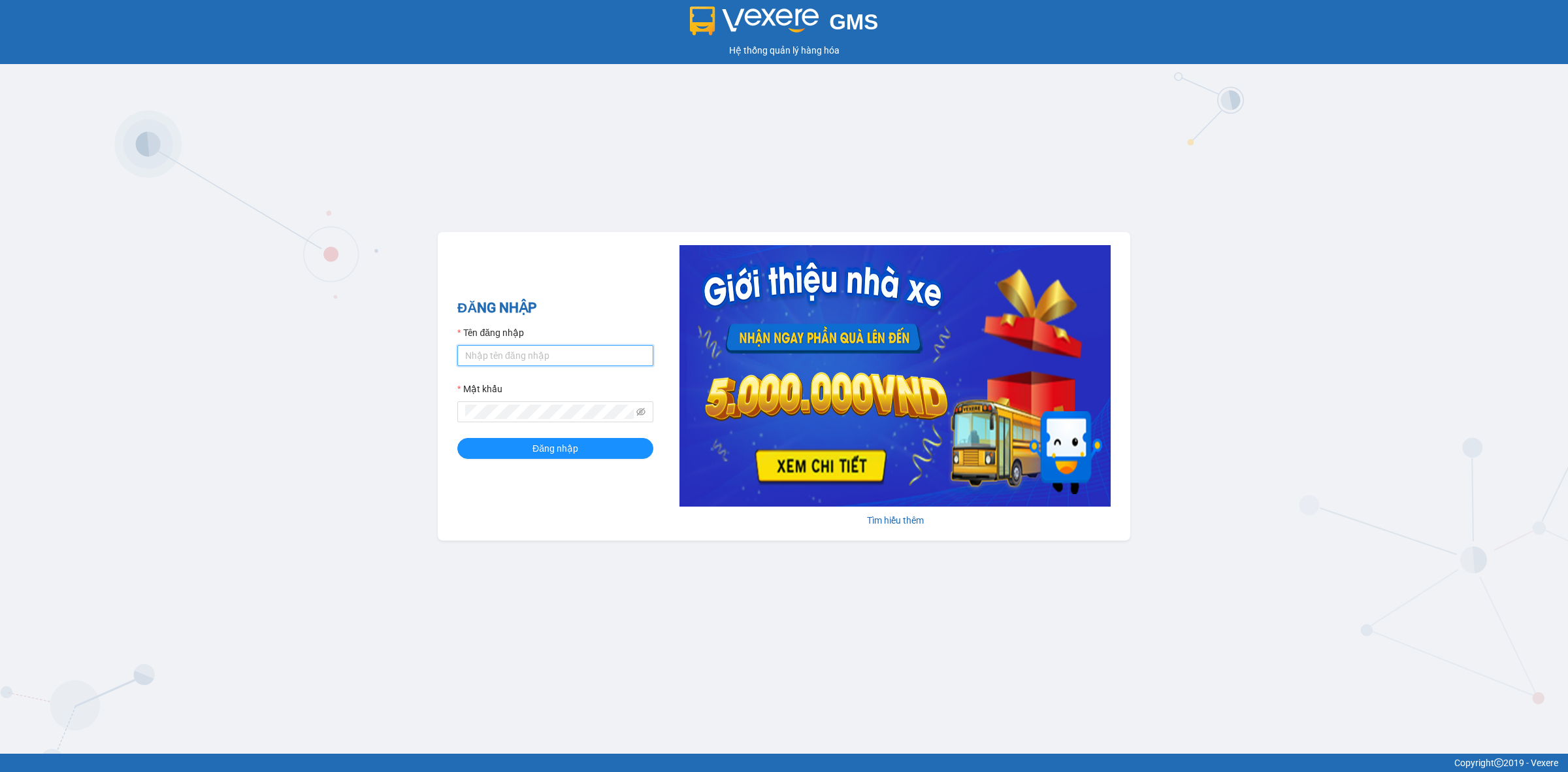
click at [576, 358] on input "Tên đăng nhập" at bounding box center [555, 356] width 196 height 21
click at [414, 296] on div "GMS Hệ thống quản lý hàng hóa ĐĂNG NHẬP Tên đăng nhập Mật khẩu Đăng nhập Tìm hi…" at bounding box center [784, 377] width 1568 height 754
click at [603, 347] on input "Tên đăng nhập" at bounding box center [555, 356] width 196 height 21
type input "hoitoatanda.hiepthanh"
click at [457, 438] on button "Đăng nhập" at bounding box center [555, 449] width 196 height 21
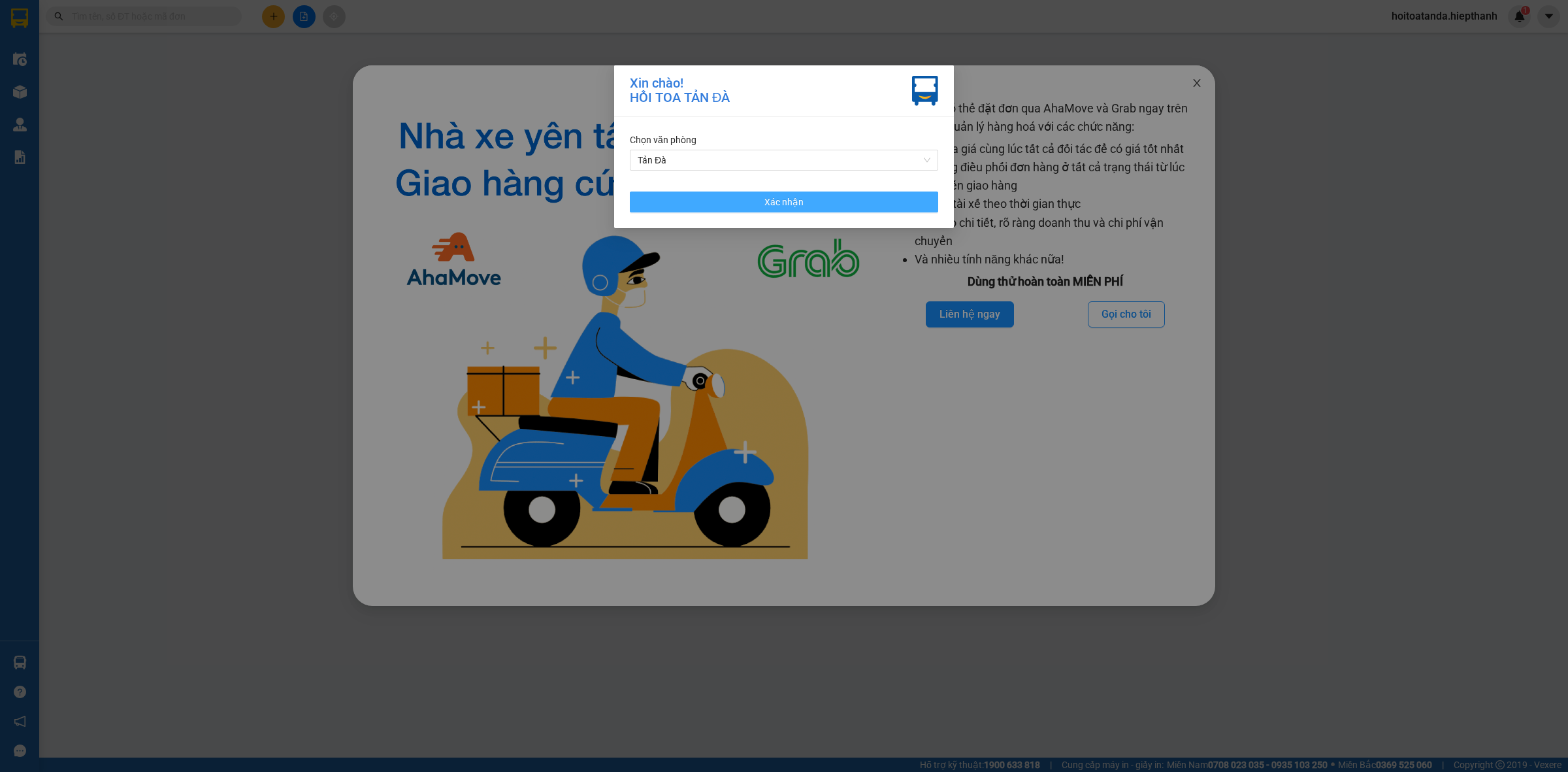
drag, startPoint x: 851, startPoint y: 209, endPoint x: 1187, endPoint y: 80, distance: 359.9
click at [853, 207] on button "Xác nhận" at bounding box center [784, 202] width 309 height 21
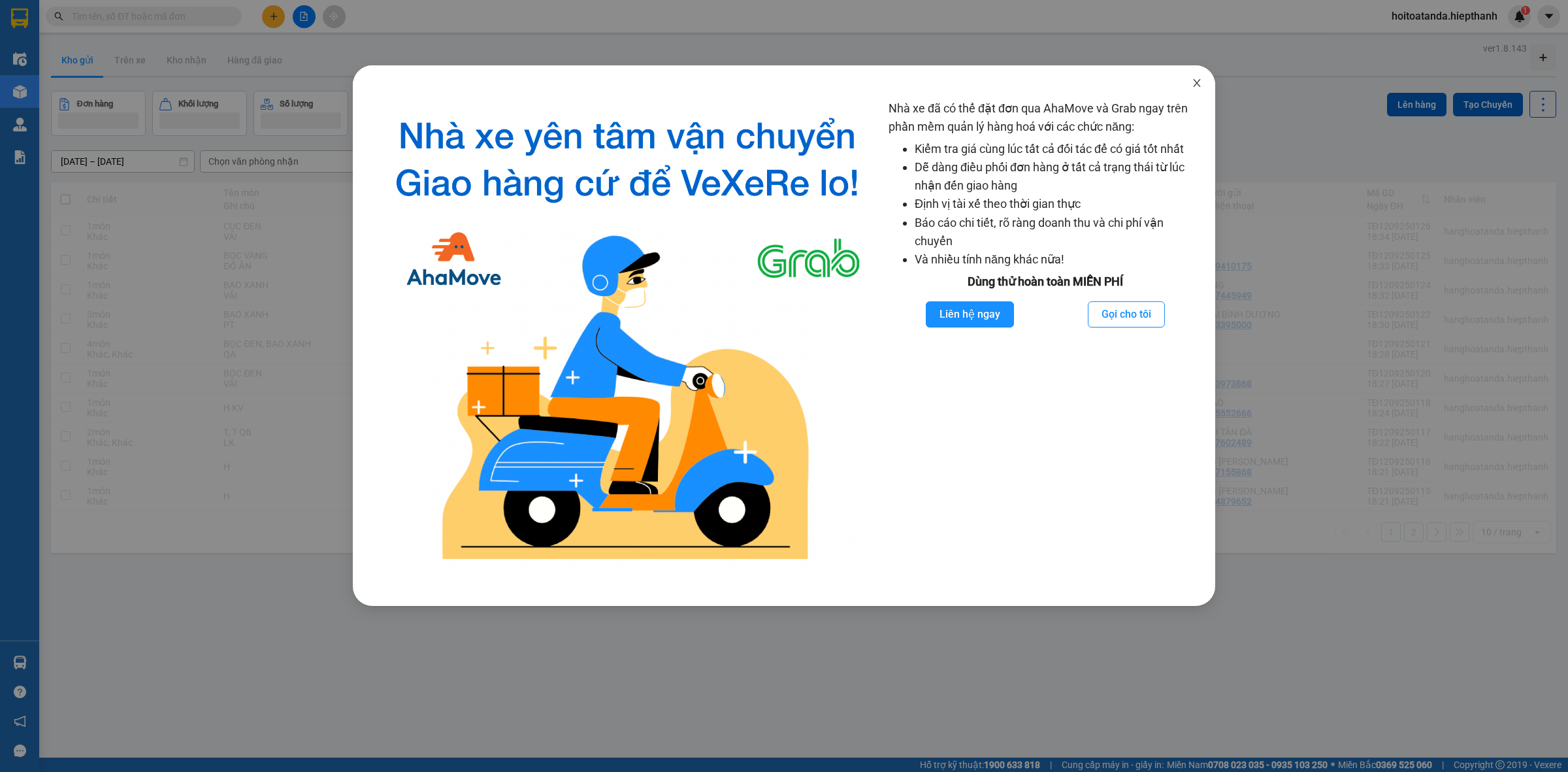
click at [1196, 72] on span "Close" at bounding box center [1197, 83] width 37 height 37
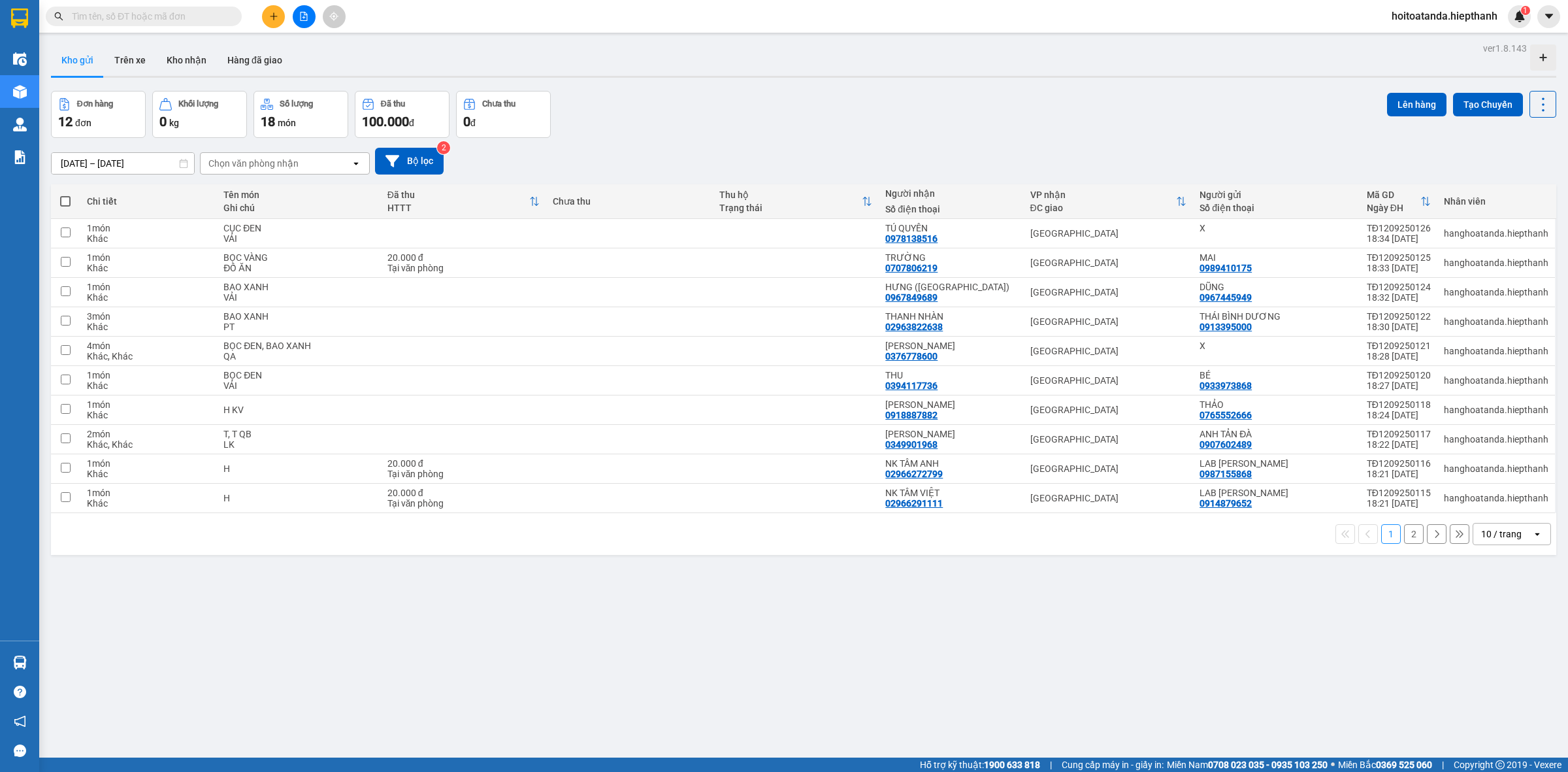
click at [1457, 10] on span "hoitoatanda.hiepthanh" at bounding box center [1444, 16] width 127 height 17
click at [273, 25] on button at bounding box center [273, 17] width 23 height 23
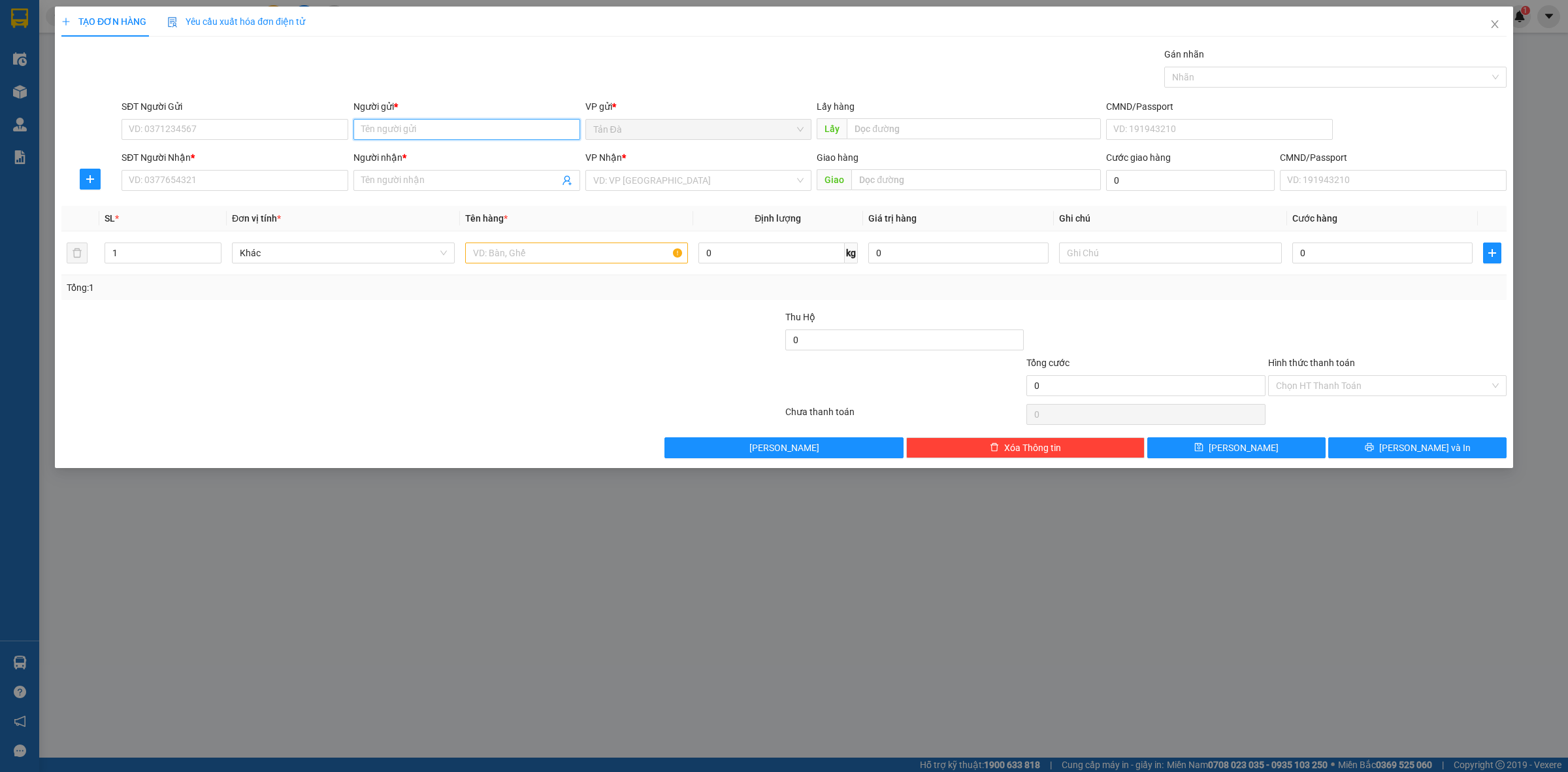
click at [370, 128] on input "Người gửi *" at bounding box center [467, 129] width 227 height 21
type input "x"
click at [264, 183] on input "SĐT Người Nhận *" at bounding box center [235, 181] width 227 height 21
paste input "0389779449"
type input "0389779449"
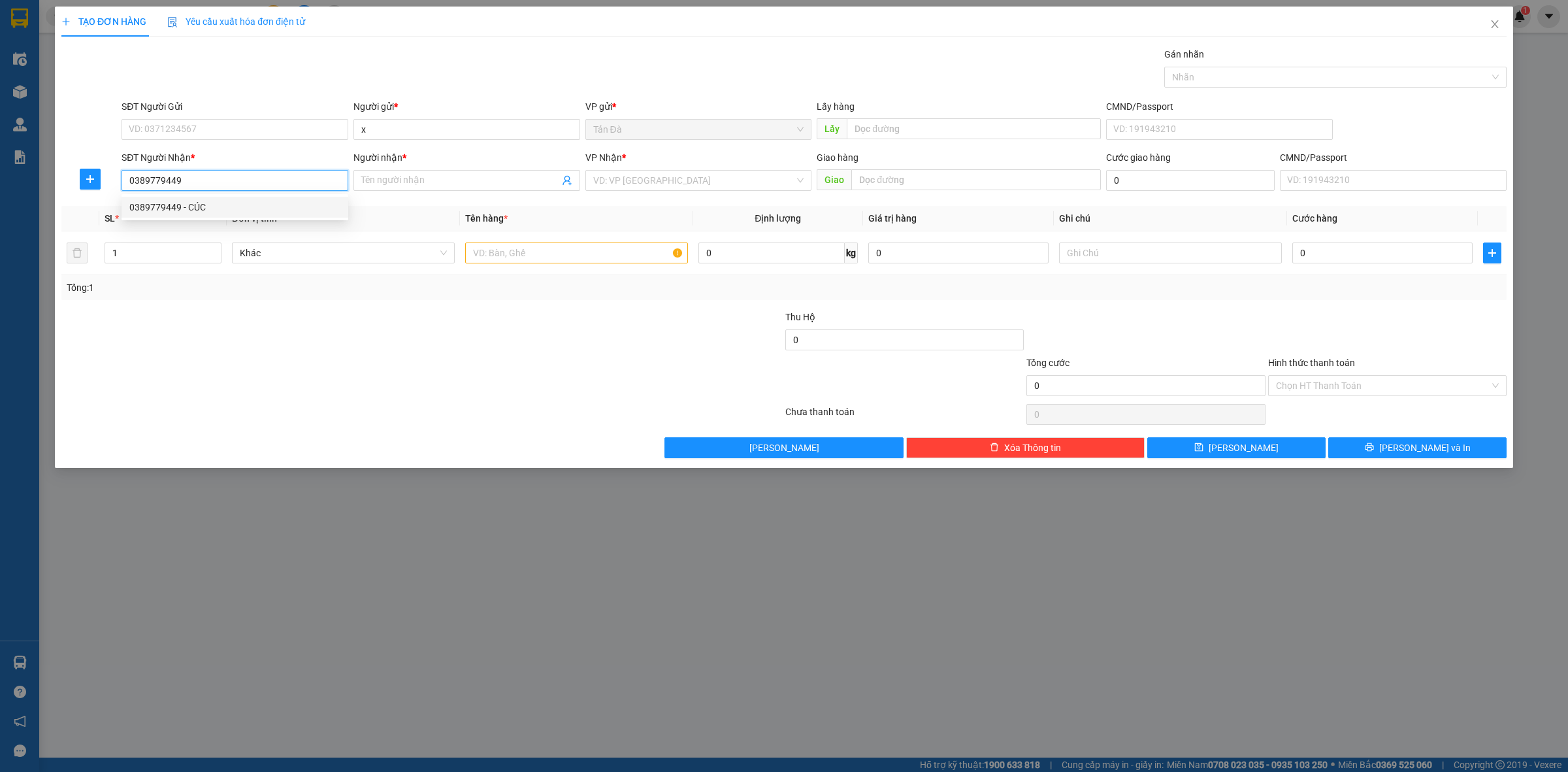
drag, startPoint x: 284, startPoint y: 207, endPoint x: 662, endPoint y: 174, distance: 379.4
click at [285, 207] on div "0389779449 - CÚC" at bounding box center [235, 207] width 211 height 15
type input "CÚC"
type input "0389779449"
click at [674, 177] on input "search" at bounding box center [694, 180] width 202 height 19
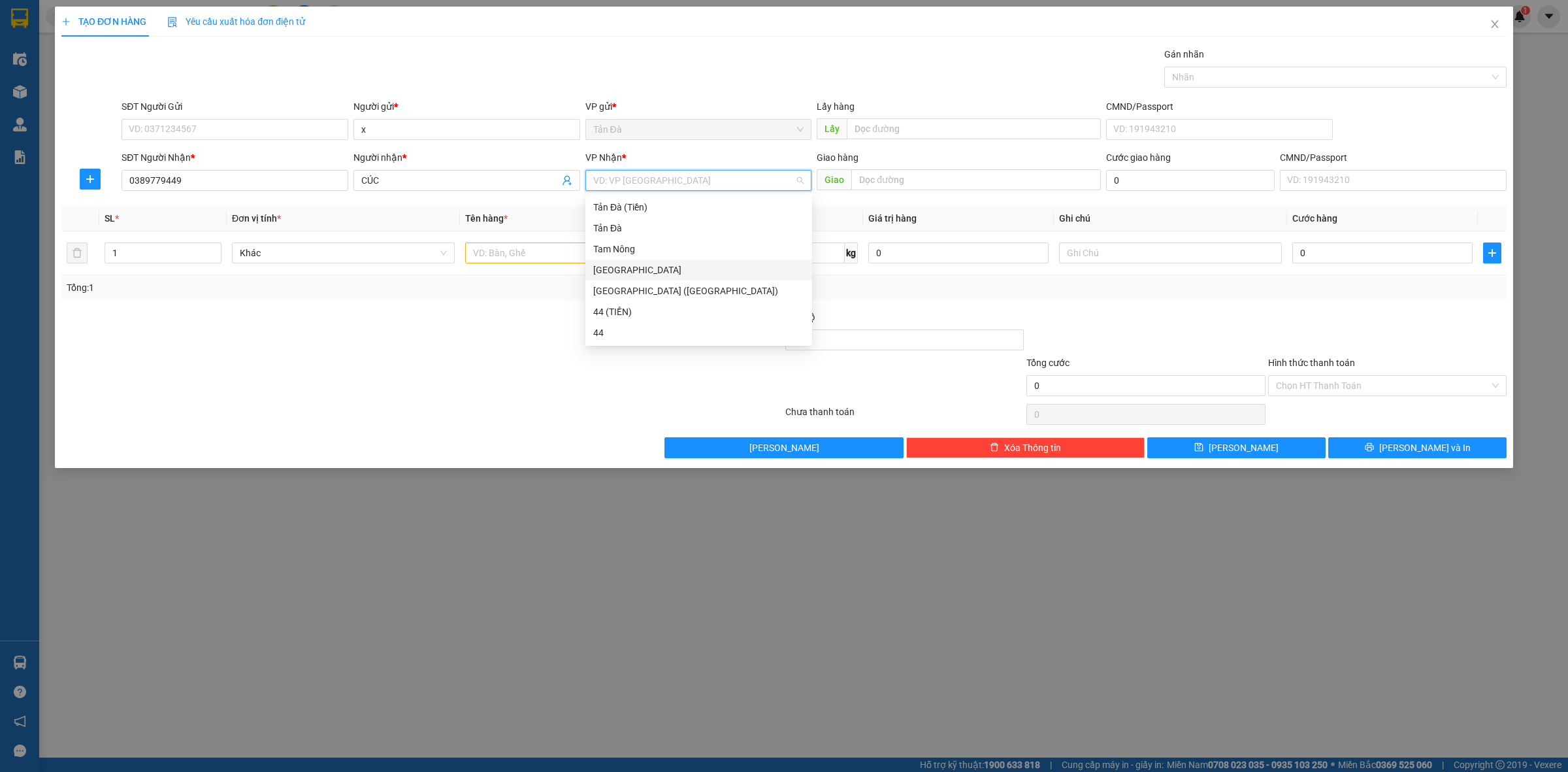
drag, startPoint x: 636, startPoint y: 264, endPoint x: 390, endPoint y: 256, distance: 246.1
click at [636, 264] on div "[GEOGRAPHIC_DATA]" at bounding box center [698, 270] width 211 height 15
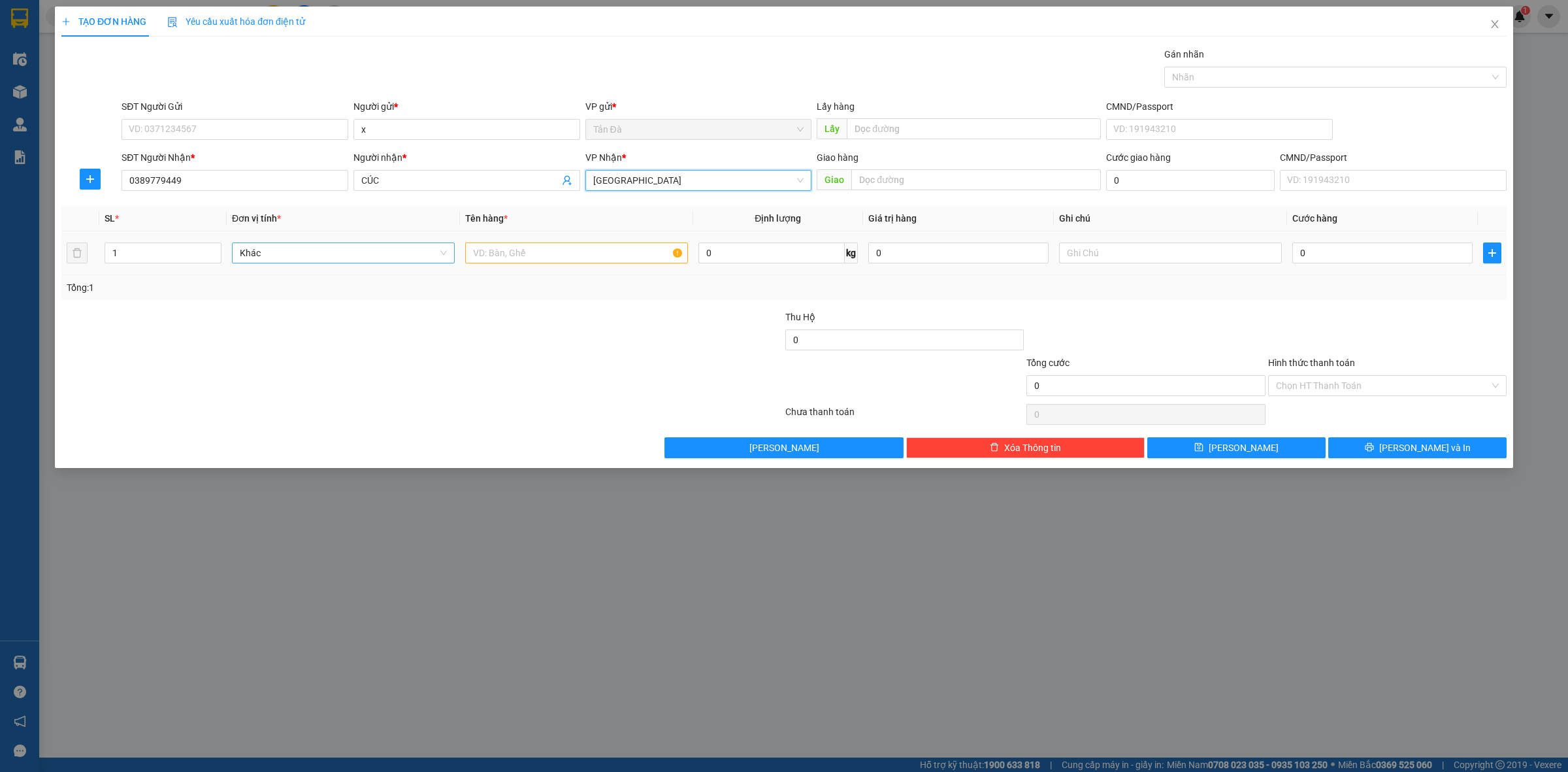
click at [376, 257] on span "Khác" at bounding box center [343, 253] width 207 height 19
type input "x"
click at [338, 306] on div "Thùng xốp" at bounding box center [343, 300] width 207 height 15
click at [534, 256] on input "text" at bounding box center [576, 253] width 223 height 21
type input "tmuss"
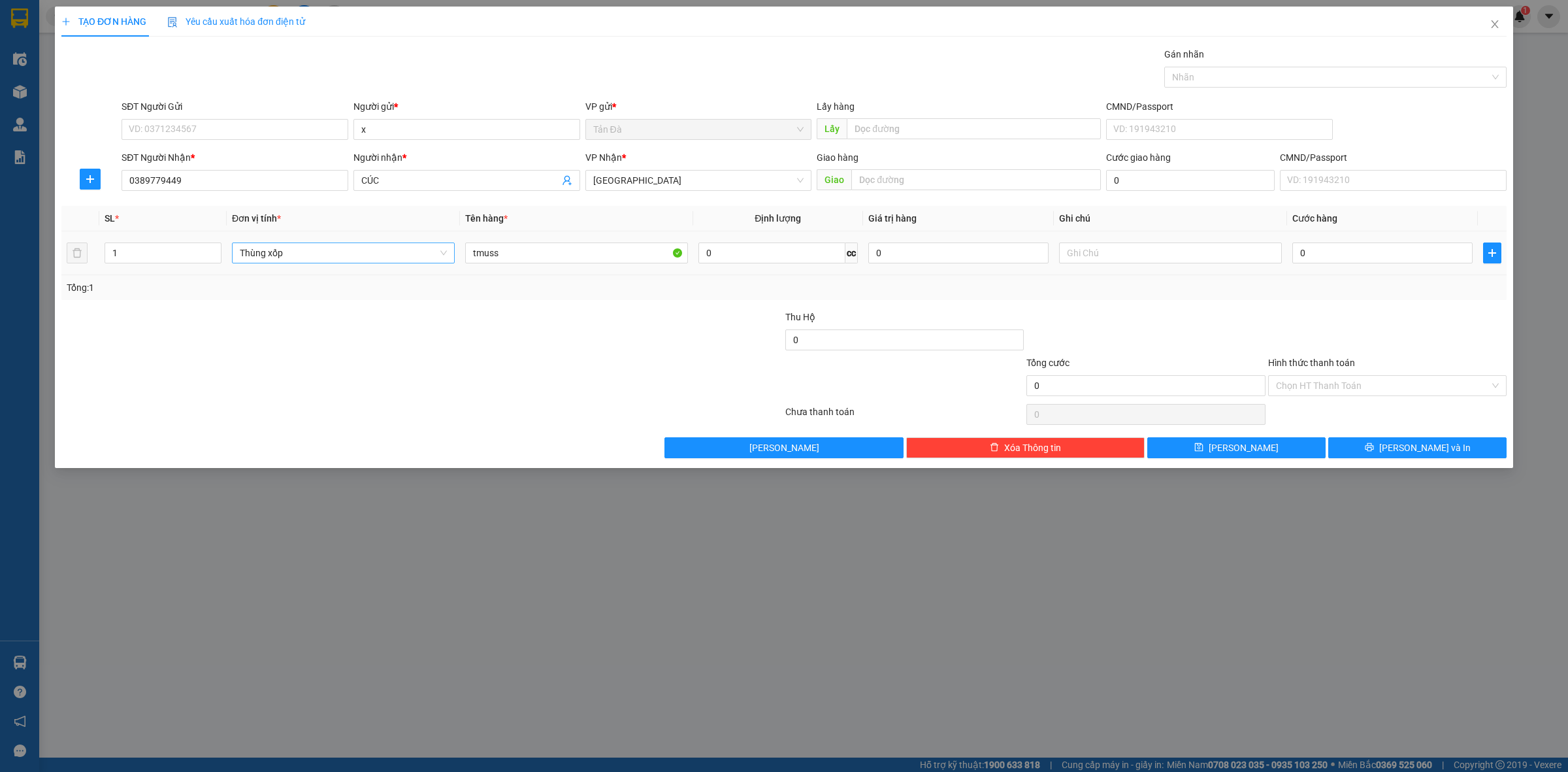
drag, startPoint x: 1170, startPoint y: 282, endPoint x: 1162, endPoint y: 268, distance: 16.1
click at [1170, 280] on div "Tổng: 1" at bounding box center [784, 288] width 1446 height 25
click at [1151, 255] on input "text" at bounding box center [1171, 253] width 223 height 21
click at [1183, 338] on div at bounding box center [1146, 333] width 241 height 46
click at [1284, 450] on button "[PERSON_NAME]" at bounding box center [1237, 448] width 179 height 21
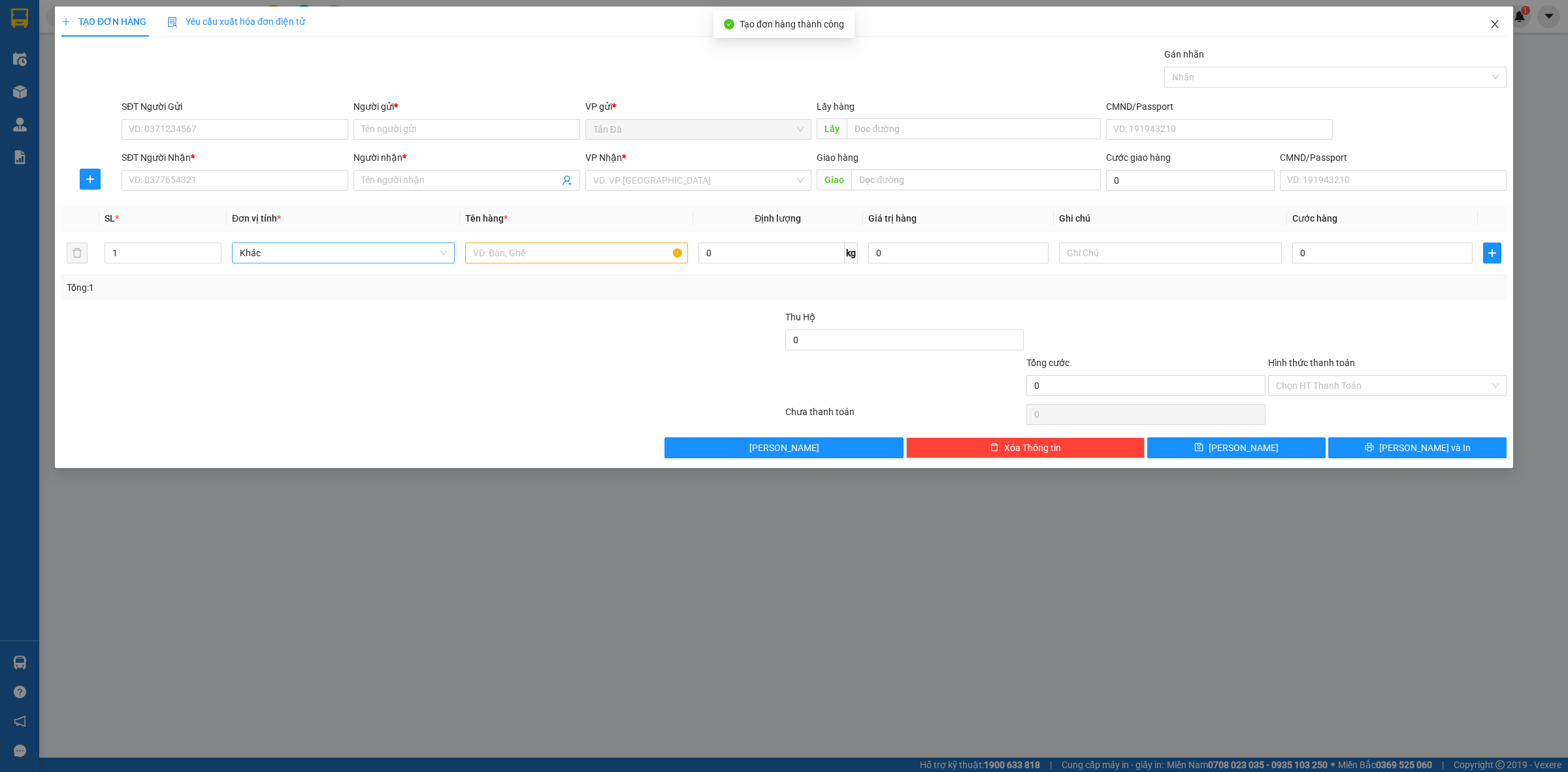
click at [1488, 23] on span "Close" at bounding box center [1495, 24] width 37 height 37
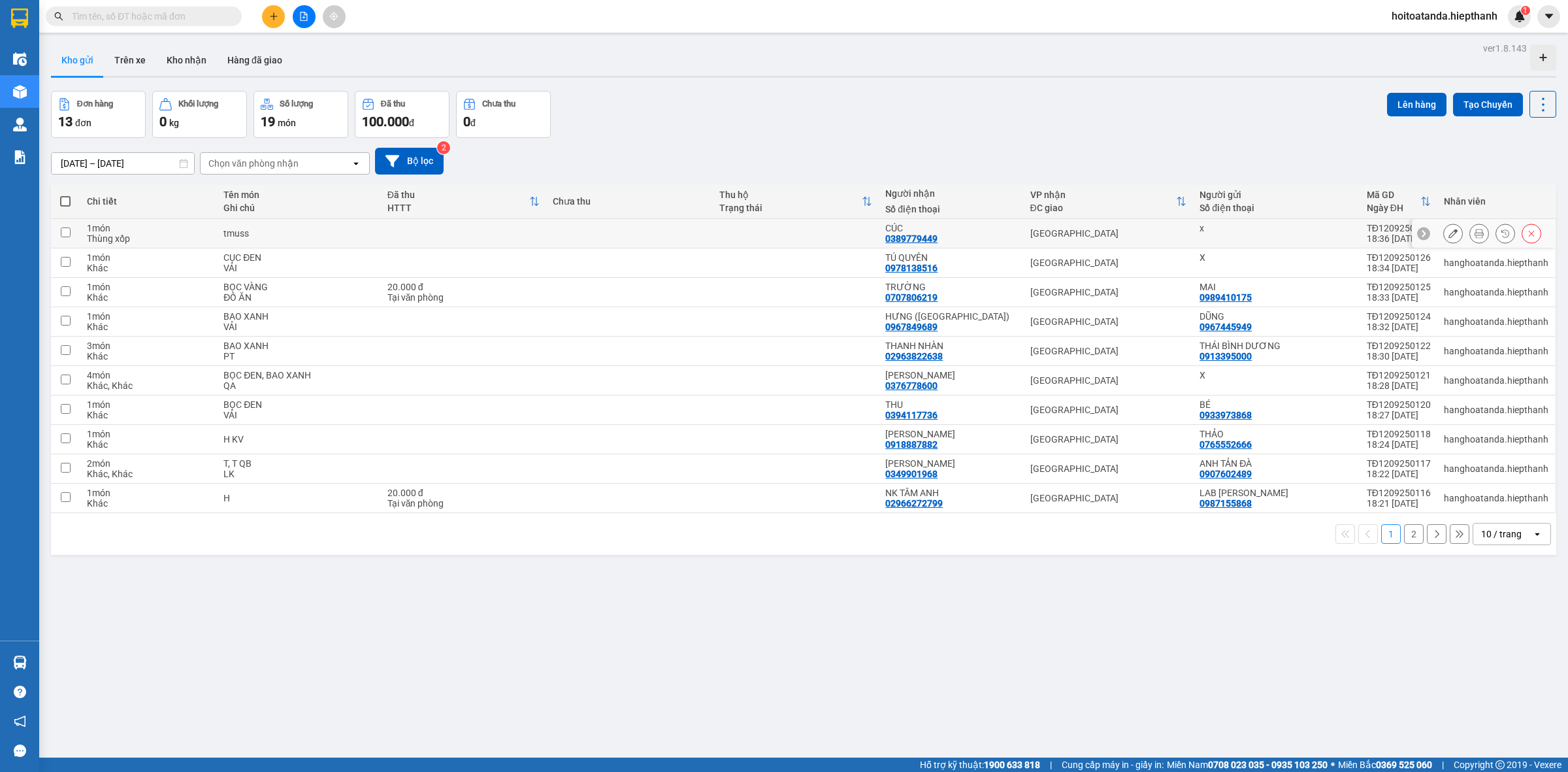
click at [1475, 233] on icon at bounding box center [1479, 233] width 9 height 9
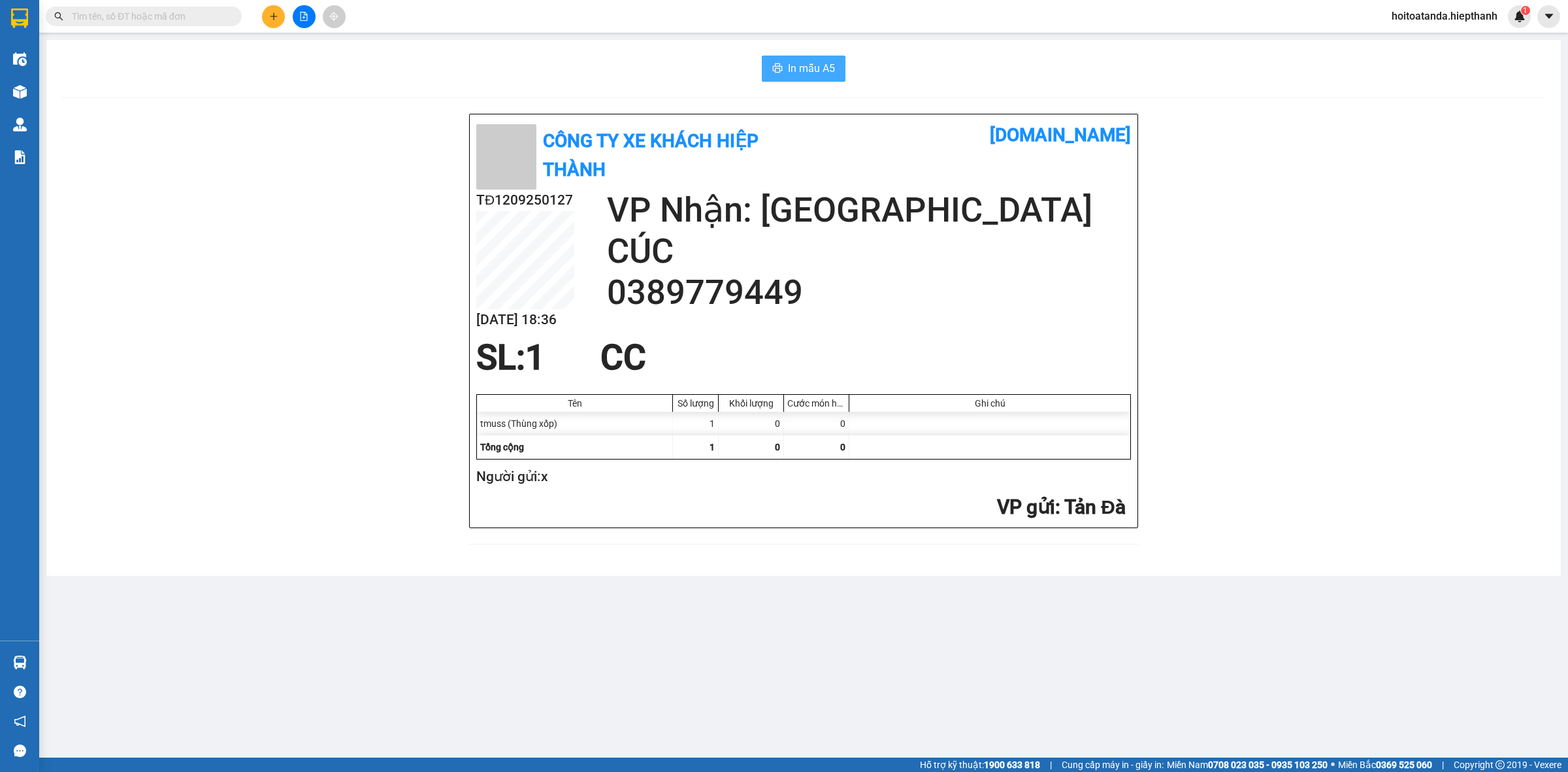
click at [794, 73] on span "In mẫu A5" at bounding box center [812, 69] width 47 height 17
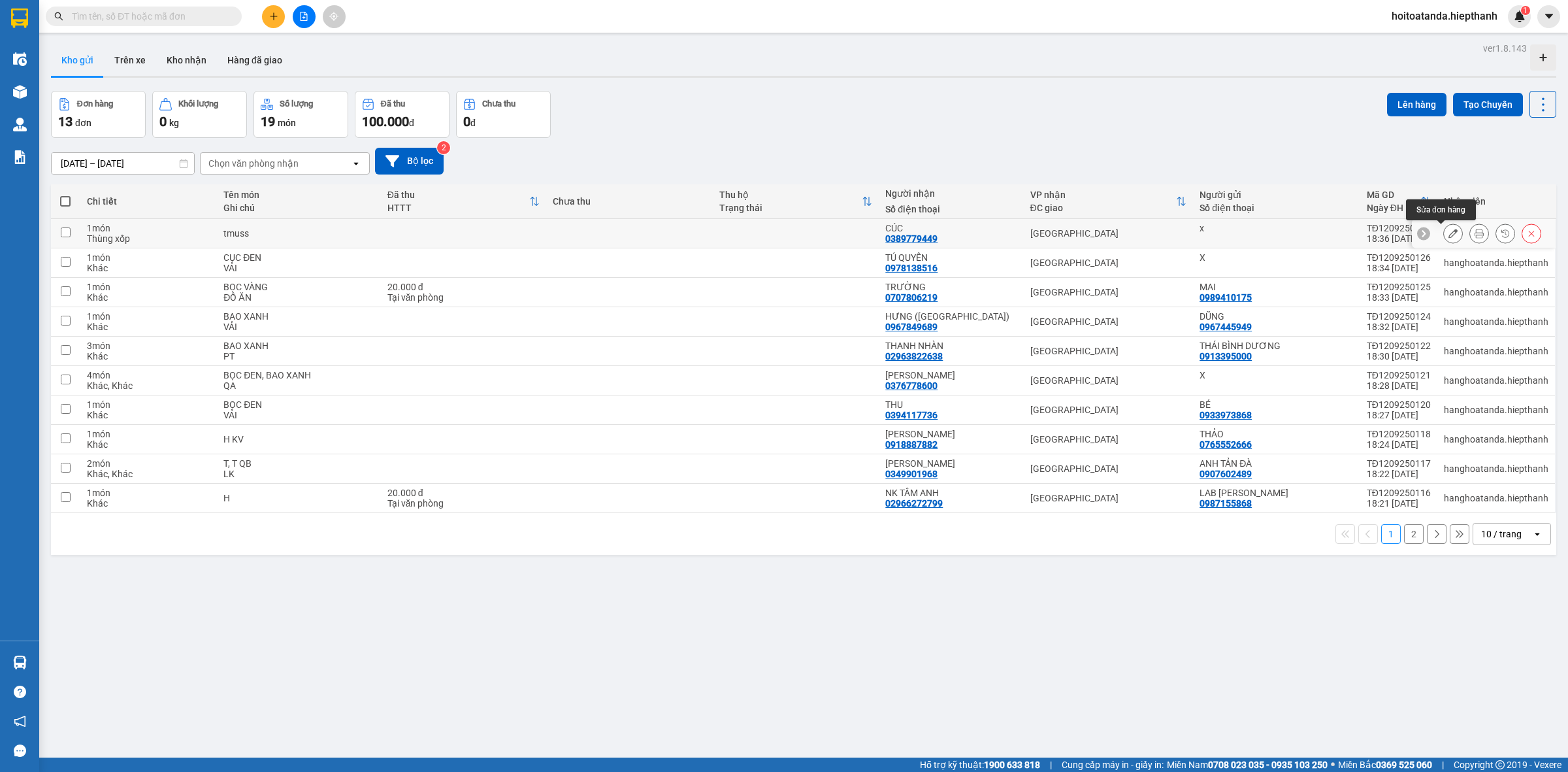
click at [1475, 229] on icon at bounding box center [1479, 233] width 9 height 9
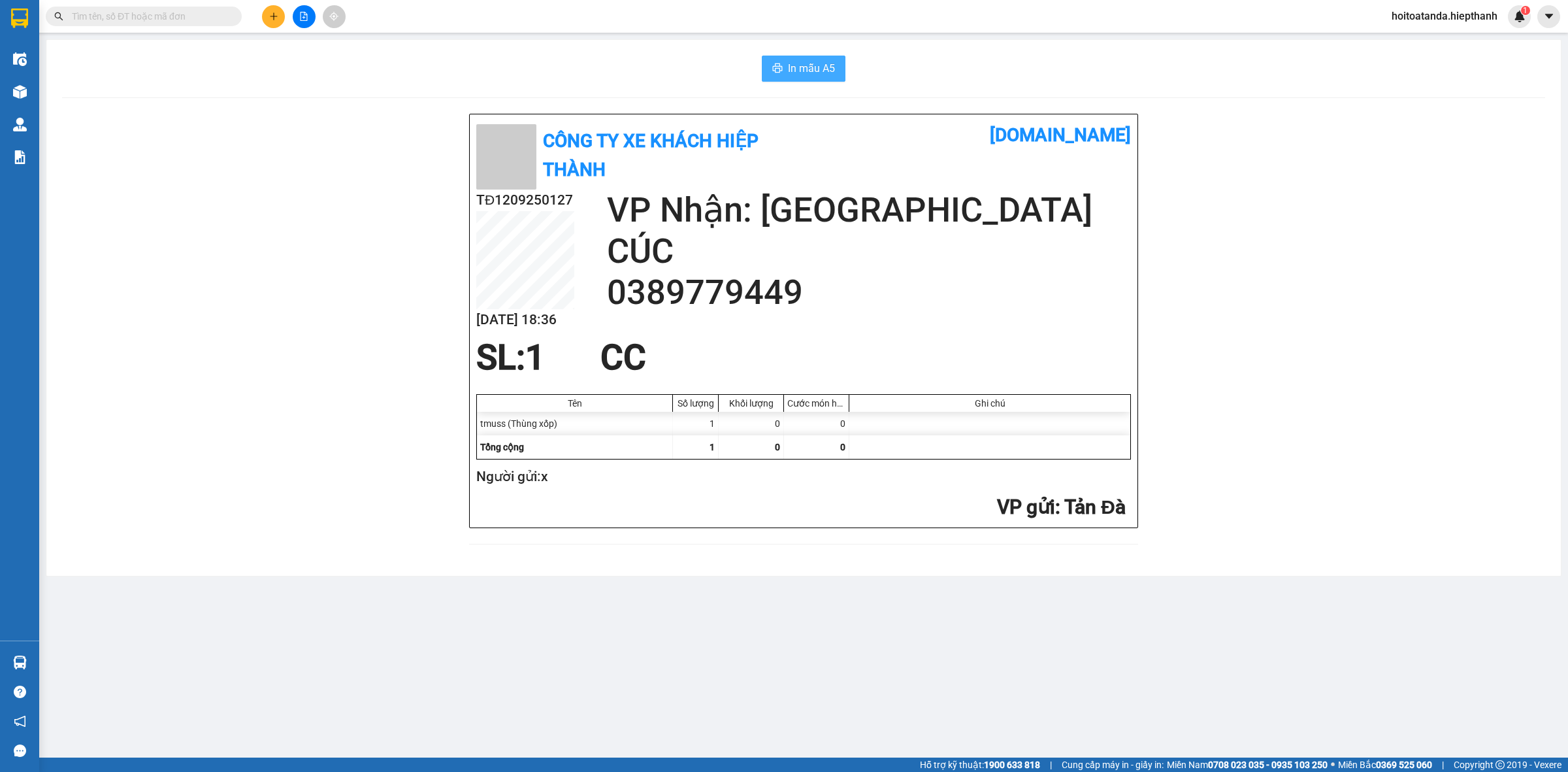
drag, startPoint x: 785, startPoint y: 60, endPoint x: 804, endPoint y: 64, distance: 19.4
click at [789, 60] on button "In mẫu A5" at bounding box center [803, 69] width 84 height 26
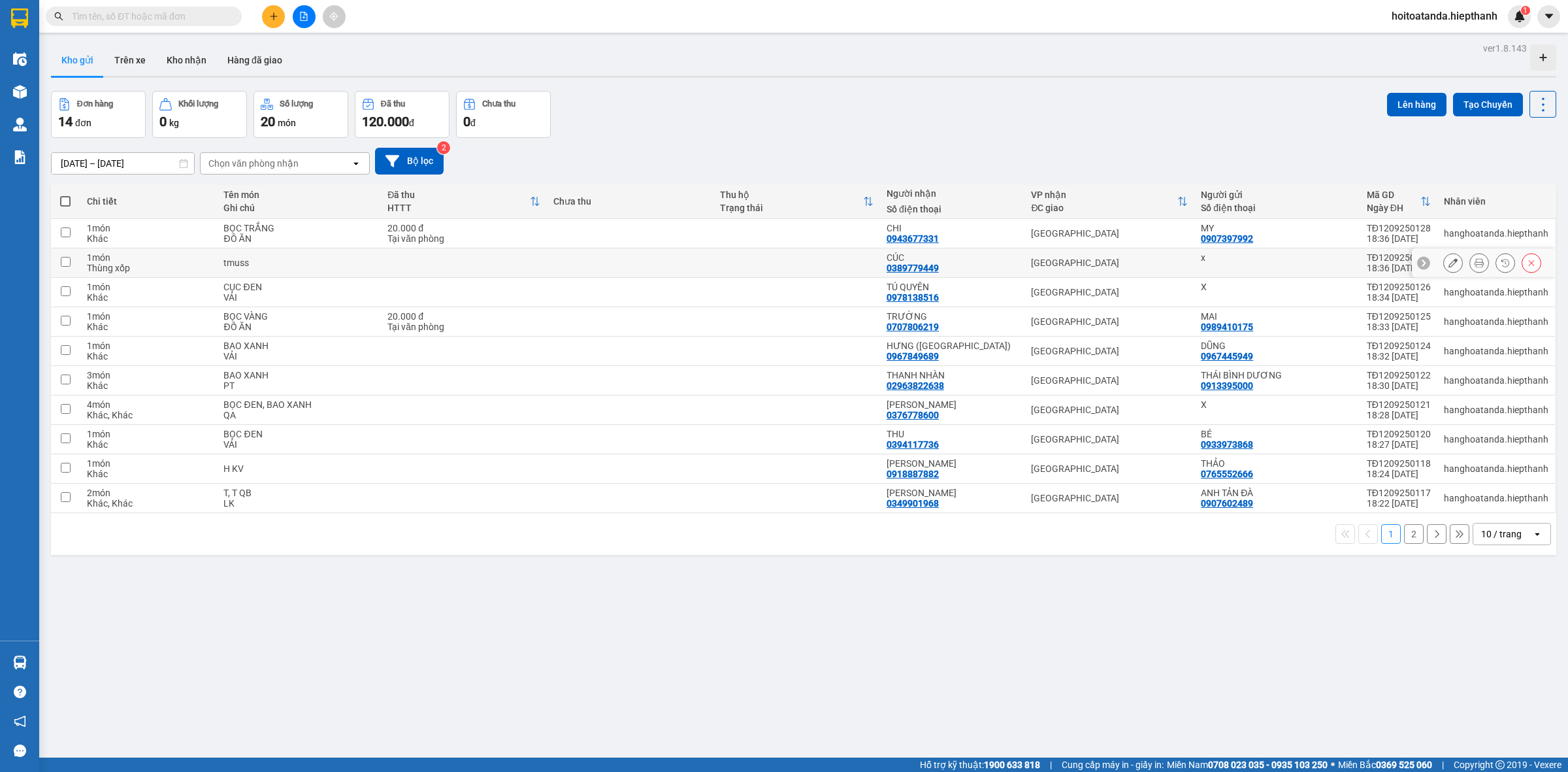
click at [1475, 262] on icon at bounding box center [1479, 262] width 9 height 9
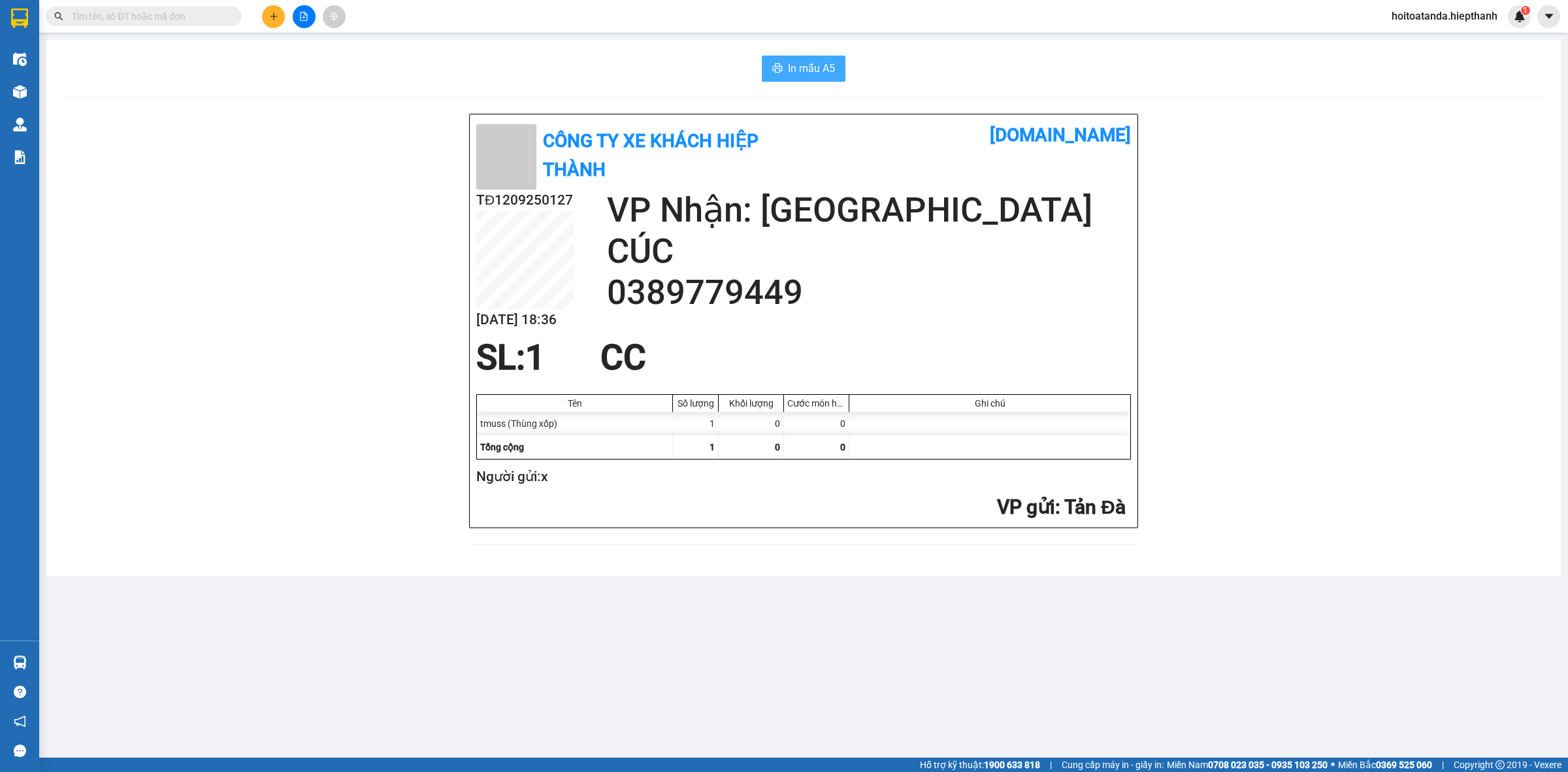
click at [795, 80] on button "In mẫu A5" at bounding box center [803, 69] width 84 height 26
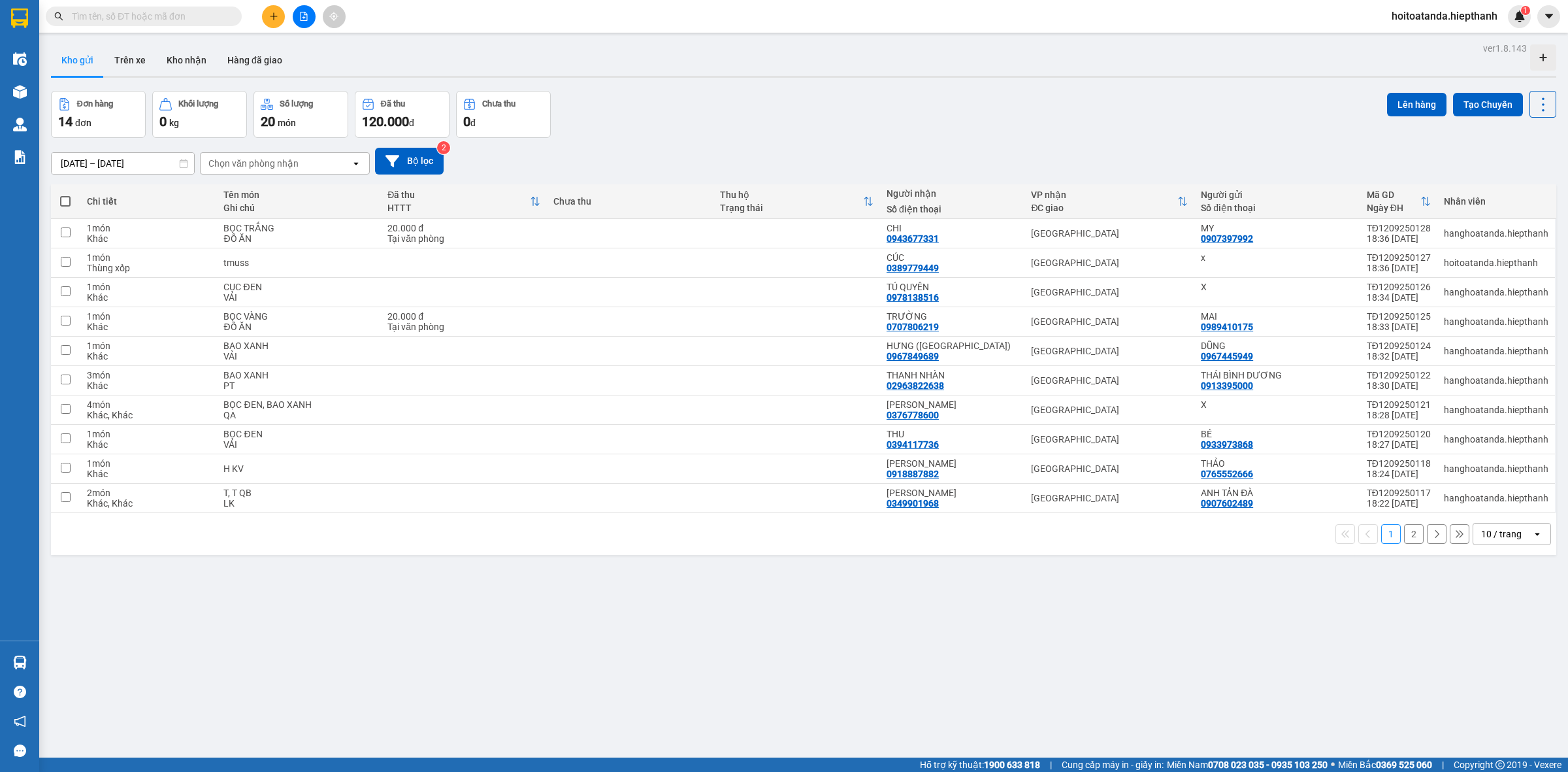
click at [1438, 13] on span "hoitoatanda.hiepthanh" at bounding box center [1444, 16] width 127 height 17
click at [1441, 39] on span "Đăng xuất" at bounding box center [1450, 40] width 100 height 15
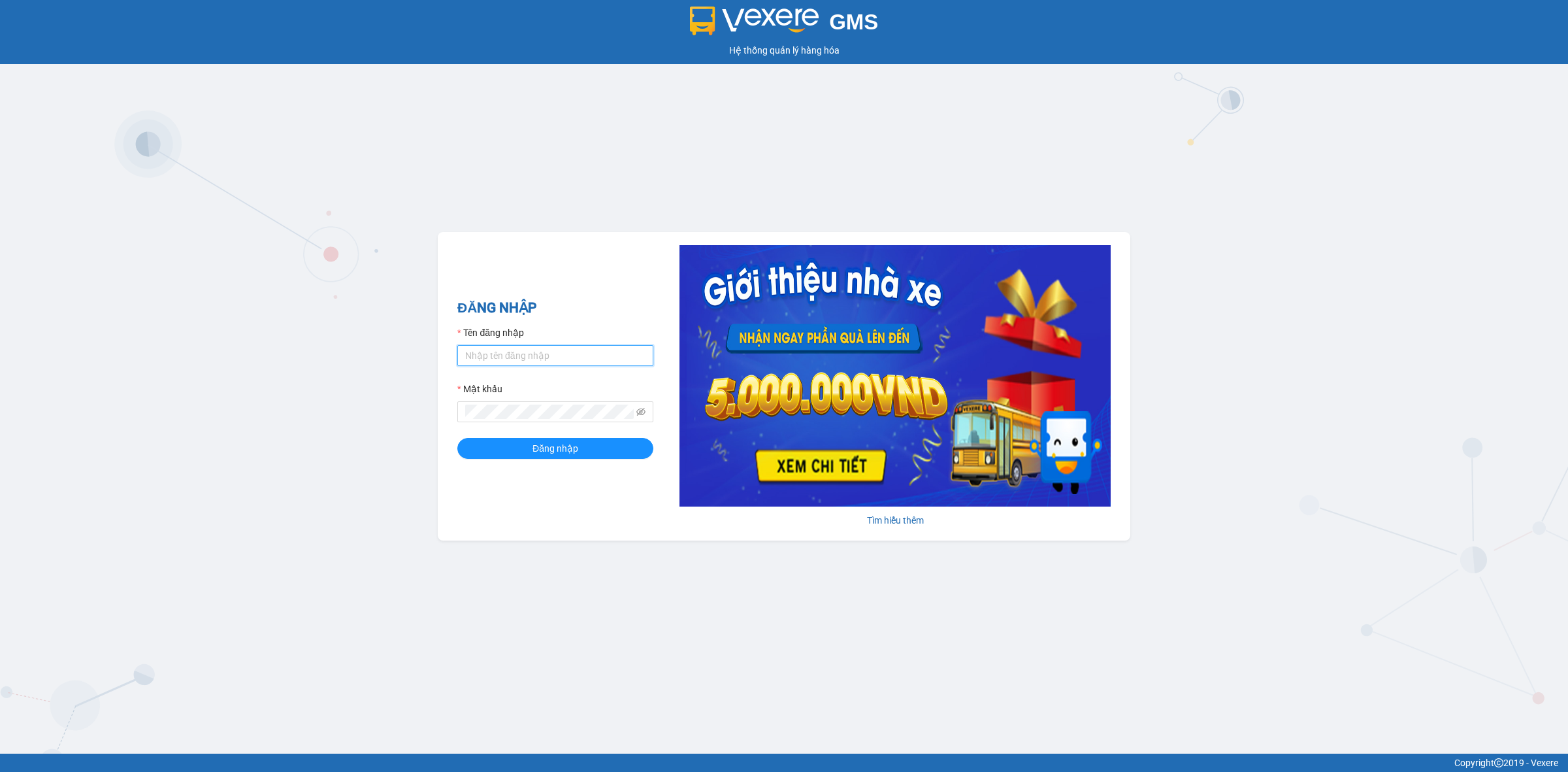
click at [585, 357] on input "Tên đăng nhập" at bounding box center [555, 356] width 196 height 21
type input "hao.hiepthanh"
click at [457, 438] on button "Đăng nhập" at bounding box center [555, 449] width 196 height 21
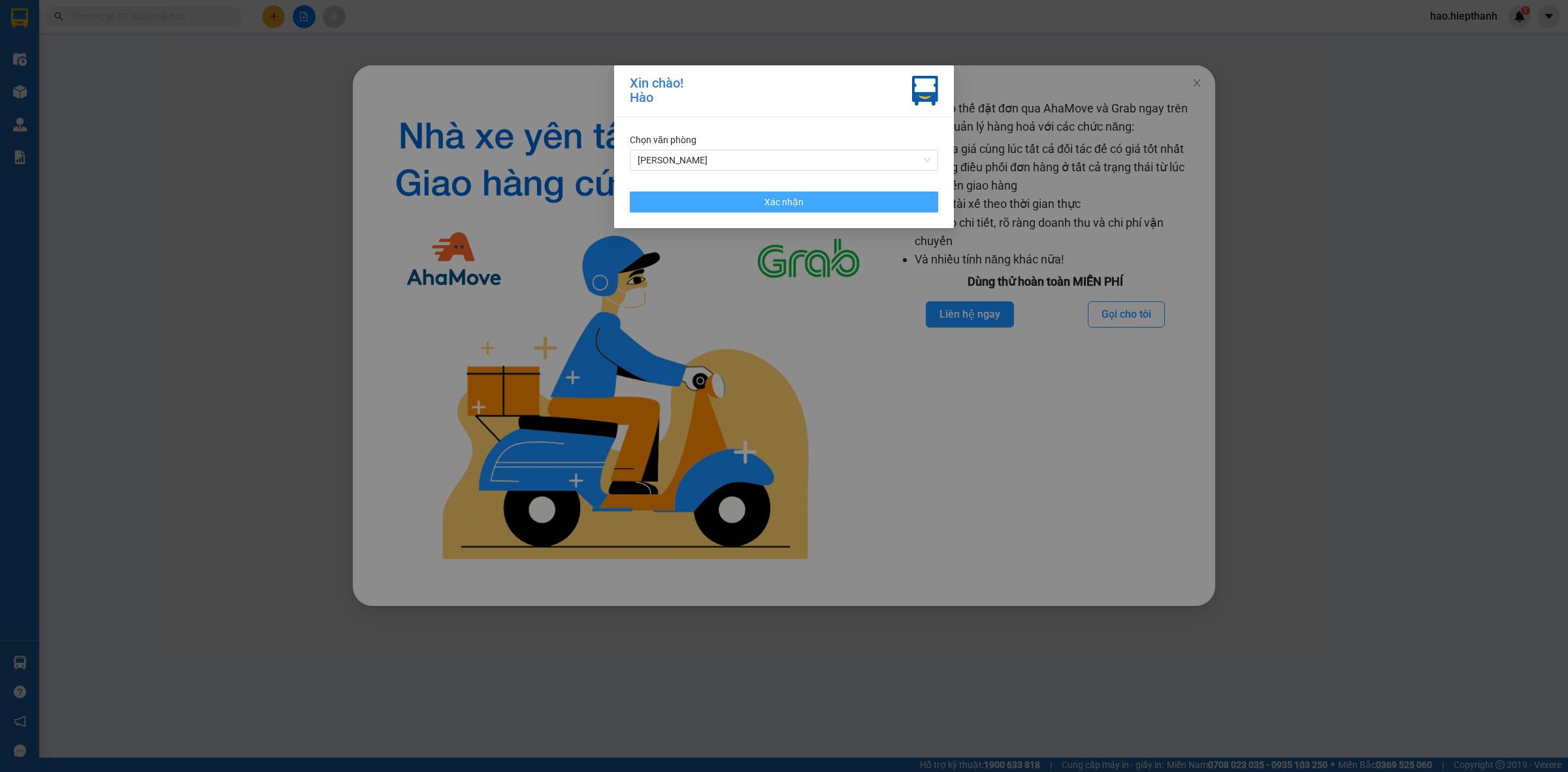
drag, startPoint x: 763, startPoint y: 196, endPoint x: 1134, endPoint y: 126, distance: 377.5
click at [765, 196] on button "Xác nhận" at bounding box center [784, 202] width 309 height 21
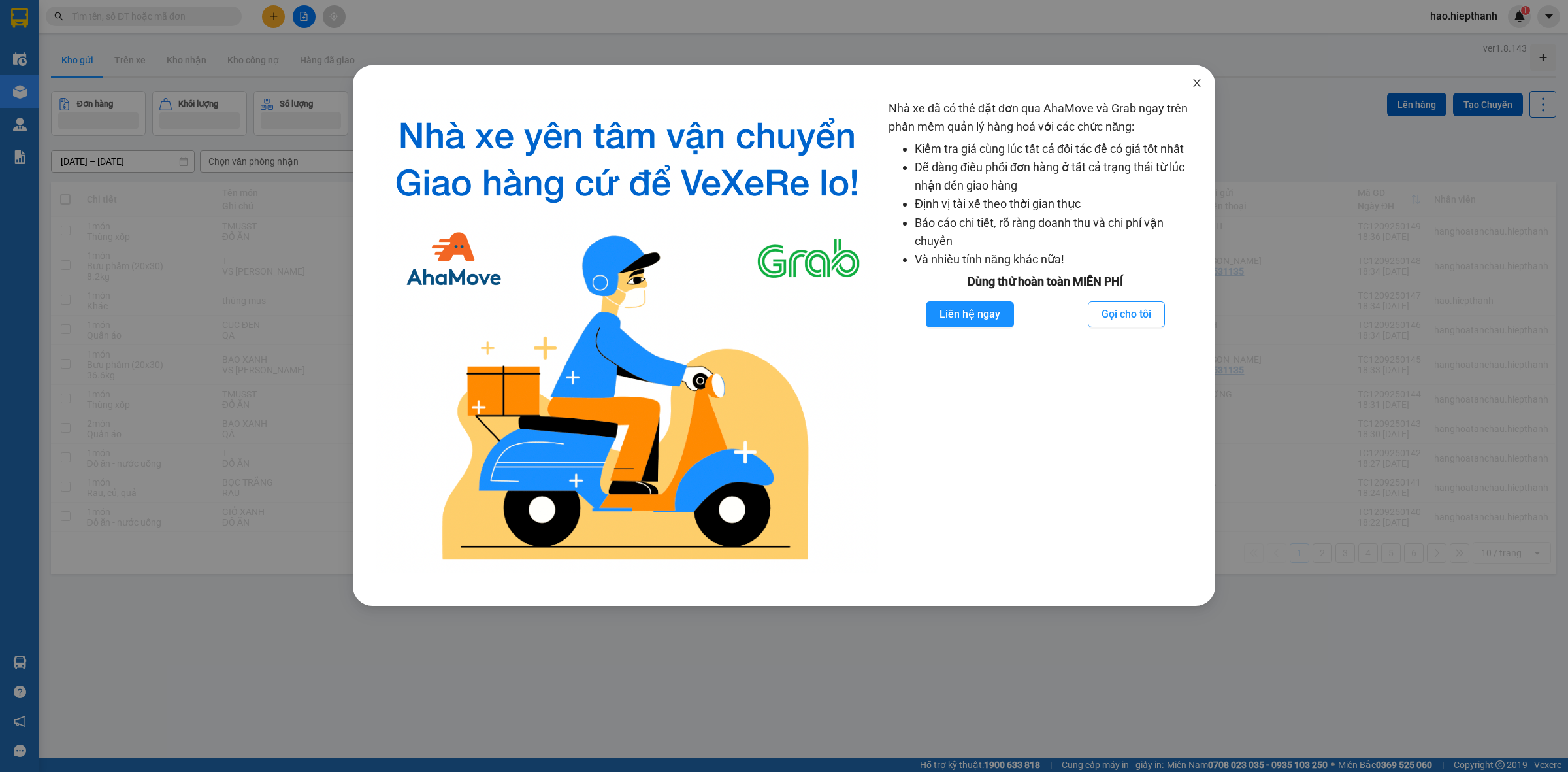
click at [1199, 78] on icon "close" at bounding box center [1197, 82] width 10 height 10
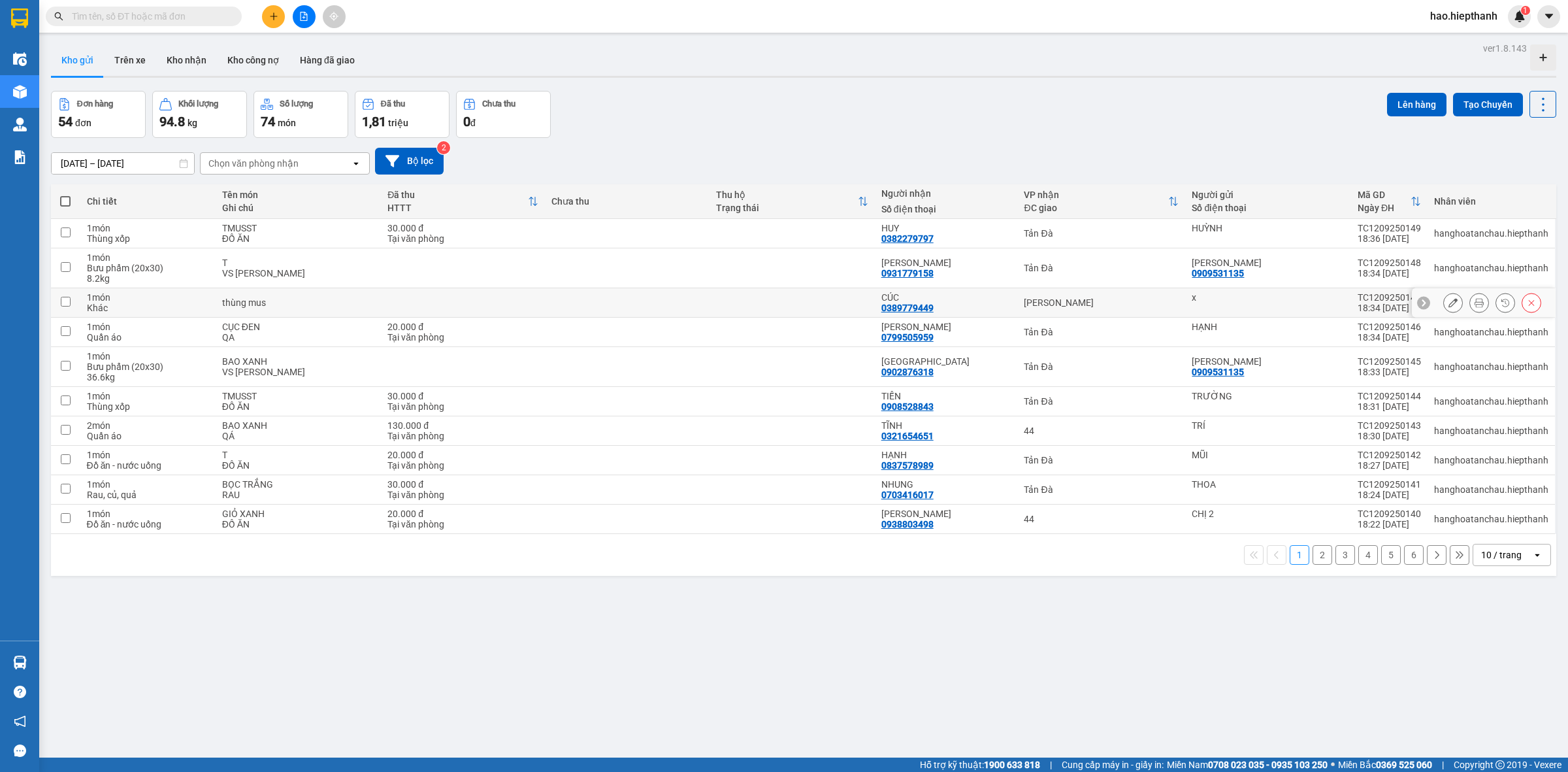
click at [70, 300] on input "checkbox" at bounding box center [66, 302] width 10 height 10
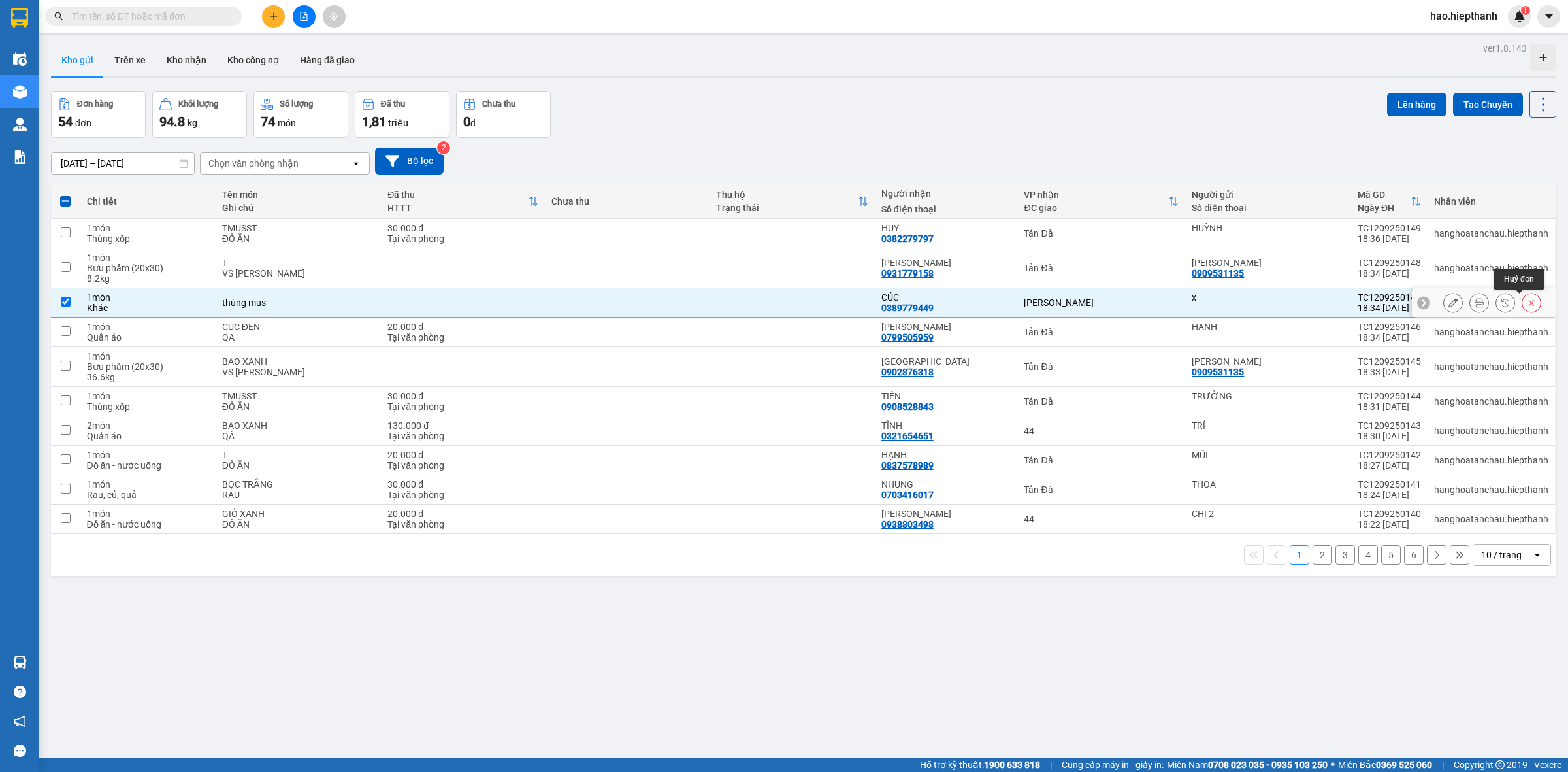
click at [1527, 304] on icon at bounding box center [1531, 303] width 9 height 9
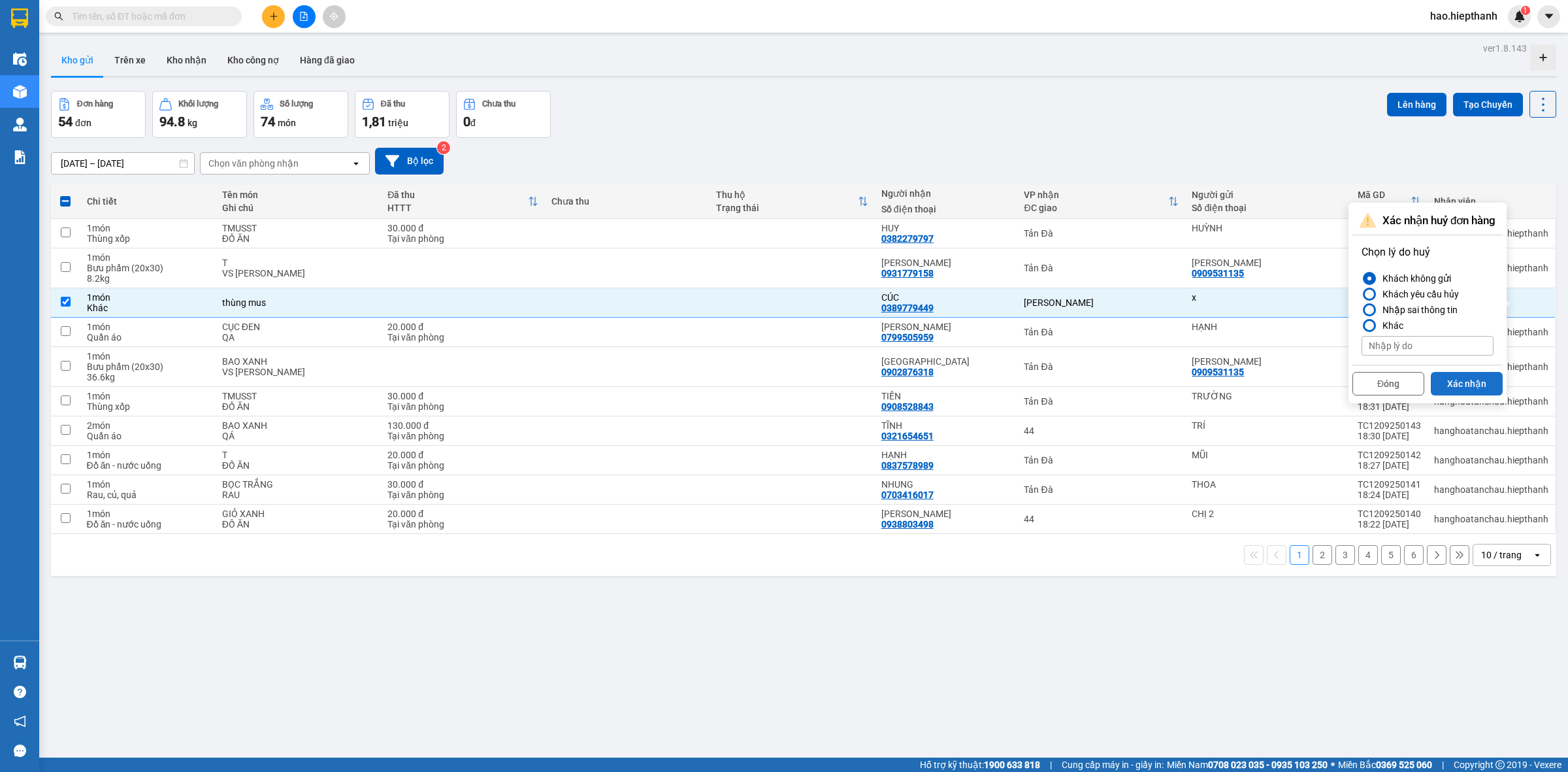
click at [1456, 377] on button "Xác nhận" at bounding box center [1467, 384] width 72 height 24
checkbox input "false"
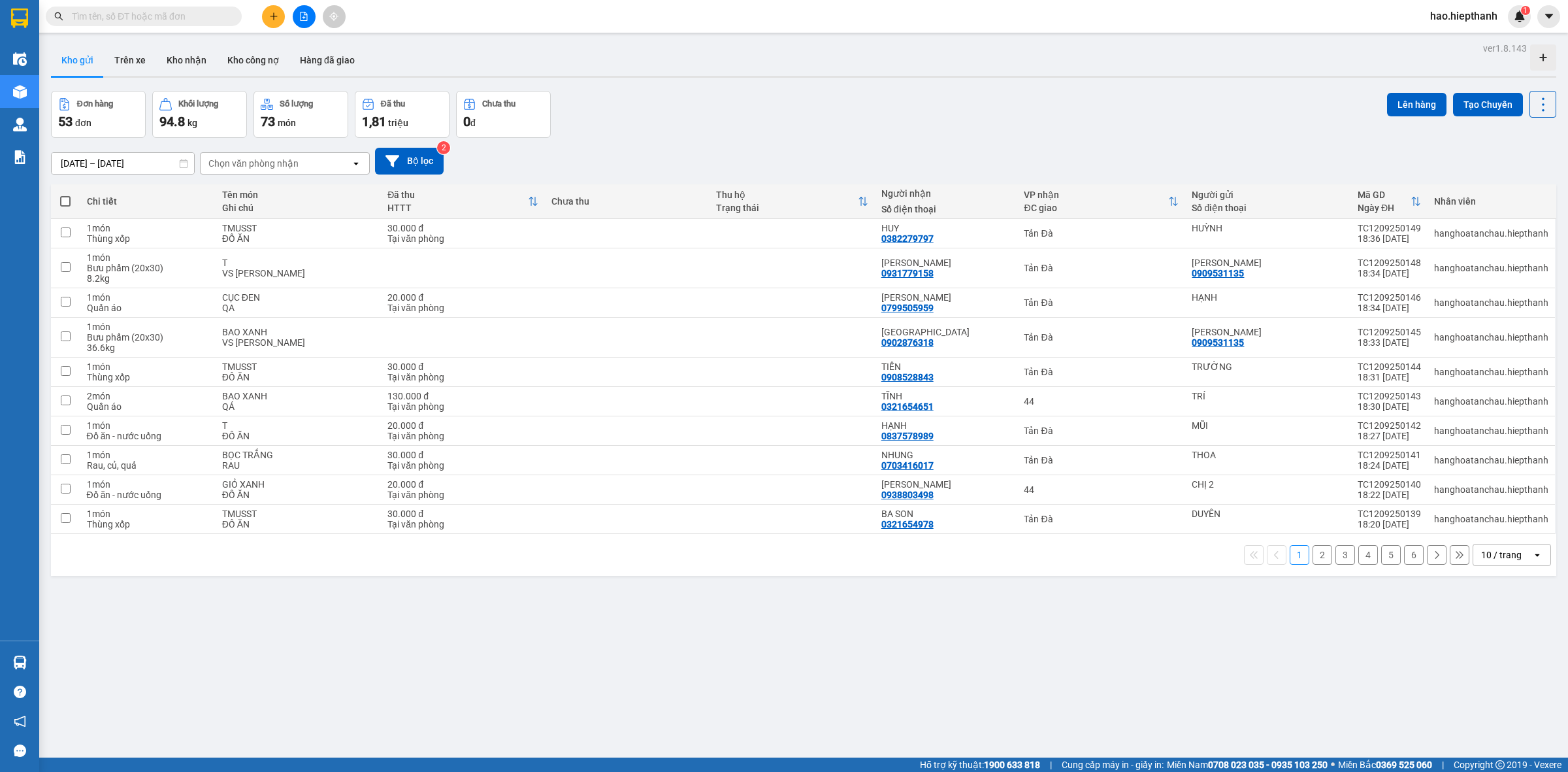
click at [1478, 15] on span "hao.hiepthanh" at bounding box center [1464, 16] width 88 height 17
click at [1451, 44] on span "Đăng xuất" at bounding box center [1470, 40] width 61 height 15
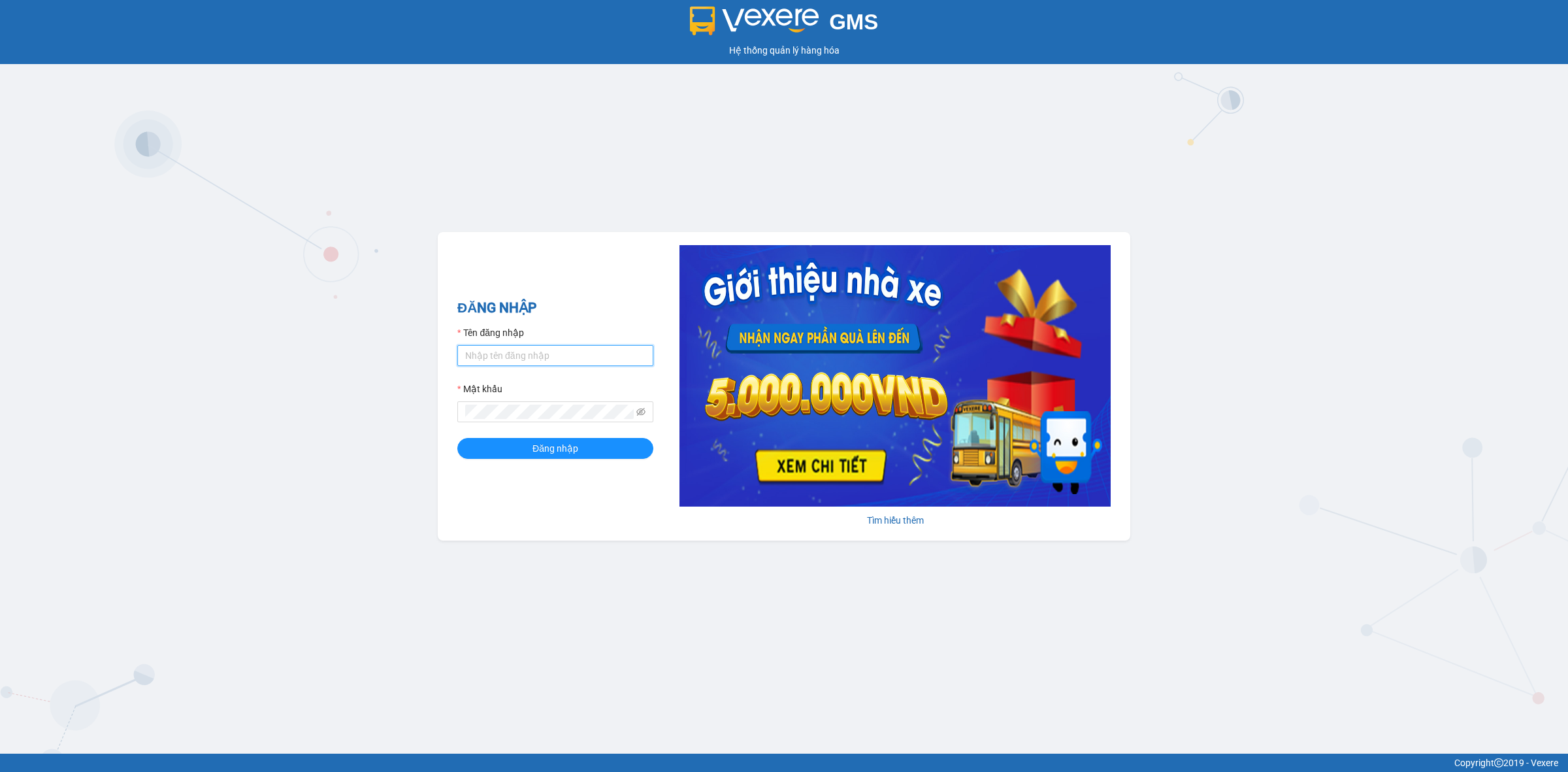
drag, startPoint x: 557, startPoint y: 354, endPoint x: 554, endPoint y: 365, distance: 11.4
click at [557, 354] on input "Tên đăng nhập" at bounding box center [555, 356] width 196 height 21
type input "hoitoatanda.hiepthanh"
click at [477, 403] on span at bounding box center [555, 412] width 196 height 21
click at [457, 438] on button "Đăng nhập" at bounding box center [555, 449] width 196 height 21
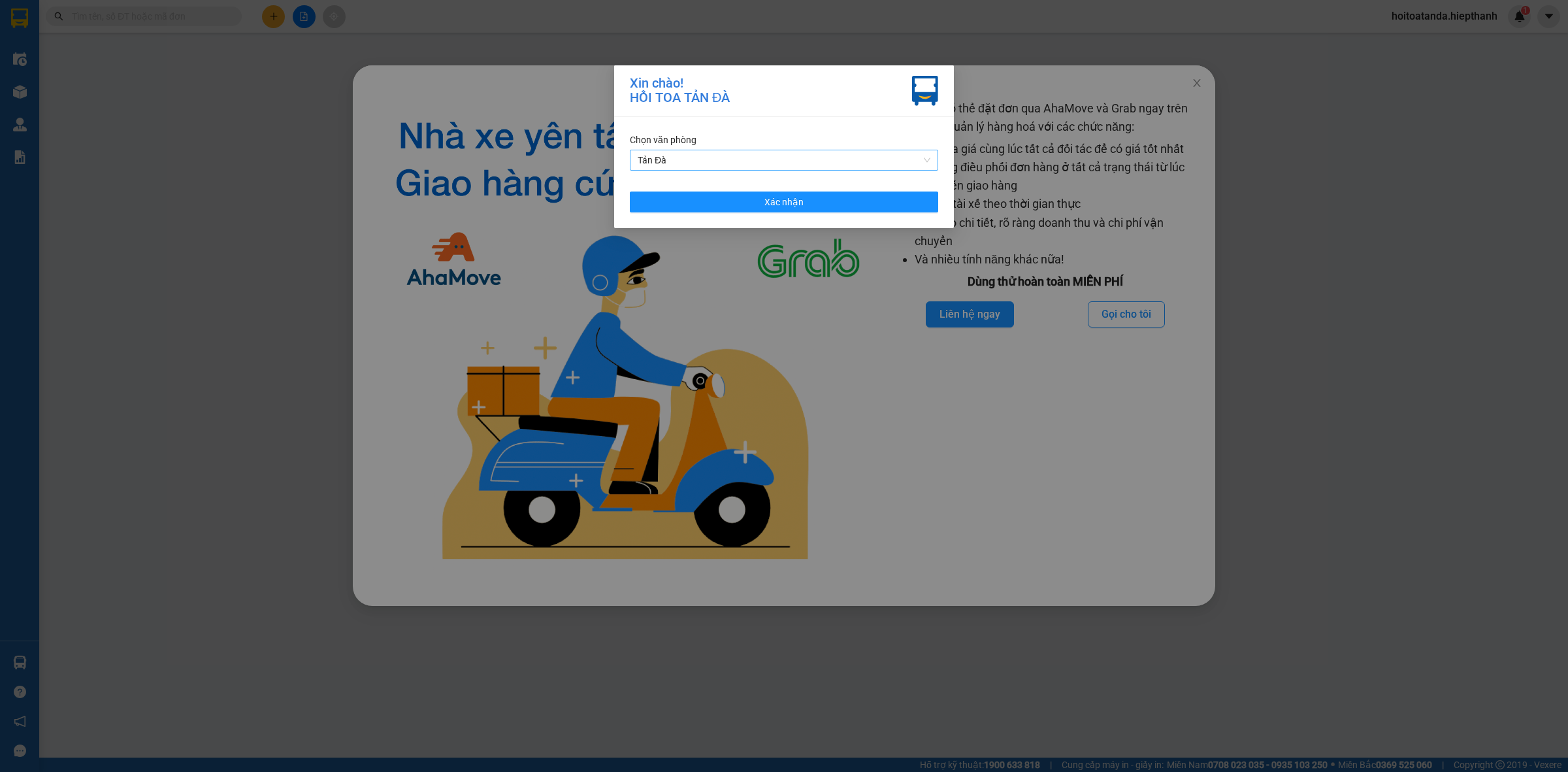
click at [771, 167] on span "Tản Đà" at bounding box center [784, 160] width 293 height 19
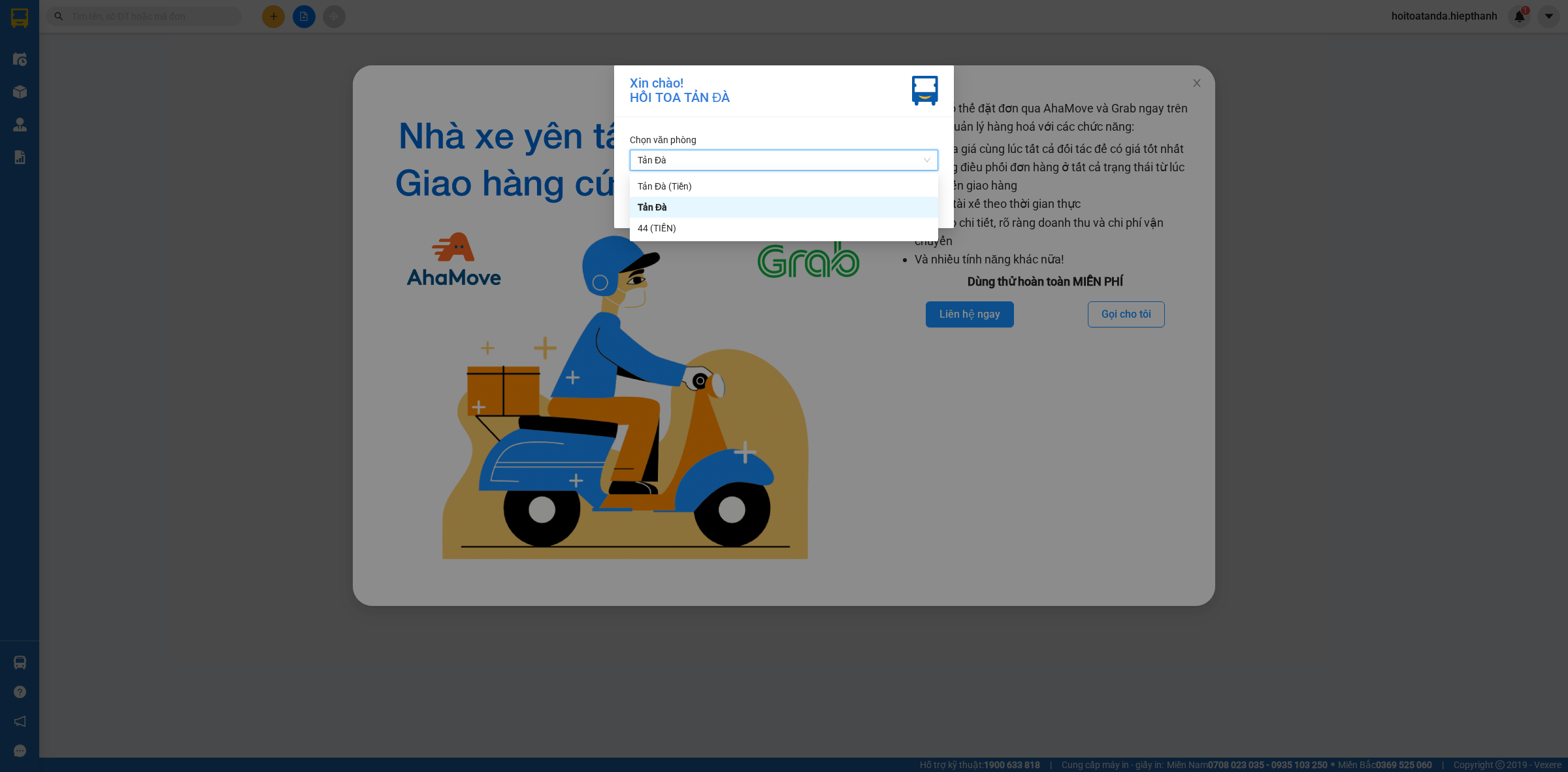
click at [771, 167] on span "Tản Đà" at bounding box center [784, 160] width 293 height 19
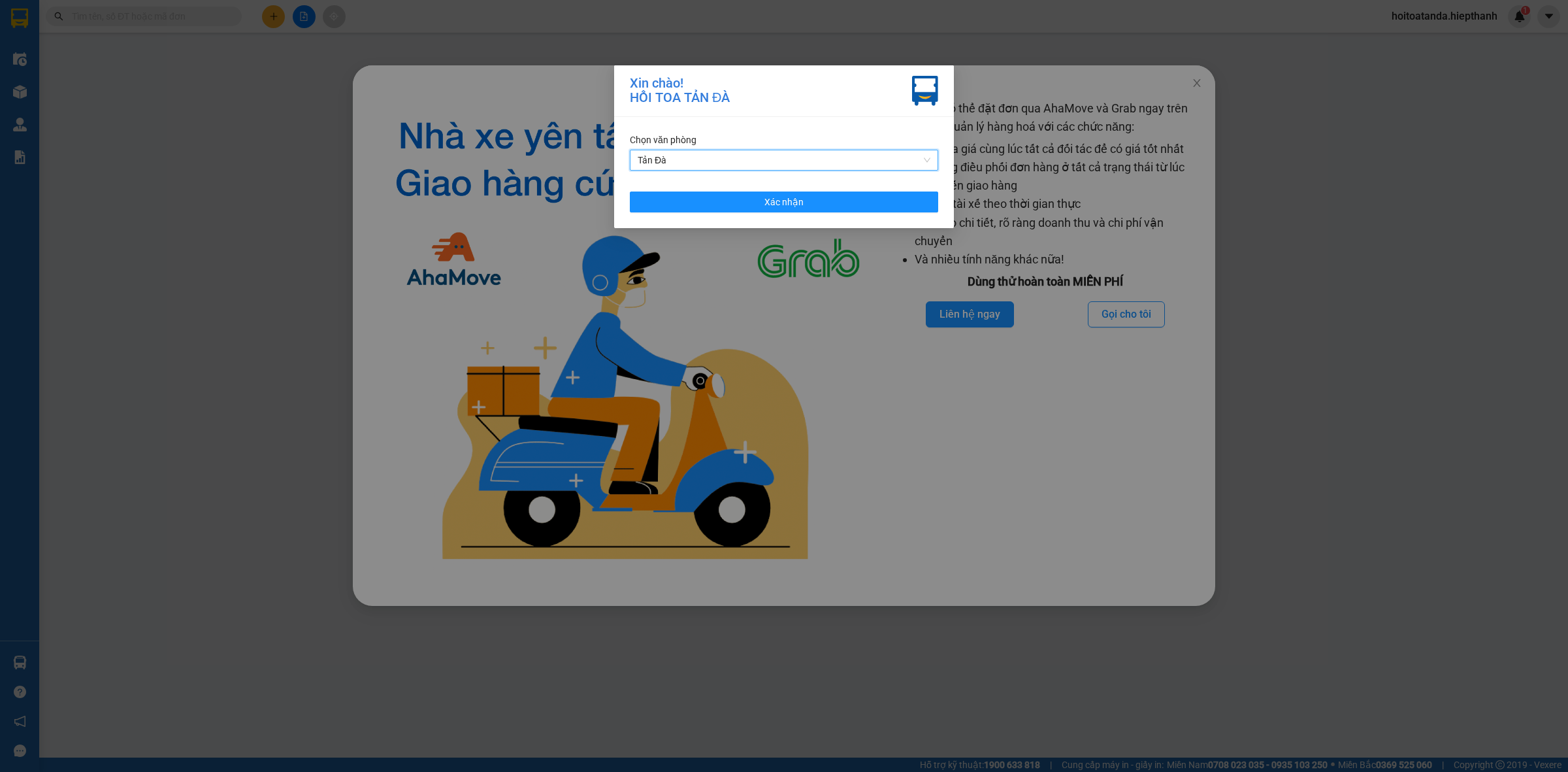
click at [769, 161] on span "Tản Đà" at bounding box center [784, 160] width 293 height 19
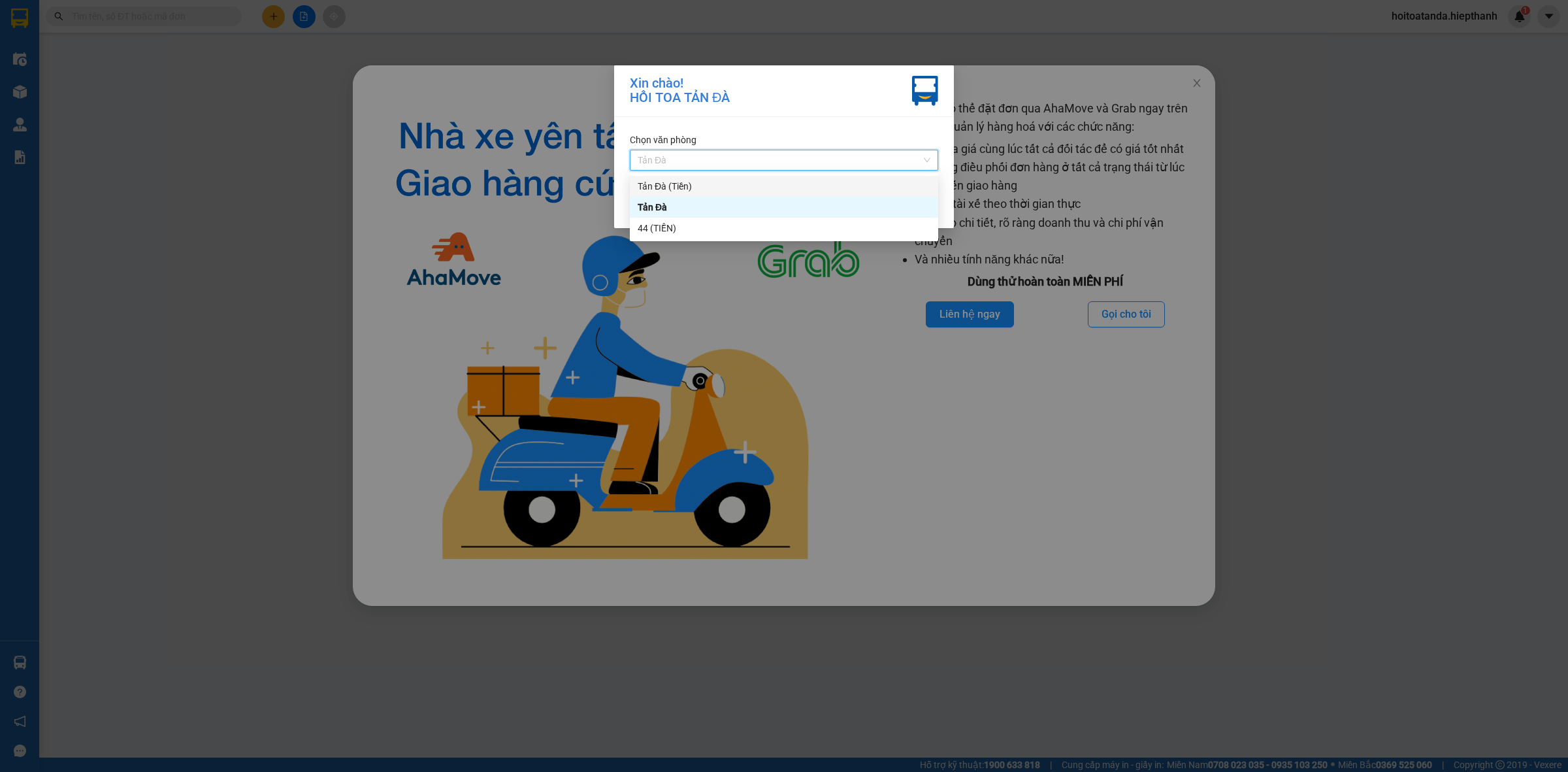
click at [711, 183] on div "Tản Đà (Tiền)" at bounding box center [784, 186] width 293 height 15
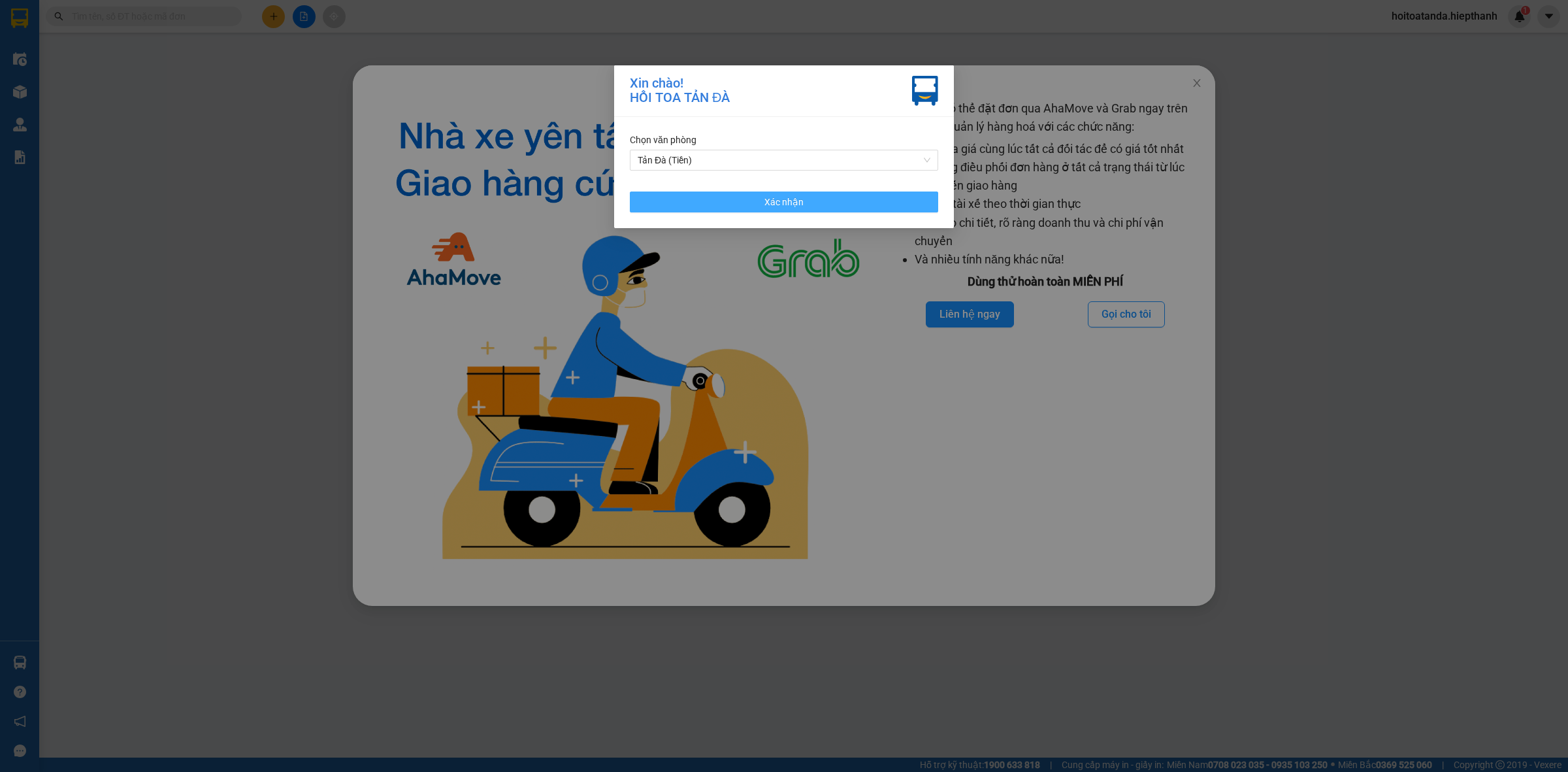
click at [786, 206] on span "Xác nhận" at bounding box center [784, 201] width 39 height 15
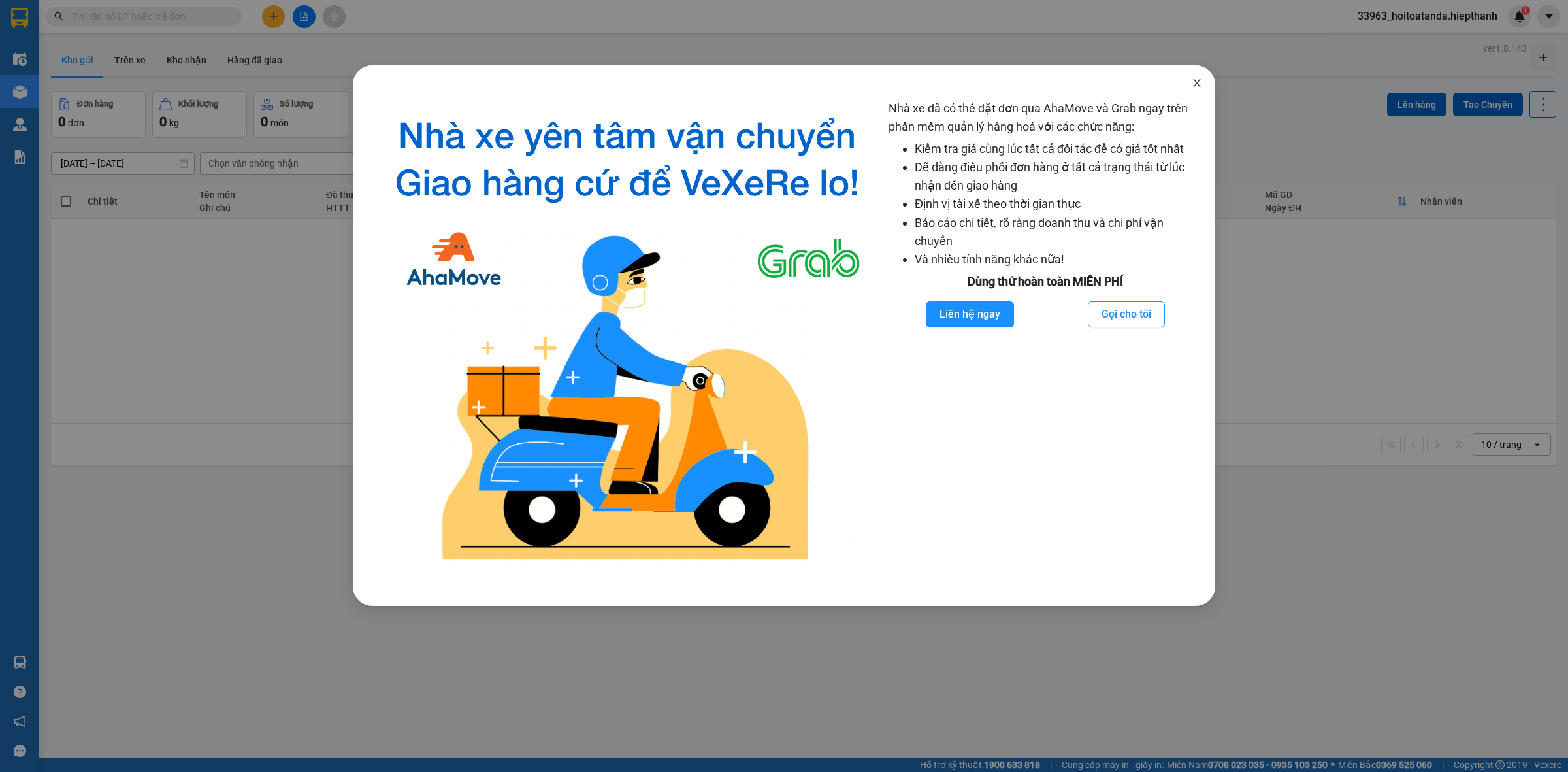
drag, startPoint x: 1196, startPoint y: 75, endPoint x: 1046, endPoint y: 135, distance: 161.6
click at [1196, 76] on span "Close" at bounding box center [1197, 83] width 37 height 37
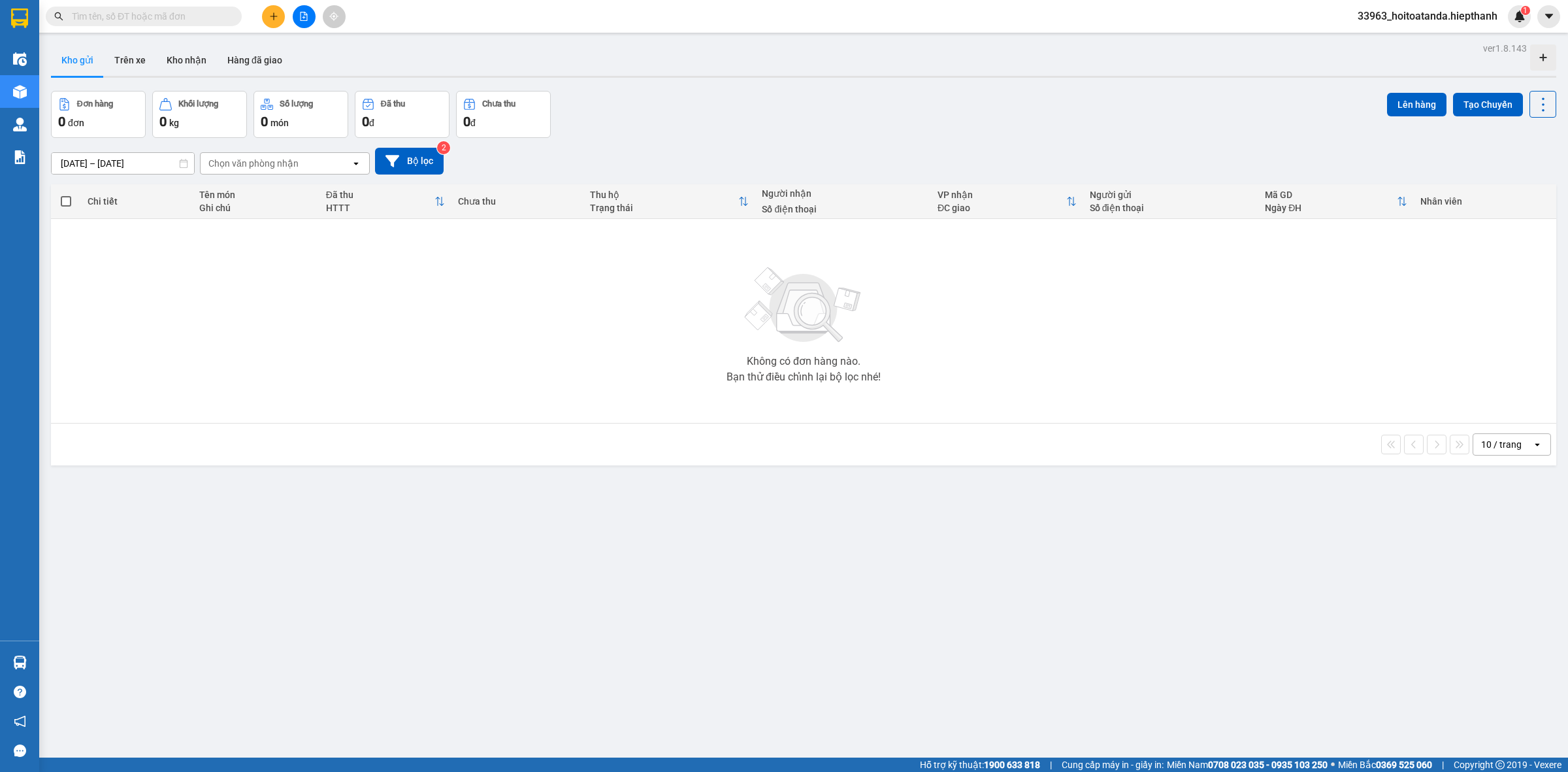
click at [690, 66] on div "Kho gửi Trên xe Kho nhận Hàng đã giao" at bounding box center [804, 62] width 1506 height 35
click at [875, 124] on div "Đơn hàng 0 đơn Khối lượng 0 kg Số lượng 0 món Đã thu 0 đ Chưa thu 0 đ Lên hàng …" at bounding box center [804, 114] width 1506 height 47
click at [299, 21] on button at bounding box center [304, 17] width 23 height 23
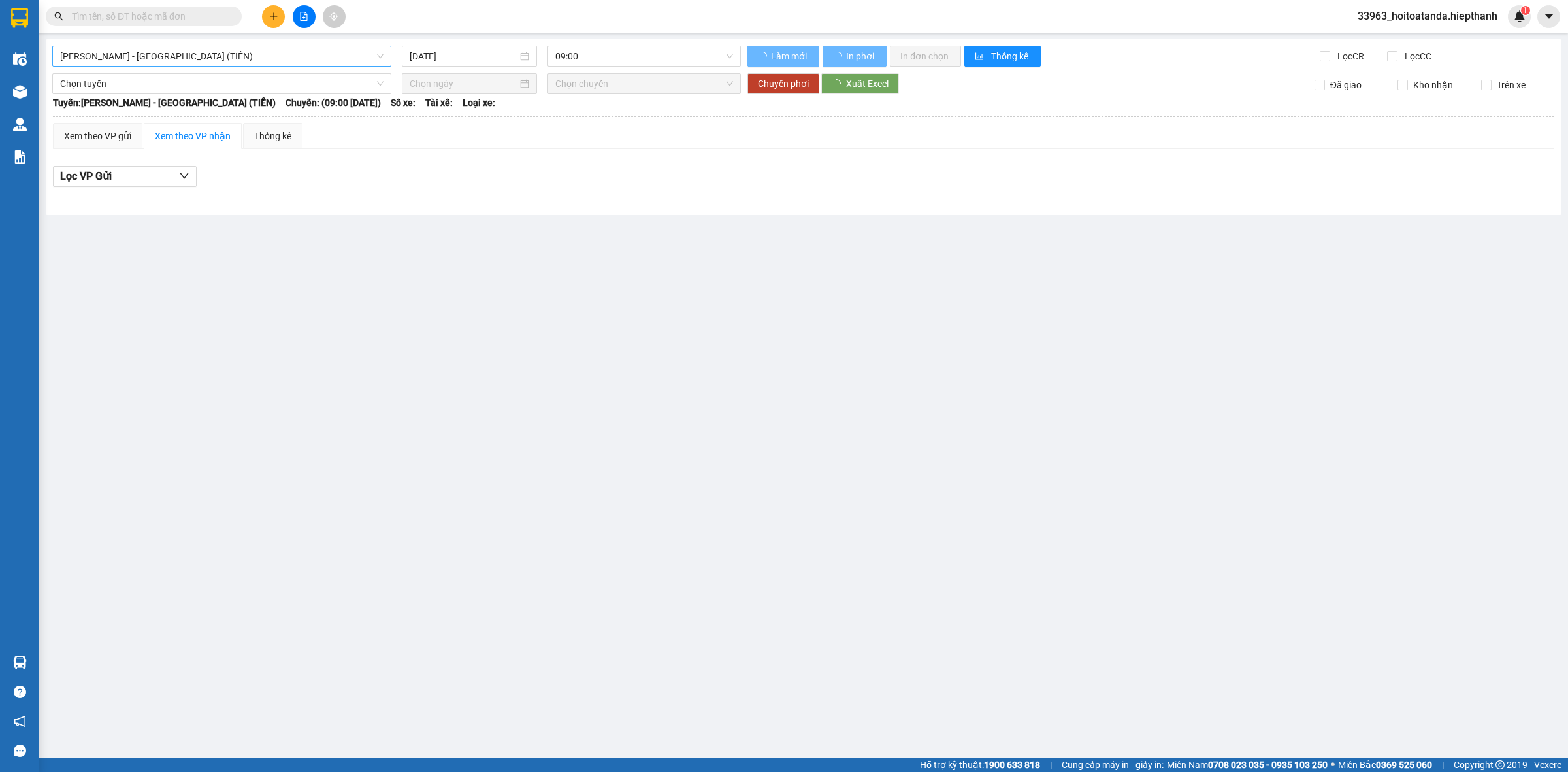
click at [239, 50] on span "[PERSON_NAME] - [GEOGRAPHIC_DATA] (TIỀN)" at bounding box center [221, 56] width 323 height 19
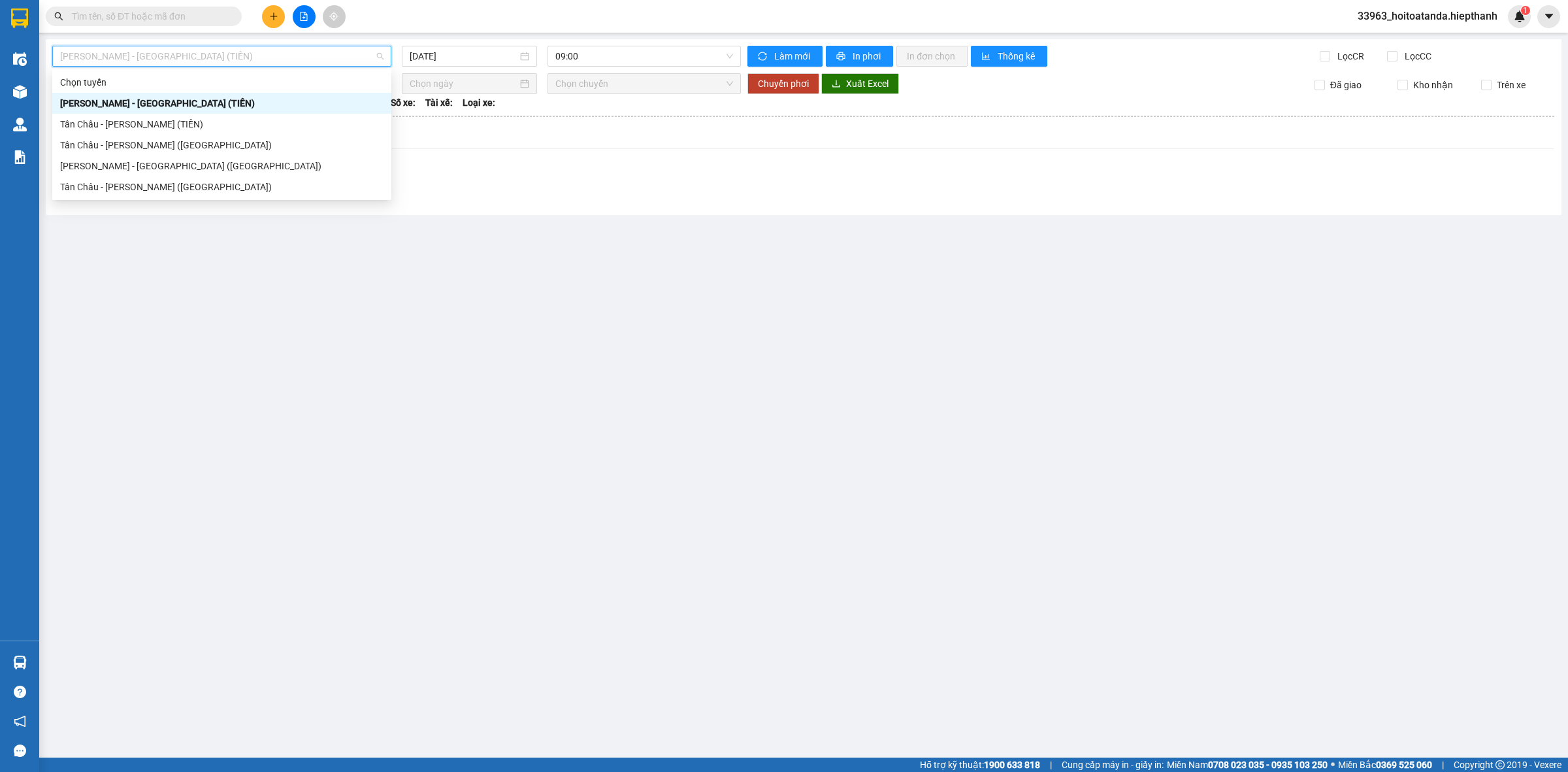
click at [230, 97] on div "[PERSON_NAME] - [GEOGRAPHIC_DATA] (TIỀN)" at bounding box center [221, 103] width 323 height 15
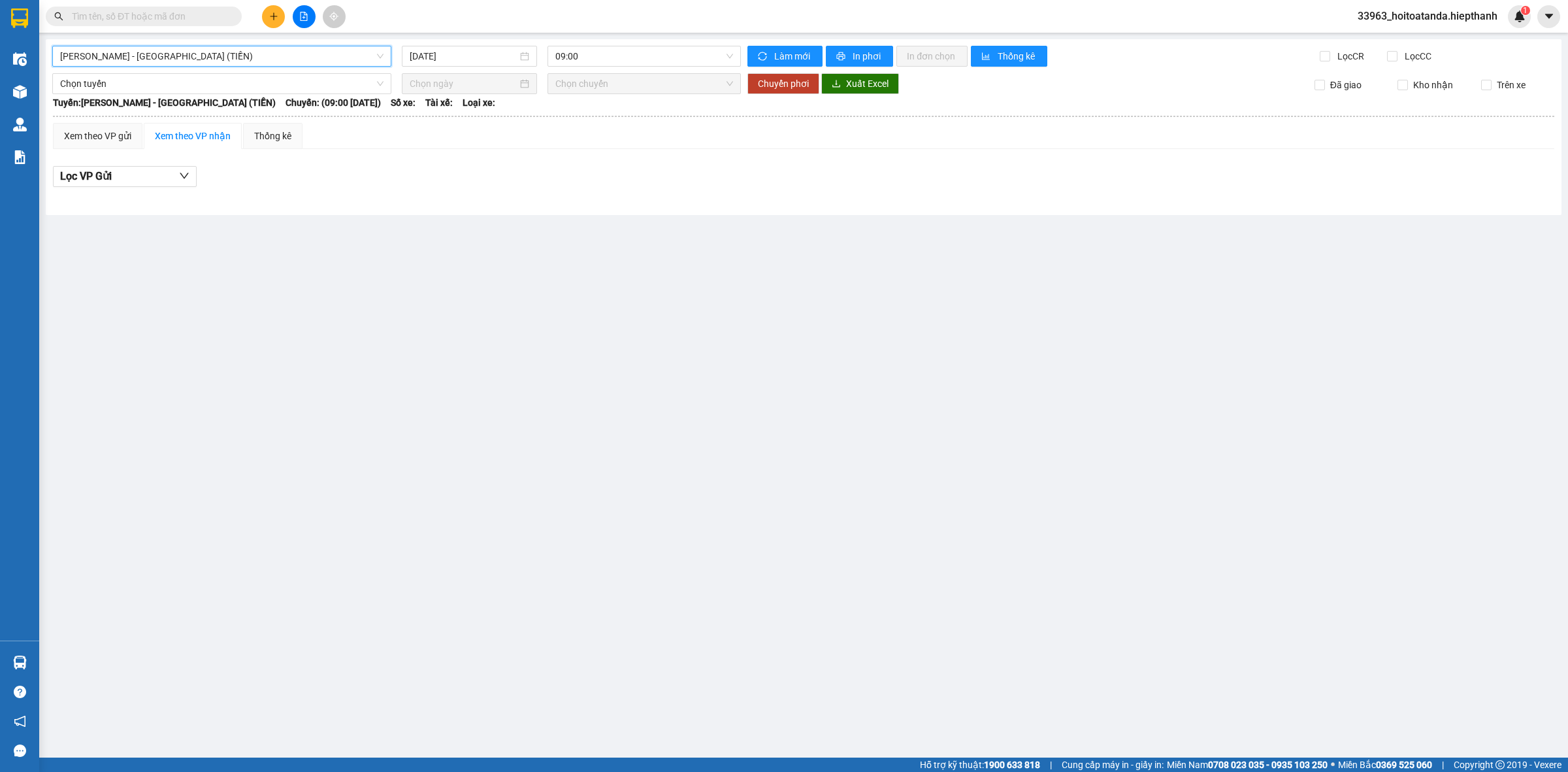
click at [628, 188] on div at bounding box center [803, 187] width 1502 height 1
click at [605, 59] on span "09:00" at bounding box center [644, 56] width 178 height 19
click at [589, 141] on div "21:00" at bounding box center [606, 145] width 102 height 15
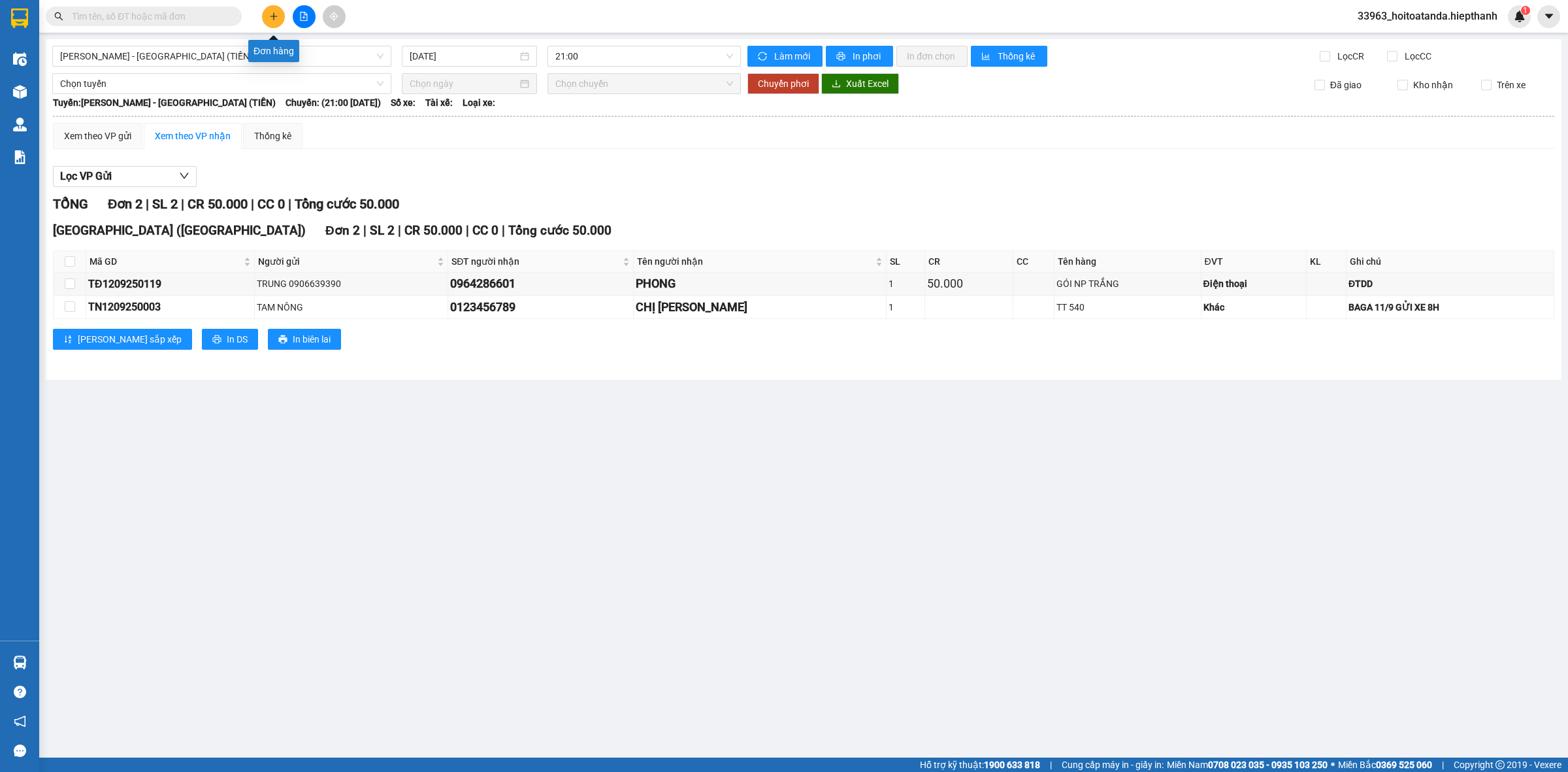
click at [275, 17] on icon "plus" at bounding box center [273, 16] width 7 height 1
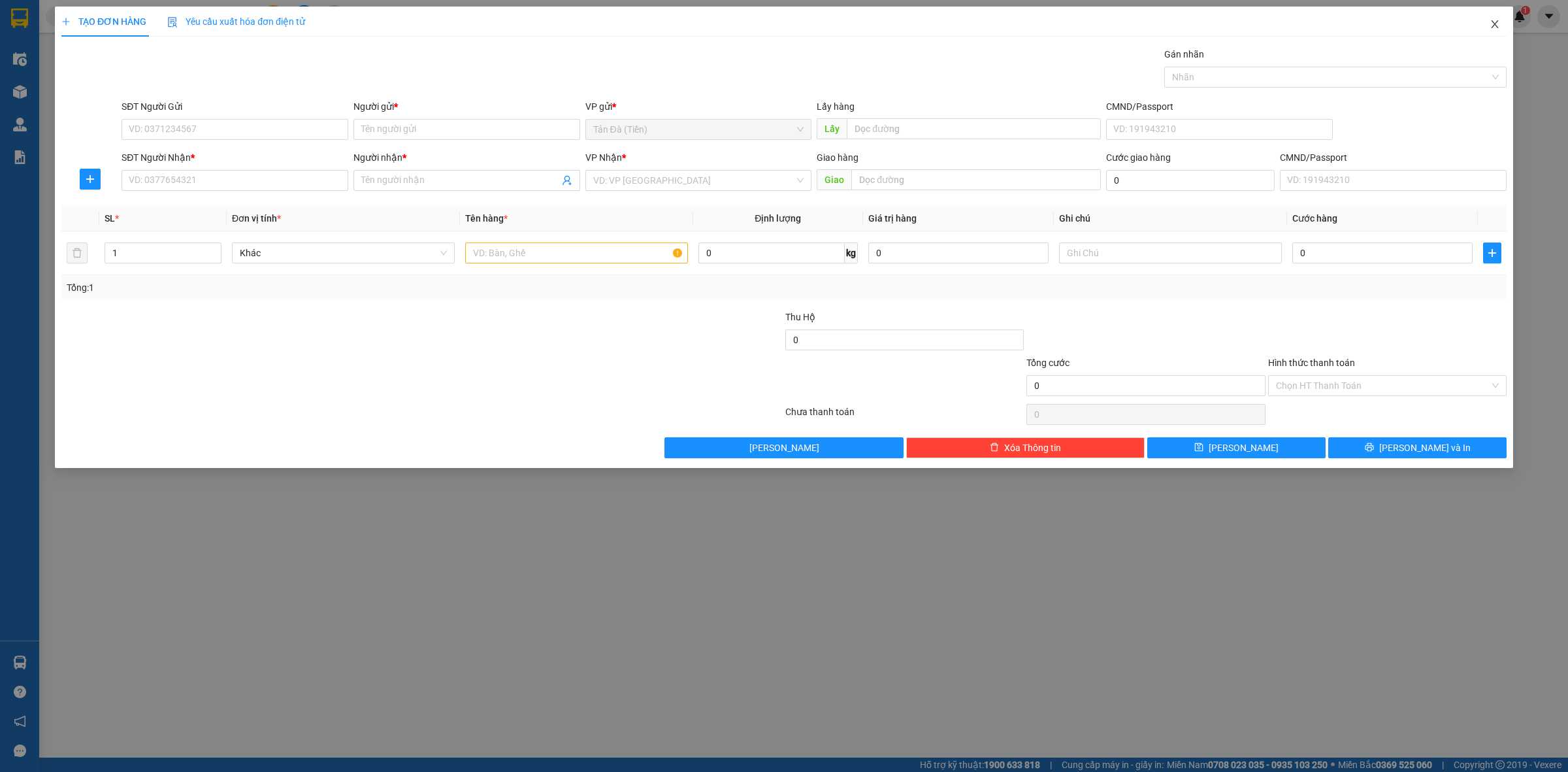
click at [1494, 19] on icon "close" at bounding box center [1495, 24] width 10 height 10
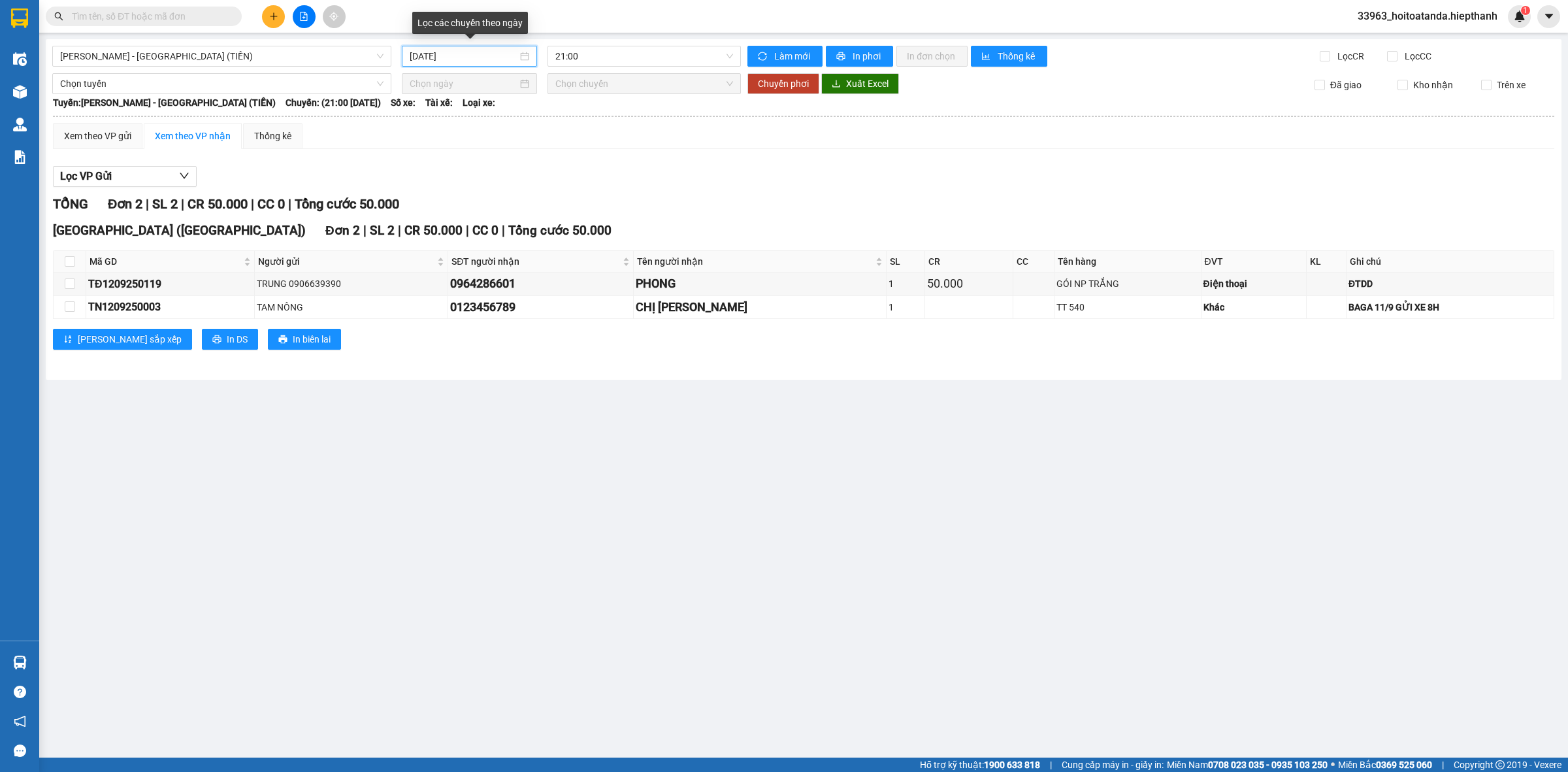
click at [438, 59] on input "[DATE]" at bounding box center [464, 56] width 108 height 15
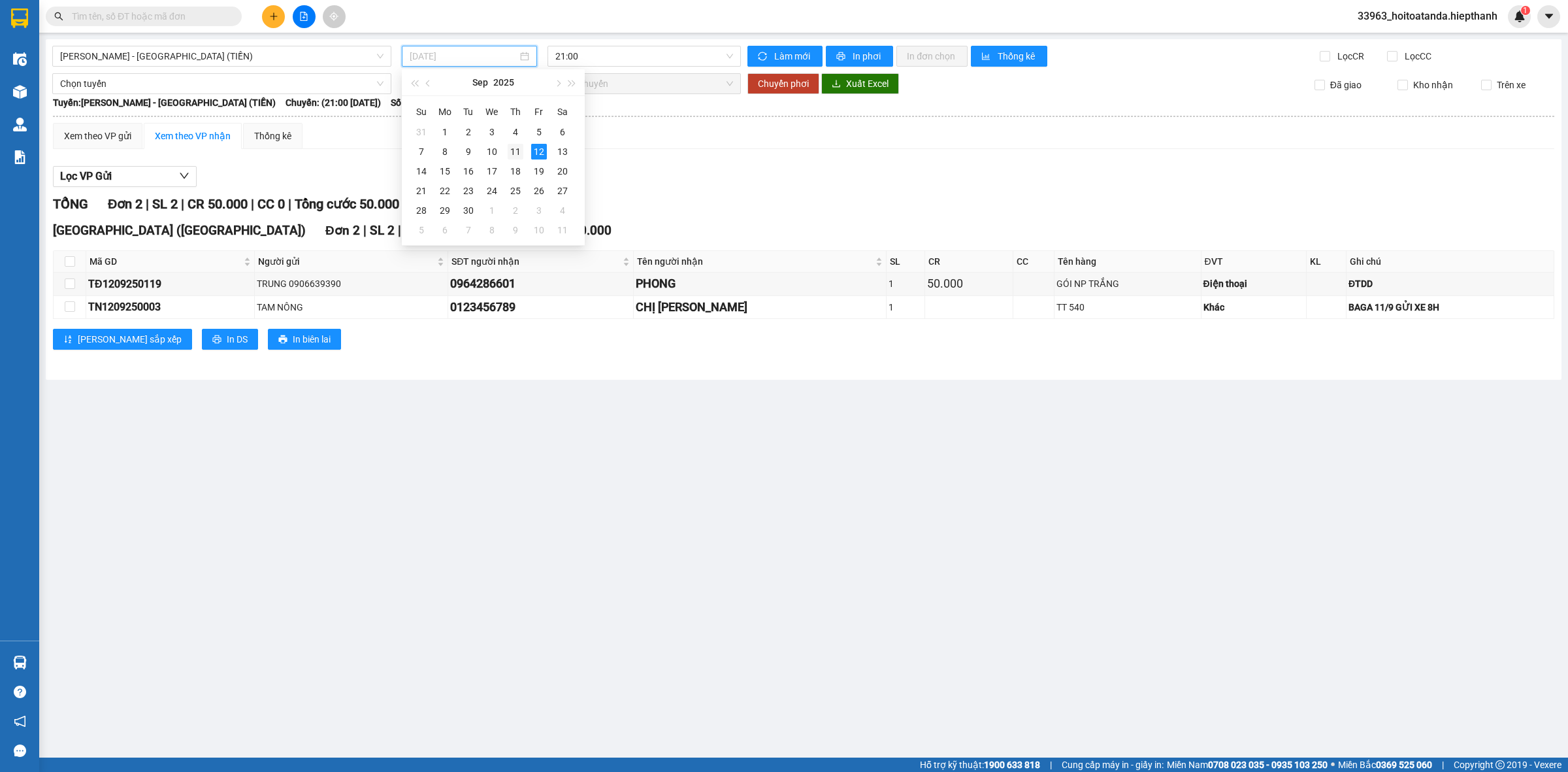
click at [508, 145] on div "11" at bounding box center [516, 152] width 16 height 16
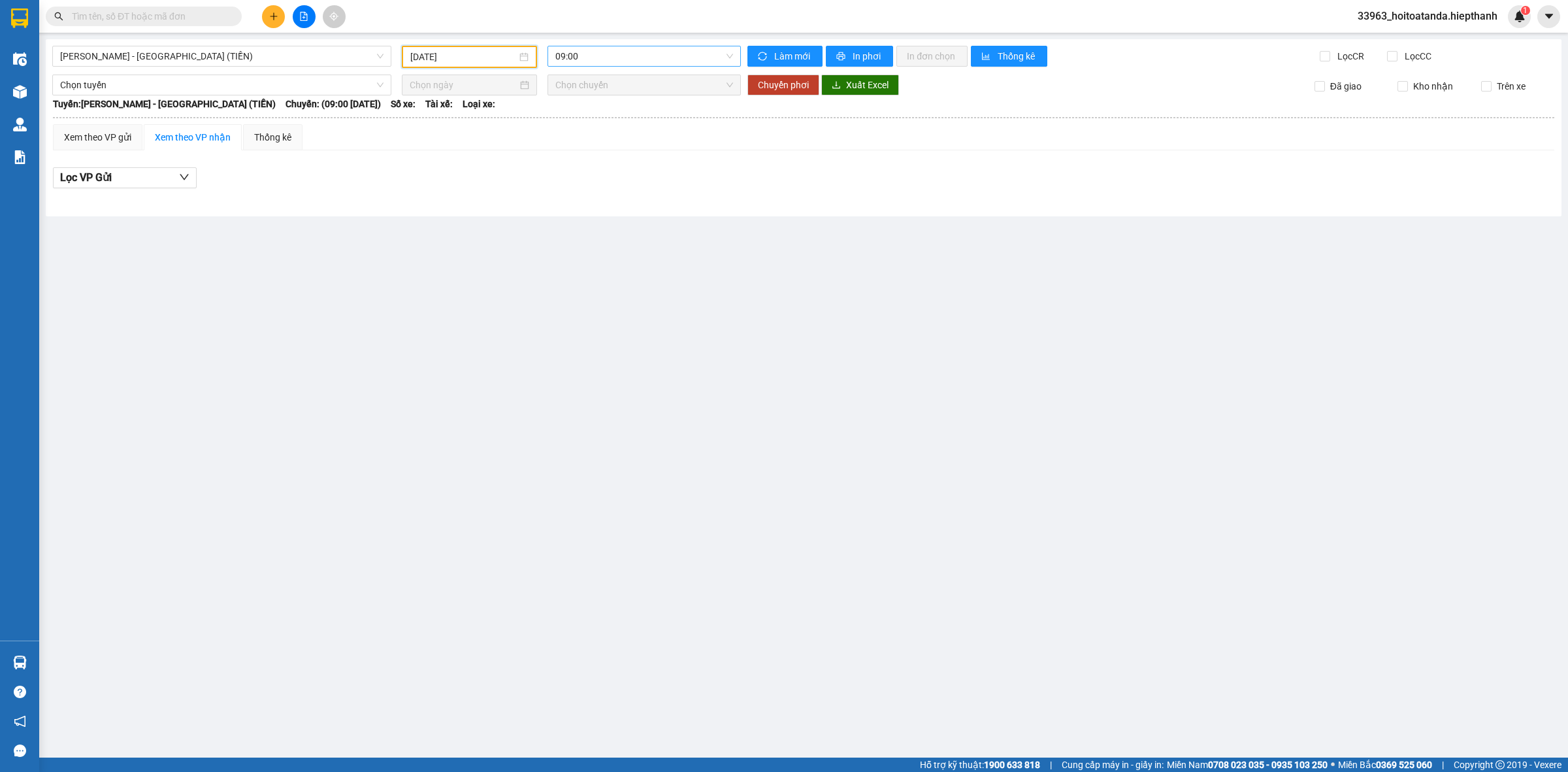
click at [560, 60] on span "09:00" at bounding box center [644, 56] width 178 height 19
click at [593, 139] on div "21:00" at bounding box center [606, 145] width 102 height 15
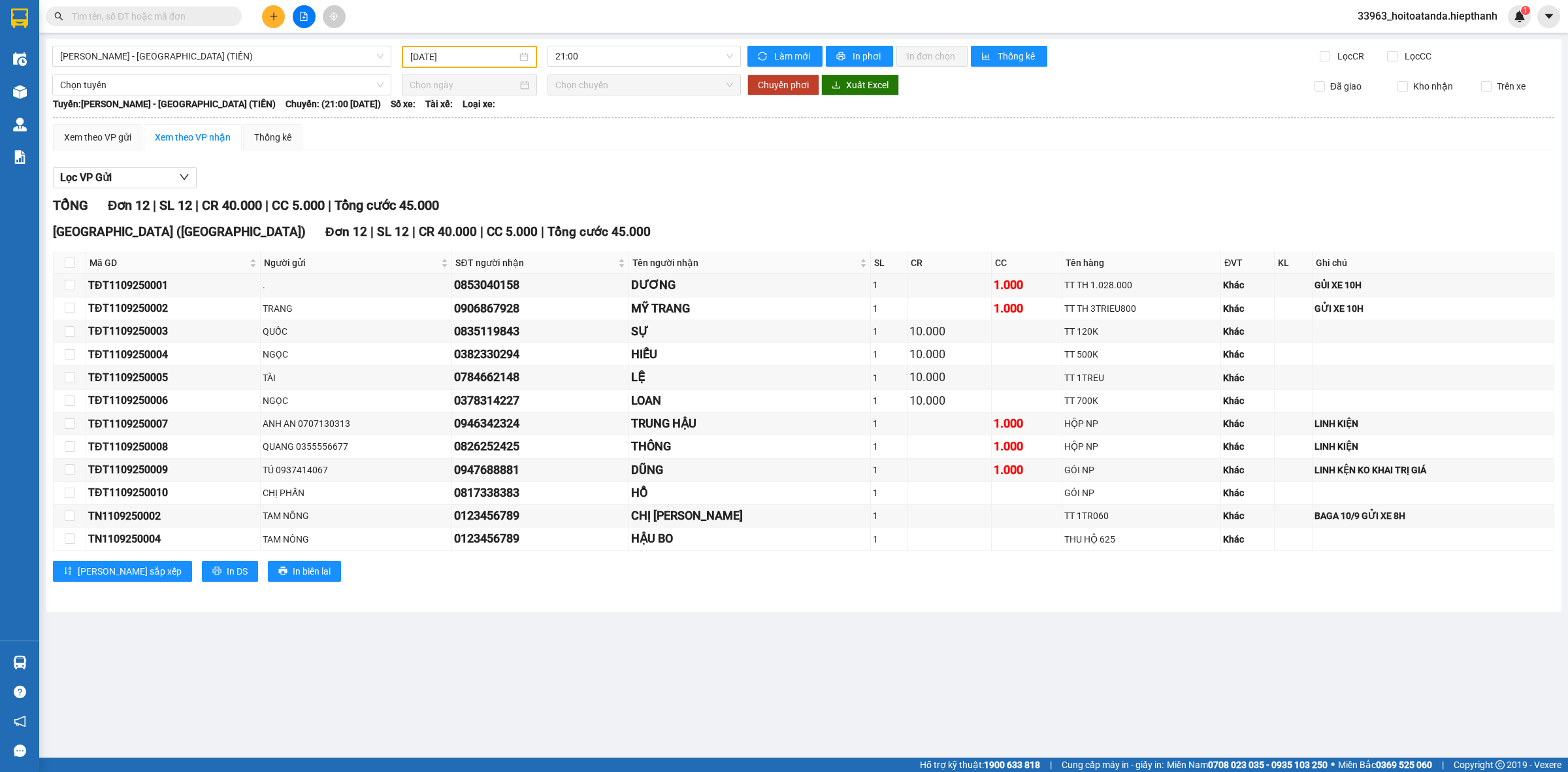
click at [1387, 643] on main "[GEOGRAPHIC_DATA] - [GEOGRAPHIC_DATA] (TIỀN) [DATE] 21:00 Làm mới In phơi In đơ…" at bounding box center [784, 379] width 1568 height 758
click at [638, 182] on div "Lọc VP Gửi" at bounding box center [803, 178] width 1502 height 21
click at [461, 53] on input "[DATE]" at bounding box center [464, 57] width 107 height 15
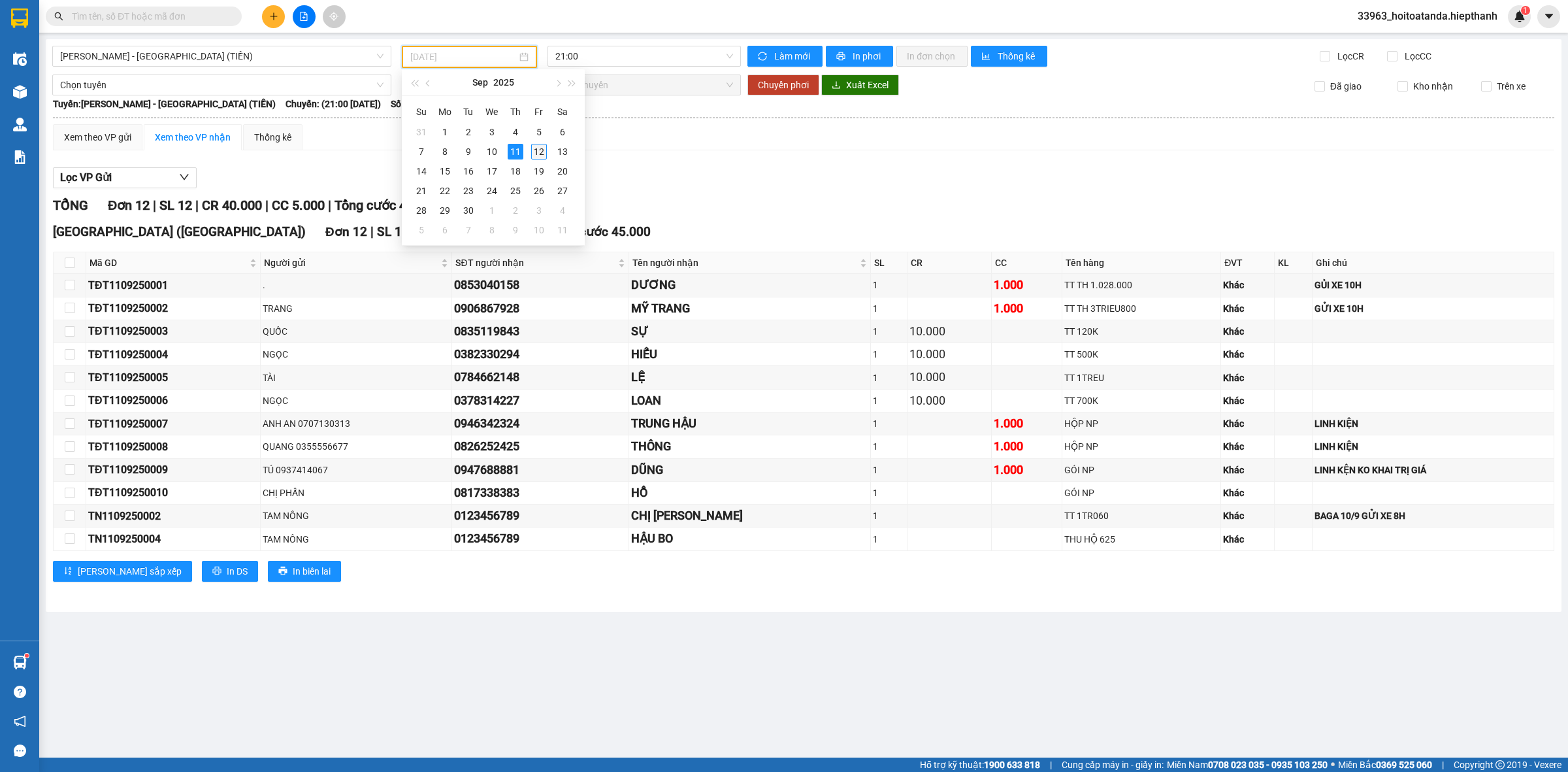
click at [540, 154] on div "12" at bounding box center [539, 152] width 16 height 16
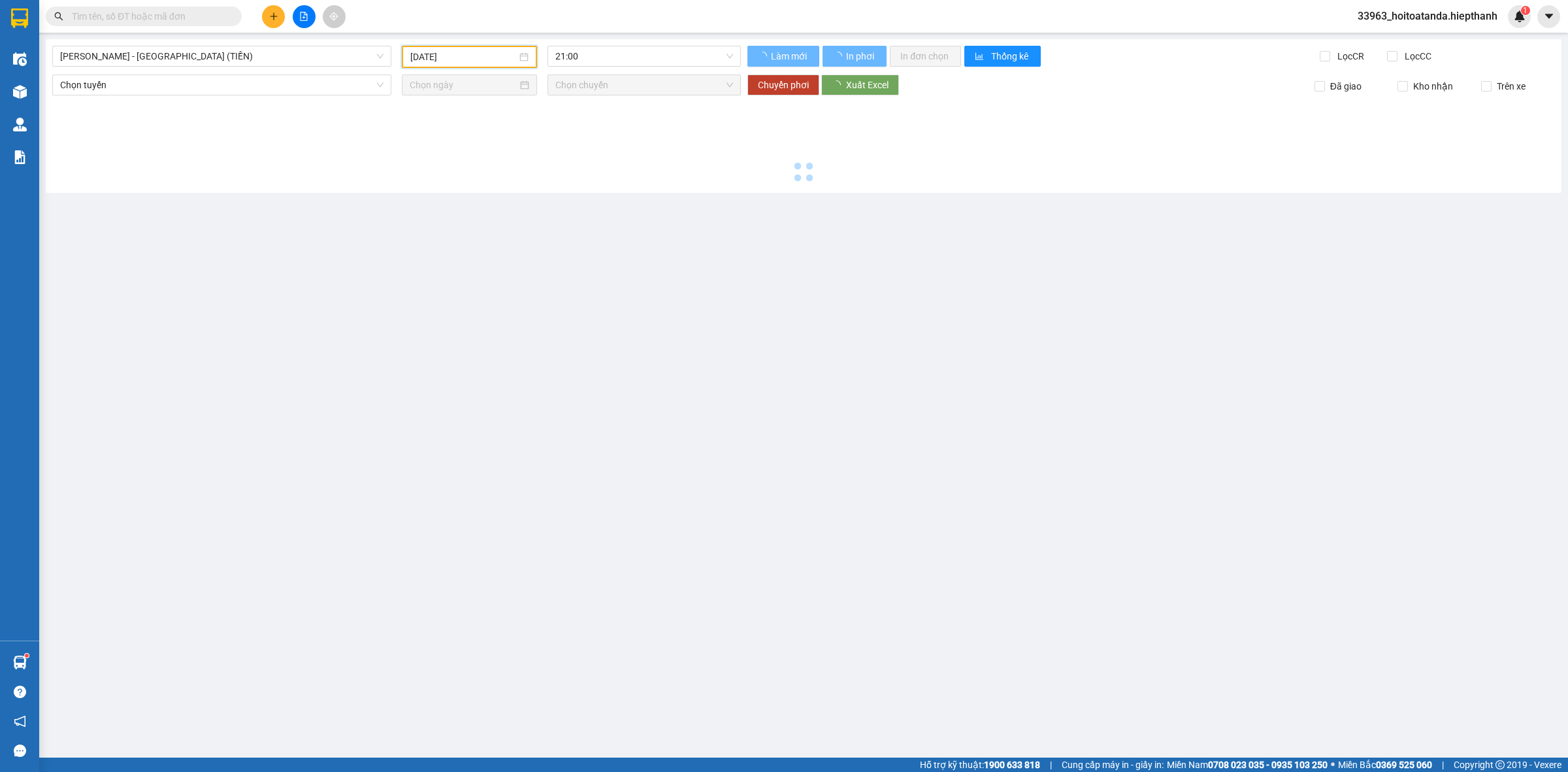
click at [482, 57] on input "[DATE]" at bounding box center [464, 57] width 107 height 15
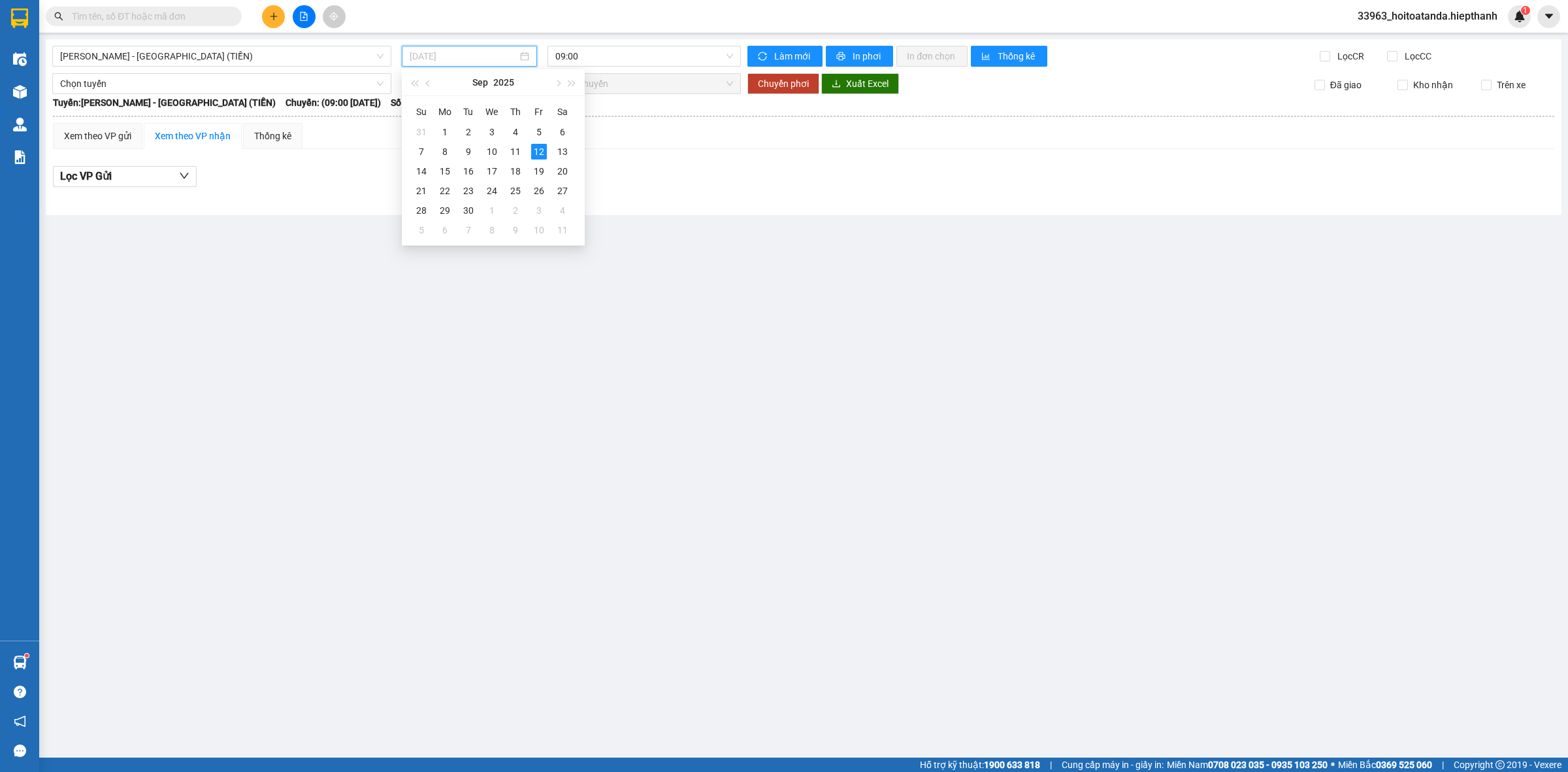
type input "[DATE]"
drag, startPoint x: 747, startPoint y: 149, endPoint x: 671, endPoint y: 97, distance: 92.1
click at [746, 147] on div "Xem theo VP gửi Xem theo VP nhận Thống kê" at bounding box center [803, 136] width 1502 height 26
click at [635, 54] on span "09:00" at bounding box center [644, 56] width 178 height 19
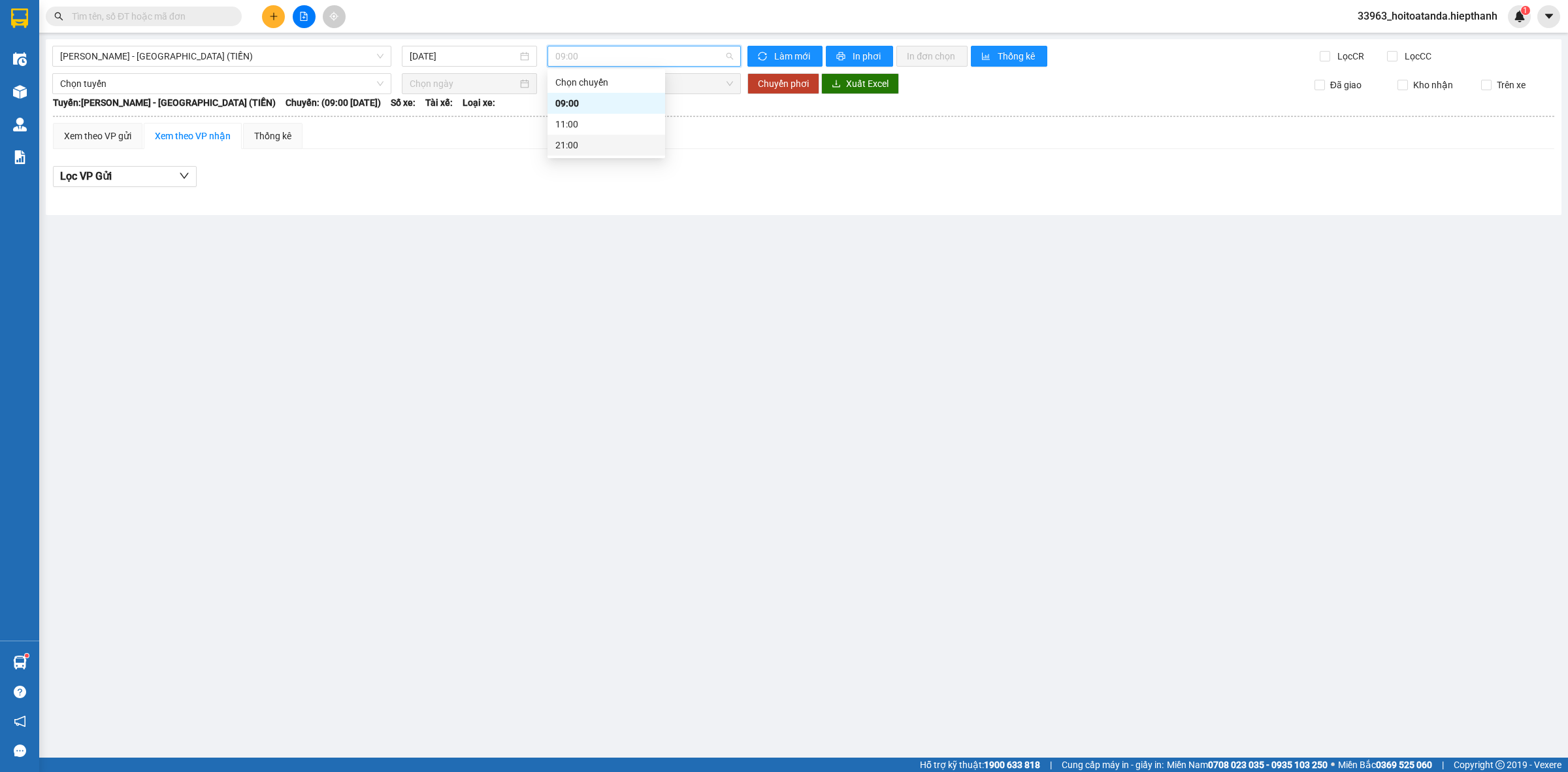
click at [605, 144] on div "21:00" at bounding box center [606, 145] width 102 height 15
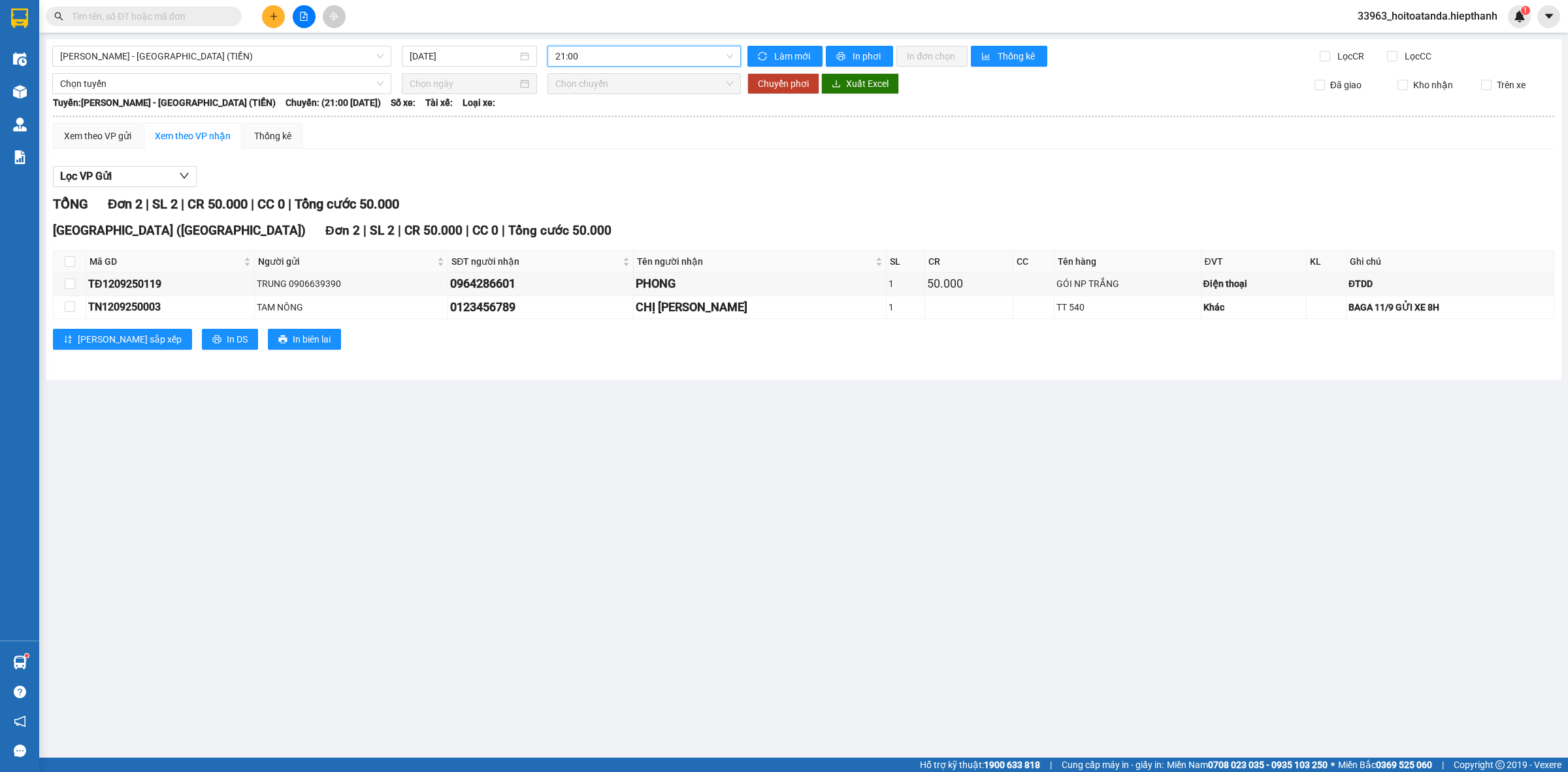
click at [745, 161] on div "Lọc VP Gửi TỔNG Đơn 2 | SL 2 | CR 50.000 | CC 0 | Tổng cước 50.000 [GEOGRAPHIC…" at bounding box center [803, 262] width 1502 height 206
click at [194, 18] on input "text" at bounding box center [149, 16] width 154 height 15
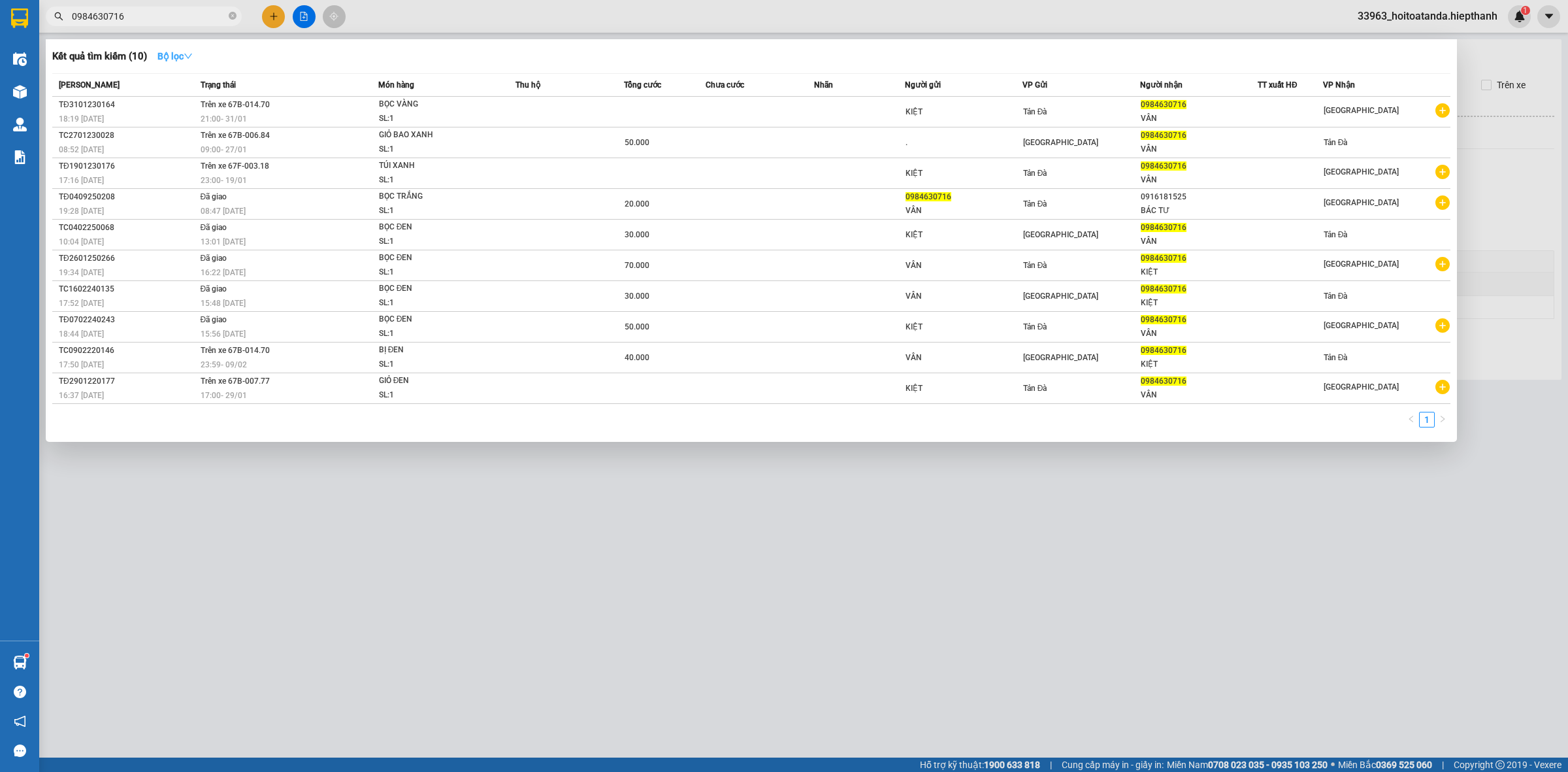
type input "0984630716"
click at [184, 53] on strong "Bộ lọc" at bounding box center [175, 56] width 35 height 10
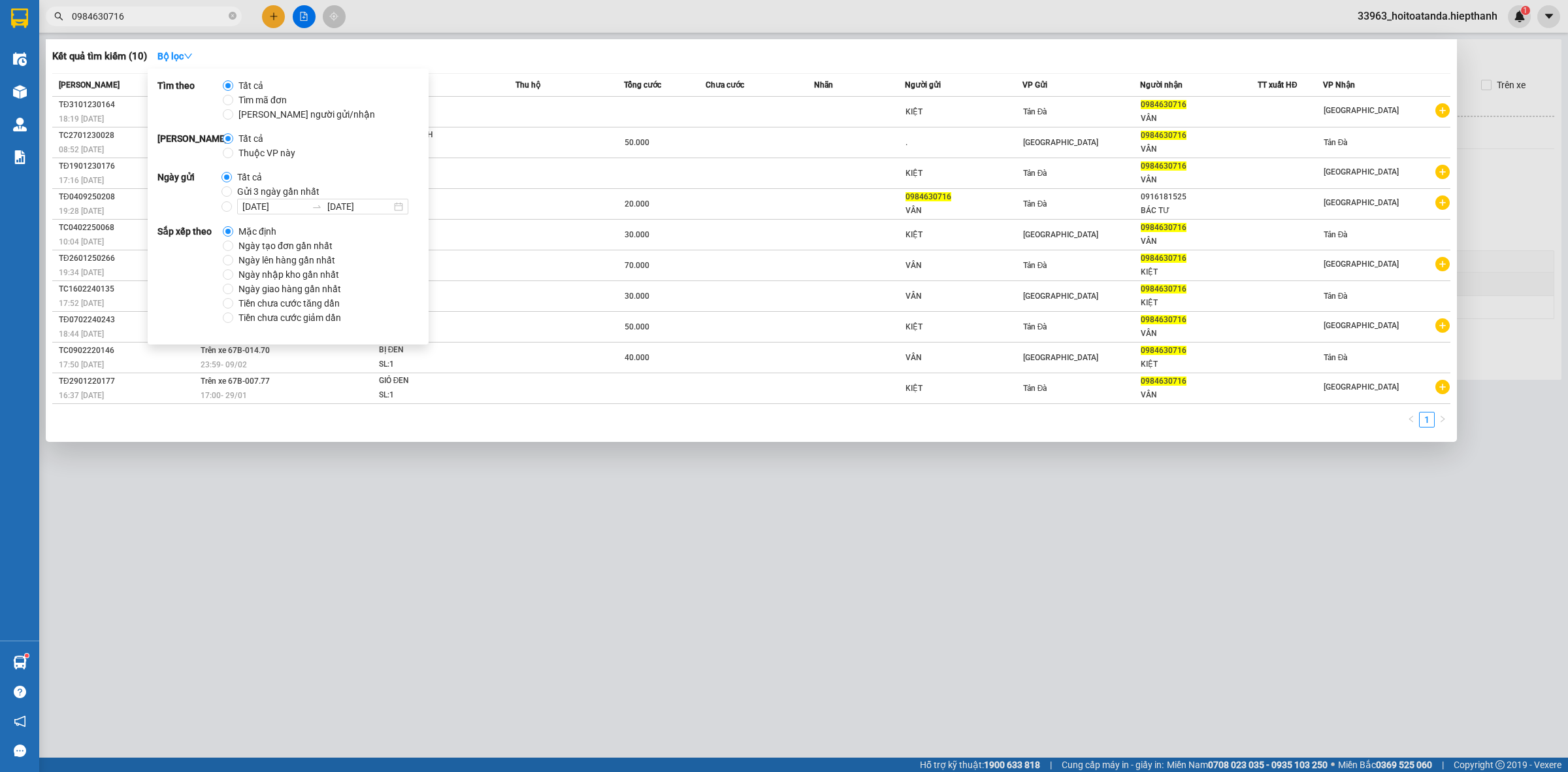
click at [479, 60] on div "Kết quả tìm kiếm ( 10 ) Bộ lọc" at bounding box center [751, 56] width 1398 height 21
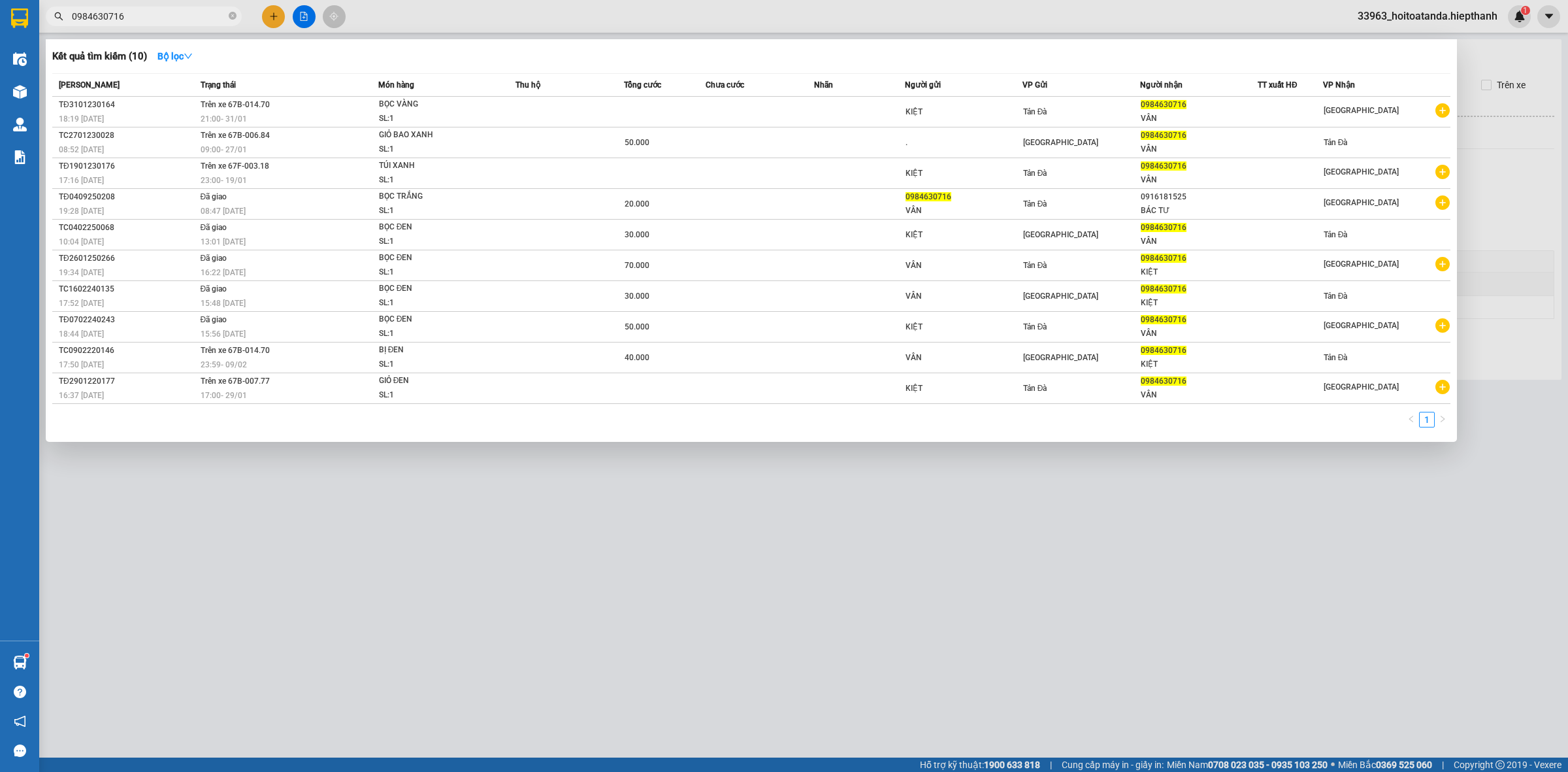
click at [175, 18] on input "0984630716" at bounding box center [149, 16] width 154 height 15
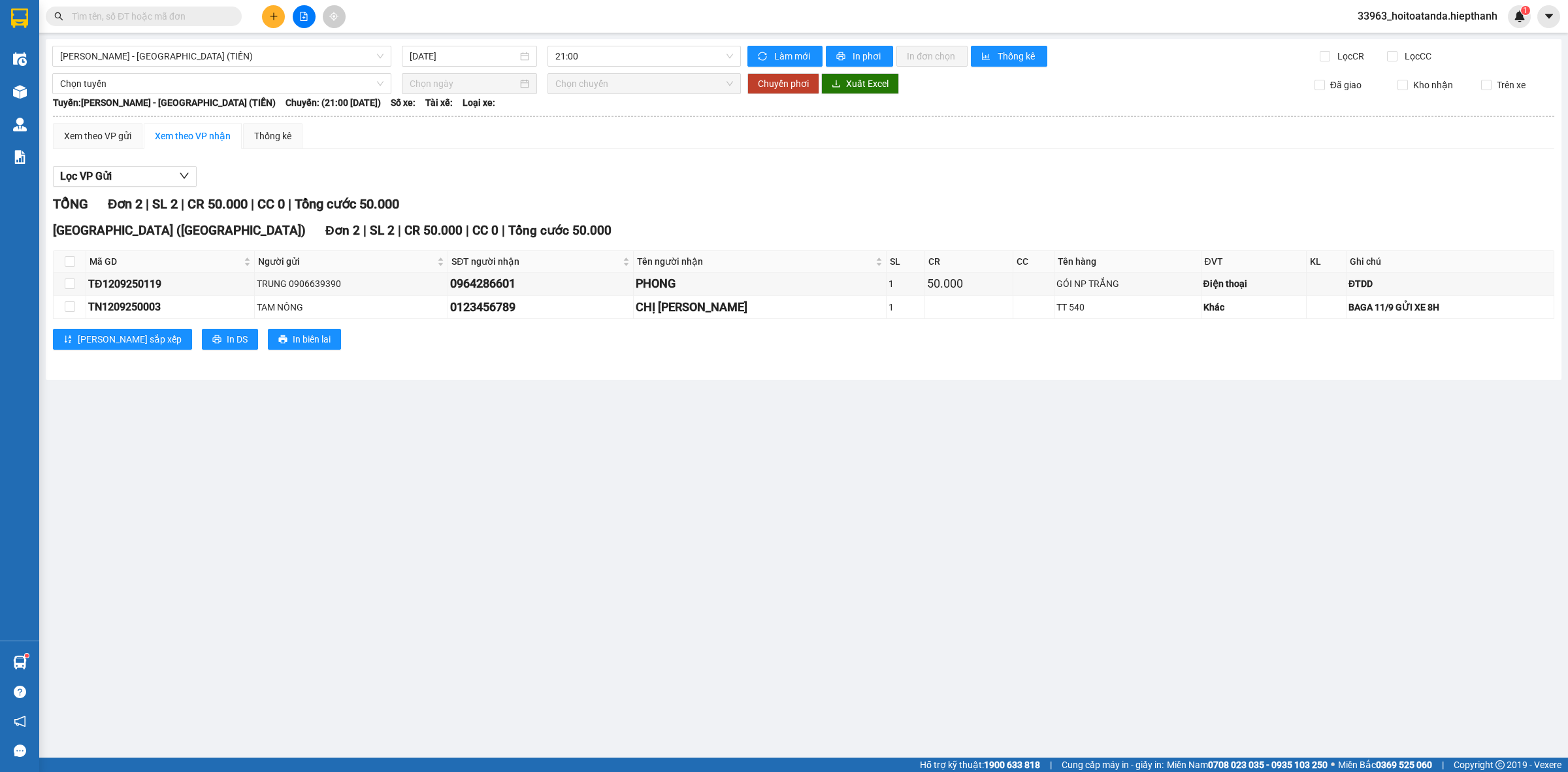
type input "H"
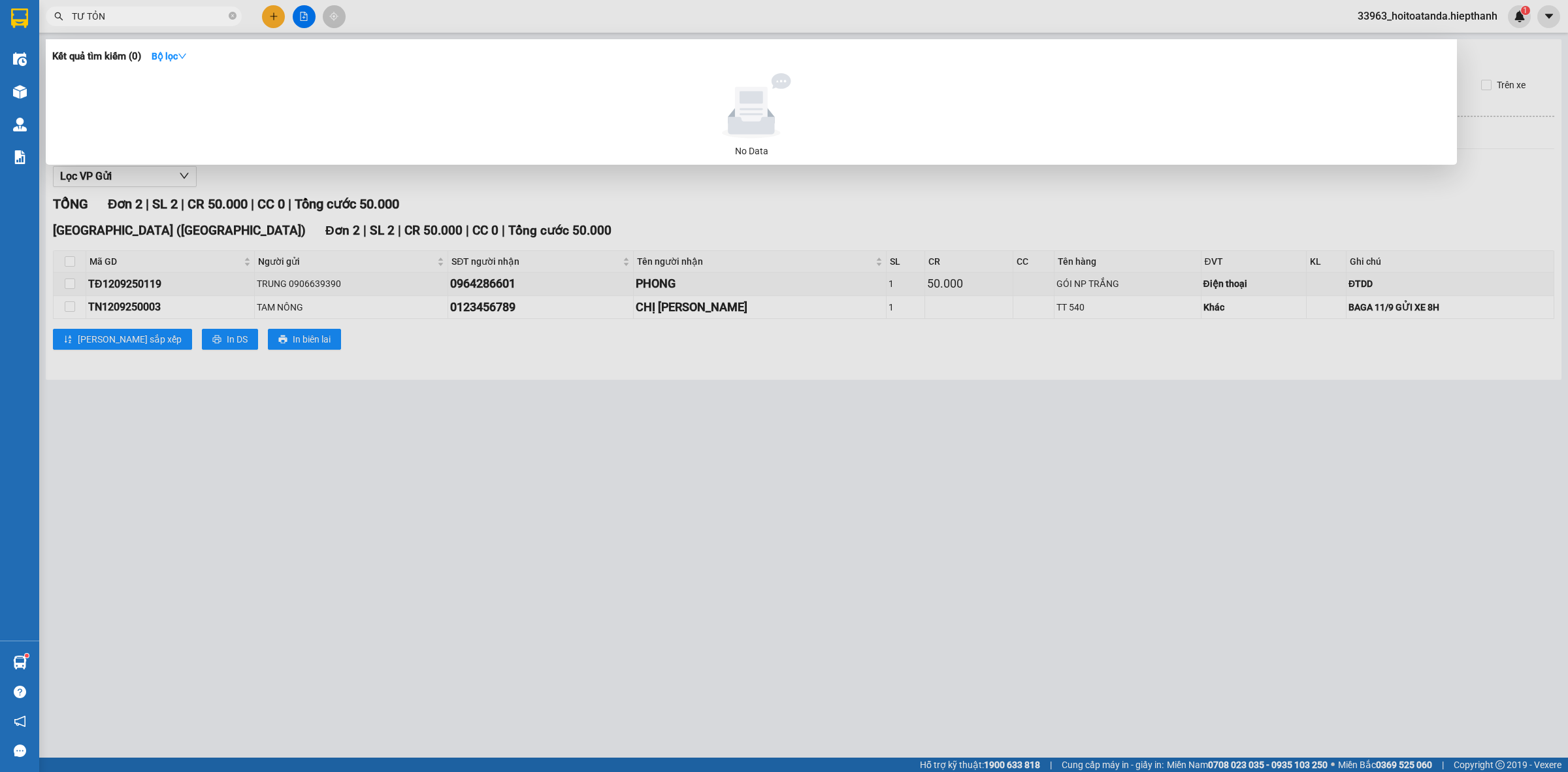
type input "TƯ TỎN"
drag, startPoint x: 700, startPoint y: 441, endPoint x: 654, endPoint y: 393, distance: 66.5
click at [700, 438] on div at bounding box center [784, 386] width 1568 height 772
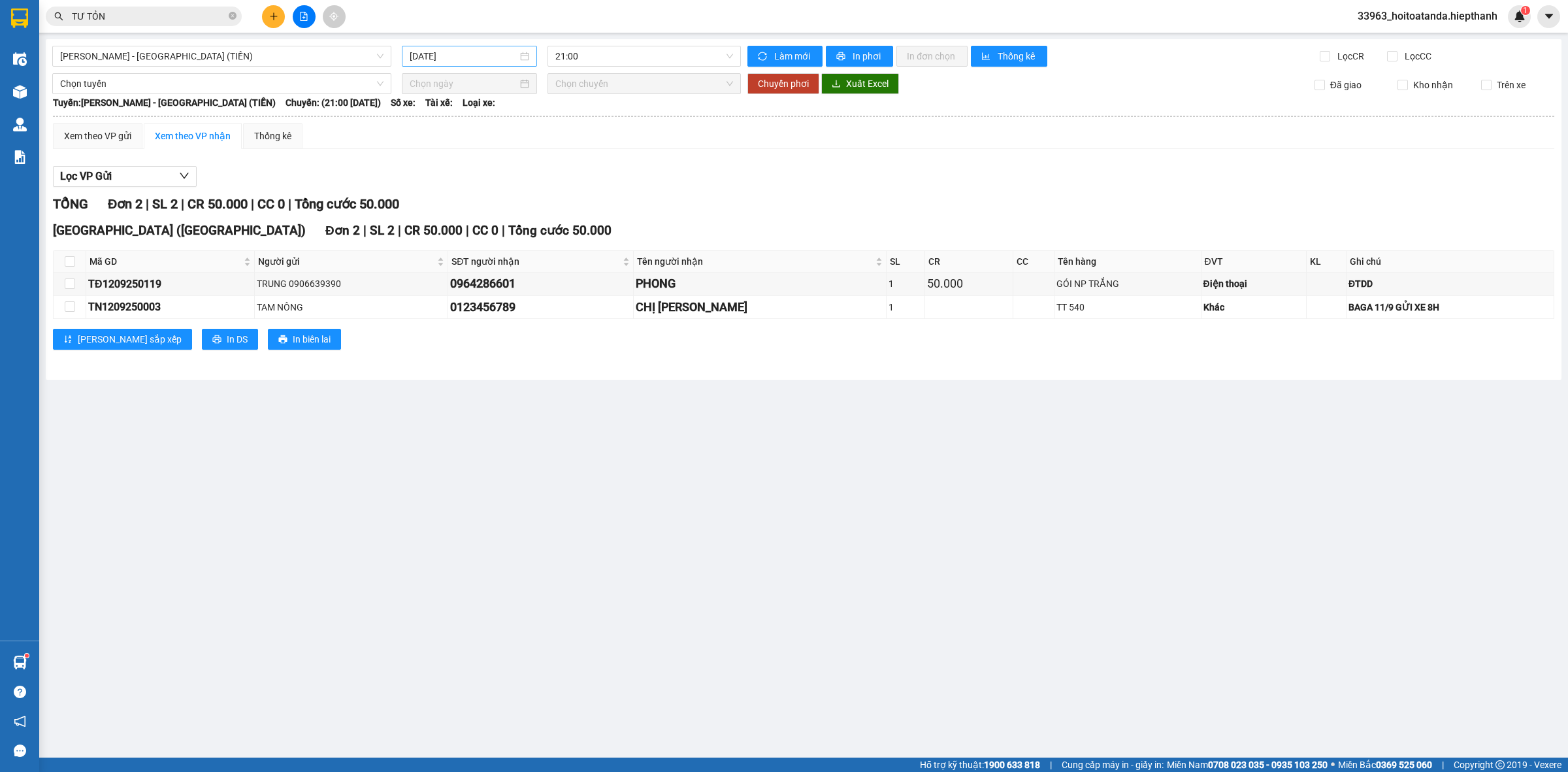
click at [432, 51] on input "[DATE]" at bounding box center [464, 56] width 108 height 15
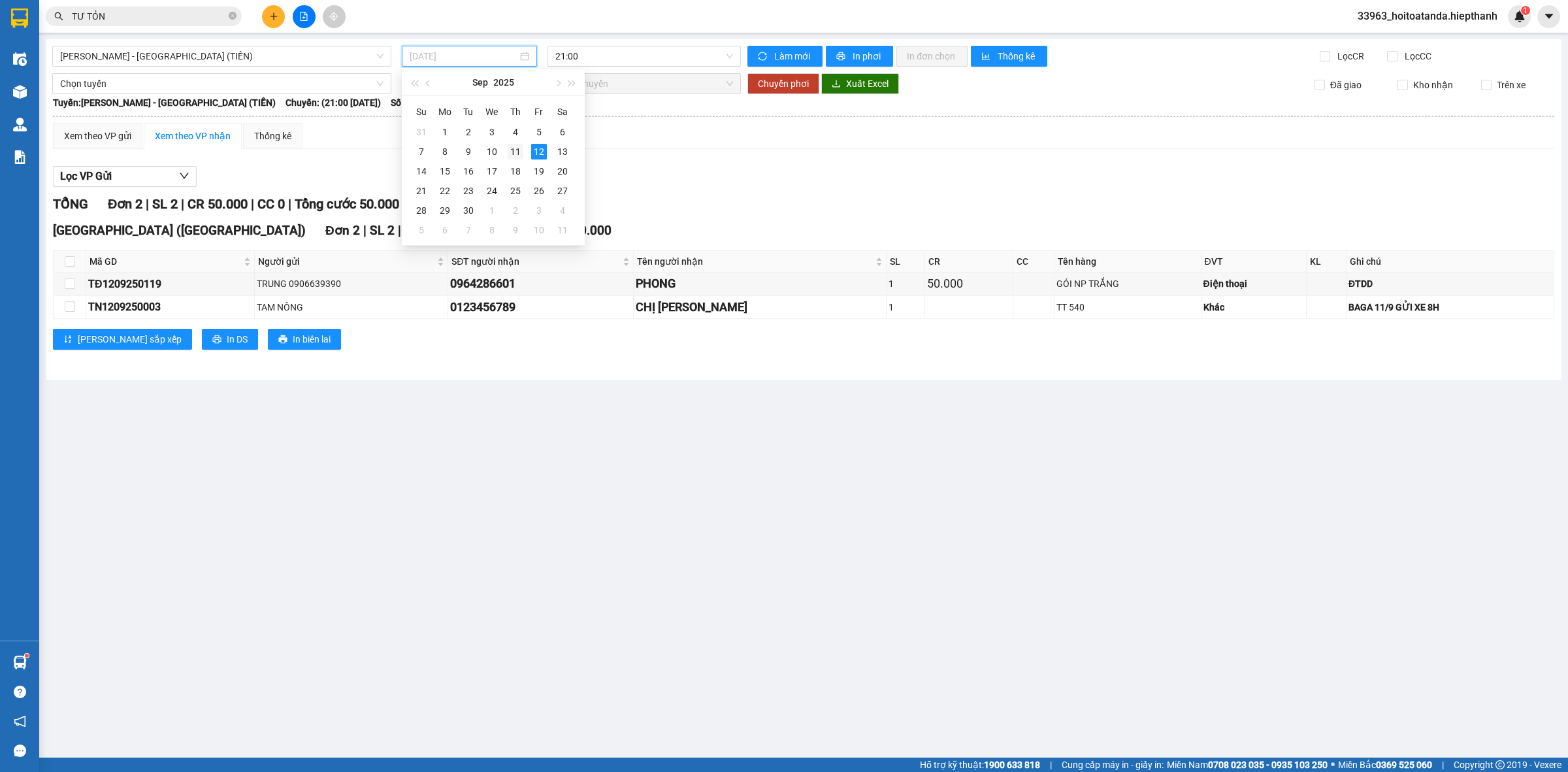
click at [511, 152] on div "11" at bounding box center [516, 152] width 16 height 16
type input "[DATE]"
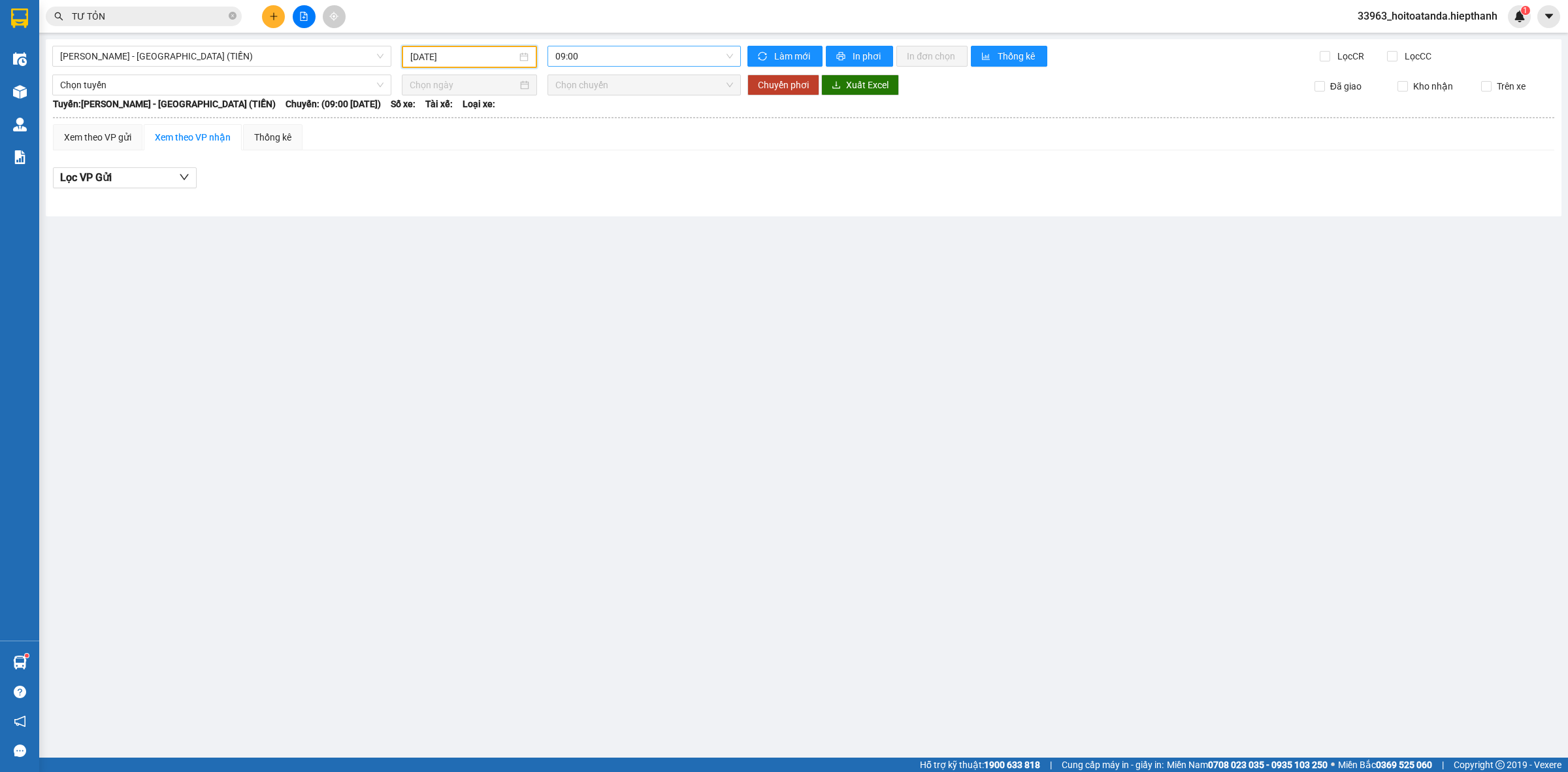
click at [621, 59] on span "09:00" at bounding box center [644, 56] width 178 height 19
click at [253, 61] on span "[PERSON_NAME] - [GEOGRAPHIC_DATA] (TIỀN)" at bounding box center [221, 56] width 323 height 19
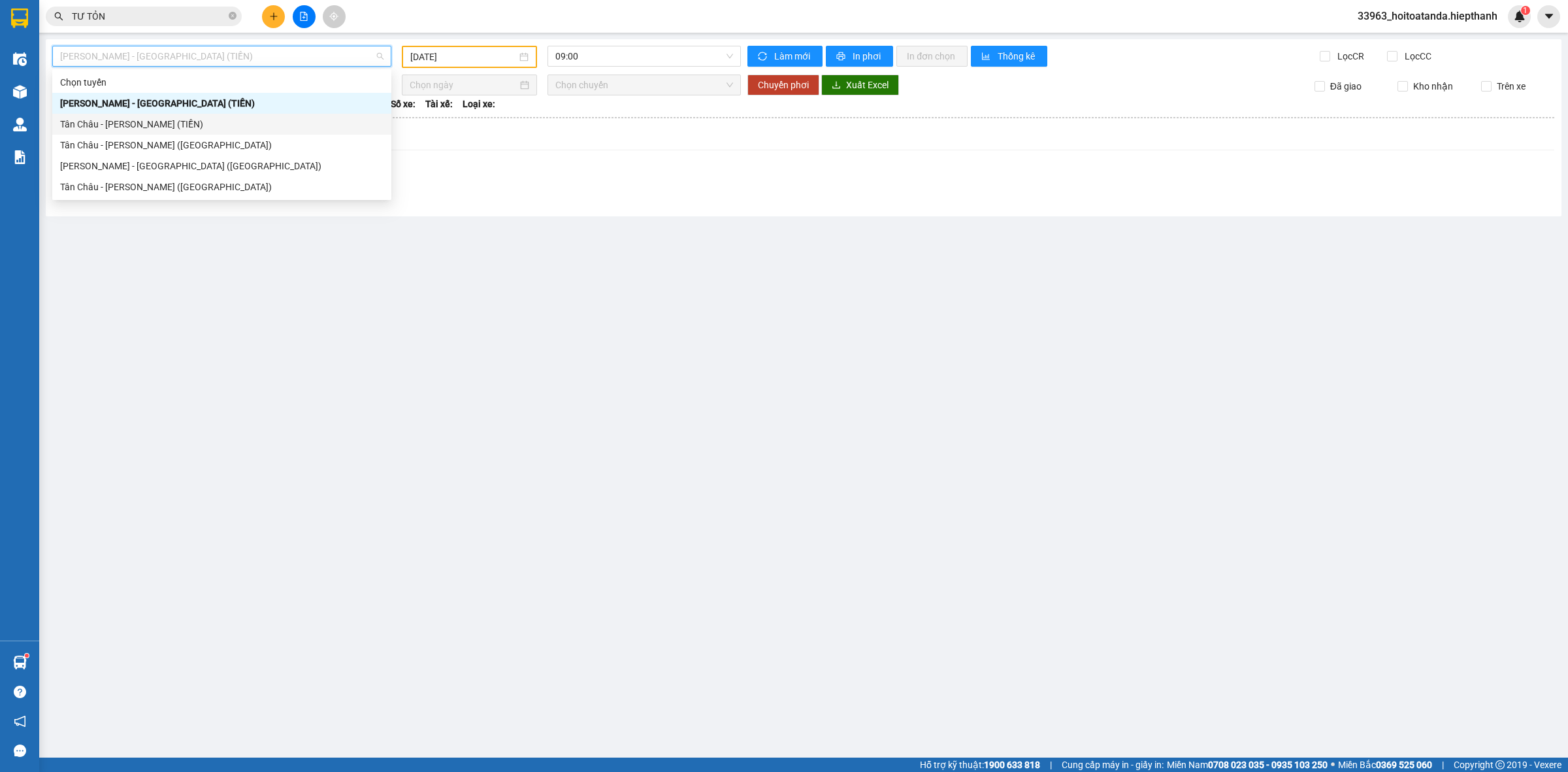
click at [188, 122] on div "Tân Châu - [PERSON_NAME] (TIỀN)" at bounding box center [221, 124] width 323 height 15
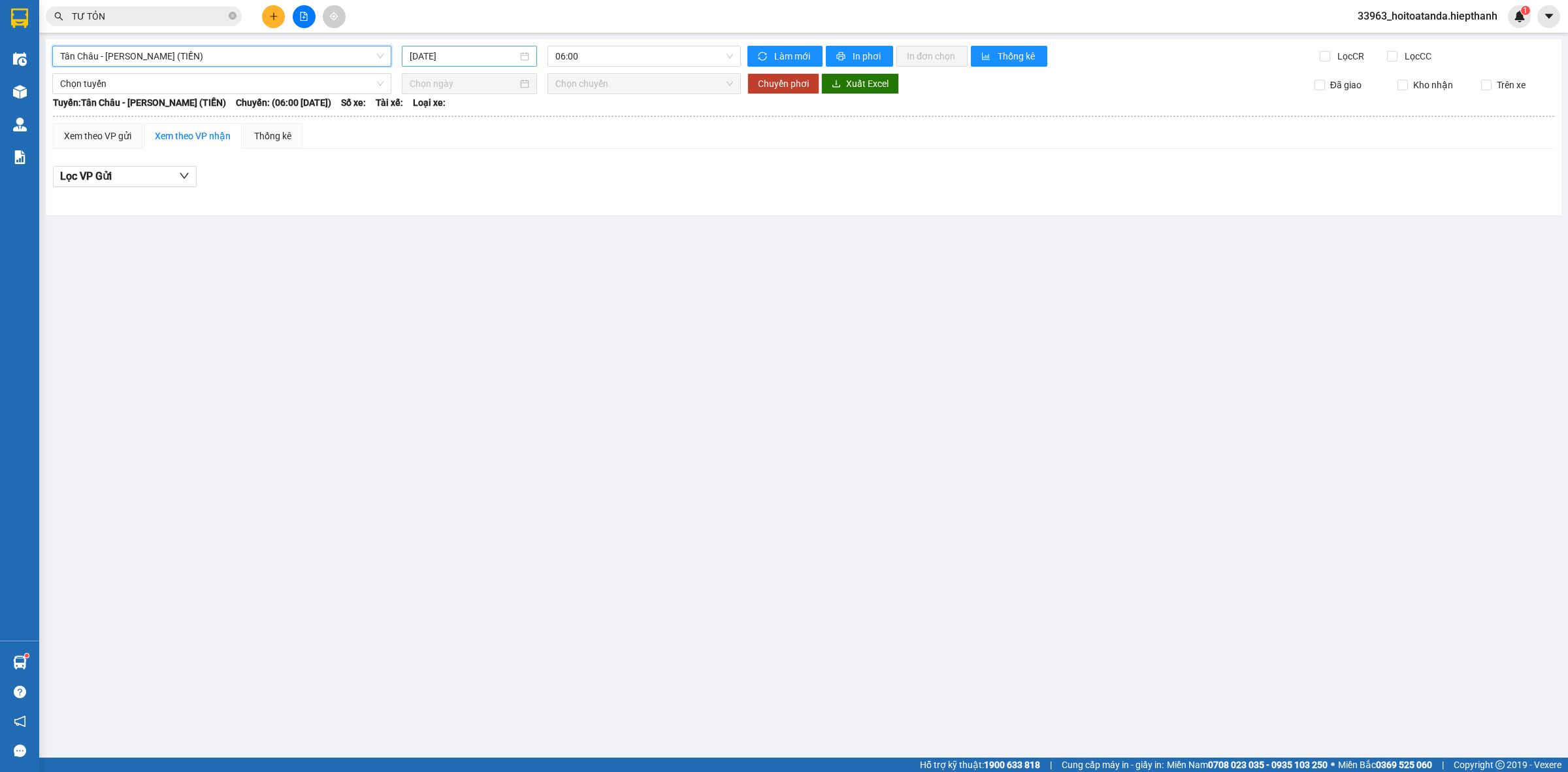
click at [485, 53] on input "[DATE]" at bounding box center [464, 56] width 108 height 15
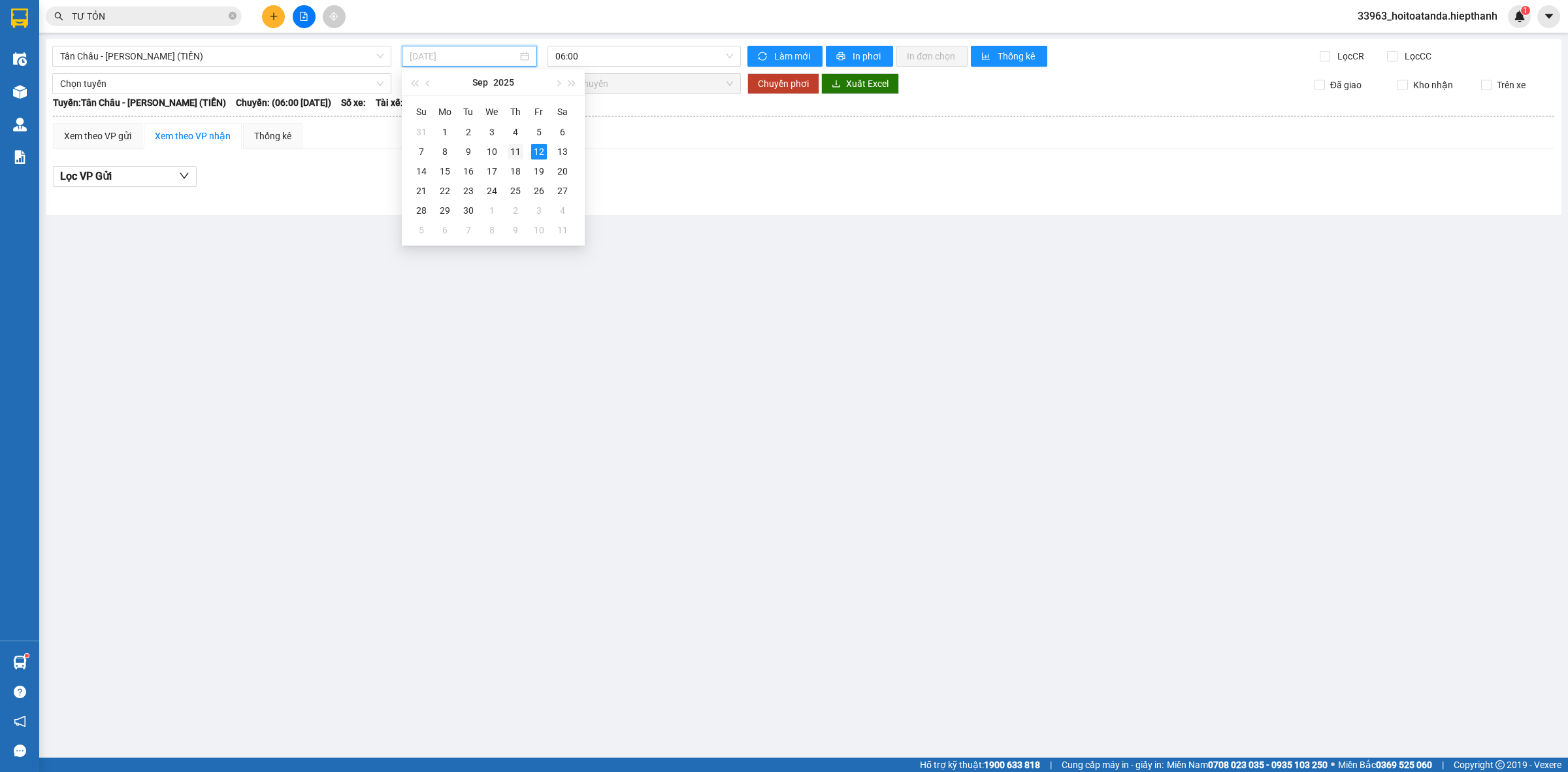
click at [511, 154] on div "11" at bounding box center [516, 152] width 16 height 16
type input "[DATE]"
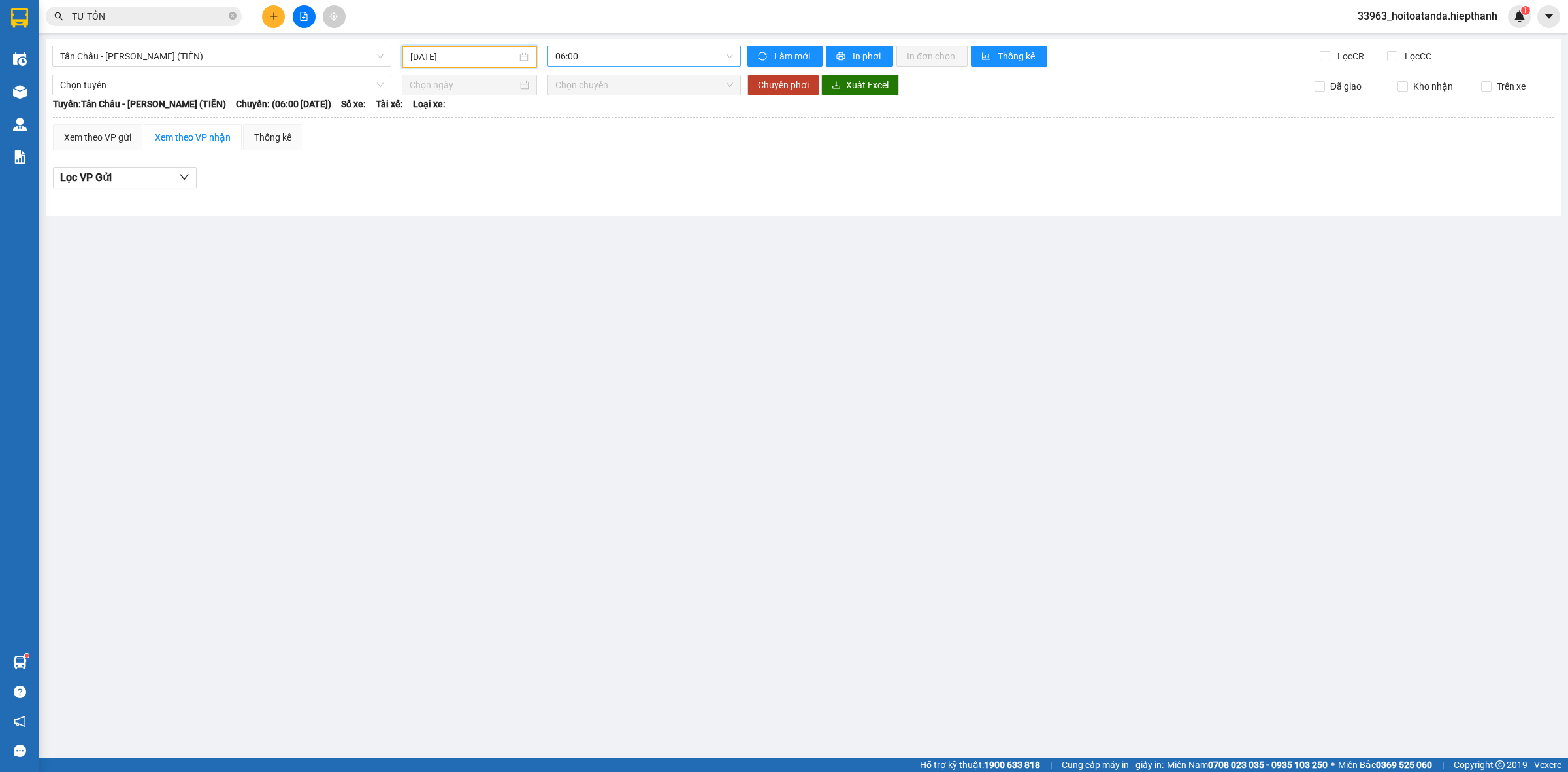
click at [599, 53] on span "06:00" at bounding box center [644, 56] width 178 height 19
click at [602, 211] on div "22:00" at bounding box center [606, 208] width 102 height 15
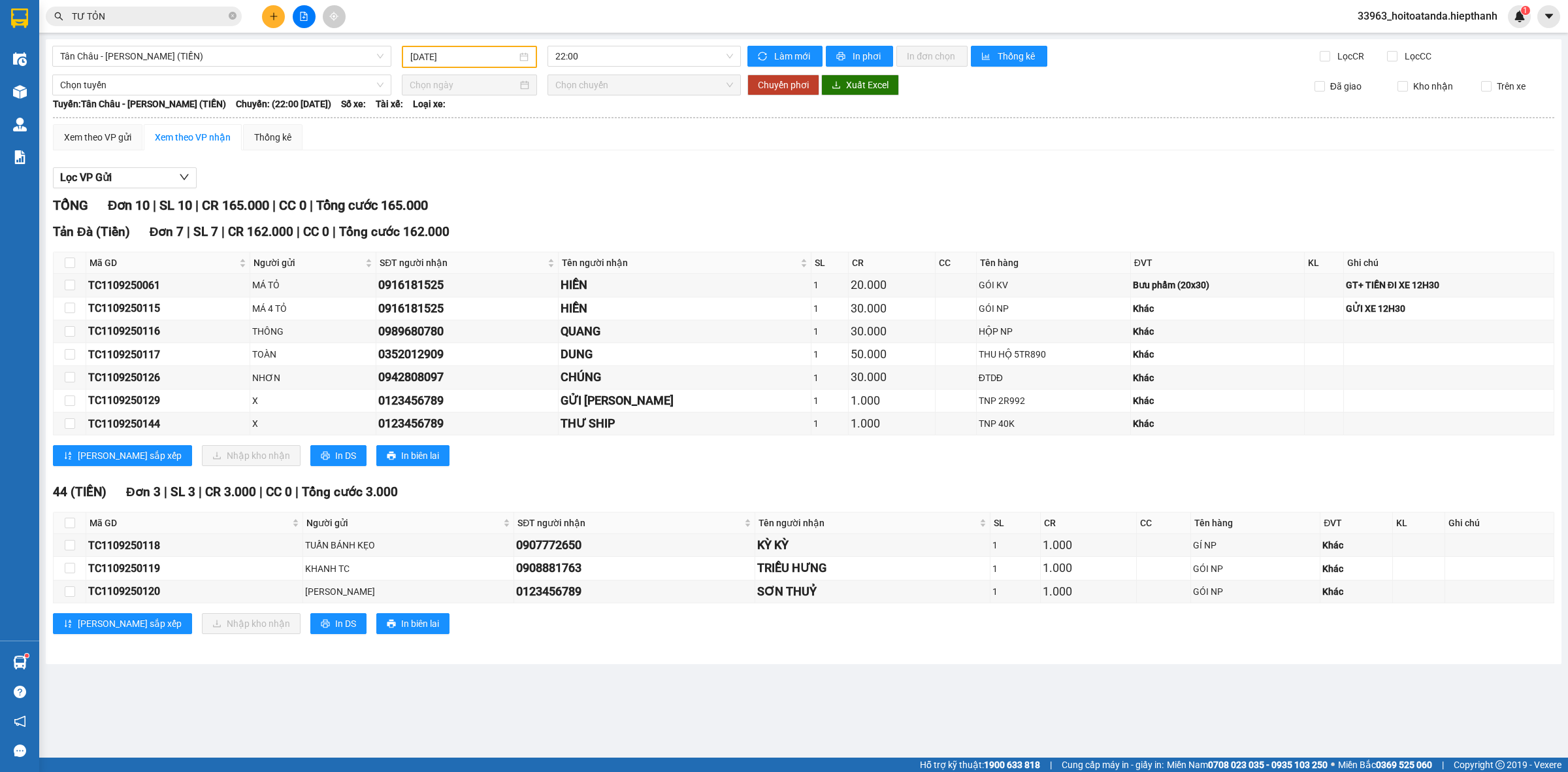
click at [1133, 177] on div "Lọc VP Gửi" at bounding box center [803, 178] width 1502 height 21
click at [273, 20] on icon "plus" at bounding box center [273, 16] width 9 height 9
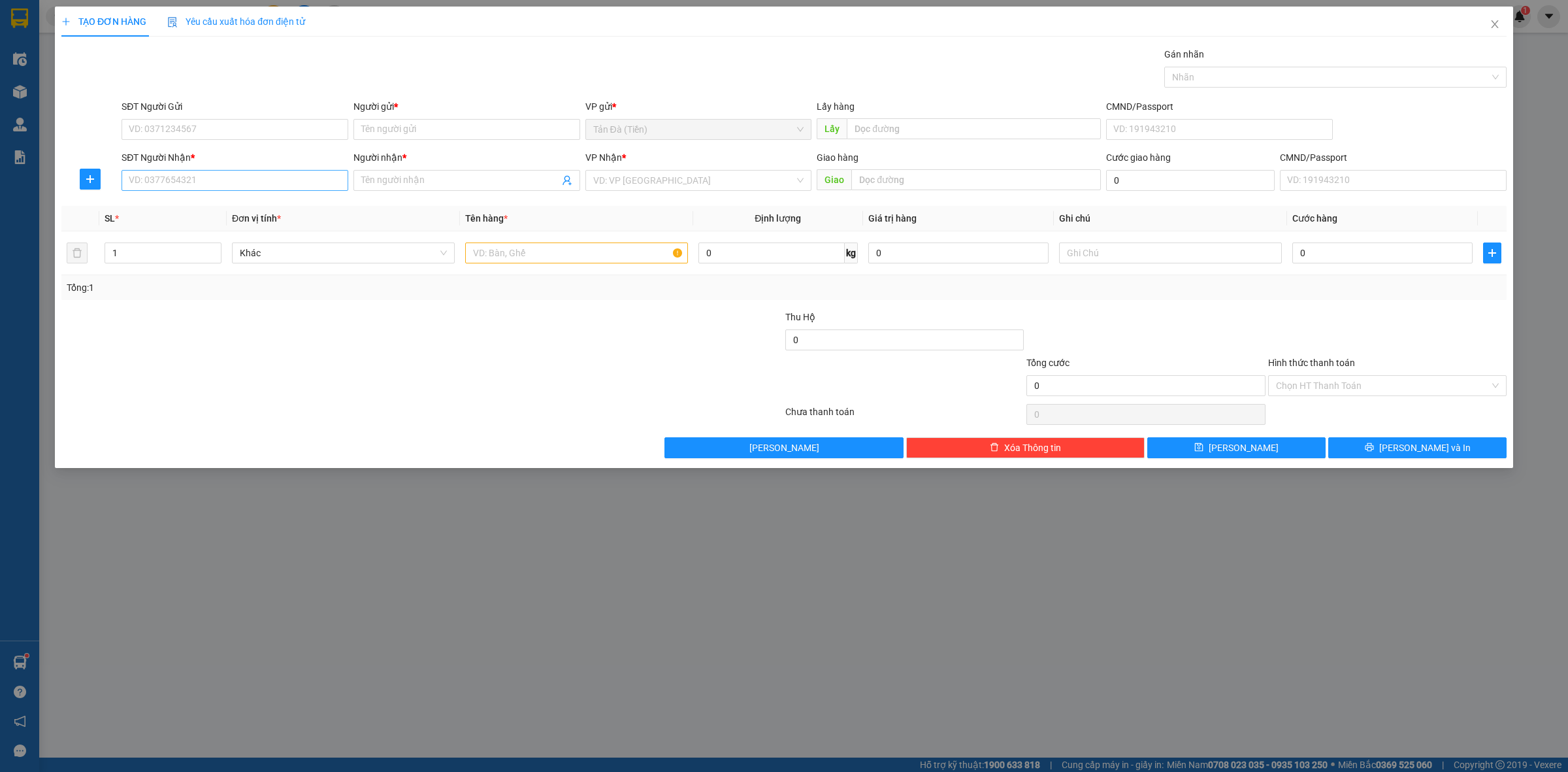
drag, startPoint x: 219, startPoint y: 154, endPoint x: 230, endPoint y: 191, distance: 38.6
click at [222, 167] on div "SĐT Người Nhận *" at bounding box center [235, 160] width 227 height 19
click at [230, 191] on input "SĐT Người Nhận *" at bounding box center [235, 181] width 227 height 21
click at [528, 256] on input "text" at bounding box center [576, 253] width 223 height 21
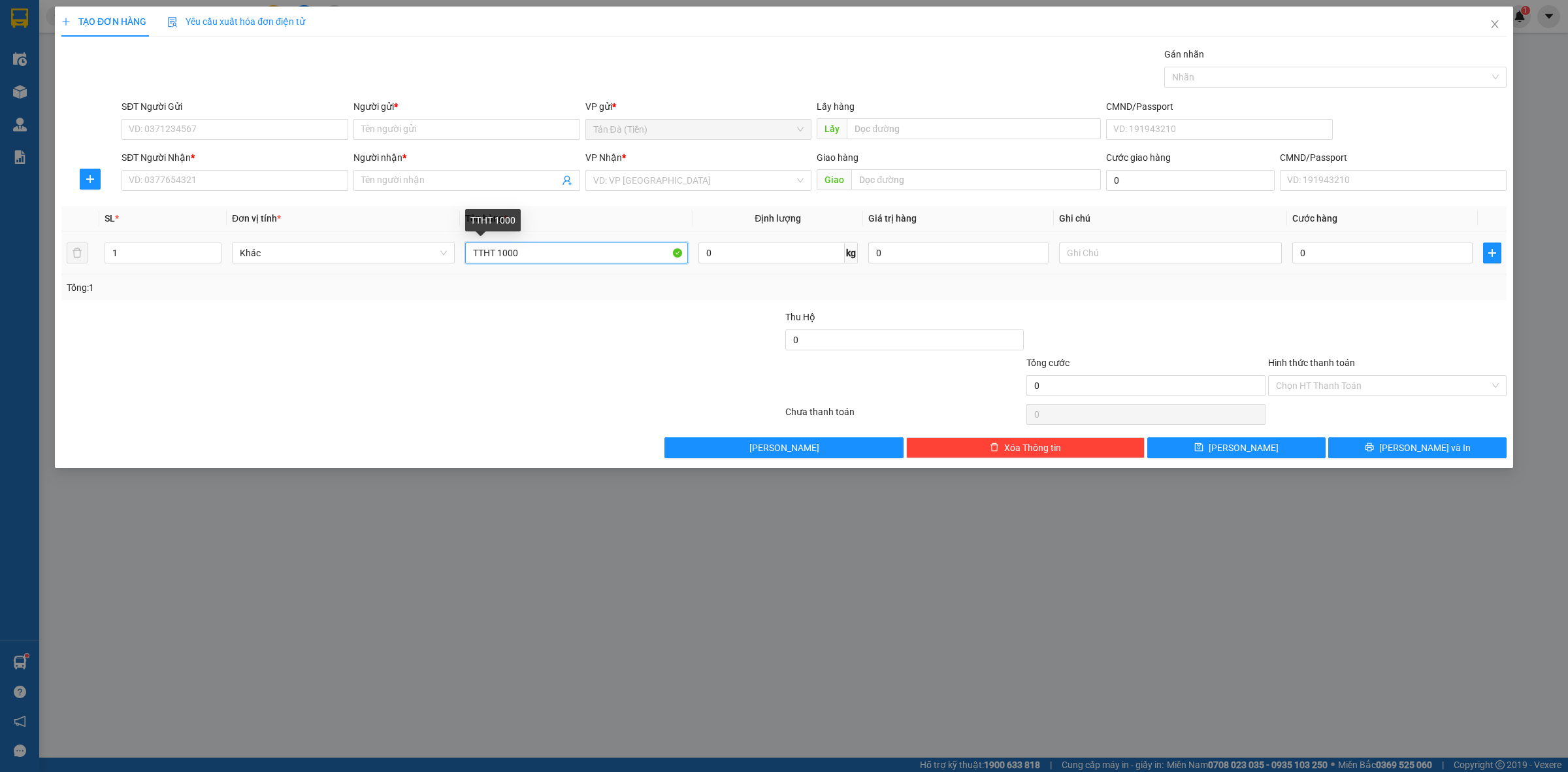
type input "TTHT 1000"
drag, startPoint x: 459, startPoint y: 363, endPoint x: 432, endPoint y: 347, distance: 31.4
click at [457, 363] on div at bounding box center [302, 379] width 483 height 46
click at [317, 188] on input "SĐT Người Nhận *" at bounding box center [235, 181] width 227 height 21
click at [312, 132] on input "SĐT Người Gửi" at bounding box center [235, 129] width 227 height 21
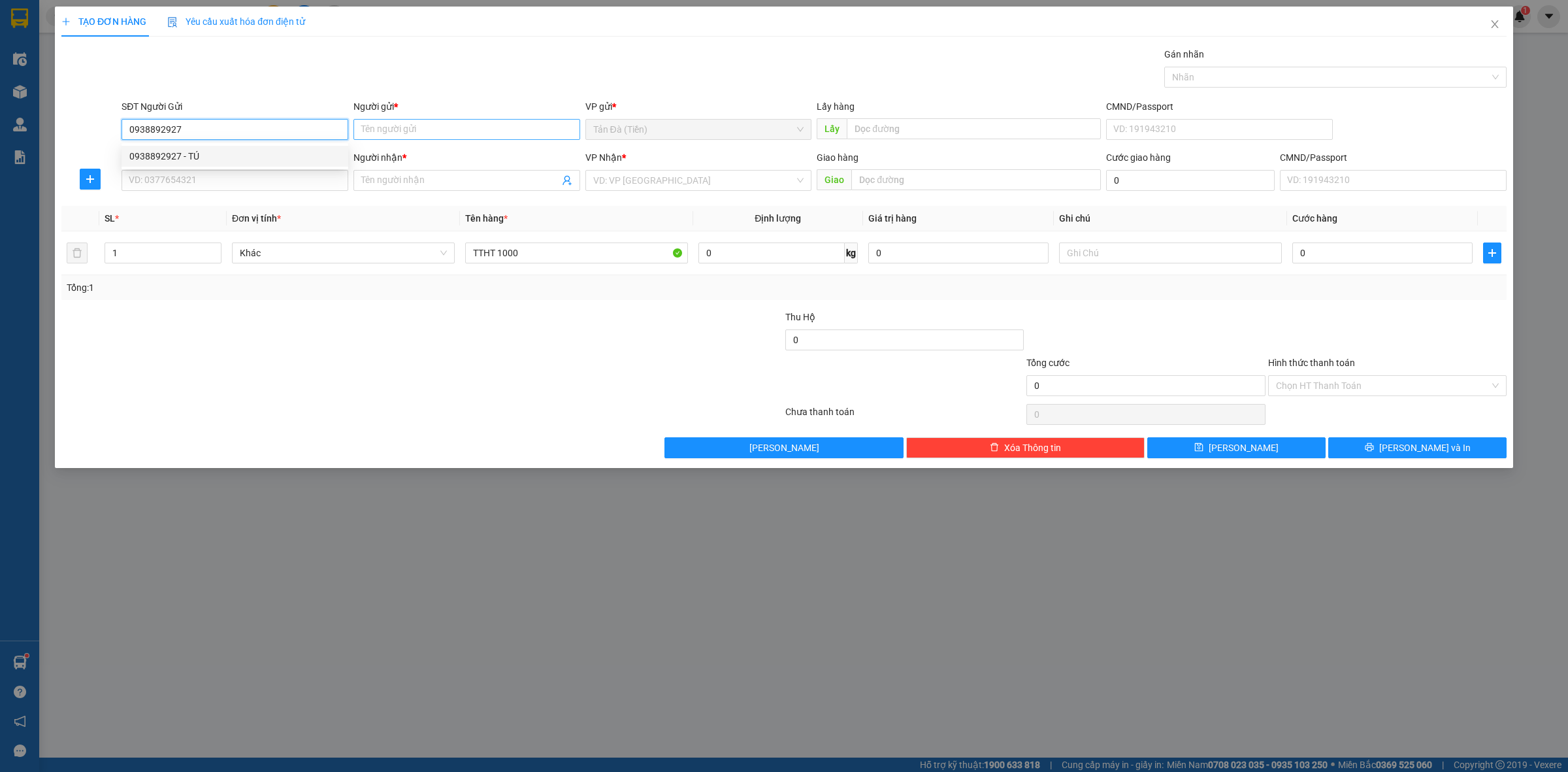
type input "0938892927"
click at [497, 131] on input "Người gửi *" at bounding box center [467, 129] width 227 height 21
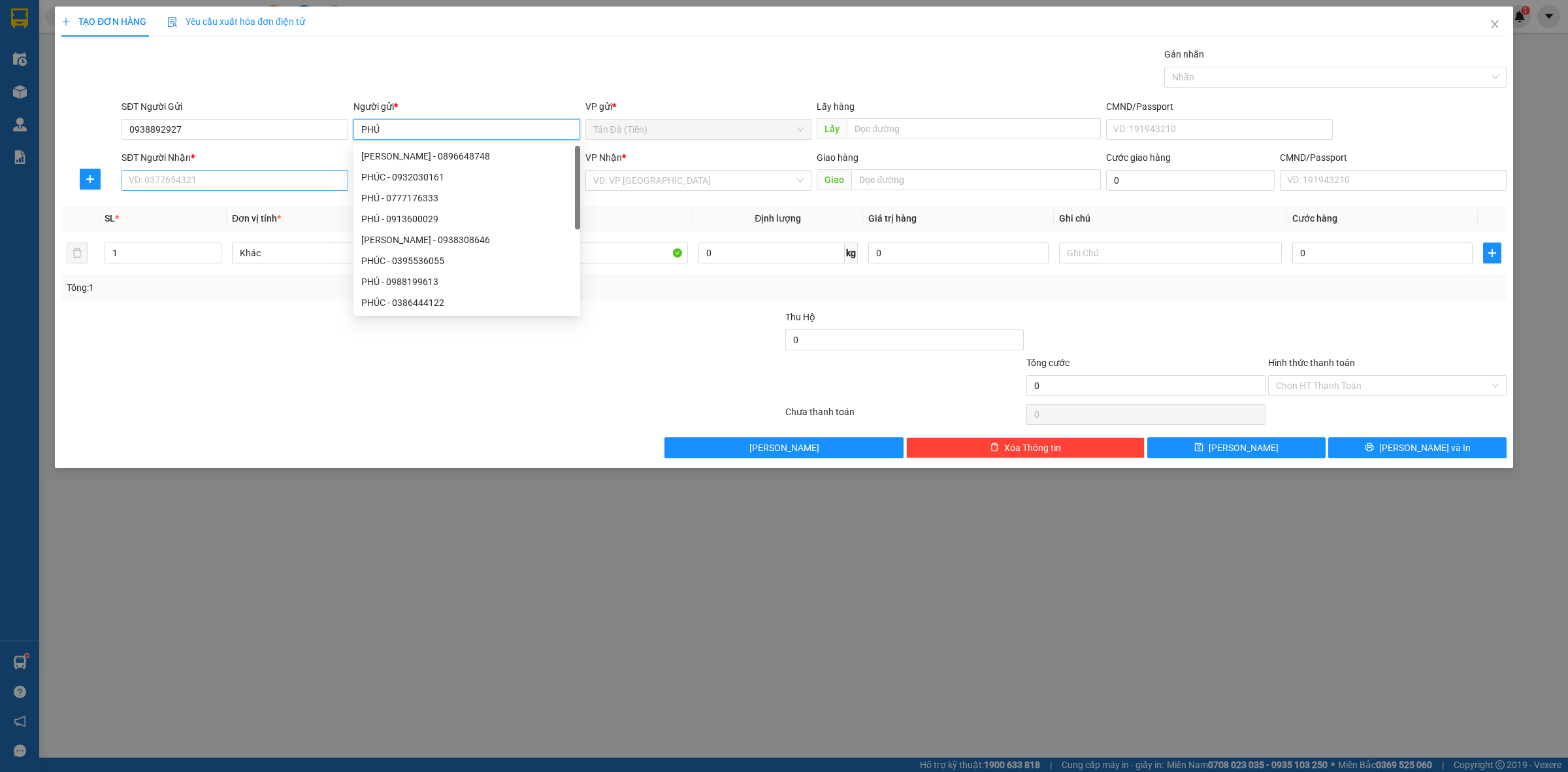
type input "PHÚ"
click at [239, 188] on input "SĐT Người Nhận *" at bounding box center [235, 181] width 227 height 21
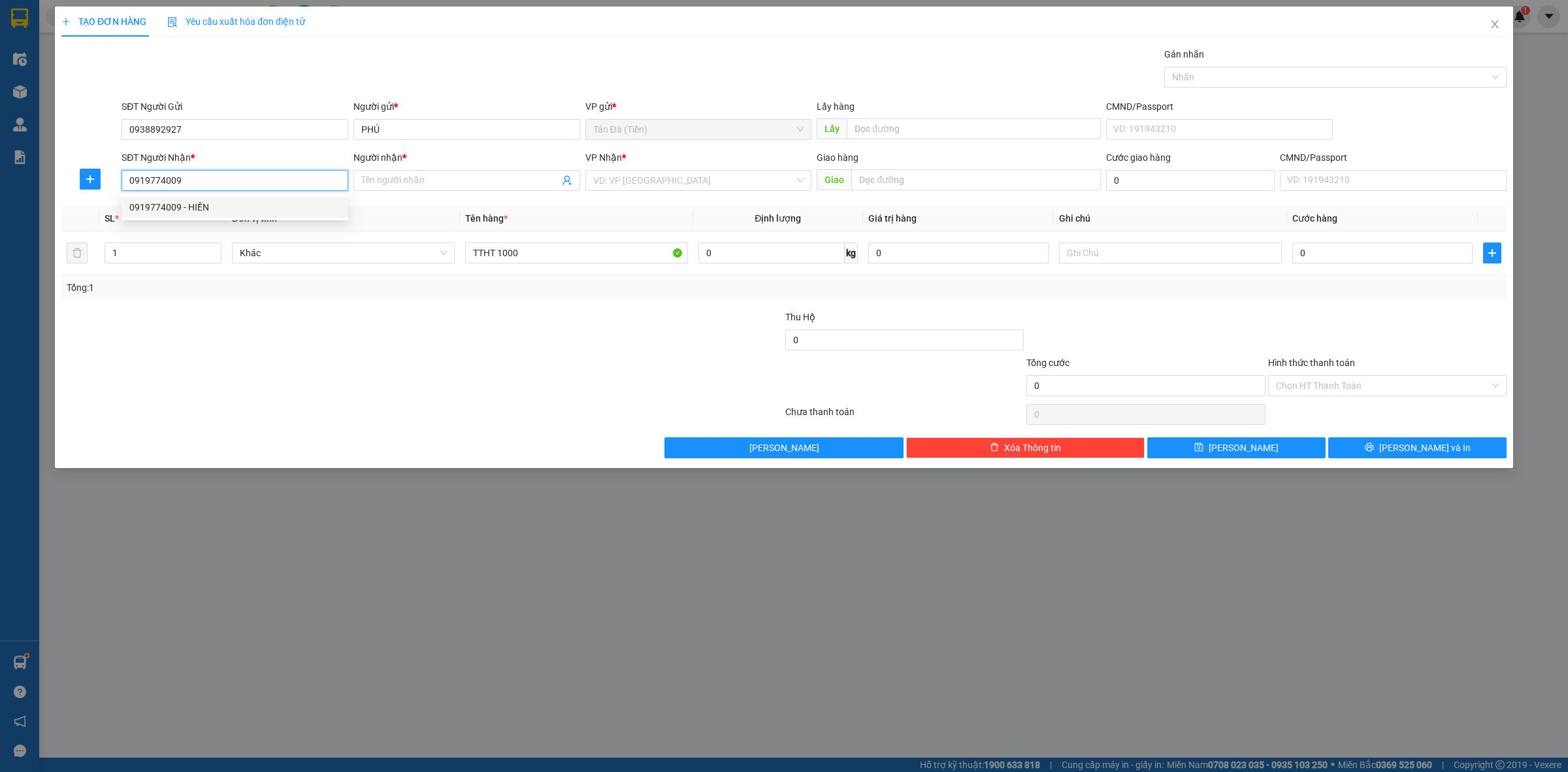
type input "0919774009"
click at [586, 396] on div at bounding box center [664, 379] width 241 height 46
click at [255, 183] on input "0919774009" at bounding box center [235, 181] width 227 height 21
click at [232, 201] on div "0919774009 - HIỀN" at bounding box center [235, 207] width 211 height 15
type input "HIỀN"
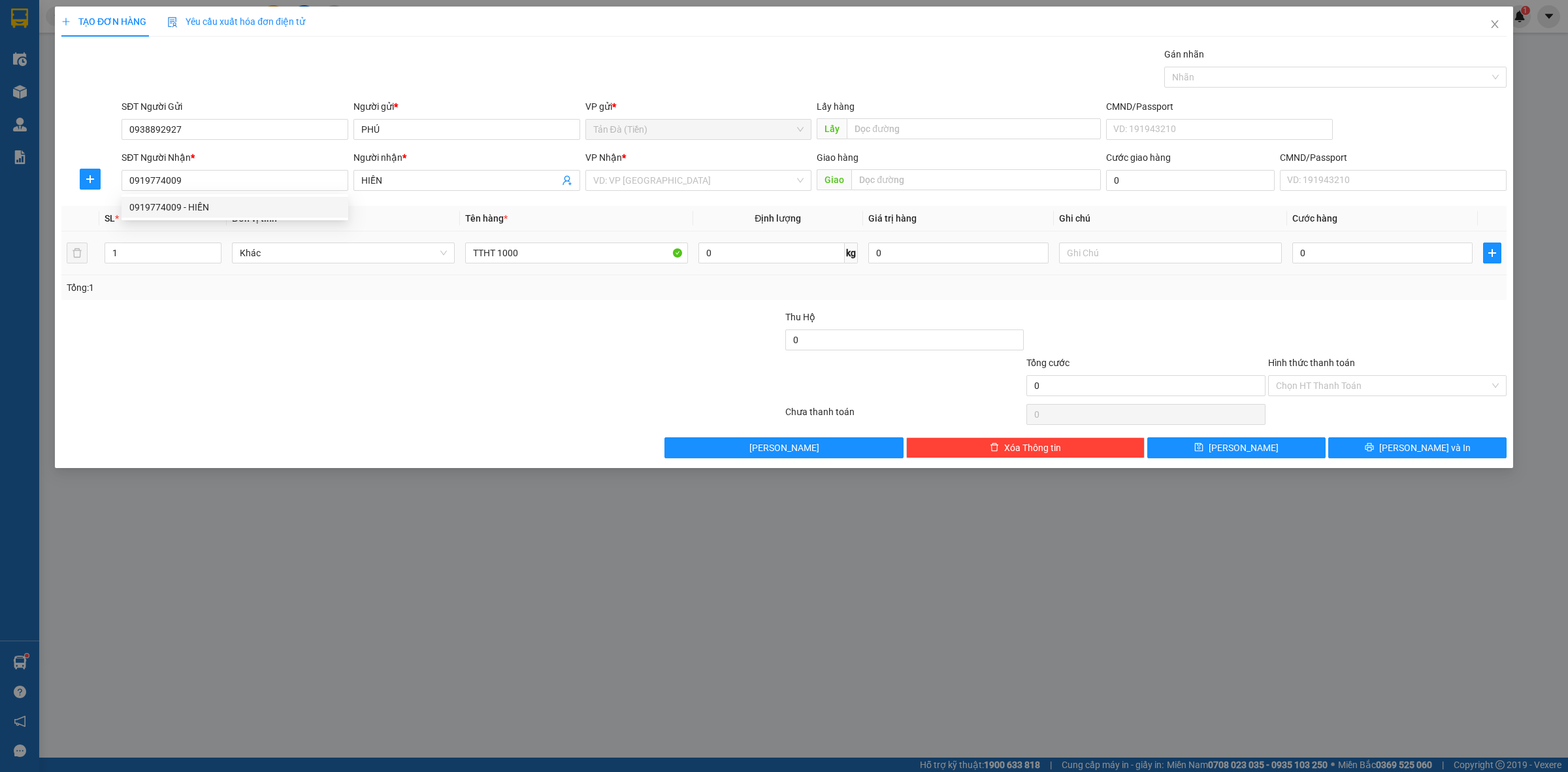
click at [405, 340] on div at bounding box center [302, 333] width 483 height 46
click at [694, 179] on input "search" at bounding box center [694, 180] width 202 height 19
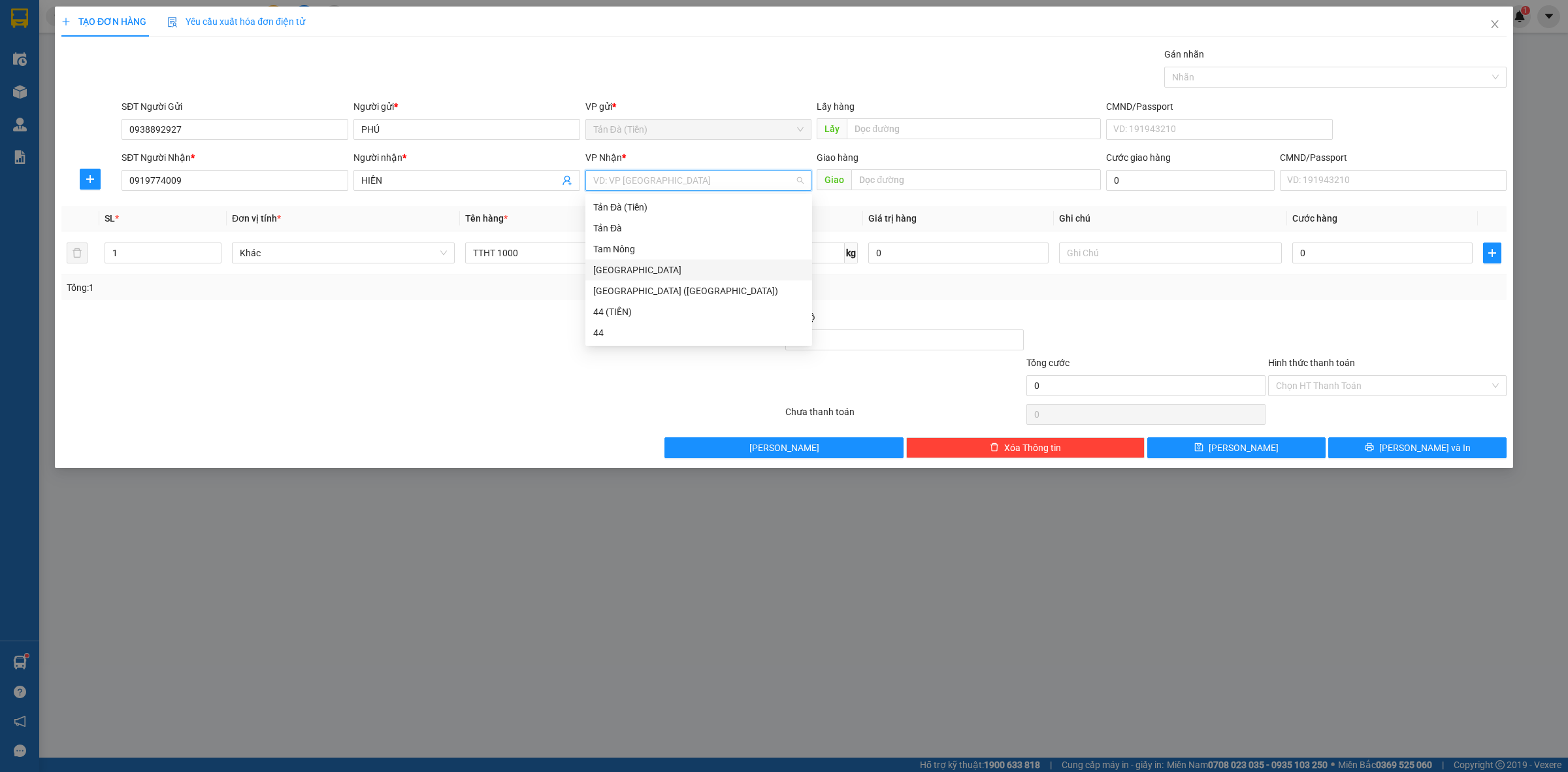
click at [624, 268] on div "[GEOGRAPHIC_DATA]" at bounding box center [698, 270] width 211 height 15
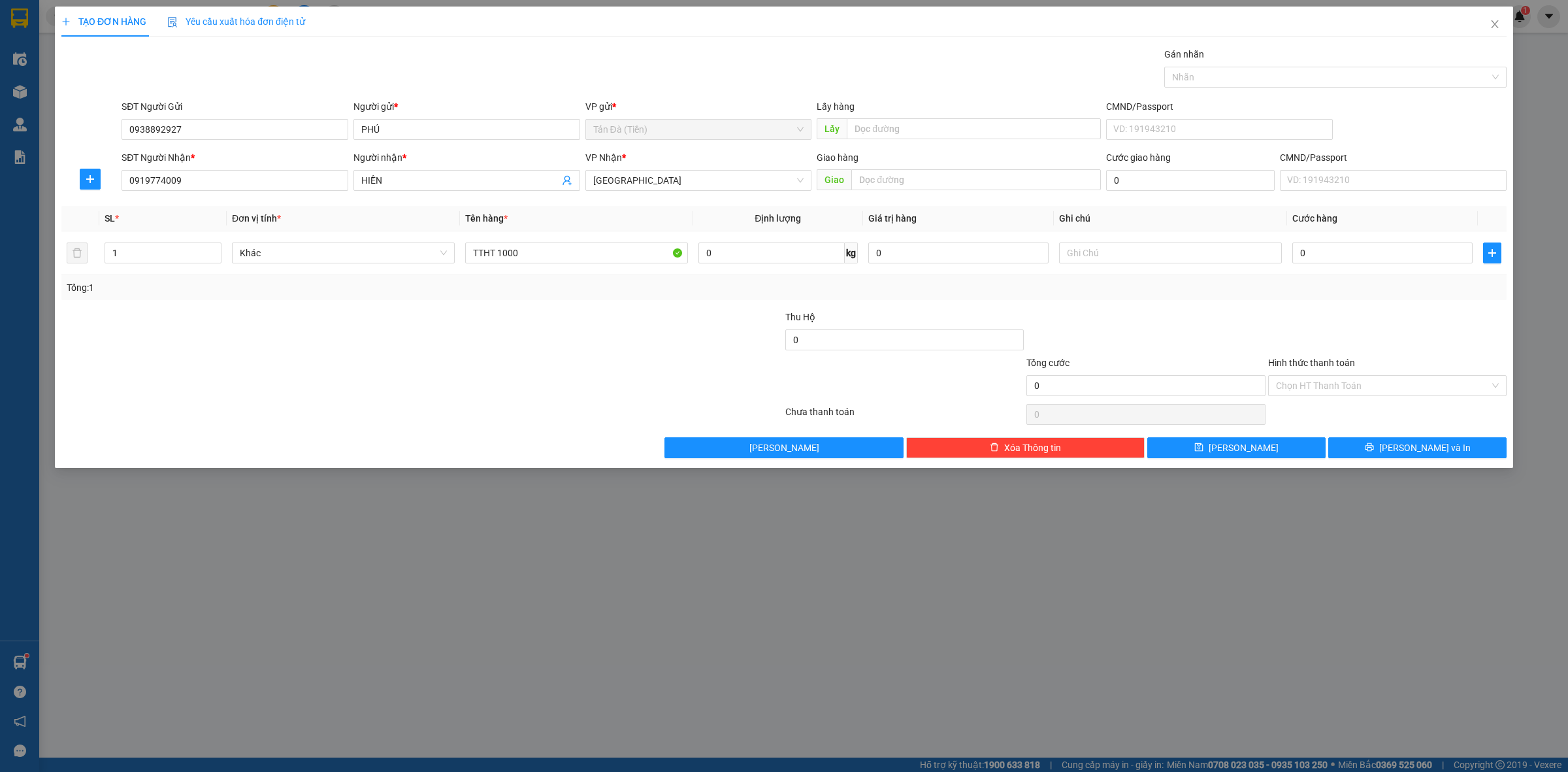
click at [441, 363] on div at bounding box center [302, 379] width 483 height 46
click at [391, 262] on span "Khác" at bounding box center [343, 253] width 207 height 19
click at [644, 187] on span "[GEOGRAPHIC_DATA]" at bounding box center [698, 180] width 211 height 19
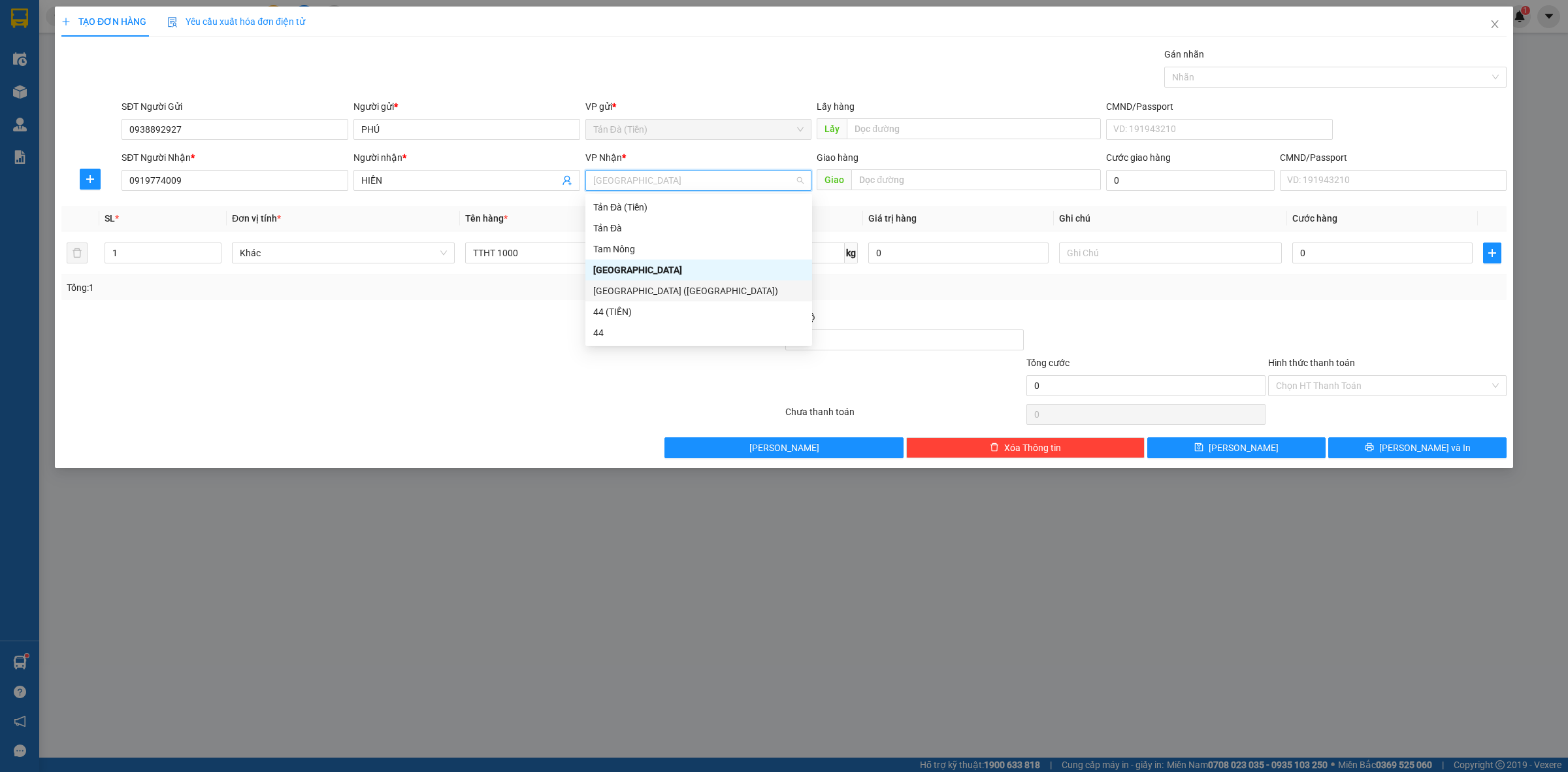
click at [648, 291] on div "[GEOGRAPHIC_DATA] ([GEOGRAPHIC_DATA])" at bounding box center [698, 291] width 211 height 15
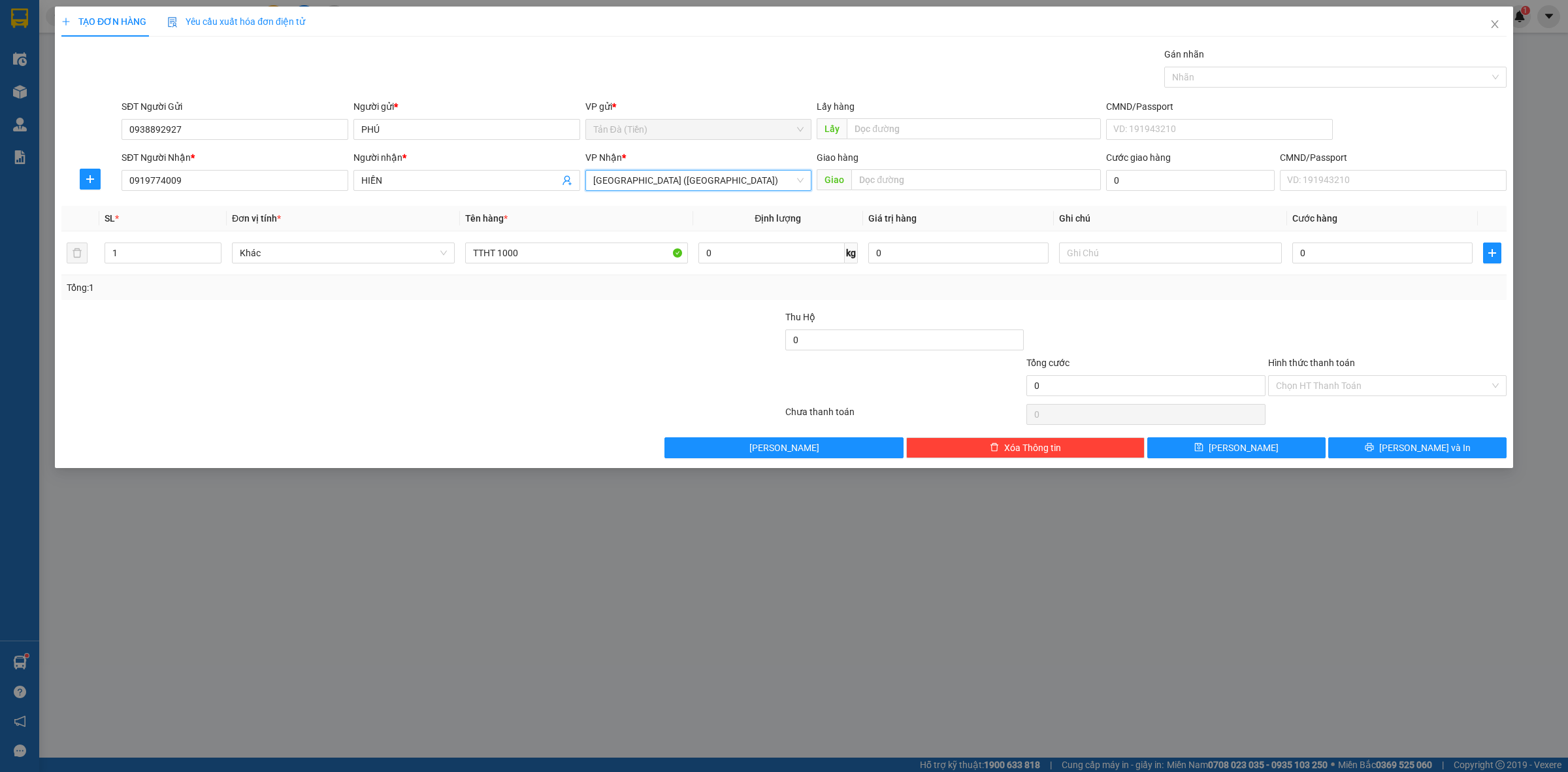
click at [352, 370] on div at bounding box center [302, 379] width 483 height 46
click at [1137, 255] on input "text" at bounding box center [1171, 253] width 223 height 21
click at [1318, 258] on input "0" at bounding box center [1383, 253] width 181 height 21
type input "2"
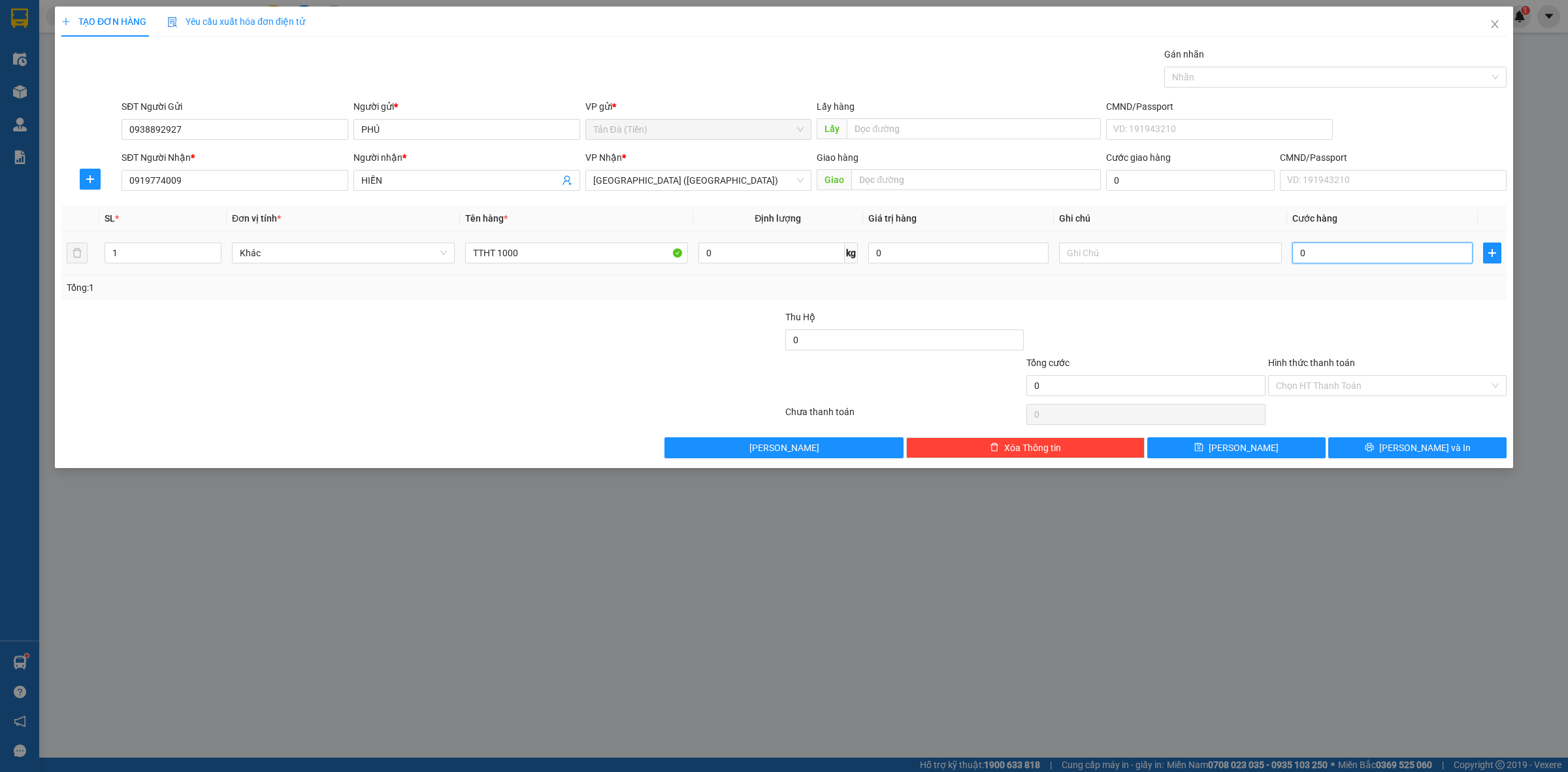
type input "2"
type input "20"
type input "20.000"
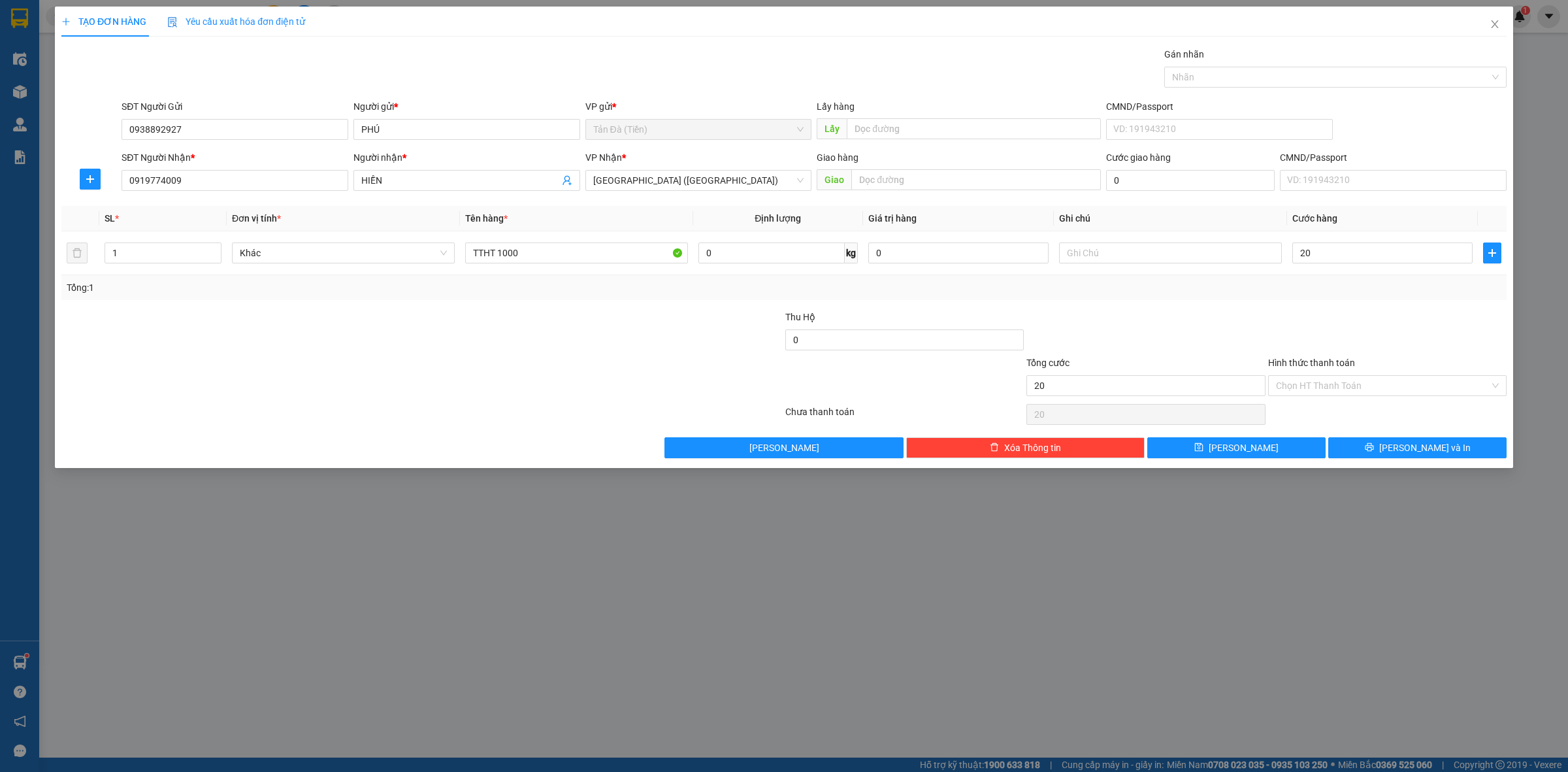
type input "20.000"
click at [1302, 296] on div "Tổng: 1" at bounding box center [784, 288] width 1446 height 25
click at [1315, 382] on input "Hình thức thanh toán" at bounding box center [1383, 386] width 214 height 19
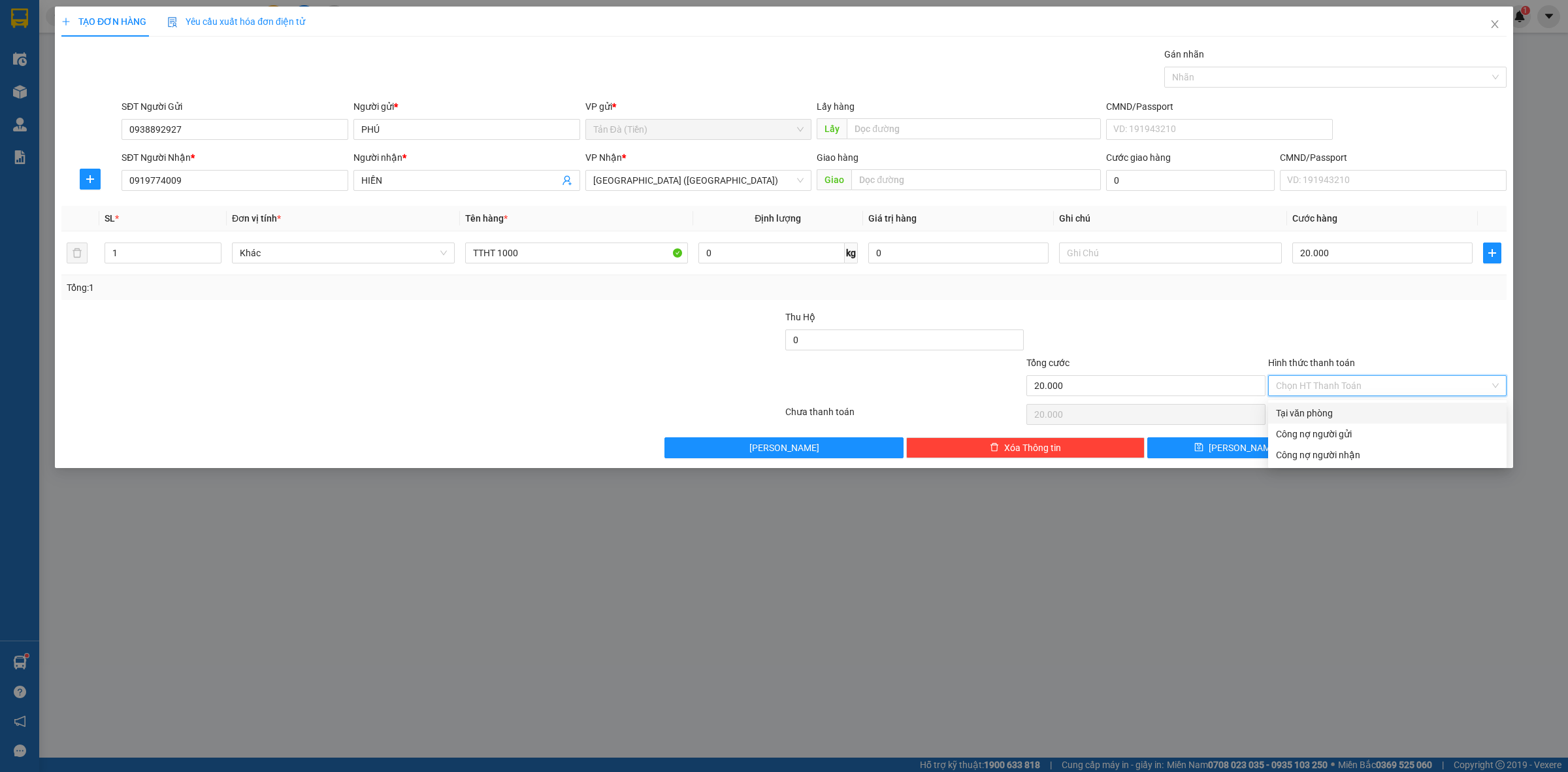
click at [1321, 414] on div "Tại văn phòng" at bounding box center [1387, 413] width 223 height 15
type input "0"
click at [1178, 321] on div at bounding box center [1146, 333] width 241 height 46
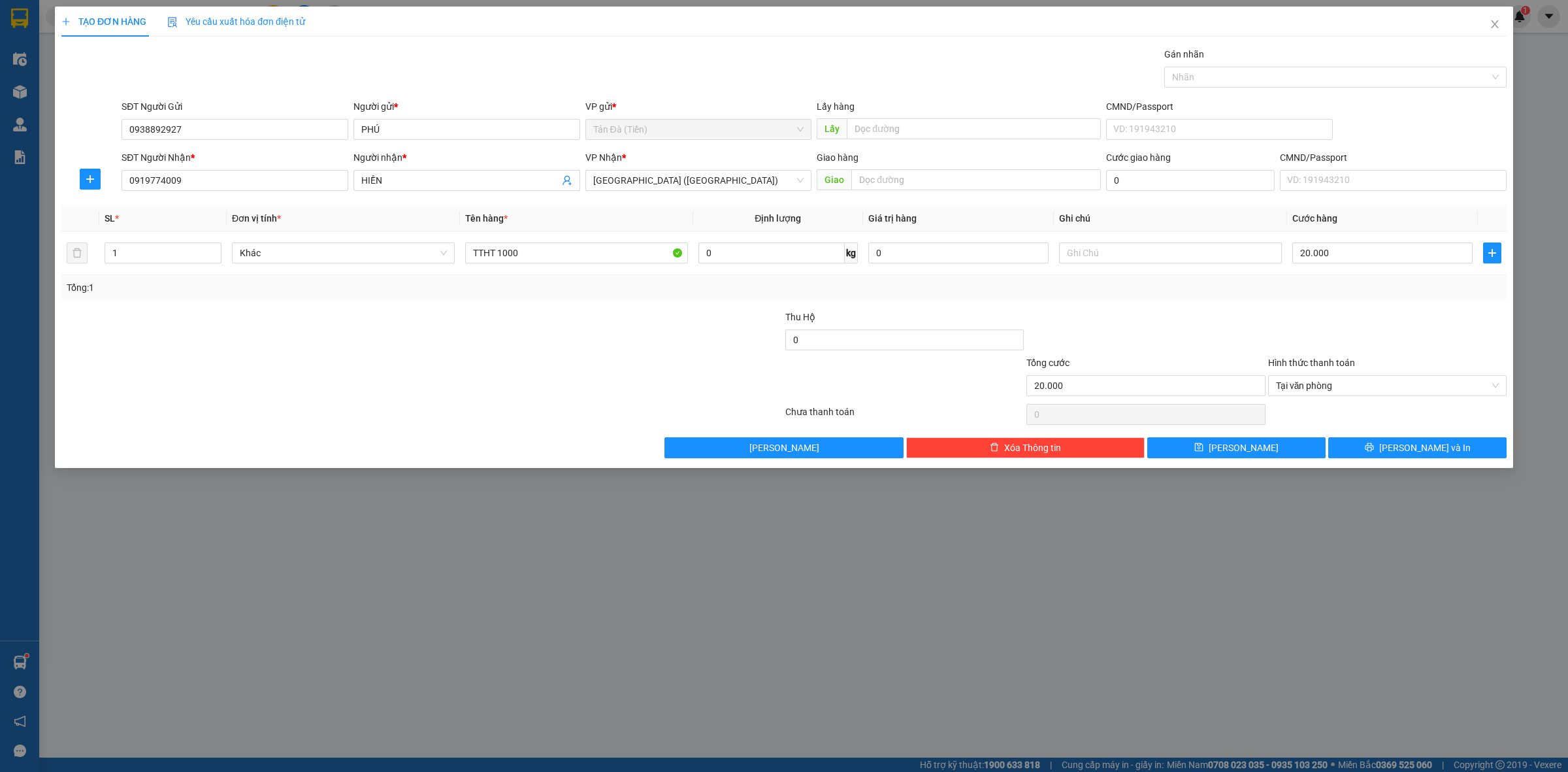
click at [536, 338] on div at bounding box center [302, 333] width 483 height 46
click at [562, 255] on input "TTHT 1000" at bounding box center [576, 253] width 223 height 21
click at [685, 409] on div at bounding box center [422, 415] width 724 height 26
click at [576, 251] on input "TTHT MOT TRIEU" at bounding box center [576, 253] width 223 height 21
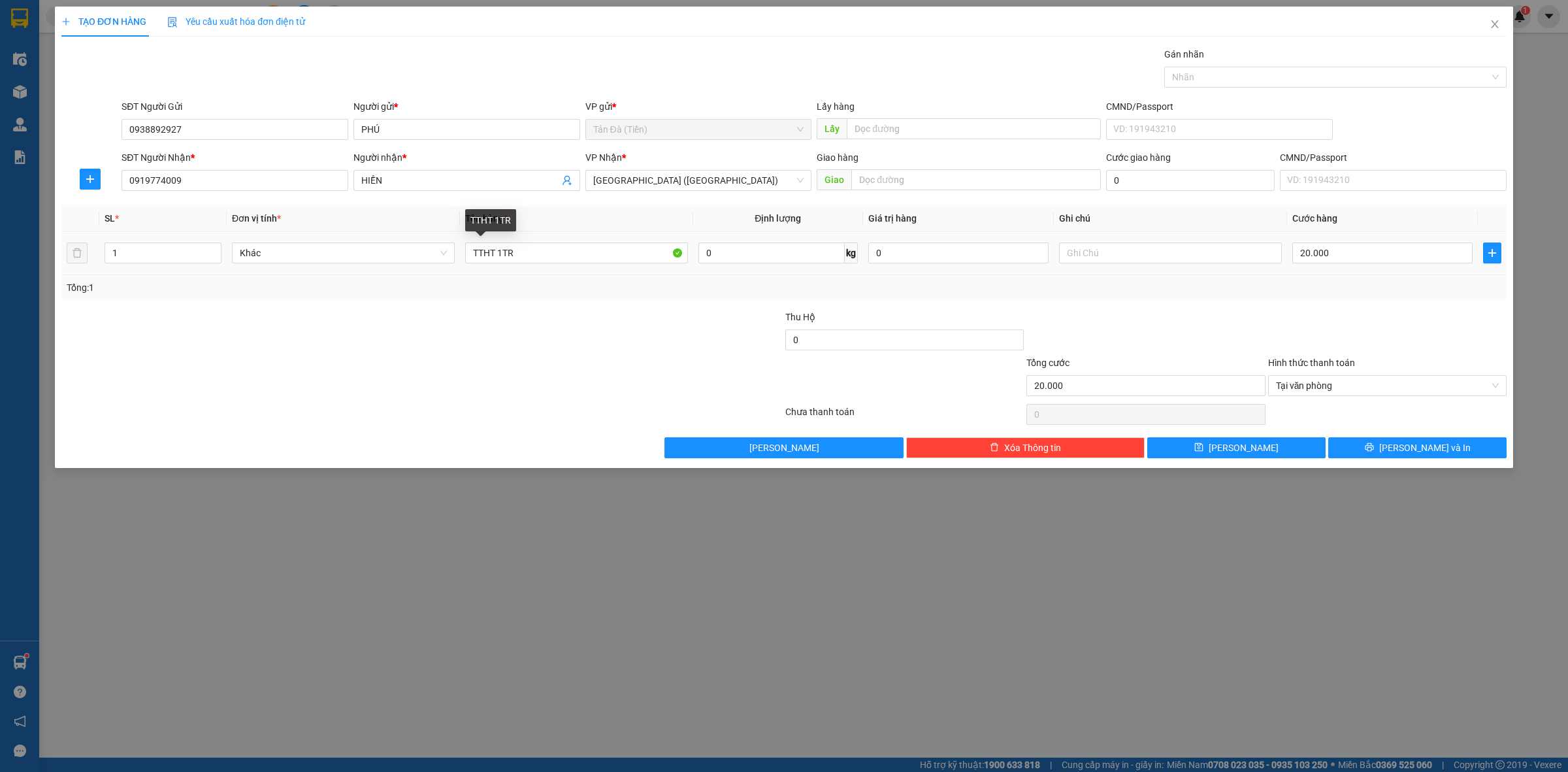
click at [590, 324] on div at bounding box center [664, 333] width 241 height 46
click at [537, 255] on input "TTHT 1TR" at bounding box center [576, 253] width 223 height 21
type input "TTHT 1TRIEU"
click at [614, 396] on div at bounding box center [664, 379] width 241 height 46
click at [1298, 445] on button "[PERSON_NAME]" at bounding box center [1237, 448] width 179 height 21
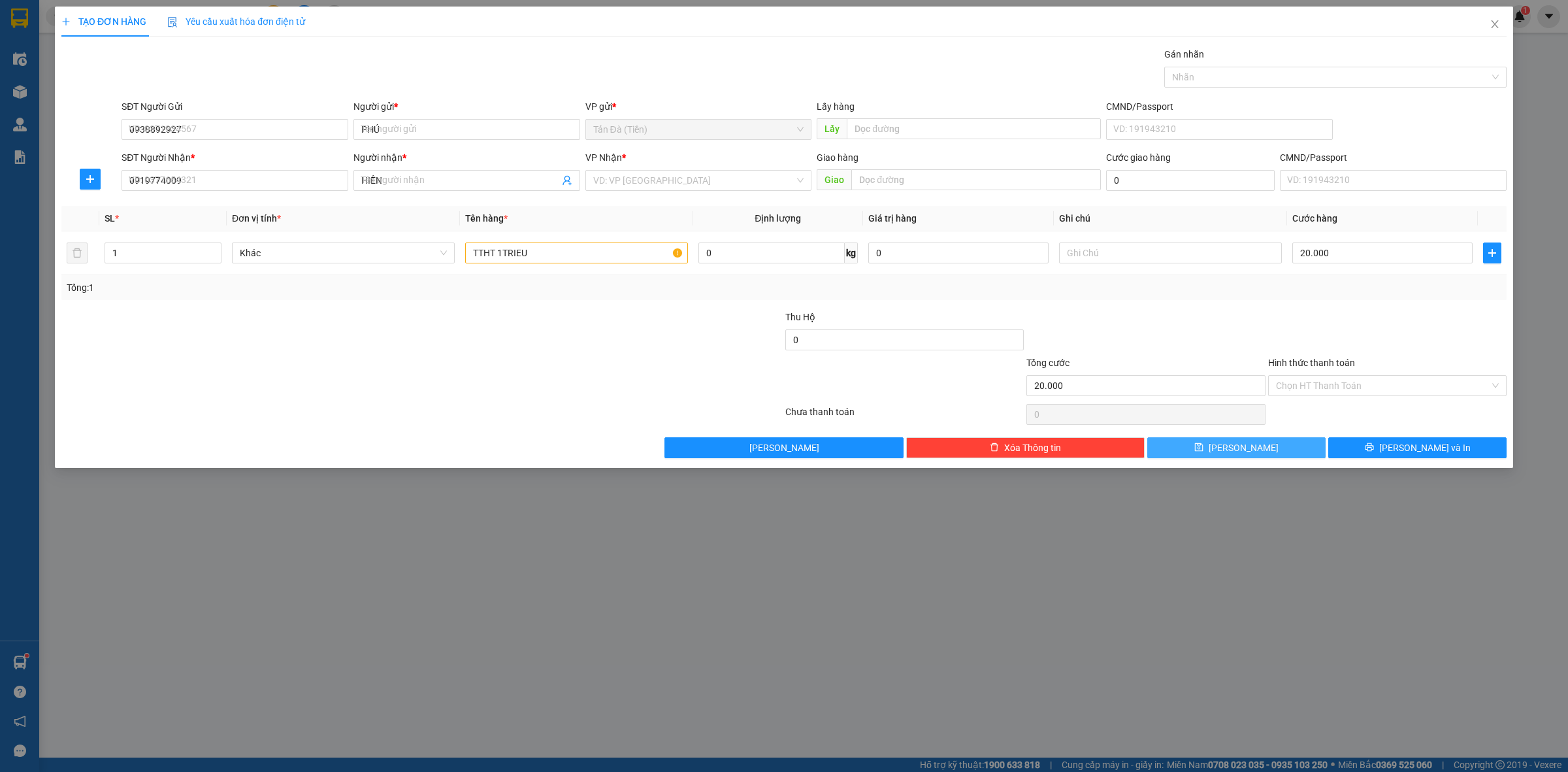
type input "0"
click at [1490, 21] on icon "close" at bounding box center [1495, 24] width 10 height 10
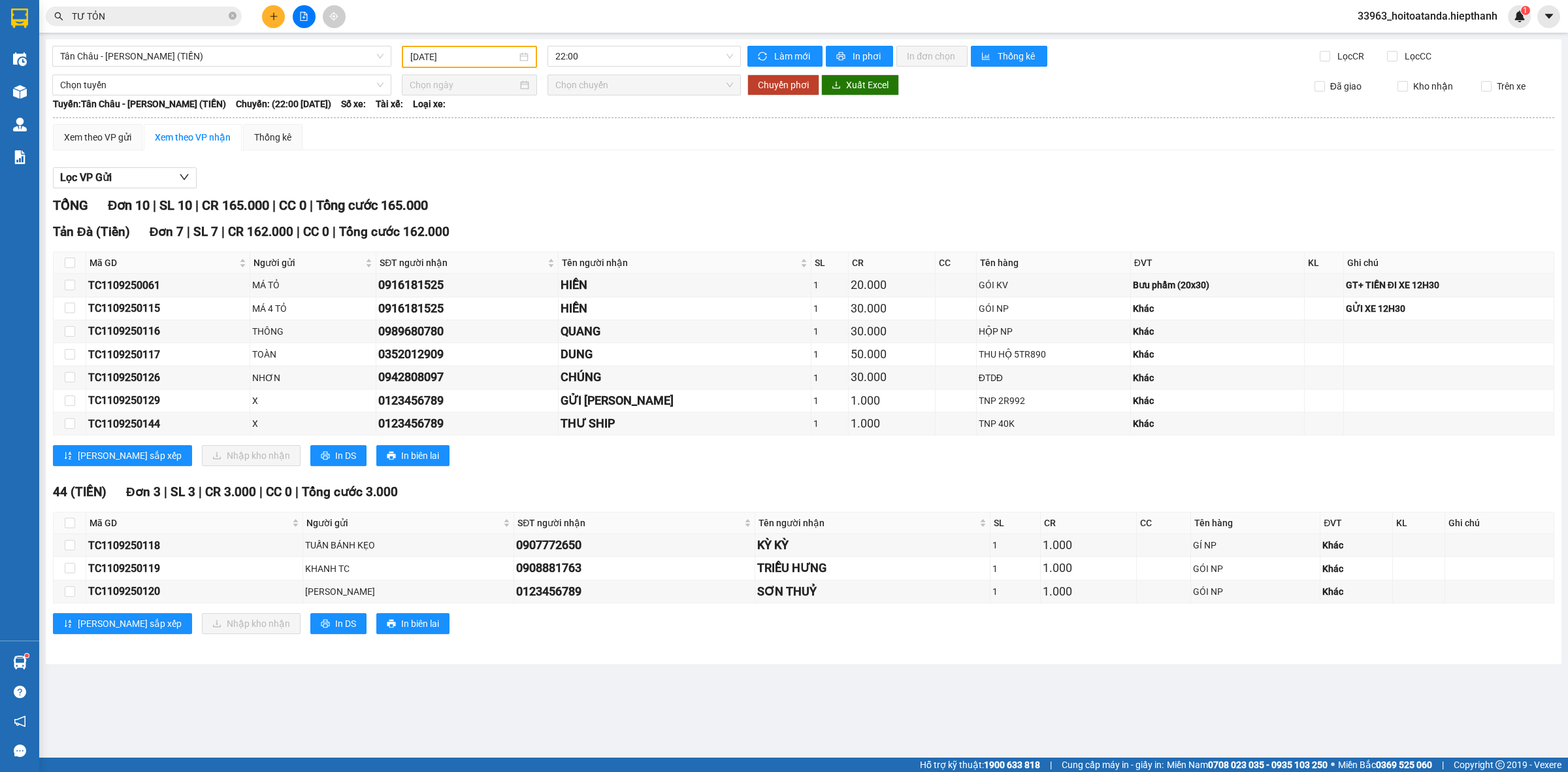
click at [273, 21] on button at bounding box center [273, 17] width 23 height 23
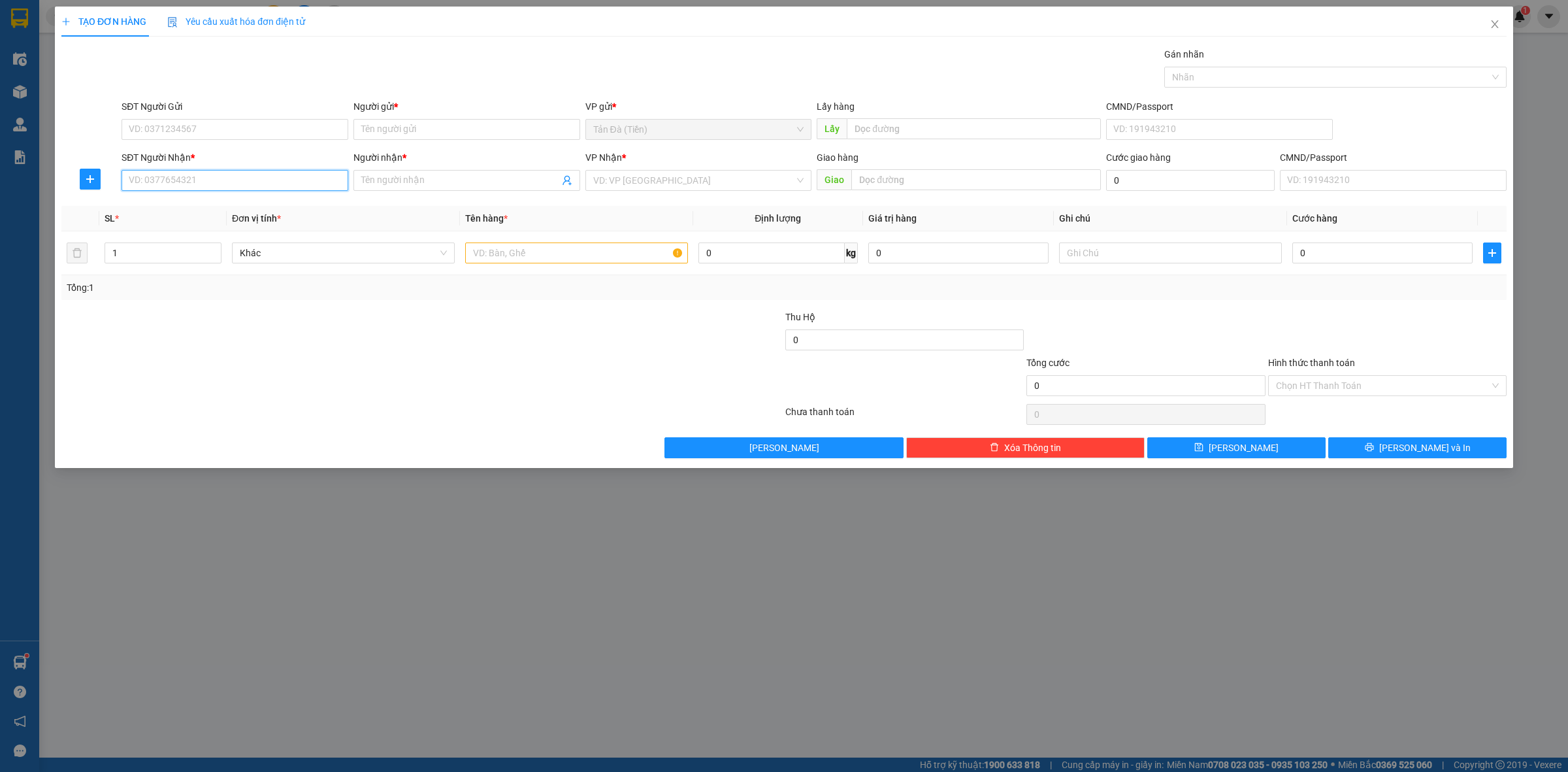
click at [239, 181] on input "SĐT Người Nhận *" at bounding box center [235, 181] width 227 height 21
click at [217, 210] on div "0921733666 - THUÝ VY" at bounding box center [235, 207] width 211 height 15
type input "0921733666"
type input "THUÝ VY"
type input "0921733666"
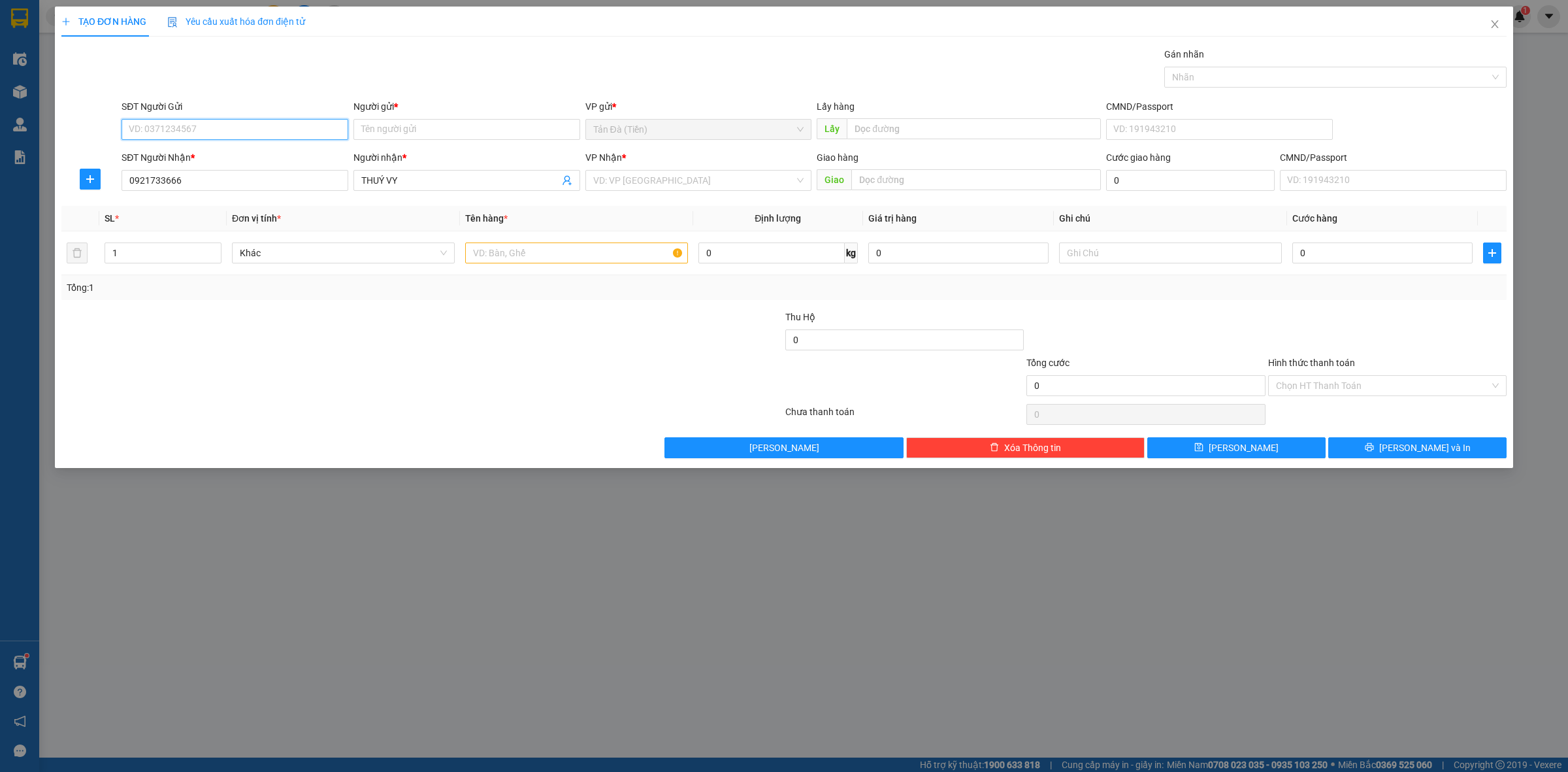
click at [273, 119] on input "SĐT Người Gửi" at bounding box center [235, 129] width 227 height 21
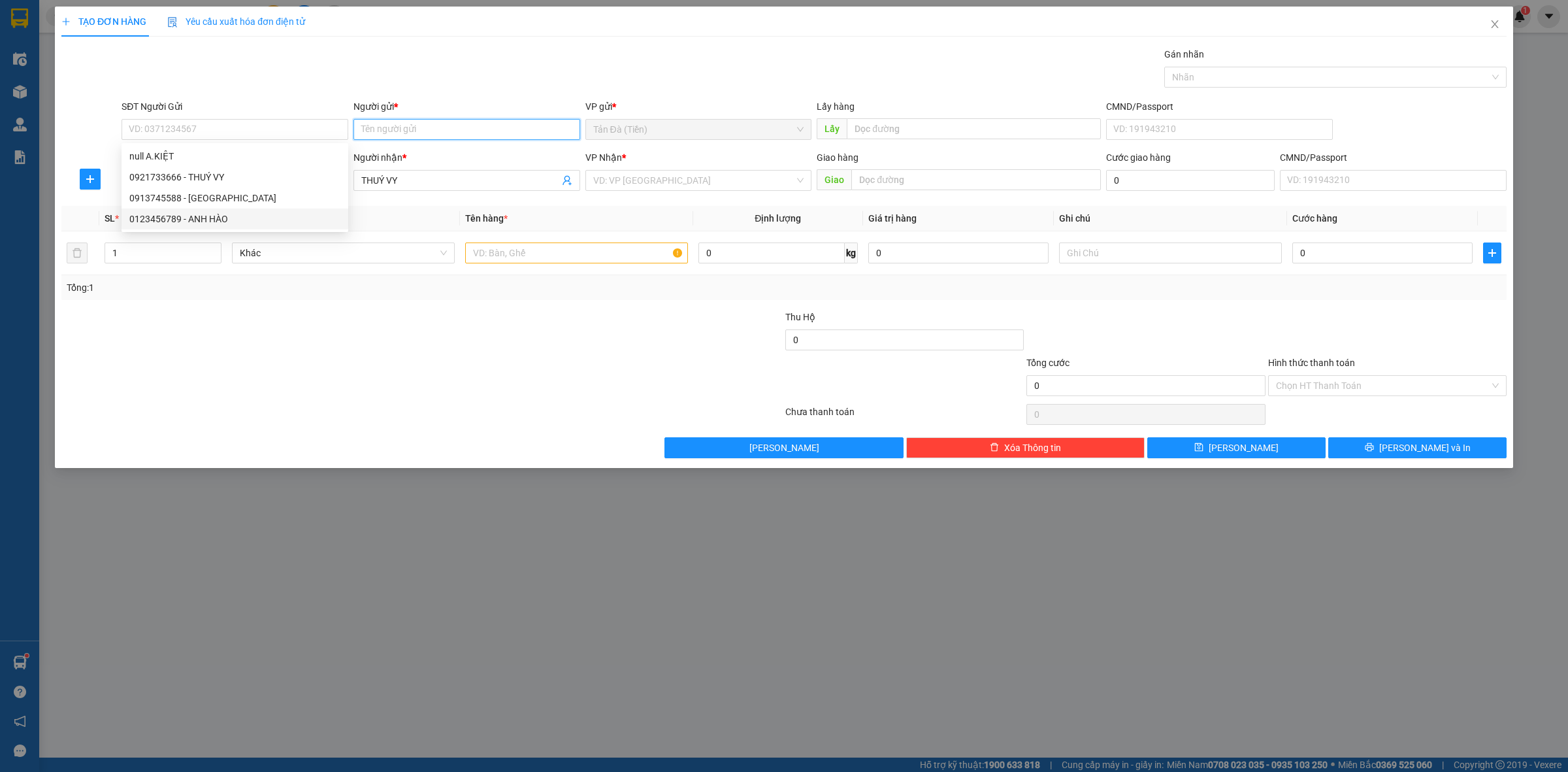
click at [410, 126] on input "Người gửi *" at bounding box center [467, 129] width 227 height 21
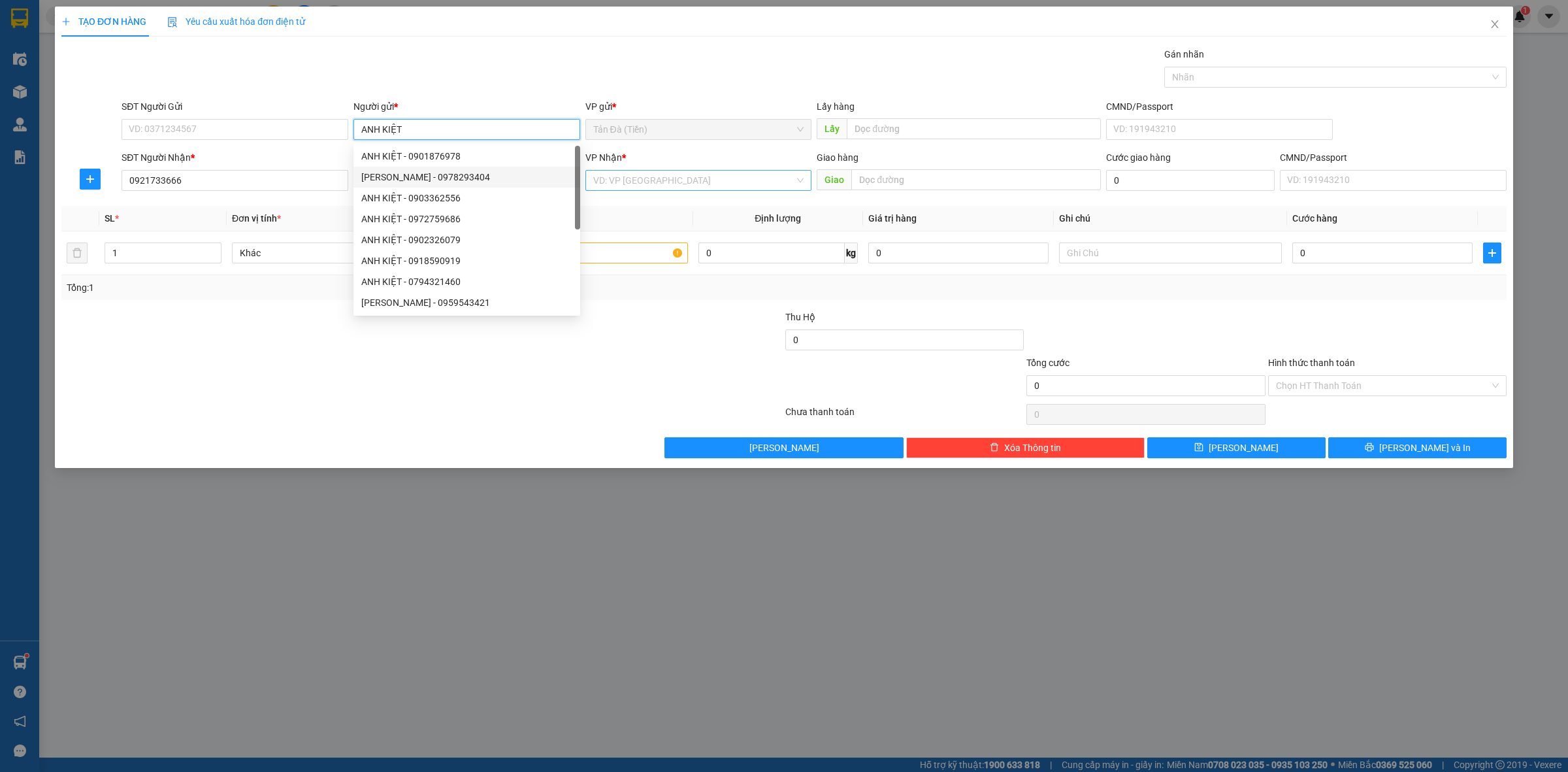
type input "ANH KIỆT"
click at [717, 184] on input "search" at bounding box center [694, 180] width 202 height 19
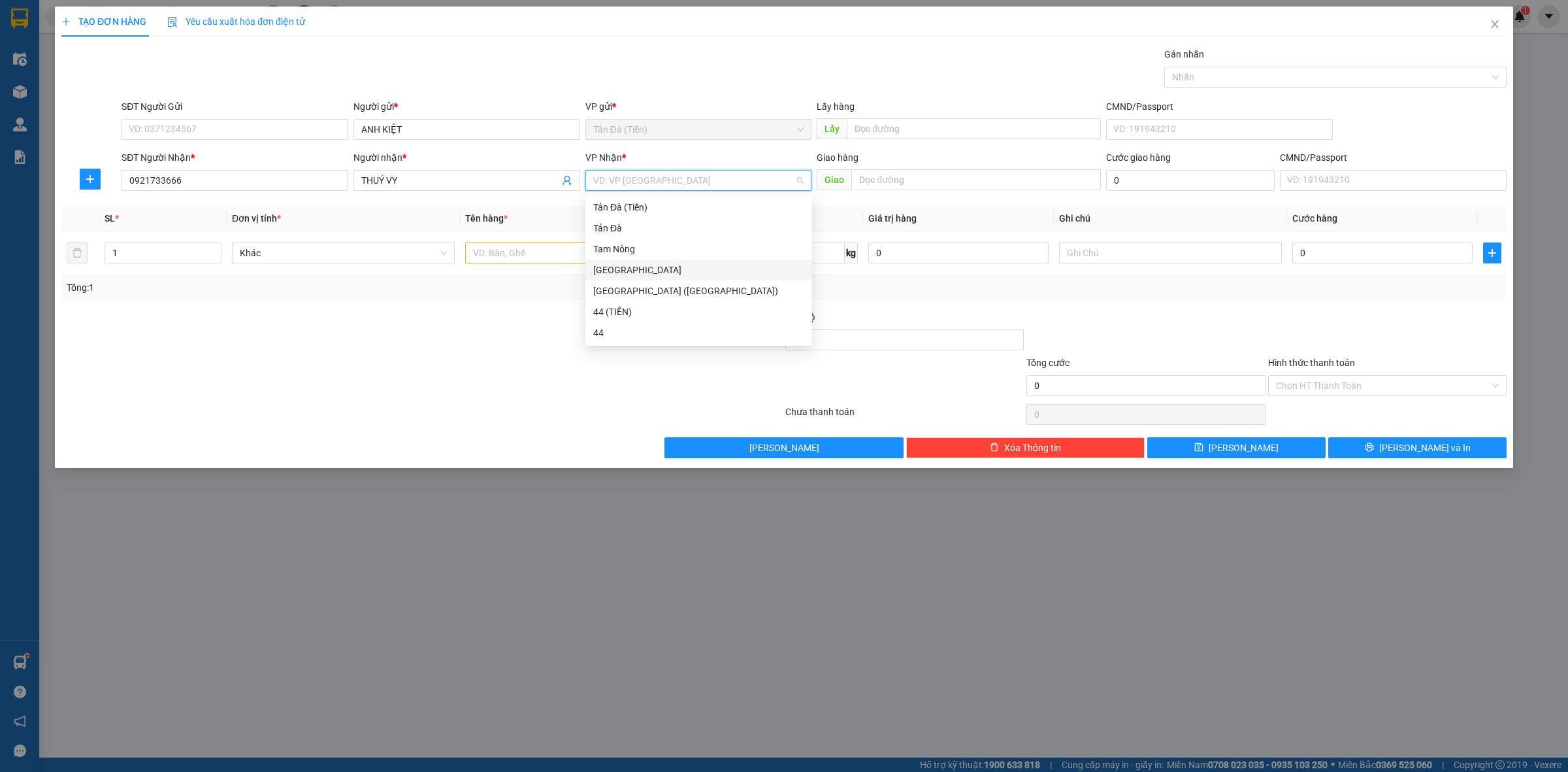
click at [647, 263] on div "[GEOGRAPHIC_DATA]" at bounding box center [698, 270] width 211 height 15
click at [485, 286] on div "Tổng: 1" at bounding box center [336, 287] width 538 height 15
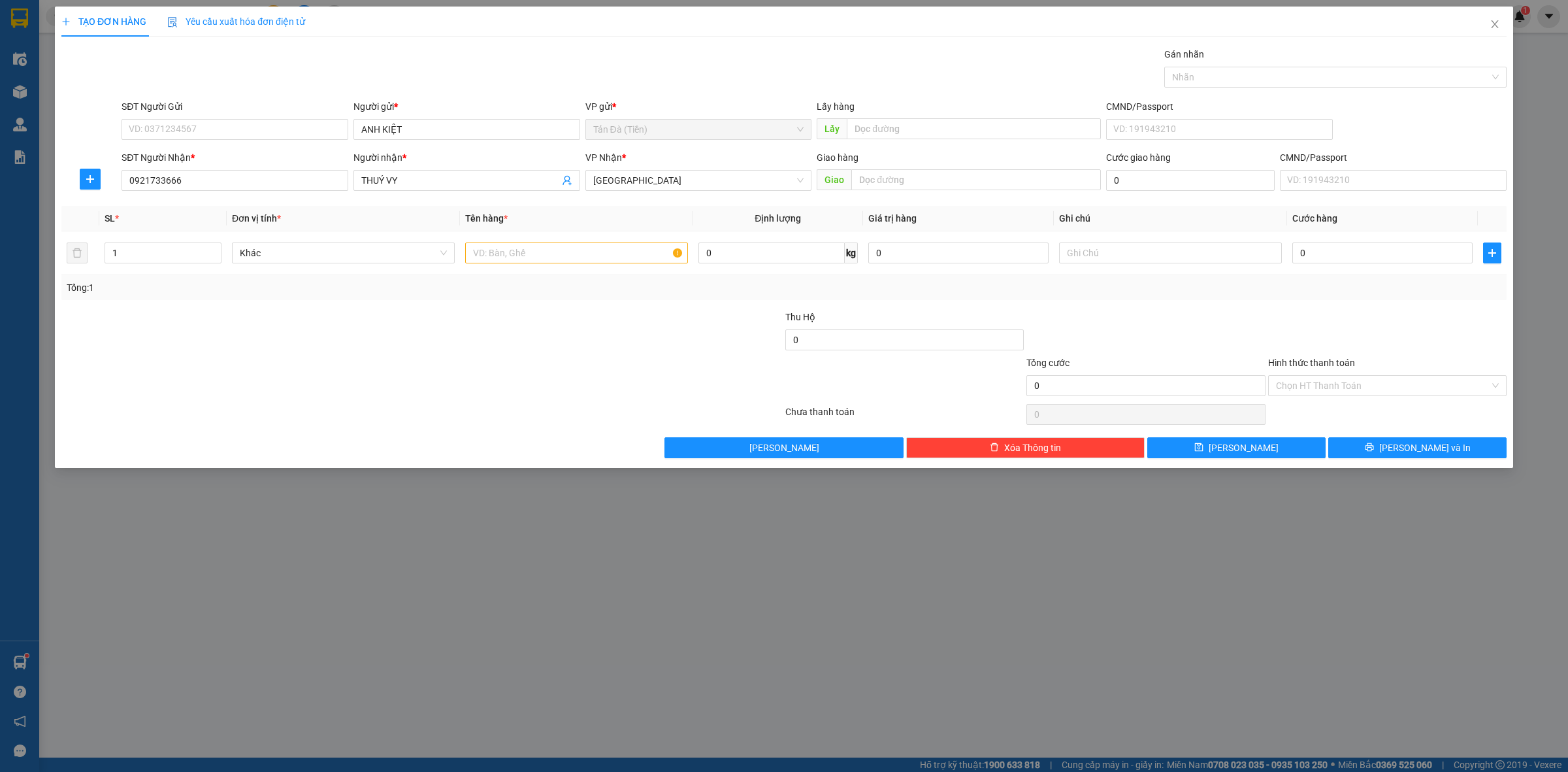
click at [668, 169] on div "VP Nhận *" at bounding box center [699, 160] width 227 height 19
click at [674, 174] on span "[GEOGRAPHIC_DATA]" at bounding box center [698, 180] width 211 height 19
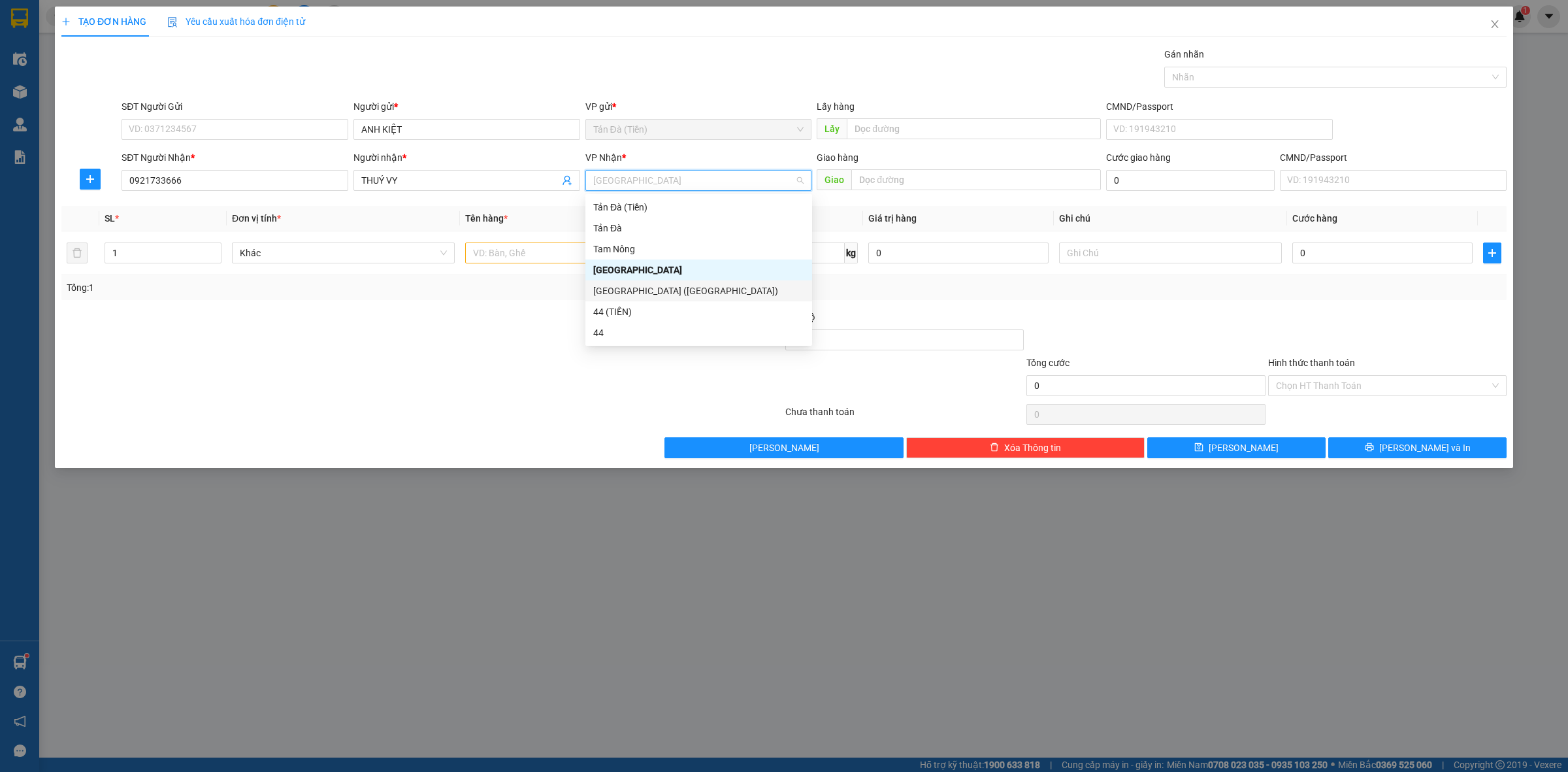
click at [634, 291] on div "[GEOGRAPHIC_DATA] ([GEOGRAPHIC_DATA])" at bounding box center [698, 291] width 211 height 15
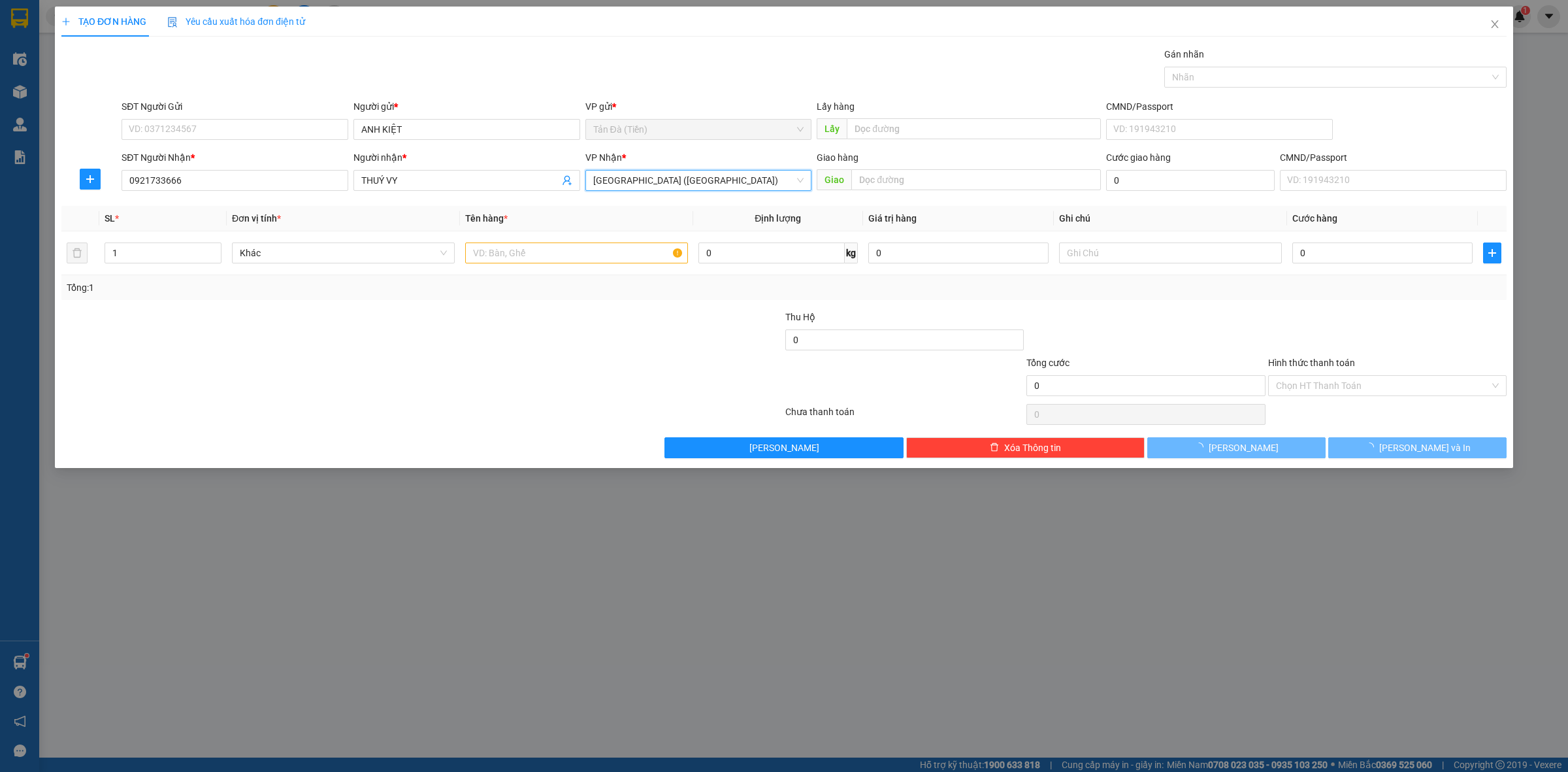
drag, startPoint x: 446, startPoint y: 299, endPoint x: 454, endPoint y: 291, distance: 11.3
click at [446, 298] on div "Tổng: 1" at bounding box center [784, 288] width 1446 height 25
click at [531, 253] on input "text" at bounding box center [576, 253] width 223 height 21
type input "GÓI NP"
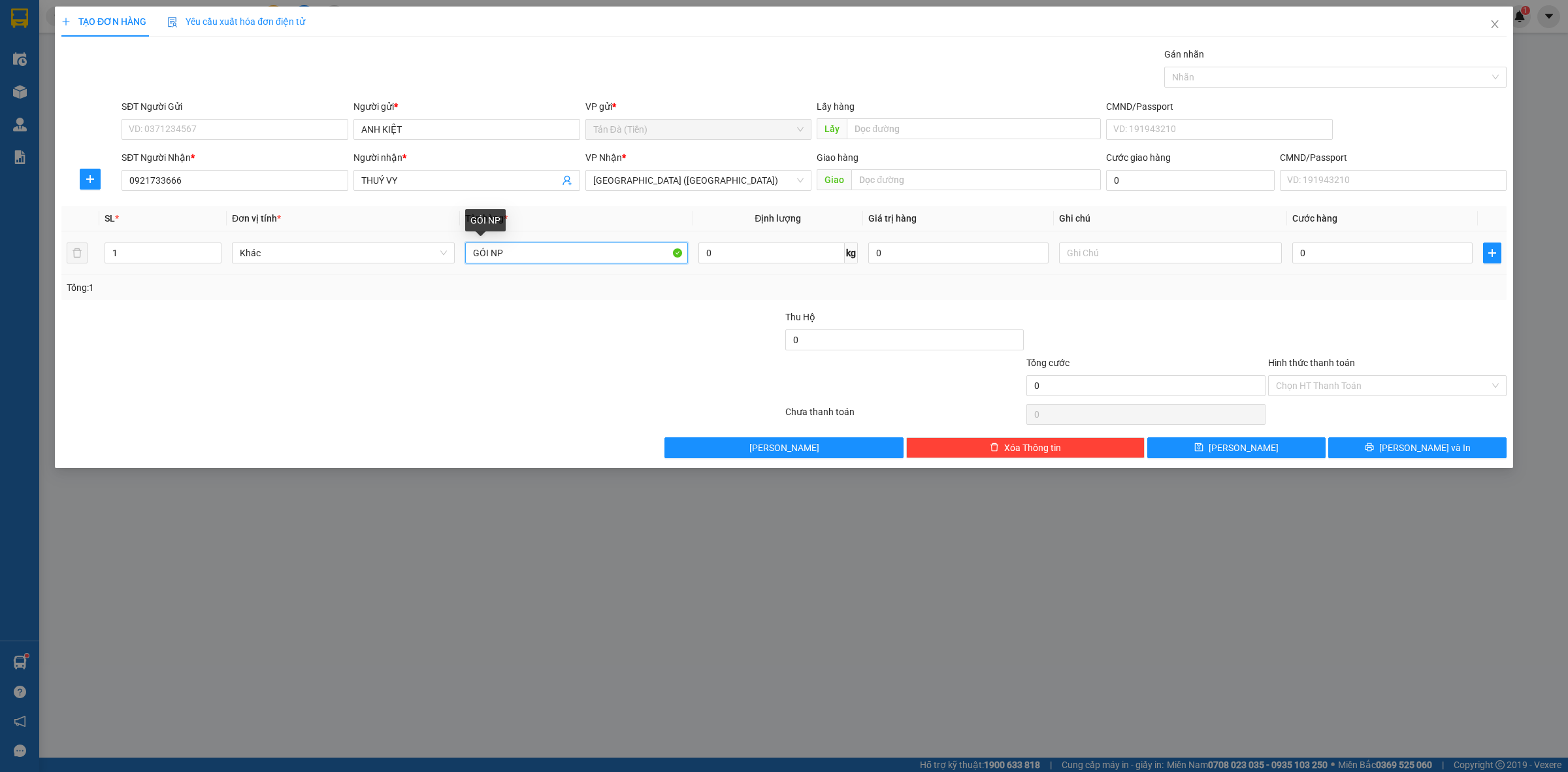
click at [551, 260] on input "GÓI NP" at bounding box center [576, 253] width 223 height 21
click at [340, 350] on div at bounding box center [302, 333] width 483 height 46
click at [1201, 294] on div "Tổng: 1" at bounding box center [784, 287] width 1435 height 15
click at [1111, 255] on input "text" at bounding box center [1171, 253] width 223 height 21
type input "LK"
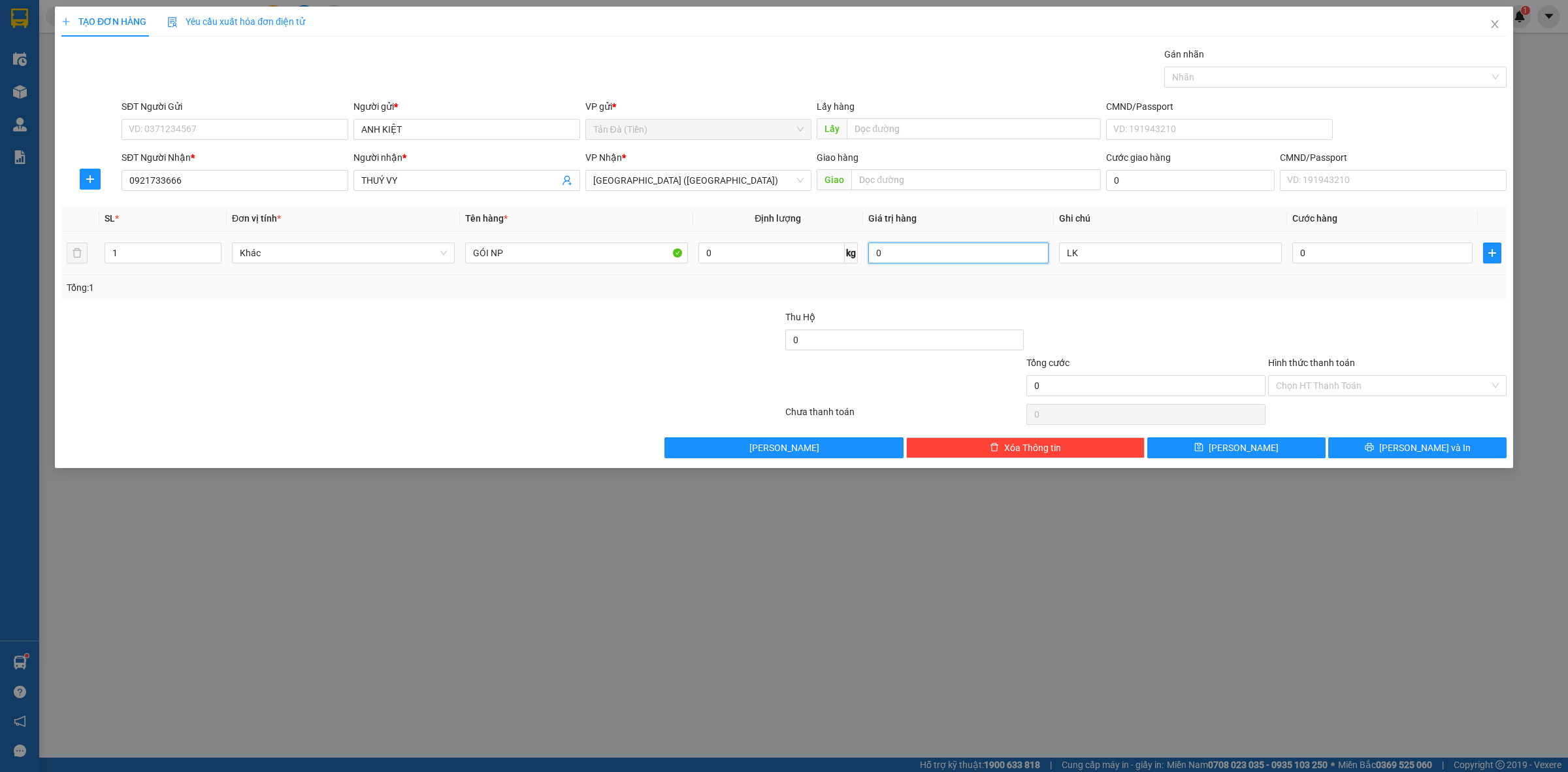
click at [1007, 260] on input "0" at bounding box center [958, 253] width 181 height 21
click at [1074, 302] on div "Transit Pickup Surcharge Ids Transit Deliver Surcharge Ids Transit Deliver Surc…" at bounding box center [784, 253] width 1446 height 411
type input "2.000.000"
click at [1360, 260] on input "0" at bounding box center [1383, 253] width 181 height 21
type input "1"
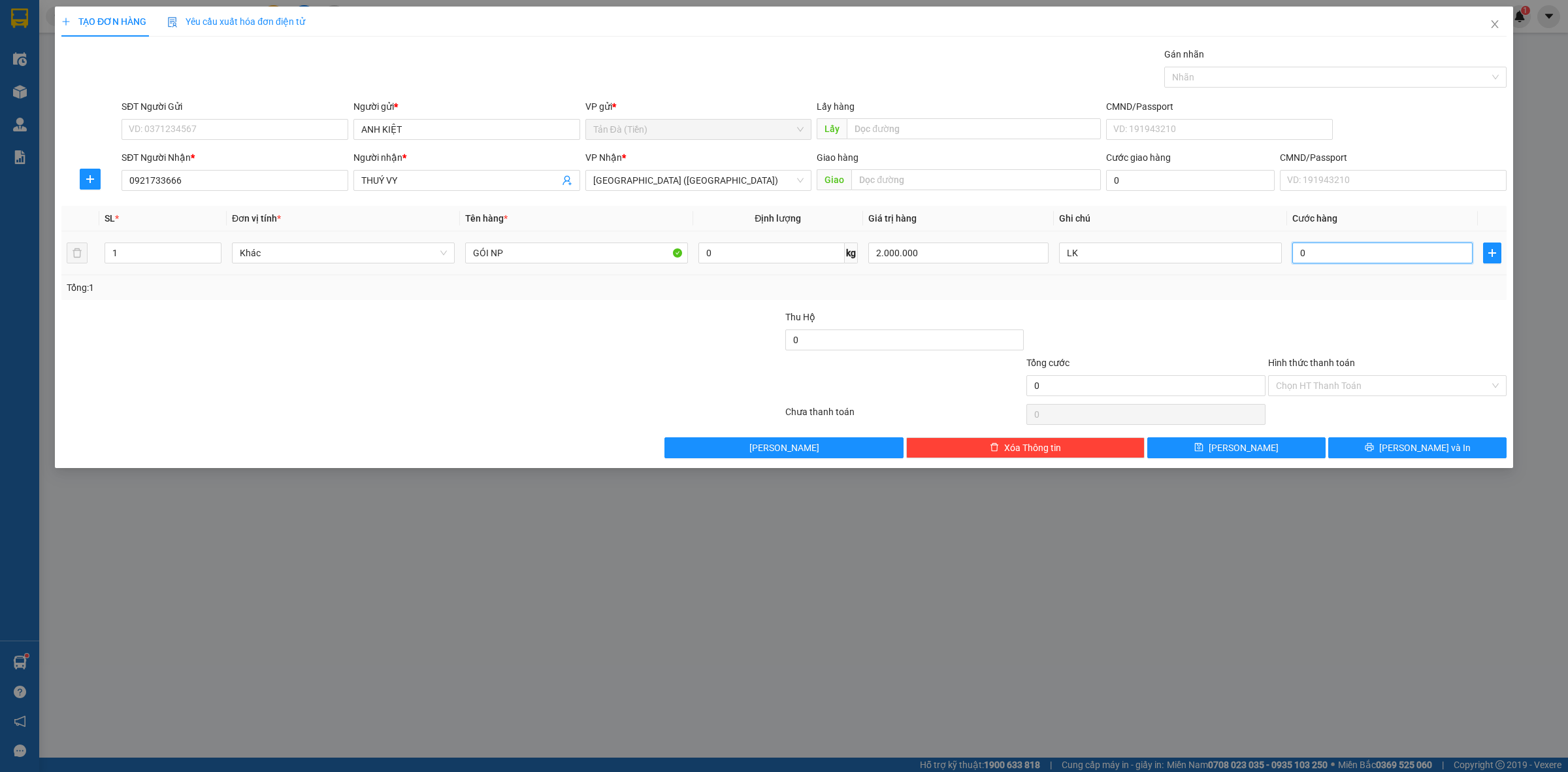
type input "1"
type input "1.000"
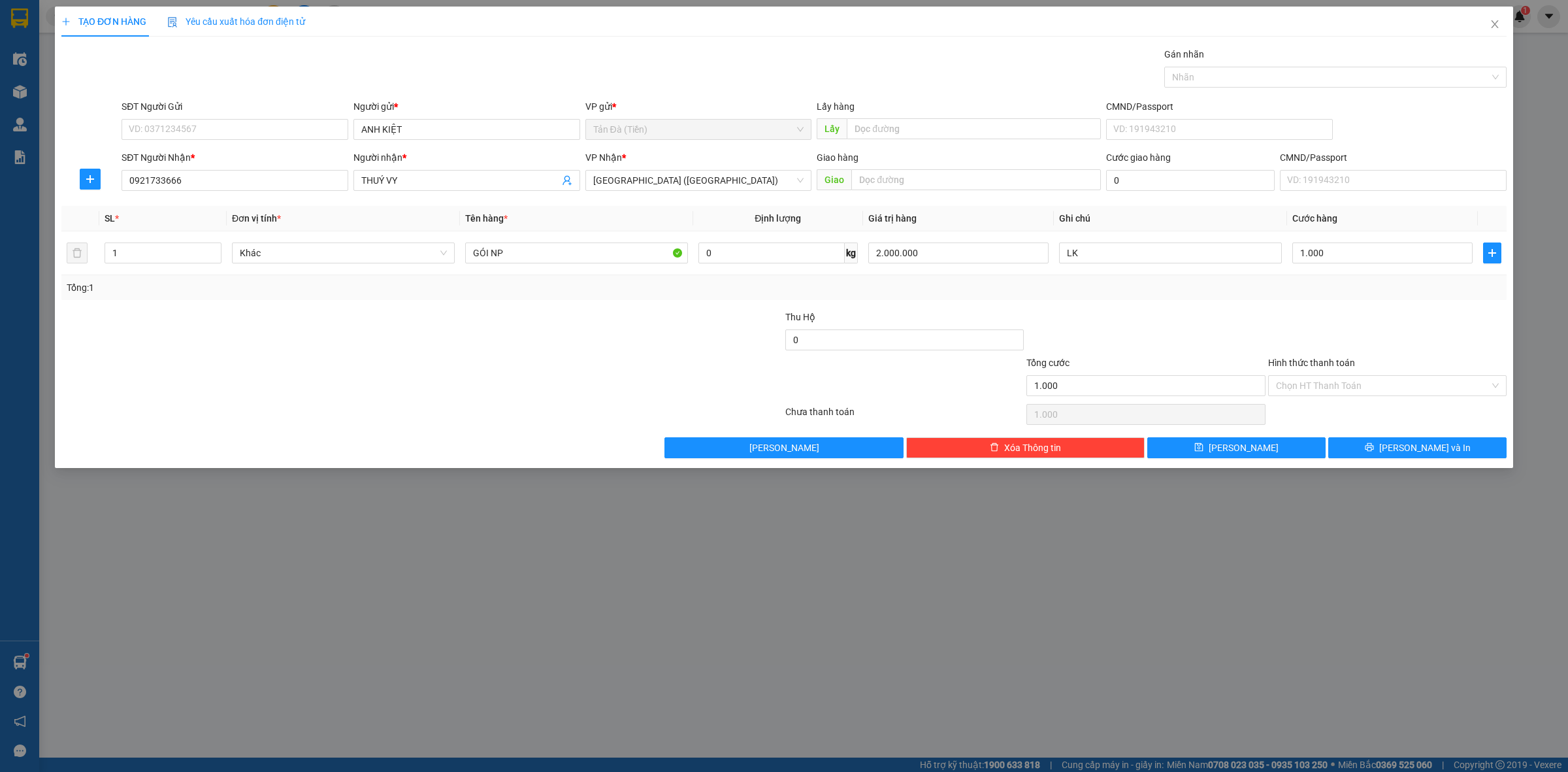
click at [1279, 312] on div at bounding box center [1387, 333] width 241 height 46
click at [1340, 395] on input "Hình thức thanh toán" at bounding box center [1383, 386] width 214 height 19
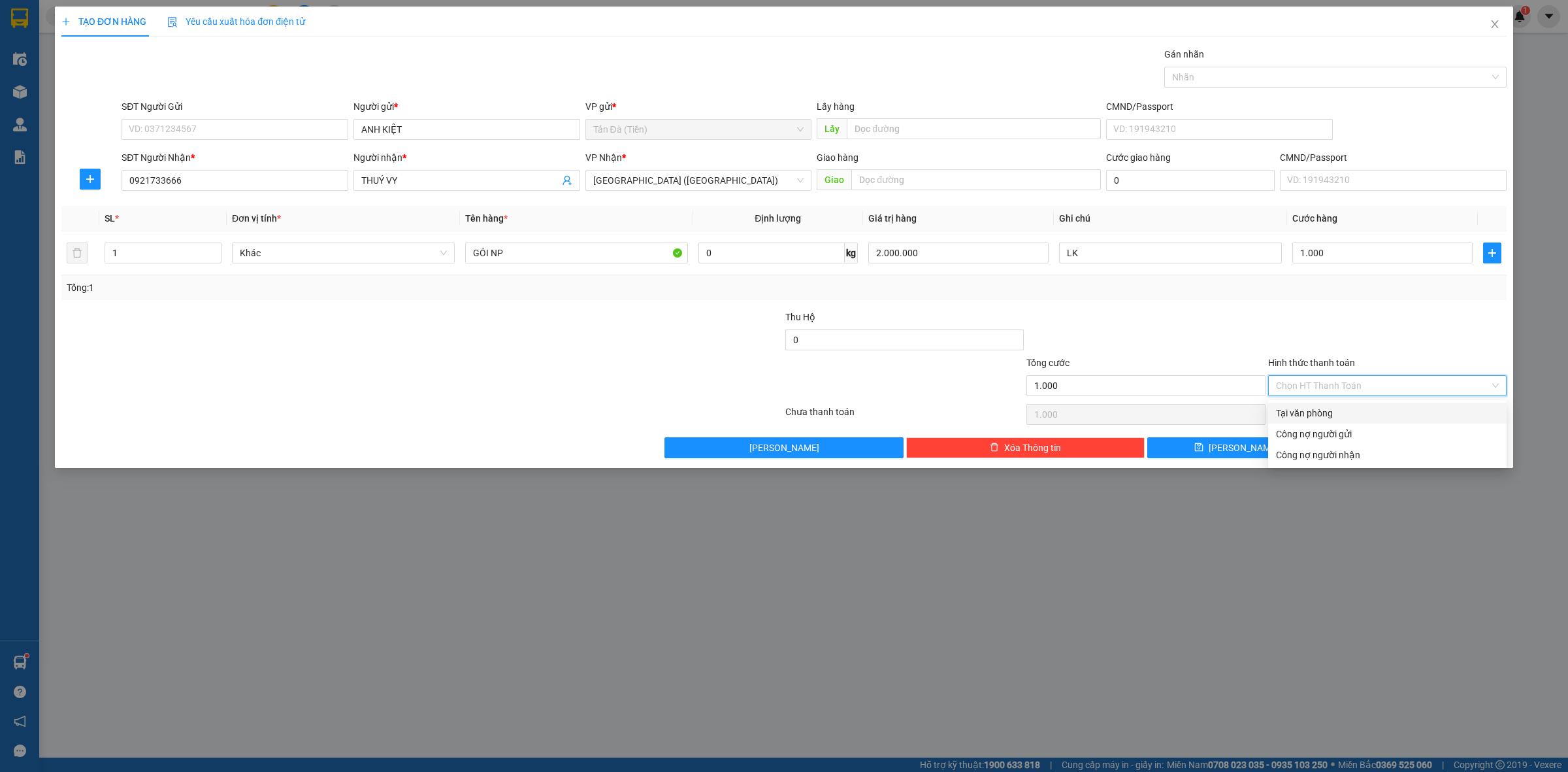
drag, startPoint x: 1265, startPoint y: 299, endPoint x: 1377, endPoint y: 334, distance: 117.3
click at [1268, 299] on div "Tổng: 1" at bounding box center [784, 288] width 1446 height 25
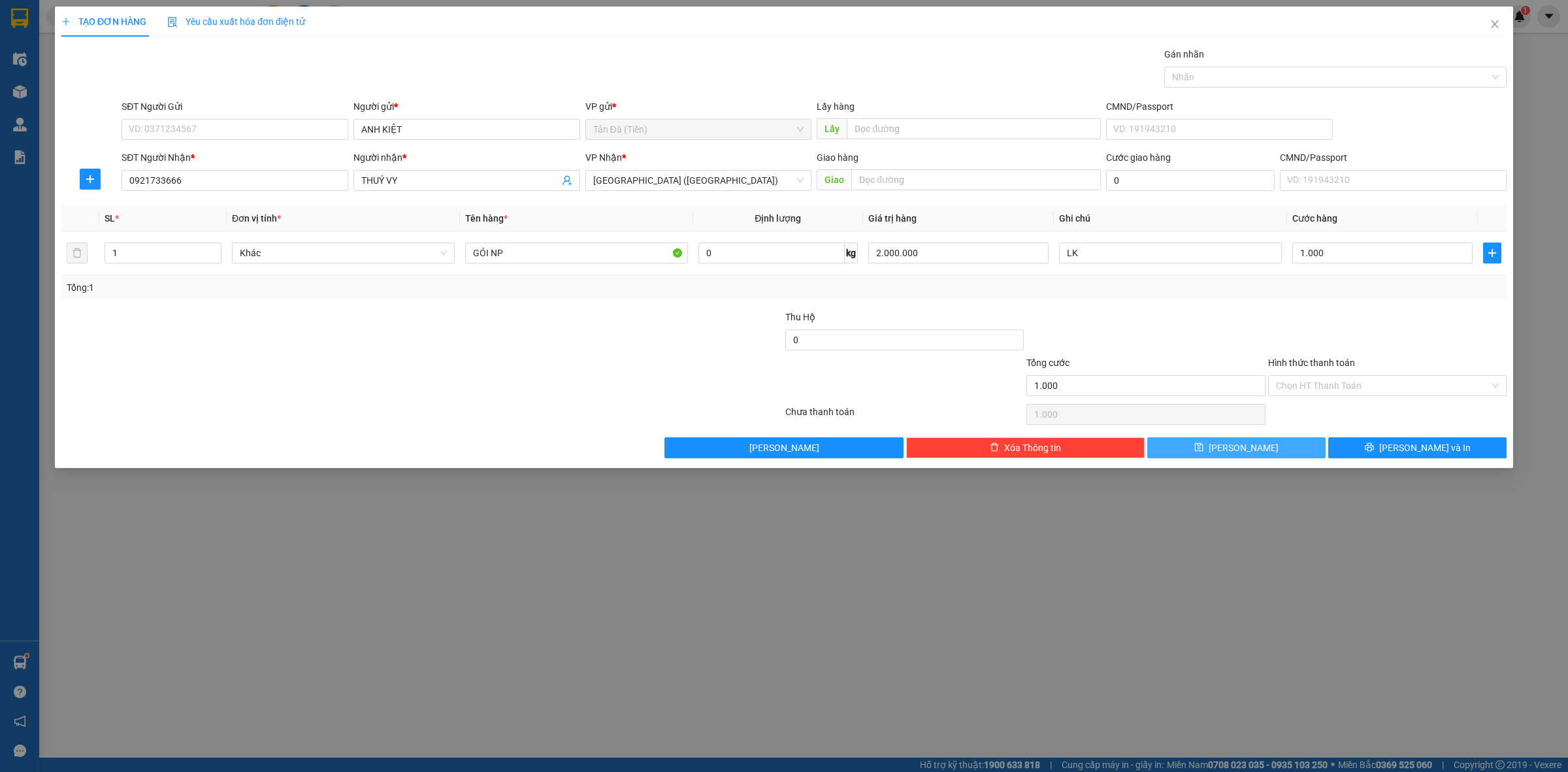
click at [1252, 451] on button "[PERSON_NAME]" at bounding box center [1237, 448] width 179 height 21
type input "0"
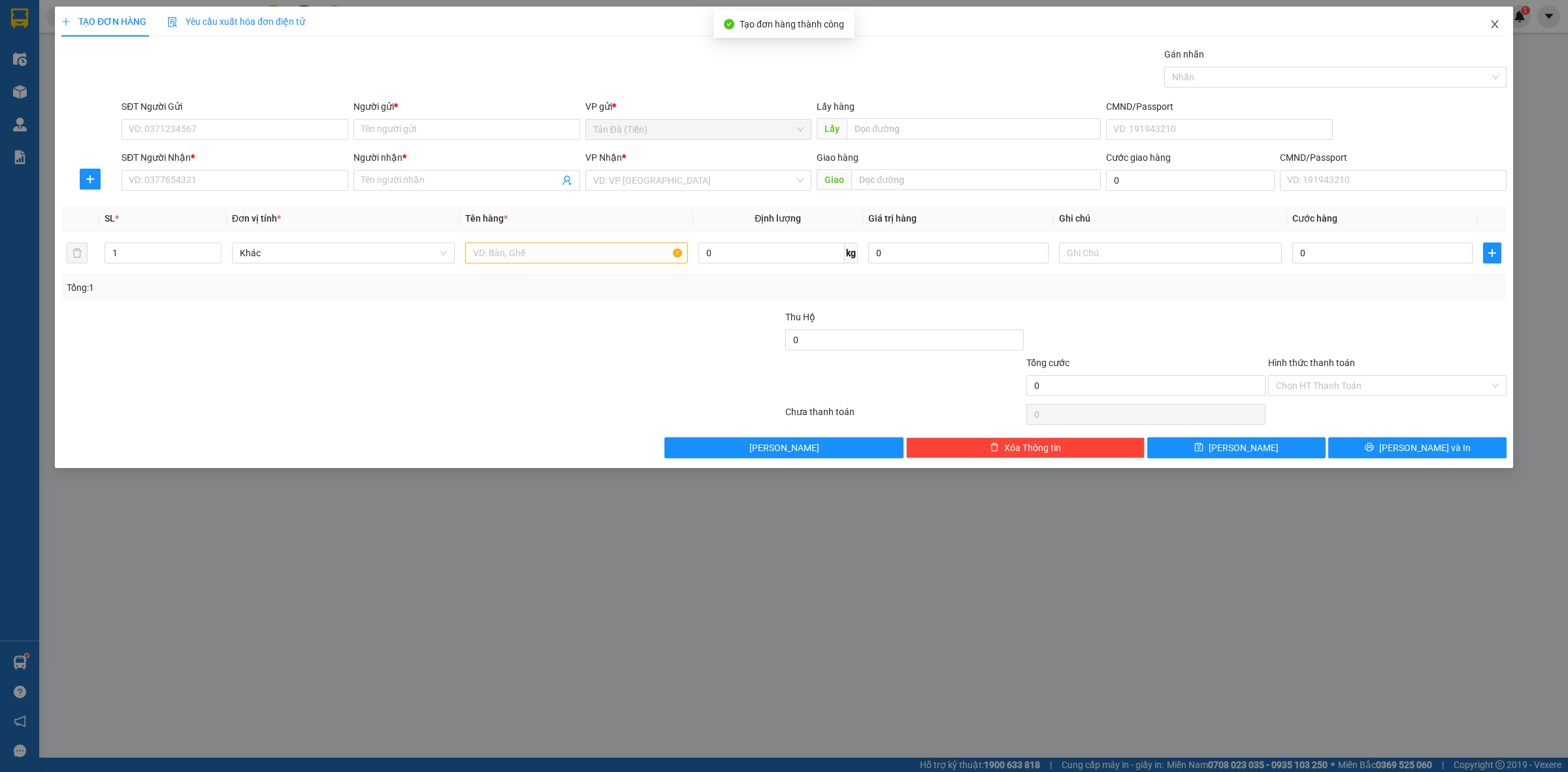
click at [1498, 21] on icon "close" at bounding box center [1495, 24] width 10 height 10
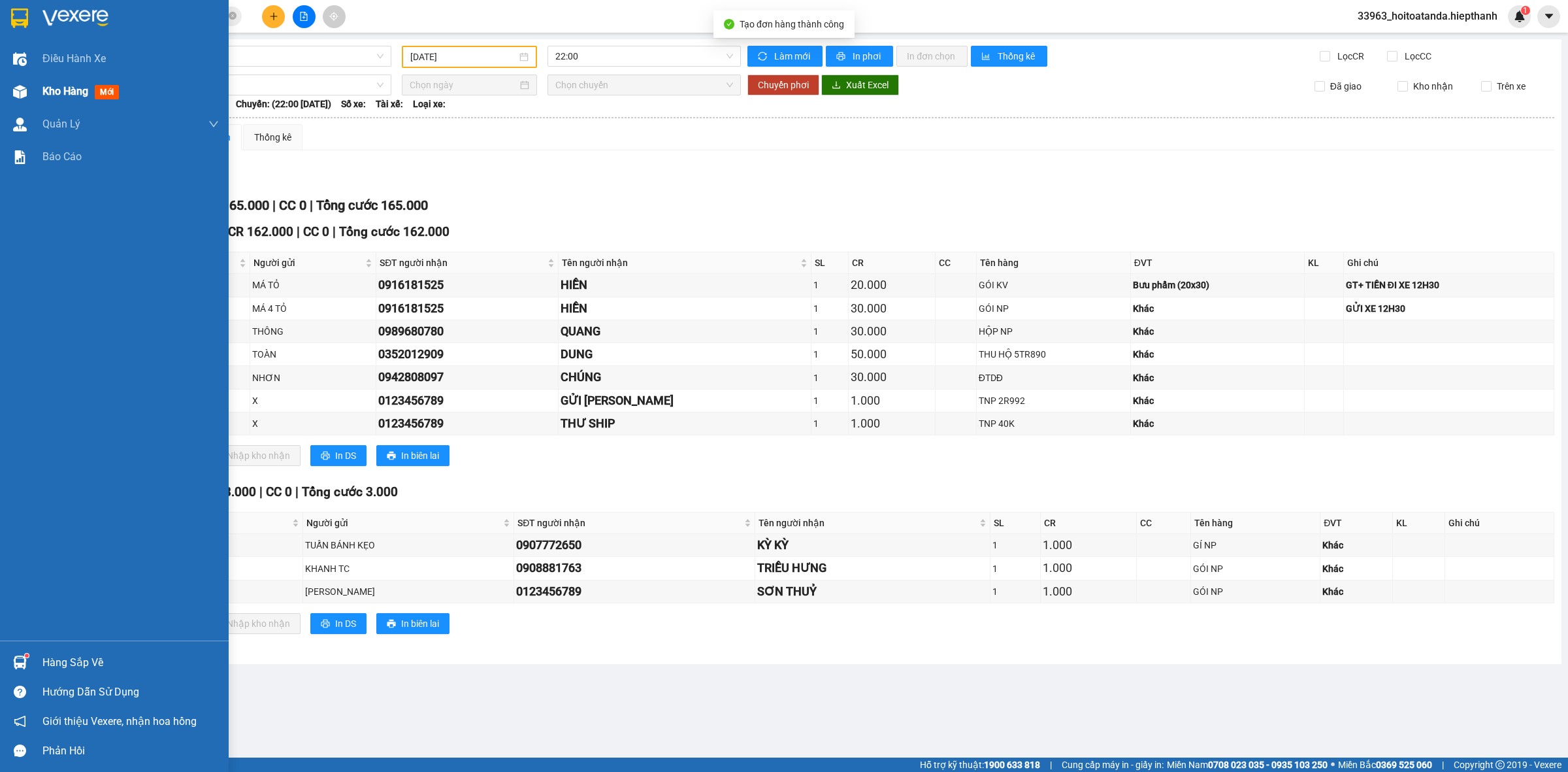
click at [8, 78] on div "Kho hàng mới" at bounding box center [114, 91] width 229 height 33
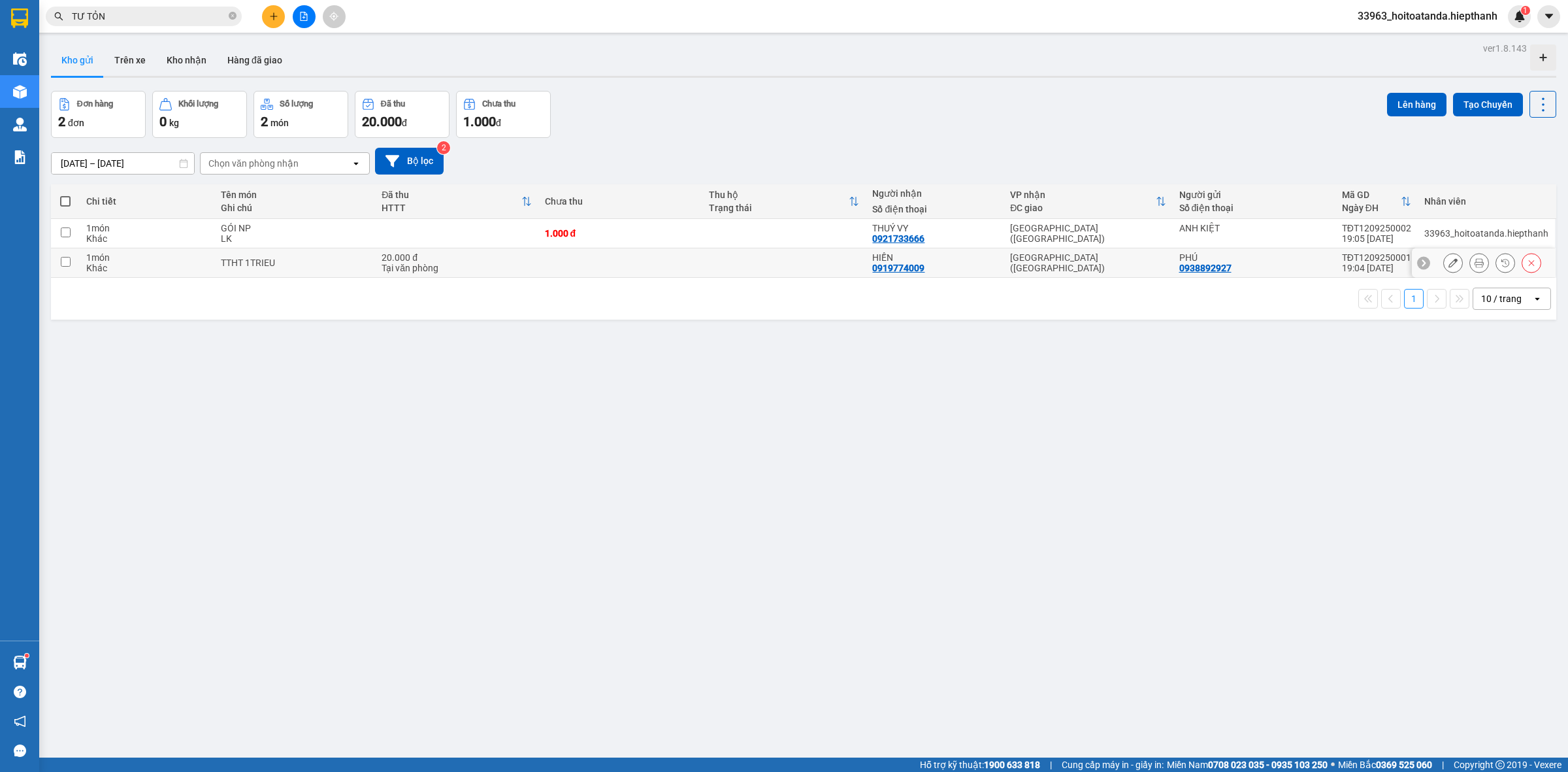
click at [314, 253] on td "TTHT 1TRIEU" at bounding box center [295, 263] width 161 height 29
checkbox input "true"
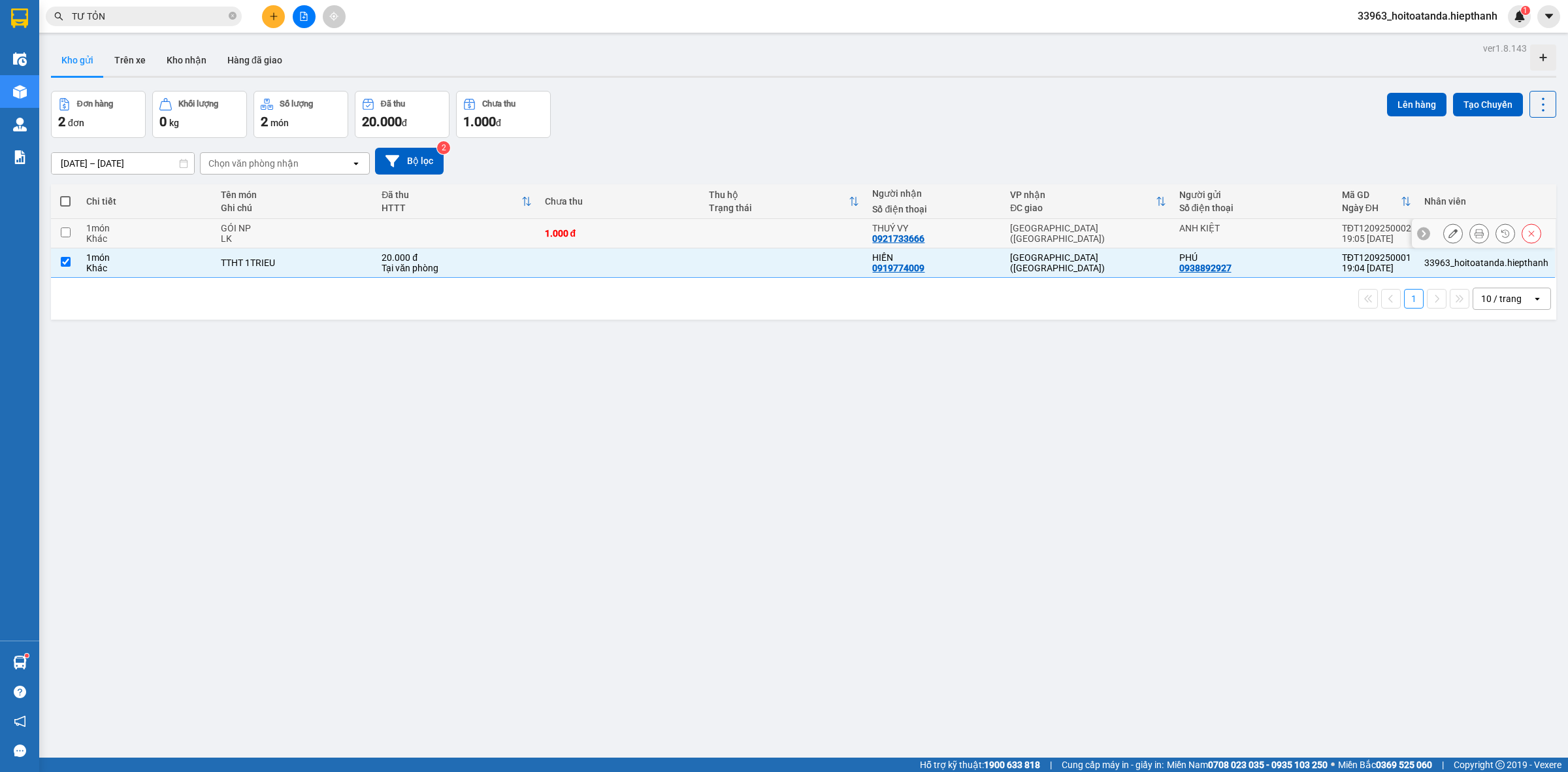
click at [343, 224] on div "GÓI NP" at bounding box center [294, 228] width 147 height 10
checkbox input "true"
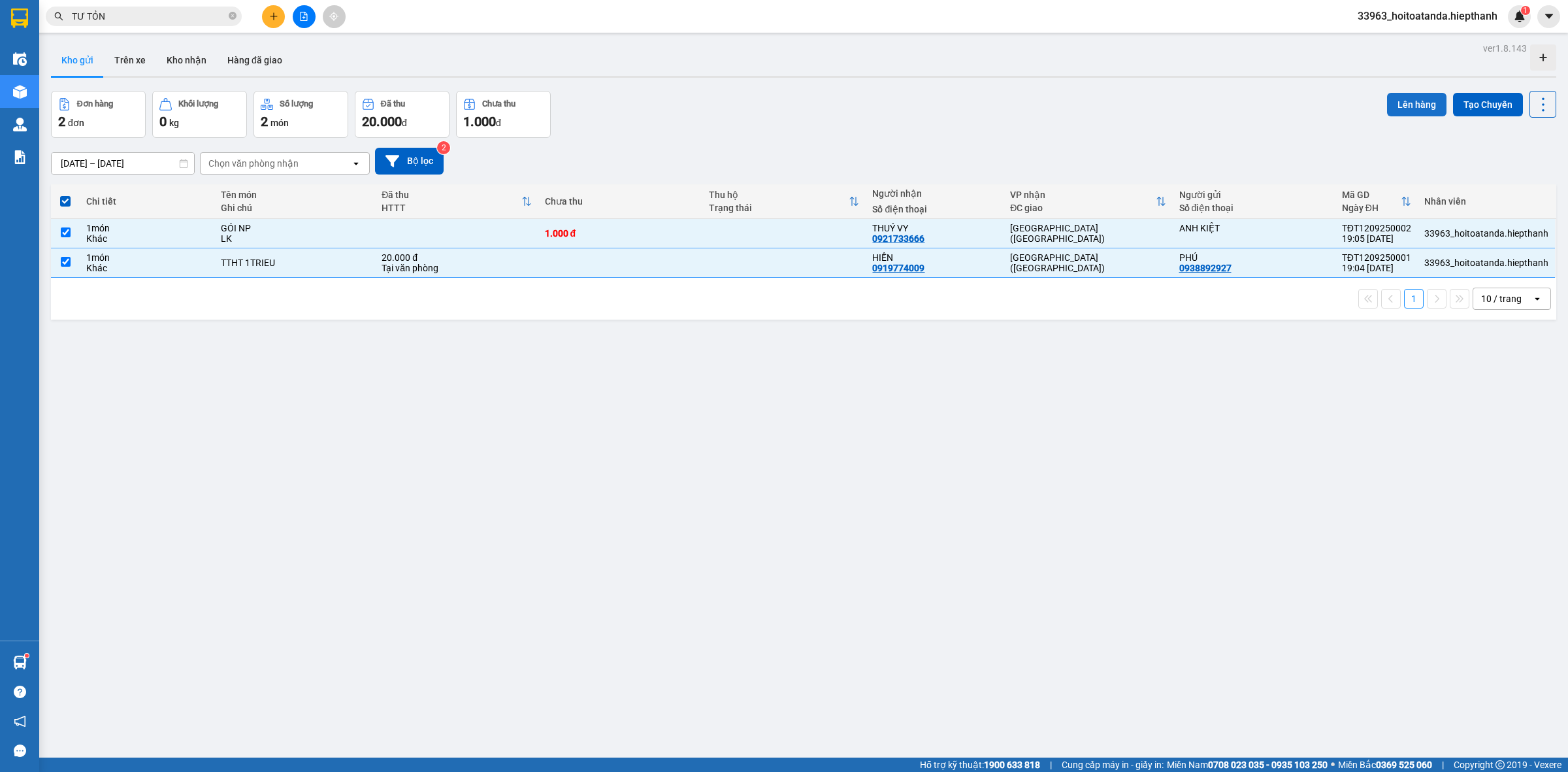
click at [1390, 105] on button "Lên hàng" at bounding box center [1417, 105] width 60 height 24
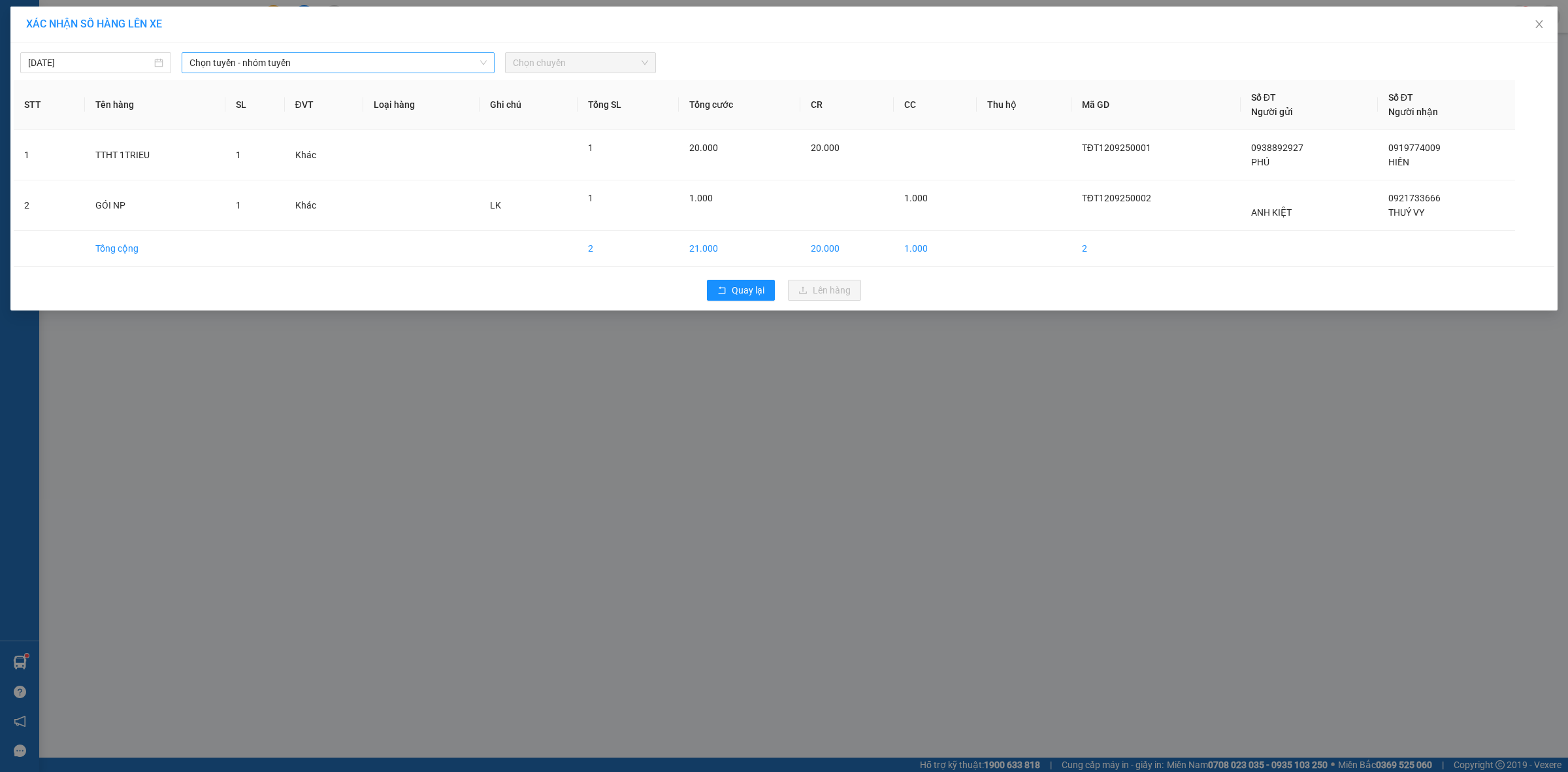
click at [328, 54] on span "Chọn tuyến - nhóm tuyến" at bounding box center [338, 62] width 298 height 19
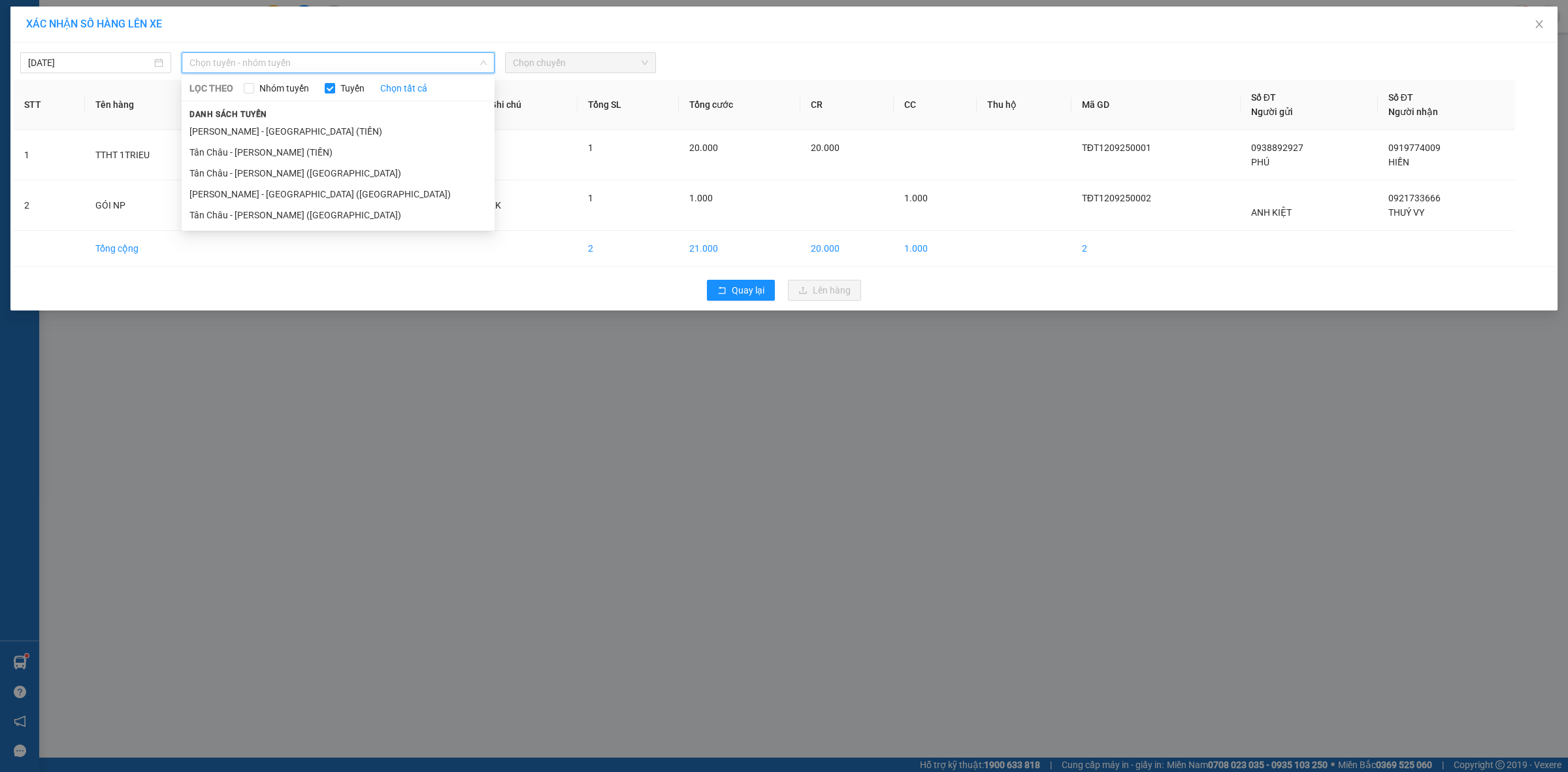
click at [306, 126] on li "[PERSON_NAME] - [GEOGRAPHIC_DATA] (TIỀN)" at bounding box center [338, 132] width 313 height 21
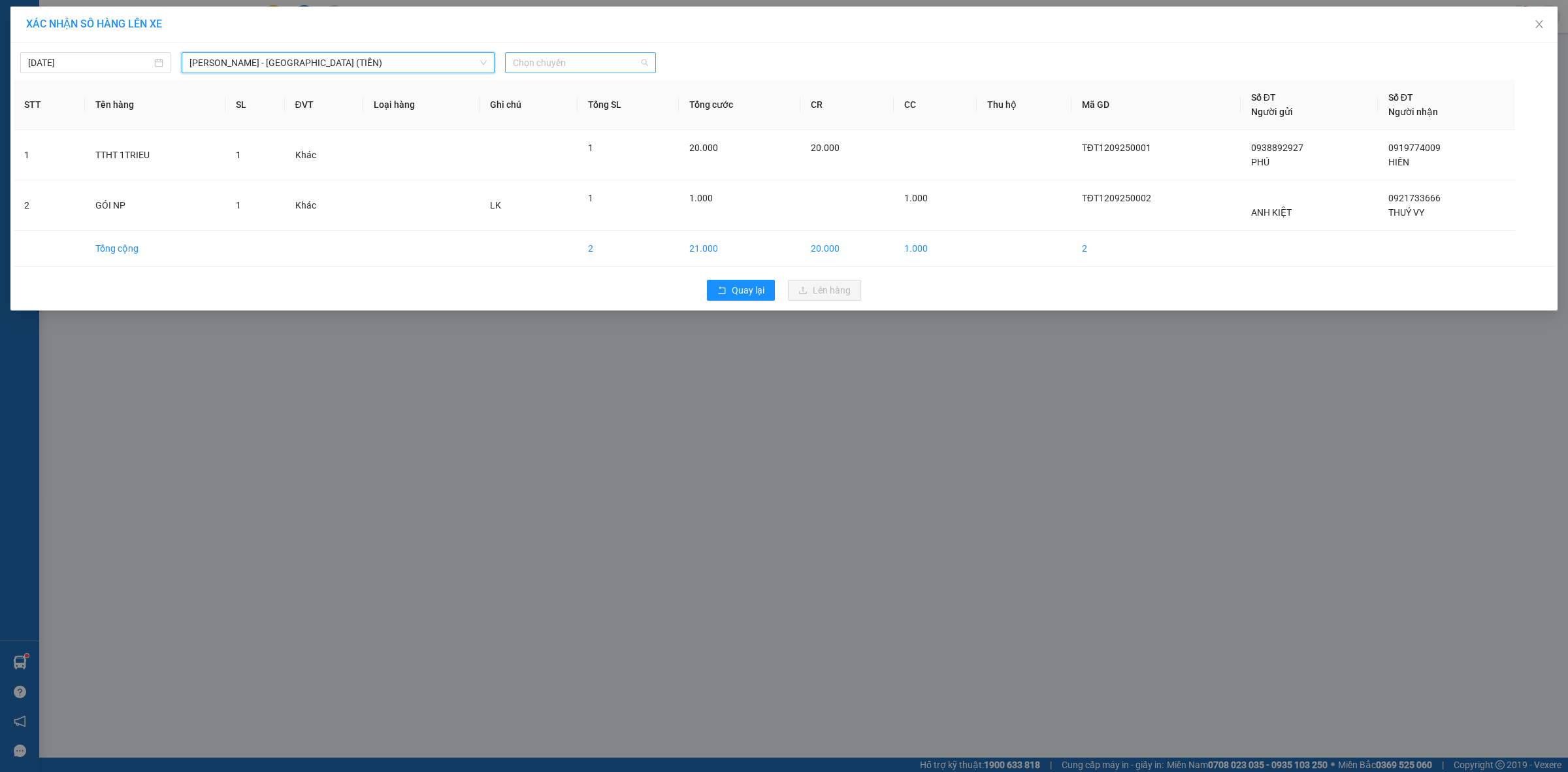
click at [612, 64] on span "Chọn chuyến" at bounding box center [580, 62] width 135 height 19
click at [575, 147] on div "21:00" at bounding box center [563, 152] width 102 height 15
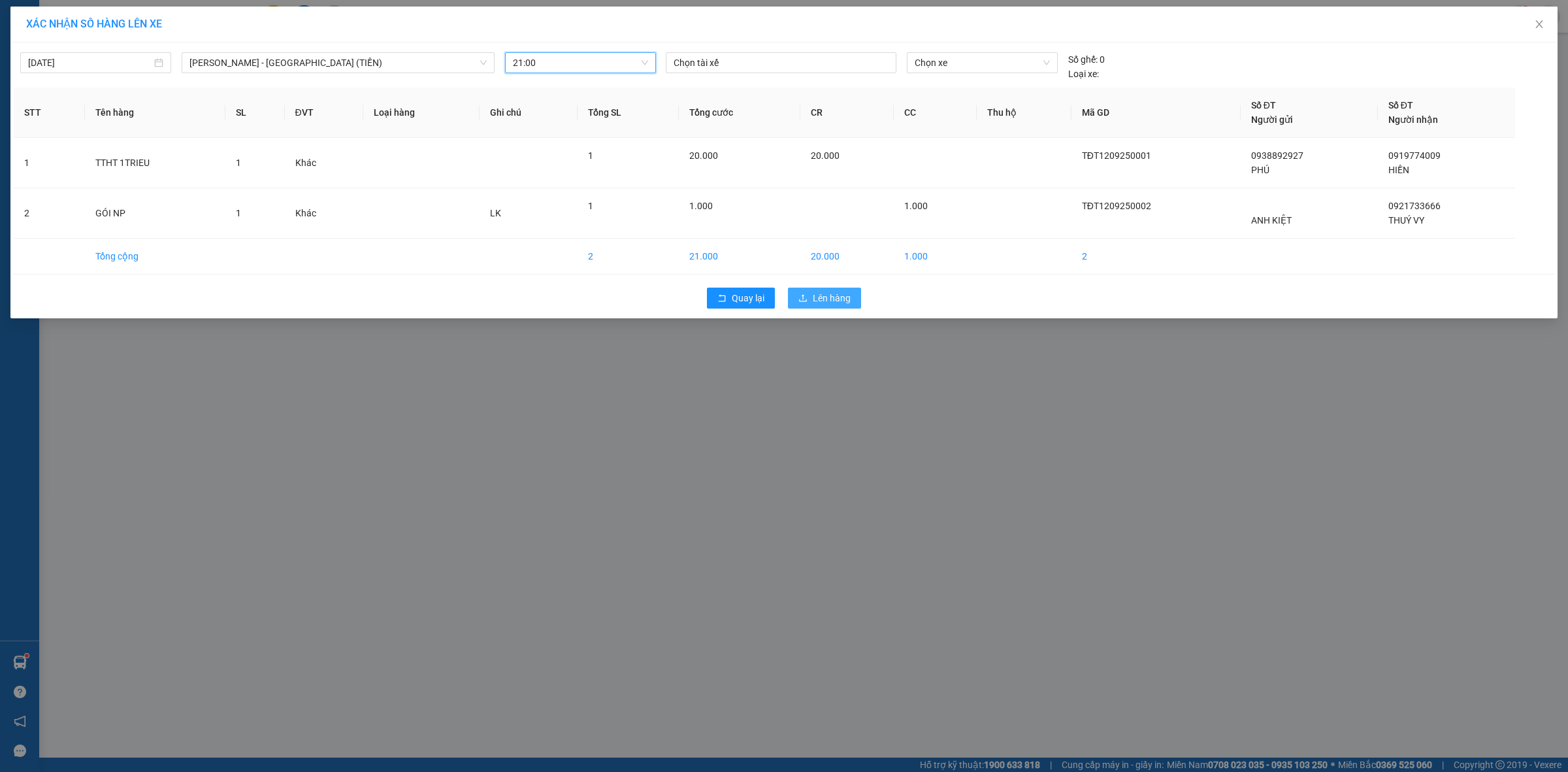
click at [831, 296] on span "Lên hàng" at bounding box center [832, 298] width 38 height 15
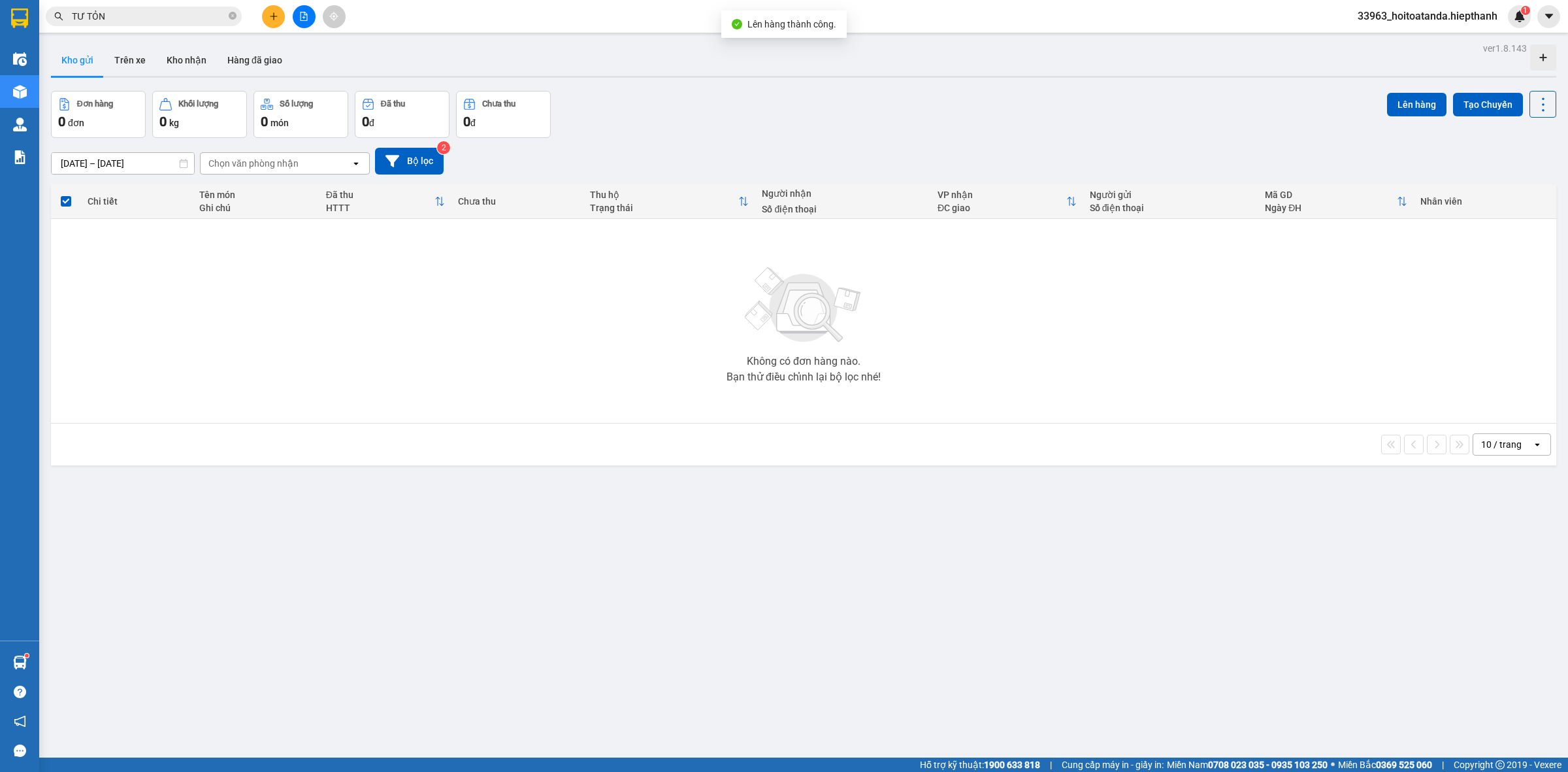
click at [304, 21] on button at bounding box center [304, 17] width 23 height 23
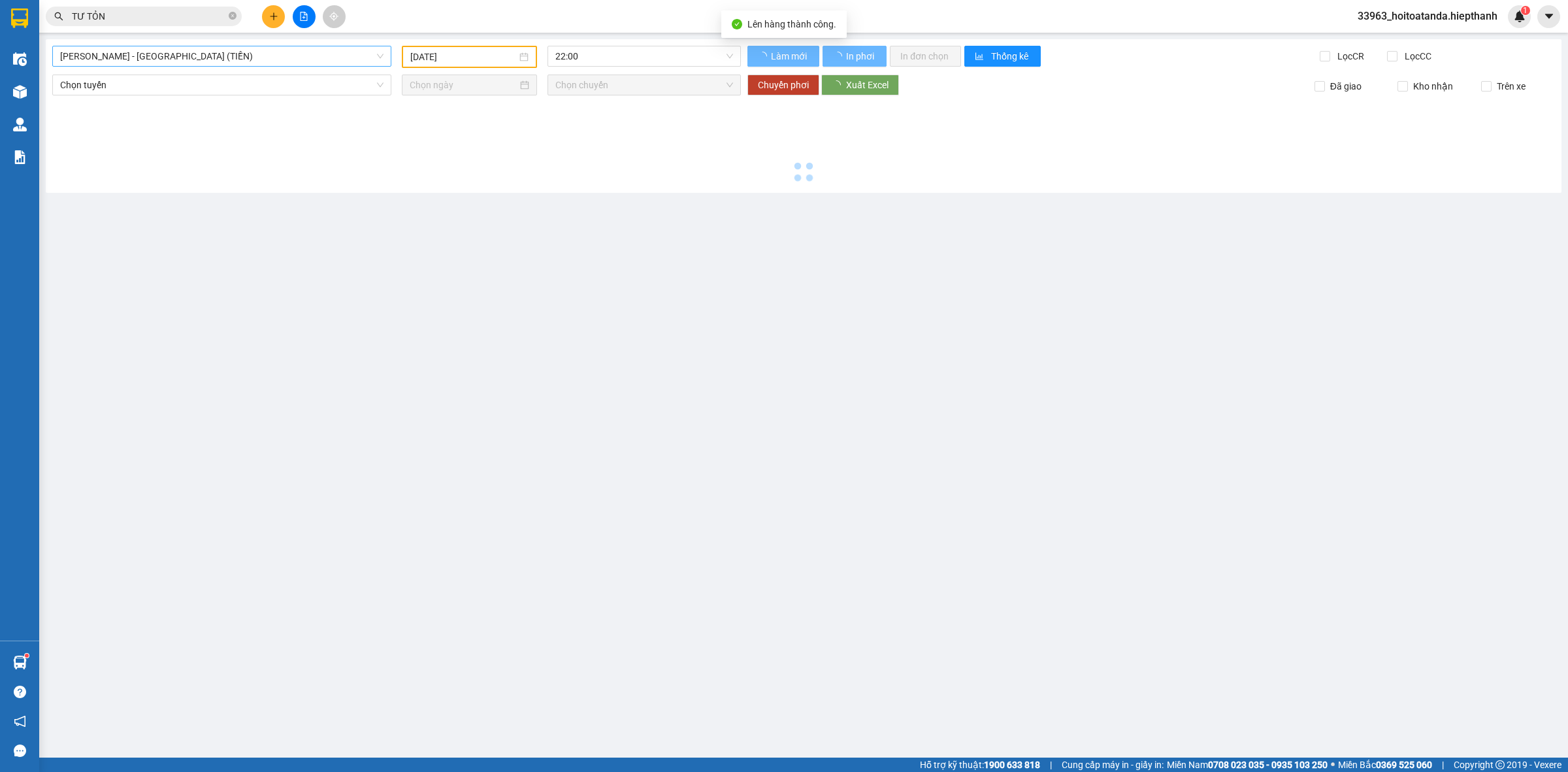
type input "[DATE]"
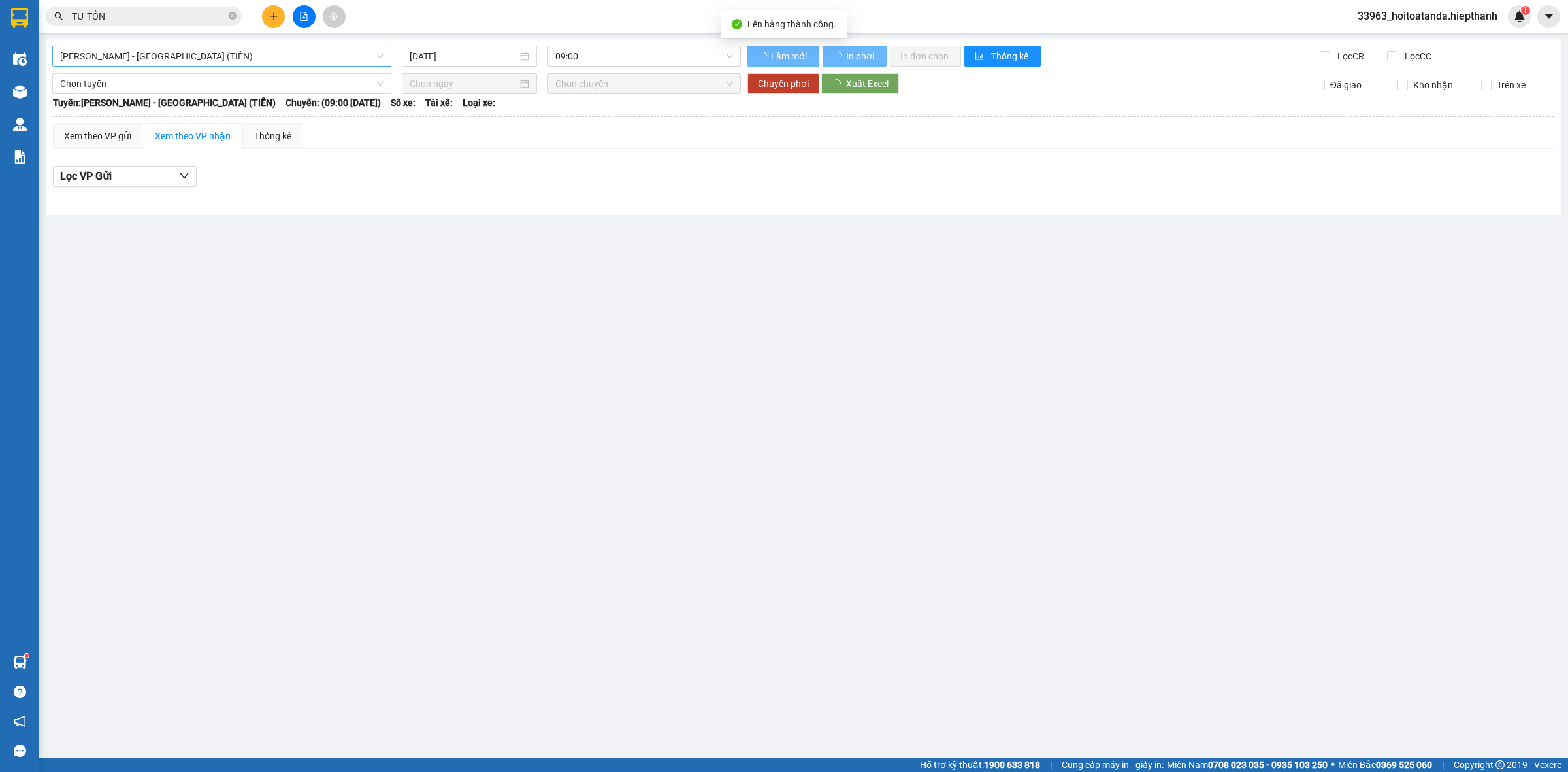
click at [180, 46] on span "[PERSON_NAME] - [GEOGRAPHIC_DATA] (TIỀN)" at bounding box center [221, 56] width 323 height 19
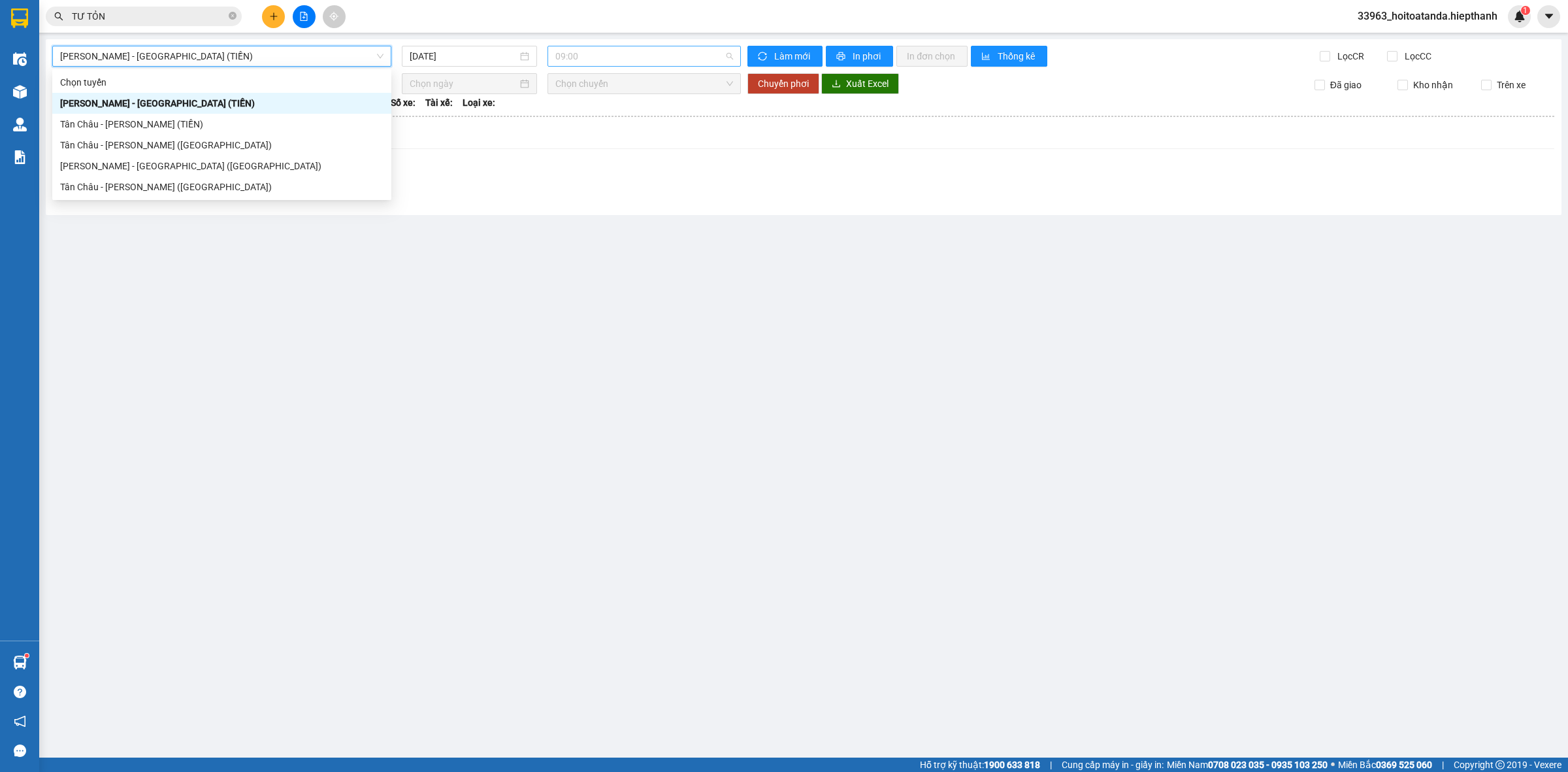
click at [589, 59] on span "09:00" at bounding box center [644, 56] width 178 height 19
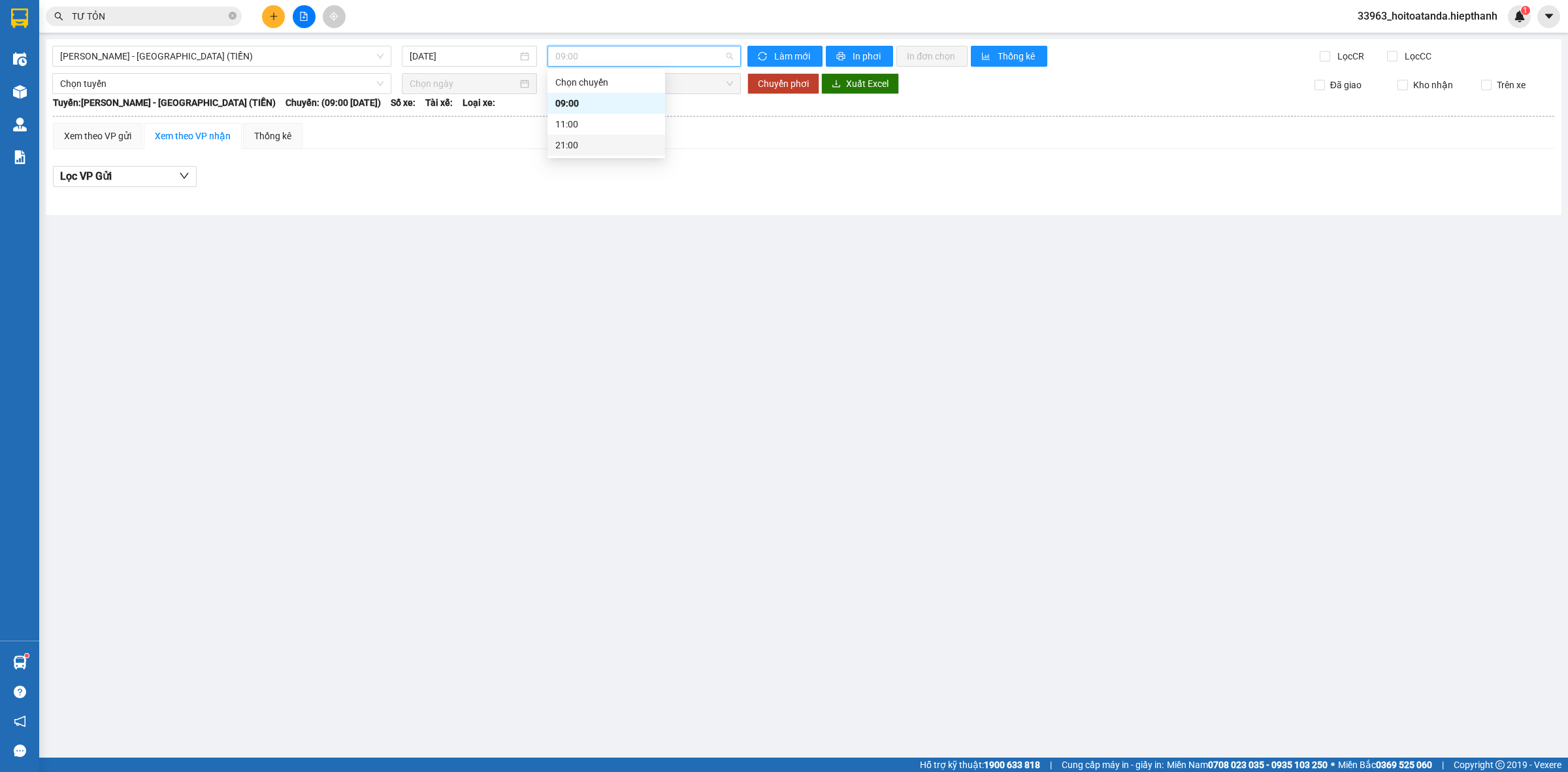
click at [586, 152] on div "21:00" at bounding box center [606, 145] width 102 height 15
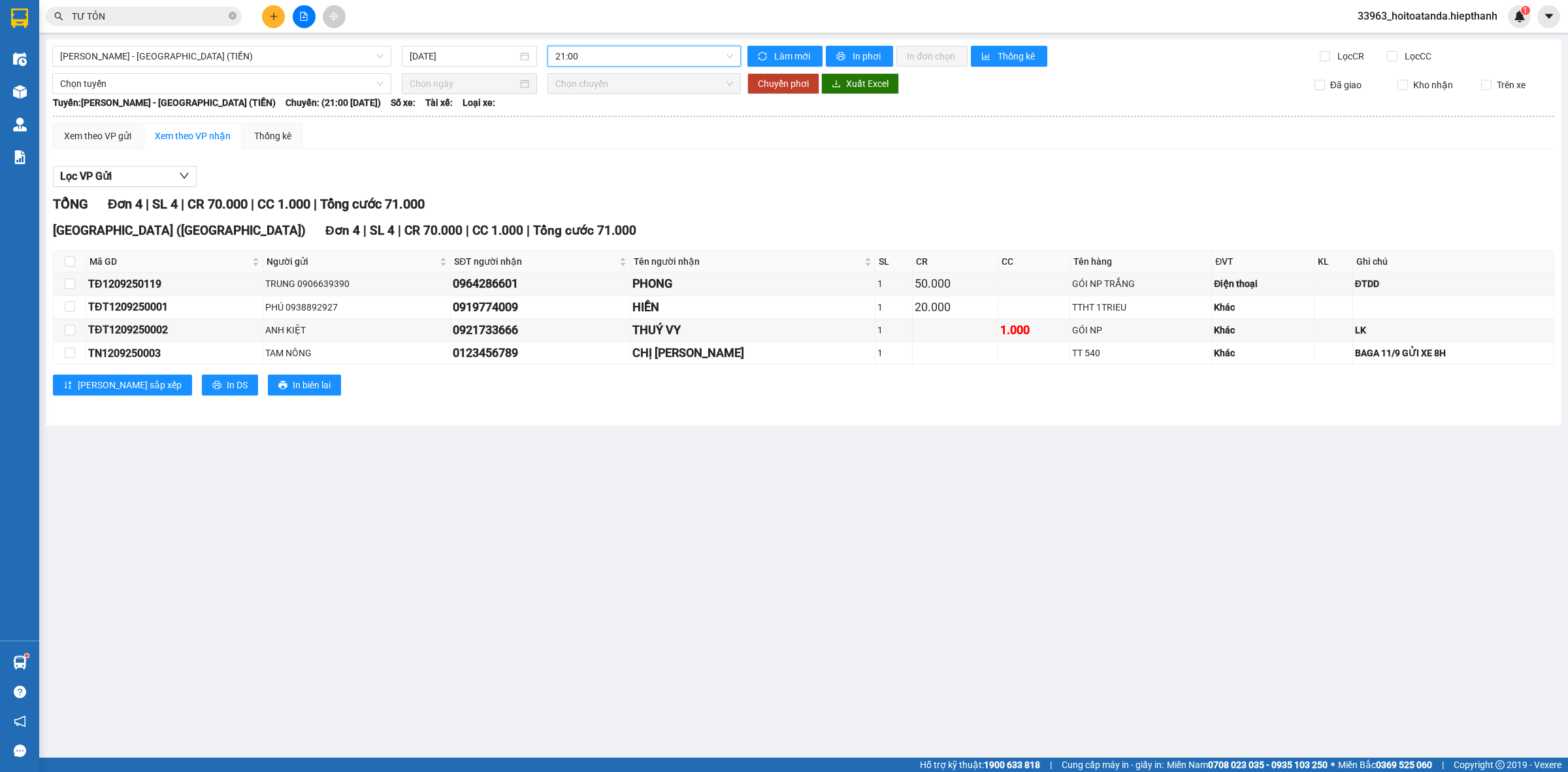
click at [822, 170] on div "Lọc VP Gửi" at bounding box center [803, 177] width 1502 height 21
click at [628, 203] on div "TỔNG Đơn 4 | SL 4 | CR 70.000 | CC 1.000 | Tổng cước 71.000" at bounding box center [803, 204] width 1502 height 20
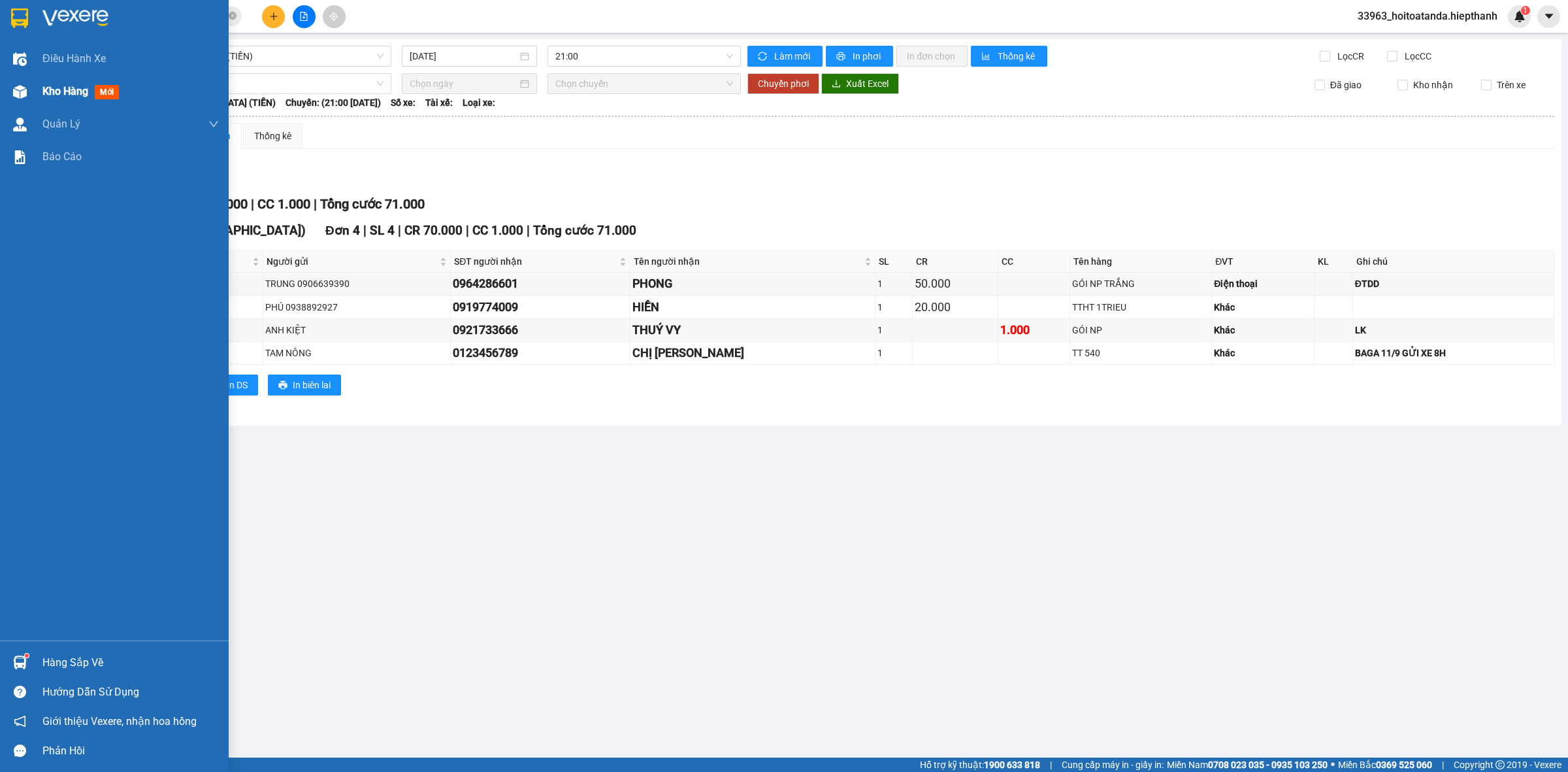
click at [29, 82] on div at bounding box center [19, 91] width 23 height 23
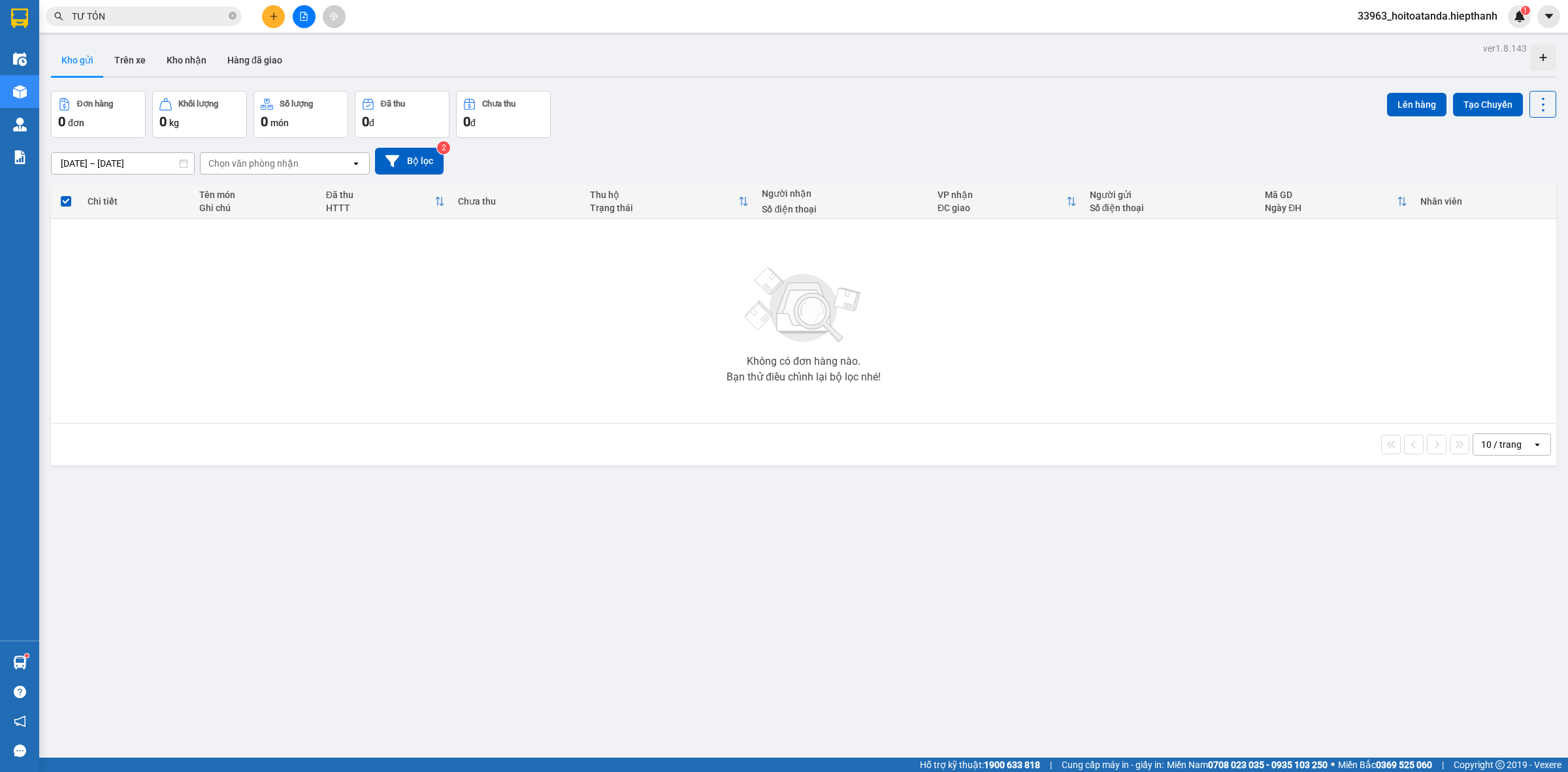
click at [219, 19] on input "TƯ TỎN" at bounding box center [149, 16] width 154 height 15
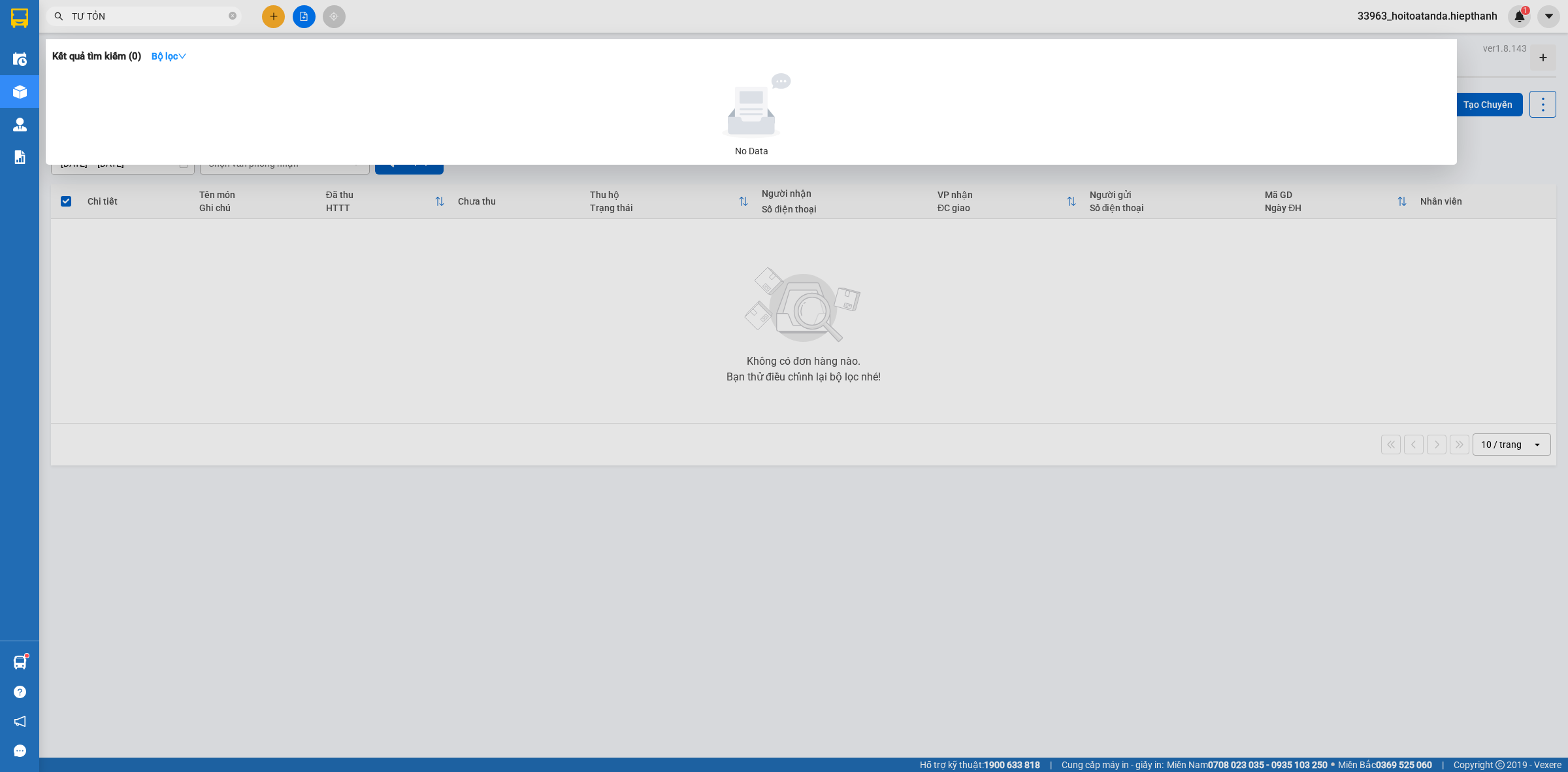
click at [219, 19] on input "TƯ TỎN" at bounding box center [149, 16] width 154 height 15
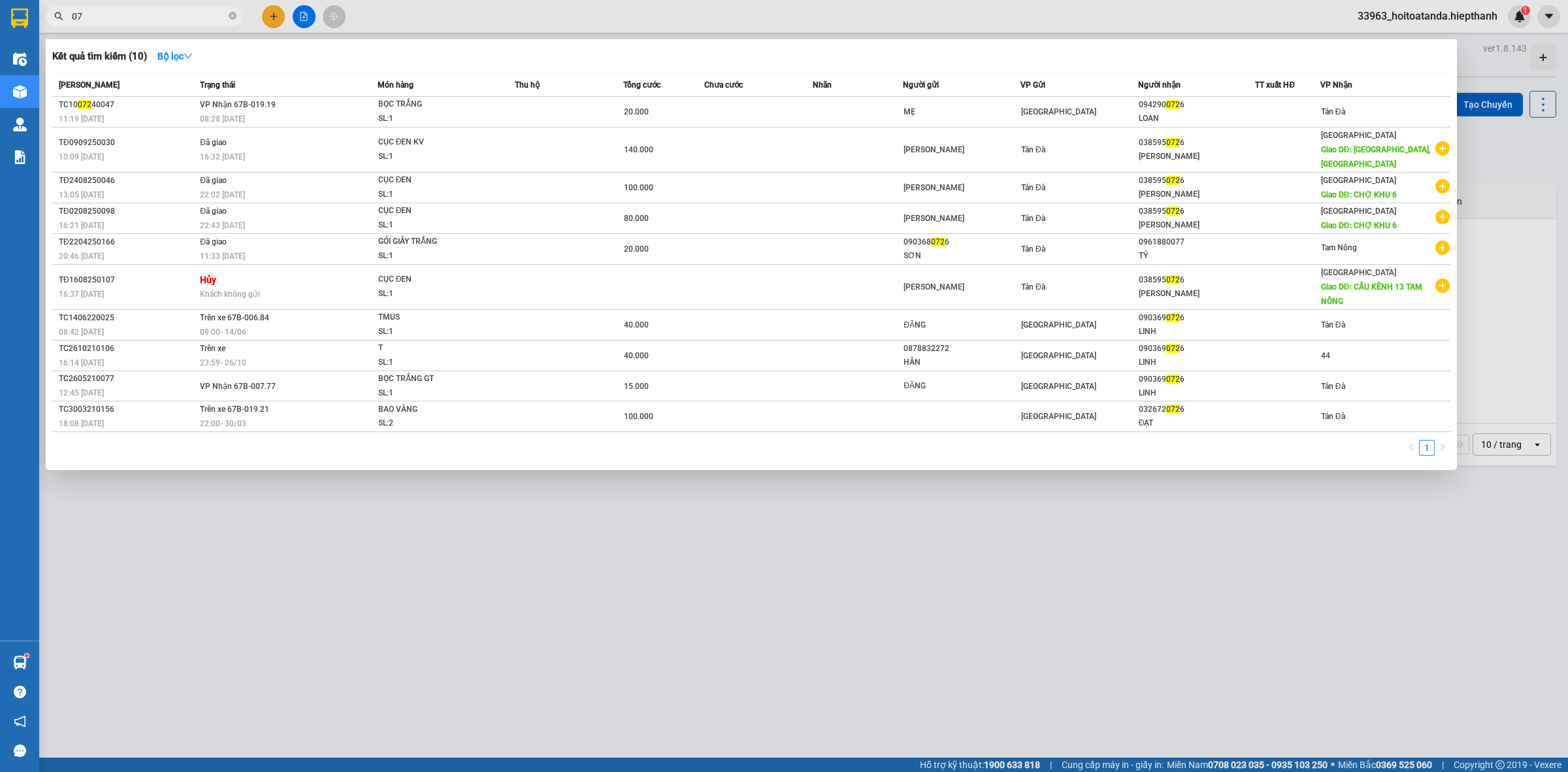
type input "0"
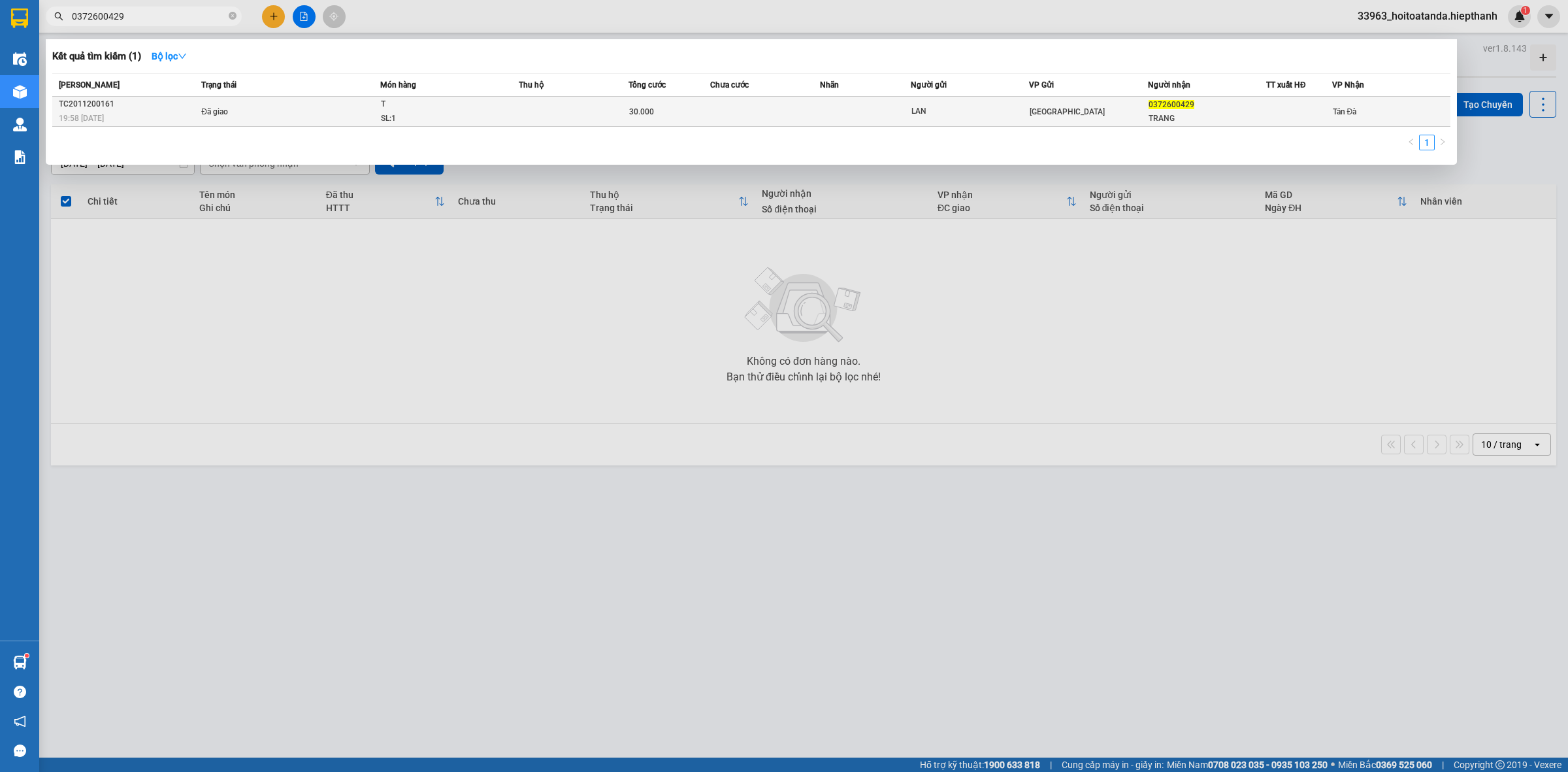
type input "0372600429"
click at [837, 119] on td at bounding box center [866, 111] width 91 height 30
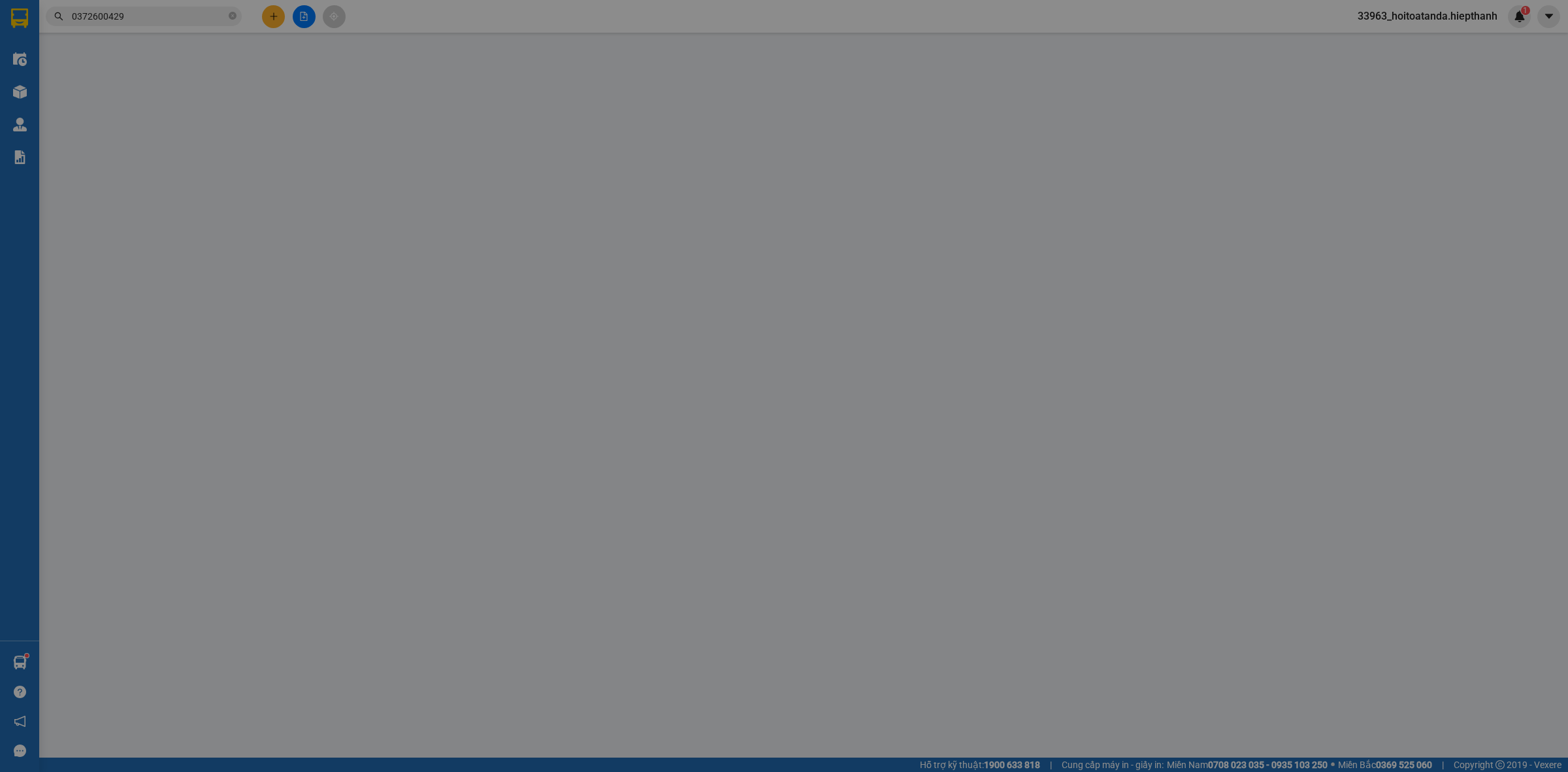
type input "LAN"
type input "0372600429"
type input "TRANG"
type input "30.000"
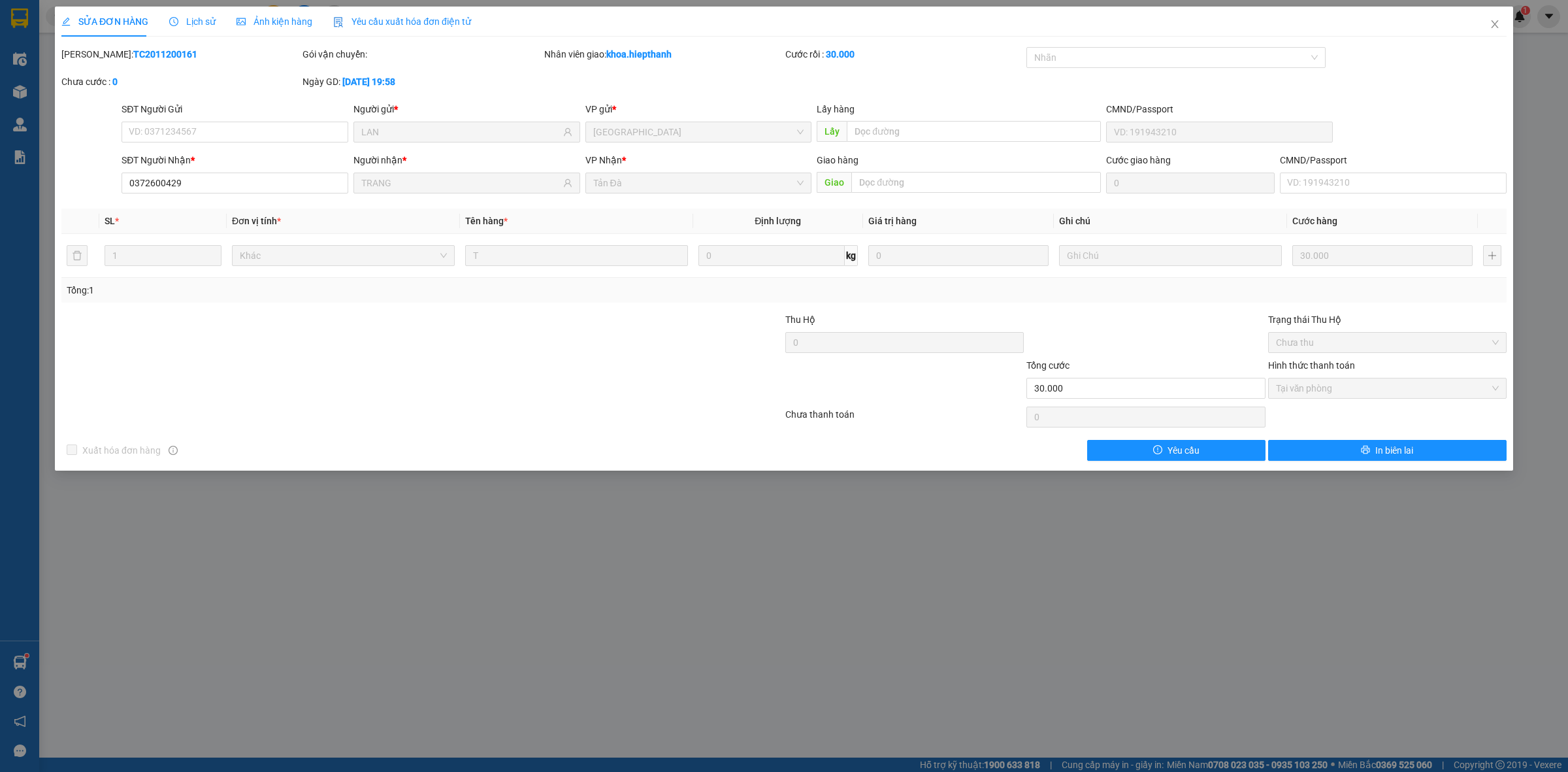
click at [1142, 330] on div at bounding box center [1146, 335] width 241 height 46
click at [1495, 19] on icon "close" at bounding box center [1495, 24] width 10 height 10
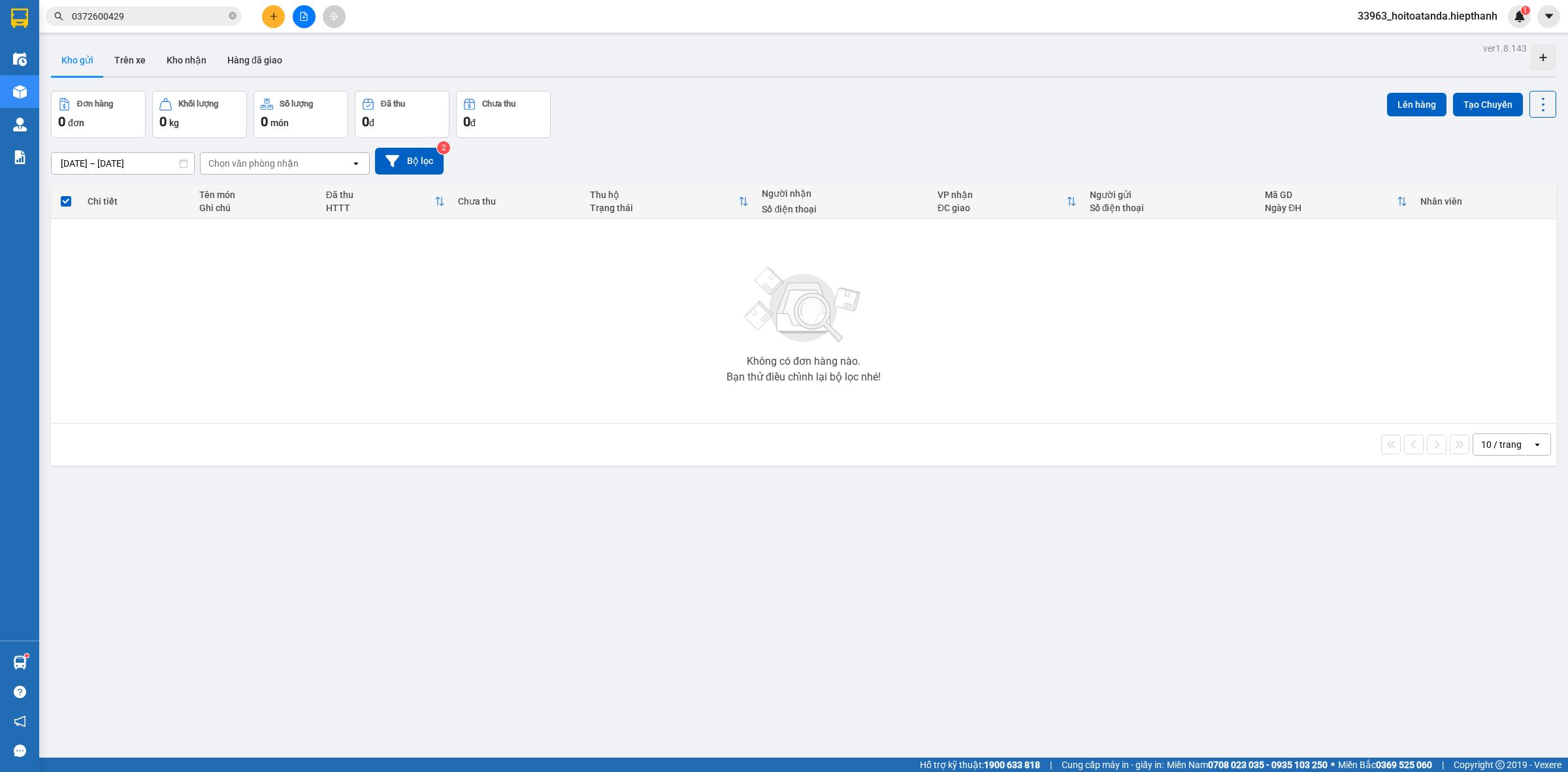
click at [193, 15] on input "0372600429" at bounding box center [149, 16] width 154 height 15
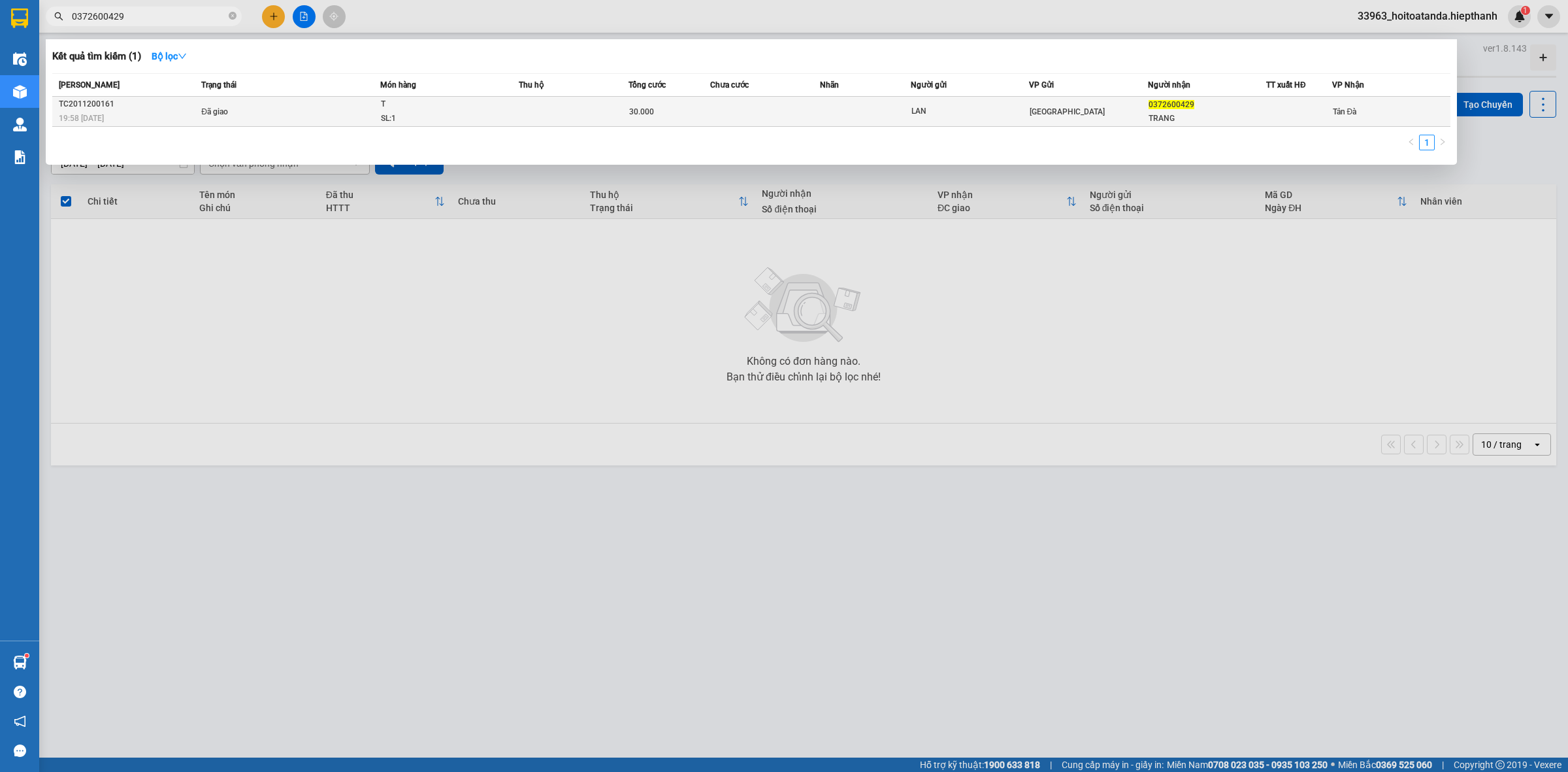
click at [148, 105] on div "TC2011200161" at bounding box center [128, 105] width 138 height 14
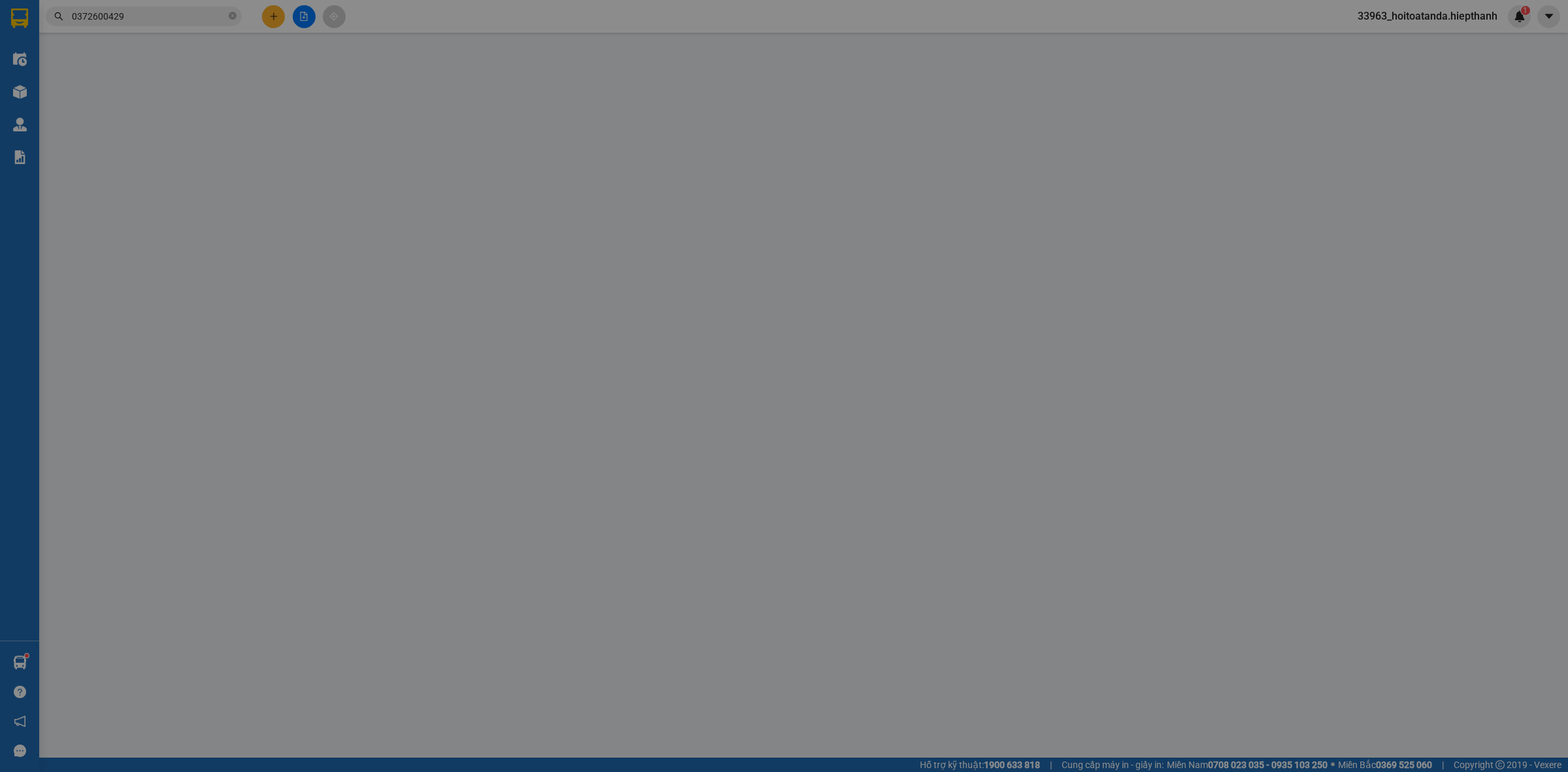
type input "LAN"
type input "0372600429"
type input "TRANG"
type input "30.000"
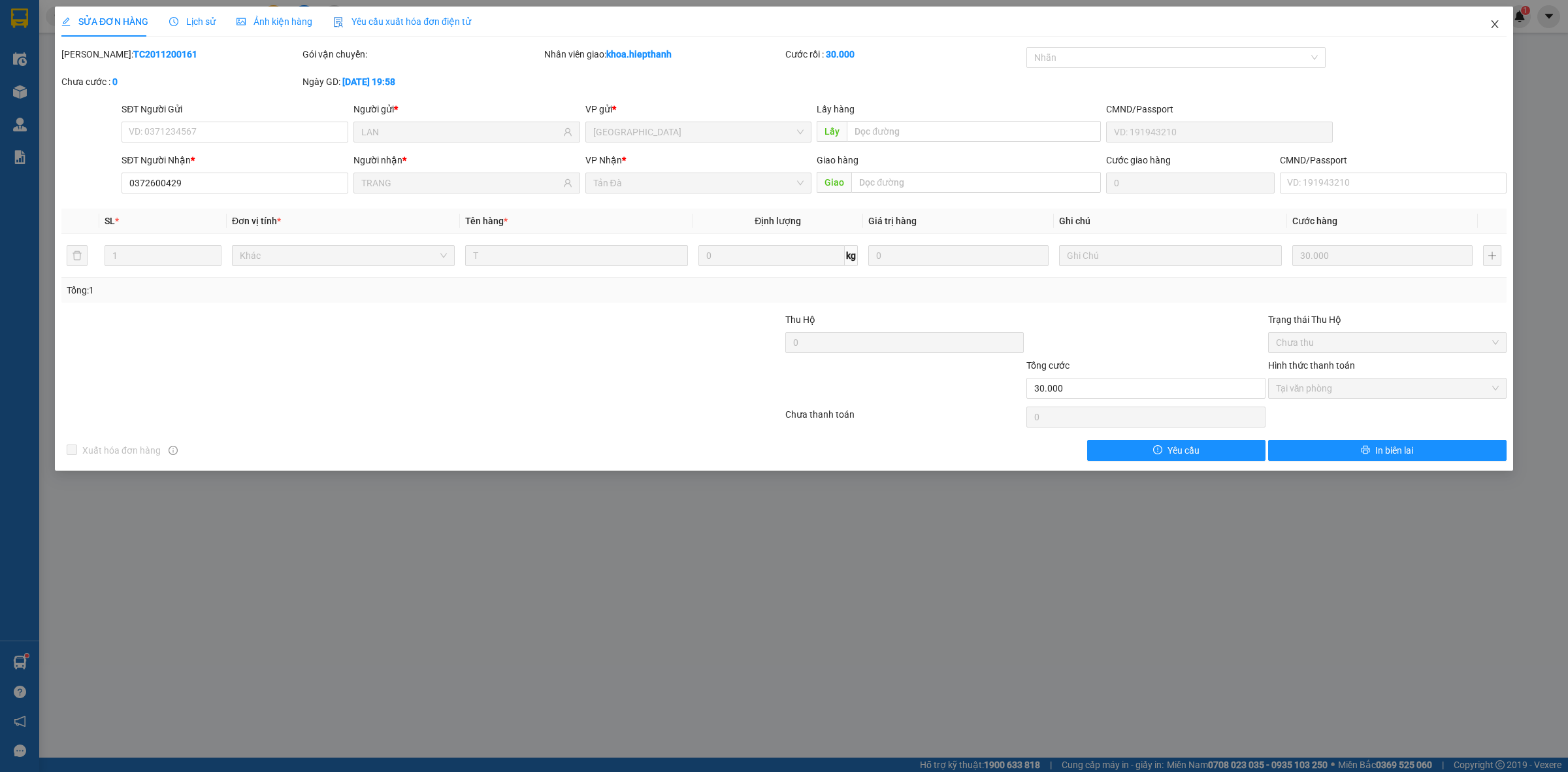
click at [1499, 23] on icon "close" at bounding box center [1495, 24] width 10 height 10
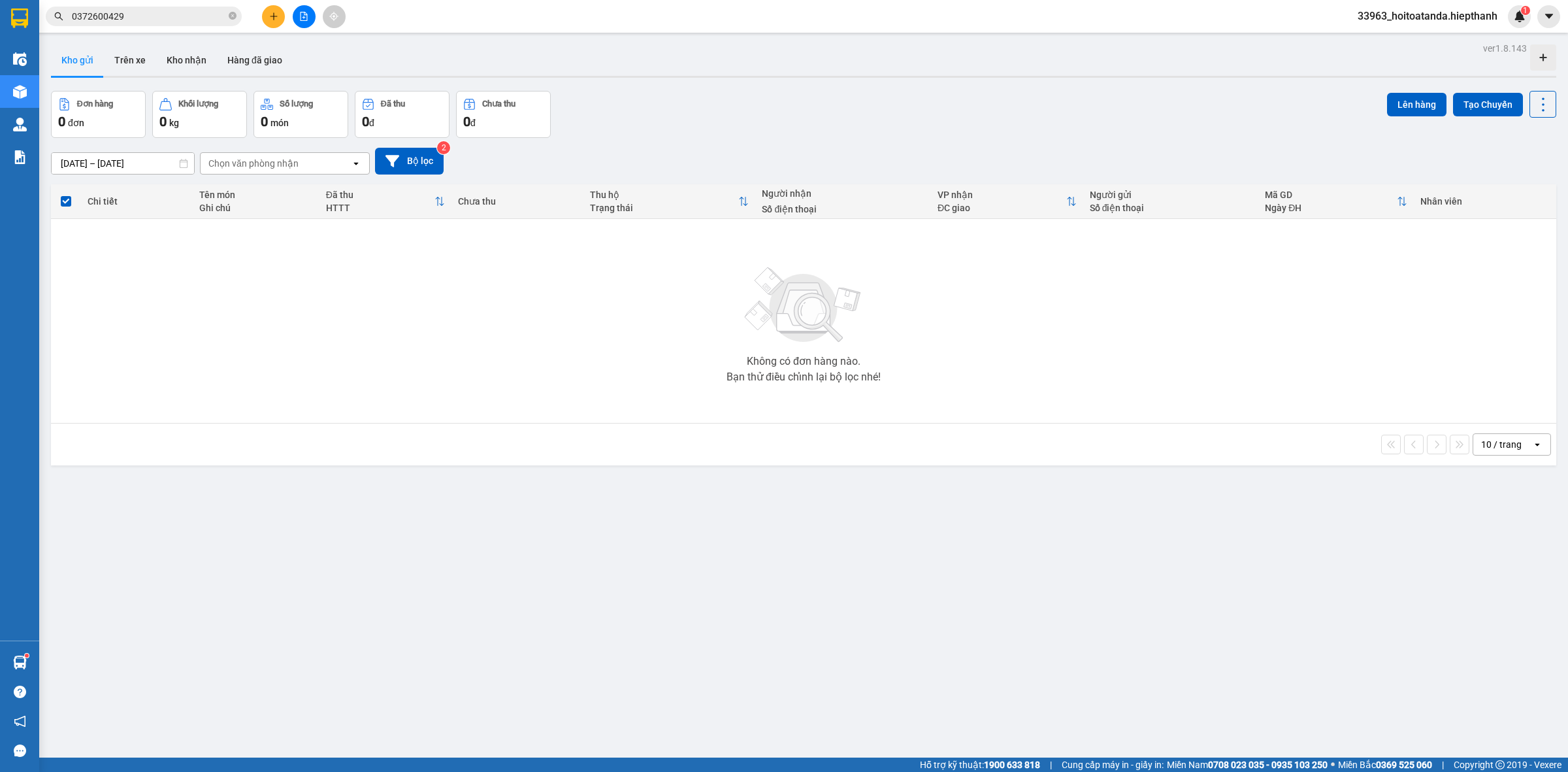
click at [276, 21] on button at bounding box center [273, 17] width 23 height 23
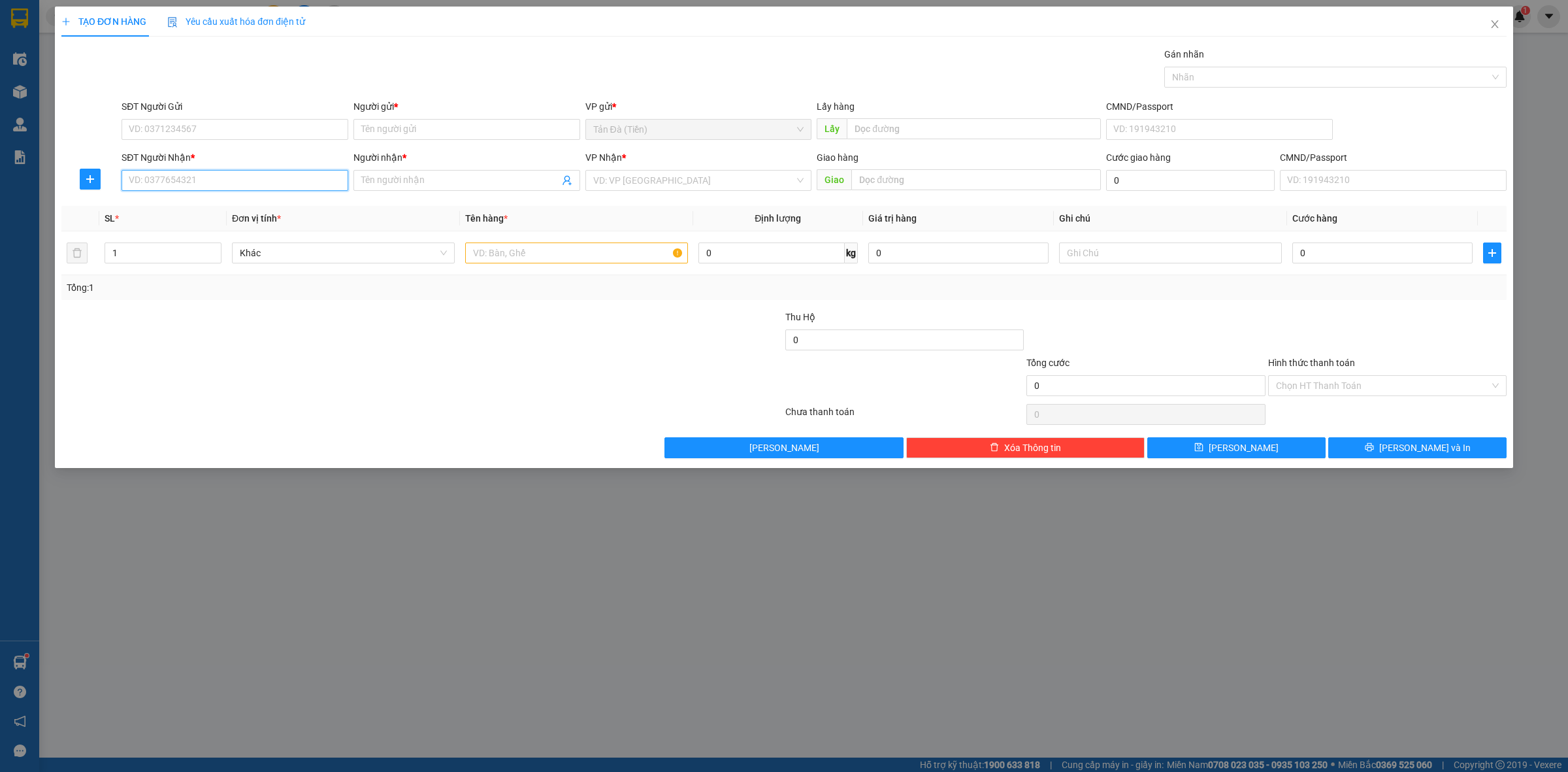
click at [307, 183] on input "SĐT Người Nhận *" at bounding box center [235, 181] width 227 height 21
click at [972, 255] on input "0" at bounding box center [958, 253] width 181 height 21
type input "2.500.000"
drag, startPoint x: 456, startPoint y: 350, endPoint x: 494, endPoint y: 279, distance: 80.5
click at [454, 350] on div at bounding box center [302, 333] width 483 height 46
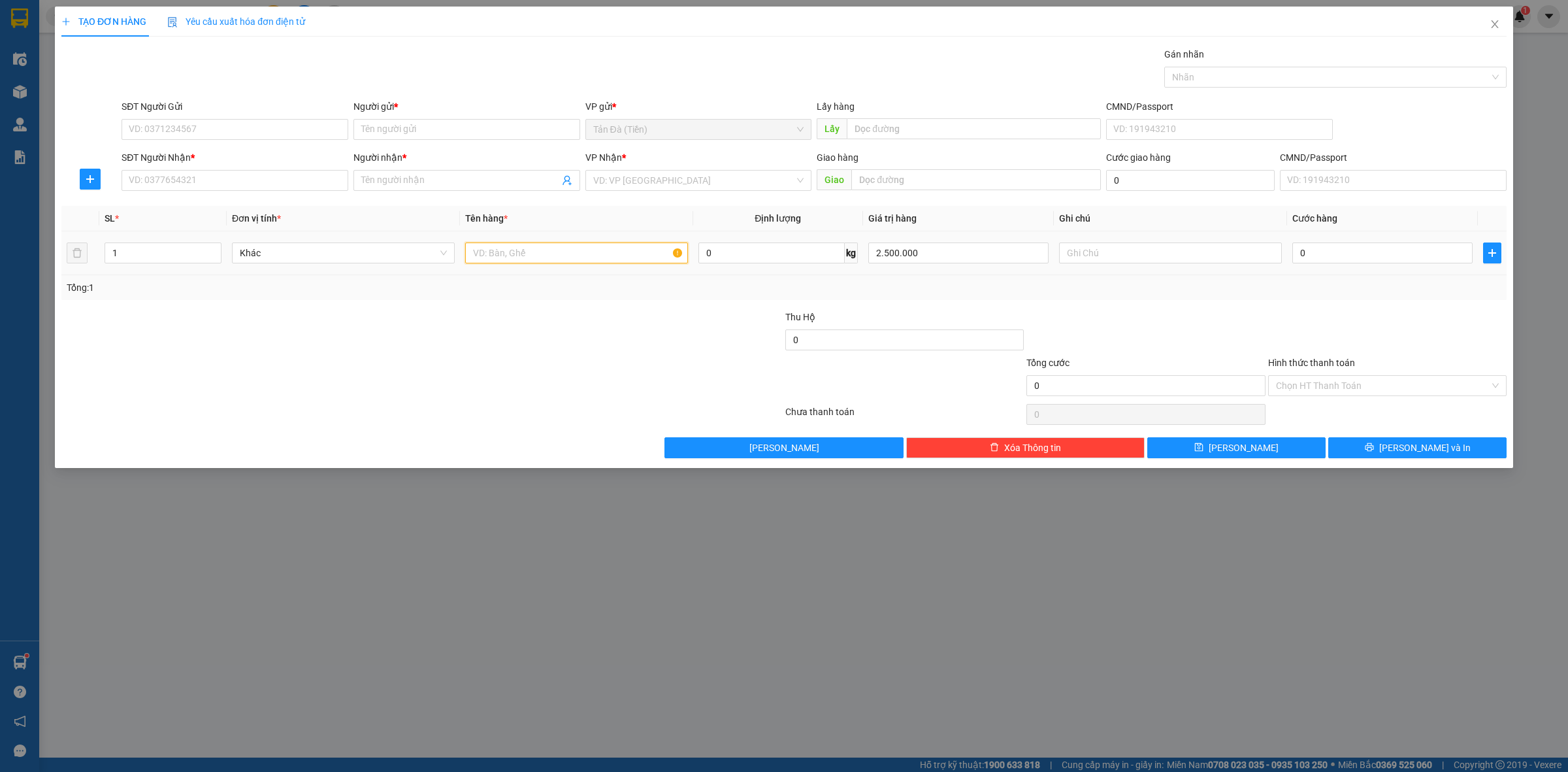
click at [527, 246] on input "text" at bounding box center [576, 253] width 223 height 21
type input "GÓI NP"
click at [246, 300] on div "Transit Pickup Surcharge Ids Transit Deliver Surcharge Ids Transit Deliver Surc…" at bounding box center [784, 253] width 1446 height 411
click at [234, 186] on input "SĐT Người Nhận *" at bounding box center [235, 181] width 227 height 21
click at [228, 187] on input "SĐT Người Nhận *" at bounding box center [235, 181] width 227 height 21
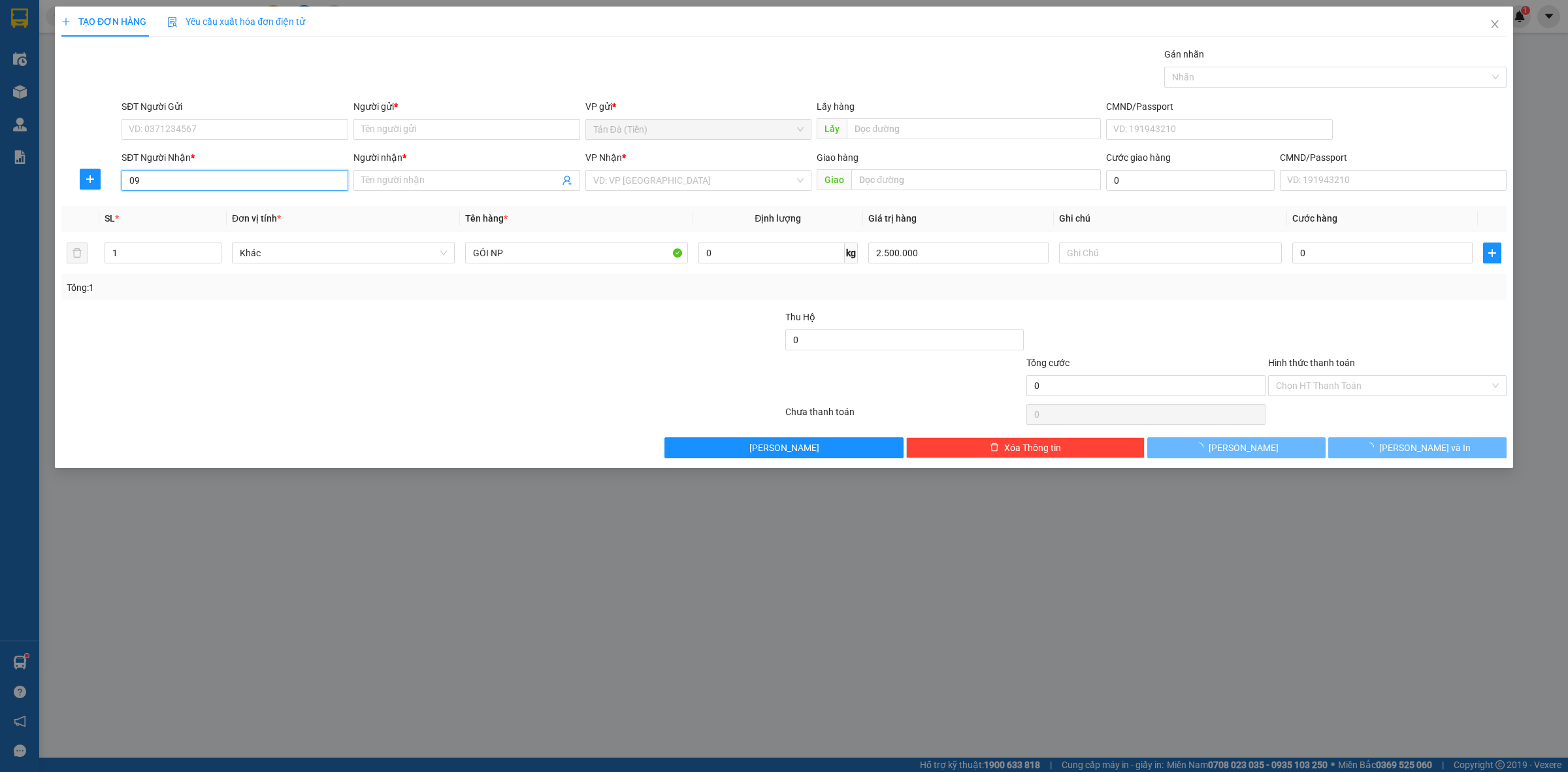
type input "0"
type input "0947688881"
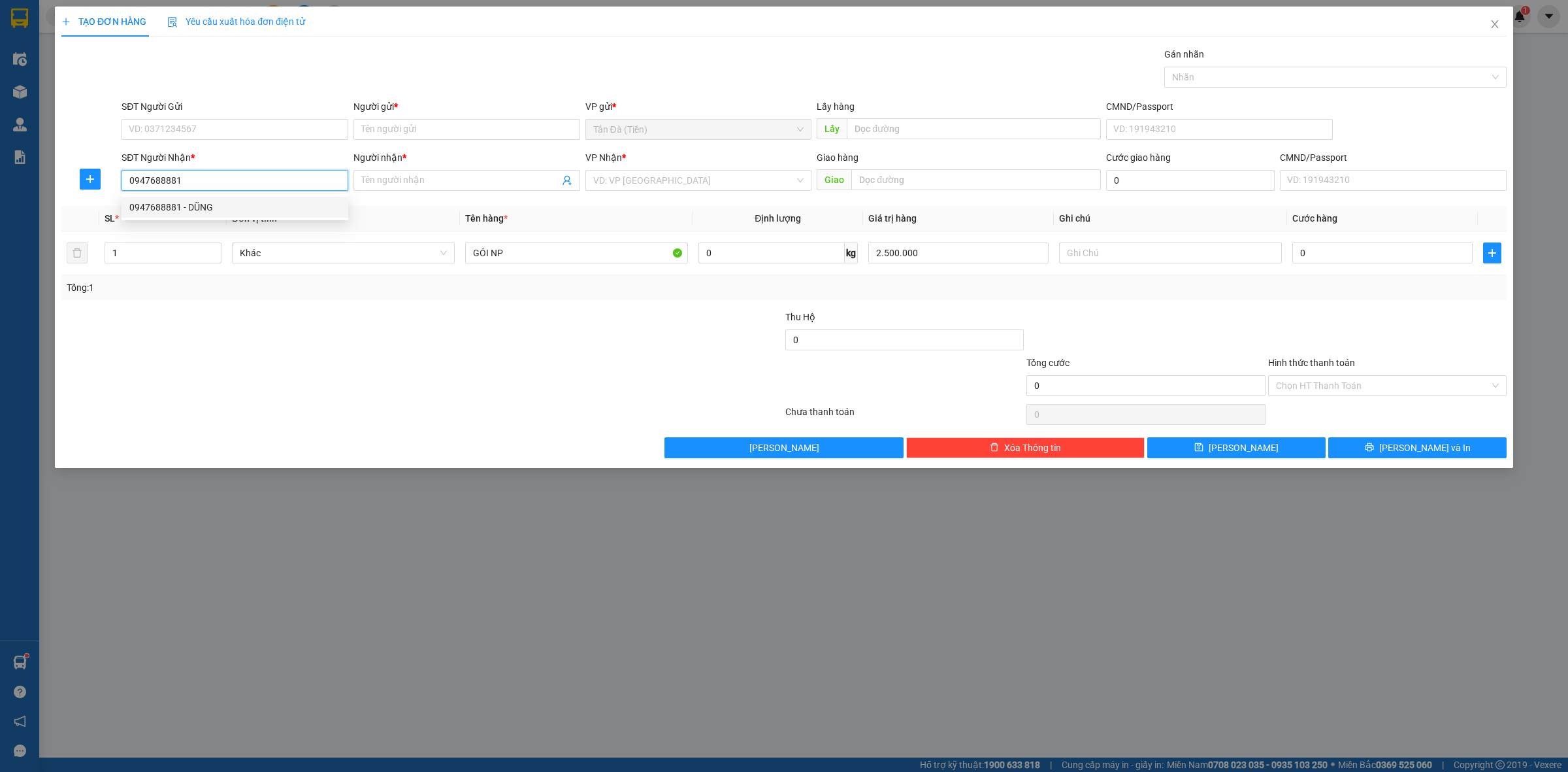
click at [253, 206] on div "0947688881 - DŨNG" at bounding box center [235, 207] width 211 height 15
type input "DŨNG"
type input "0947688881"
drag, startPoint x: 386, startPoint y: 327, endPoint x: 319, endPoint y: 220, distance: 126.2
click at [383, 323] on div at bounding box center [302, 333] width 483 height 46
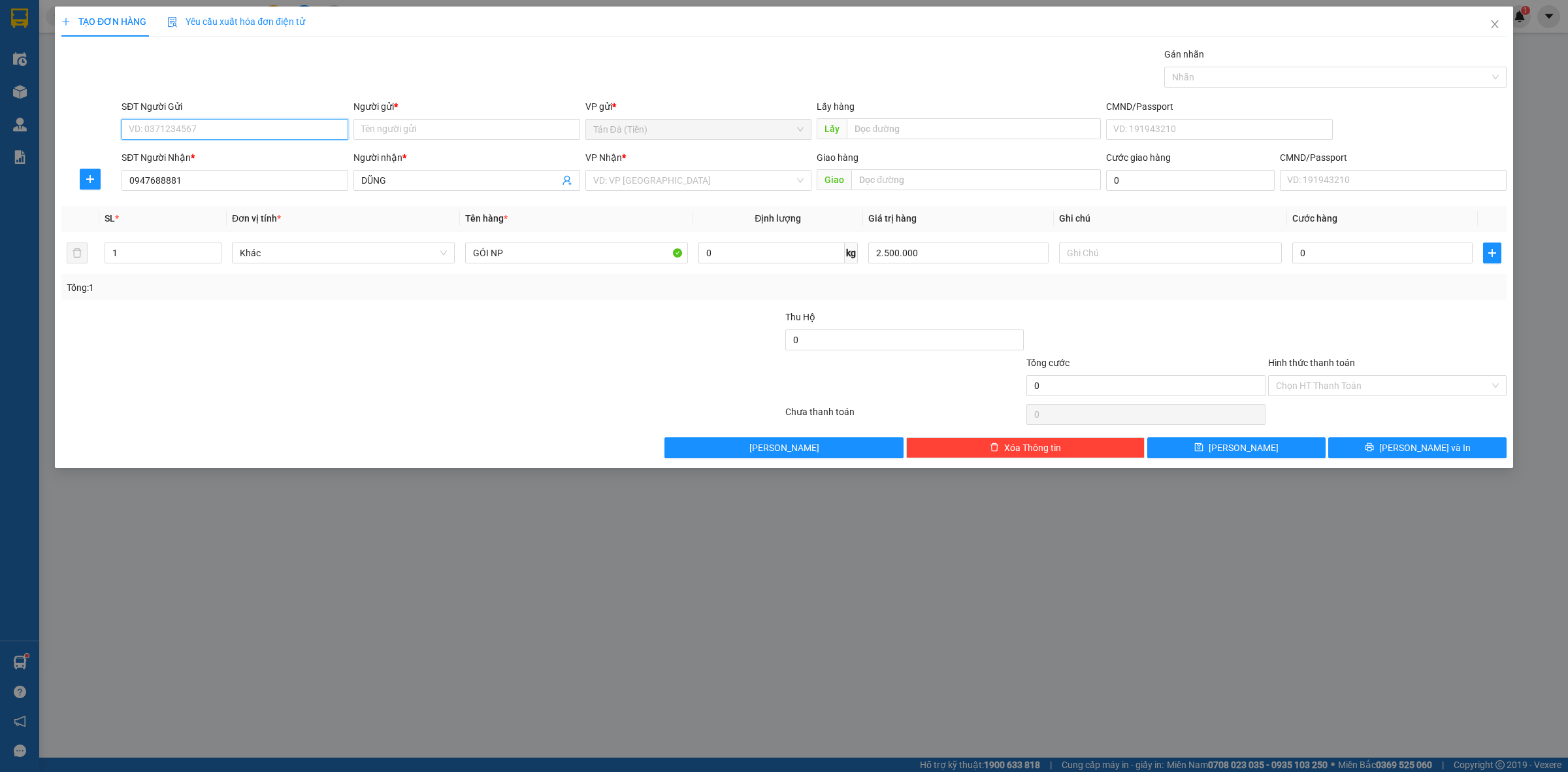
click at [265, 125] on input "SĐT Người Gửi" at bounding box center [235, 129] width 227 height 21
drag, startPoint x: 228, startPoint y: 197, endPoint x: 448, endPoint y: 219, distance: 221.1
click at [229, 196] on div "0886349349 - [GEOGRAPHIC_DATA]" at bounding box center [235, 198] width 211 height 15
type input "0886349349"
type input "[PERSON_NAME]"
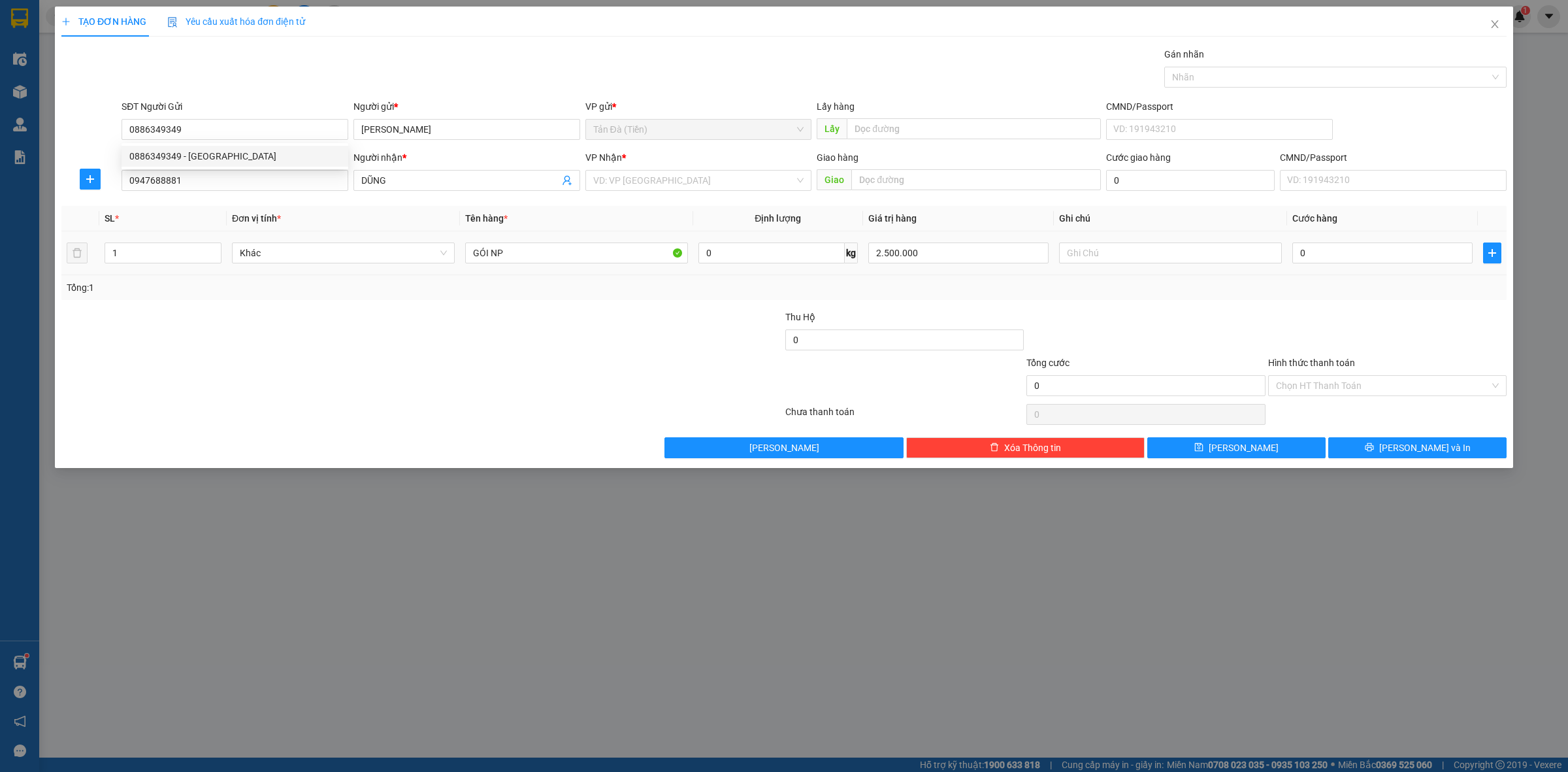
drag, startPoint x: 494, startPoint y: 370, endPoint x: 417, endPoint y: 329, distance: 87.2
click at [493, 370] on div at bounding box center [302, 379] width 483 height 46
click at [1286, 339] on div at bounding box center [1387, 333] width 241 height 46
click at [1189, 263] on input "text" at bounding box center [1171, 253] width 223 height 21
type input "LK"
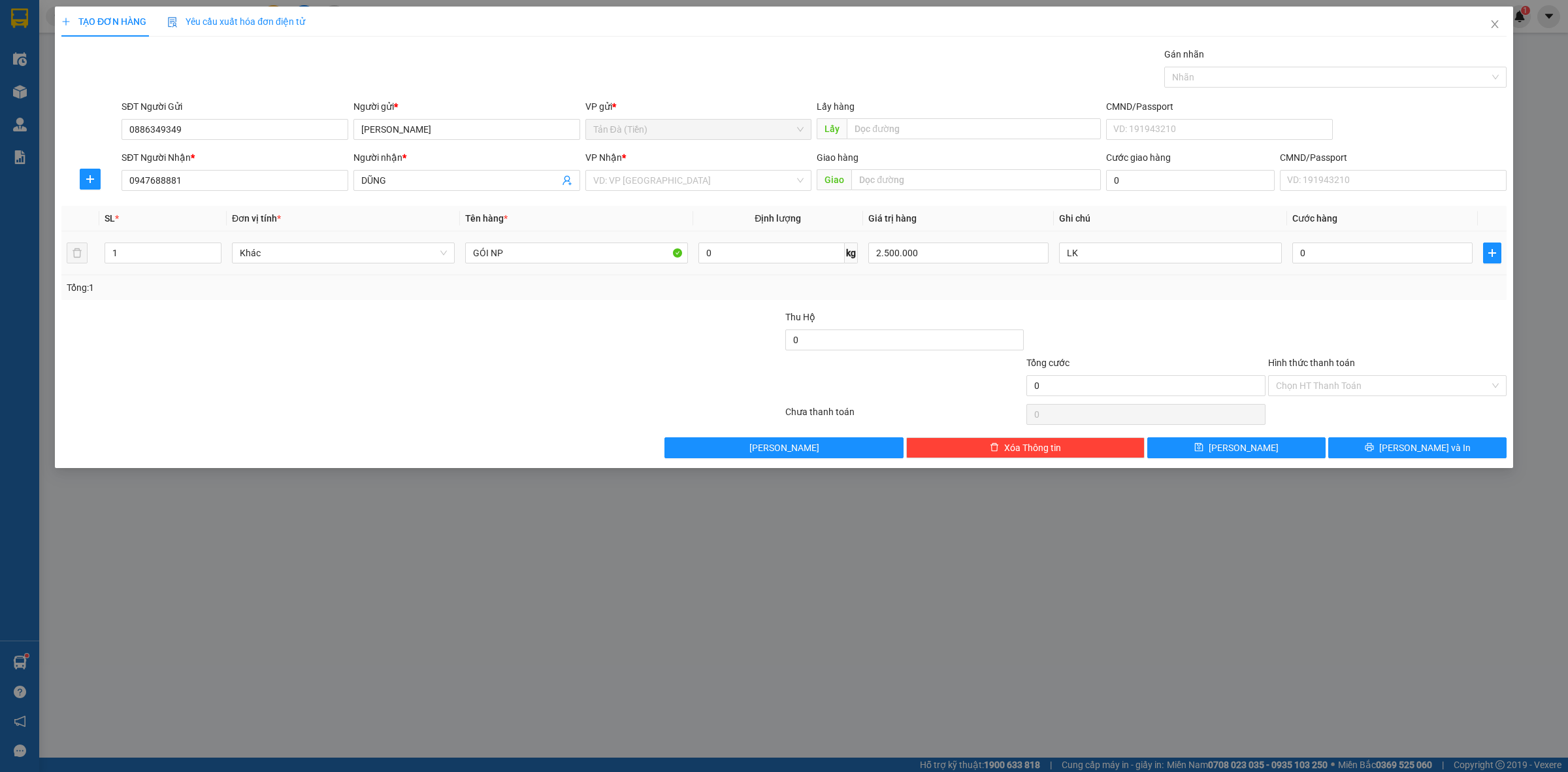
click at [1221, 314] on div at bounding box center [1146, 333] width 241 height 46
click at [1329, 262] on input "0" at bounding box center [1383, 253] width 181 height 21
type input "3"
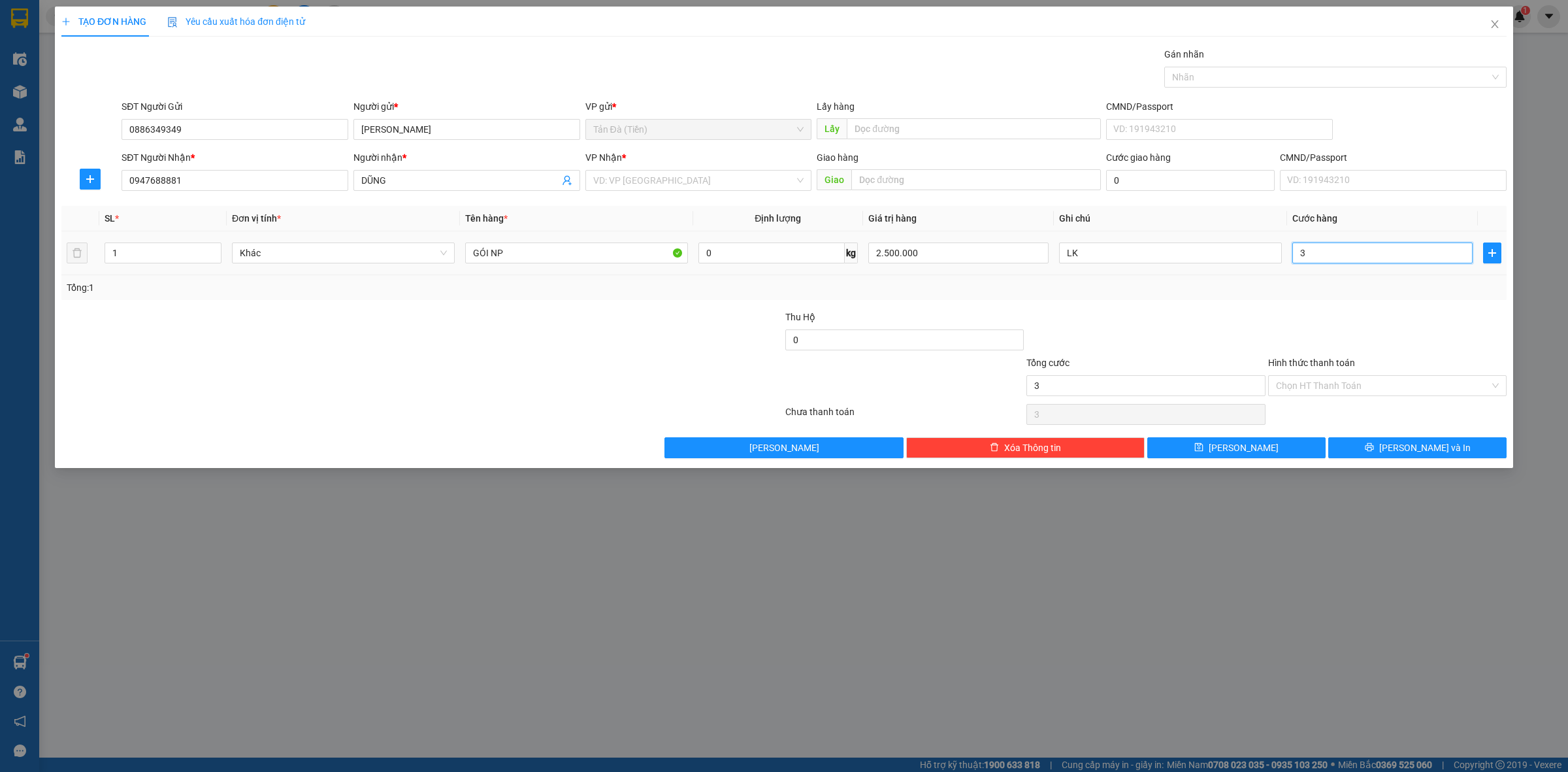
type input "30"
type input "30.000"
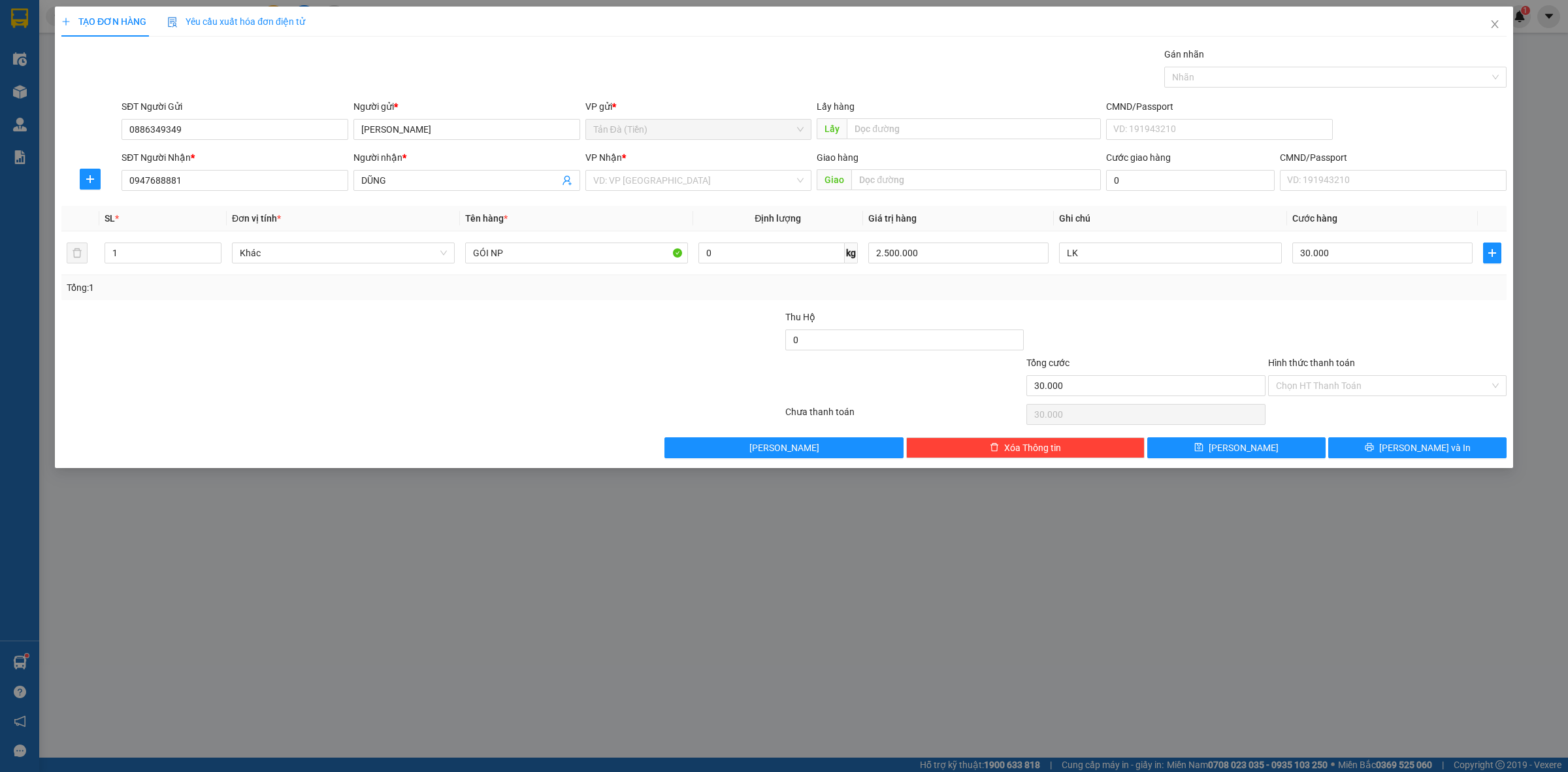
drag, startPoint x: 1302, startPoint y: 314, endPoint x: 1312, endPoint y: 314, distance: 10.0
click at [1304, 314] on div at bounding box center [1387, 333] width 241 height 46
click at [1321, 387] on input "Hình thức thanh toán" at bounding box center [1383, 386] width 214 height 19
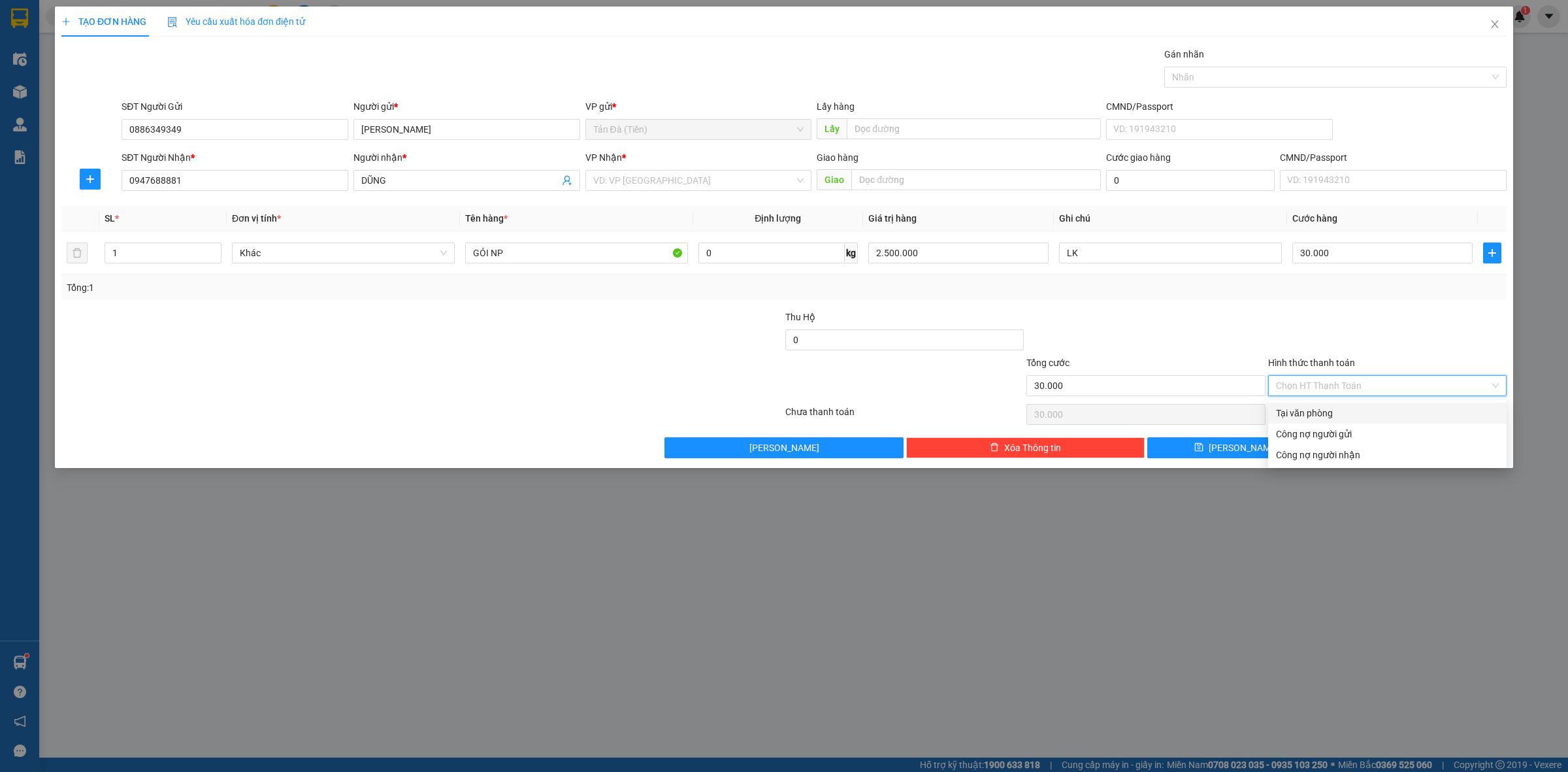
click at [1310, 418] on div "Tại văn phòng" at bounding box center [1387, 413] width 223 height 15
type input "0"
click at [1393, 440] on button "[PERSON_NAME] và In" at bounding box center [1418, 448] width 179 height 21
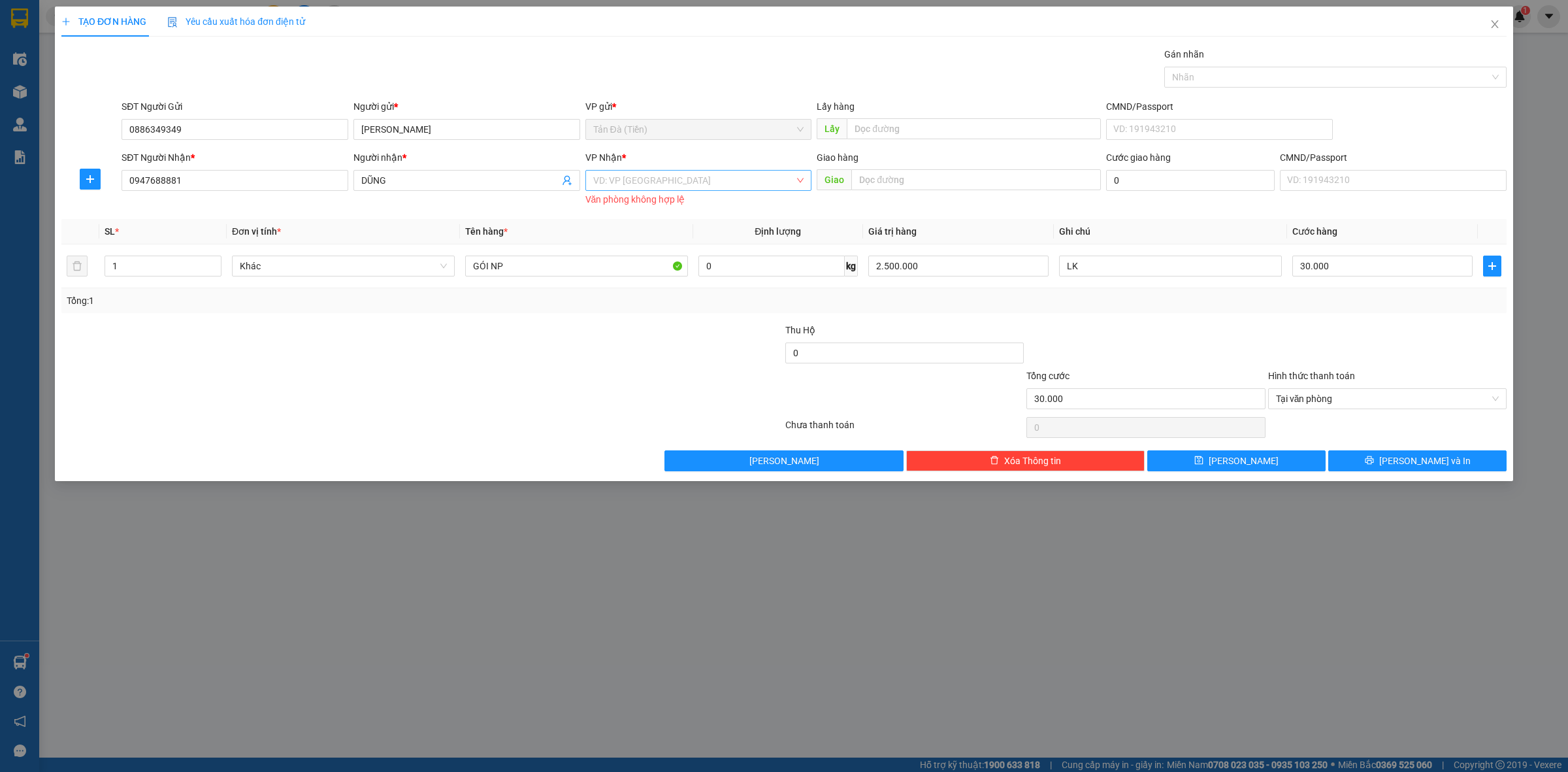
drag, startPoint x: 622, startPoint y: 181, endPoint x: 644, endPoint y: 190, distance: 23.8
click at [628, 182] on input "search" at bounding box center [694, 180] width 202 height 19
click at [657, 292] on div "[GEOGRAPHIC_DATA] ([GEOGRAPHIC_DATA])" at bounding box center [698, 291] width 211 height 15
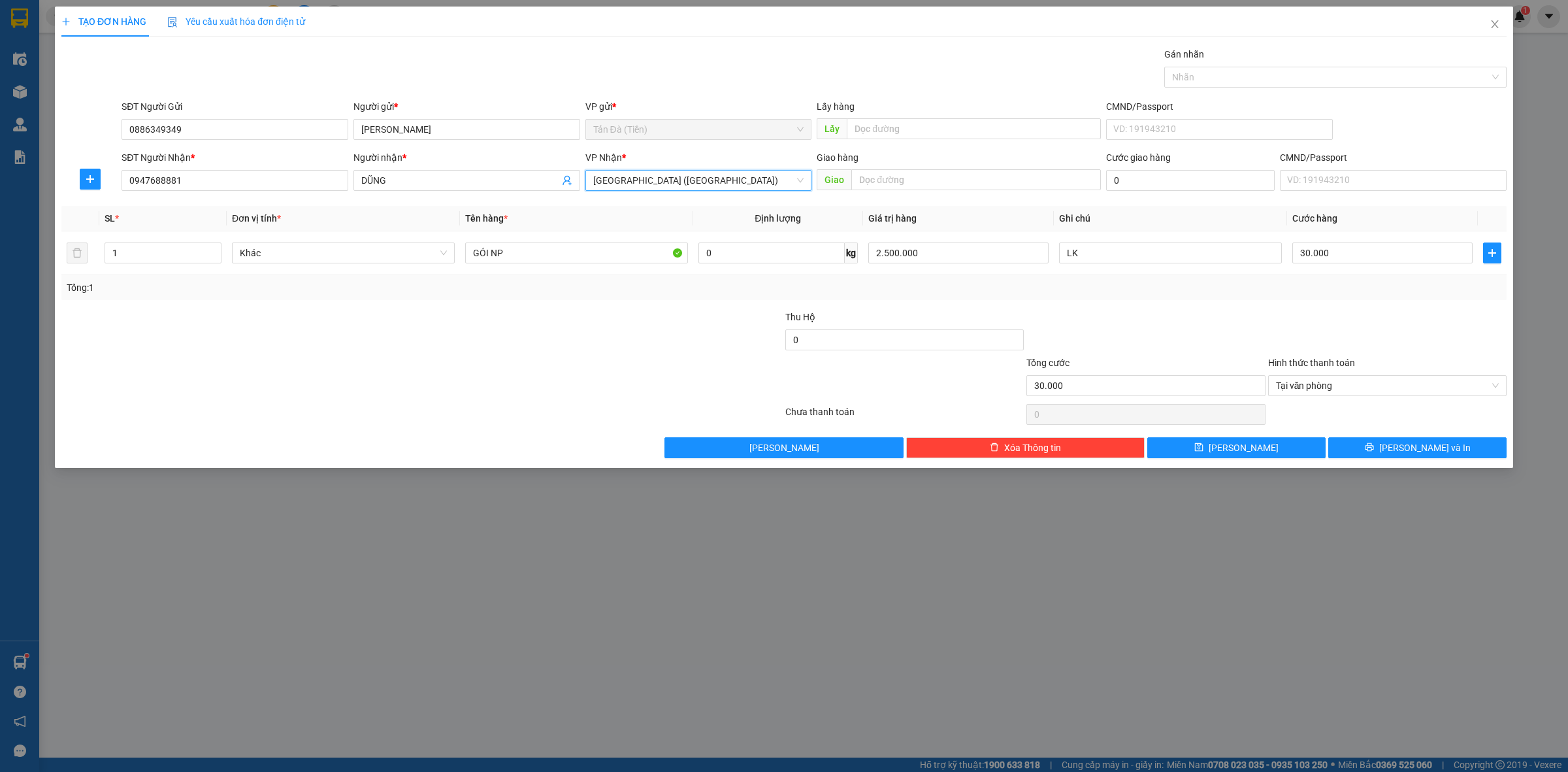
drag, startPoint x: 468, startPoint y: 370, endPoint x: 420, endPoint y: 342, distance: 55.6
click at [467, 370] on div at bounding box center [302, 379] width 483 height 46
click at [1413, 454] on span "[PERSON_NAME] và In" at bounding box center [1425, 448] width 91 height 15
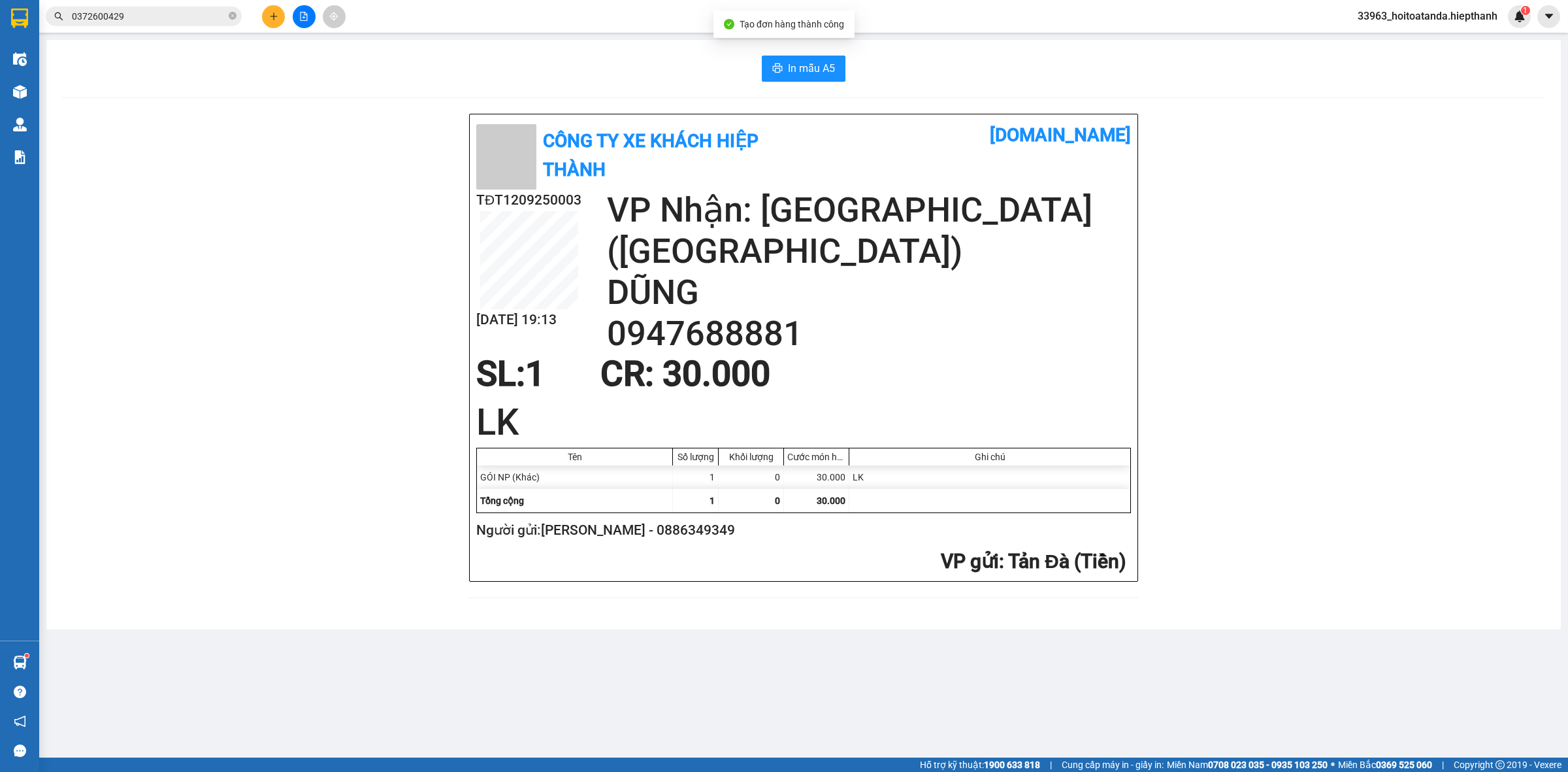
click at [816, 54] on div "In mẫu A5 Công Ty xe khách HIỆP THÀNH [DOMAIN_NAME] TĐT1209250003 [DATE] 19:13 …" at bounding box center [803, 335] width 1515 height 590
drag, startPoint x: 781, startPoint y: 76, endPoint x: 792, endPoint y: 76, distance: 11.0
click at [782, 76] on button "In mẫu A5" at bounding box center [803, 69] width 84 height 26
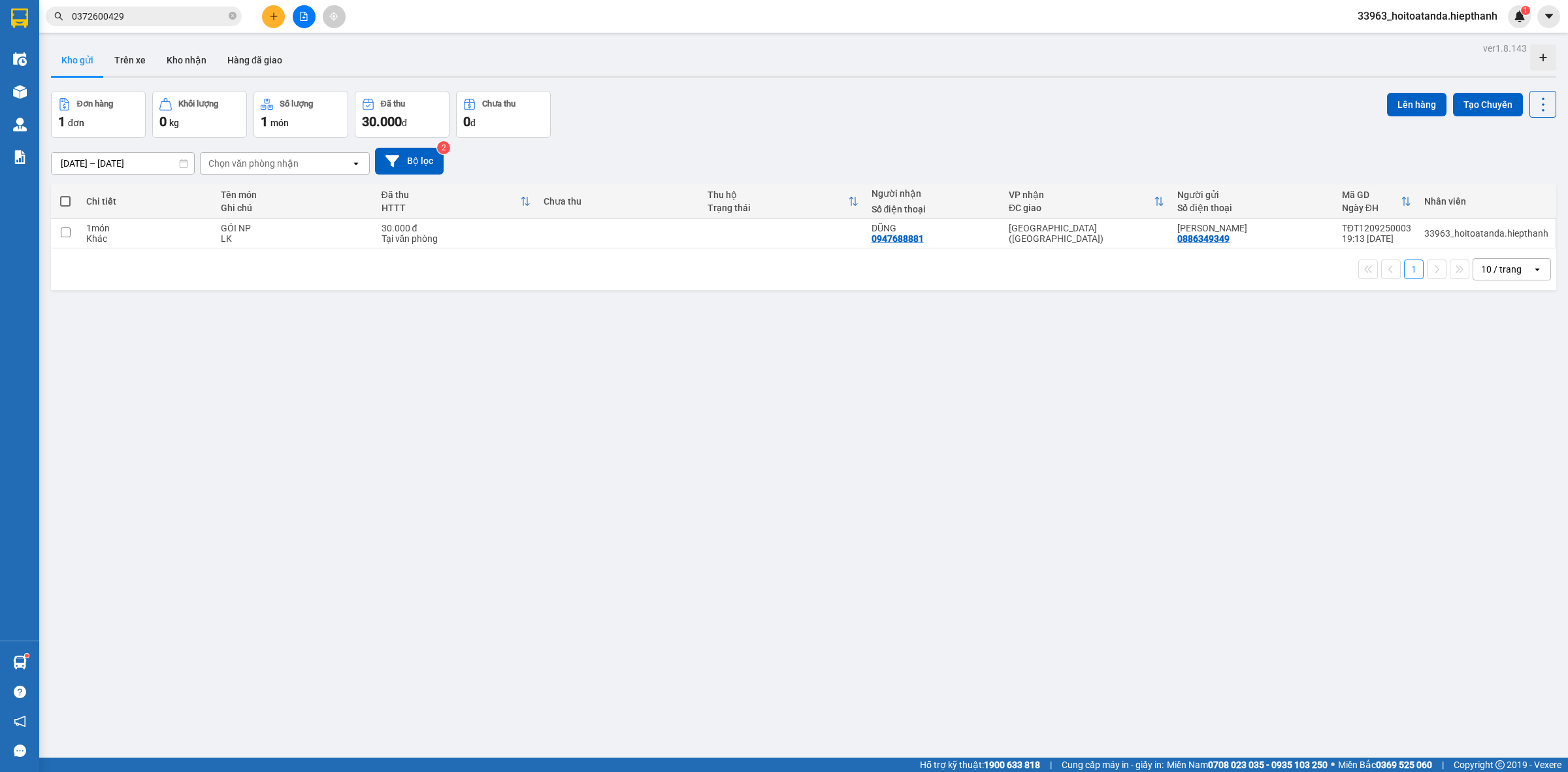
click at [929, 391] on div "ver 1.8.143 Kho gửi Trên xe Kho nhận Hàng đã giao Đơn hàng 1 đơn Khối lượng 0 k…" at bounding box center [803, 425] width 1516 height 772
click at [612, 240] on td at bounding box center [619, 233] width 164 height 29
checkbox input "true"
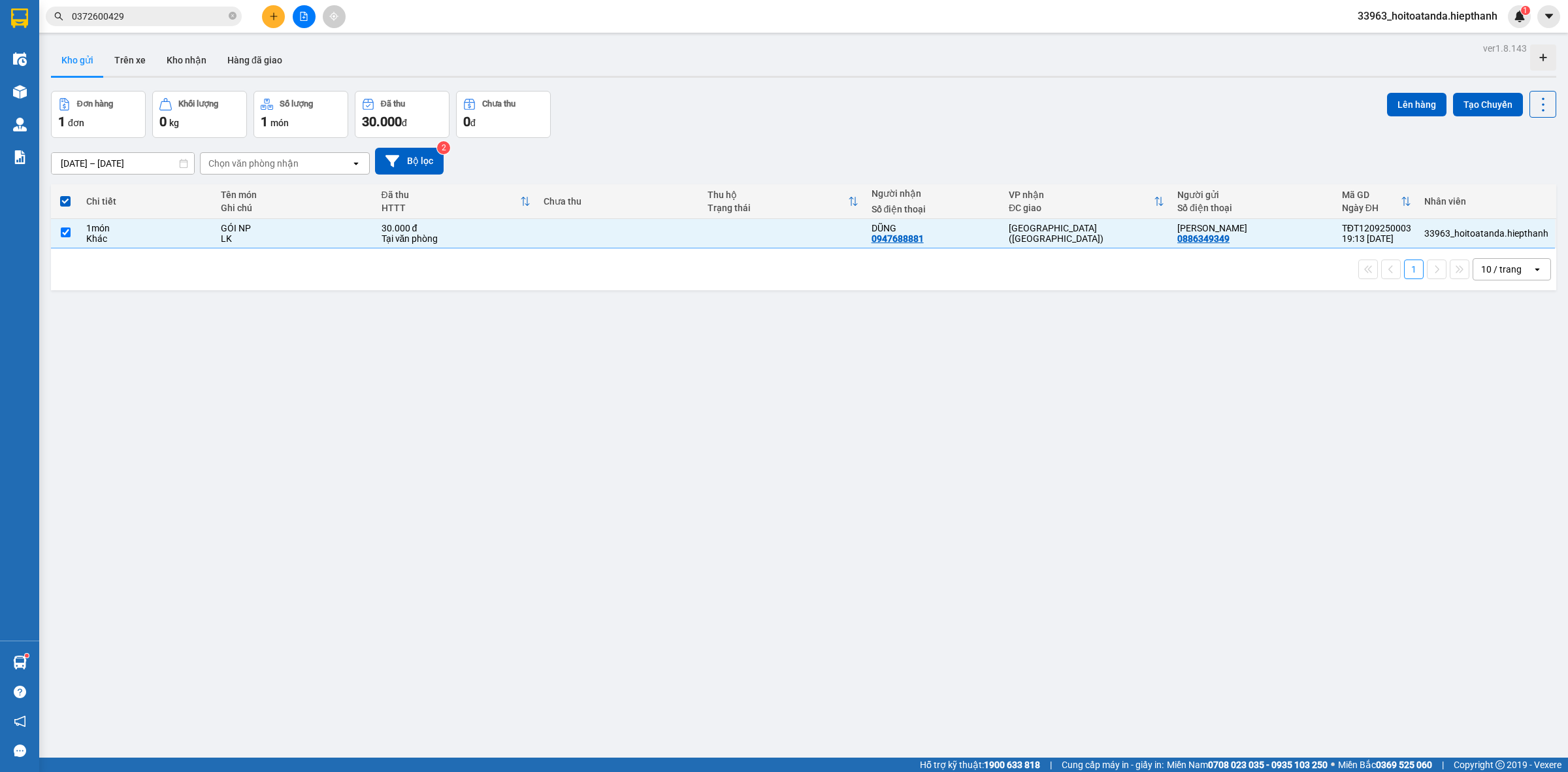
click at [927, 406] on div "ver 1.8.143 Kho gửi Trên xe Kho nhận Hàng đã giao Đơn hàng 1 đơn Khối lượng 0 k…" at bounding box center [803, 425] width 1516 height 772
click at [232, 15] on icon "close-circle" at bounding box center [233, 15] width 8 height 8
click at [1212, 564] on div "ver 1.8.143 Kho gửi Trên xe Kho nhận Hàng đã giao Đơn hàng 1 đơn Khối lượng 0 k…" at bounding box center [803, 425] width 1516 height 772
click at [1109, 462] on div "ver 1.8.143 Kho gửi Trên xe Kho nhận Hàng đã giao Đơn hàng 1 đơn Khối lượng 0 k…" at bounding box center [803, 425] width 1516 height 772
click at [489, 429] on div "ver 1.8.143 Kho gửi Trên xe Kho nhận Hàng đã giao Đơn hàng 1 đơn Khối lượng 0 k…" at bounding box center [803, 425] width 1516 height 772
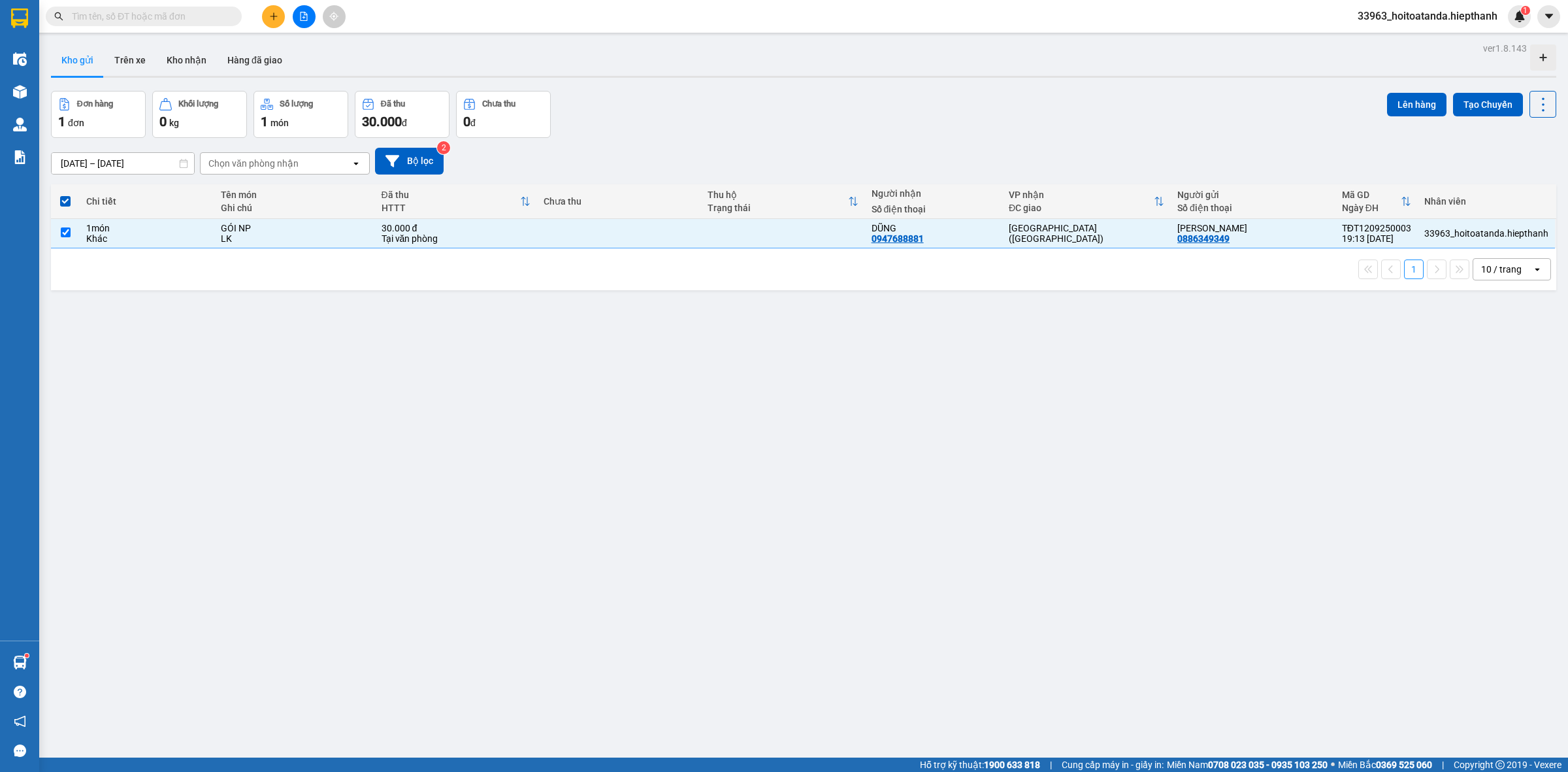
drag, startPoint x: 413, startPoint y: 400, endPoint x: 819, endPoint y: 485, distance: 414.8
click at [821, 485] on div "ver 1.8.143 Kho gửi Trên xe Kho nhận Hàng đã giao Đơn hàng 1 đơn Khối lượng 0 k…" at bounding box center [803, 425] width 1516 height 772
click at [840, 139] on div "[DATE] – [DATE] Press the down arrow key to interact with the calendar and sele…" at bounding box center [804, 161] width 1506 height 46
click at [304, 18] on icon "file-add" at bounding box center [304, 16] width 7 height 9
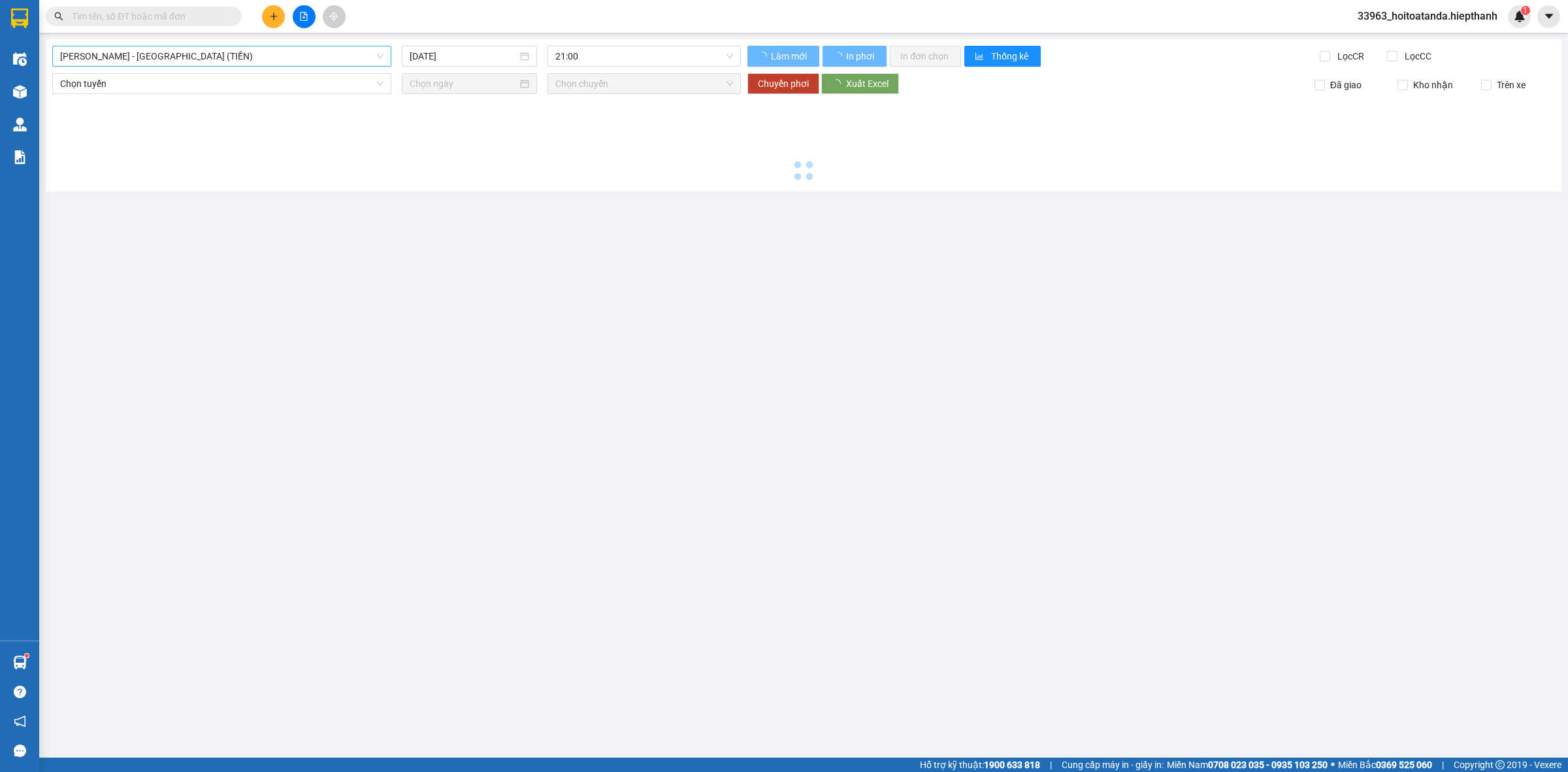
click at [258, 64] on span "[PERSON_NAME] - [GEOGRAPHIC_DATA] (TIỀN)" at bounding box center [221, 56] width 323 height 19
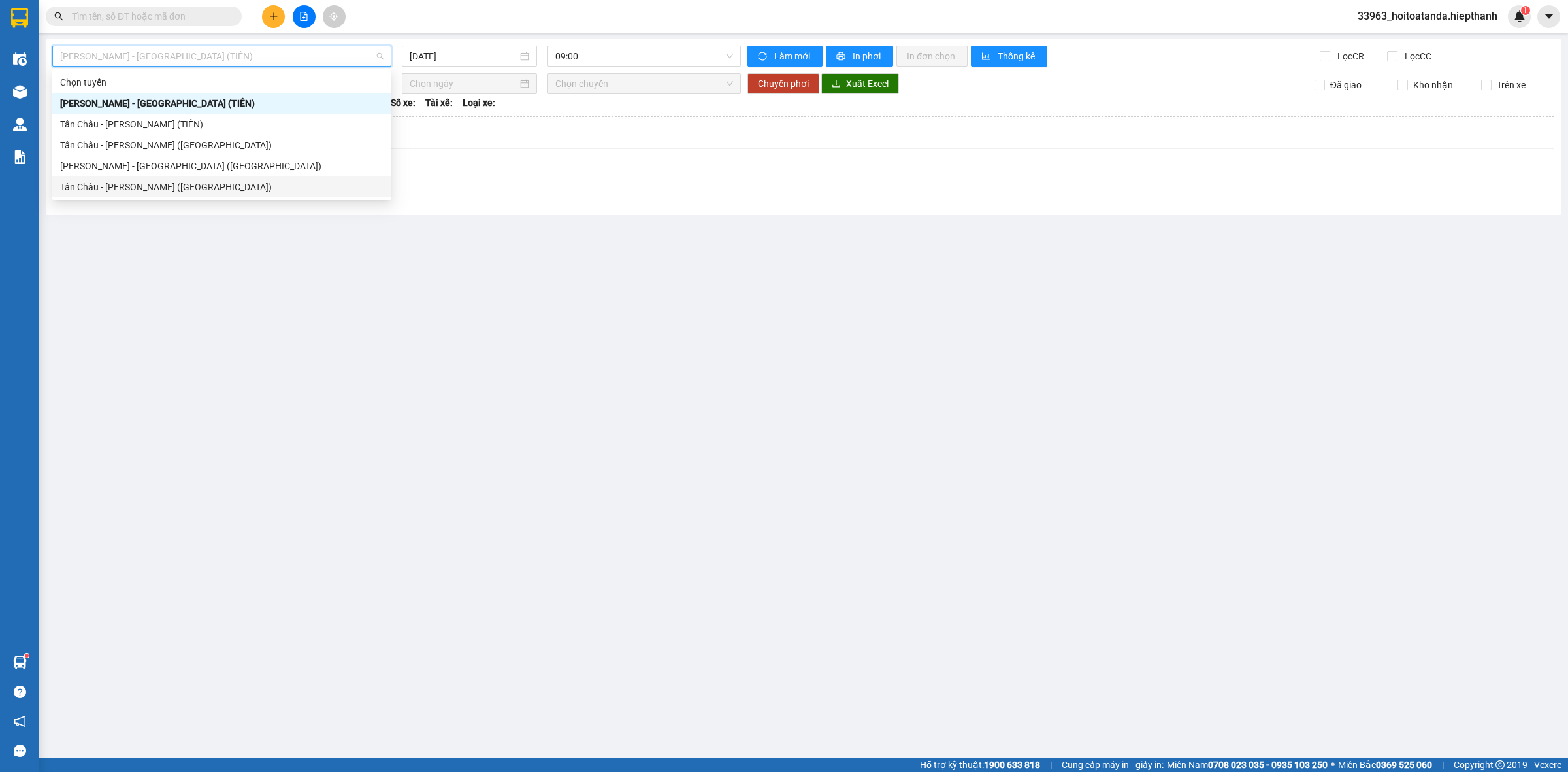
click at [198, 185] on div "Tân Châu - [PERSON_NAME] ([GEOGRAPHIC_DATA])" at bounding box center [221, 187] width 323 height 15
type input "[DATE]"
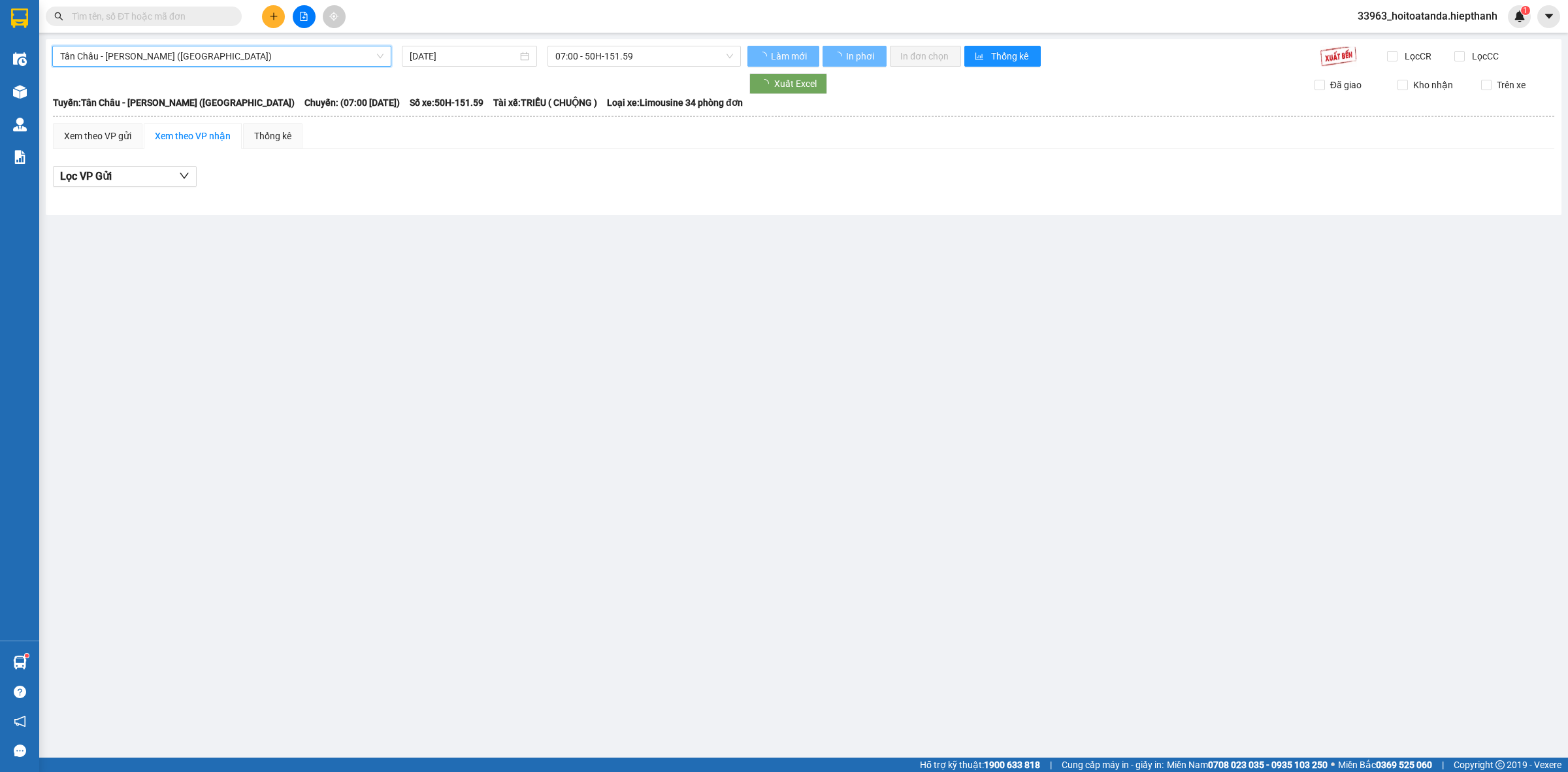
click at [641, 41] on div "[GEOGRAPHIC_DATA] - [GEOGRAPHIC_DATA] (Giường) [GEOGRAPHIC_DATA] - [GEOGRAPHIC_…" at bounding box center [803, 127] width 1516 height 176
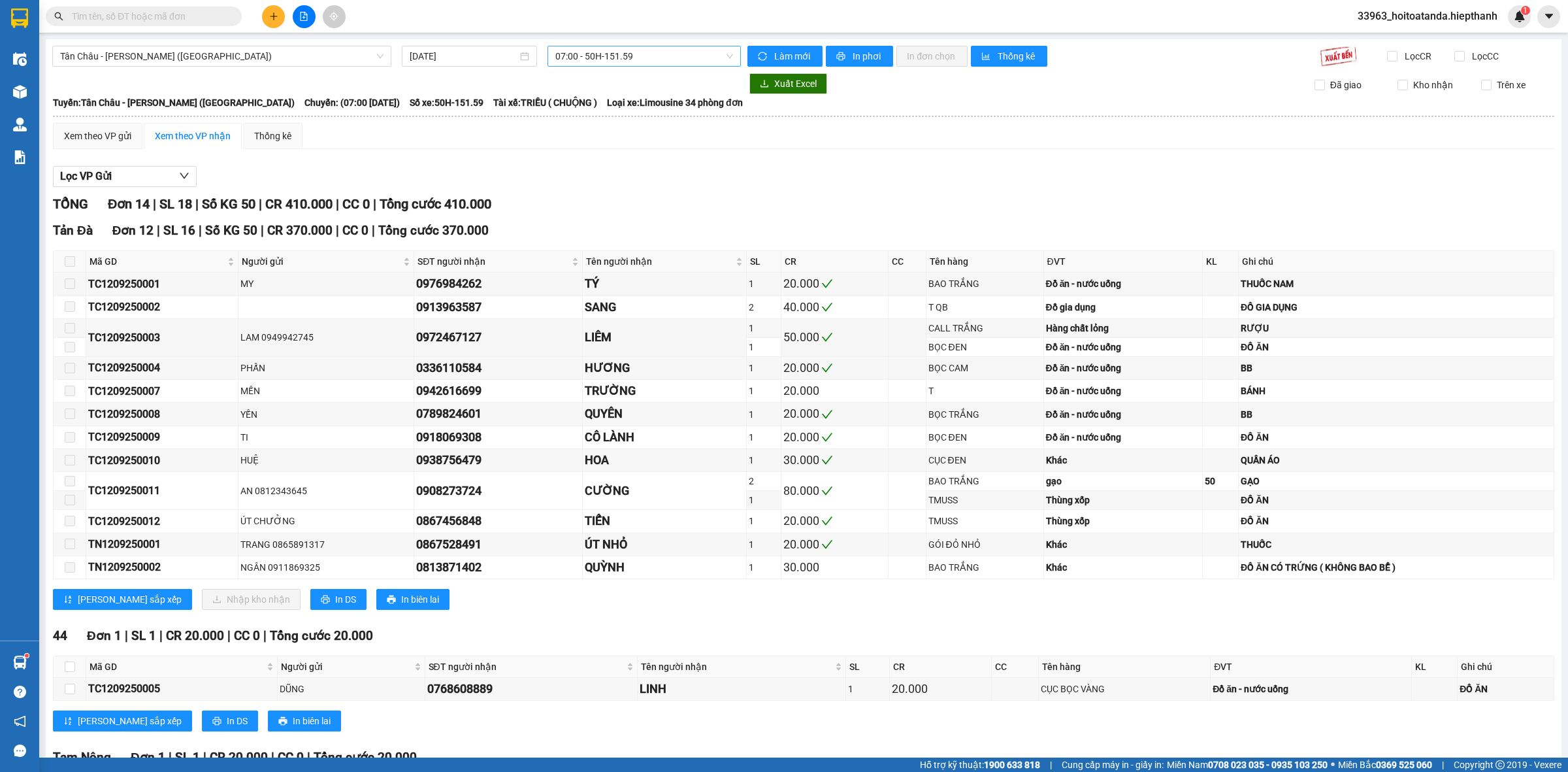
click at [639, 48] on span "07:00 - 50H-151.59" at bounding box center [644, 56] width 178 height 19
click at [608, 129] on div "09:00 - 50H-266.47" at bounding box center [602, 124] width 102 height 15
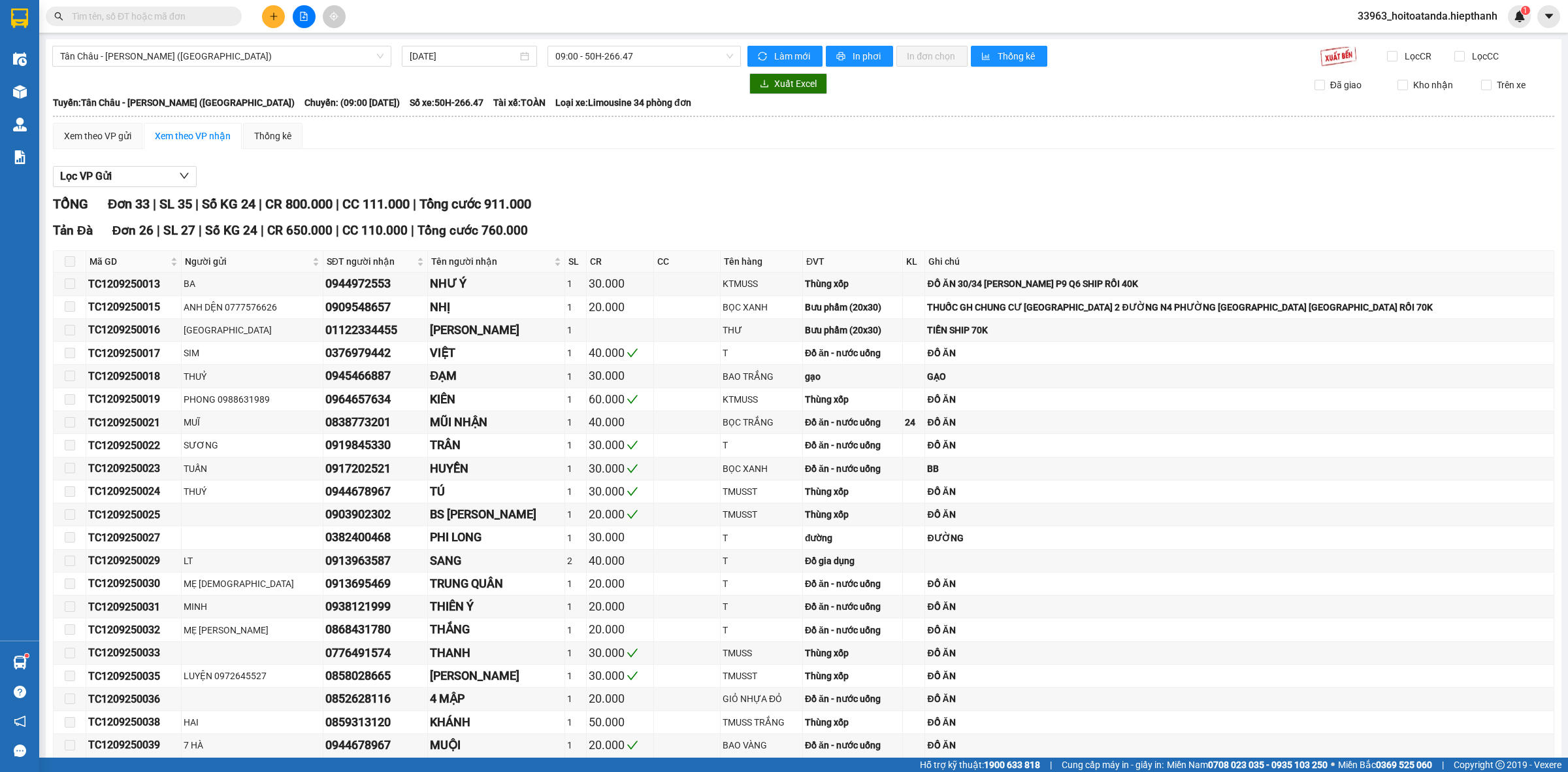
drag, startPoint x: 794, startPoint y: 163, endPoint x: 810, endPoint y: 167, distance: 16.5
click at [794, 163] on div "Lọc VP Gửi TỔNG Đơn 33 | SL 35 | Số KG 24 | CR 800.000 | CC 111.000 | Tổng cướ…" at bounding box center [803, 669] width 1502 height 1020
click at [1001, 197] on div "TỔNG Đơn 33 | SL 35 | Số KG 24 | CR 800.000 | CC 111.000 | Tổng cước 911.000" at bounding box center [803, 204] width 1502 height 20
click at [1003, 183] on div "Lọc VP Gửi" at bounding box center [803, 177] width 1502 height 21
click at [605, 46] on div "09:00 - 50H-266.47" at bounding box center [644, 56] width 194 height 21
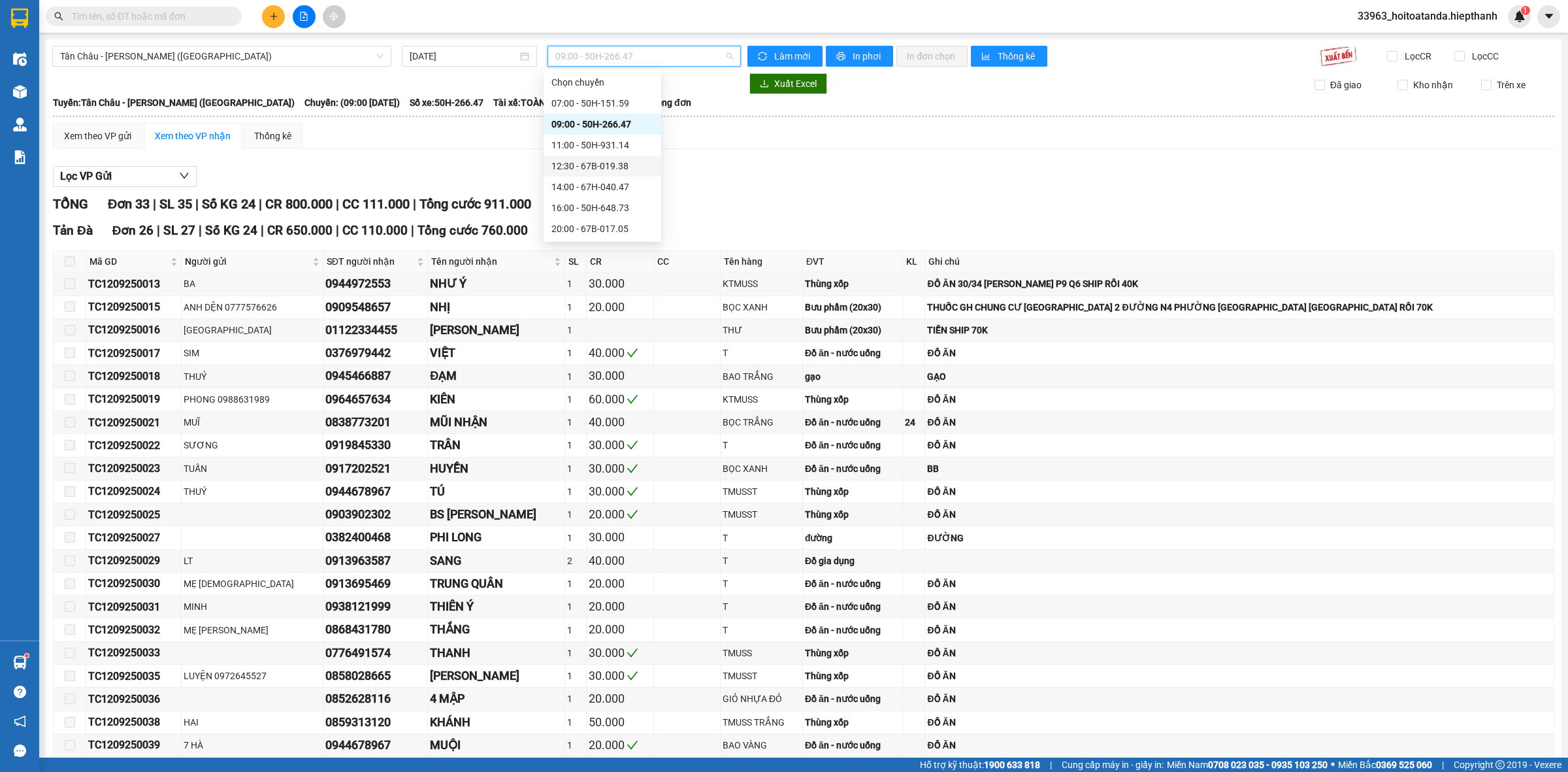
click at [599, 162] on div "12:30 - 67B-019.38" at bounding box center [602, 165] width 102 height 15
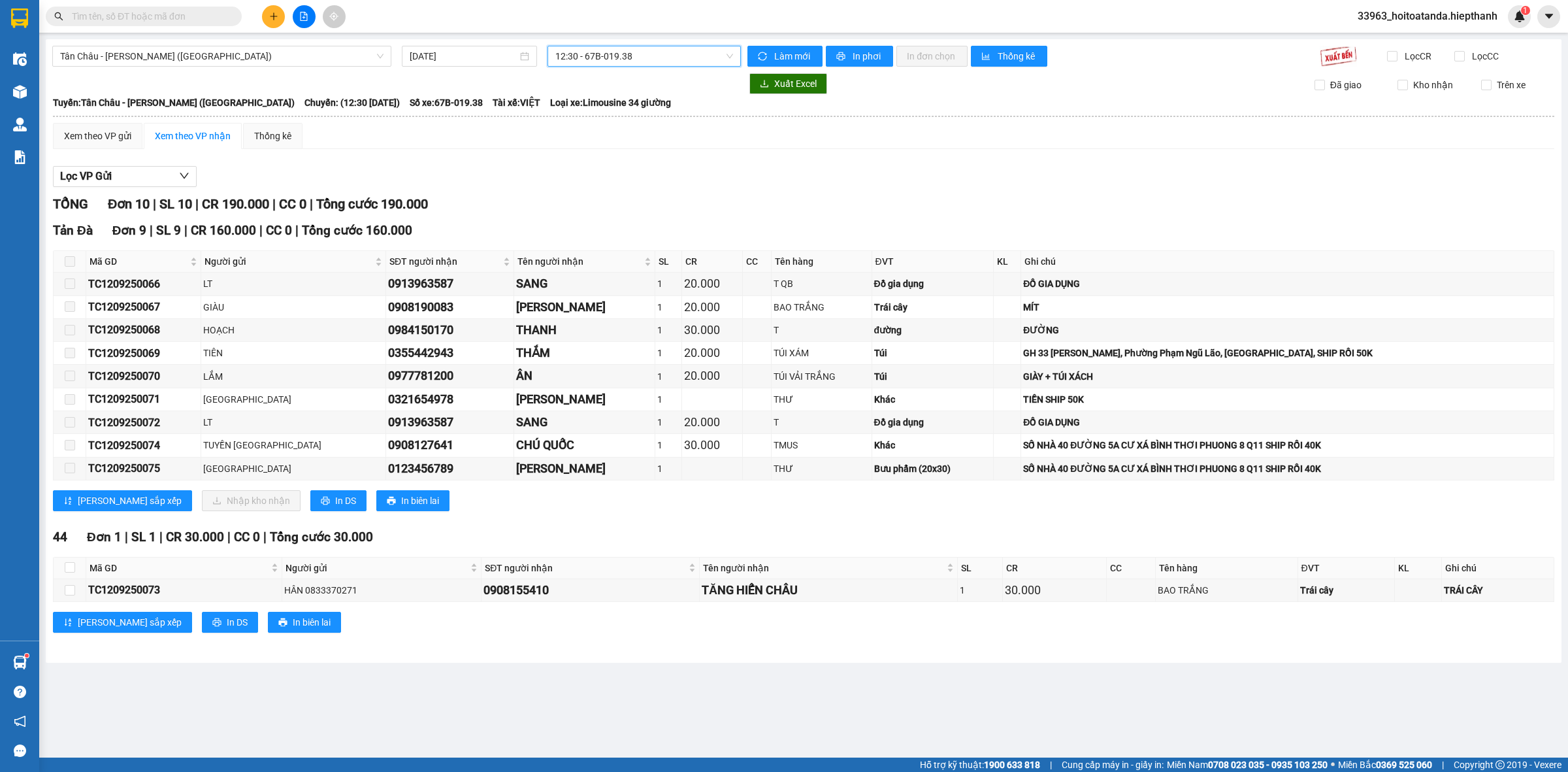
click at [911, 174] on div "Lọc VP Gửi" at bounding box center [803, 177] width 1502 height 21
click at [678, 53] on span "12:30 - 67B-019.38" at bounding box center [644, 56] width 178 height 19
click at [599, 125] on div "09:00 - 50H-266.47" at bounding box center [606, 124] width 102 height 15
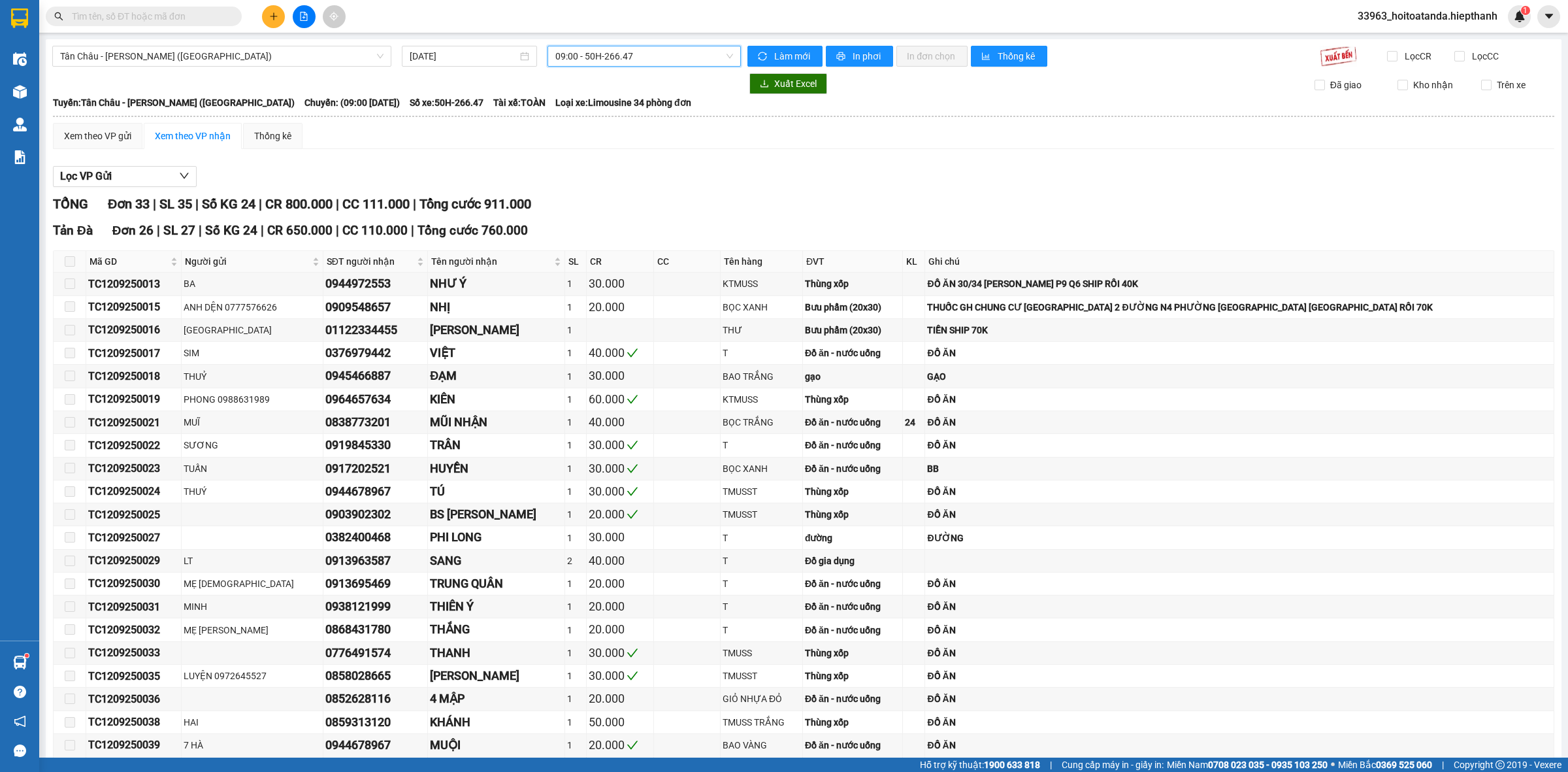
click at [814, 158] on div "Xem theo VP gửi Xem theo VP nhận Thống kê Lọc VP Gửi TỔNG Đơn 33 | SL 35 | Số …" at bounding box center [803, 652] width 1502 height 1057
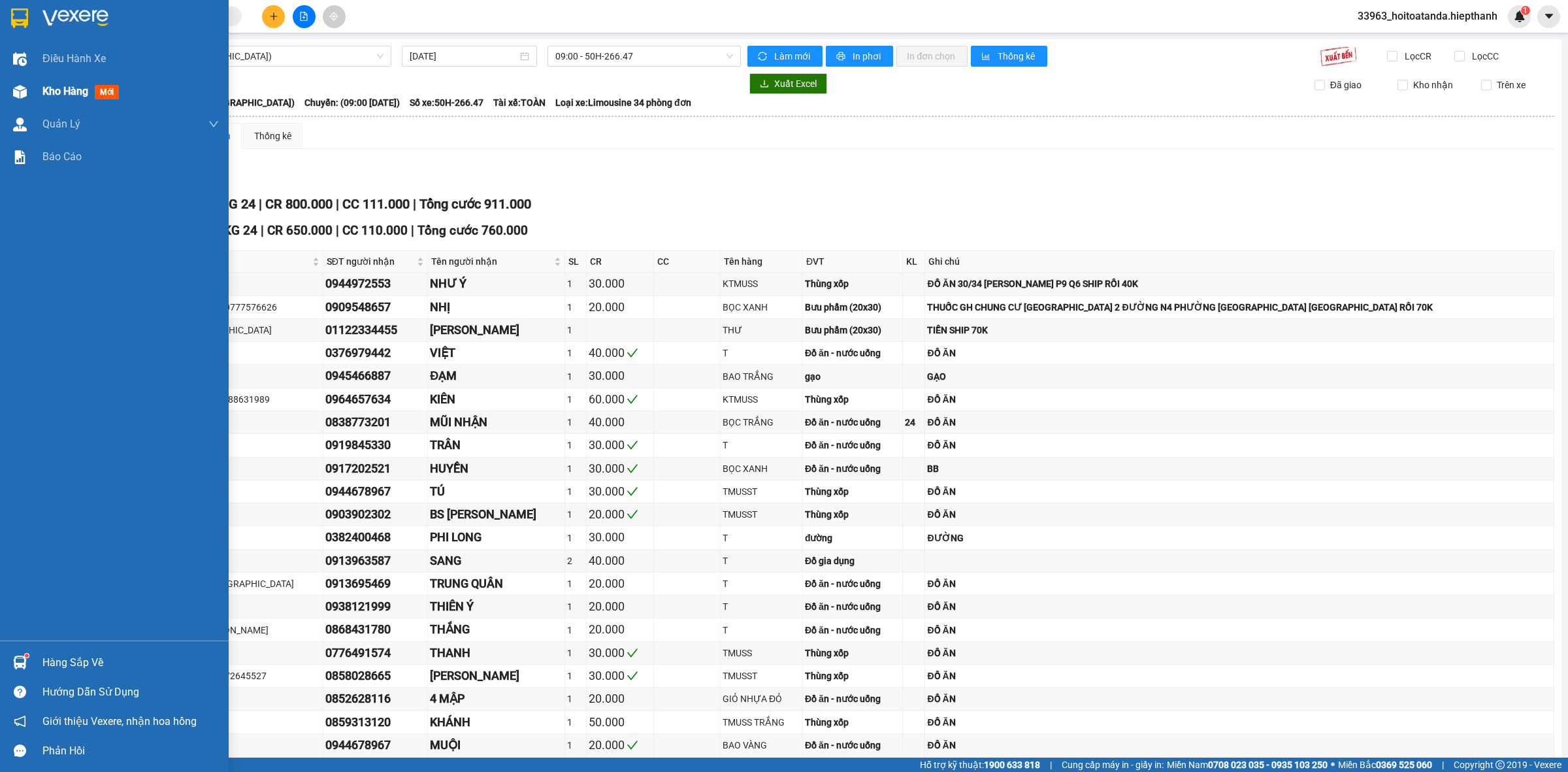
click at [24, 85] on img at bounding box center [20, 92] width 14 height 14
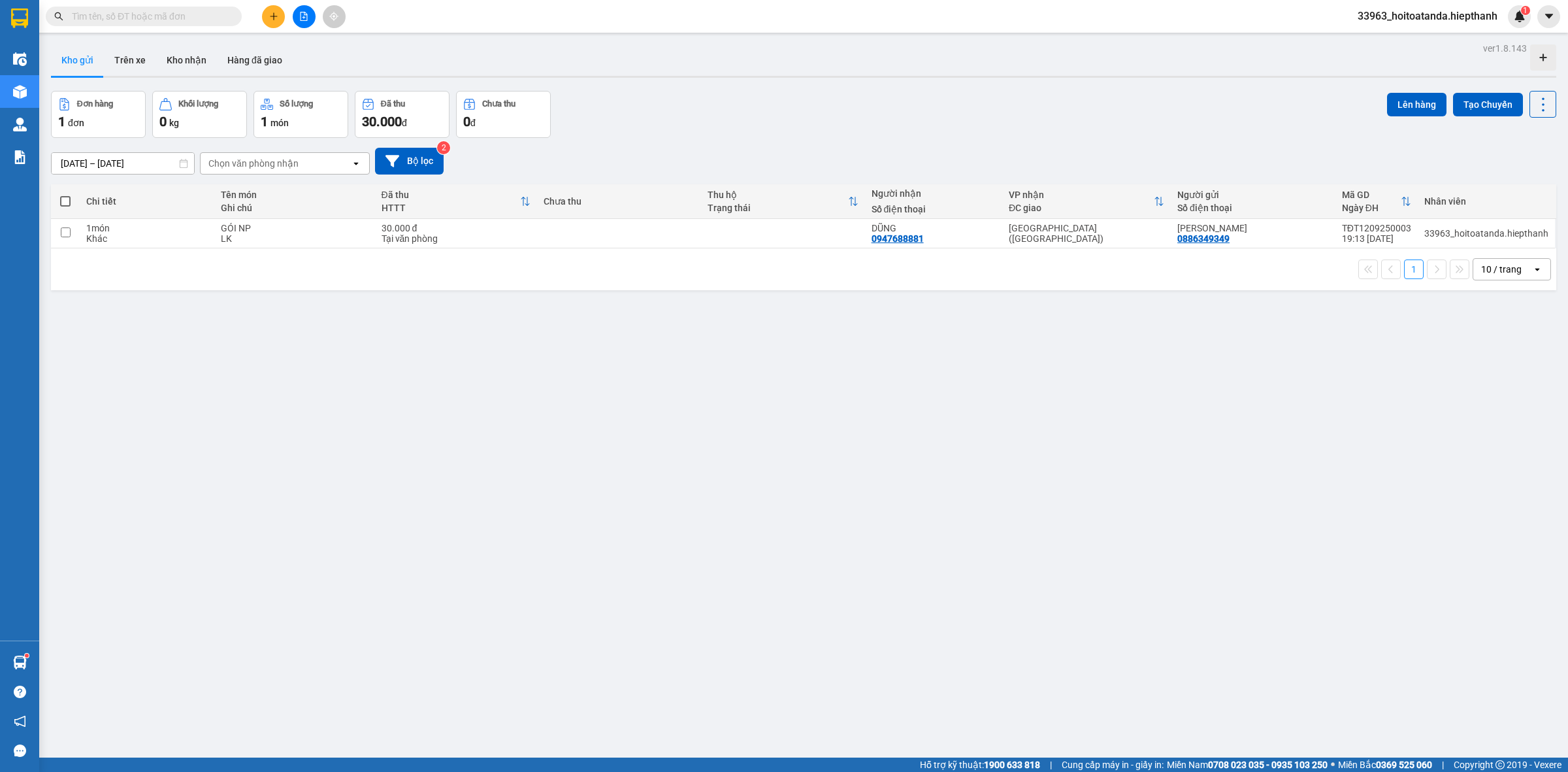
click at [507, 436] on div "ver 1.8.143 Kho gửi Trên xe Kho nhận Hàng đã giao Đơn hàng 1 đơn Khối lượng 0 k…" at bounding box center [803, 425] width 1516 height 772
click at [736, 223] on td at bounding box center [783, 233] width 164 height 29
checkbox input "true"
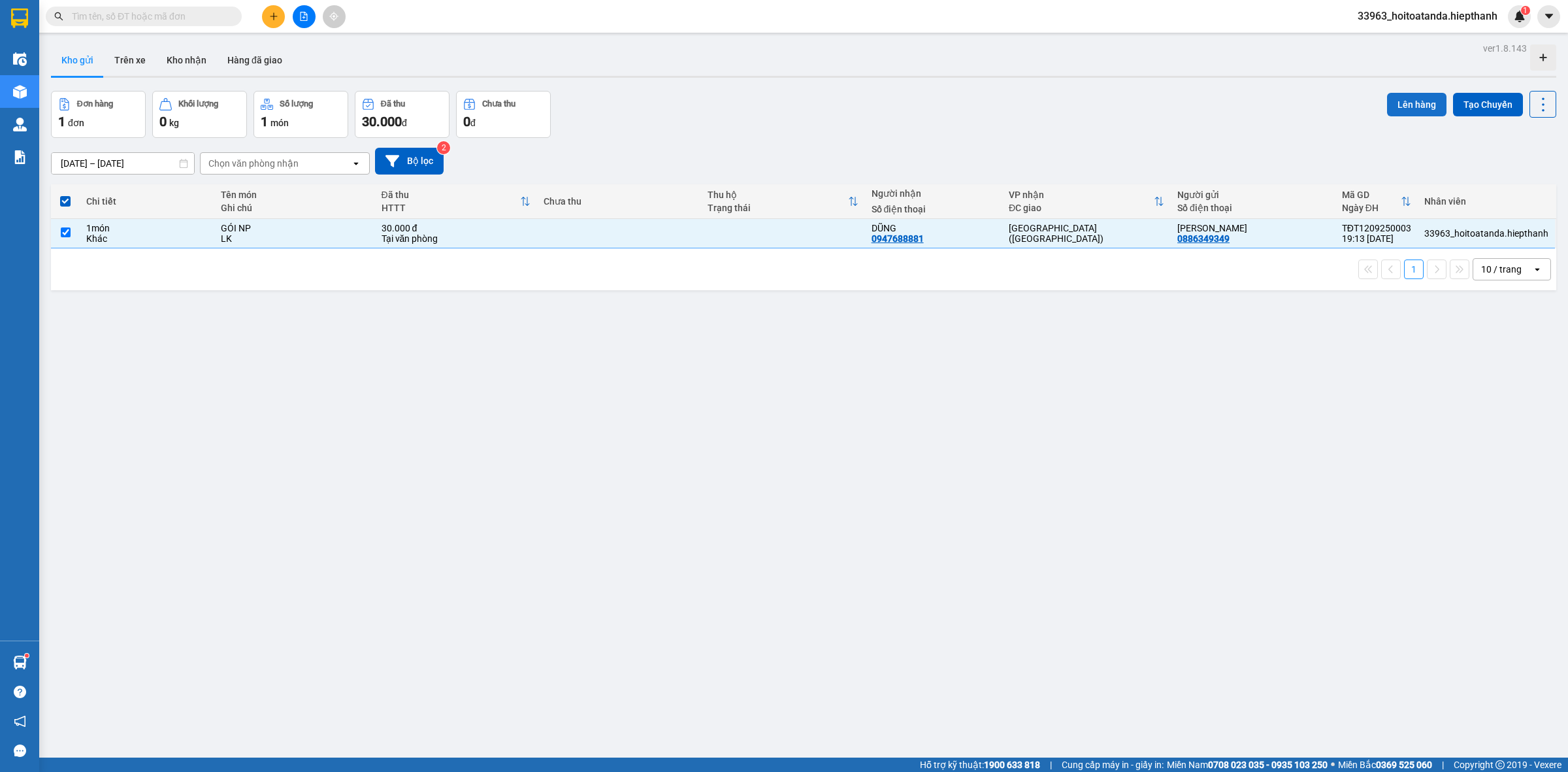
click at [1404, 110] on button "Lên hàng" at bounding box center [1417, 105] width 60 height 24
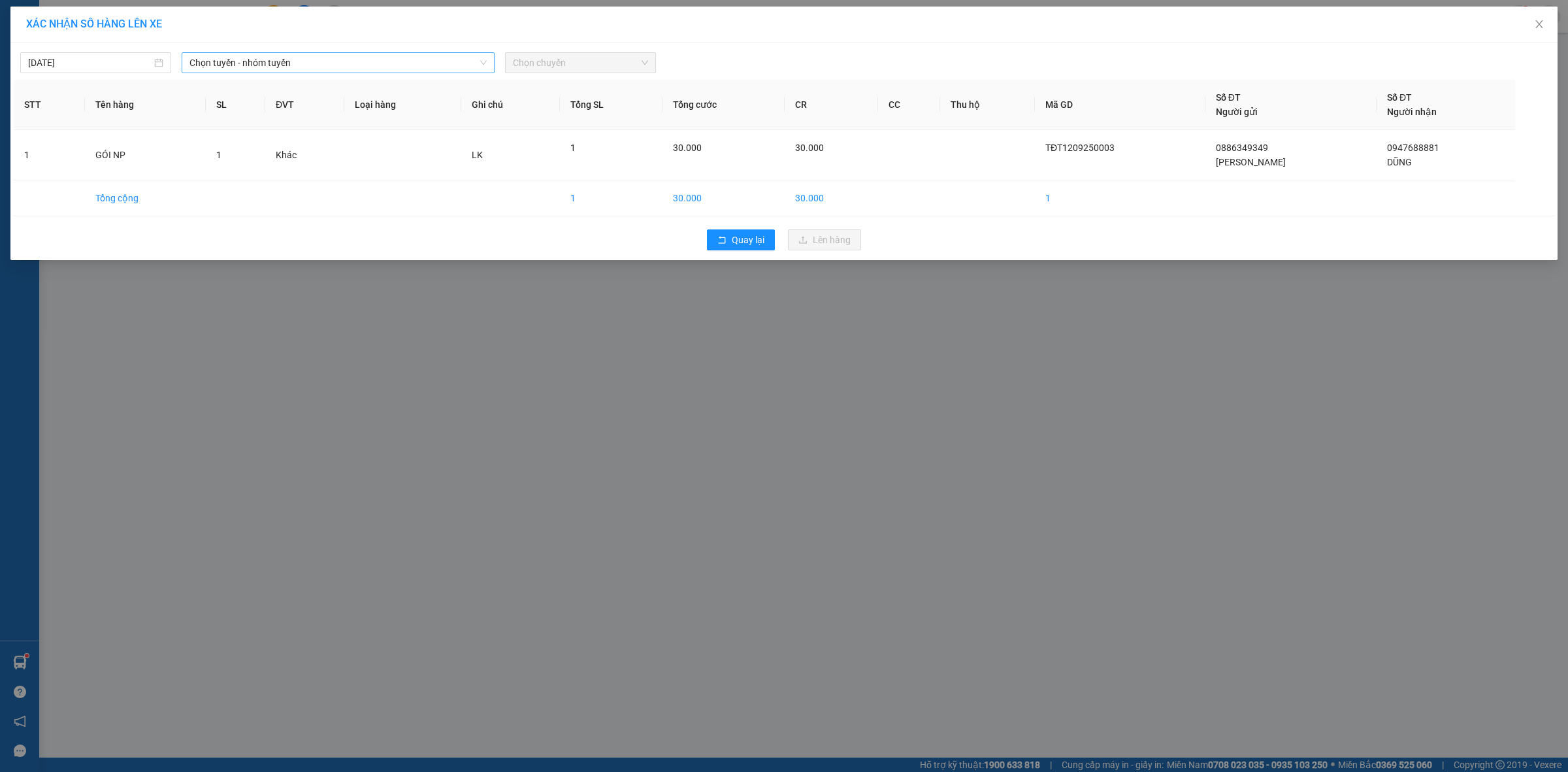
click at [275, 64] on span "Chọn tuyến - nhóm tuyến" at bounding box center [338, 62] width 298 height 19
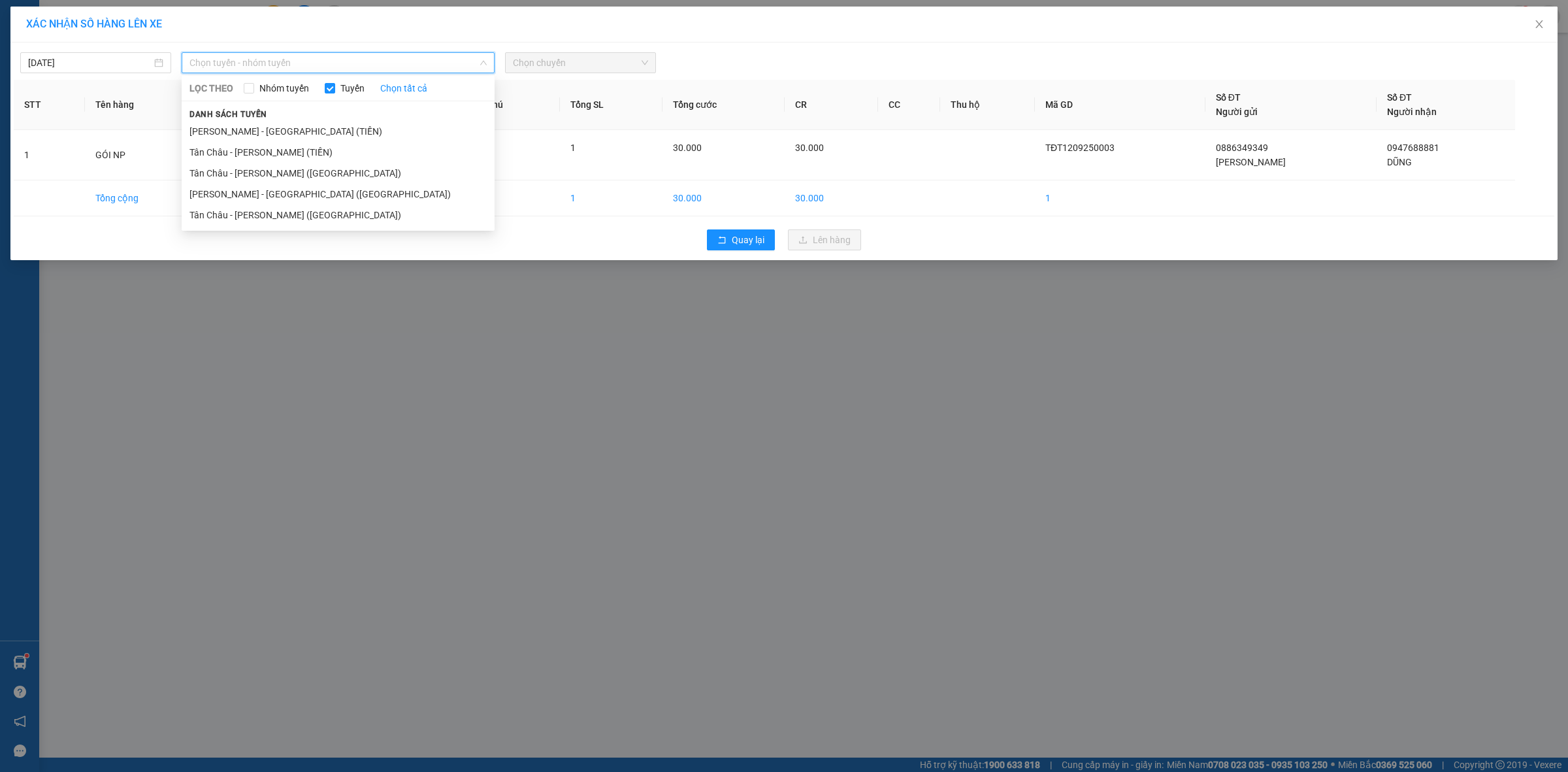
drag, startPoint x: 325, startPoint y: 129, endPoint x: 502, endPoint y: 96, distance: 180.0
click at [331, 129] on li "[PERSON_NAME] - [GEOGRAPHIC_DATA] (TIỀN)" at bounding box center [338, 132] width 313 height 21
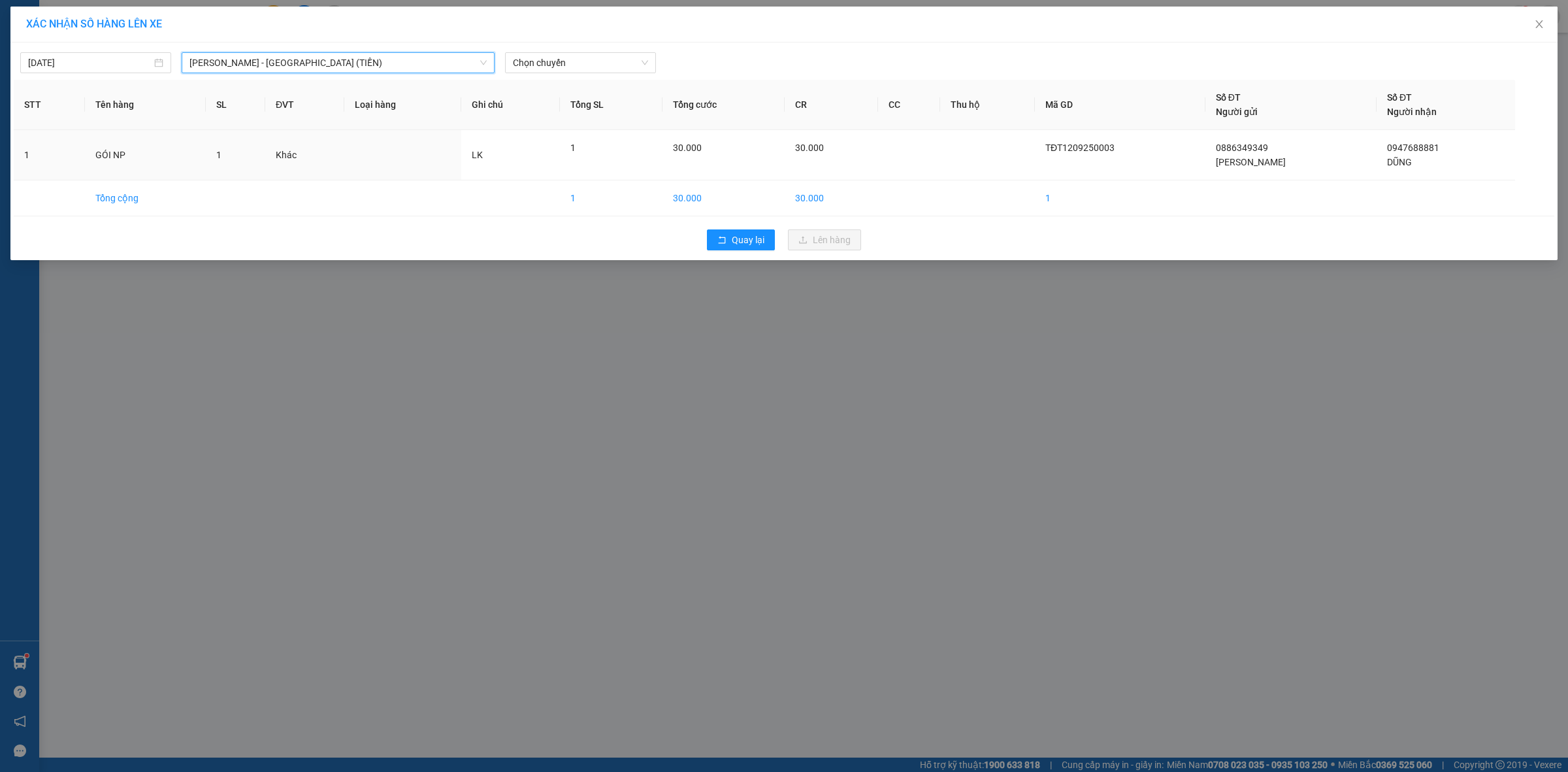
drag, startPoint x: 576, startPoint y: 63, endPoint x: 577, endPoint y: 49, distance: 14.0
click at [576, 63] on span "Chọn chuyến" at bounding box center [580, 62] width 135 height 19
click at [567, 154] on div "21:00" at bounding box center [563, 152] width 102 height 15
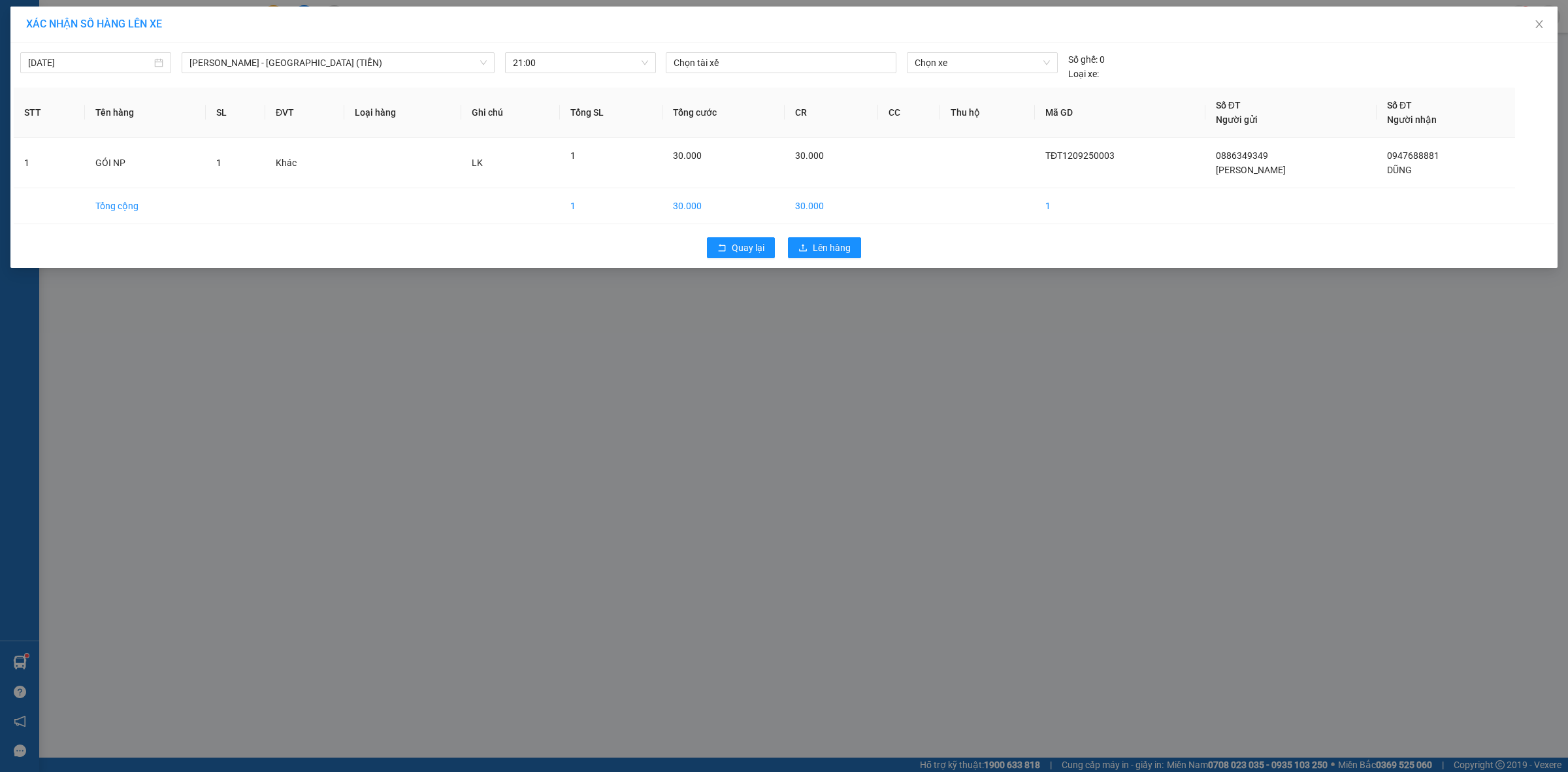
click at [888, 256] on div "Quay lại Lên hàng" at bounding box center [784, 247] width 1541 height 34
click at [843, 249] on span "Lên hàng" at bounding box center [832, 248] width 38 height 15
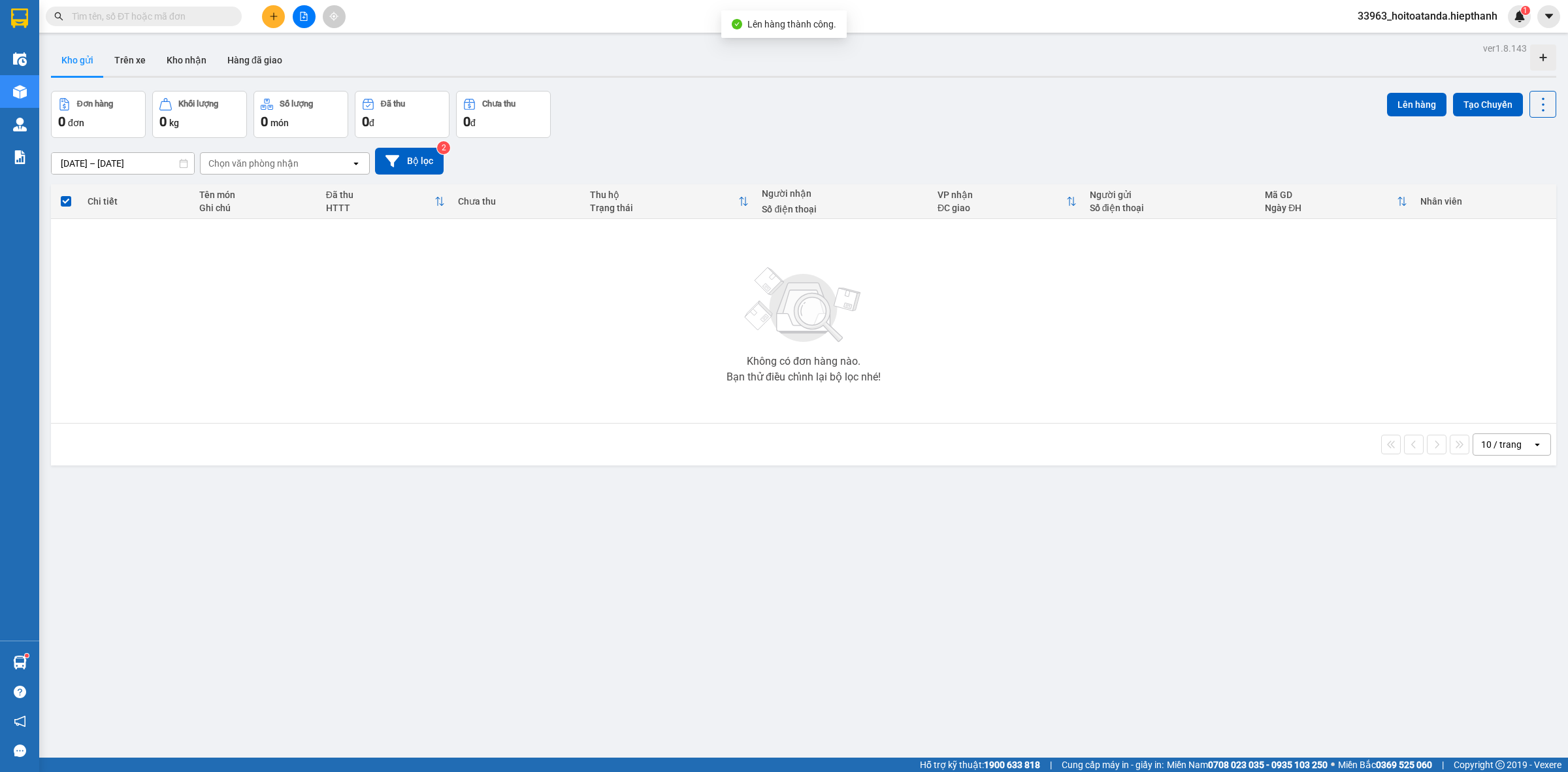
click at [308, 18] on icon "file-add" at bounding box center [304, 16] width 9 height 9
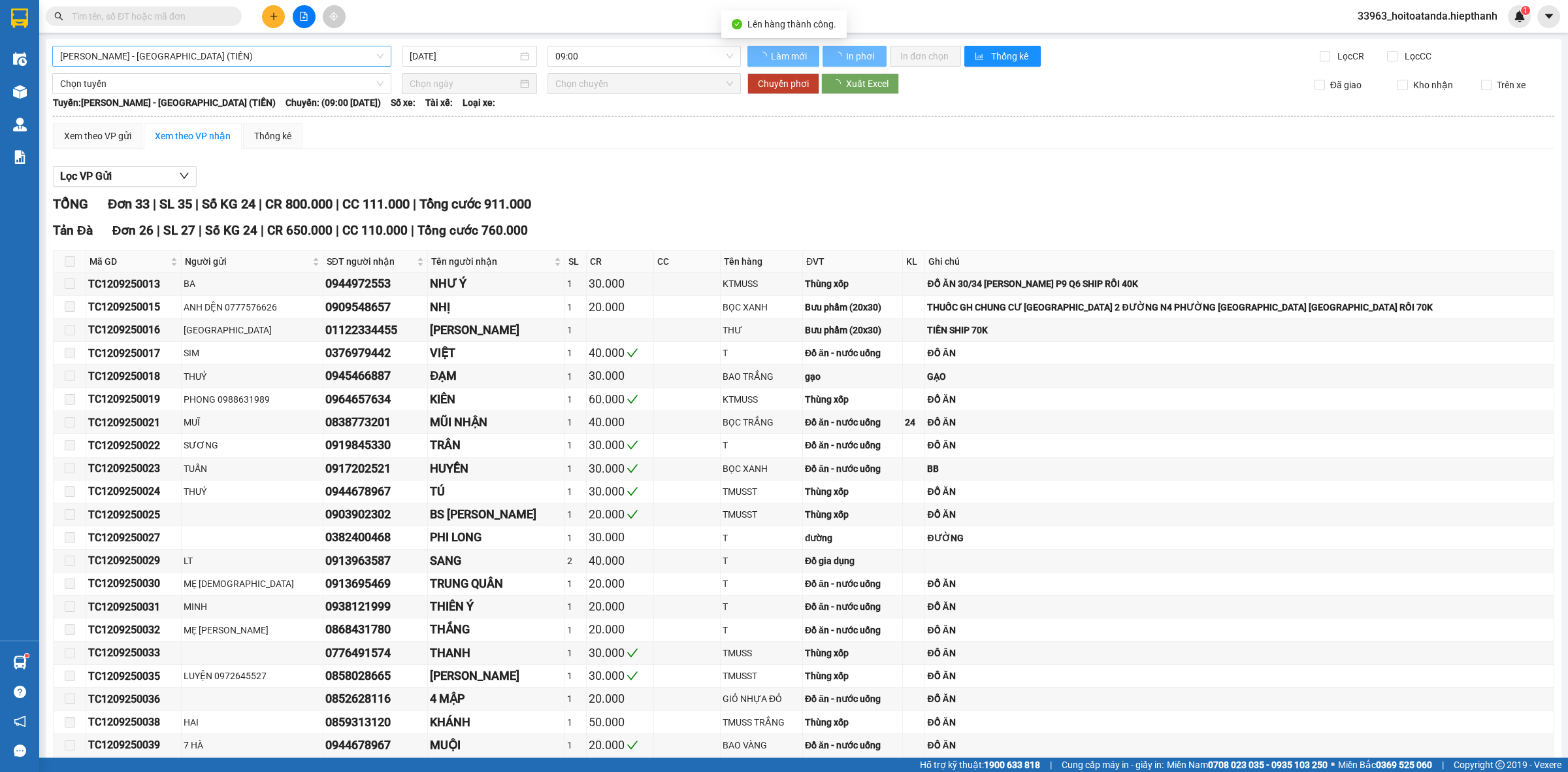
click at [219, 60] on span "[PERSON_NAME] - [GEOGRAPHIC_DATA] (TIỀN)" at bounding box center [221, 56] width 323 height 19
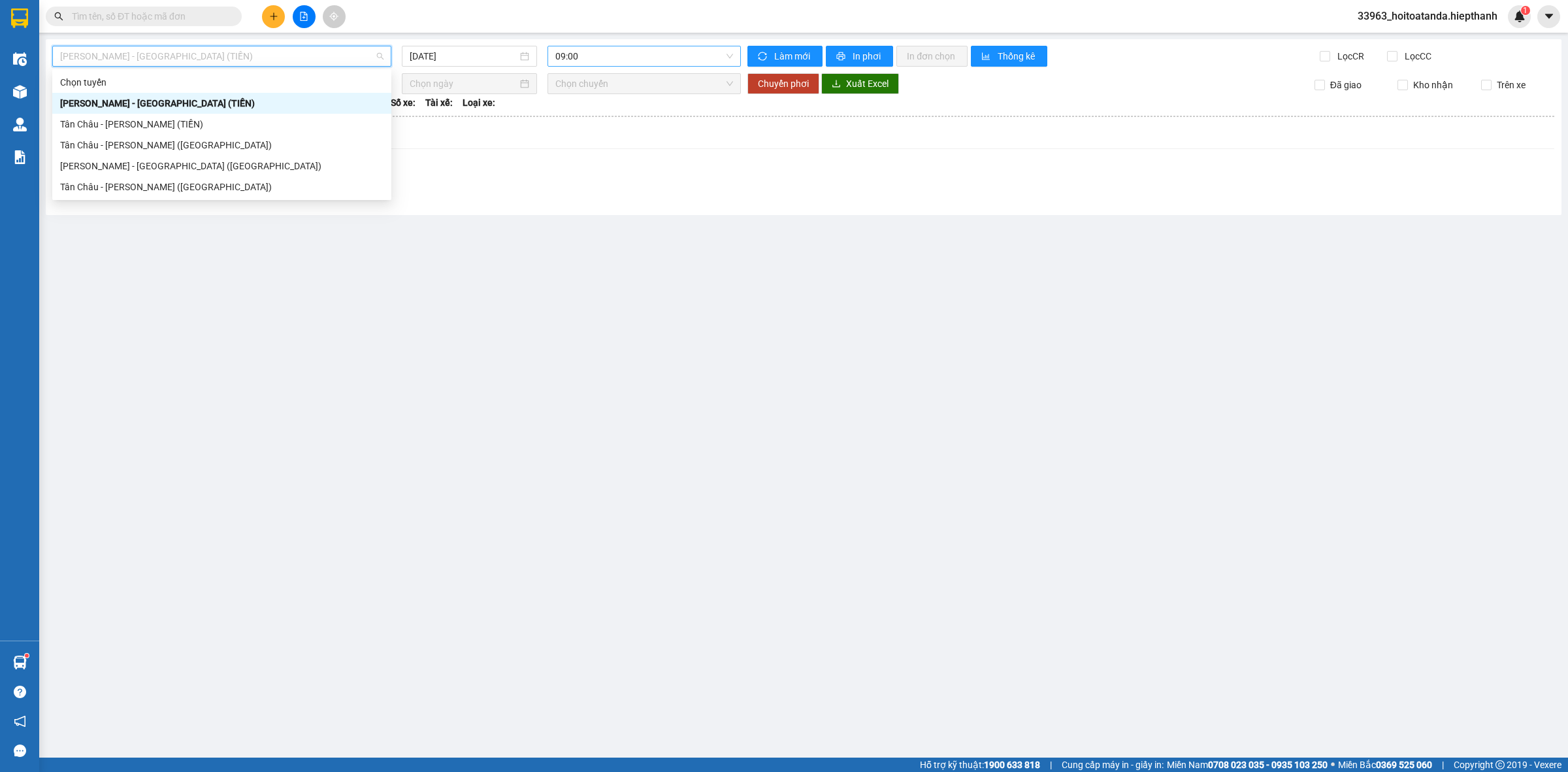
drag, startPoint x: 594, startPoint y: 49, endPoint x: 612, endPoint y: 50, distance: 18.0
click at [598, 48] on span "09:00" at bounding box center [644, 56] width 178 height 19
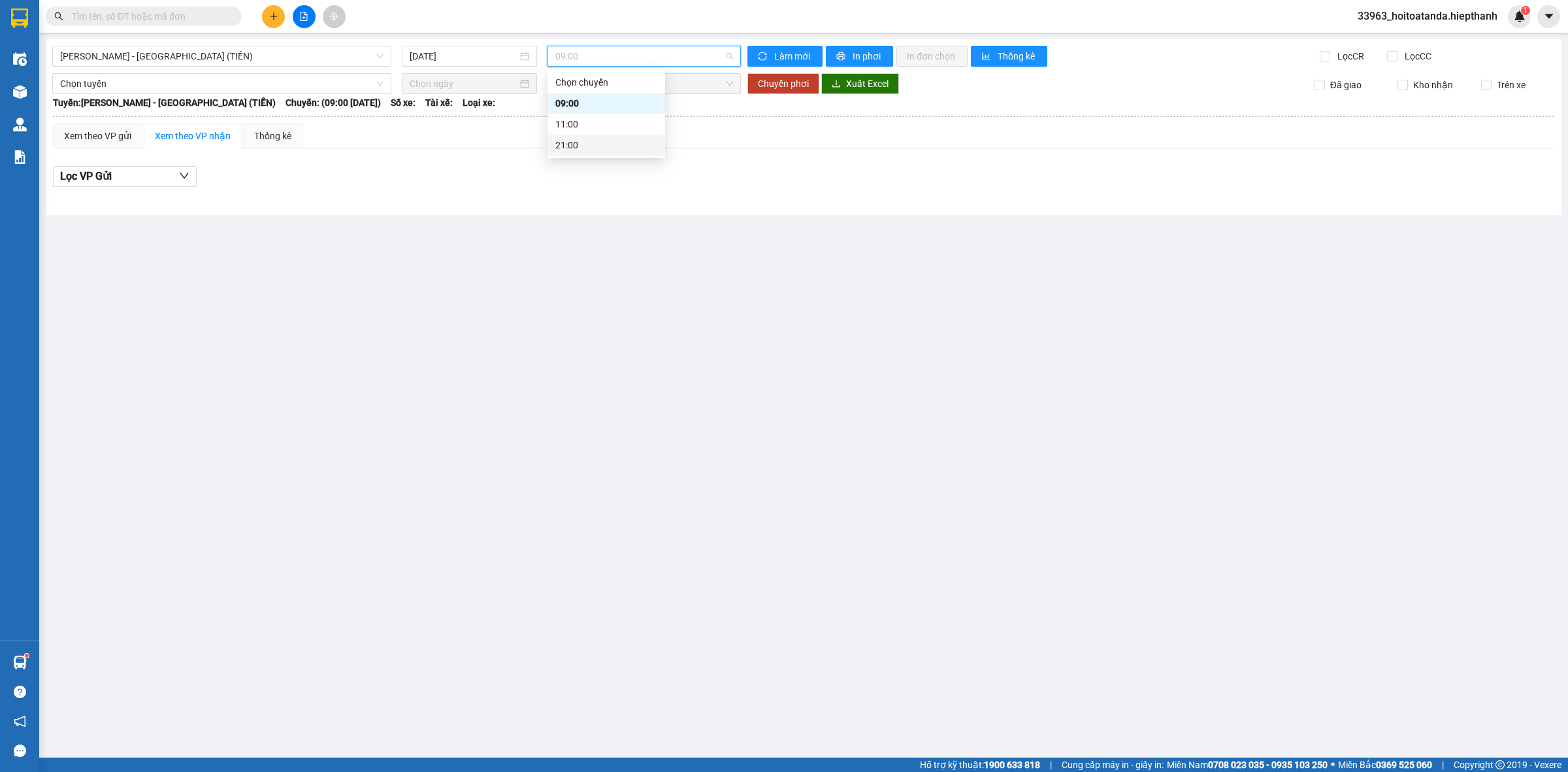
click at [610, 154] on div "21:00" at bounding box center [606, 145] width 118 height 21
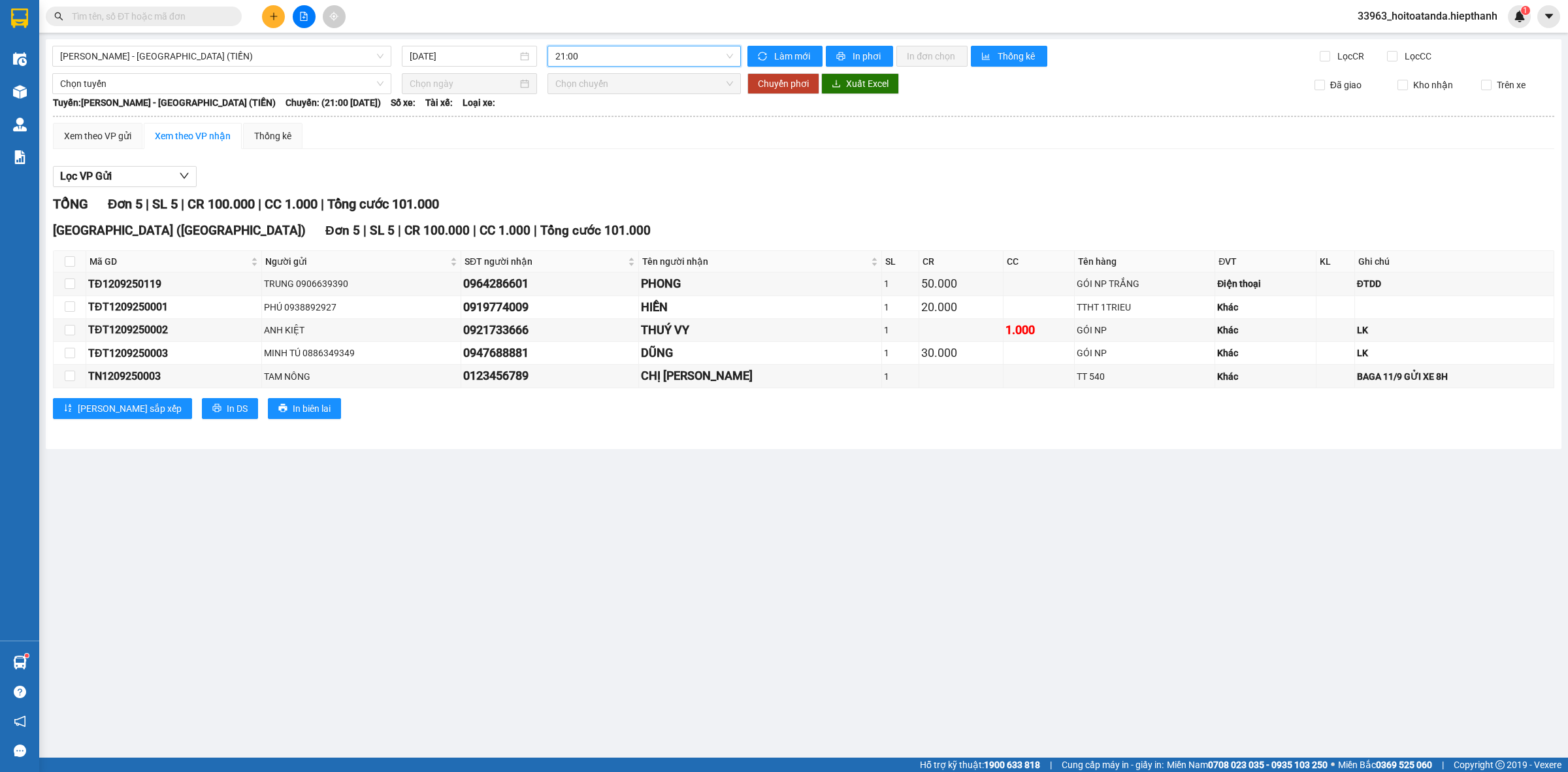
click at [710, 165] on div "Lọc VP Gửi TỔNG Đơn 5 | SL 5 | CR 100.000 | CC 1.000 | Tổng cước 101.000 [GEOG…" at bounding box center [803, 297] width 1502 height 276
click at [996, 204] on div "TỔNG Đơn 5 | SL 5 | CR 100.000 | CC 1.000 | Tổng cước 101.000" at bounding box center [803, 204] width 1502 height 20
drag, startPoint x: 652, startPoint y: 187, endPoint x: 522, endPoint y: 181, distance: 130.1
click at [651, 187] on div "Lọc VP Gửi" at bounding box center [803, 177] width 1502 height 21
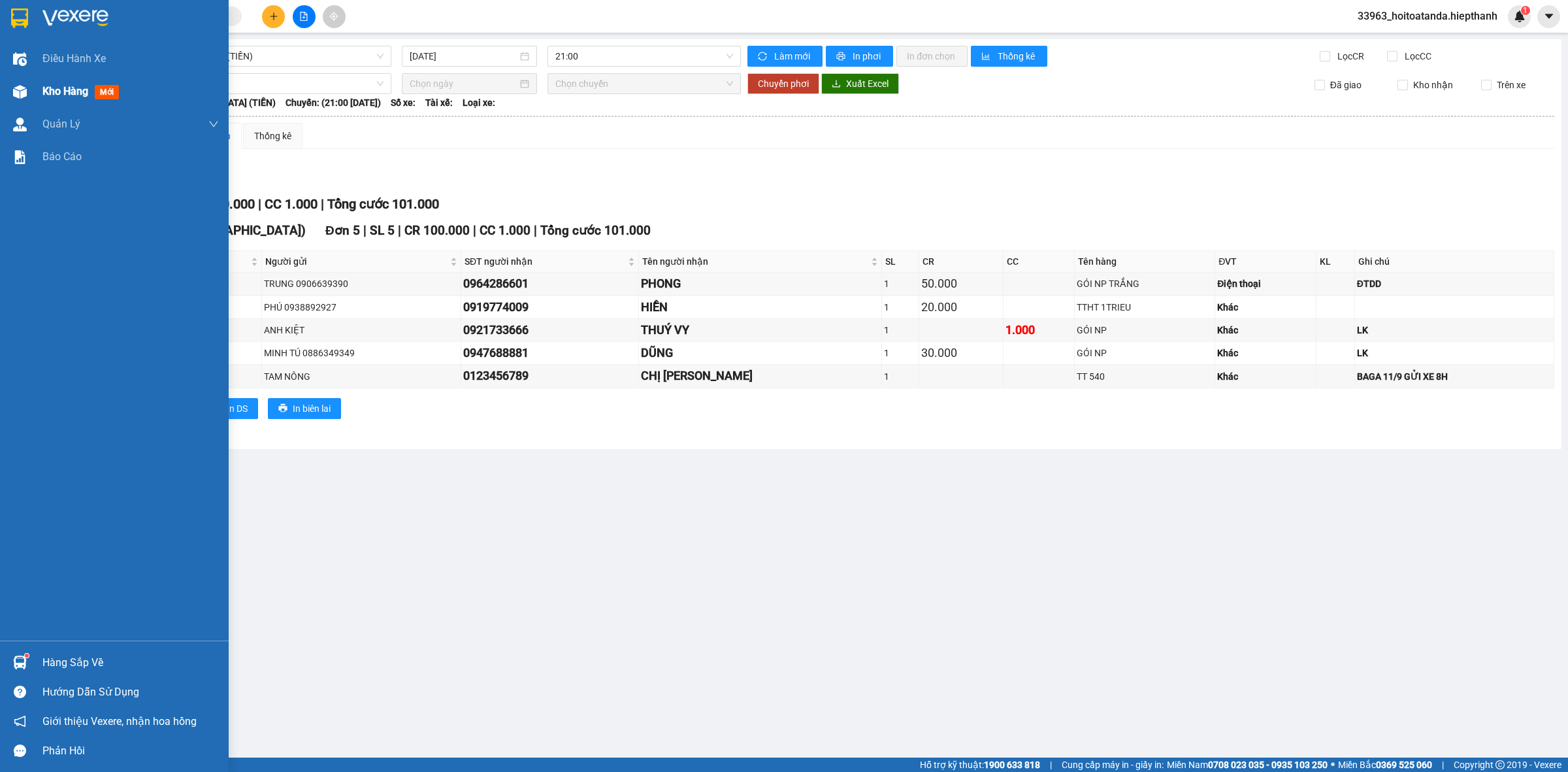
click at [59, 89] on span "Kho hàng" at bounding box center [65, 91] width 46 height 12
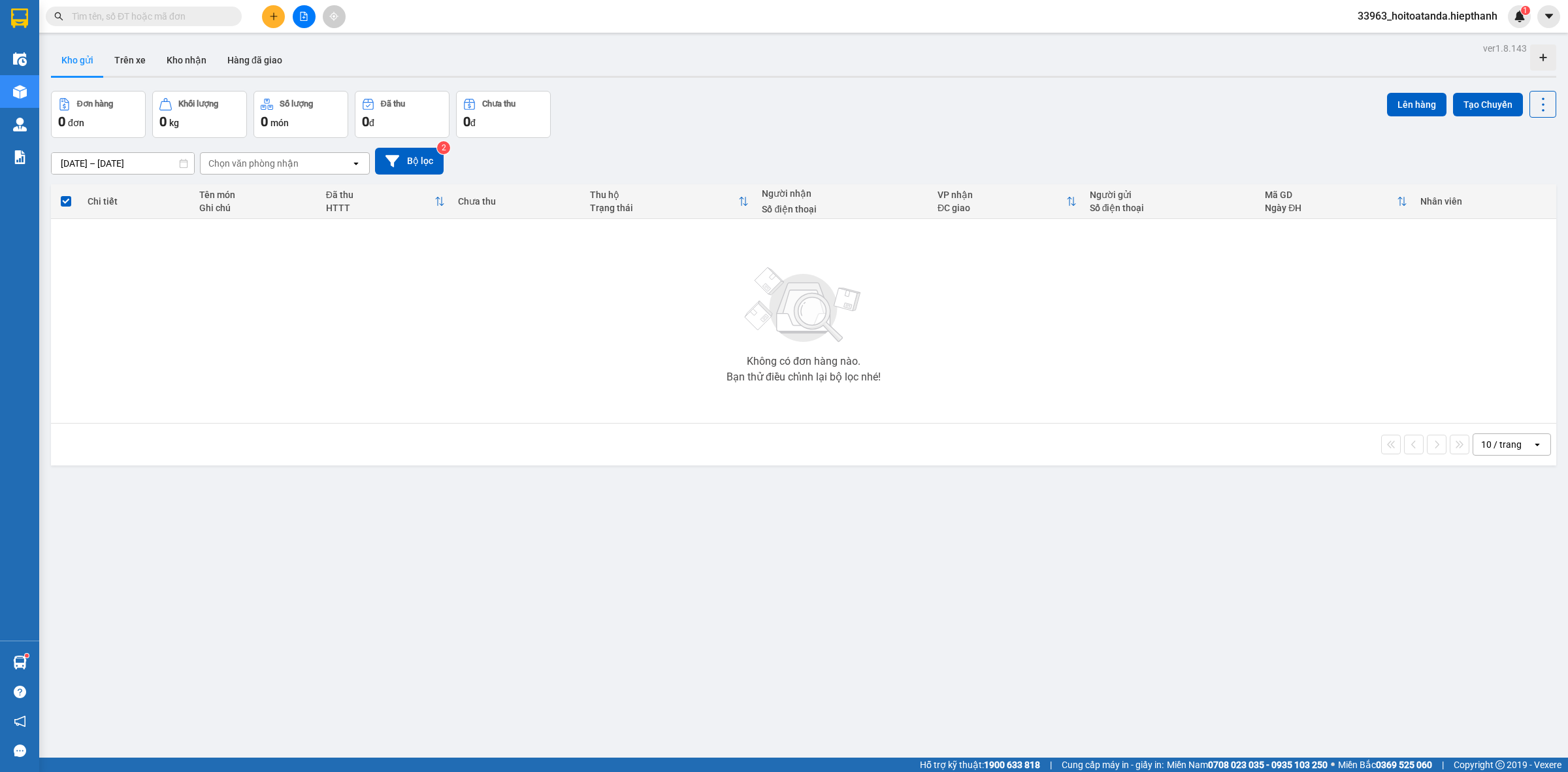
click at [204, 9] on input "text" at bounding box center [149, 16] width 154 height 15
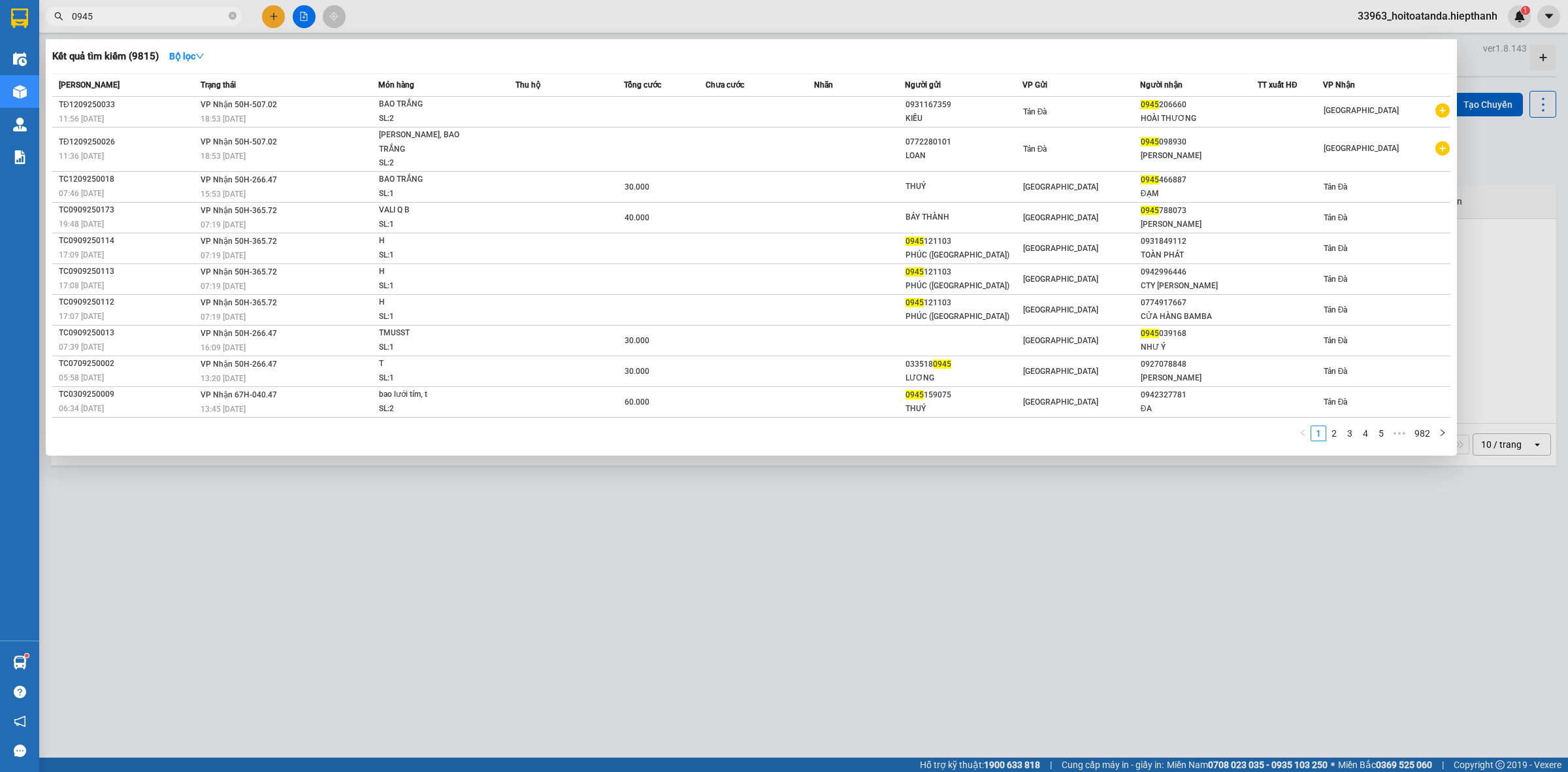
type input "0945"
click at [196, 21] on input "0945" at bounding box center [149, 16] width 154 height 15
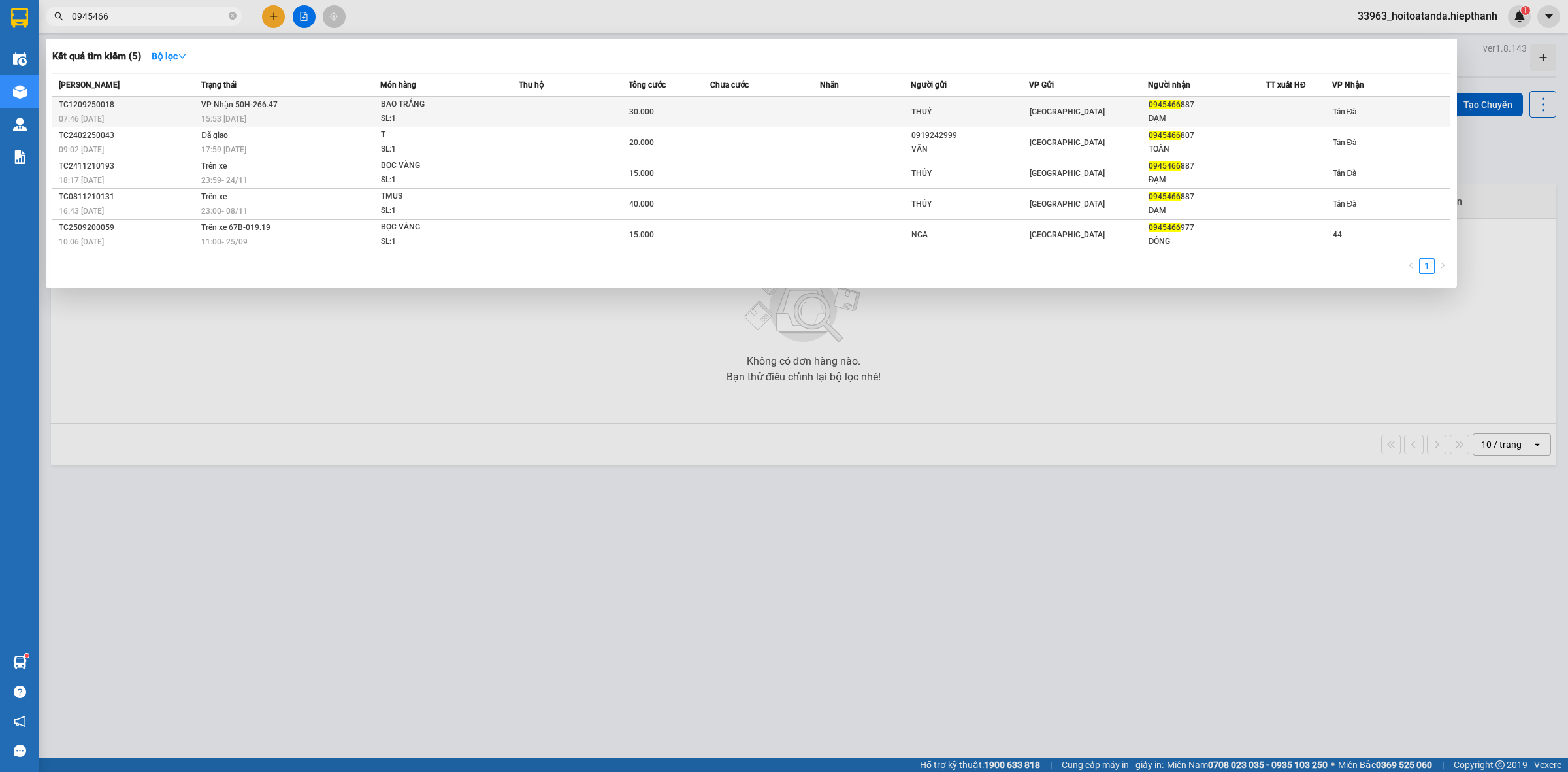
type input "0945466"
click at [464, 111] on div "SL: 1" at bounding box center [430, 118] width 98 height 15
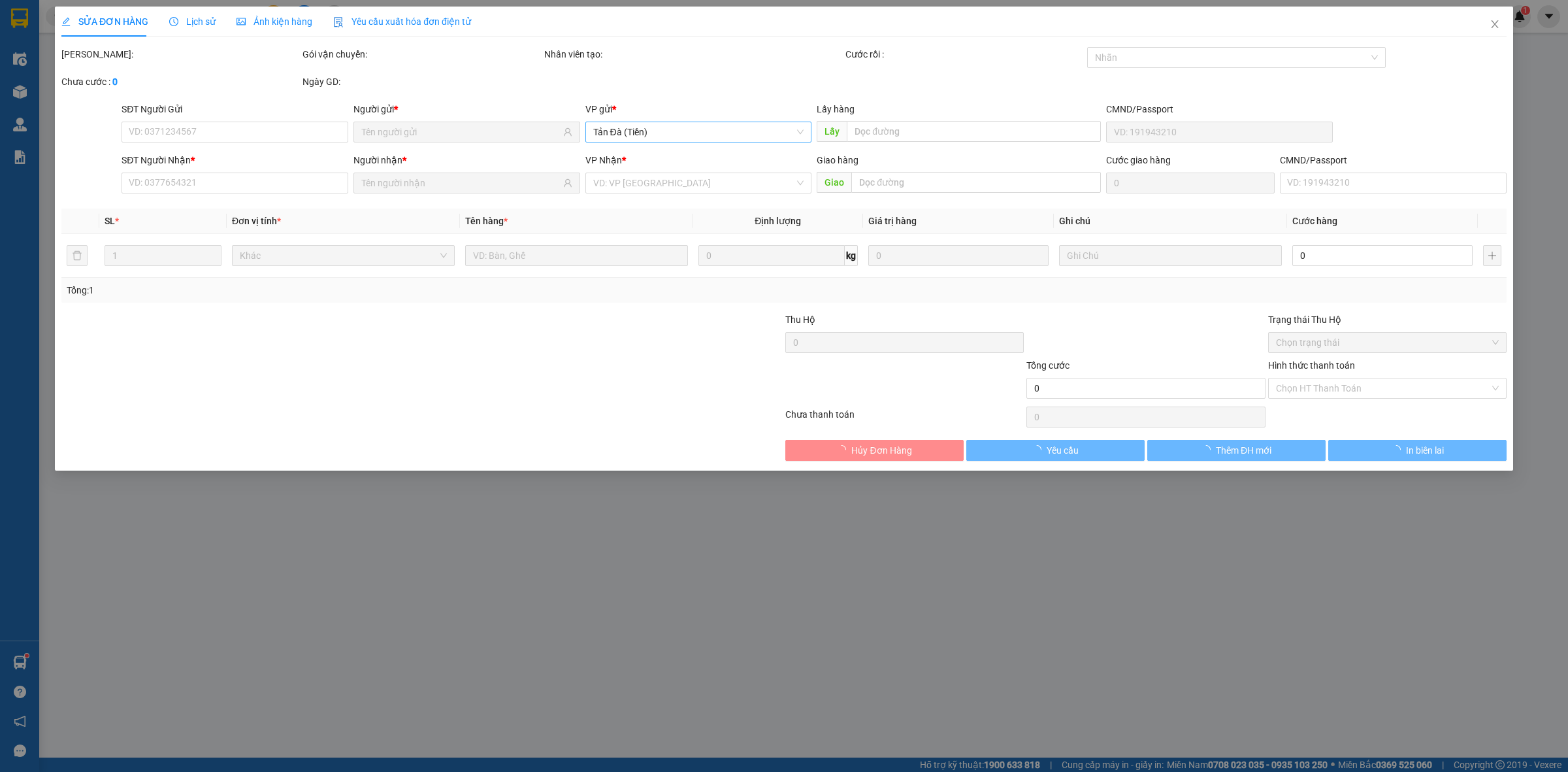
type input "THUỶ"
type input "0945466887"
type input "ĐẠM"
type input "30.000"
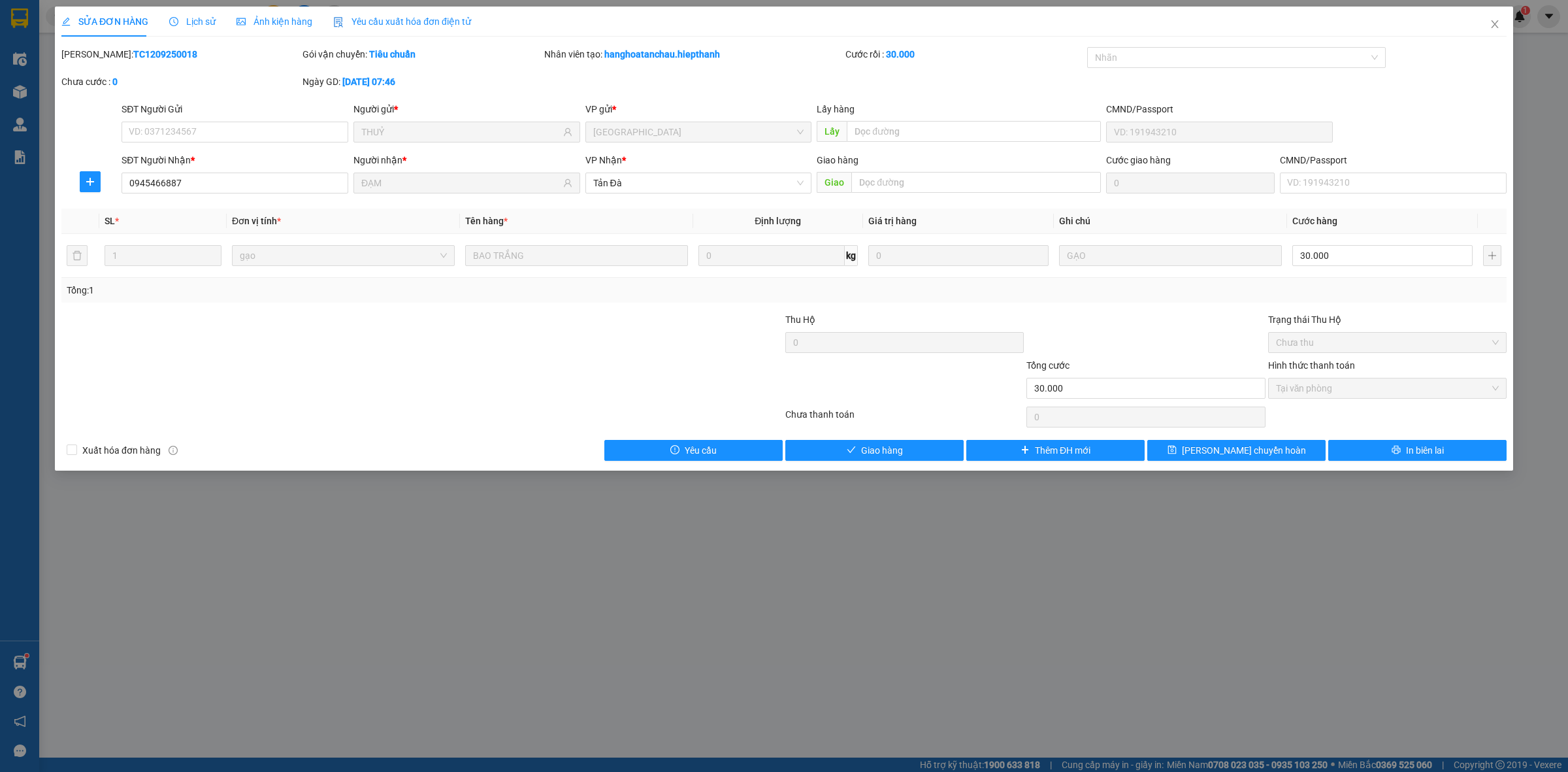
click at [711, 350] on div at bounding box center [664, 335] width 241 height 46
click at [922, 452] on button "Giao hàng" at bounding box center [875, 451] width 179 height 21
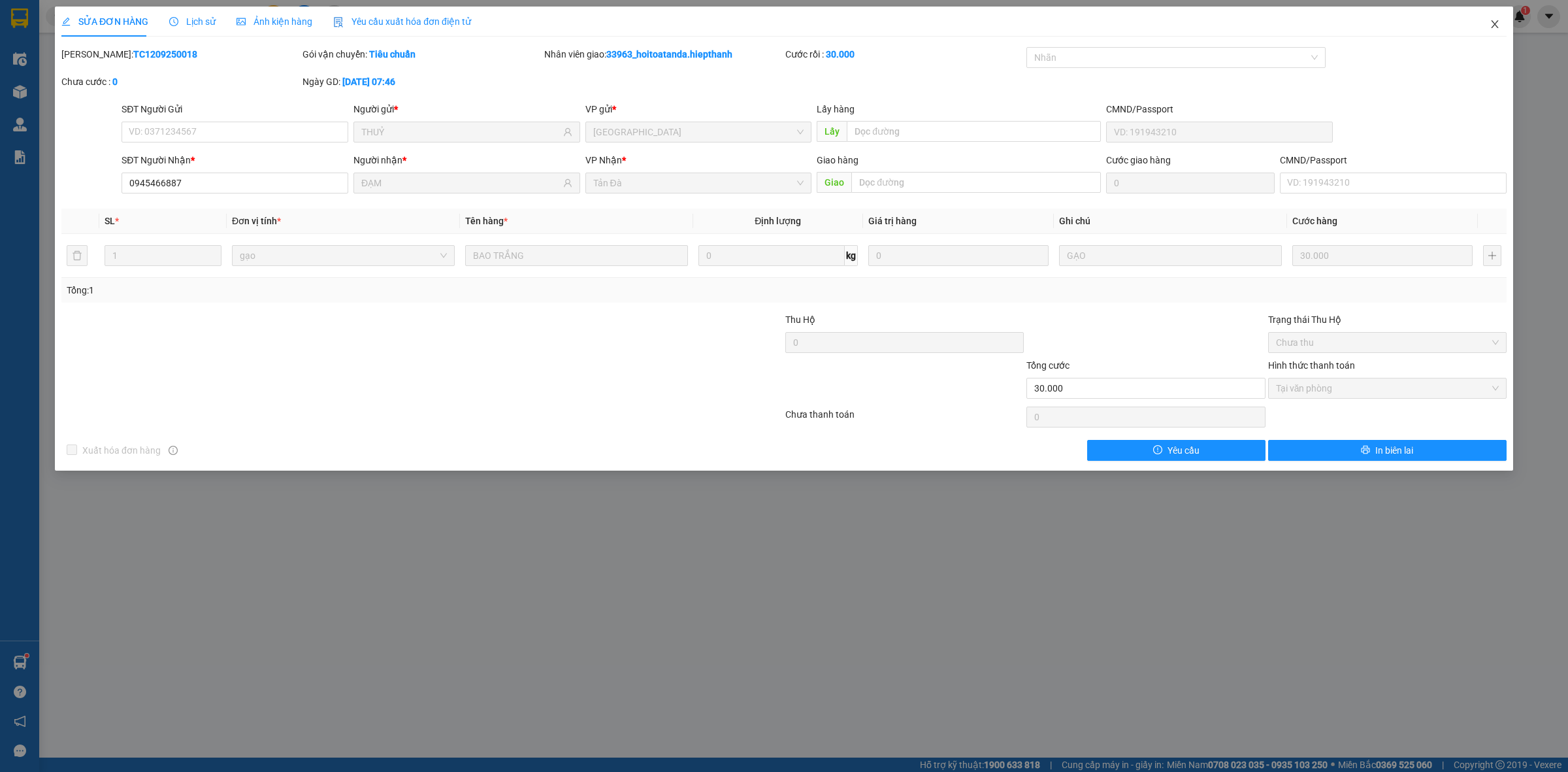
click at [1497, 20] on icon "close" at bounding box center [1495, 24] width 10 height 10
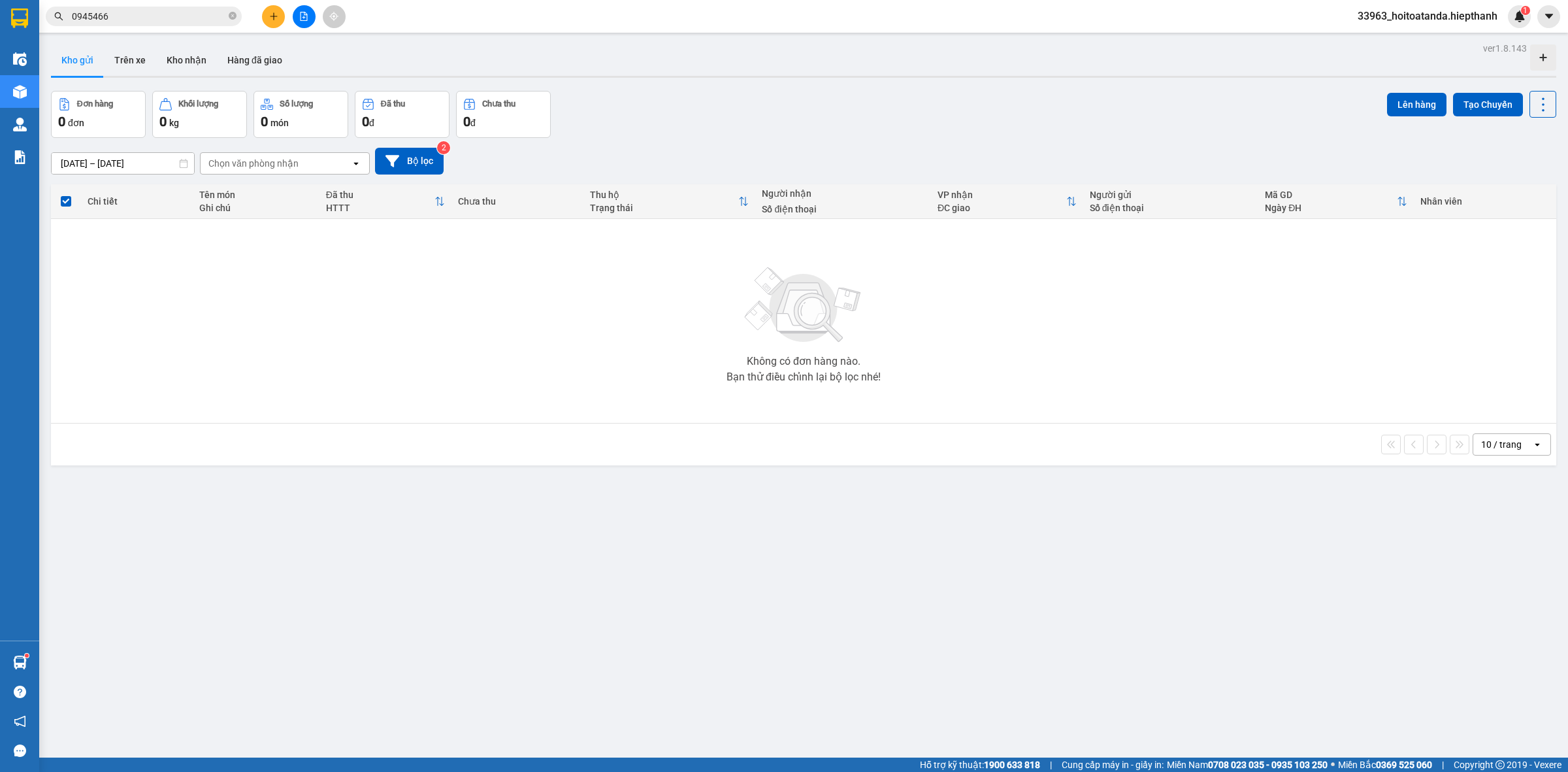
click at [301, 18] on icon "file-add" at bounding box center [304, 16] width 9 height 9
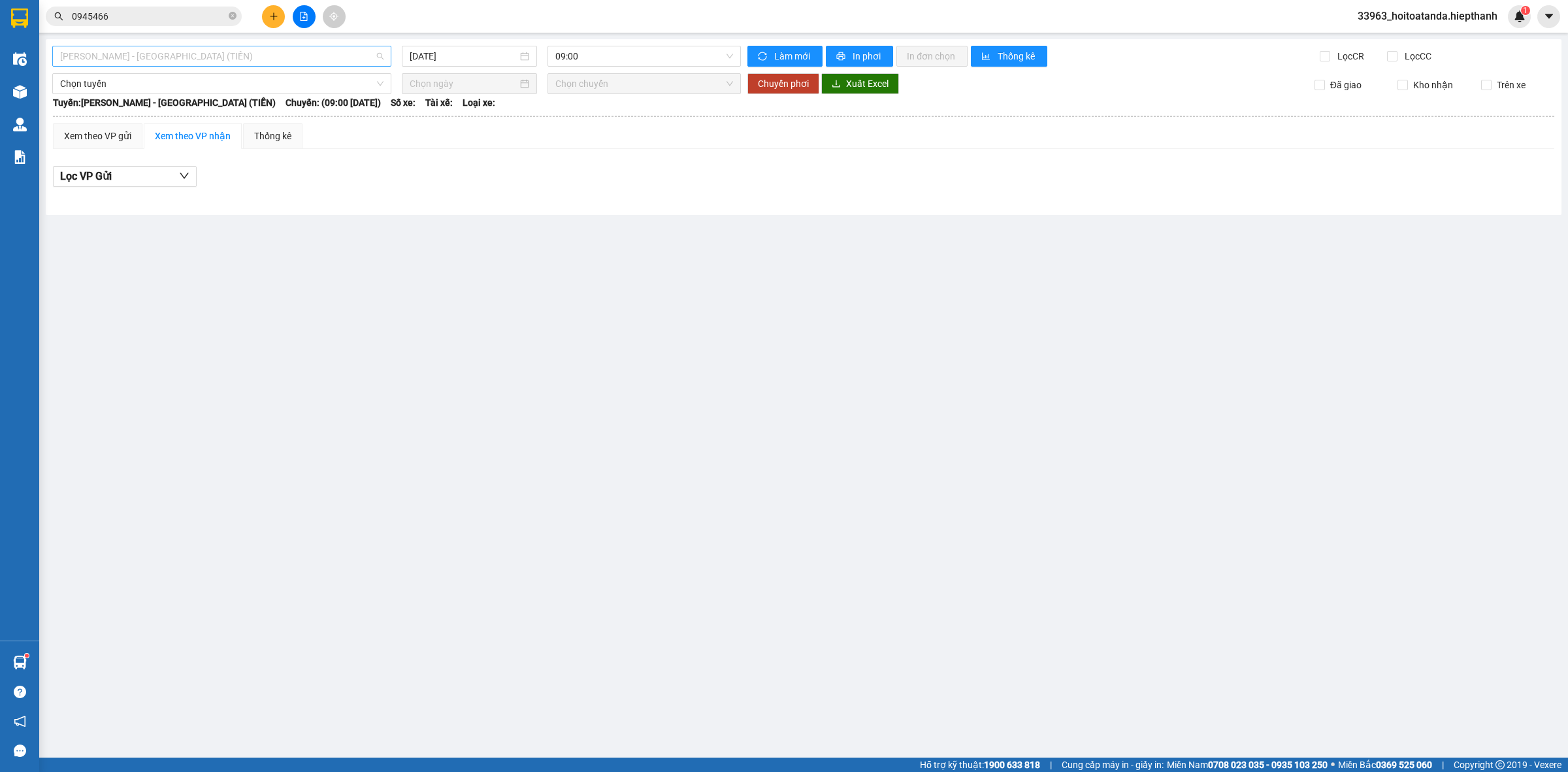
click at [210, 53] on span "[PERSON_NAME] - [GEOGRAPHIC_DATA] (TIỀN)" at bounding box center [221, 56] width 323 height 19
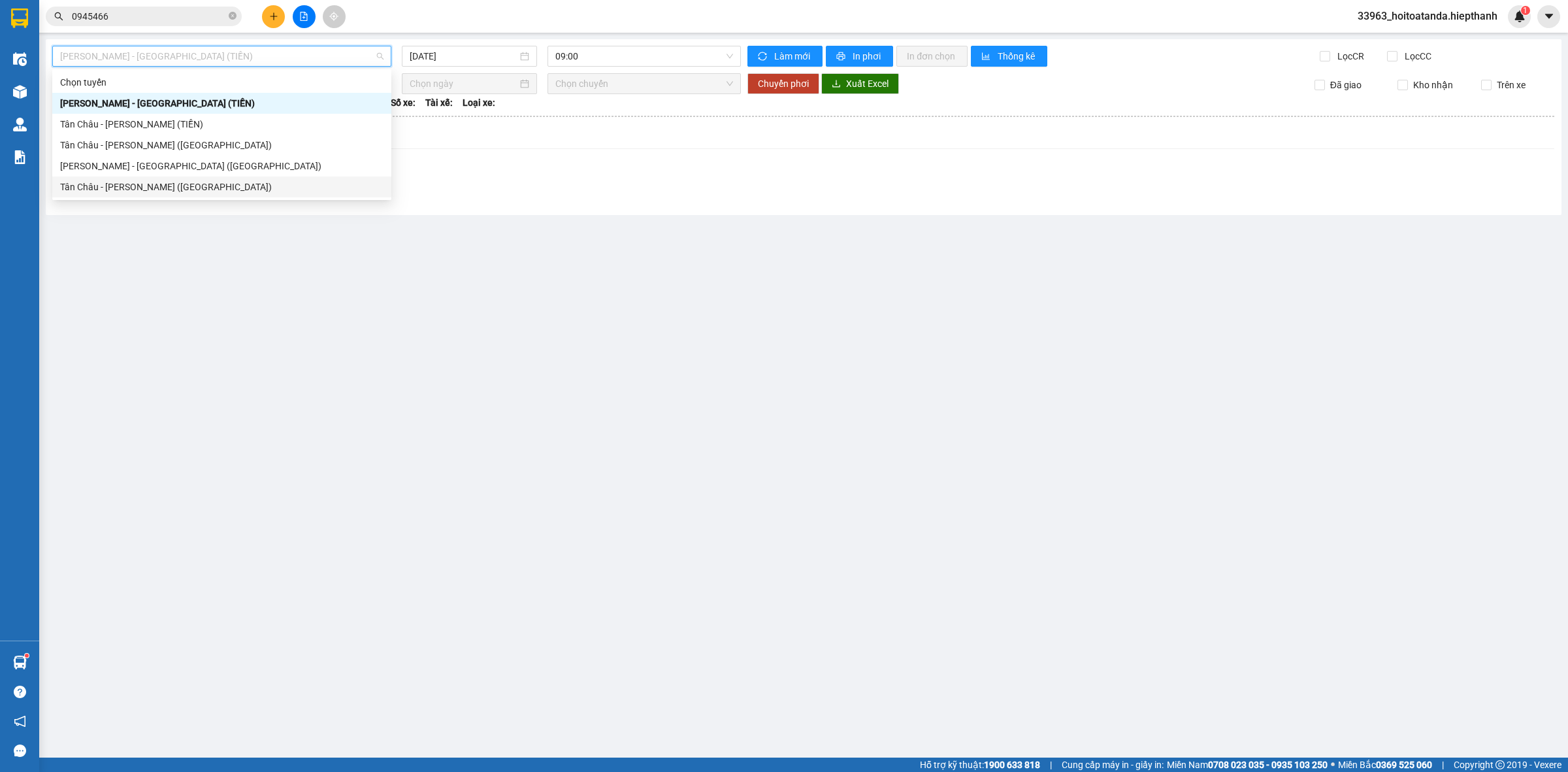
click at [175, 185] on div "Tân Châu - [PERSON_NAME] ([GEOGRAPHIC_DATA])" at bounding box center [221, 187] width 323 height 15
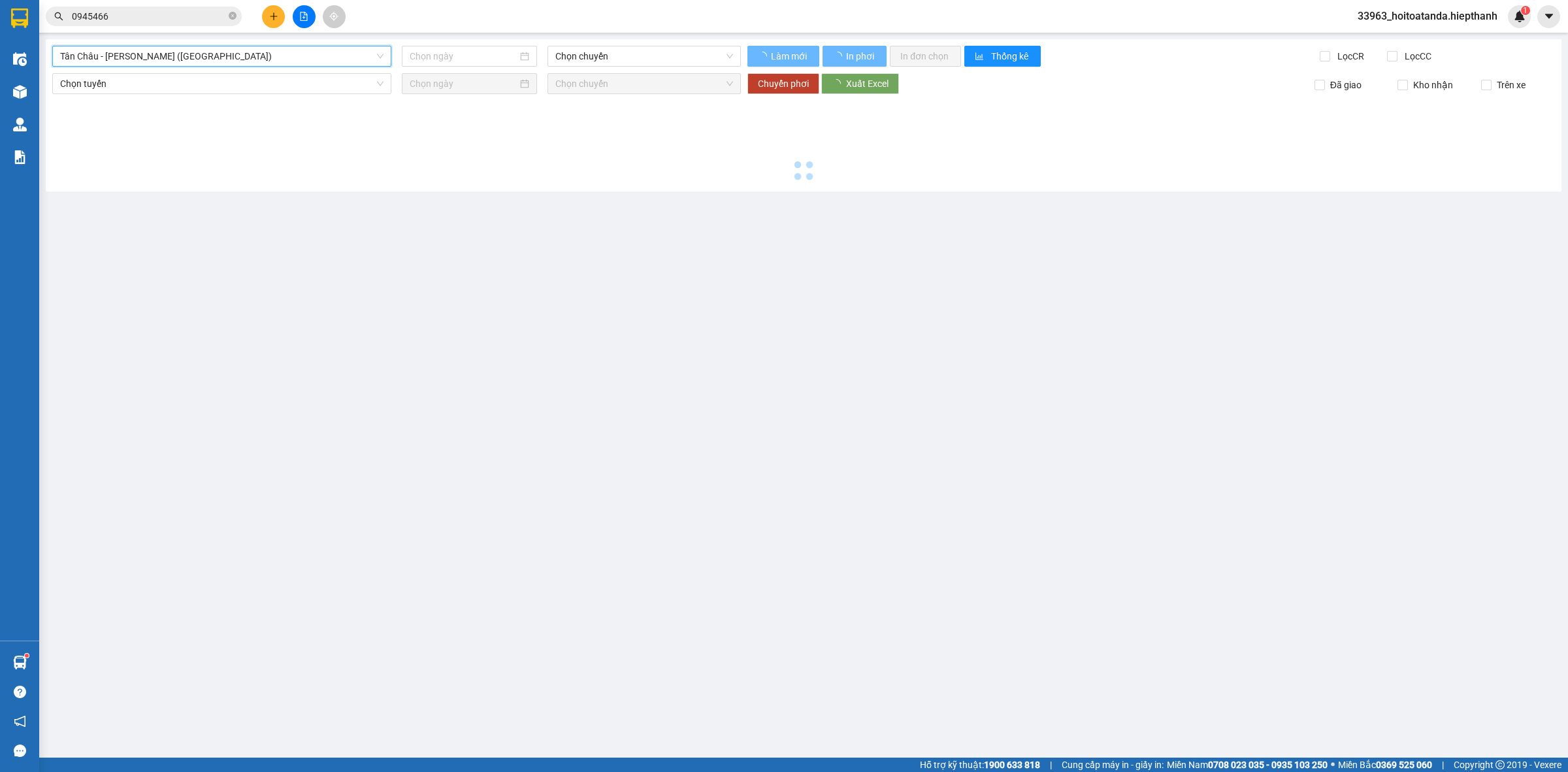
type input "[DATE]"
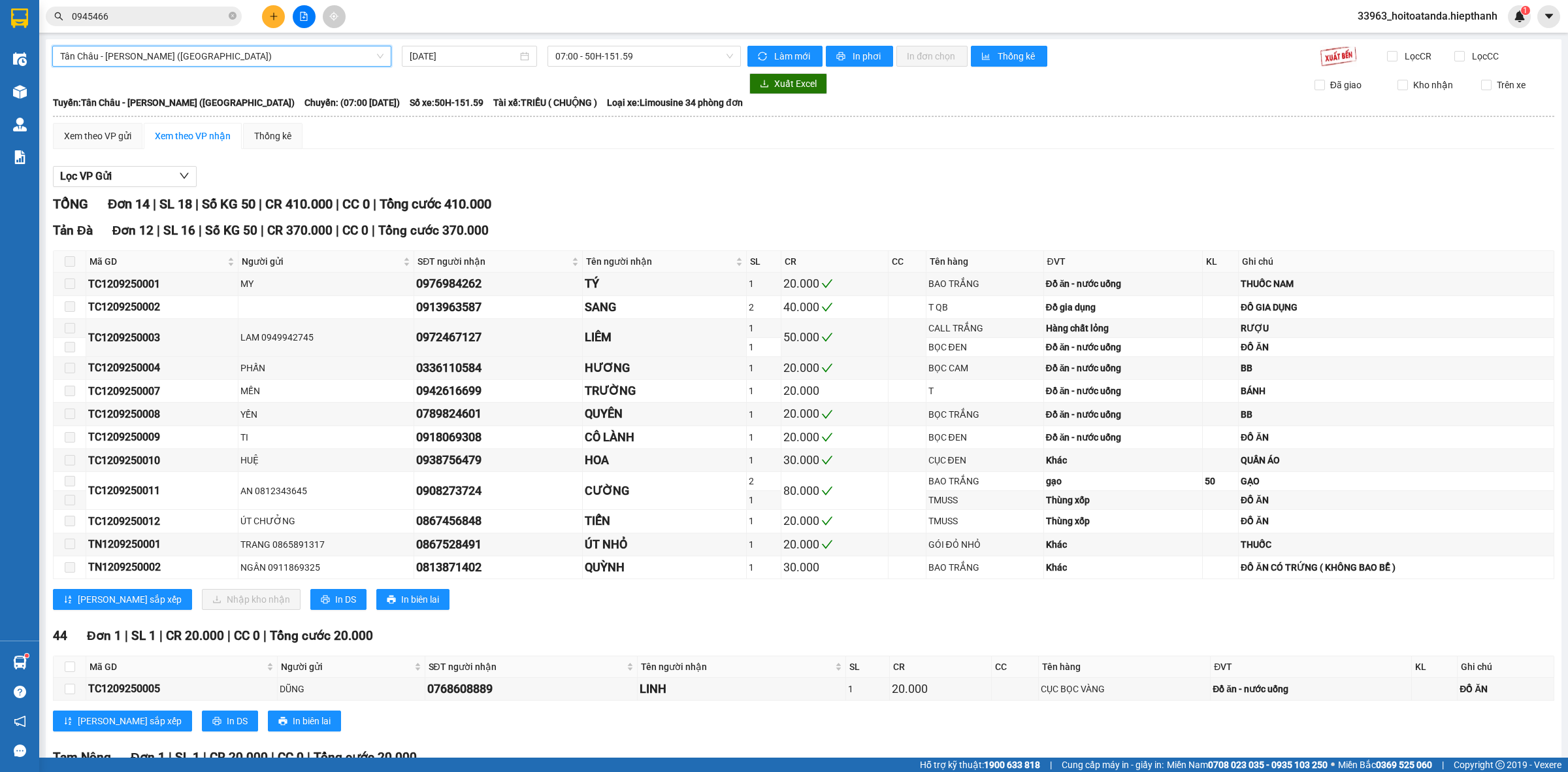
drag, startPoint x: 229, startPoint y: 51, endPoint x: 241, endPoint y: 64, distance: 17.7
click at [229, 51] on span "Tân Châu - [PERSON_NAME] ([GEOGRAPHIC_DATA])" at bounding box center [221, 56] width 323 height 19
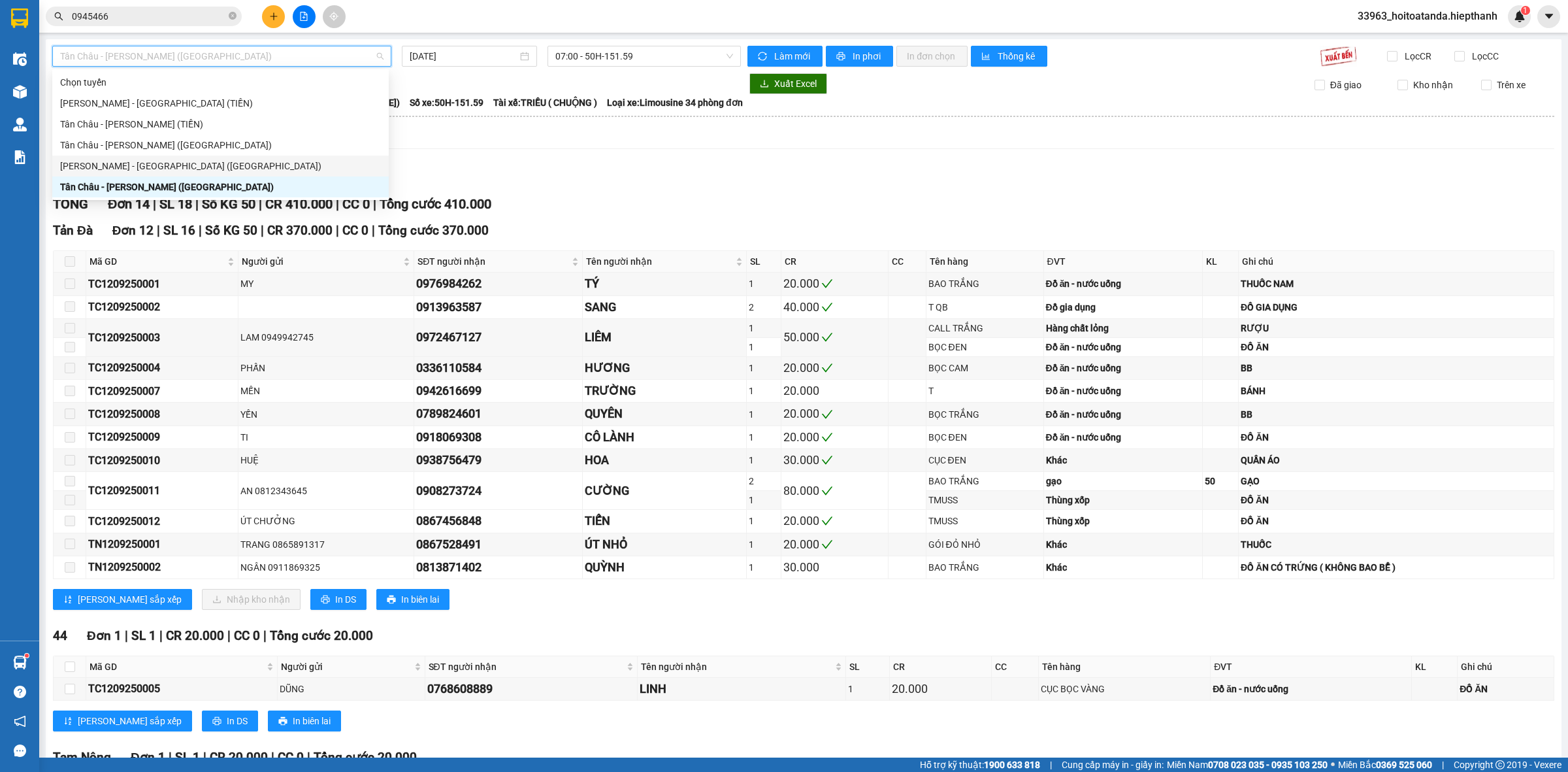
click at [163, 174] on div "[PERSON_NAME] - [GEOGRAPHIC_DATA] ([GEOGRAPHIC_DATA])" at bounding box center [221, 166] width 336 height 21
type input "[DATE]"
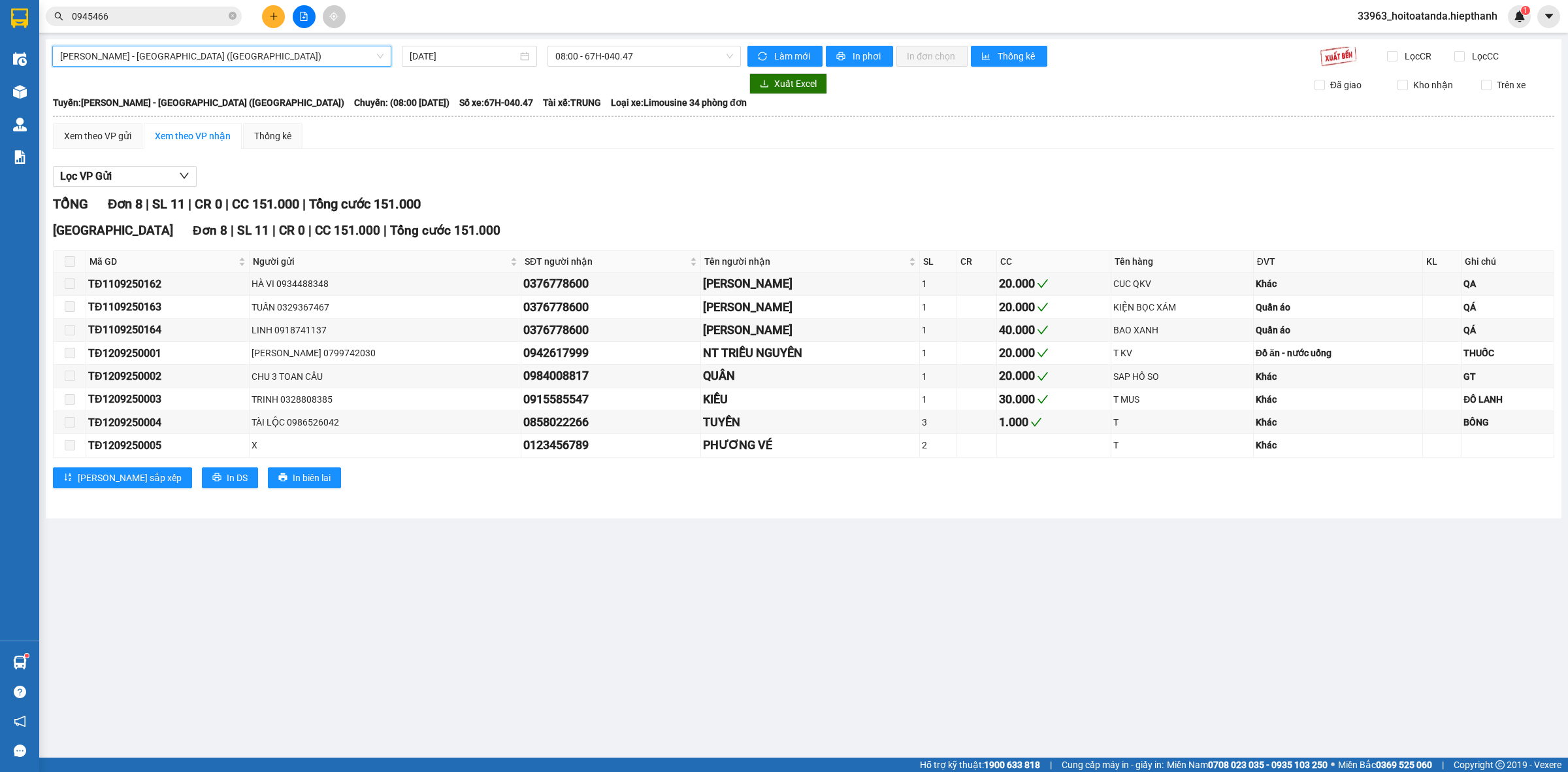
click at [657, 41] on div "[GEOGRAPHIC_DATA] - [GEOGRAPHIC_DATA] (Giường) [GEOGRAPHIC_DATA] - [GEOGRAPHIC_…" at bounding box center [803, 279] width 1516 height 479
click at [648, 53] on span "08:00 - 67H-040.47" at bounding box center [644, 56] width 178 height 19
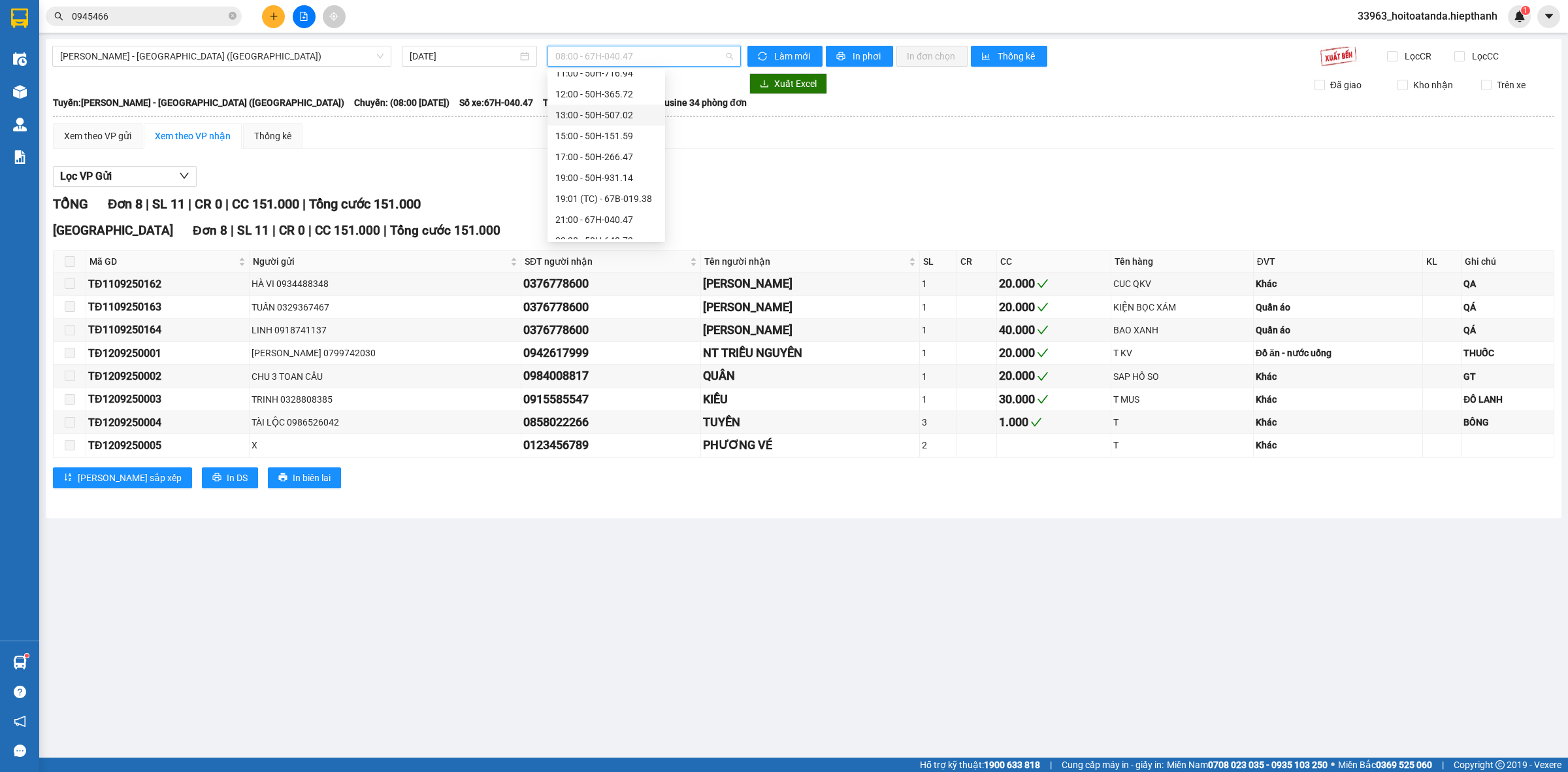
scroll to position [105, 0]
click at [593, 227] on div "22:30 - 50H-648.73" at bounding box center [606, 228] width 102 height 15
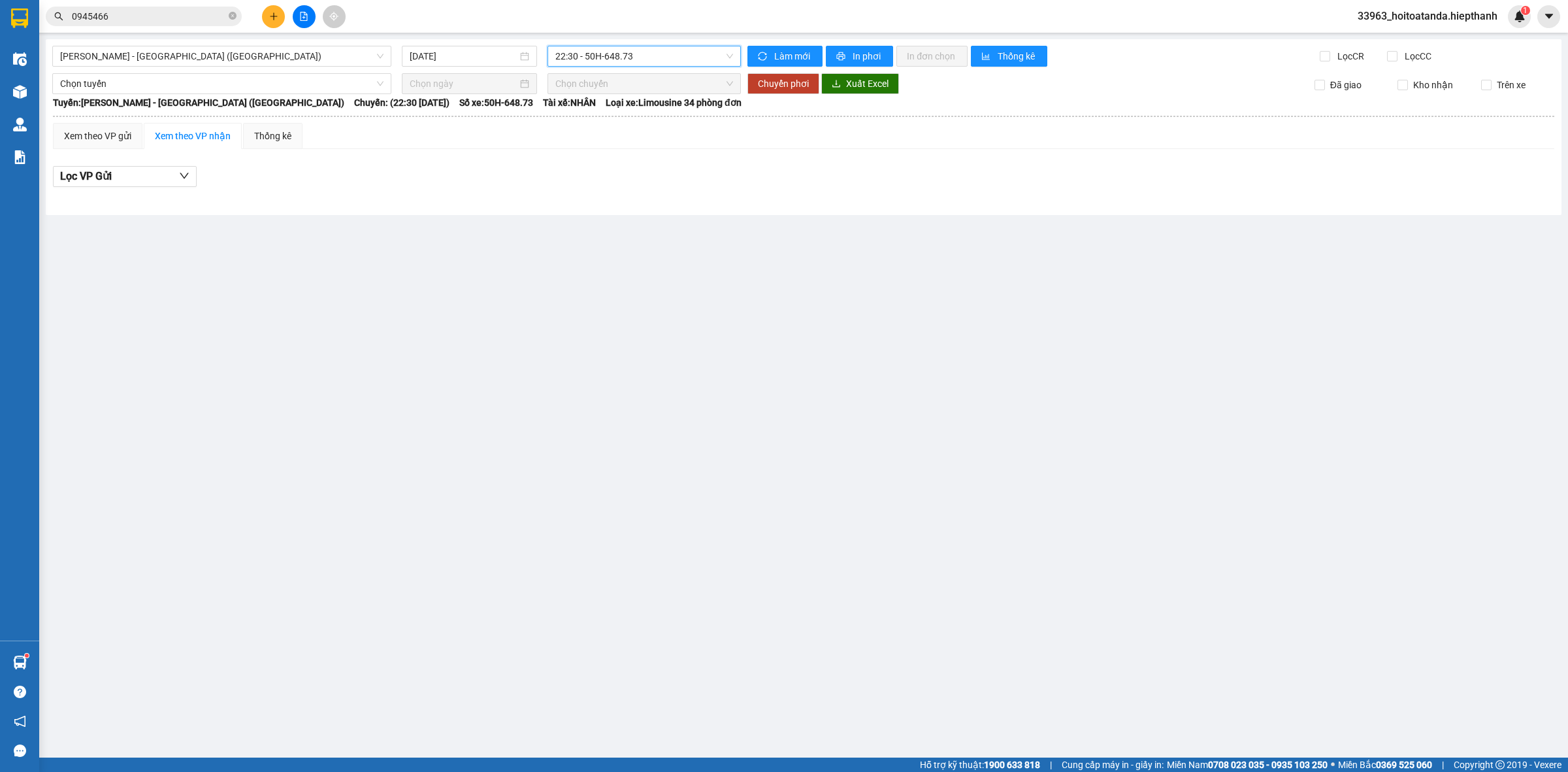
drag, startPoint x: 611, startPoint y: 73, endPoint x: 621, endPoint y: 57, distance: 18.9
click at [612, 73] on div "Chọn chuyến" at bounding box center [644, 84] width 194 height 21
click at [621, 57] on span "22:30 - 50H-648.73" at bounding box center [644, 56] width 178 height 19
click at [586, 203] on div "21:00 - 67H-040.47" at bounding box center [606, 208] width 102 height 15
click at [249, 66] on div "[GEOGRAPHIC_DATA] - [GEOGRAPHIC_DATA] (Giường) [DATE] 21:00 - 67H-040.47 Làm mớ…" at bounding box center [803, 127] width 1516 height 176
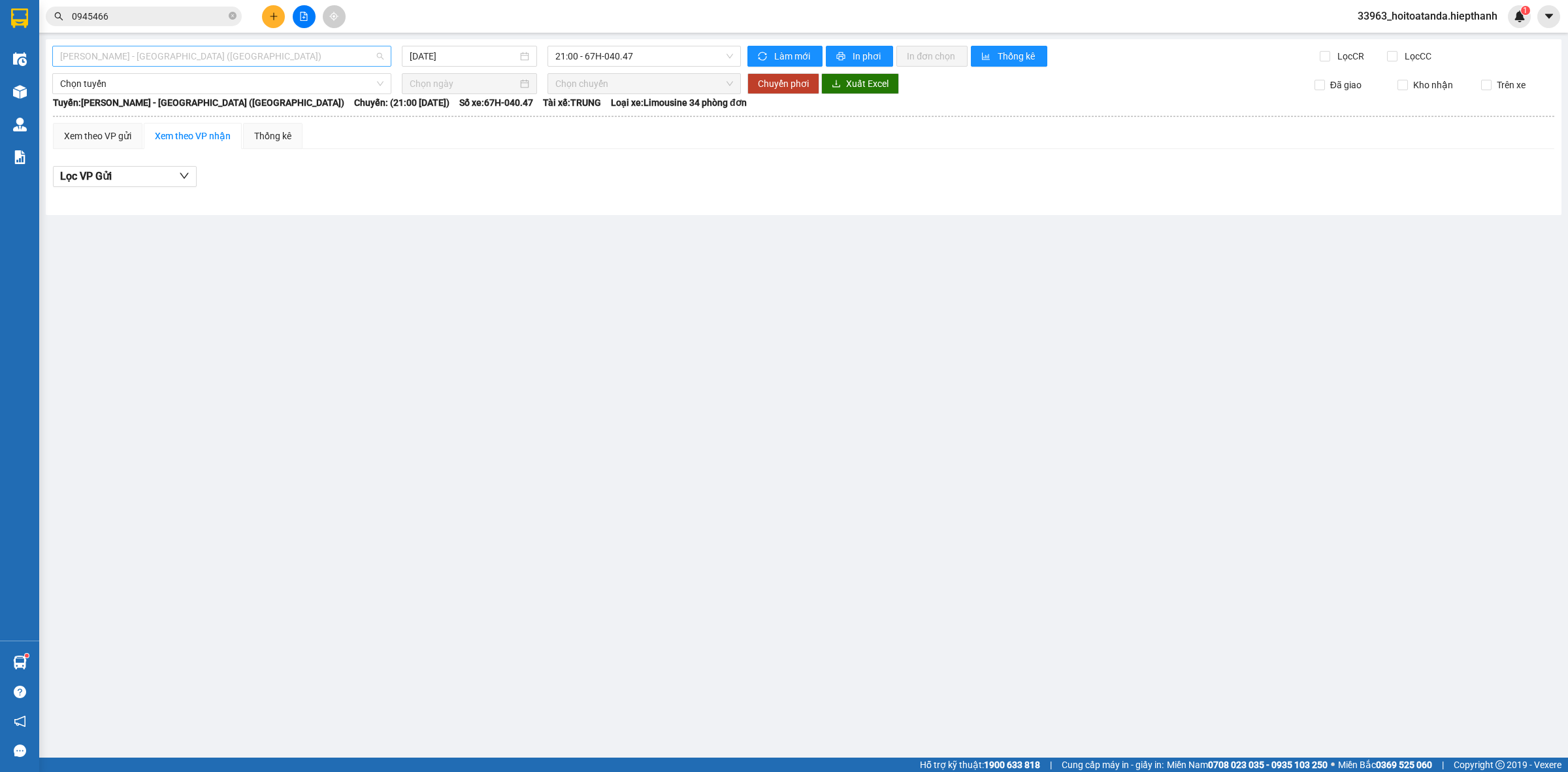
click at [253, 54] on span "[PERSON_NAME] - [GEOGRAPHIC_DATA] ([GEOGRAPHIC_DATA])" at bounding box center [221, 56] width 323 height 19
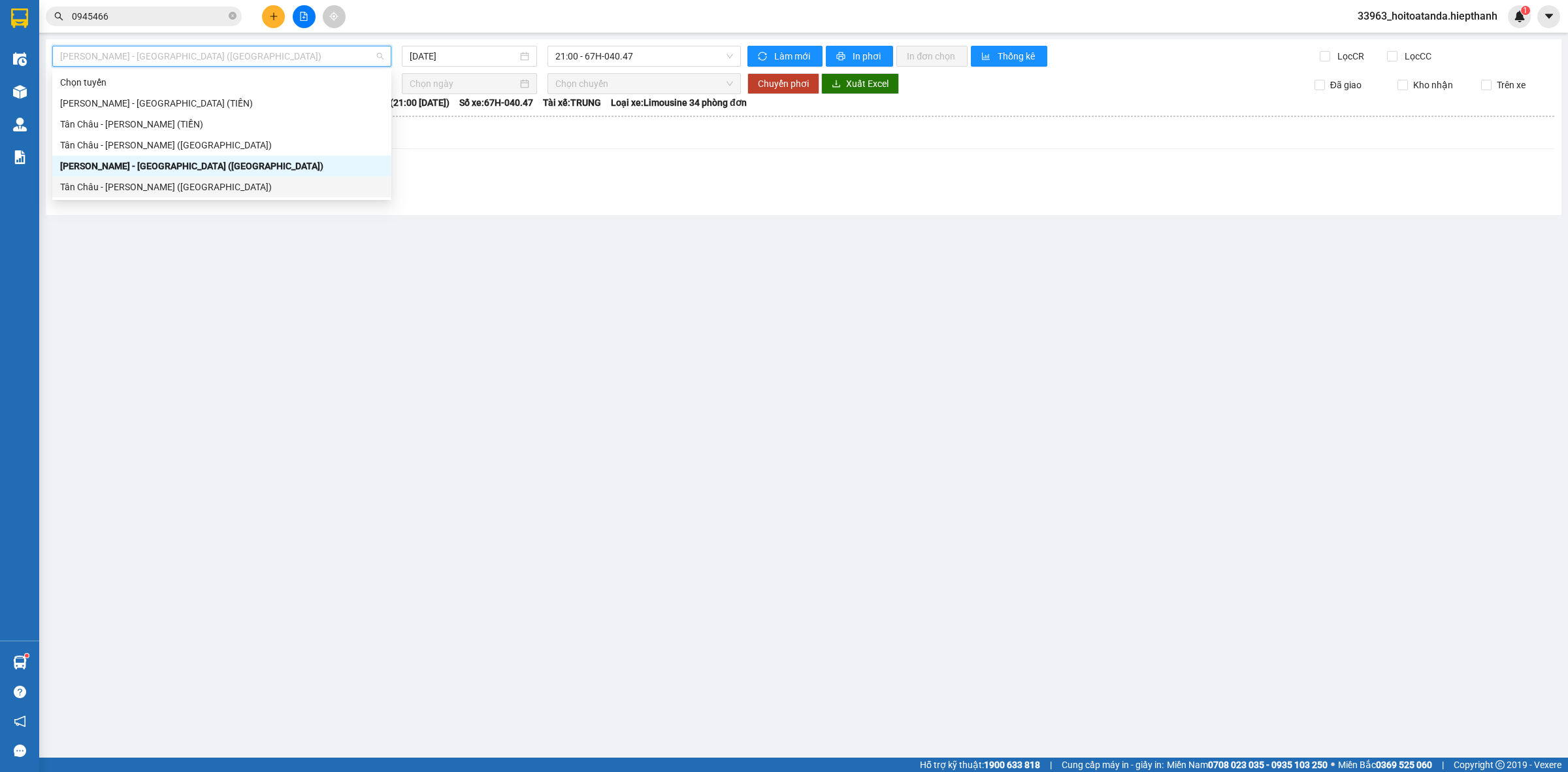
click at [219, 190] on div "Tân Châu - [PERSON_NAME] ([GEOGRAPHIC_DATA])" at bounding box center [221, 187] width 323 height 15
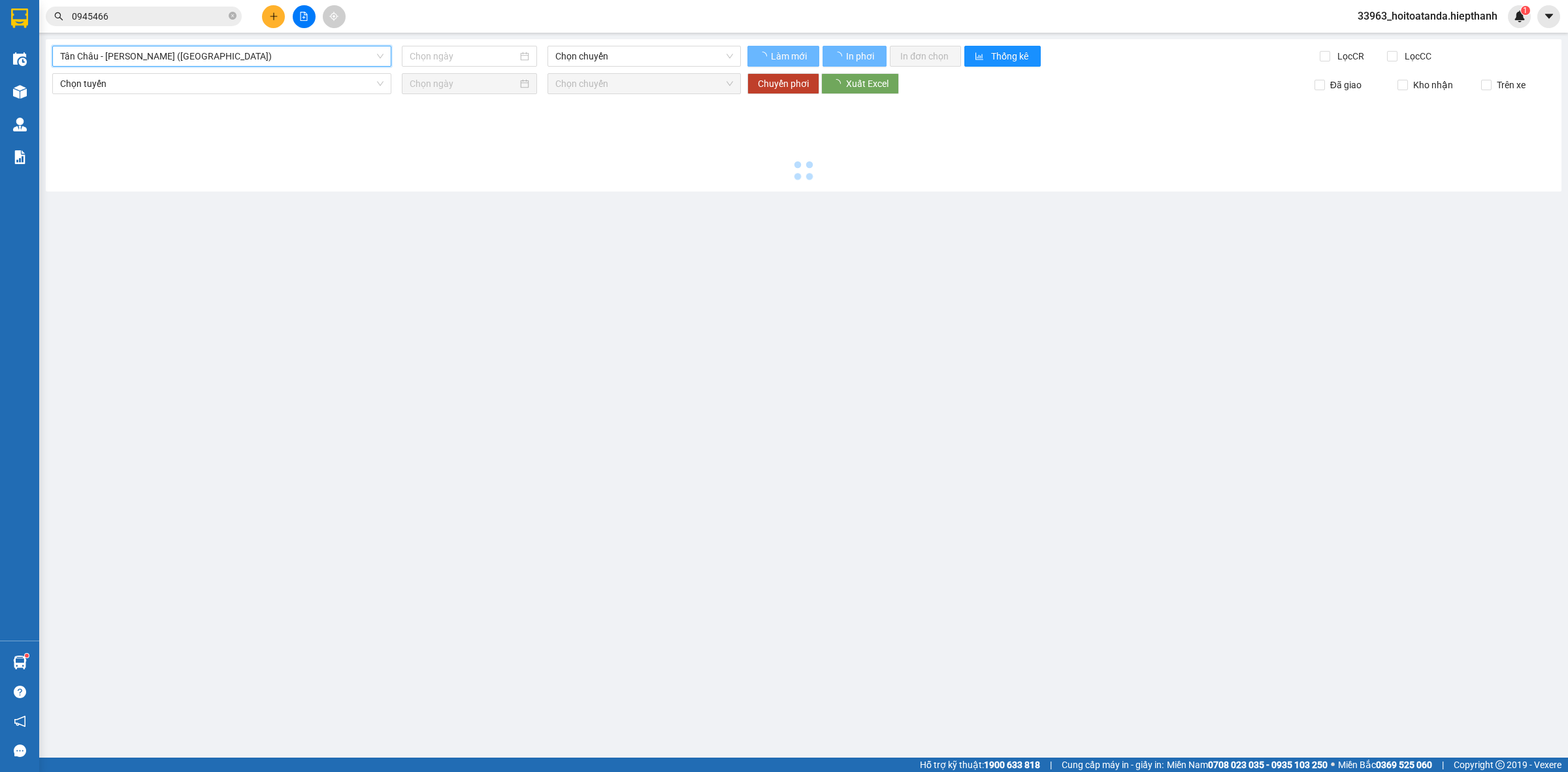
type input "[DATE]"
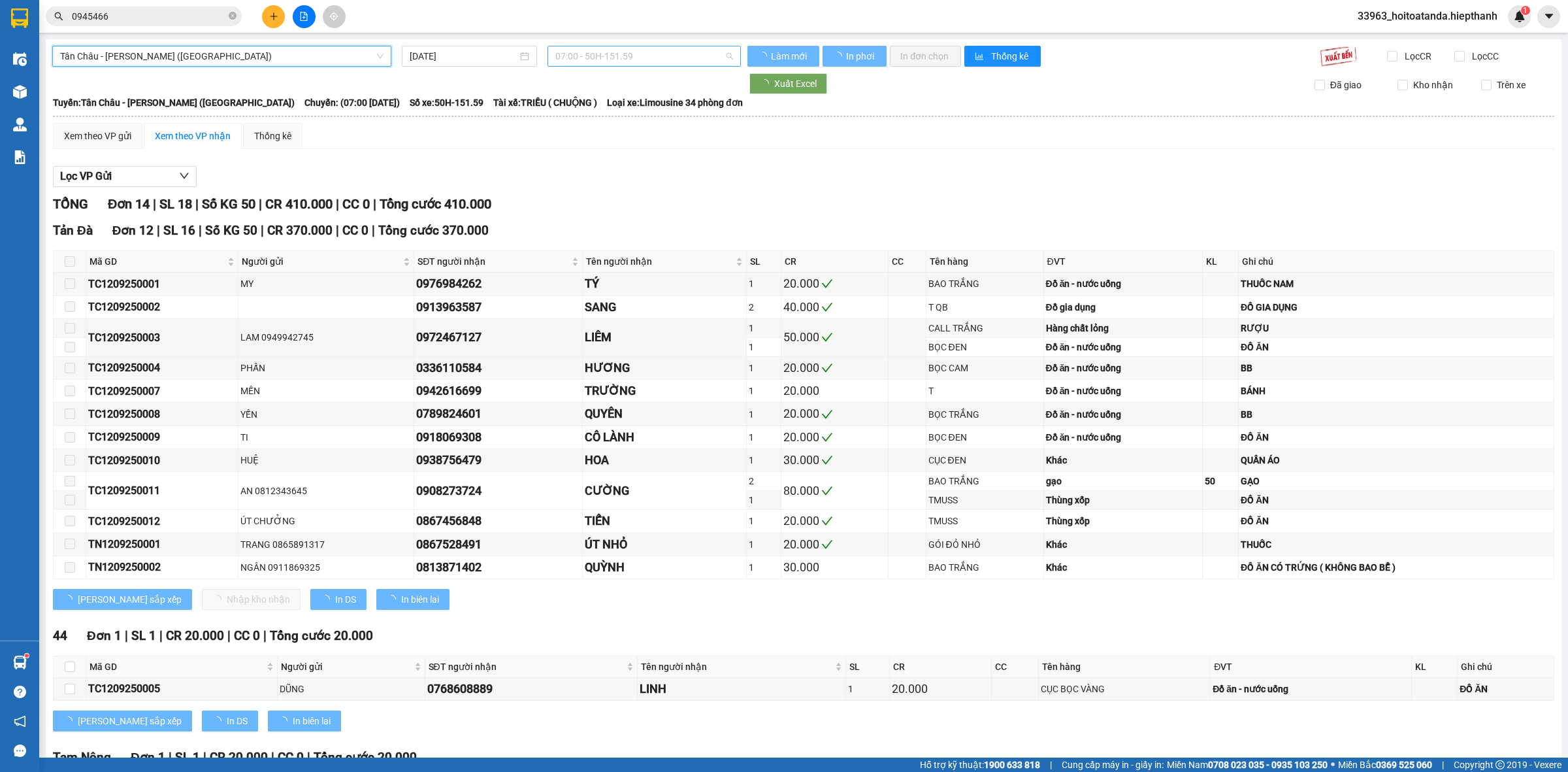
click at [605, 51] on span "07:00 - 50H-151.59" at bounding box center [644, 56] width 178 height 19
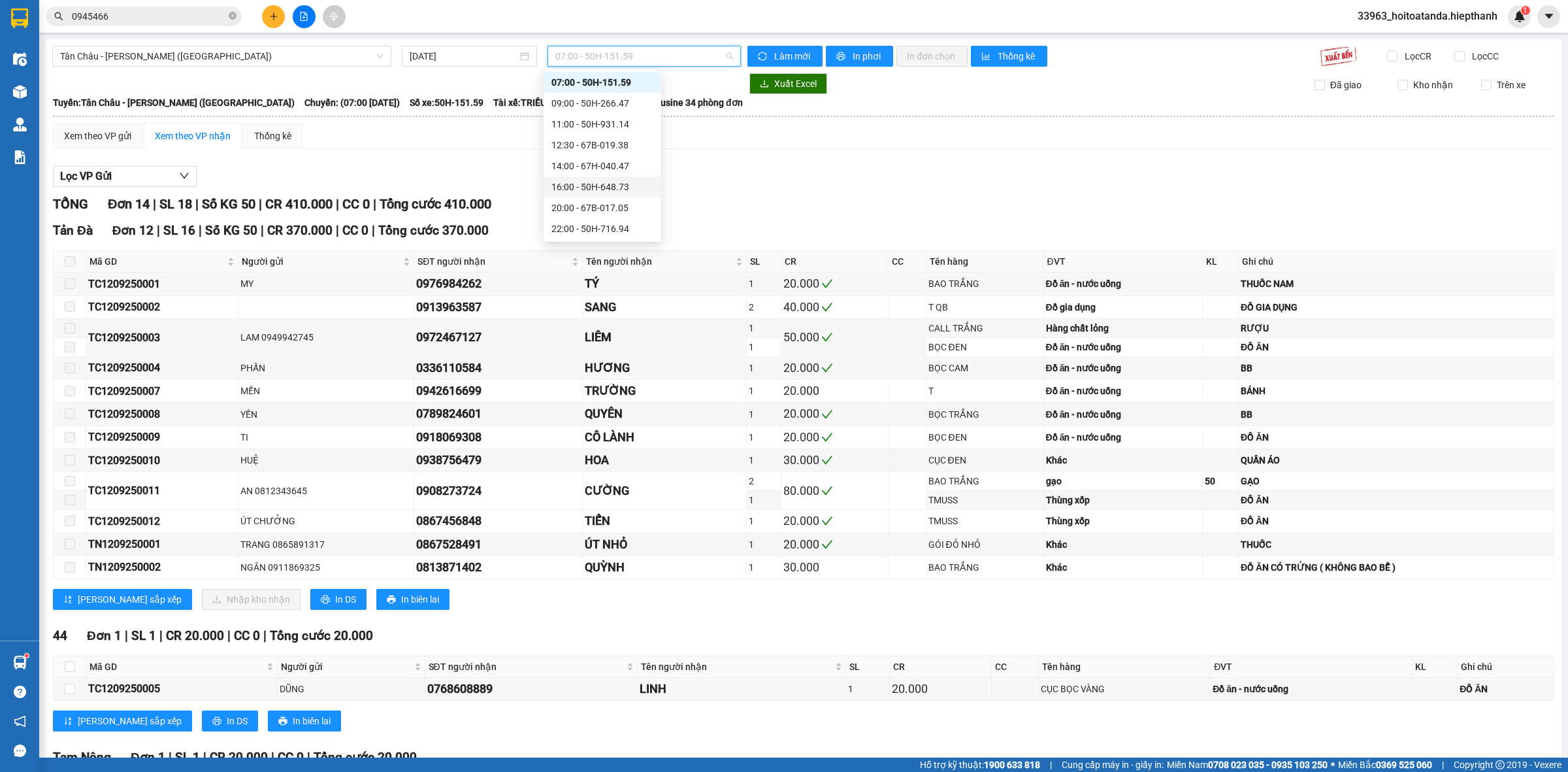
drag, startPoint x: 605, startPoint y: 165, endPoint x: 605, endPoint y: 188, distance: 23.0
click at [605, 188] on div "Chọn chuyến 07:00 - 50H-151.59 09:00 - 50H-266.47 11:00 - 50H-931.14 12:30 - 67…" at bounding box center [603, 166] width 118 height 230
click at [605, 188] on div "16:00 - 50H-648.73" at bounding box center [602, 187] width 102 height 15
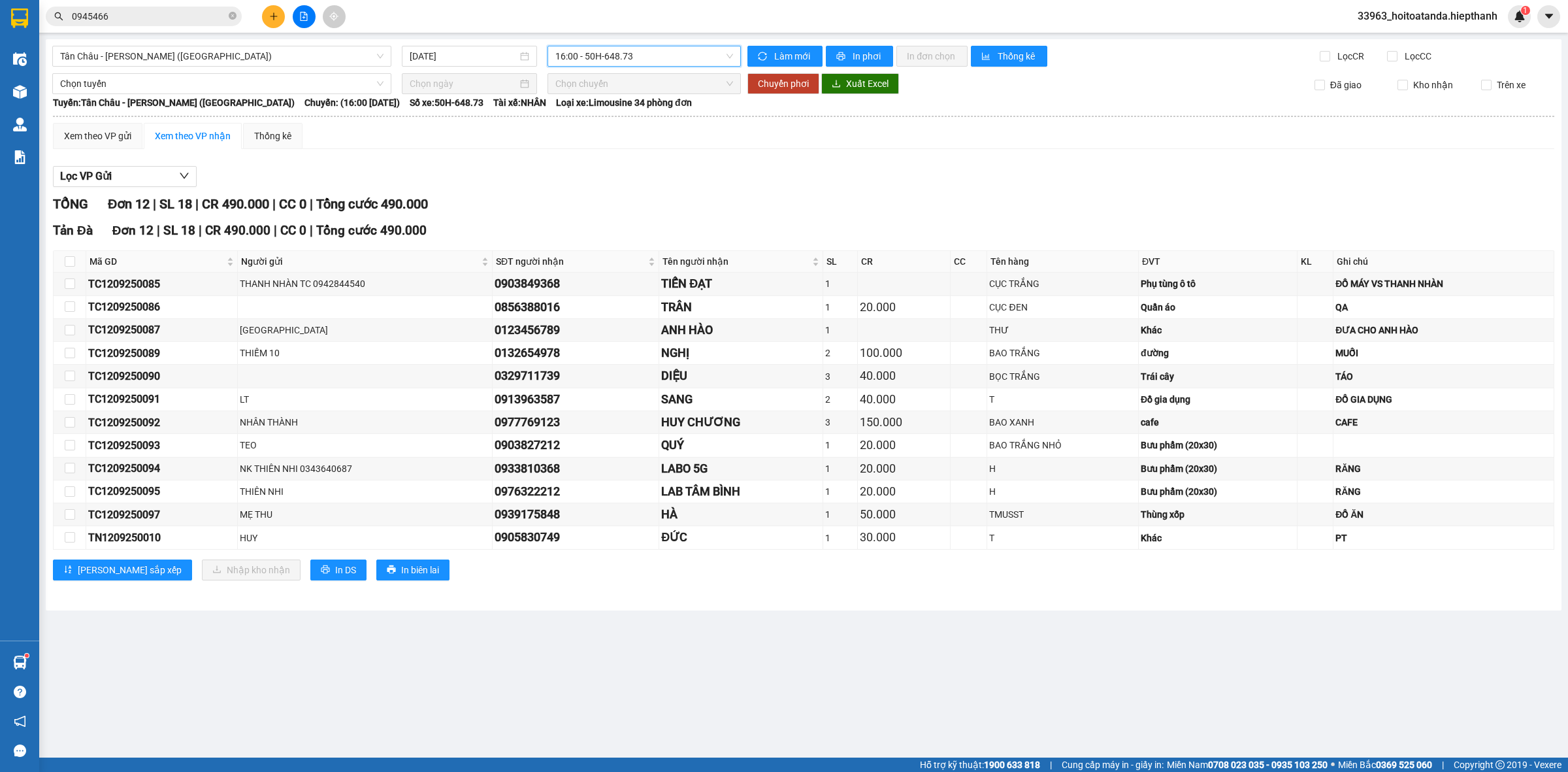
click at [662, 194] on div "Lọc VP Gửi TỔNG Đơn 12 | SL 18 | CR 490.000 | CC 0 | Tổng cước 490.000 [GEOGRA…" at bounding box center [803, 378] width 1502 height 438
click at [684, 62] on span "16:00 - 50H-648.73" at bounding box center [644, 56] width 178 height 19
click at [628, 201] on div "20:00 - 67B-017.05" at bounding box center [606, 208] width 102 height 15
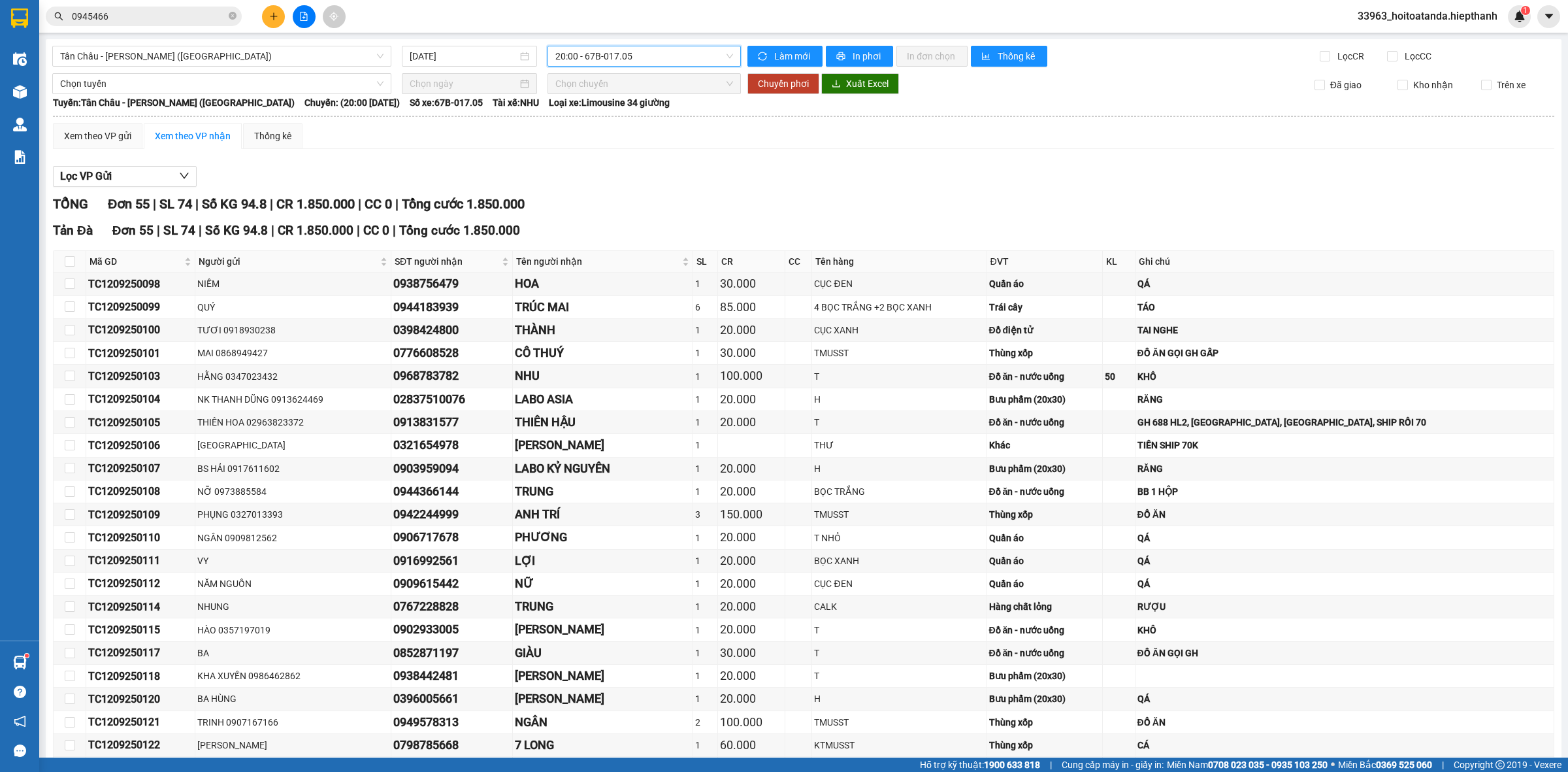
click at [686, 59] on span "20:00 - 67B-017.05" at bounding box center [644, 56] width 178 height 19
drag, startPoint x: 614, startPoint y: 241, endPoint x: 621, endPoint y: 229, distance: 13.9
click at [615, 240] on body "Kết quả tìm kiếm ( 5 ) Bộ lọc Mã ĐH Trạng thái Món hàng Thu hộ Tổng cước Chưa c…" at bounding box center [784, 386] width 1568 height 772
click at [621, 229] on div "Tản Đà Đơn 55 | SL 74 | Số KG 94.8 | CR 1.850.000 | CC 0 | Tổng cước 1.850.000" at bounding box center [803, 231] width 1502 height 19
click at [671, 51] on span "20:00 - 67B-017.05" at bounding box center [644, 56] width 178 height 19
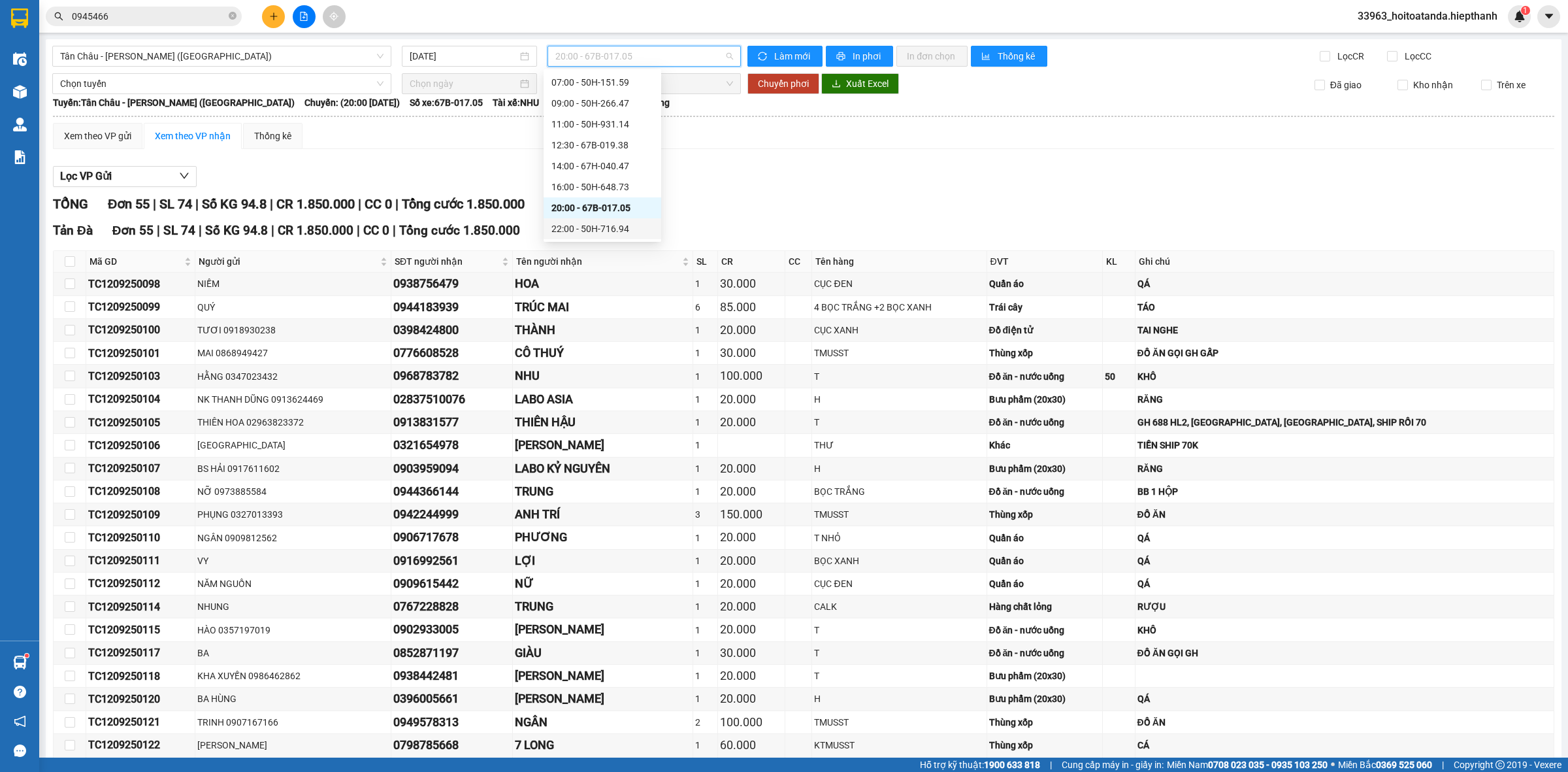
click at [624, 226] on div "22:00 - 50H-716.94" at bounding box center [602, 228] width 102 height 15
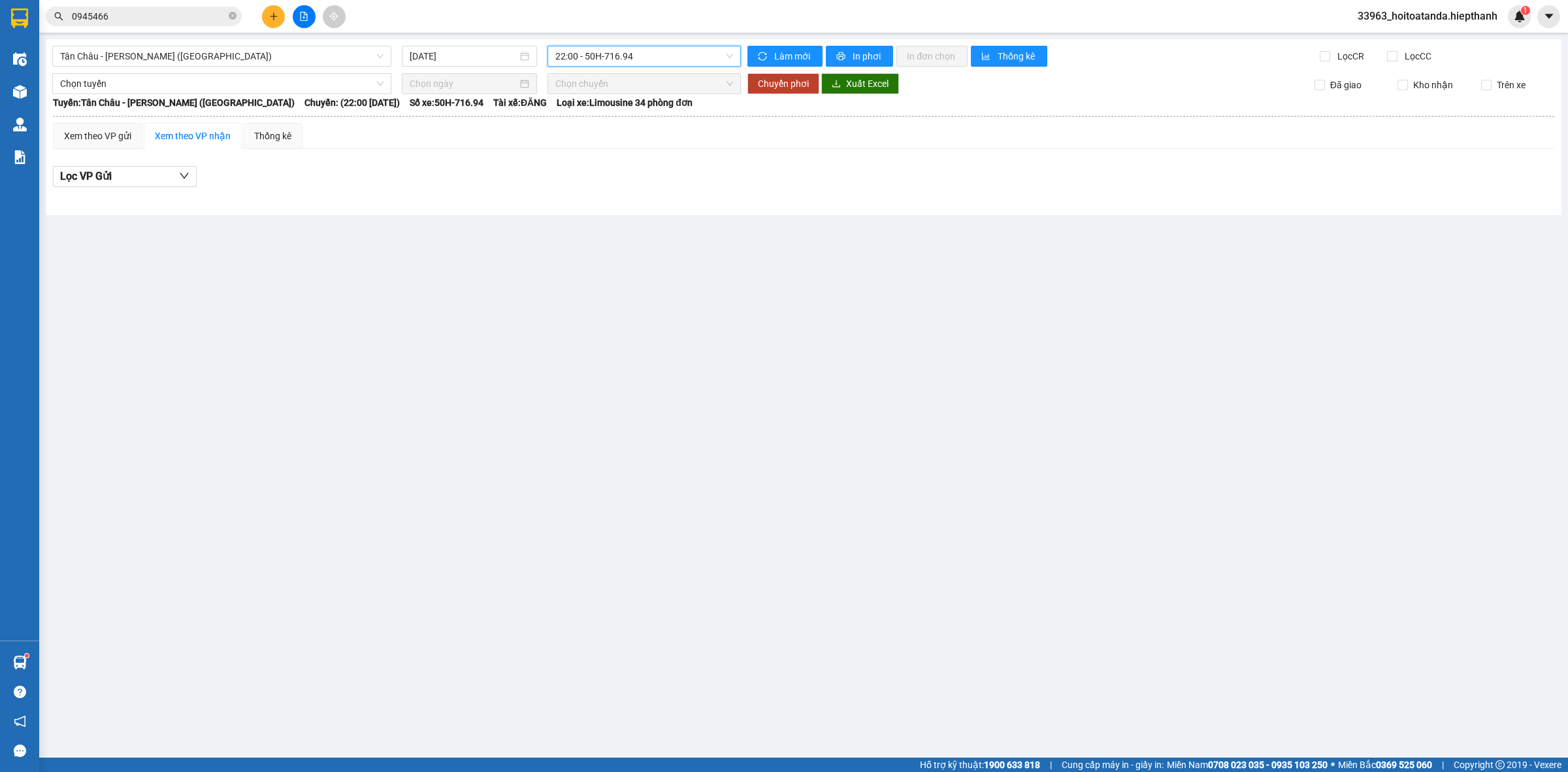
click at [639, 63] on span "22:00 - 50H-716.94" at bounding box center [644, 56] width 178 height 19
click at [590, 206] on div "23:00 - 50H-365.72" at bounding box center [606, 208] width 102 height 15
click at [636, 63] on span "23:00 - 50H-365.72" at bounding box center [644, 56] width 178 height 19
click at [603, 159] on div "20:00 - 67B-017.05" at bounding box center [606, 165] width 102 height 15
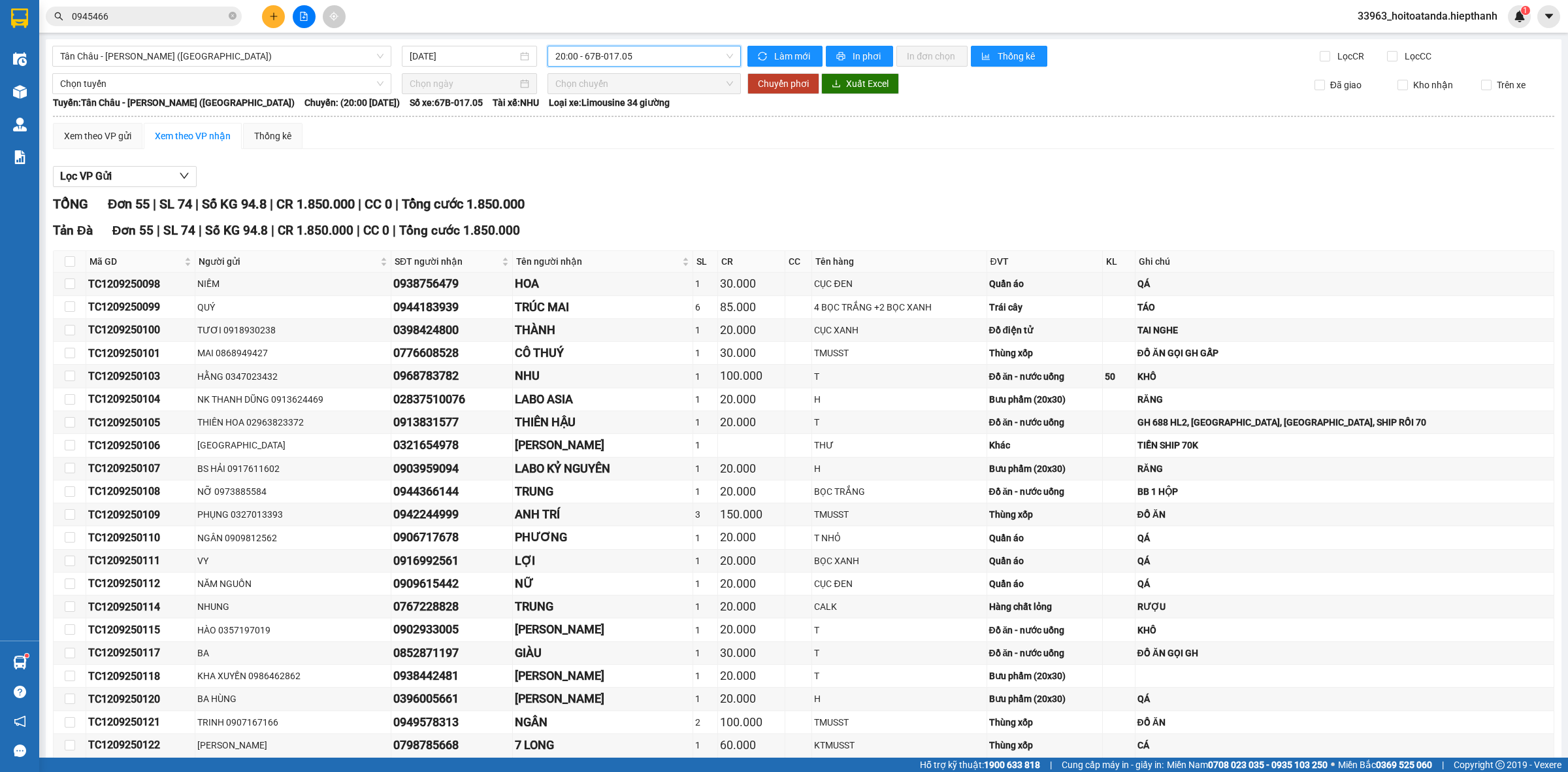
click at [641, 63] on span "20:00 - 67B-017.05" at bounding box center [644, 56] width 178 height 19
click at [602, 143] on div "16:00 - 50H-648.73" at bounding box center [602, 145] width 102 height 15
